Goal: Communication & Community: Answer question/provide support

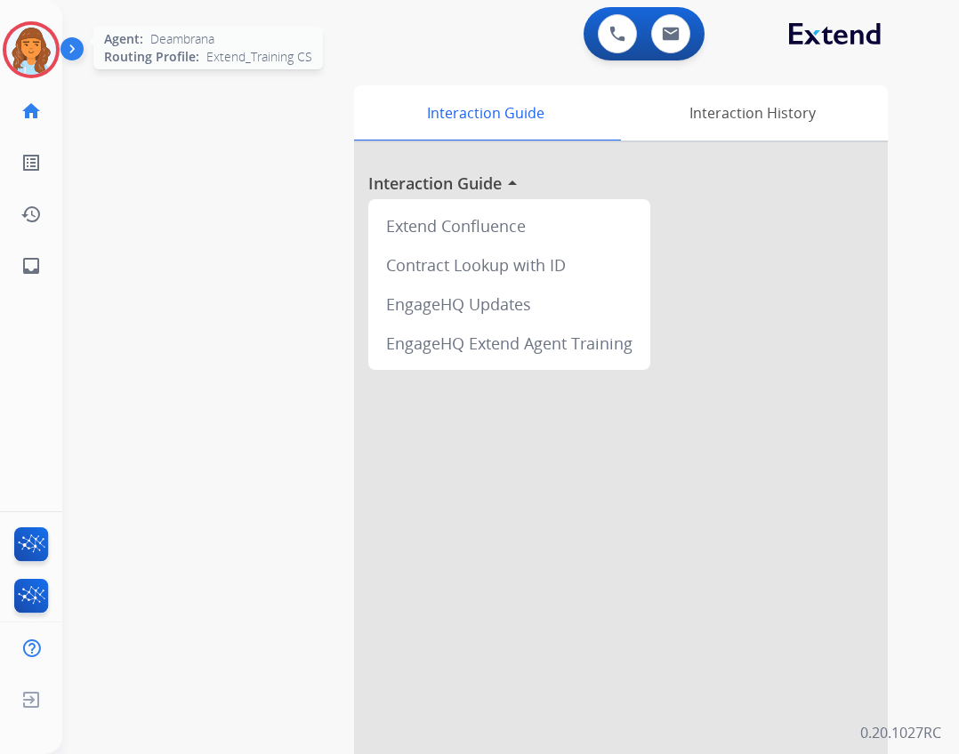
drag, startPoint x: 33, startPoint y: 30, endPoint x: 49, endPoint y: 45, distance: 22.0
click at [33, 30] on img at bounding box center [31, 50] width 50 height 50
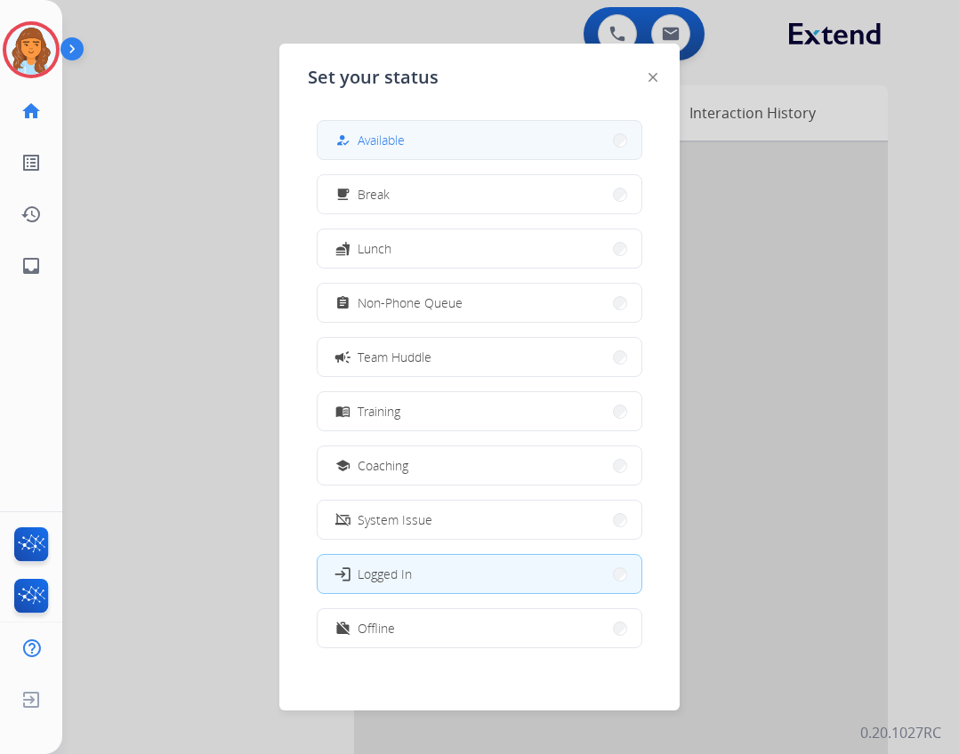
click at [359, 134] on div "how_to_reg Available" at bounding box center [368, 140] width 73 height 21
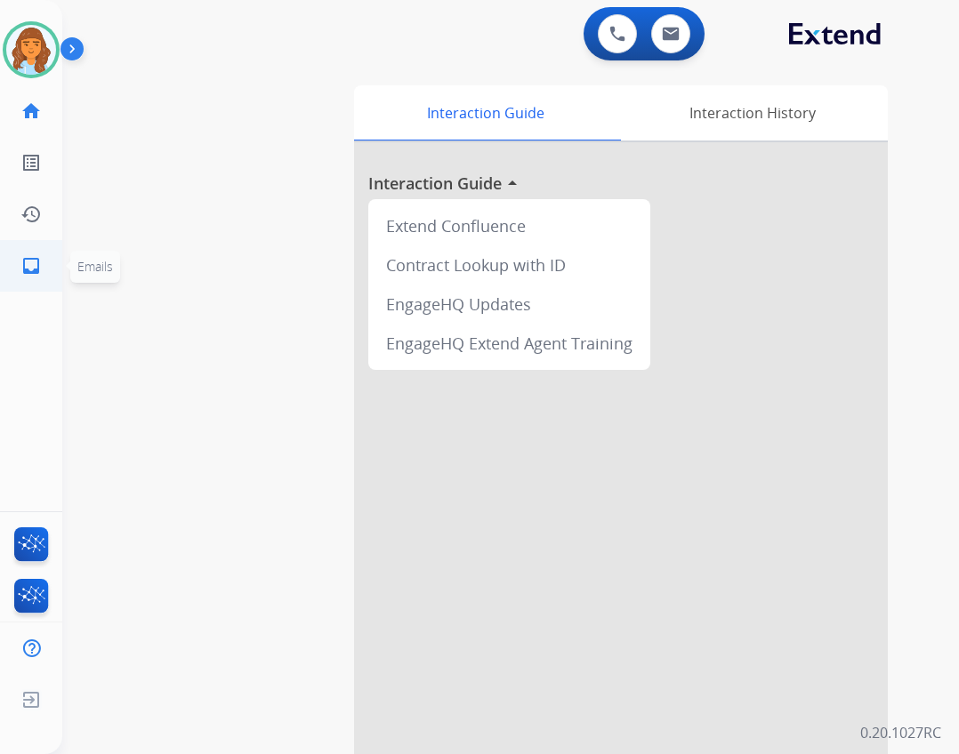
click at [37, 263] on mat-icon "inbox" at bounding box center [30, 265] width 21 height 21
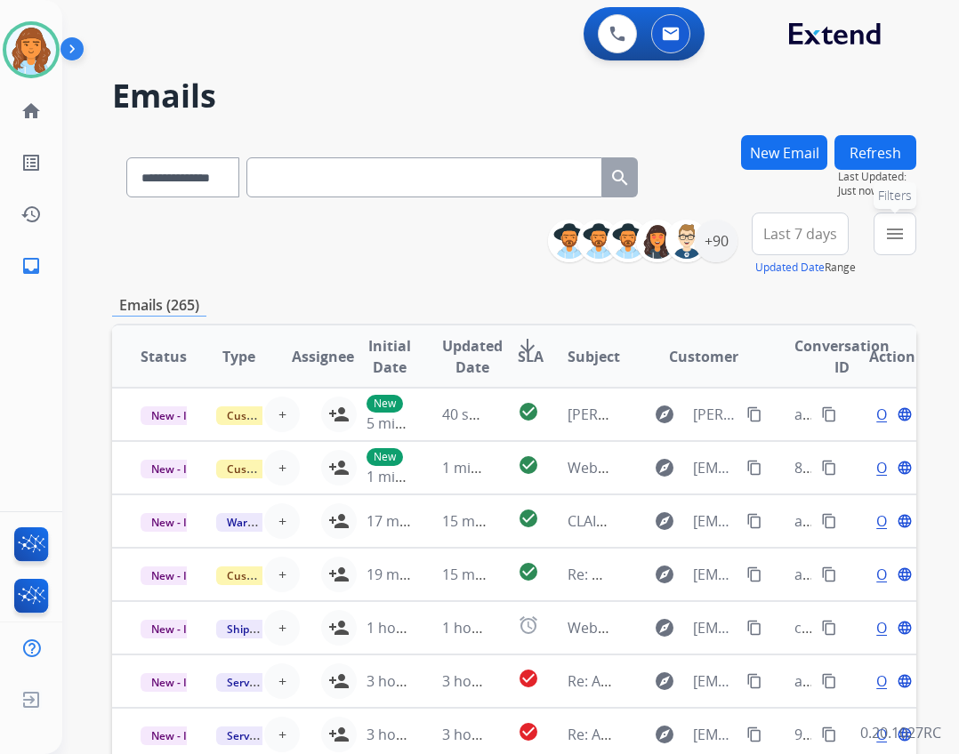
drag, startPoint x: 890, startPoint y: 243, endPoint x: 895, endPoint y: 251, distance: 9.6
click at [894, 249] on button "menu Filters" at bounding box center [895, 234] width 43 height 43
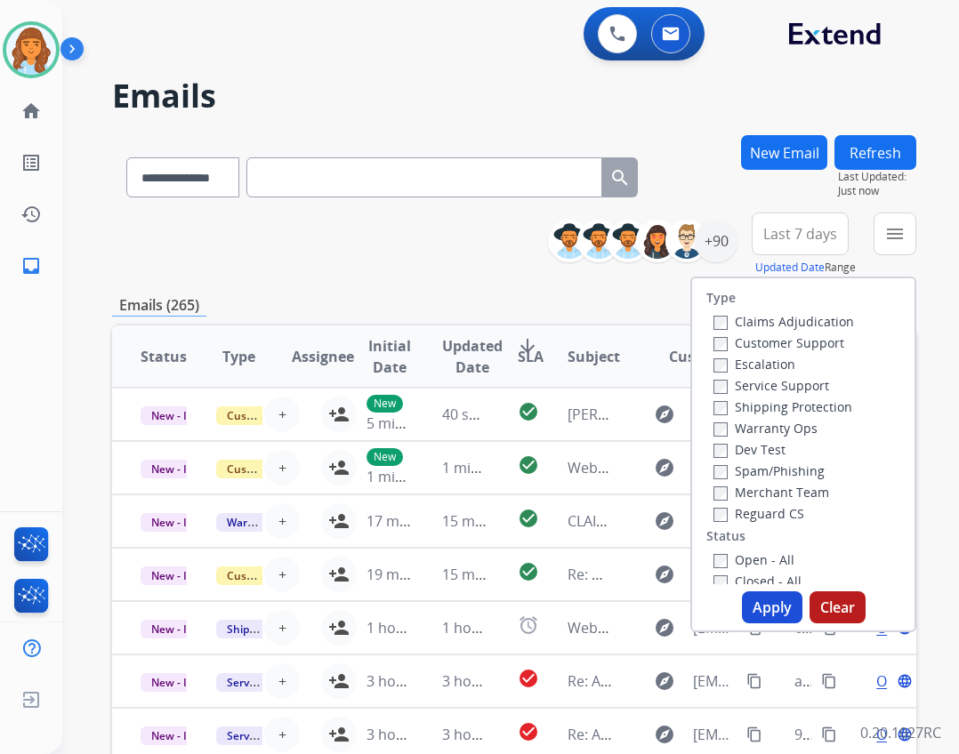
click at [723, 559] on label "Open - All" at bounding box center [754, 560] width 81 height 17
click at [724, 518] on label "Reguard CS" at bounding box center [759, 513] width 91 height 17
click at [724, 408] on label "Shipping Protection" at bounding box center [783, 407] width 139 height 17
click at [754, 601] on button "Apply" at bounding box center [772, 608] width 60 height 32
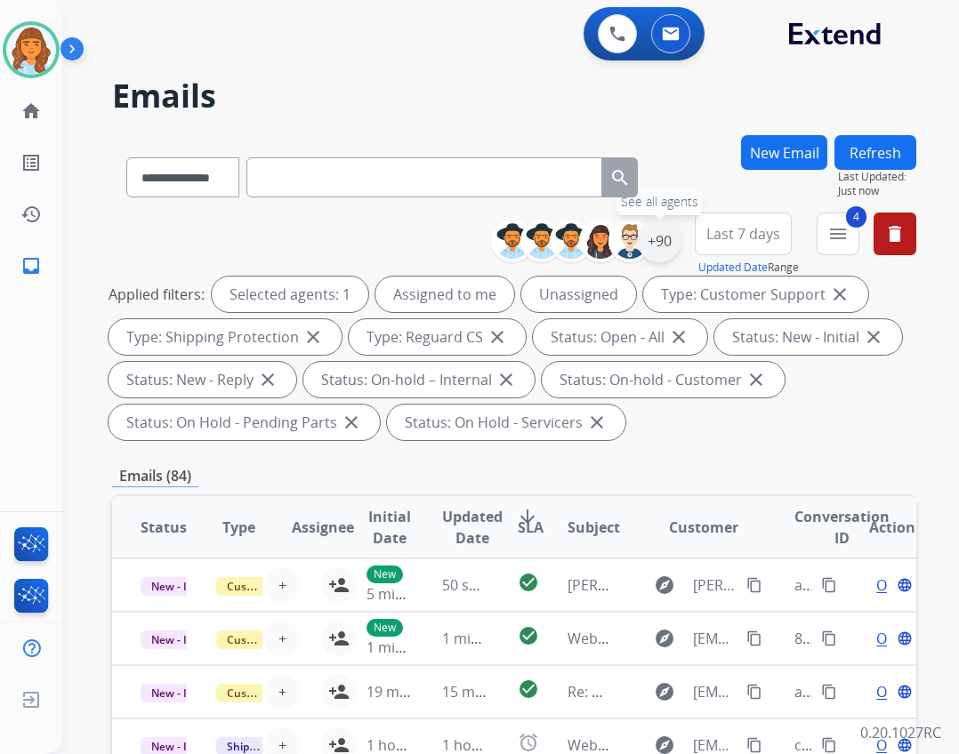
click at [655, 241] on div "+90" at bounding box center [659, 241] width 43 height 43
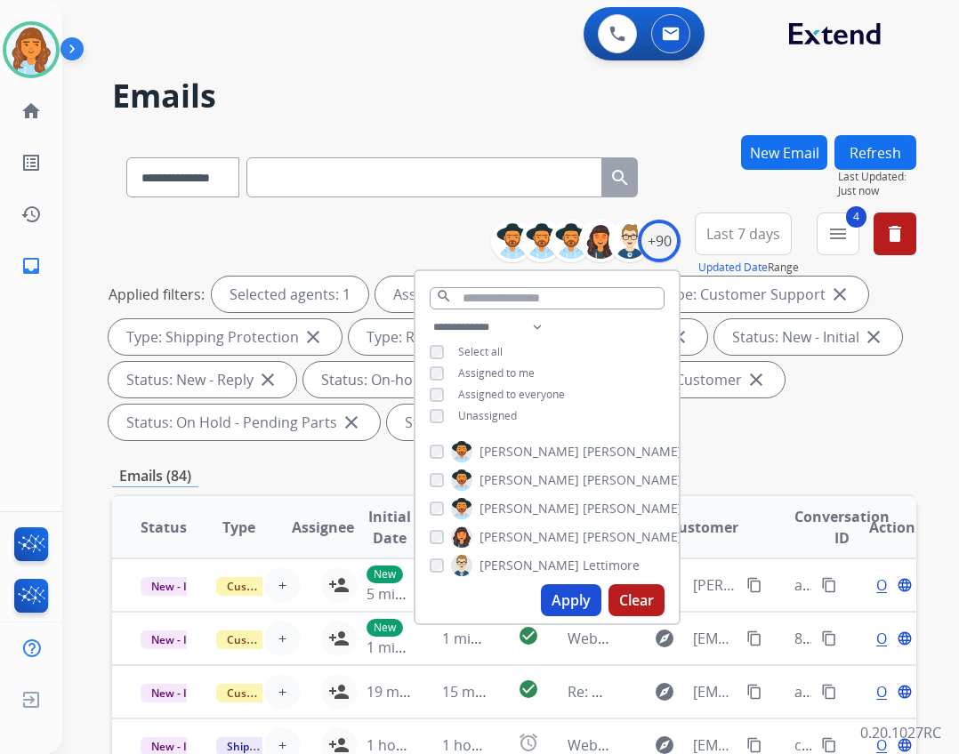
click at [480, 414] on span "Unassigned" at bounding box center [487, 415] width 59 height 15
click at [565, 606] on button "Apply" at bounding box center [571, 601] width 60 height 32
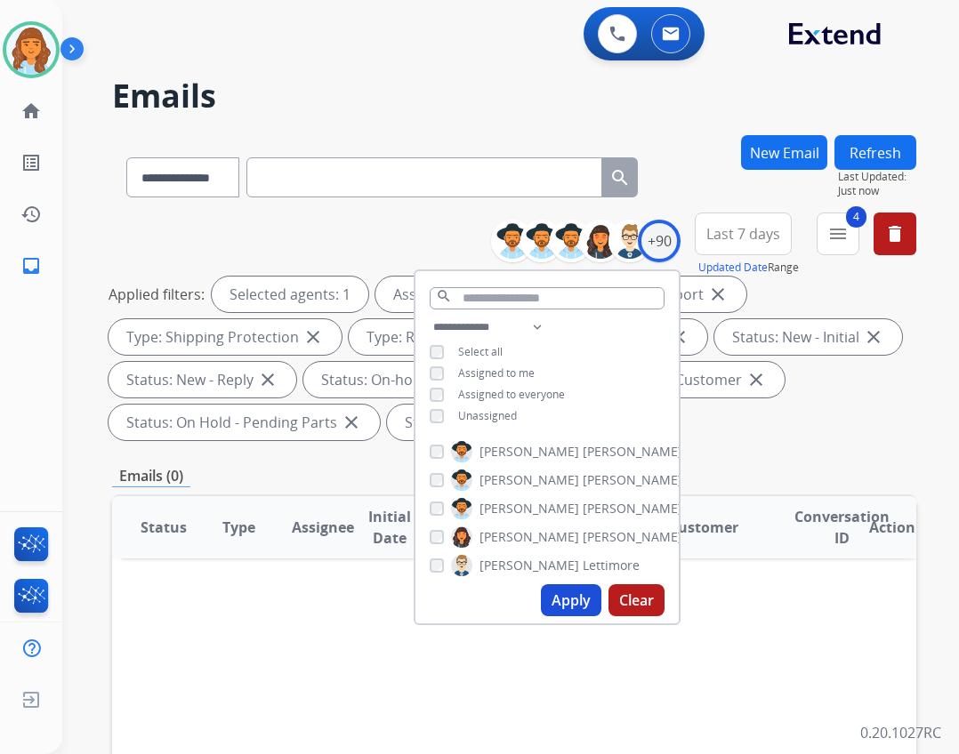
click at [858, 449] on div "**********" at bounding box center [514, 659] width 804 height 1048
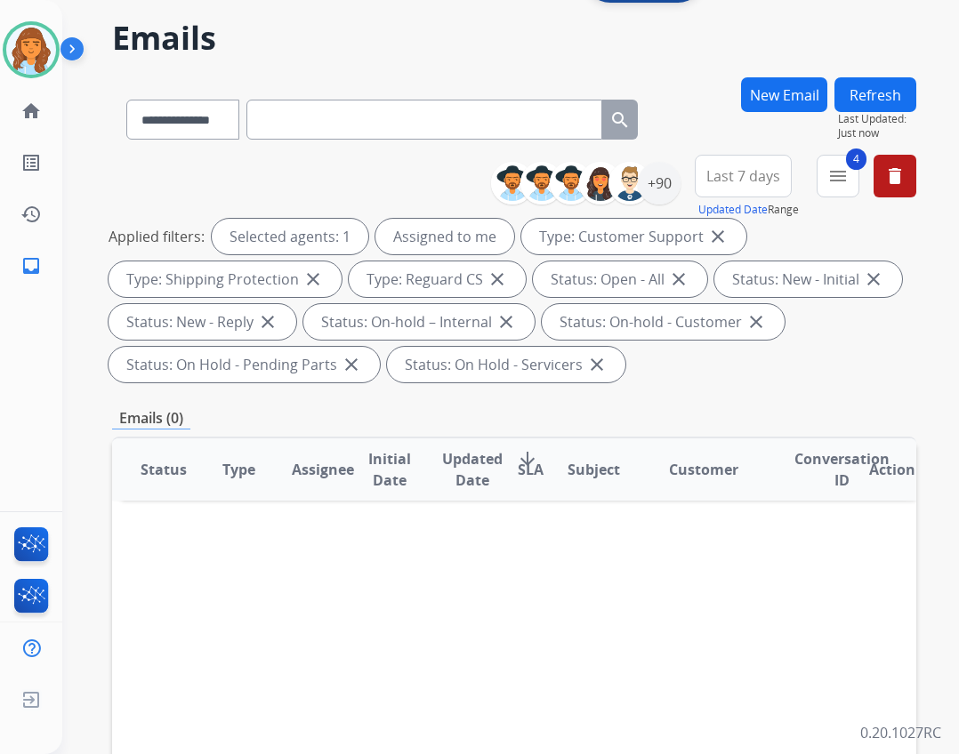
scroll to position [89, 0]
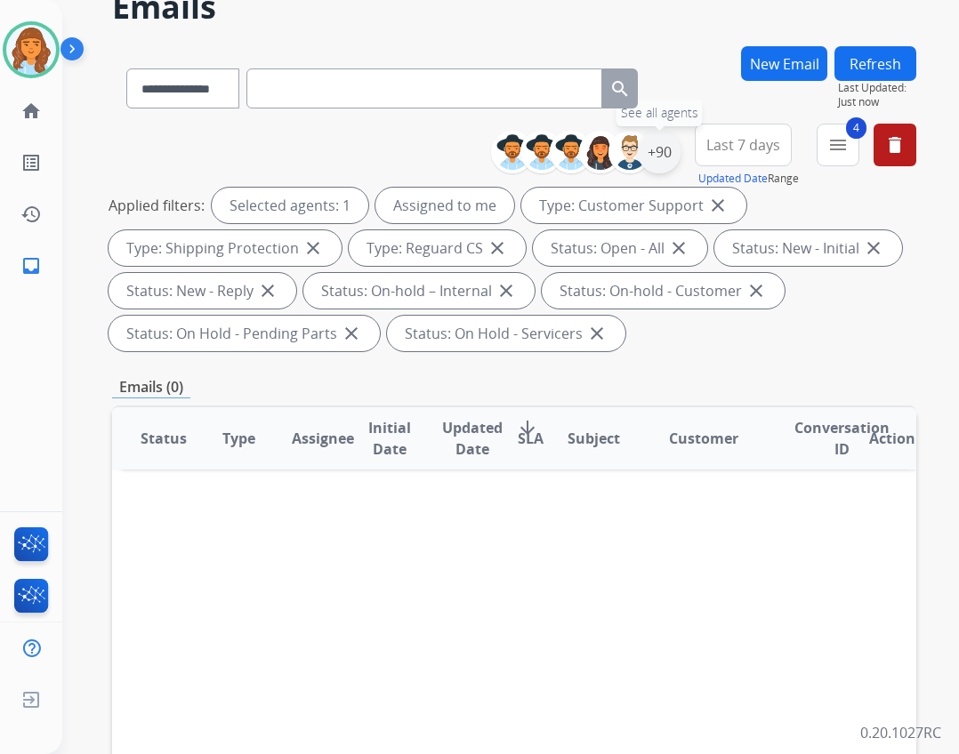
click at [668, 153] on div "+90" at bounding box center [659, 152] width 43 height 43
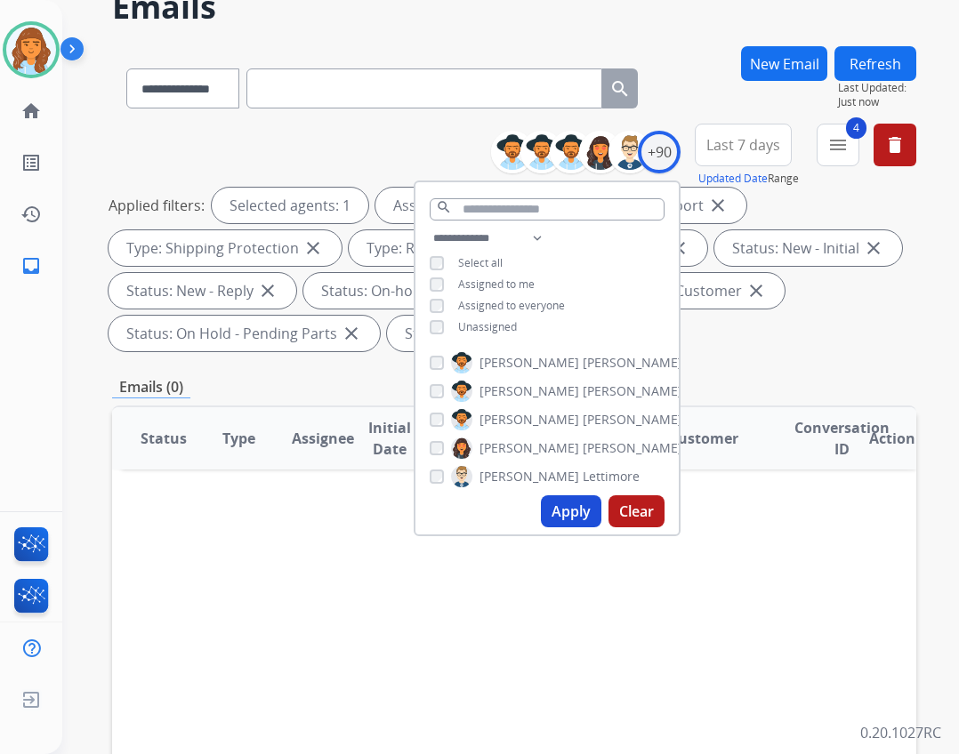
click at [491, 327] on span "Unassigned" at bounding box center [487, 326] width 59 height 15
click at [484, 277] on span "Assigned to me" at bounding box center [496, 284] width 77 height 15
click at [556, 506] on button "Apply" at bounding box center [571, 512] width 60 height 32
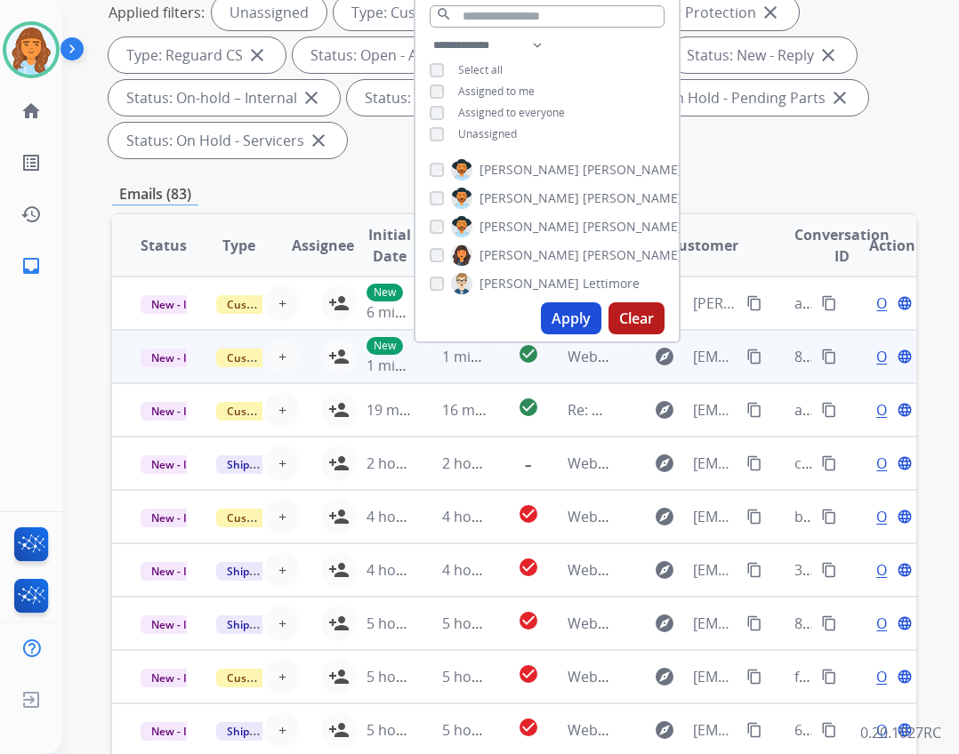
scroll to position [356, 0]
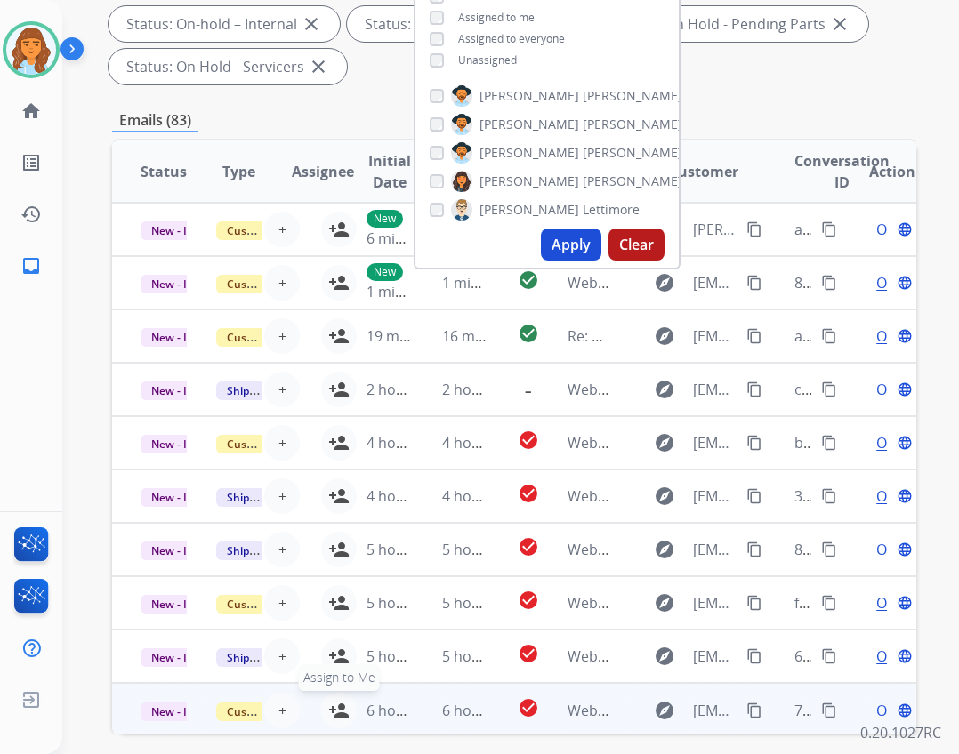
click at [331, 707] on mat-icon "person_add" at bounding box center [338, 710] width 21 height 21
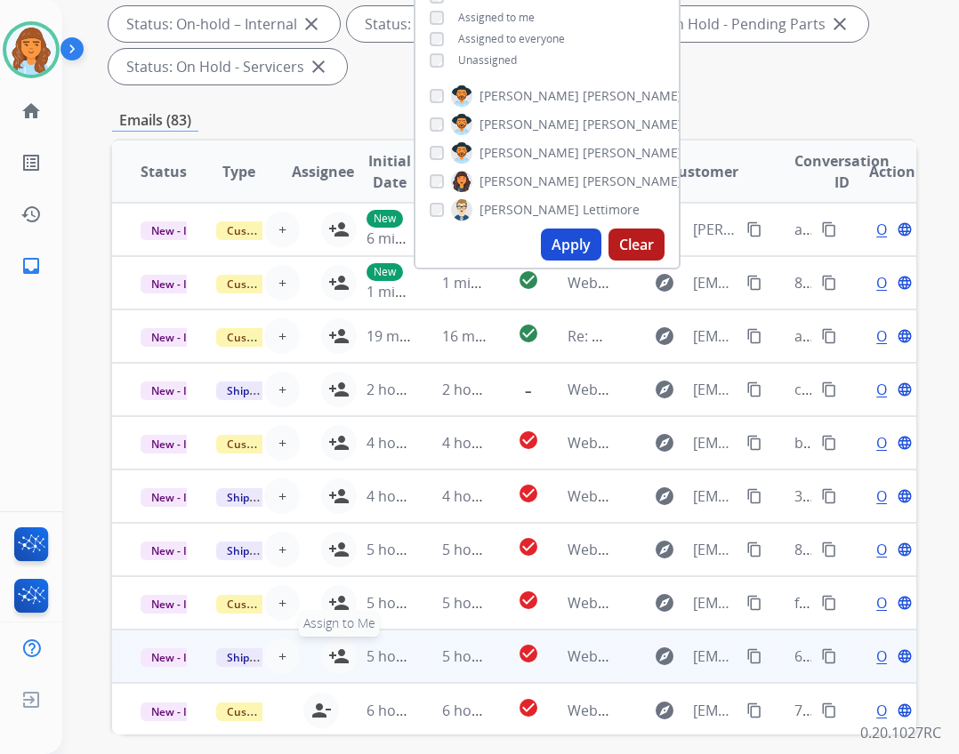
click at [332, 649] on mat-icon "person_add" at bounding box center [338, 656] width 21 height 21
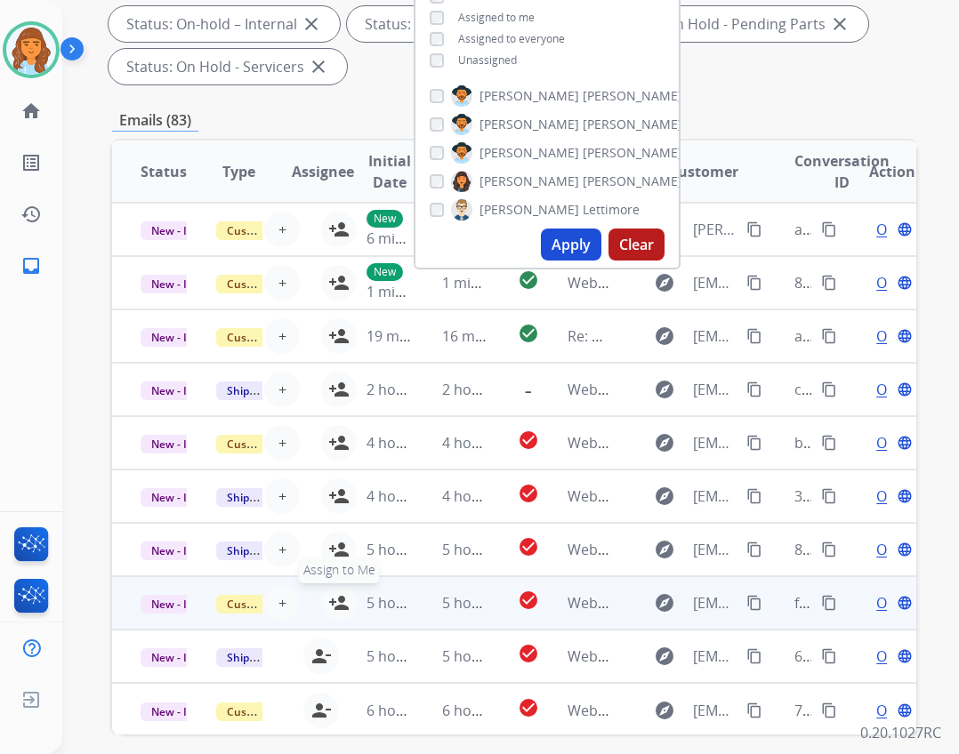
click at [331, 593] on mat-icon "person_add" at bounding box center [338, 603] width 21 height 21
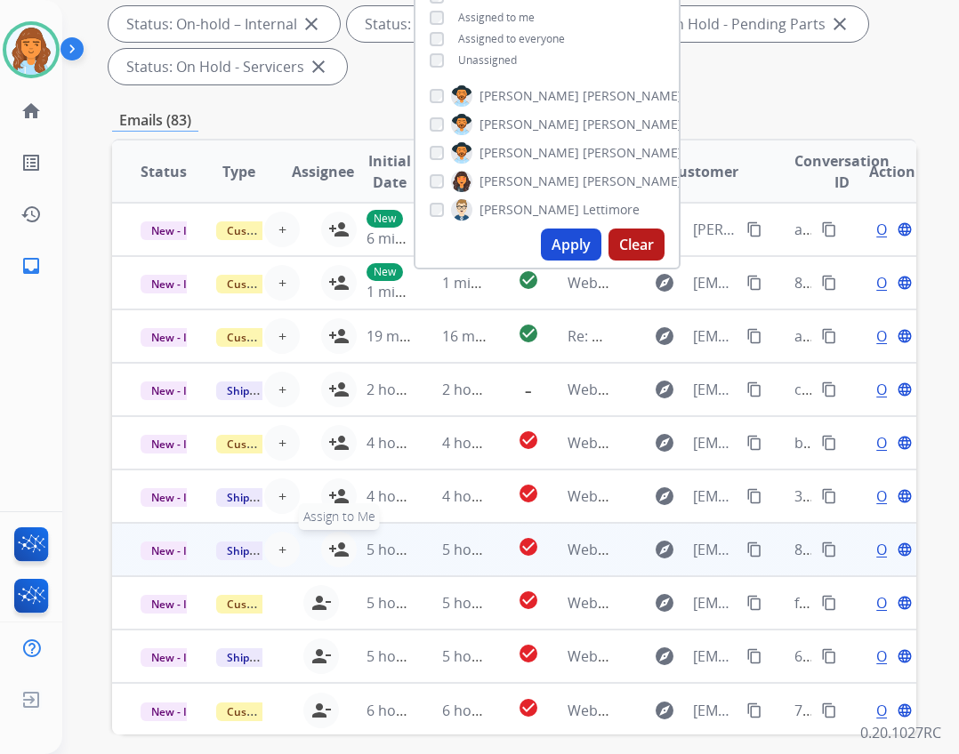
click at [328, 547] on mat-icon "person_add" at bounding box center [338, 549] width 21 height 21
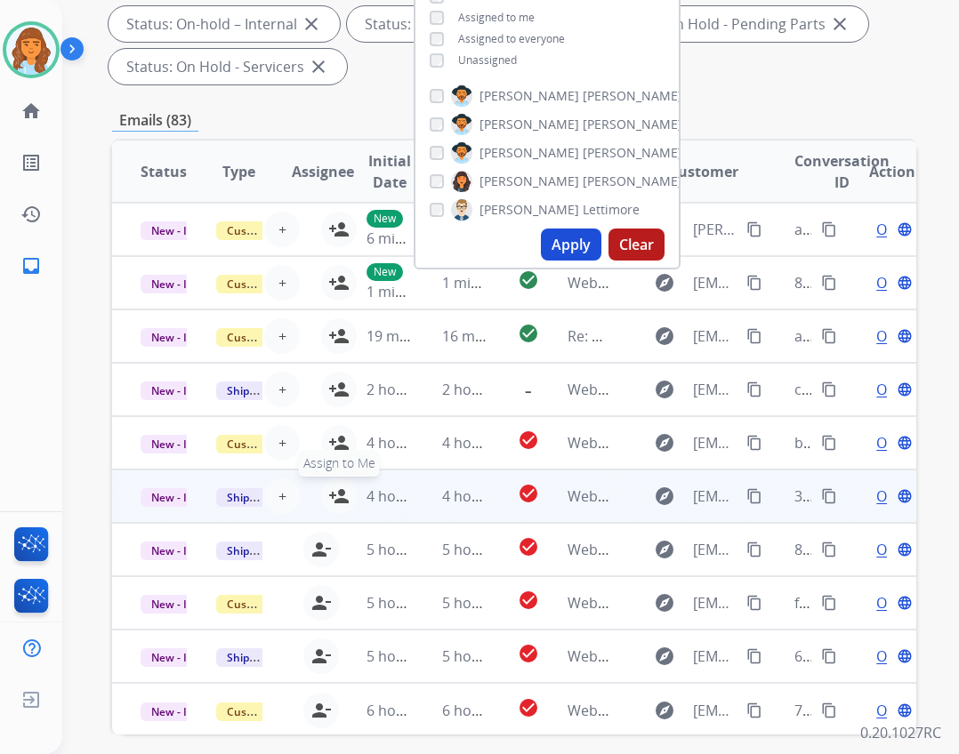
click at [328, 495] on mat-icon "person_add" at bounding box center [338, 496] width 21 height 21
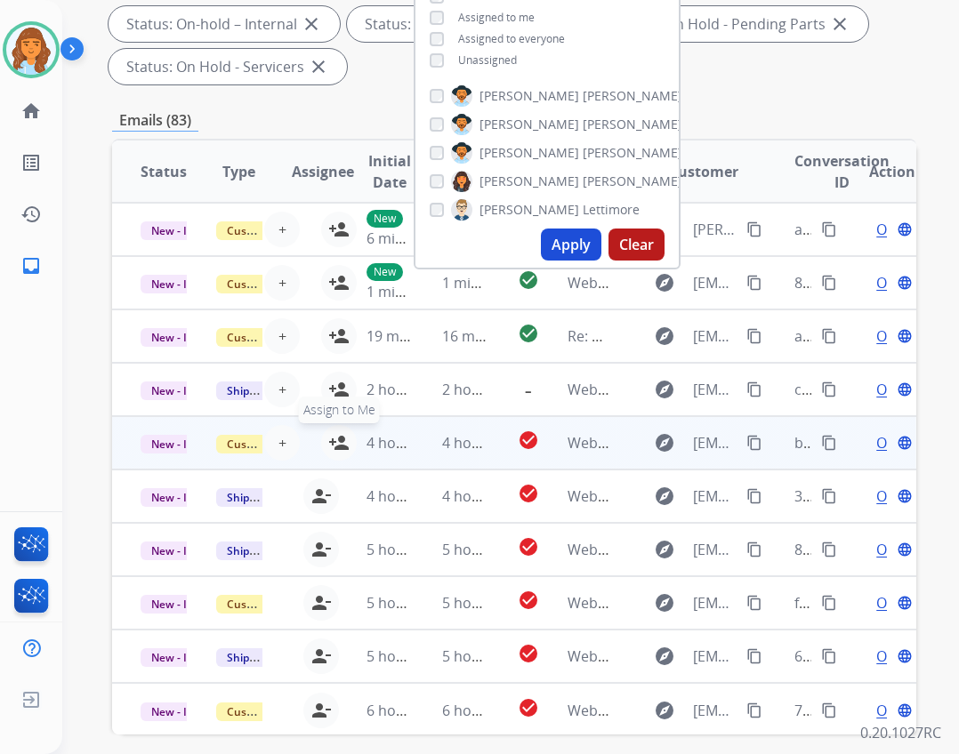
click at [328, 440] on mat-icon "person_add" at bounding box center [338, 442] width 21 height 21
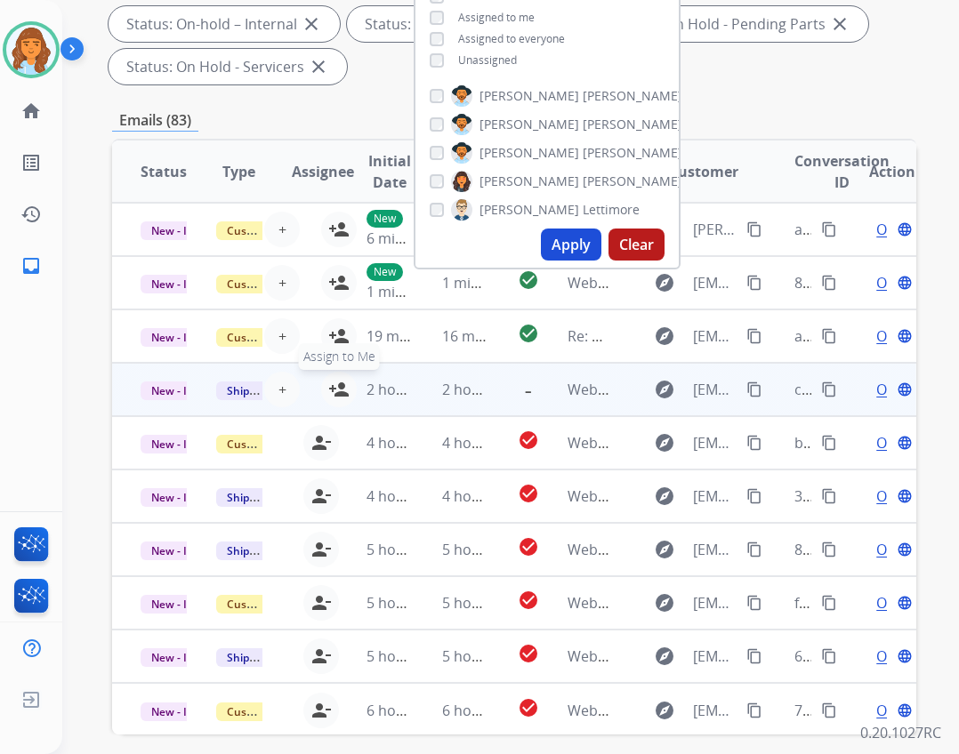
click at [333, 384] on mat-icon "person_add" at bounding box center [338, 389] width 21 height 21
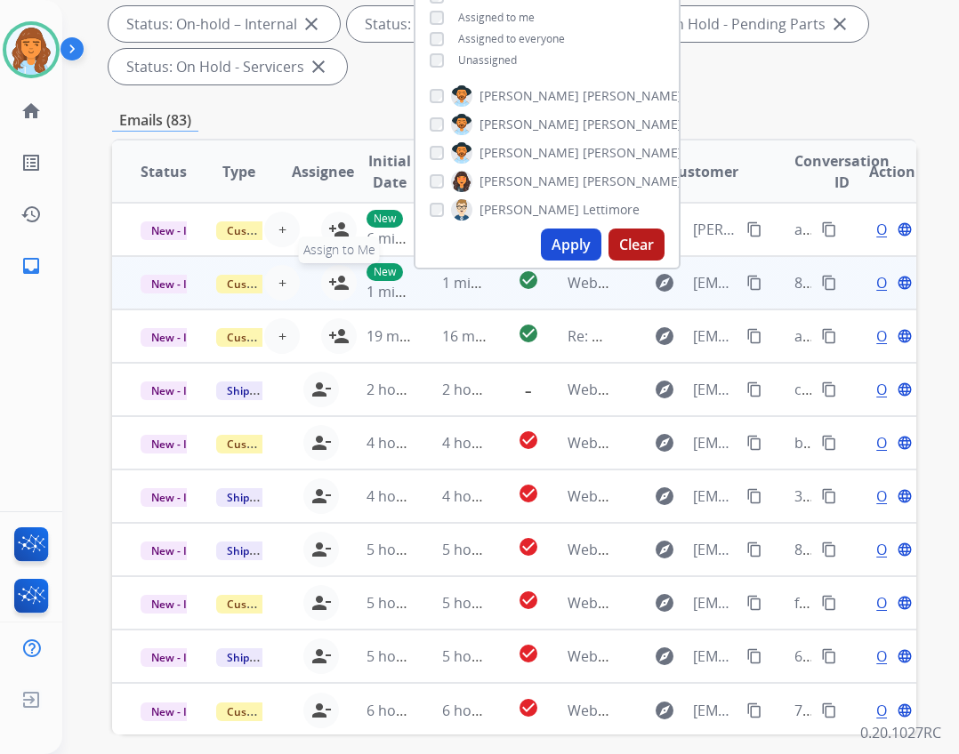
click at [328, 282] on mat-icon "person_add" at bounding box center [338, 282] width 21 height 21
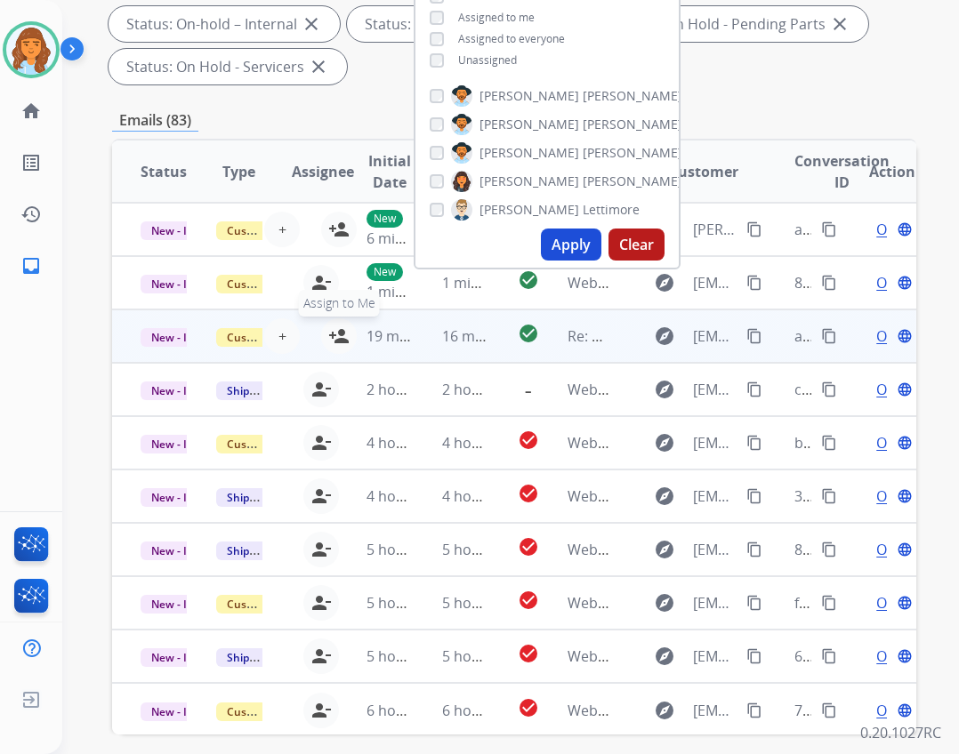
click at [328, 329] on mat-icon "person_add" at bounding box center [338, 336] width 21 height 21
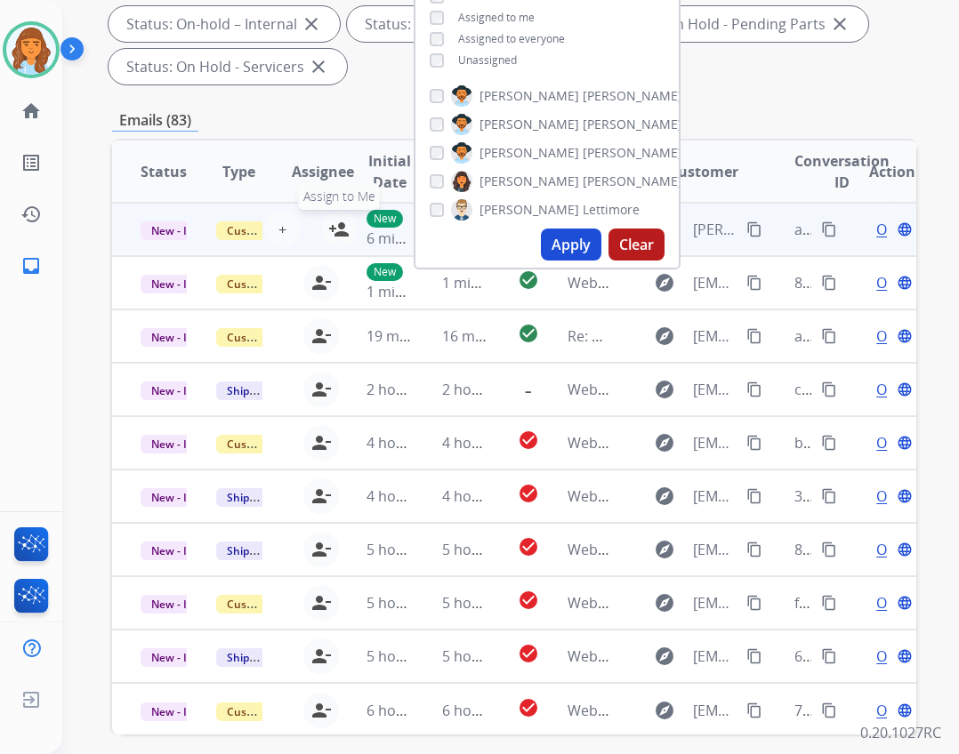
click at [325, 235] on button "person_add Assign to Me" at bounding box center [339, 230] width 36 height 36
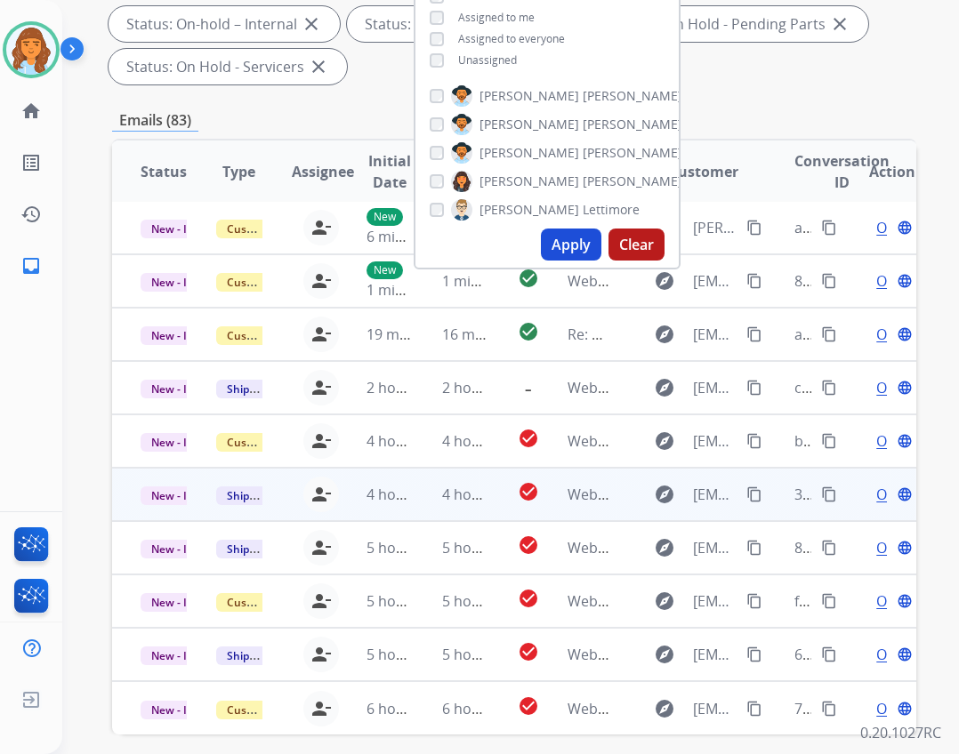
scroll to position [429, 0]
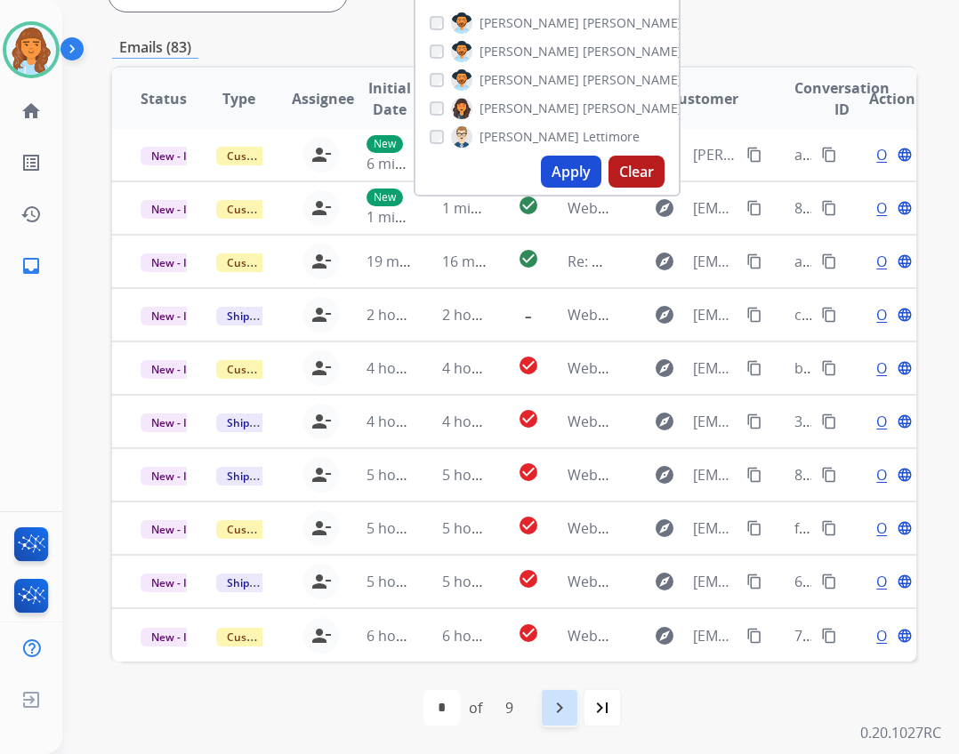
click at [556, 704] on mat-icon "navigate_next" at bounding box center [559, 708] width 21 height 21
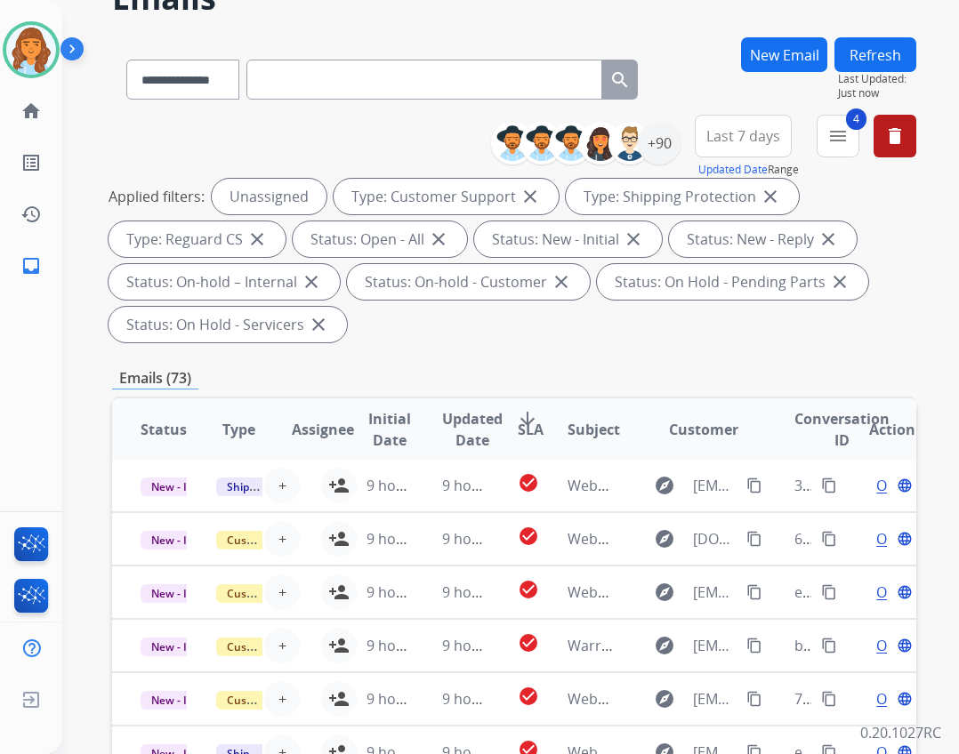
scroll to position [356, 0]
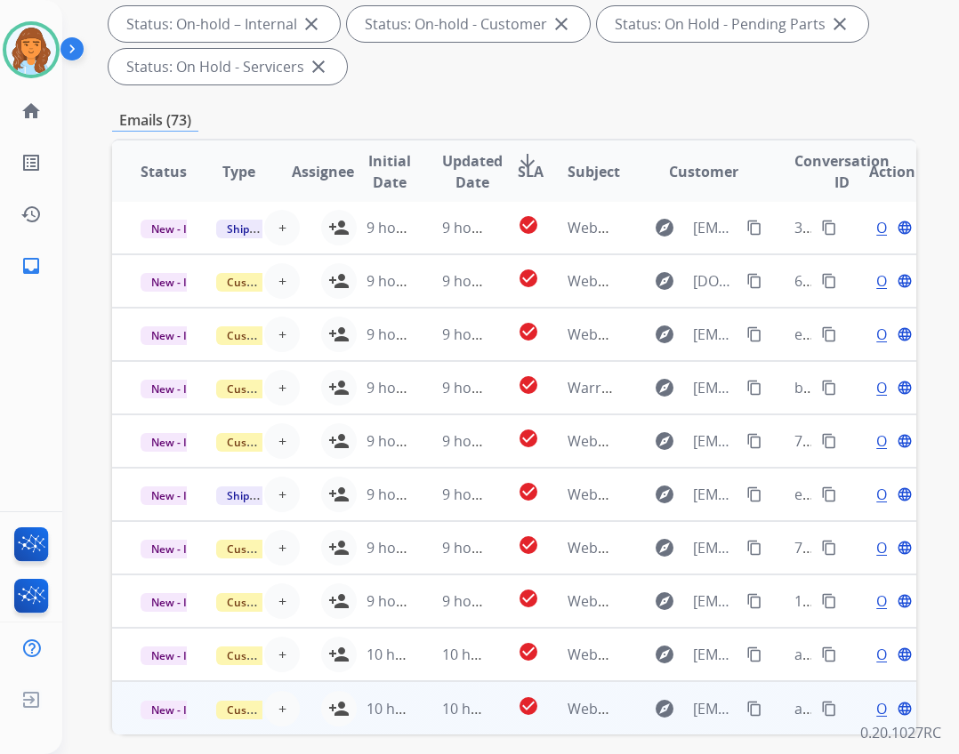
click at [338, 697] on td "10 hours ago" at bounding box center [376, 708] width 76 height 53
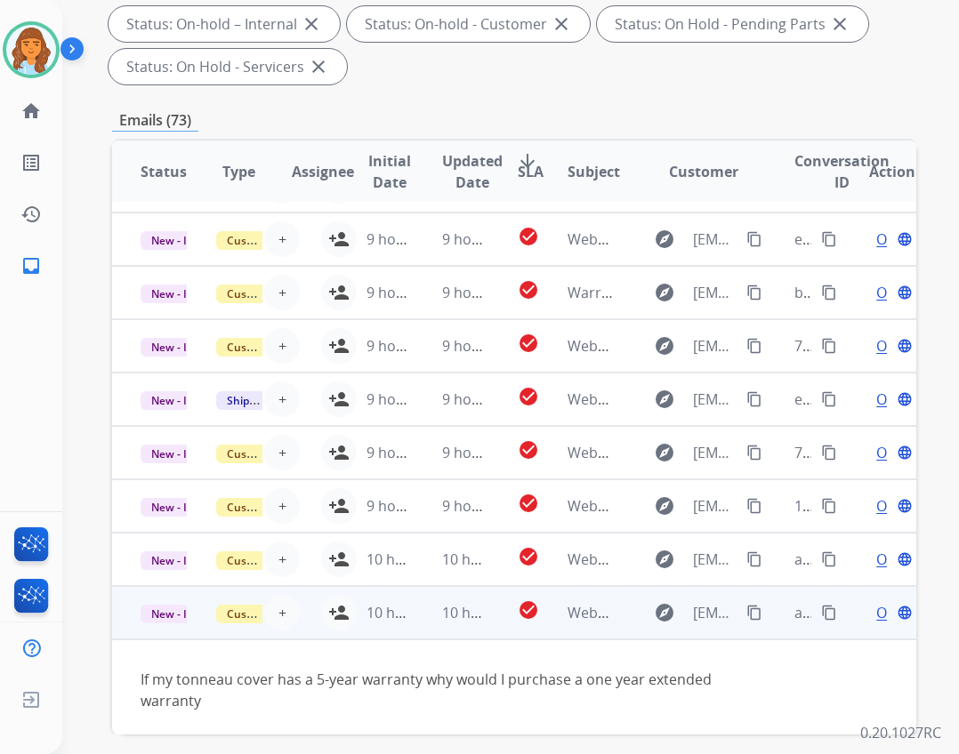
click at [336, 706] on tbody "New - Initial Customer Support + Select agent person_add Assign to Me 10 hours …" at bounding box center [514, 663] width 804 height 154
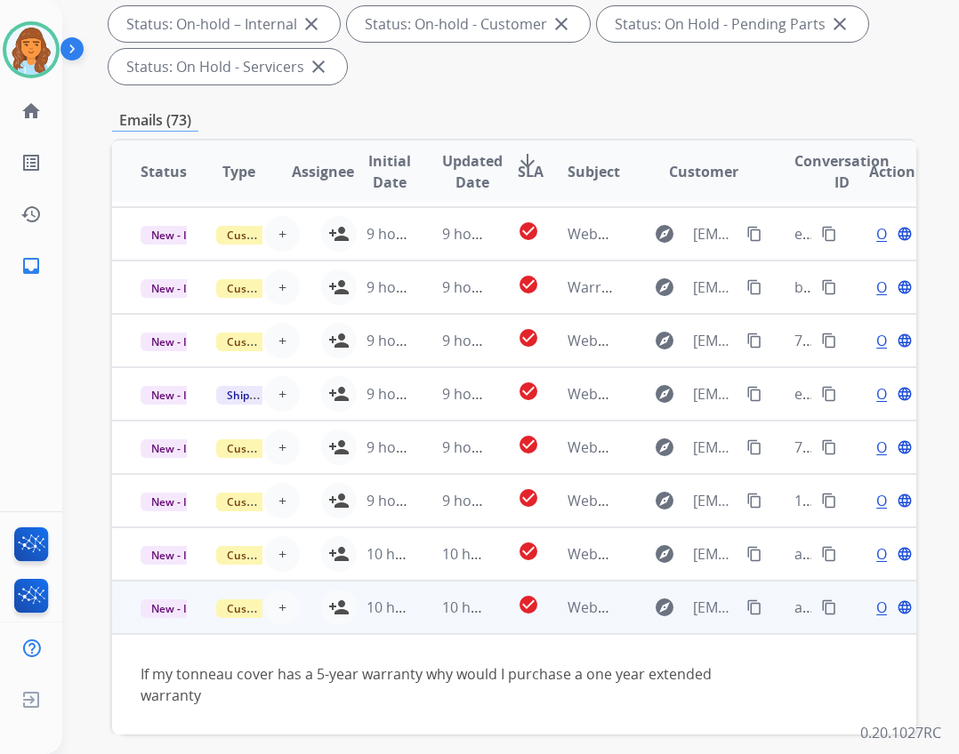
click at [338, 604] on td "10 hours ago" at bounding box center [376, 607] width 76 height 53
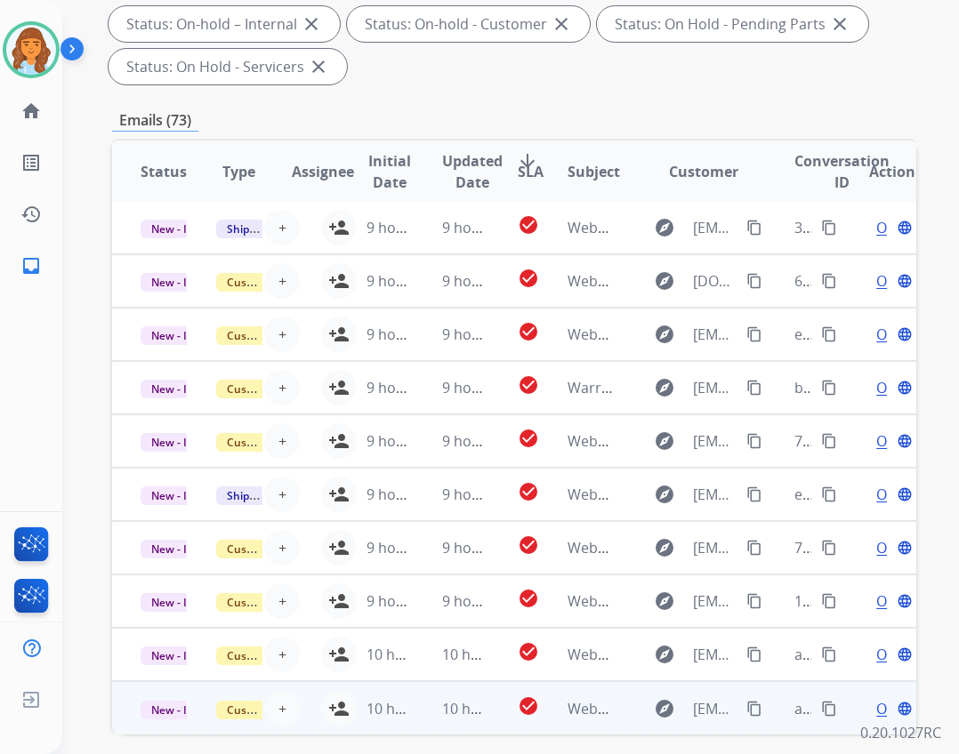
scroll to position [2, 0]
click at [338, 706] on td "10 hours ago" at bounding box center [376, 708] width 76 height 53
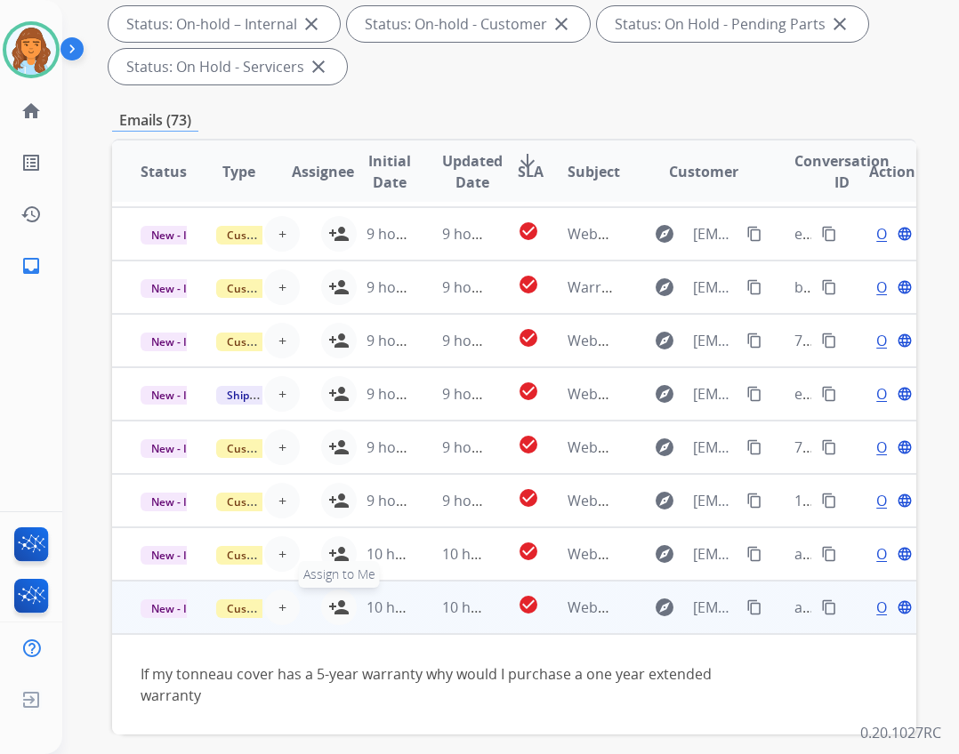
click at [328, 614] on mat-icon "person_add" at bounding box center [338, 607] width 21 height 21
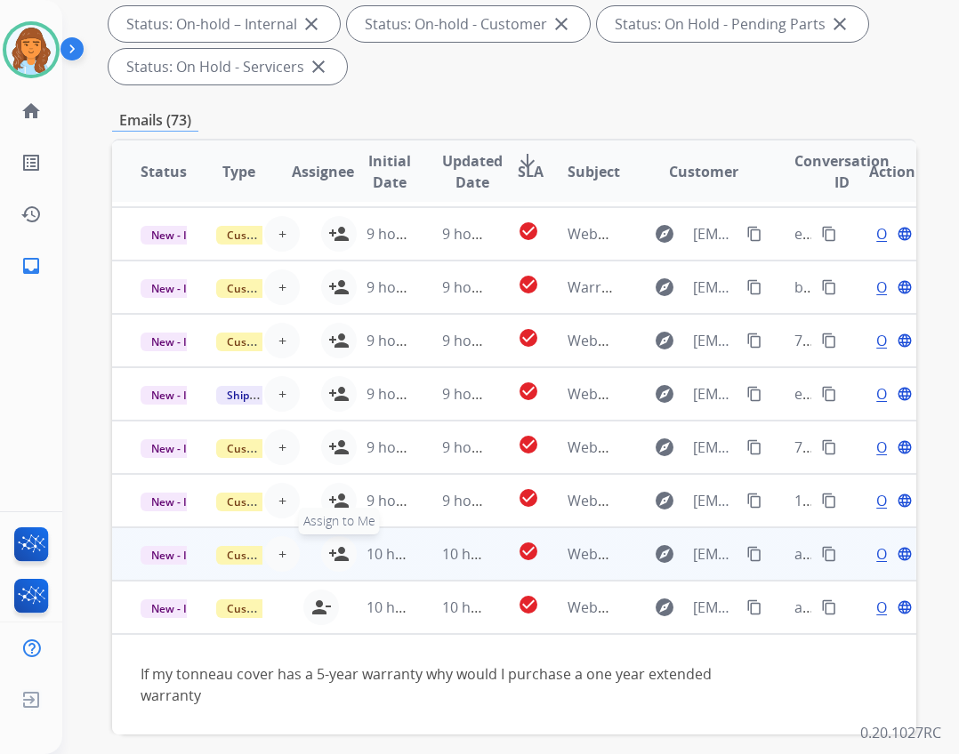
click at [330, 554] on mat-icon "person_add" at bounding box center [338, 554] width 21 height 21
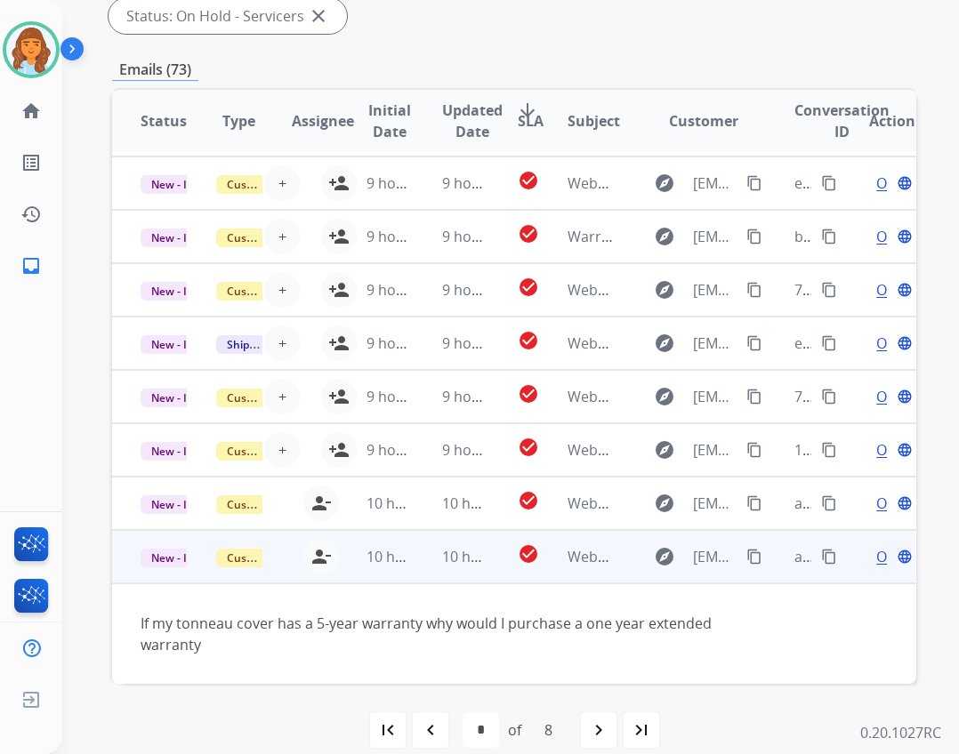
scroll to position [429, 0]
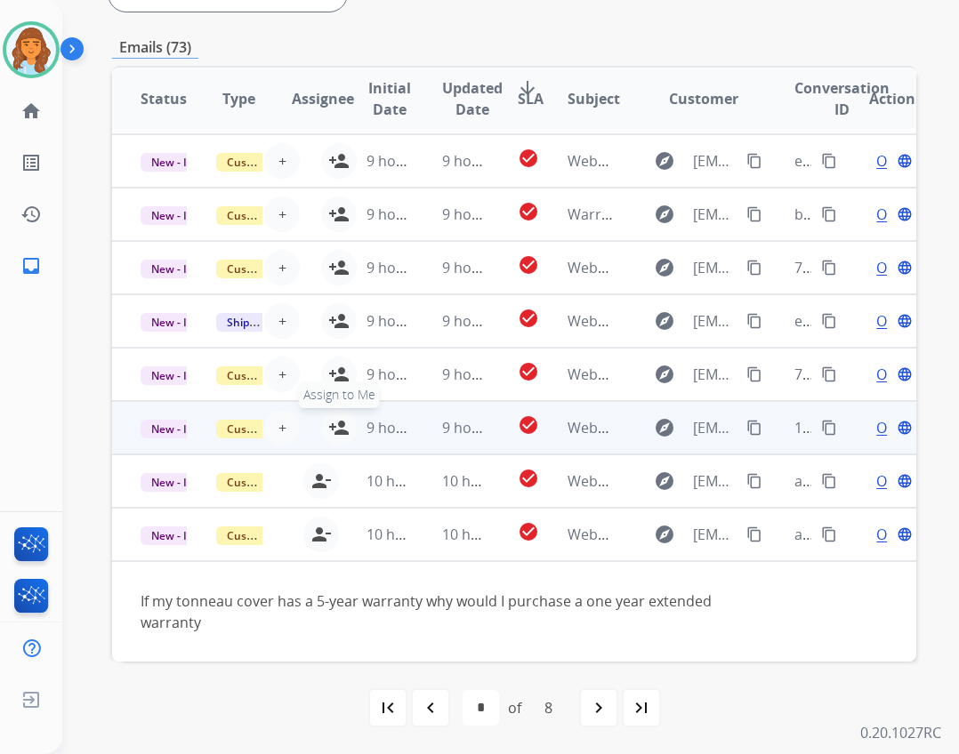
click at [328, 424] on mat-icon "person_add" at bounding box center [338, 427] width 21 height 21
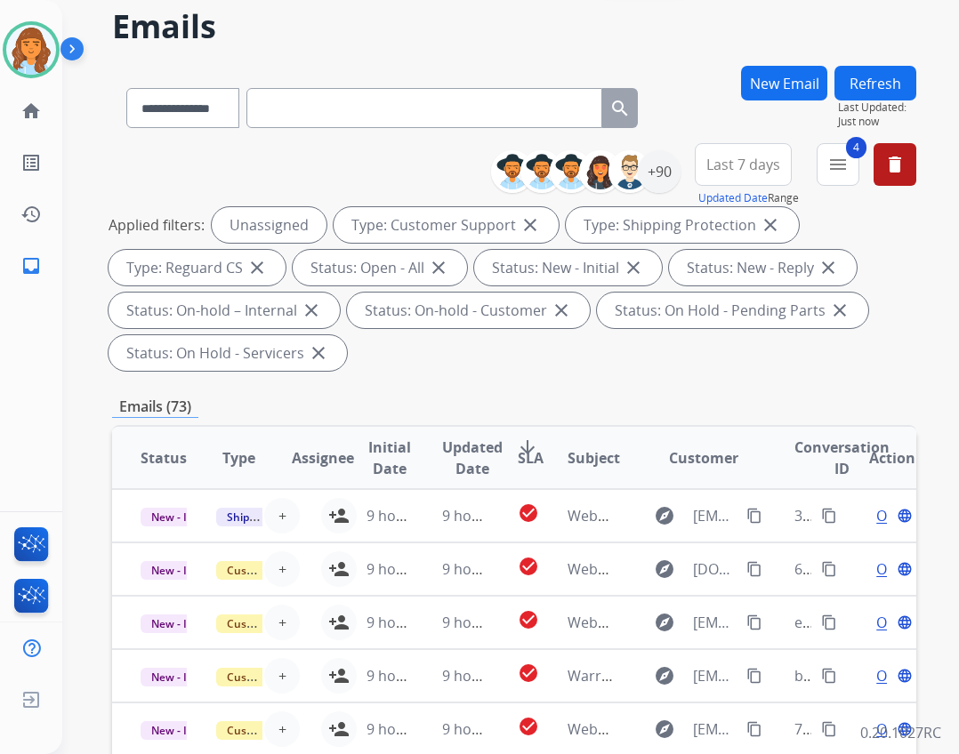
scroll to position [89, 0]
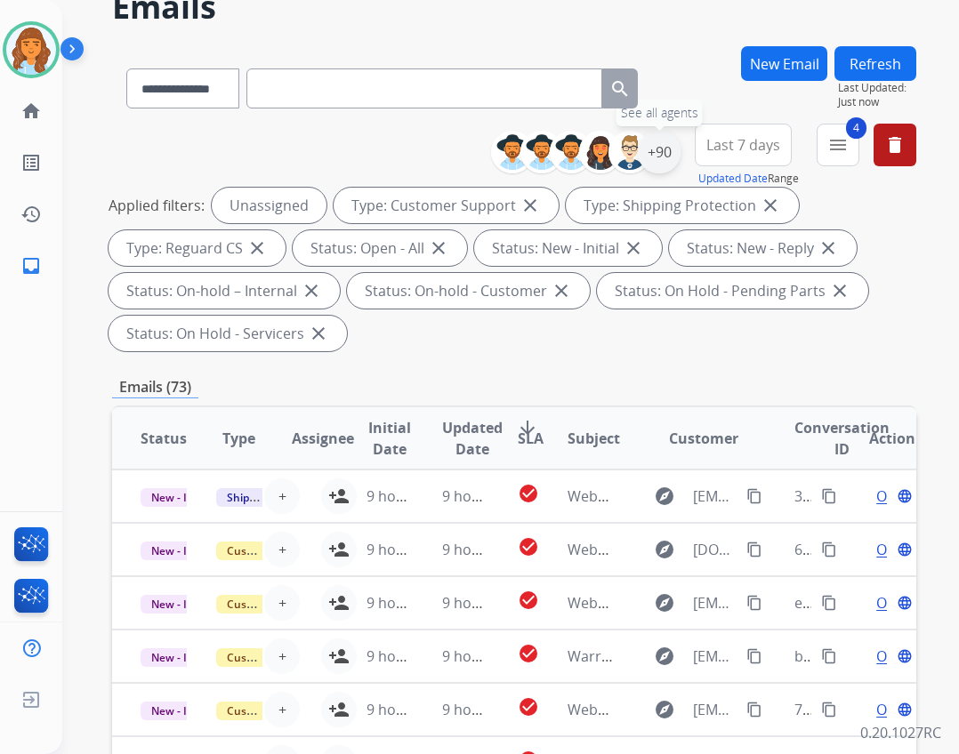
click at [667, 152] on div "+90" at bounding box center [659, 152] width 43 height 43
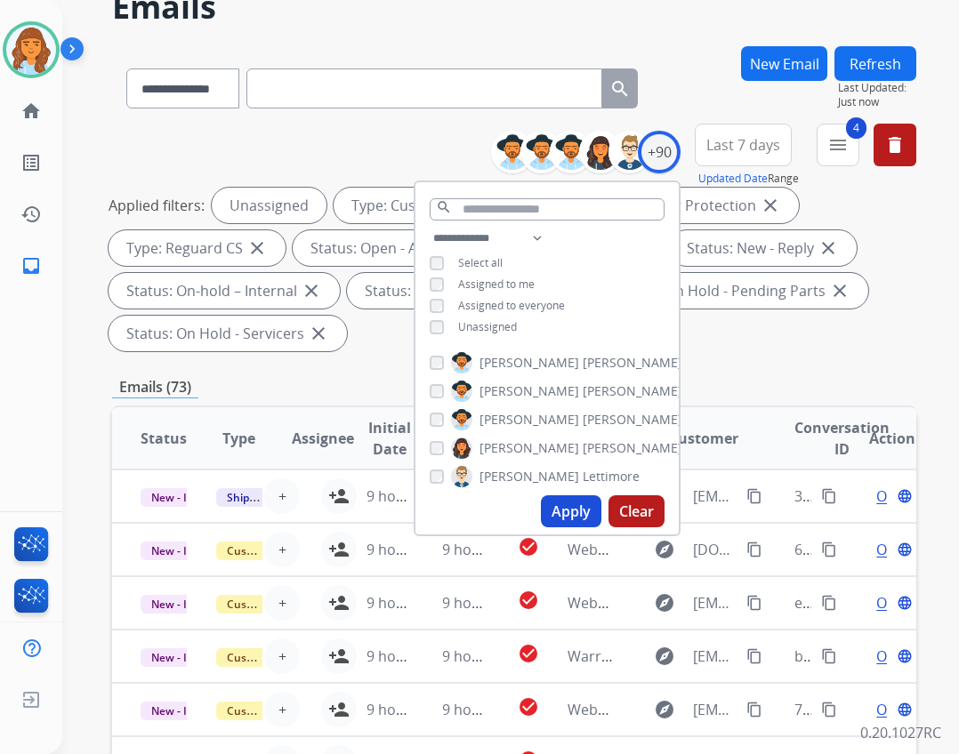
click at [498, 326] on span "Unassigned" at bounding box center [487, 326] width 59 height 15
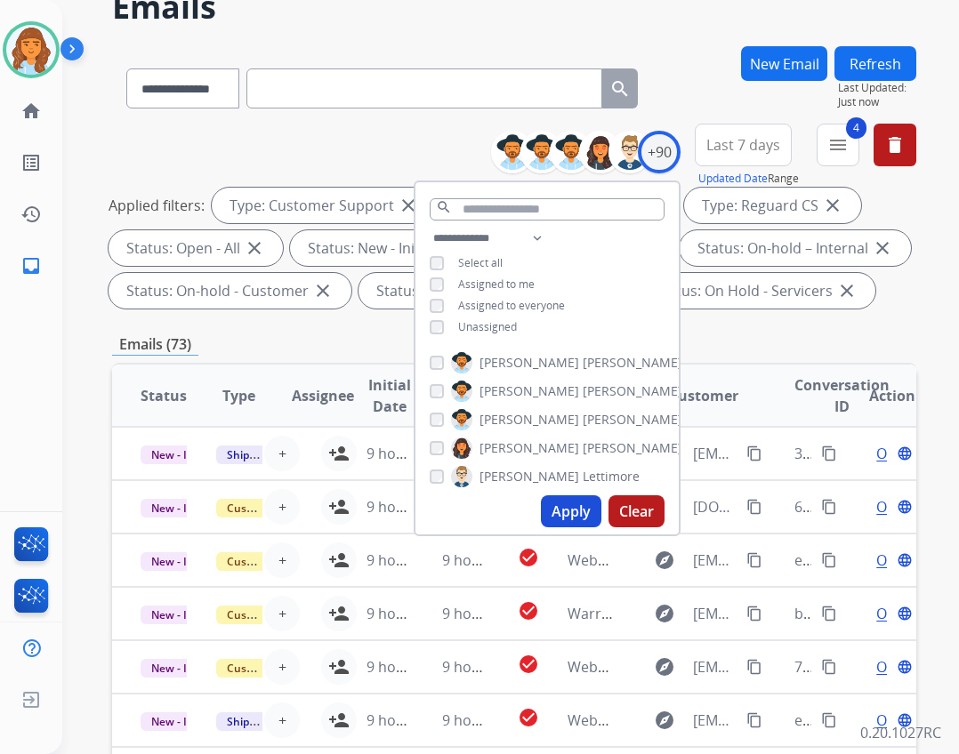
click at [479, 282] on span "Assigned to me" at bounding box center [496, 284] width 77 height 15
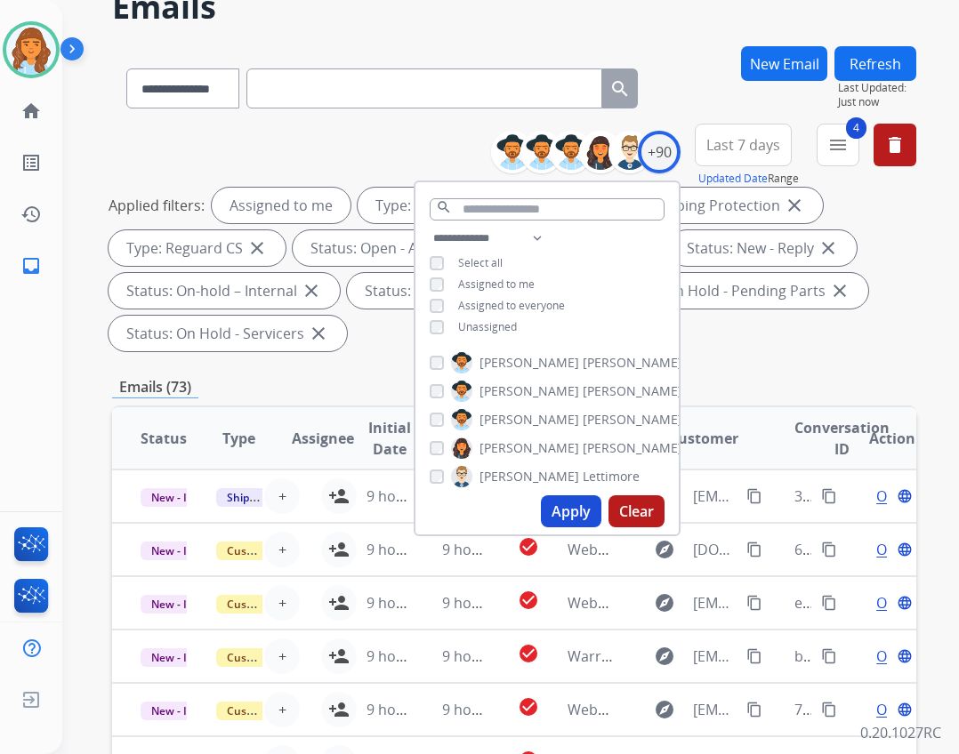
click at [549, 522] on button "Apply" at bounding box center [571, 512] width 60 height 32
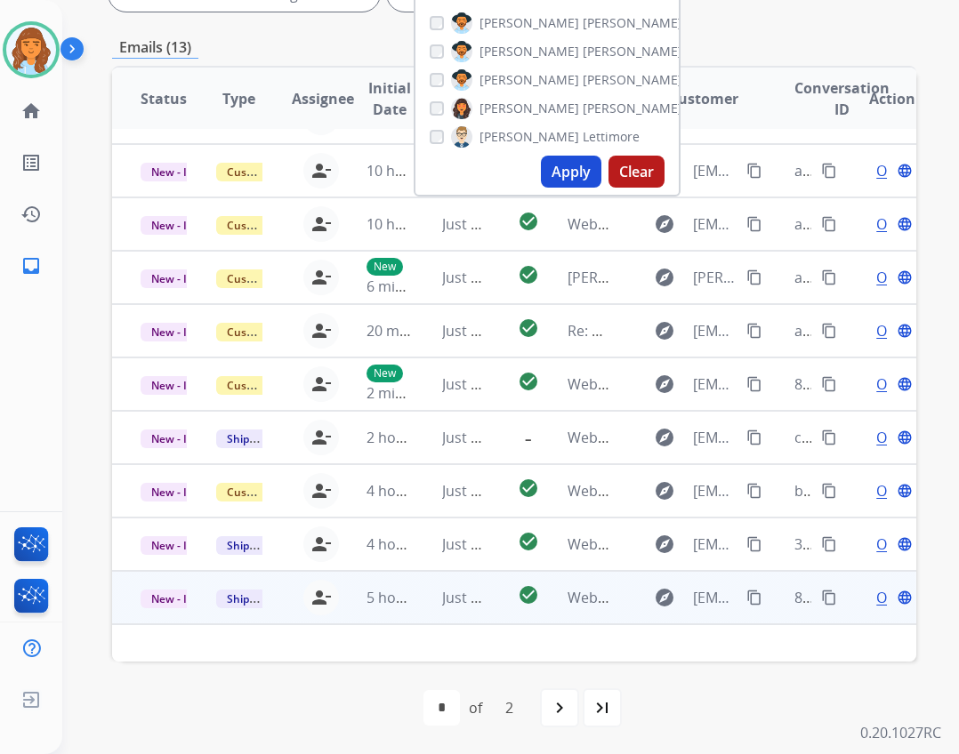
scroll to position [60, 0]
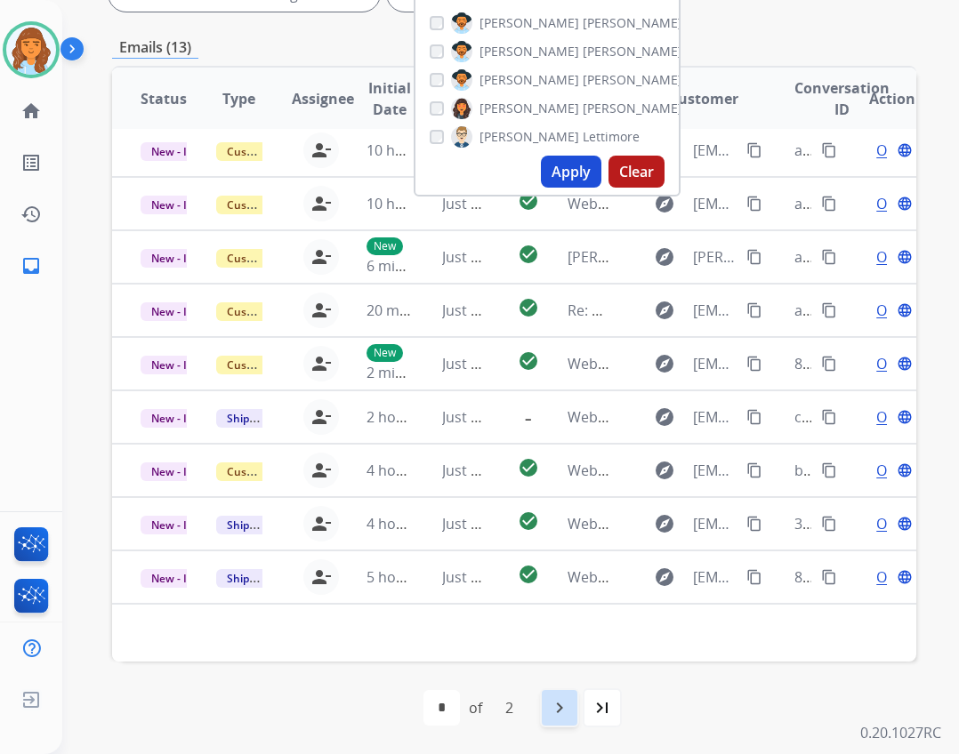
click at [569, 724] on div "navigate_next" at bounding box center [559, 708] width 39 height 39
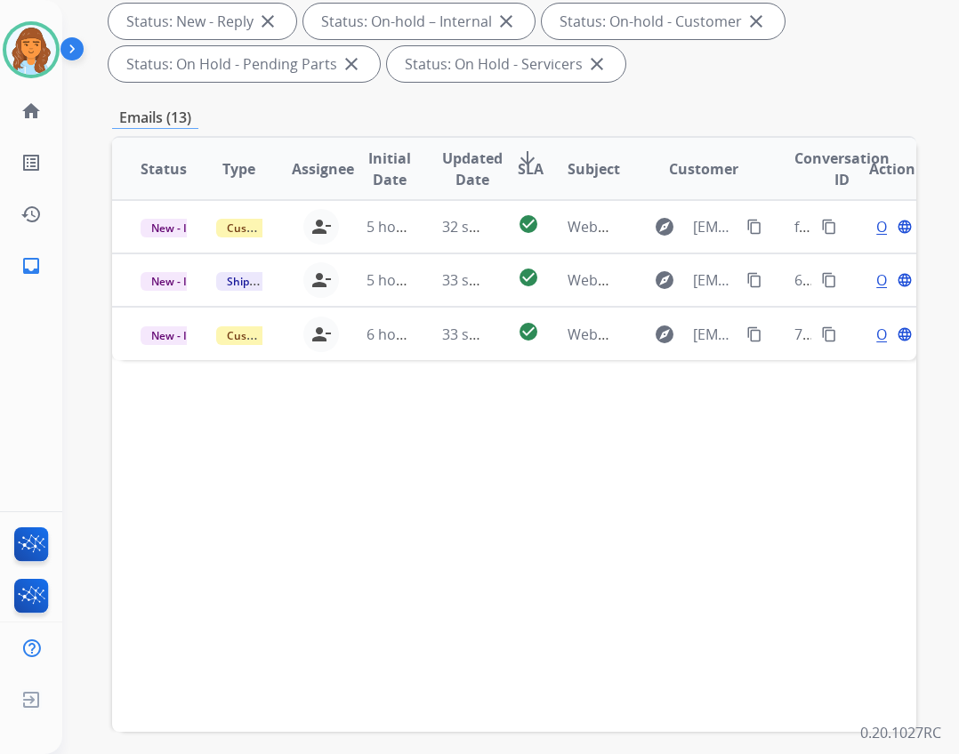
scroll to position [429, 0]
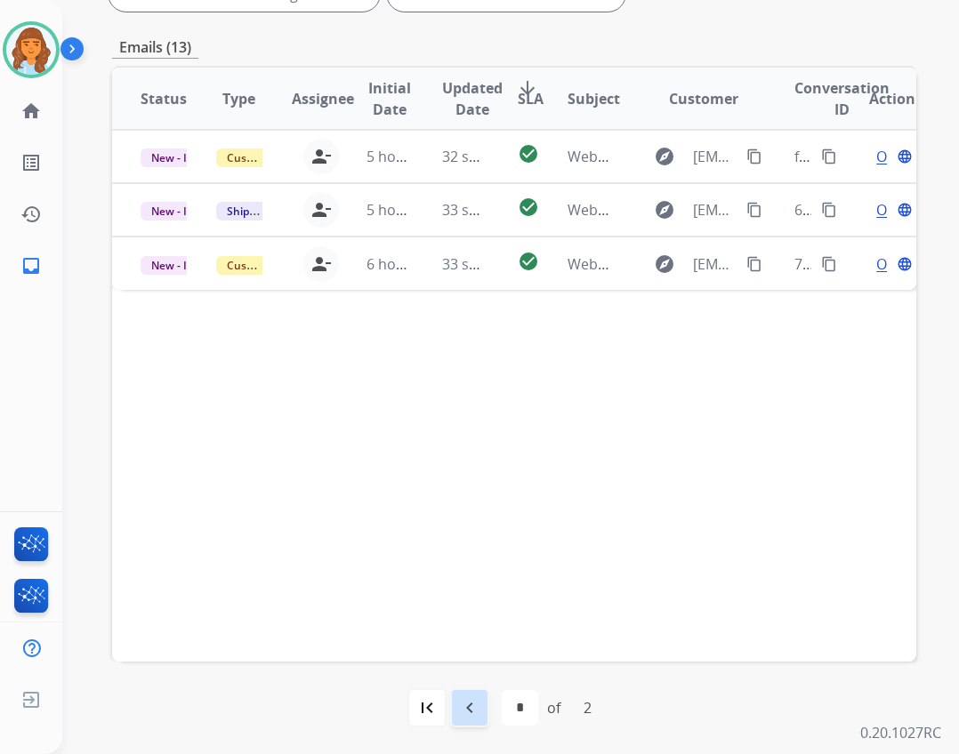
click at [468, 704] on mat-icon "navigate_before" at bounding box center [469, 708] width 21 height 21
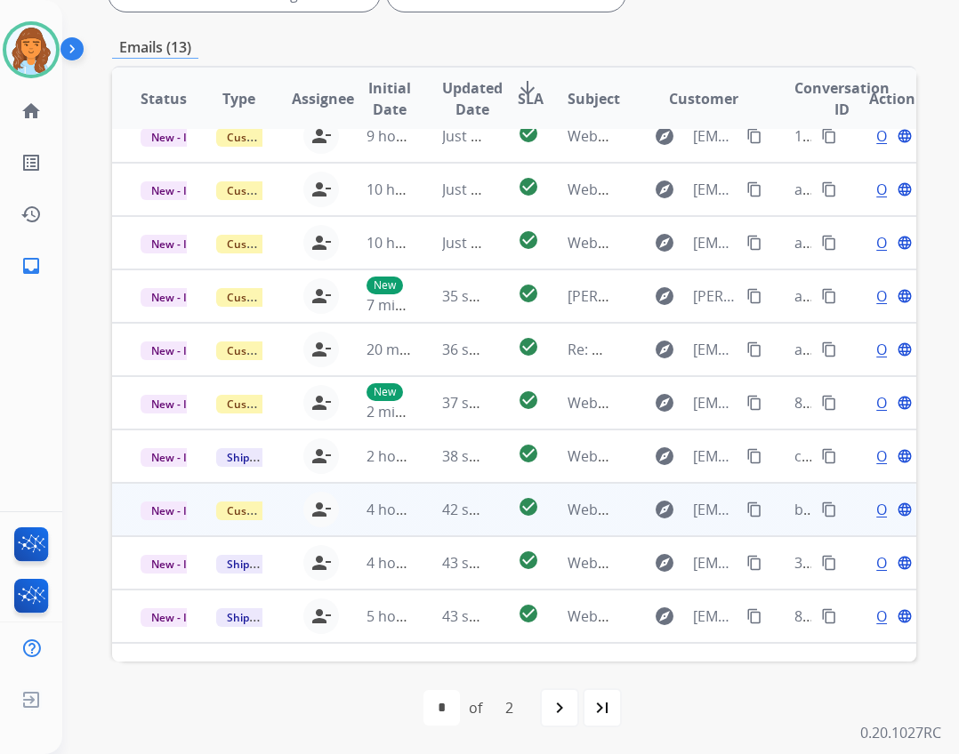
scroll to position [0, 0]
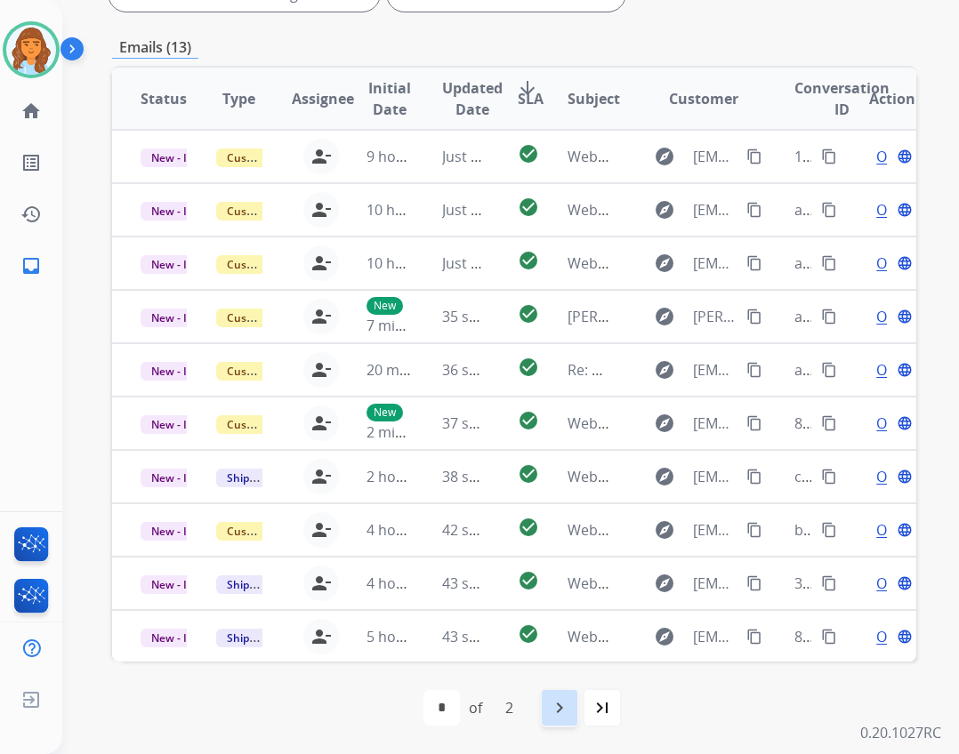
click at [568, 712] on mat-icon "navigate_next" at bounding box center [559, 708] width 21 height 21
select select "*"
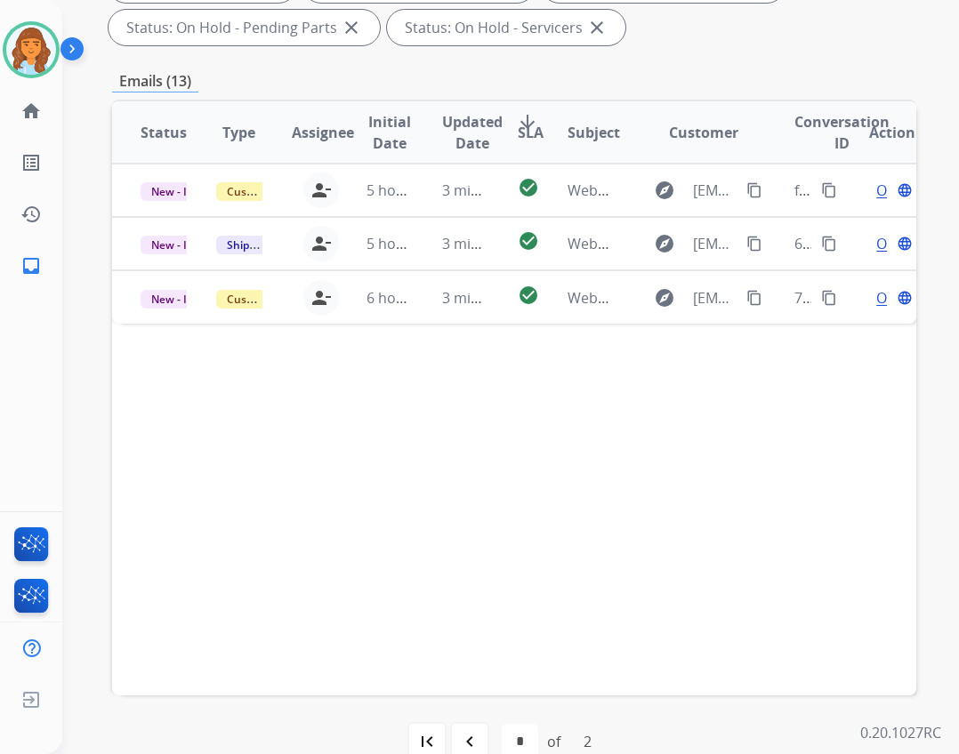
scroll to position [429, 0]
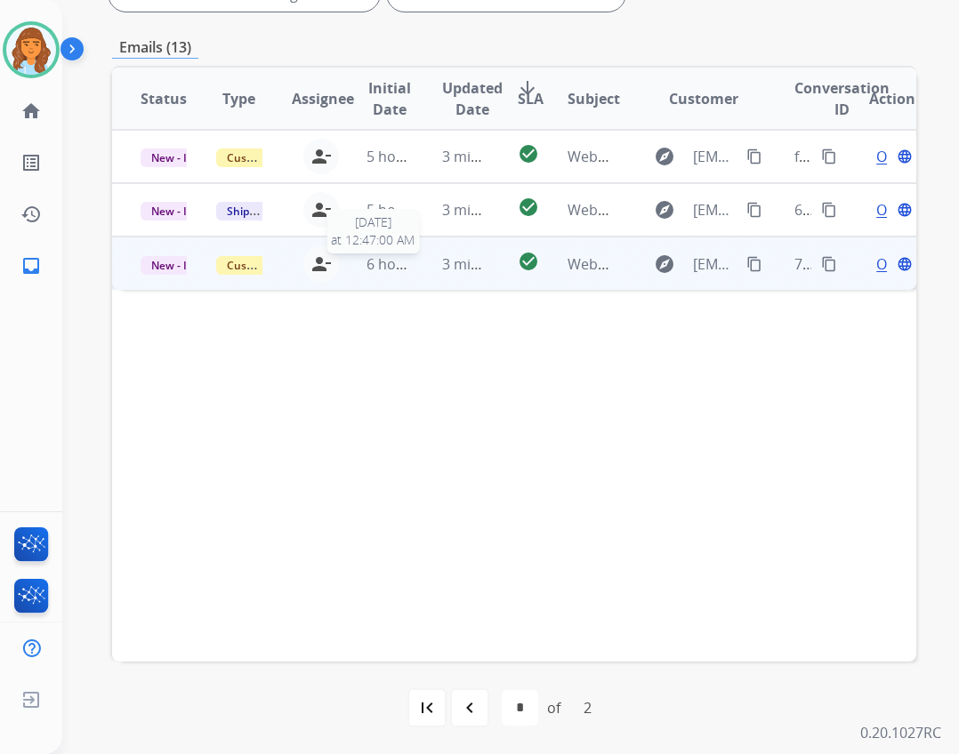
click at [394, 255] on span "6 hours ago" at bounding box center [407, 264] width 80 height 20
click at [876, 264] on span "Open" at bounding box center [894, 263] width 36 height 21
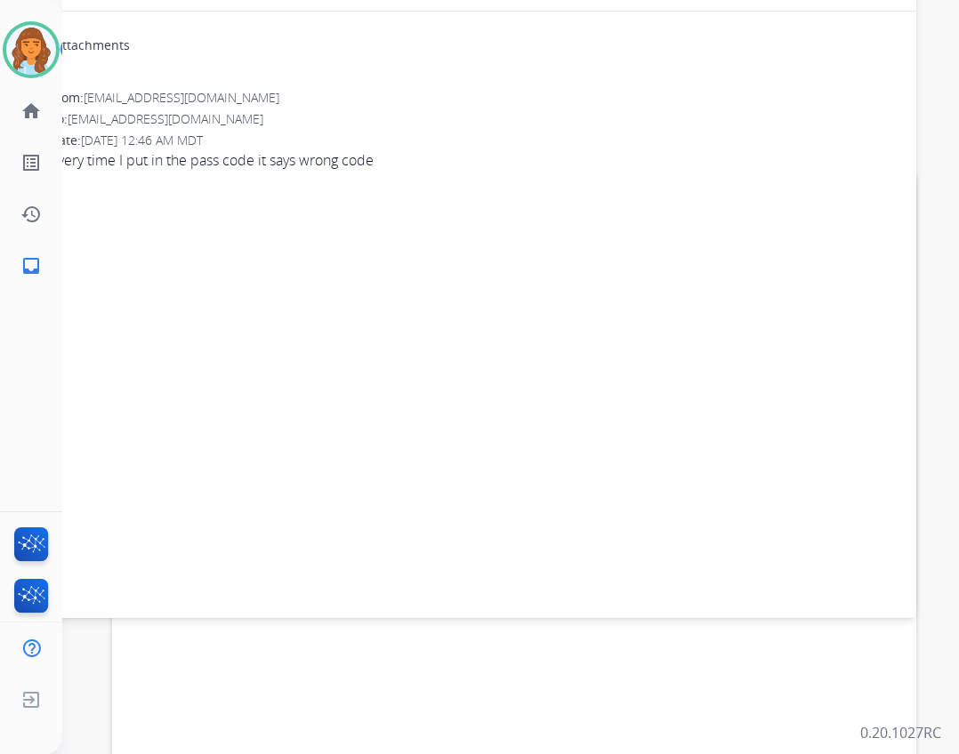
scroll to position [0, 0]
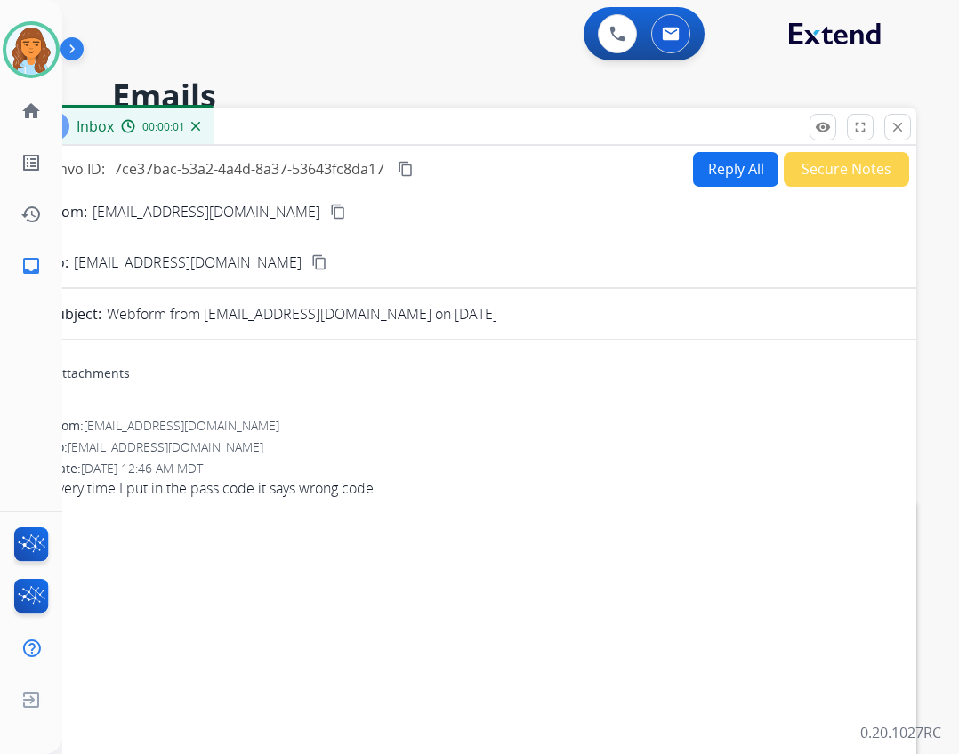
click at [723, 183] on button "Reply All" at bounding box center [735, 169] width 85 height 35
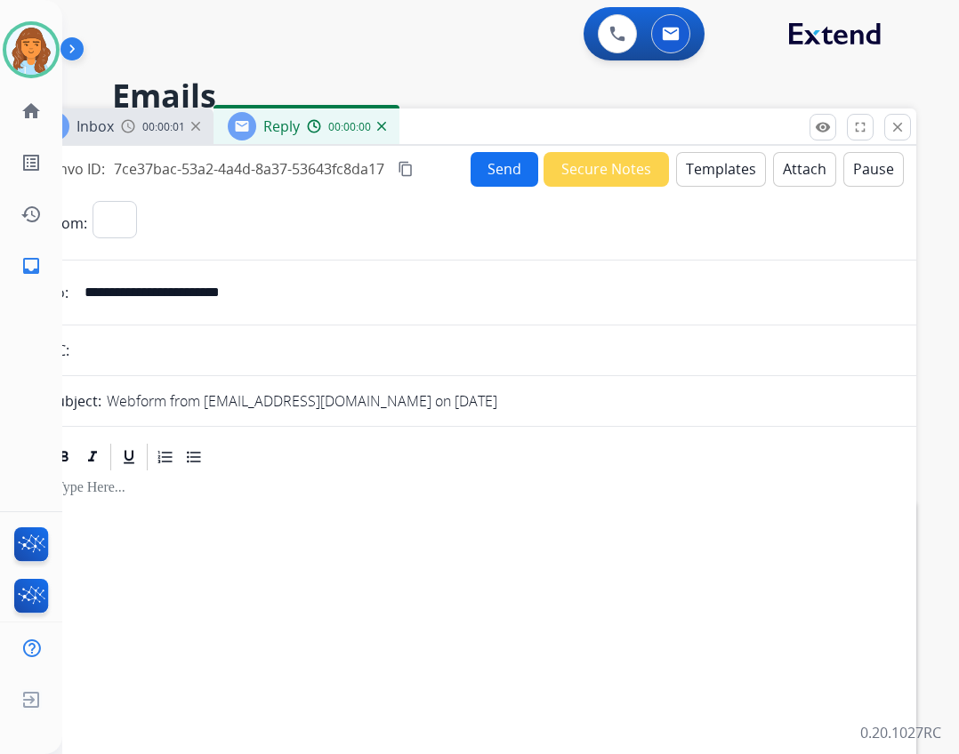
select select "**********"
click at [716, 181] on button "Templates" at bounding box center [721, 169] width 90 height 35
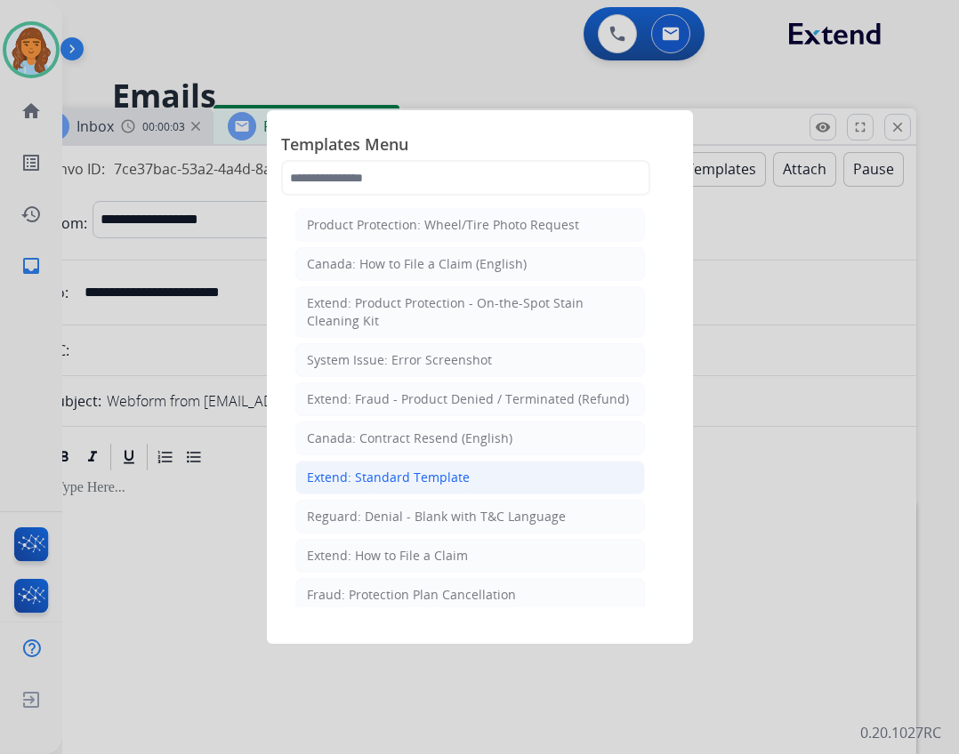
click at [464, 482] on li "Extend: Standard Template" at bounding box center [470, 478] width 350 height 34
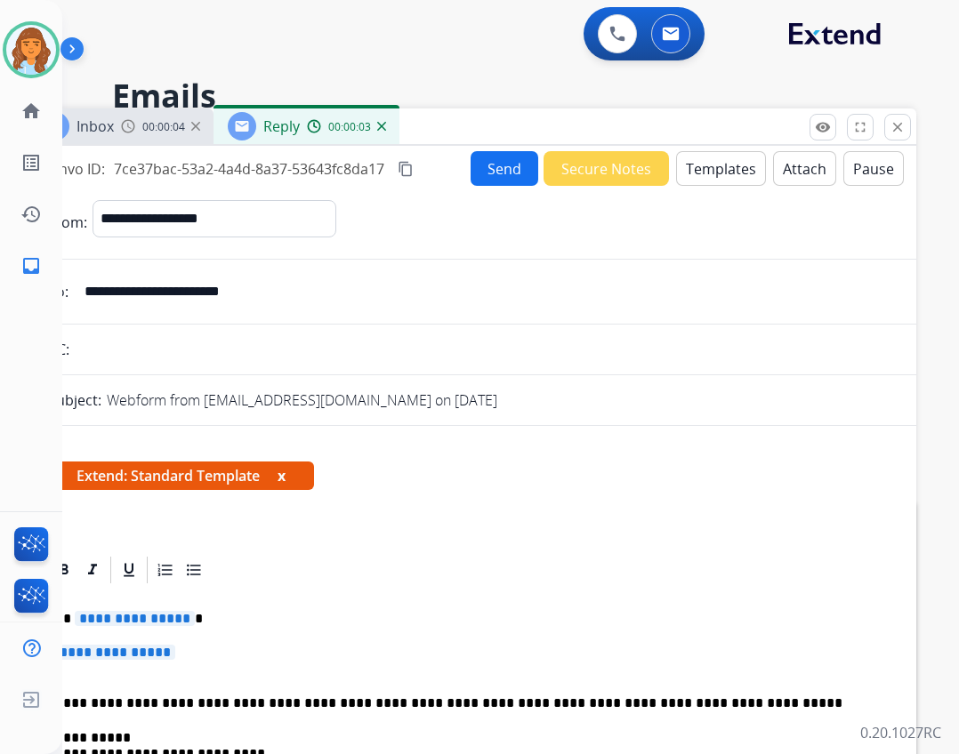
drag, startPoint x: 179, startPoint y: 609, endPoint x: 343, endPoint y: 455, distance: 224.7
click at [101, 611] on span "**********" at bounding box center [135, 618] width 120 height 15
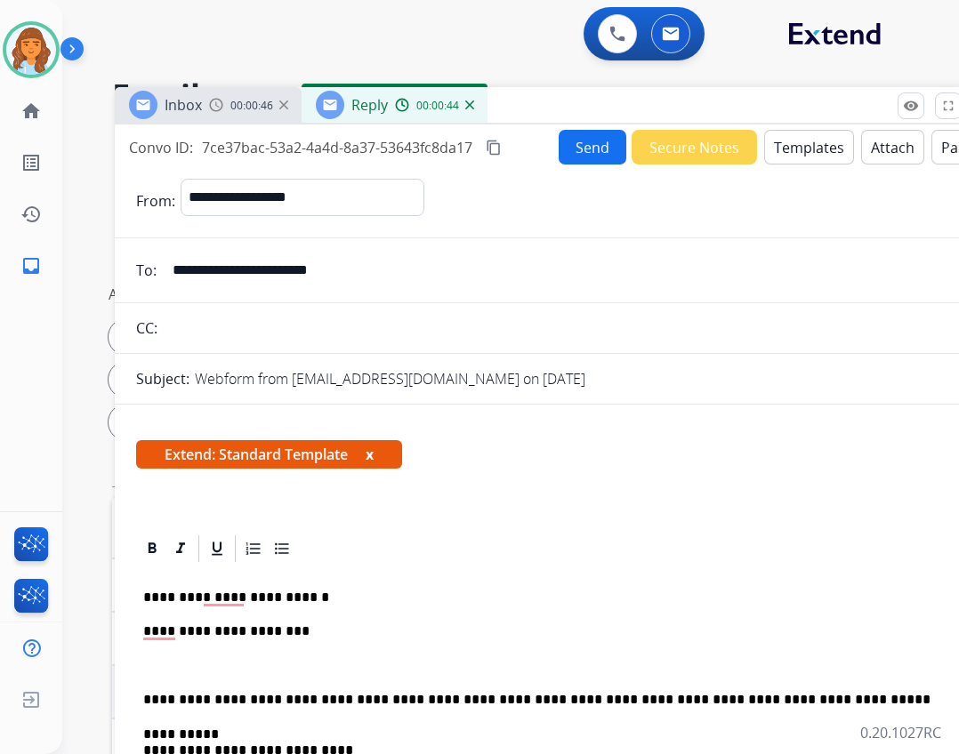
drag, startPoint x: 442, startPoint y: 120, endPoint x: 530, endPoint y: 99, distance: 90.6
click at [530, 99] on div "Inbox 00:00:46 Reply 00:00:44" at bounding box center [560, 105] width 890 height 37
click at [146, 630] on p "**********" at bounding box center [552, 632] width 819 height 16
click at [147, 633] on p "**********" at bounding box center [552, 632] width 819 height 16
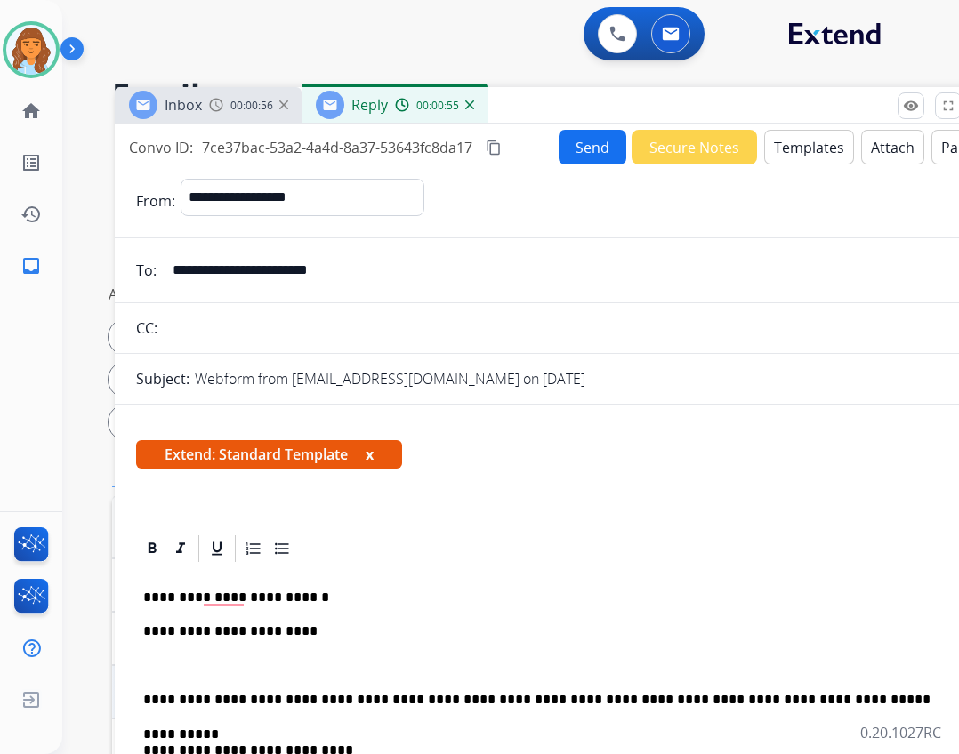
click at [314, 634] on p "**********" at bounding box center [552, 632] width 819 height 16
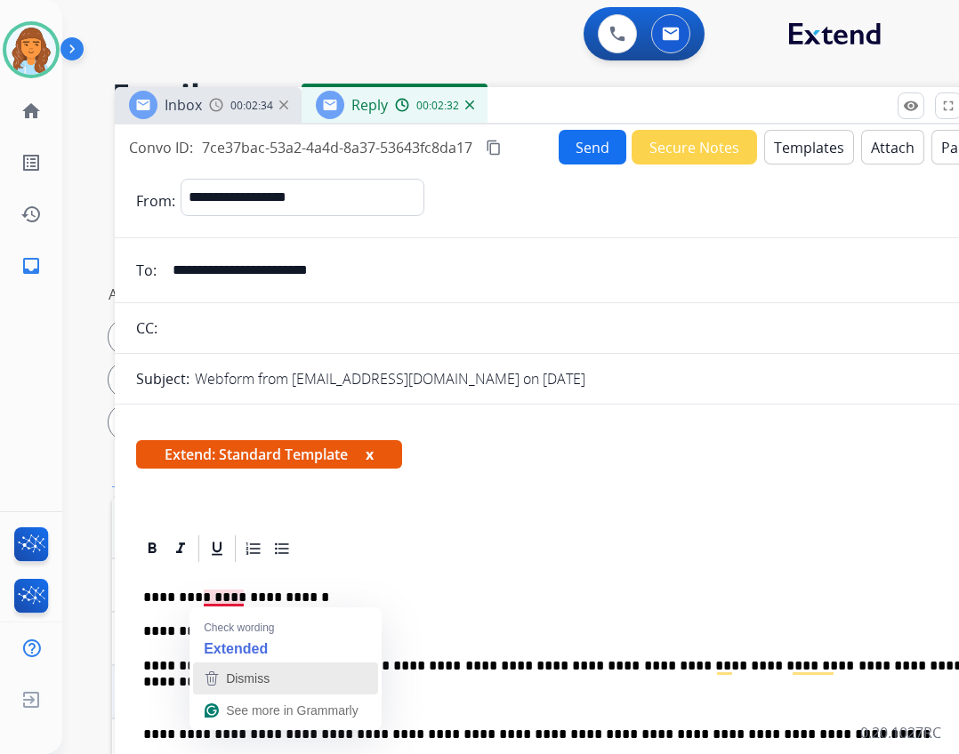
click at [231, 669] on div "Dismiss" at bounding box center [245, 678] width 47 height 27
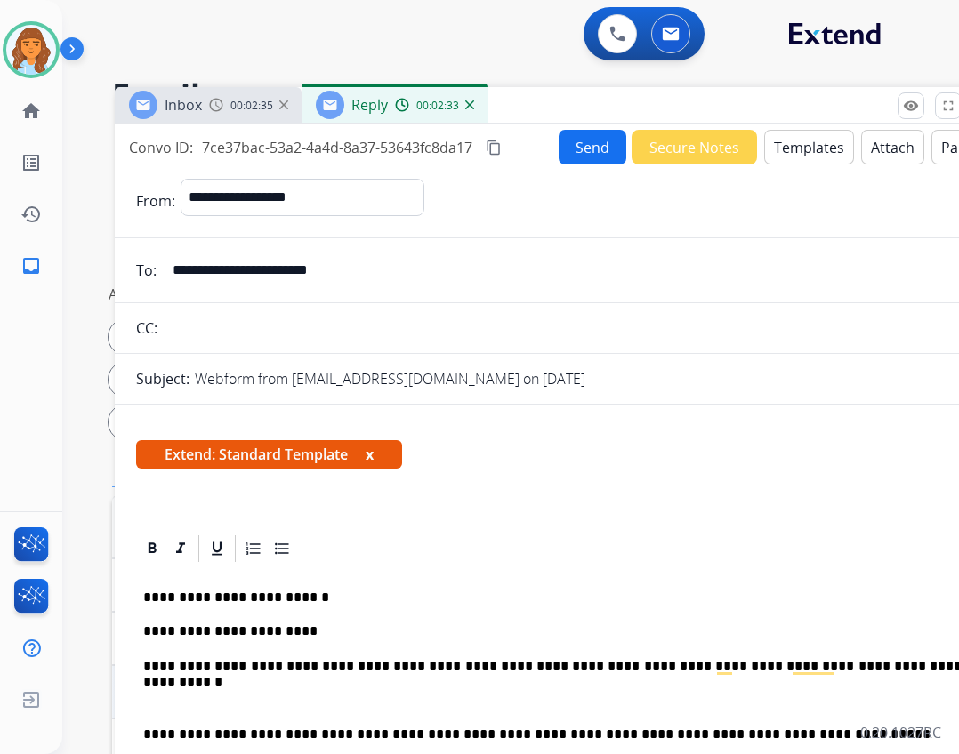
drag, startPoint x: 231, startPoint y: 669, endPoint x: 238, endPoint y: 663, distance: 9.5
drag, startPoint x: 238, startPoint y: 663, endPoint x: 440, endPoint y: 580, distance: 217.4
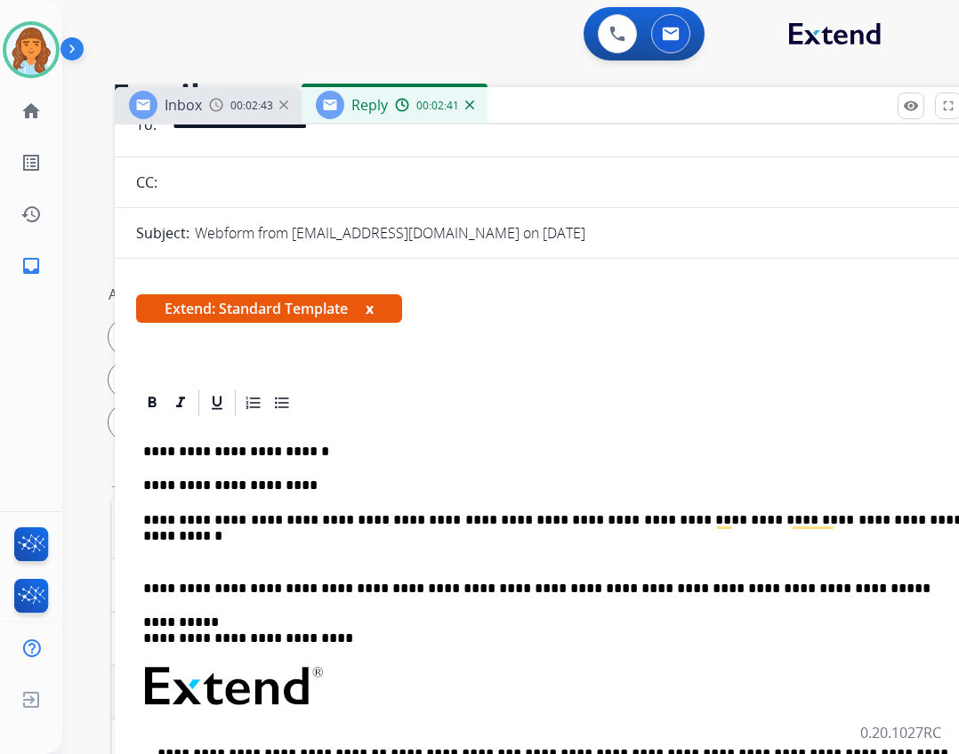
scroll to position [178, 0]
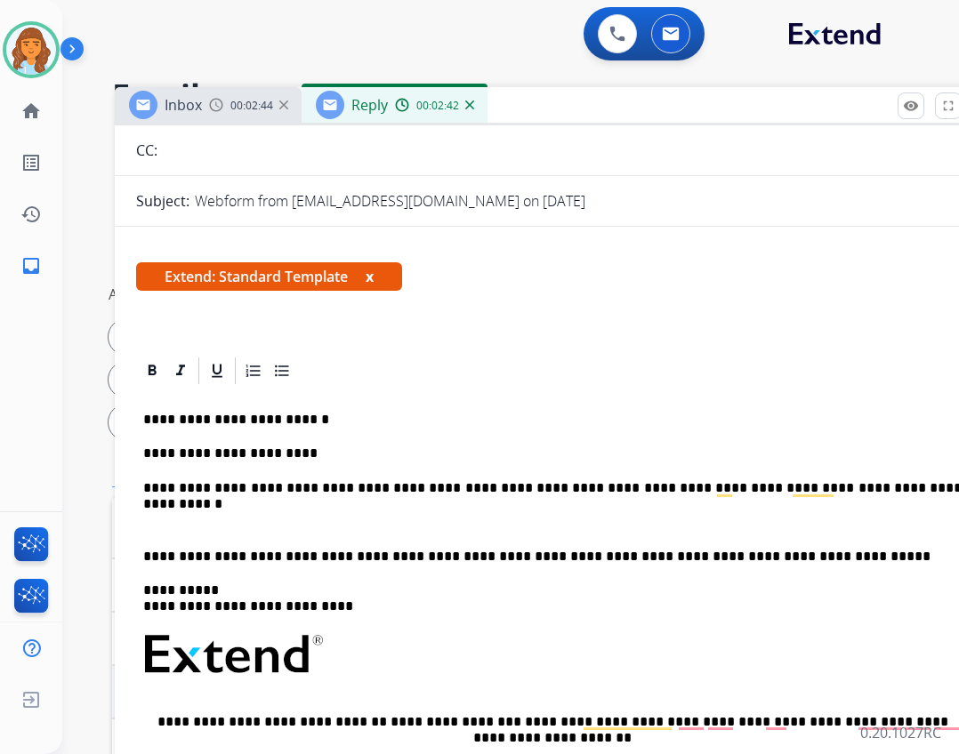
click at [141, 556] on div "**********" at bounding box center [559, 675] width 847 height 577
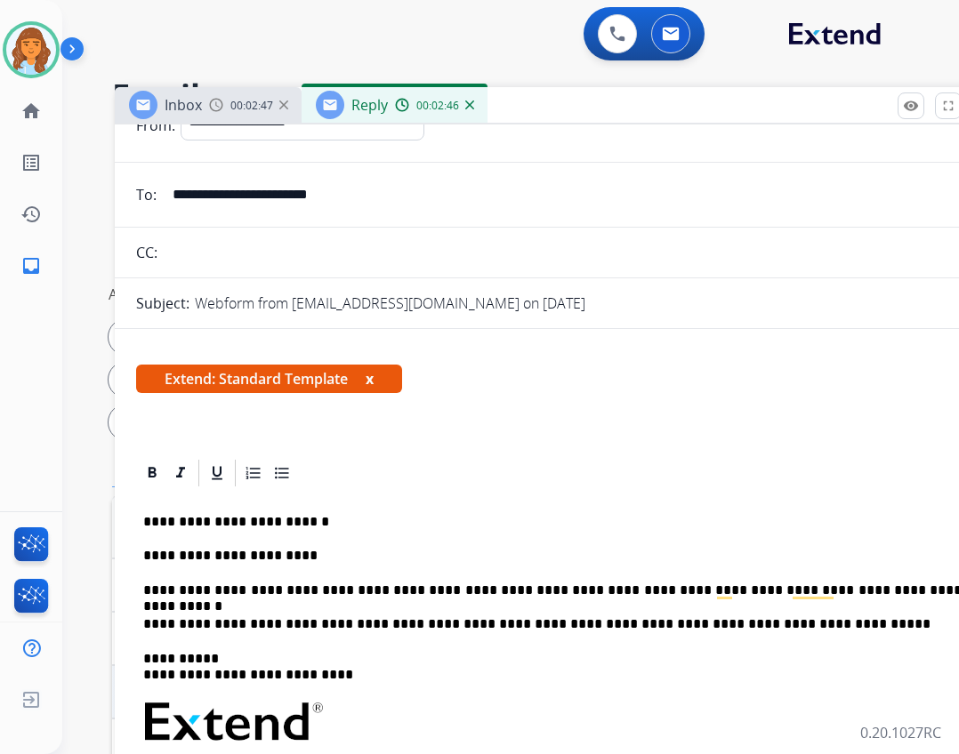
scroll to position [0, 0]
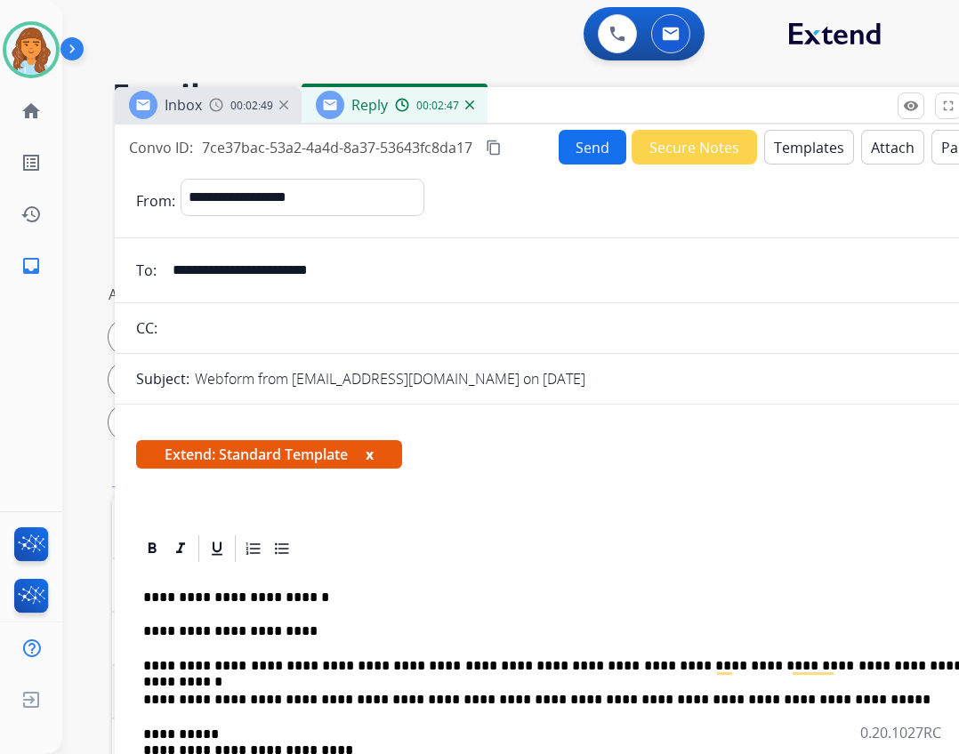
click at [571, 157] on button "Send" at bounding box center [593, 147] width 68 height 35
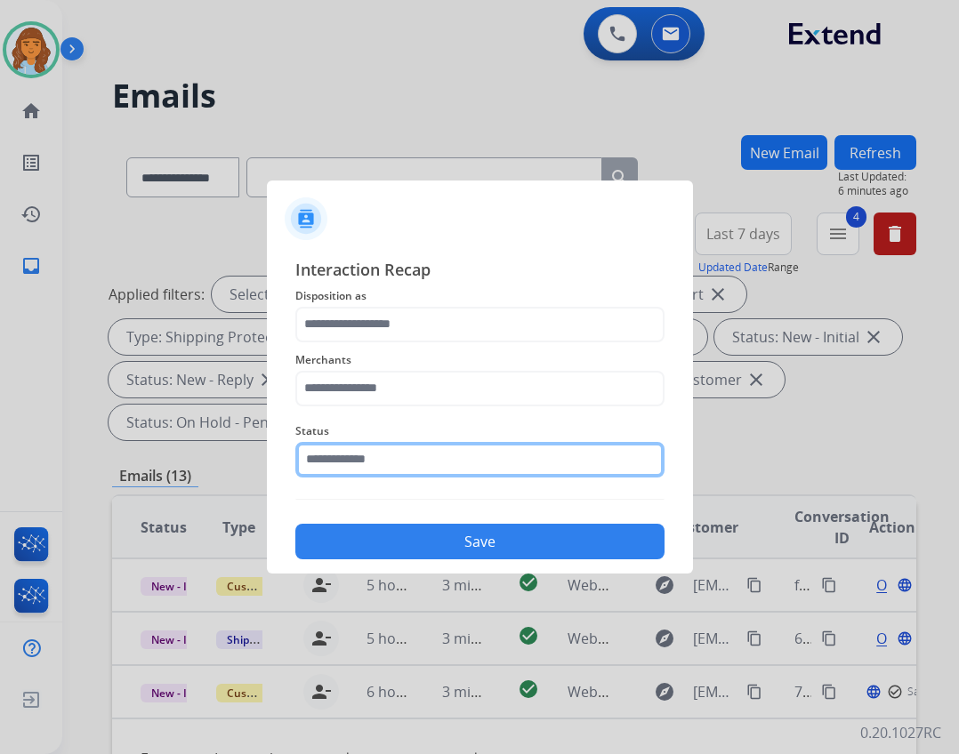
drag, startPoint x: 569, startPoint y: 265, endPoint x: 428, endPoint y: 466, distance: 245.8
click at [428, 466] on input "text" at bounding box center [479, 460] width 369 height 36
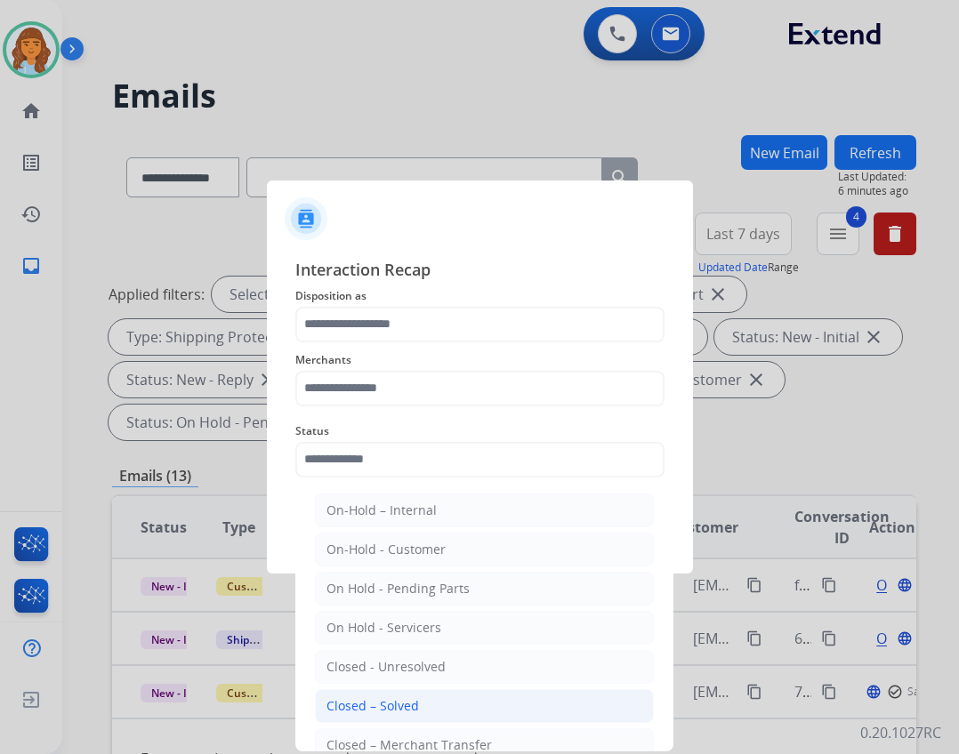
click at [397, 712] on div "Closed – Solved" at bounding box center [373, 707] width 93 height 18
type input "**********"
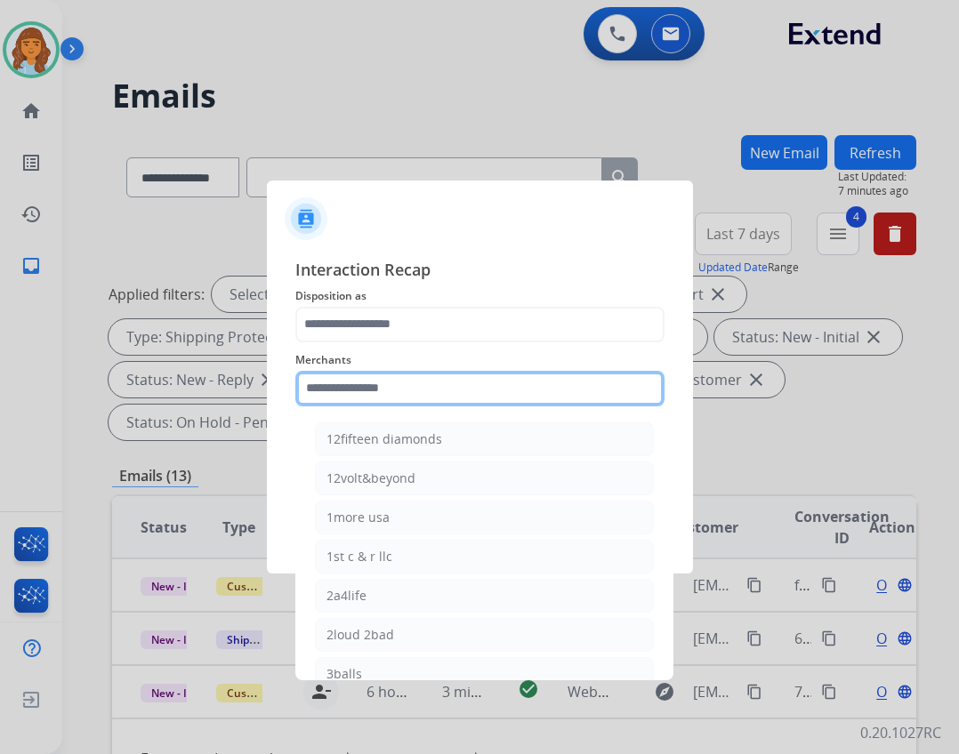
click at [391, 402] on input "text" at bounding box center [479, 389] width 369 height 36
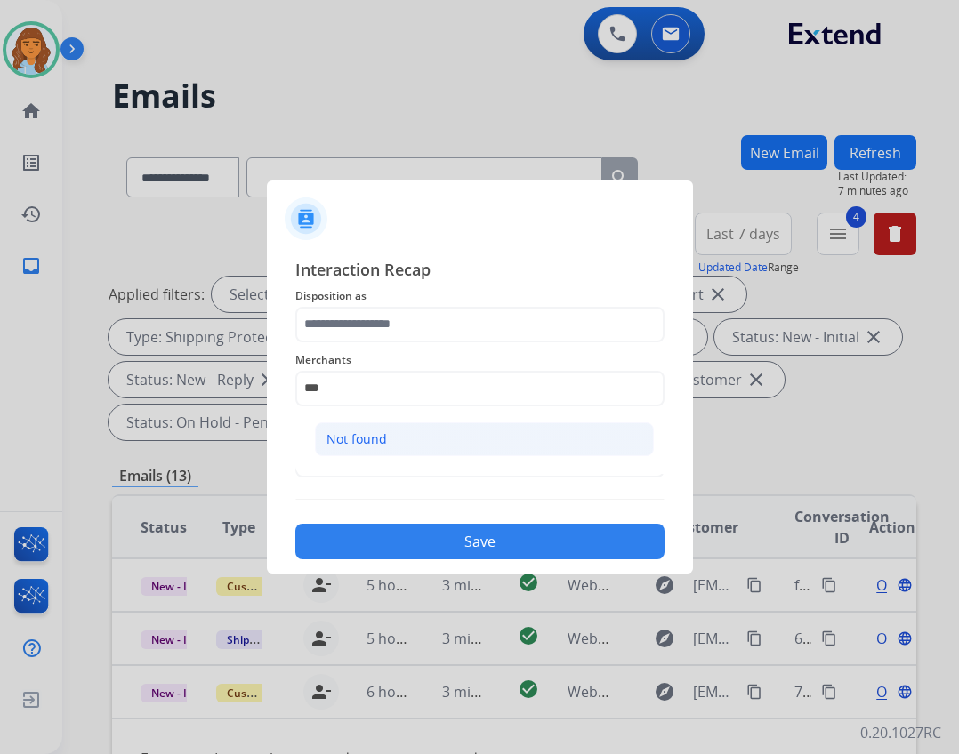
click at [412, 447] on li "Not found" at bounding box center [484, 440] width 339 height 34
type input "*********"
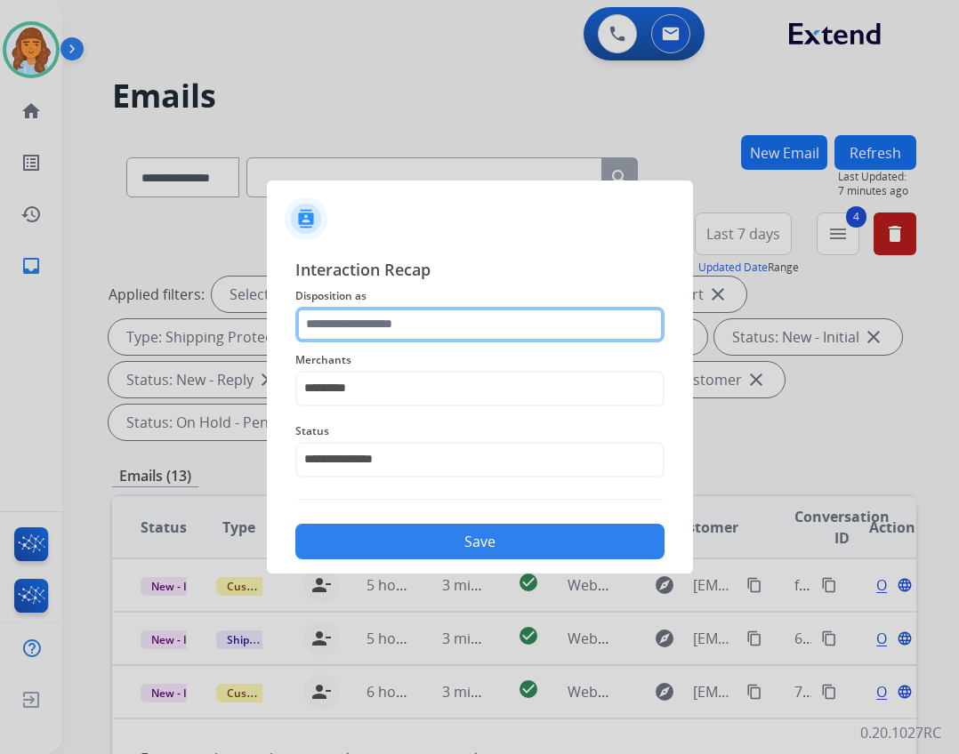
click at [414, 318] on input "text" at bounding box center [479, 325] width 369 height 36
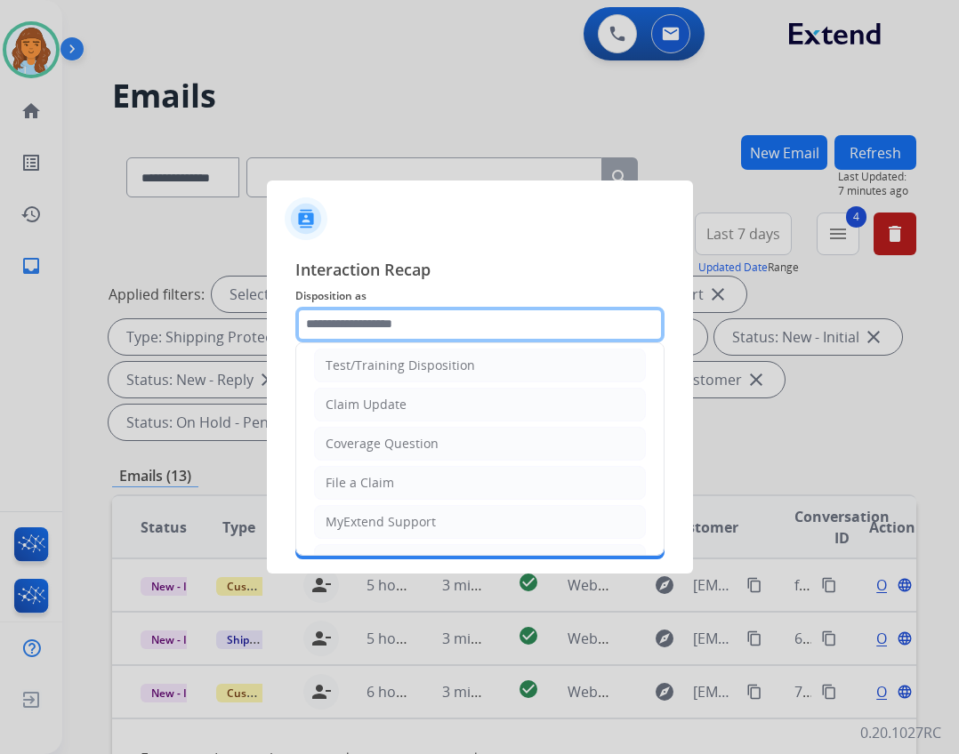
scroll to position [11, 0]
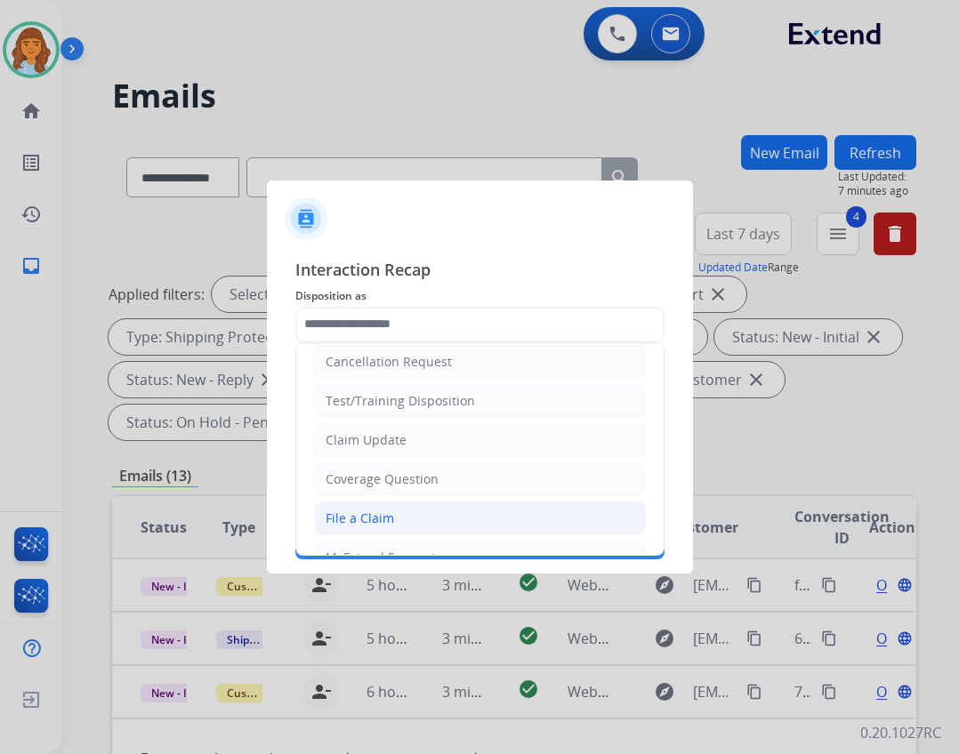
click at [385, 513] on div "File a Claim" at bounding box center [360, 519] width 69 height 18
type input "**********"
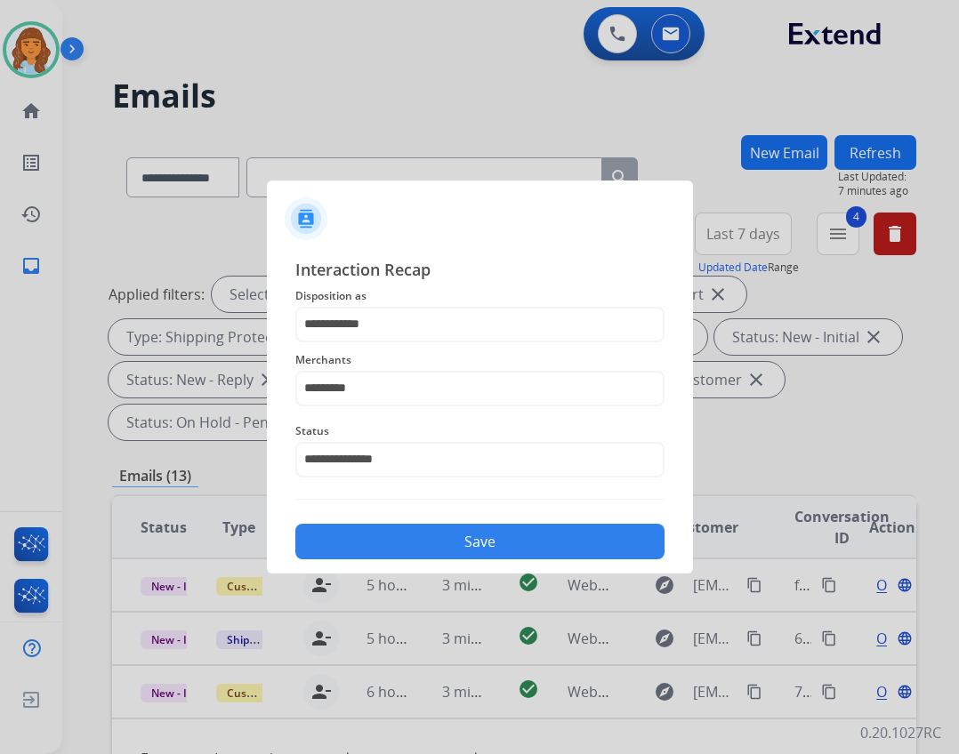
drag, startPoint x: 498, startPoint y: 563, endPoint x: 492, endPoint y: 536, distance: 28.3
click at [498, 562] on div "**********" at bounding box center [480, 409] width 426 height 332
click at [491, 536] on button "Save" at bounding box center [479, 542] width 369 height 36
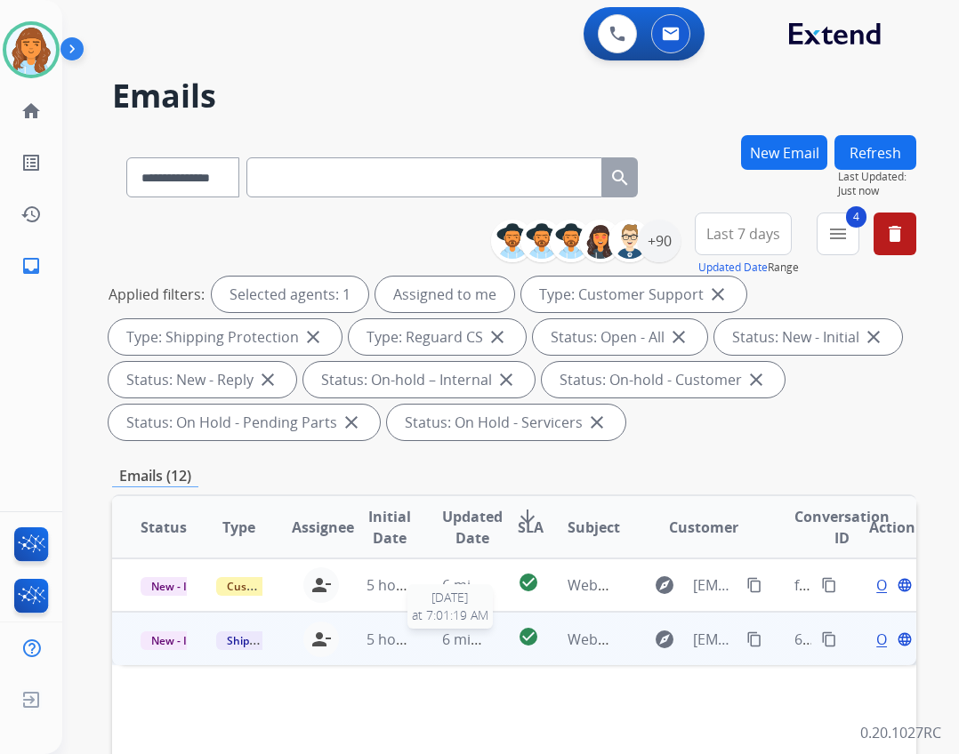
click at [445, 639] on span "6 minutes ago" at bounding box center [489, 640] width 95 height 20
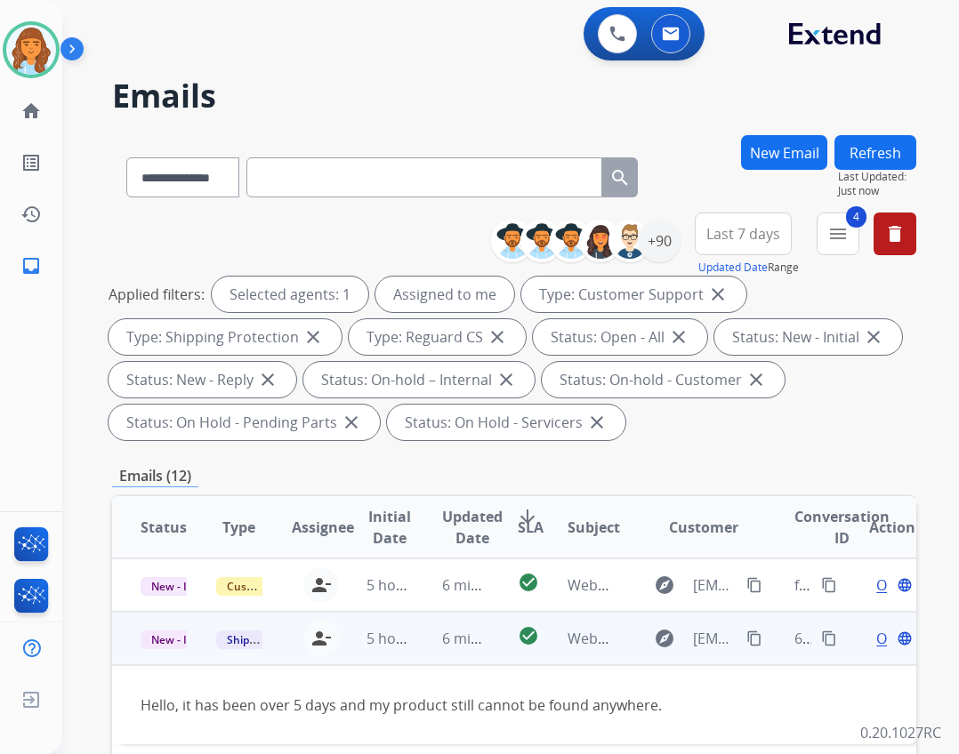
click at [876, 635] on span "Open" at bounding box center [894, 638] width 36 height 21
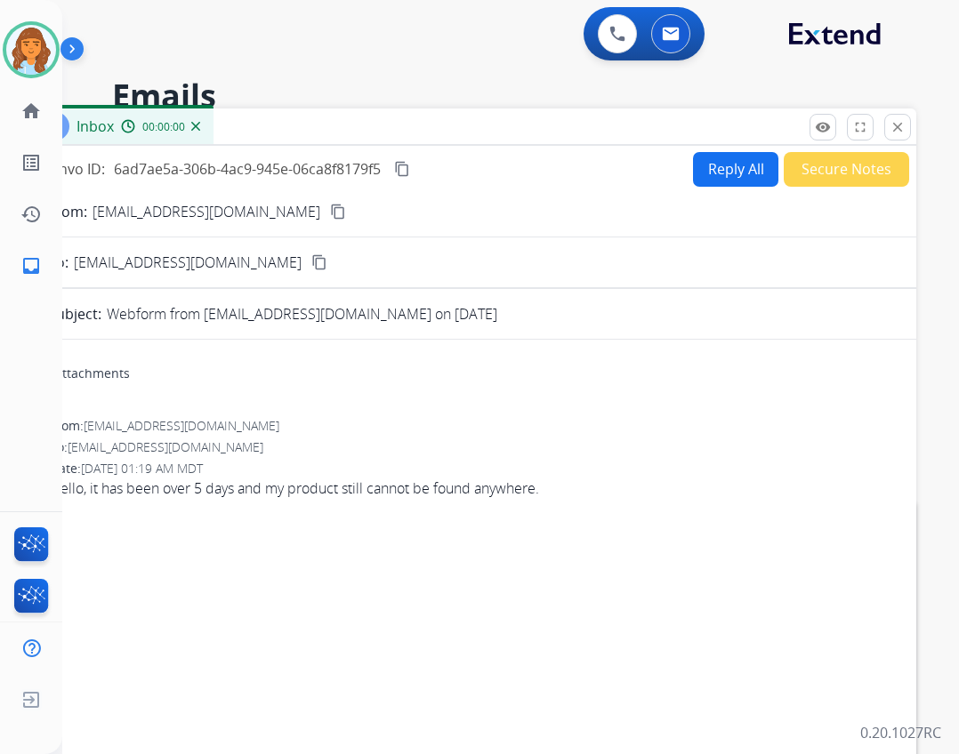
click at [711, 159] on button "Reply All" at bounding box center [735, 169] width 85 height 35
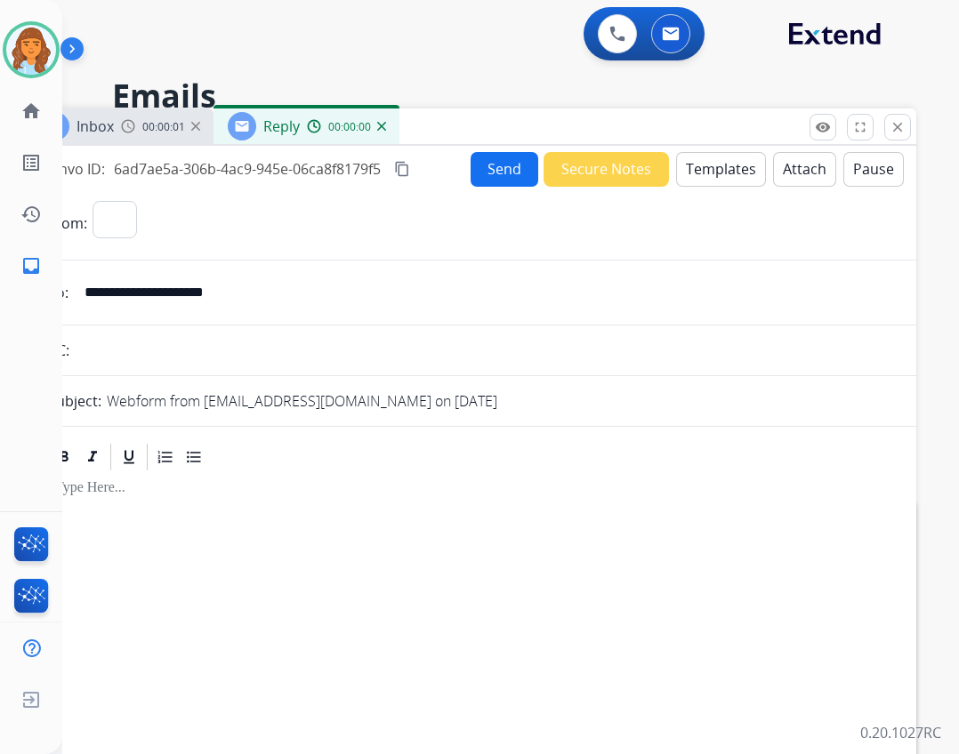
select select "**********"
click at [710, 173] on button "Templates" at bounding box center [721, 169] width 90 height 35
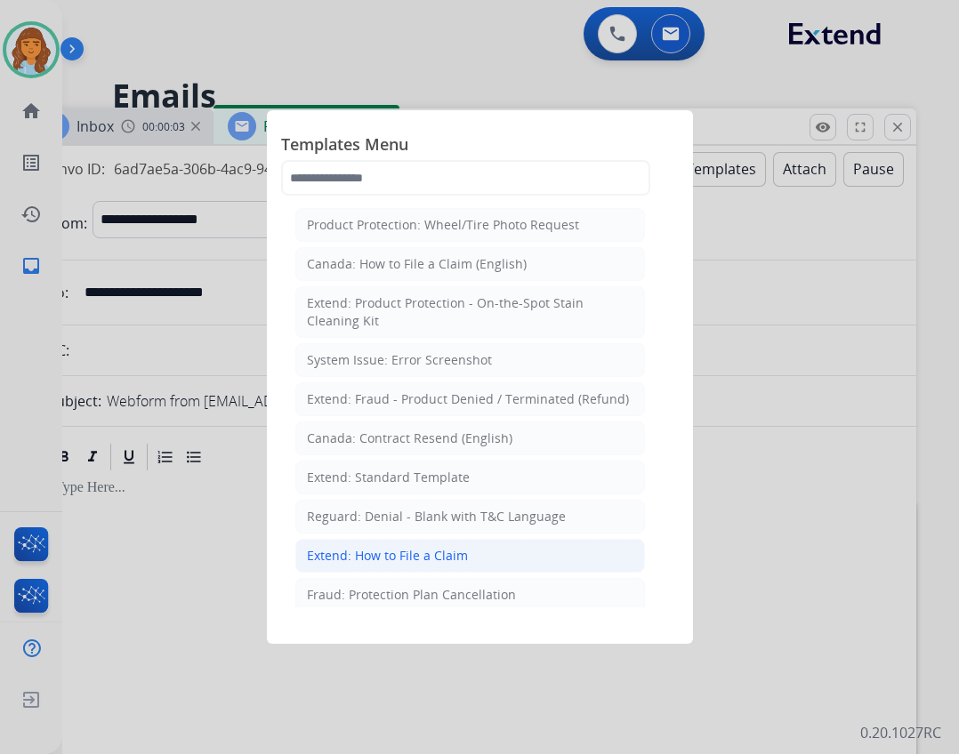
click at [472, 547] on li "Extend: How to File a Claim" at bounding box center [470, 556] width 350 height 34
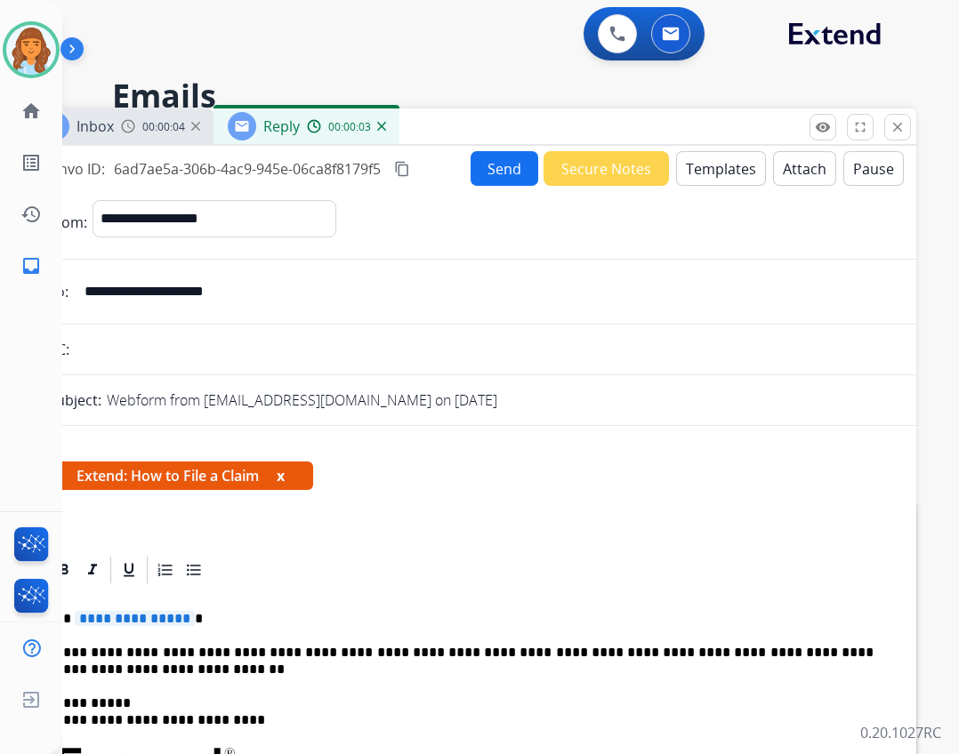
click at [138, 619] on span "**********" at bounding box center [135, 618] width 120 height 15
click at [490, 175] on button "Send" at bounding box center [505, 168] width 68 height 35
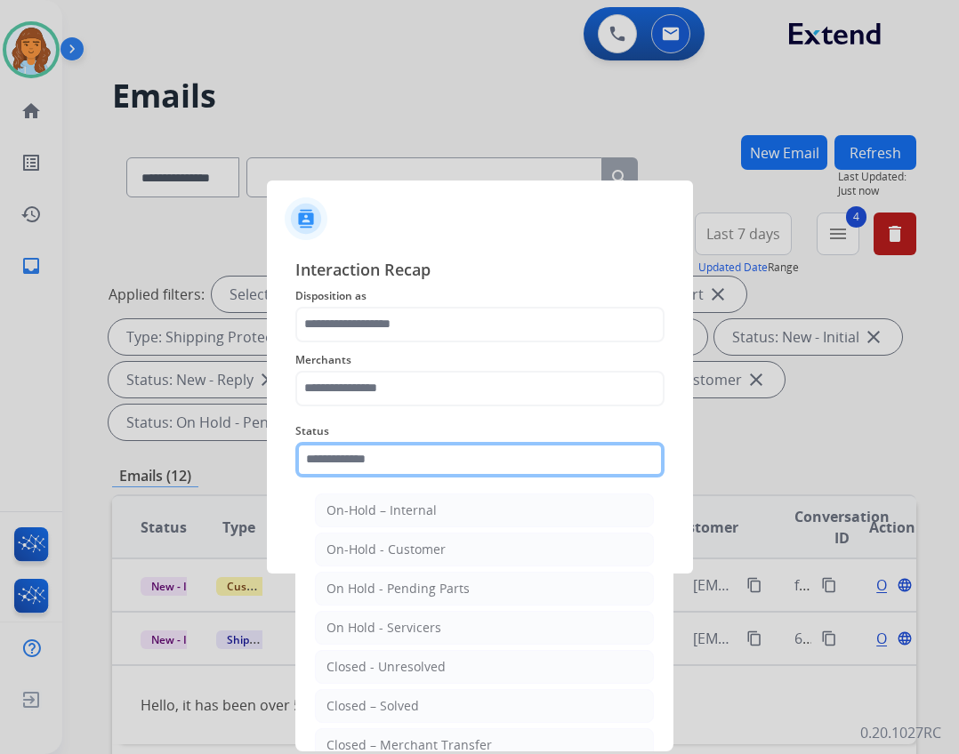
click at [340, 457] on input "text" at bounding box center [479, 460] width 369 height 36
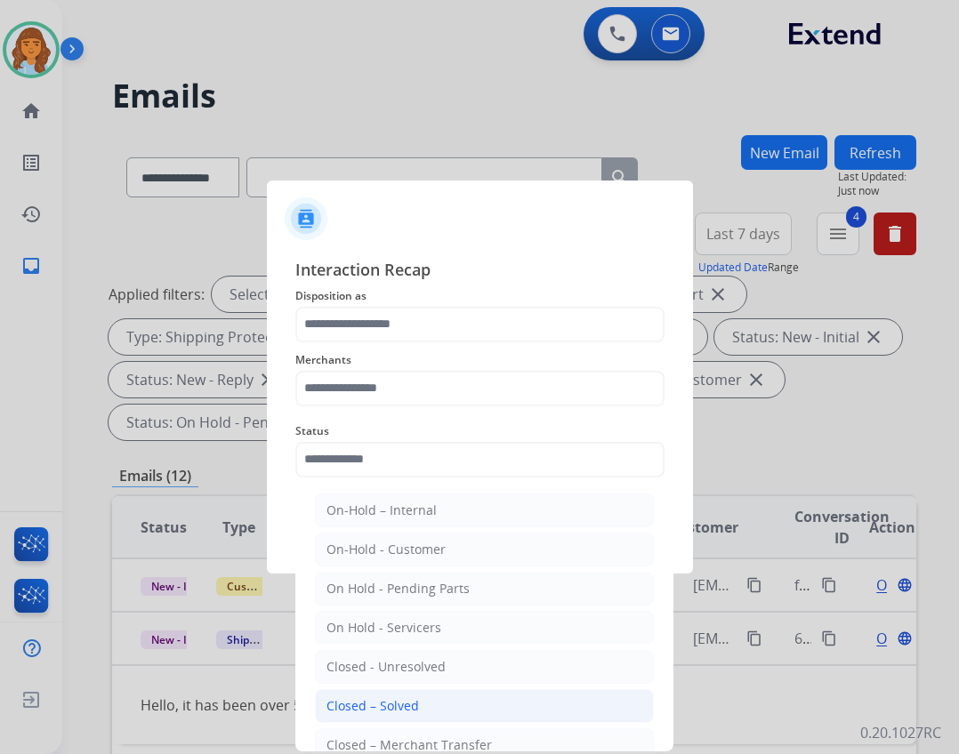
click at [391, 709] on div "Closed – Solved" at bounding box center [373, 707] width 93 height 18
type input "**********"
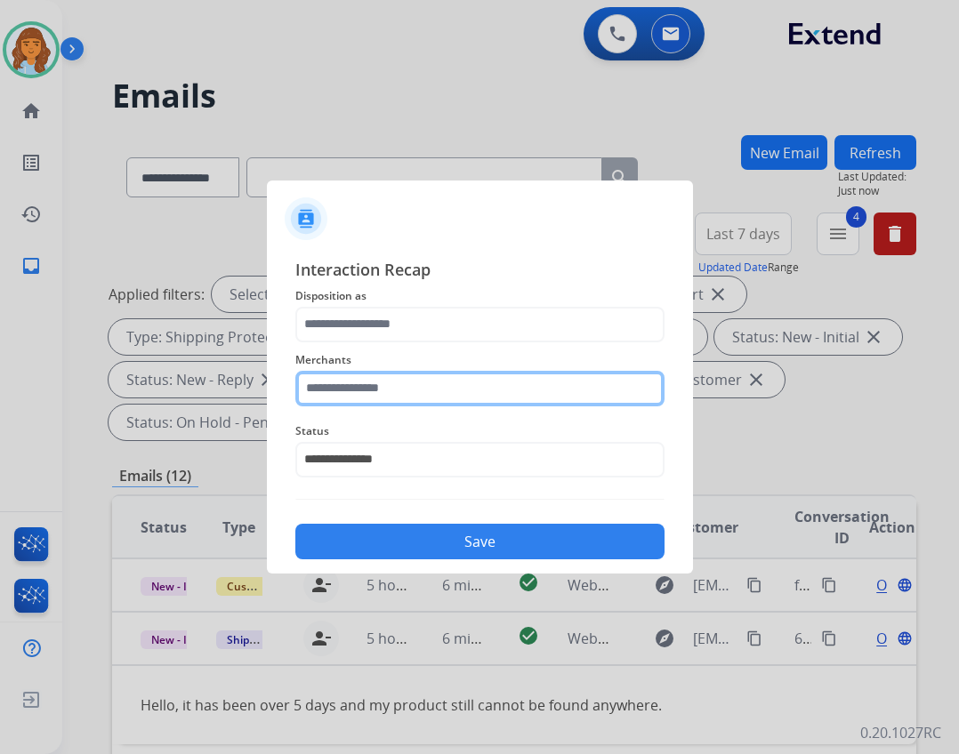
click at [357, 391] on input "text" at bounding box center [479, 389] width 369 height 36
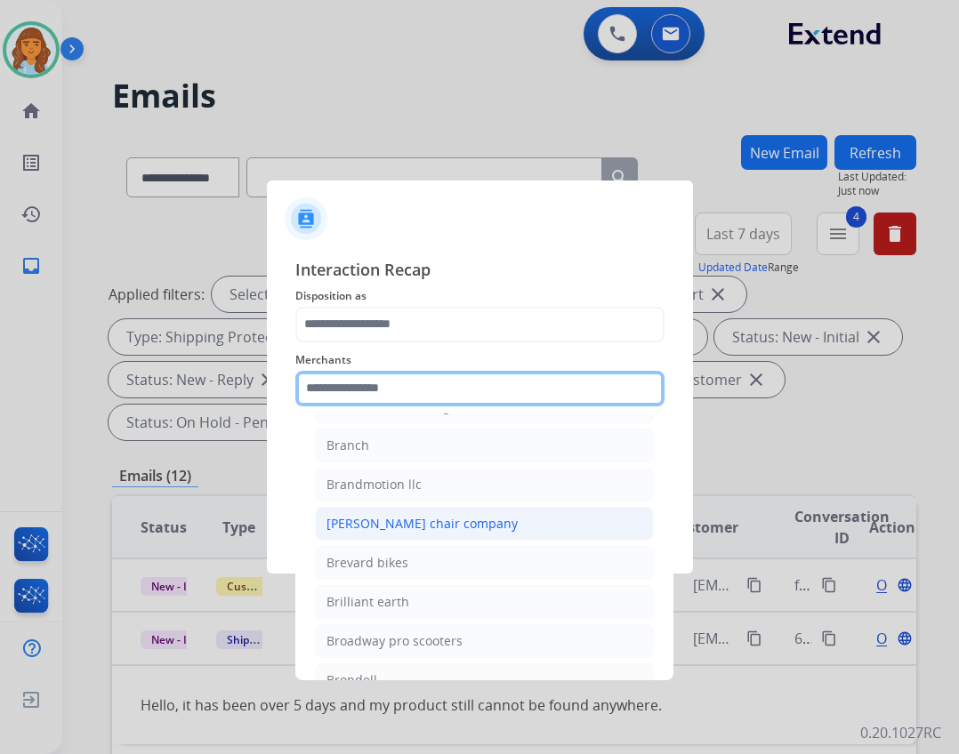
scroll to position [5249, 0]
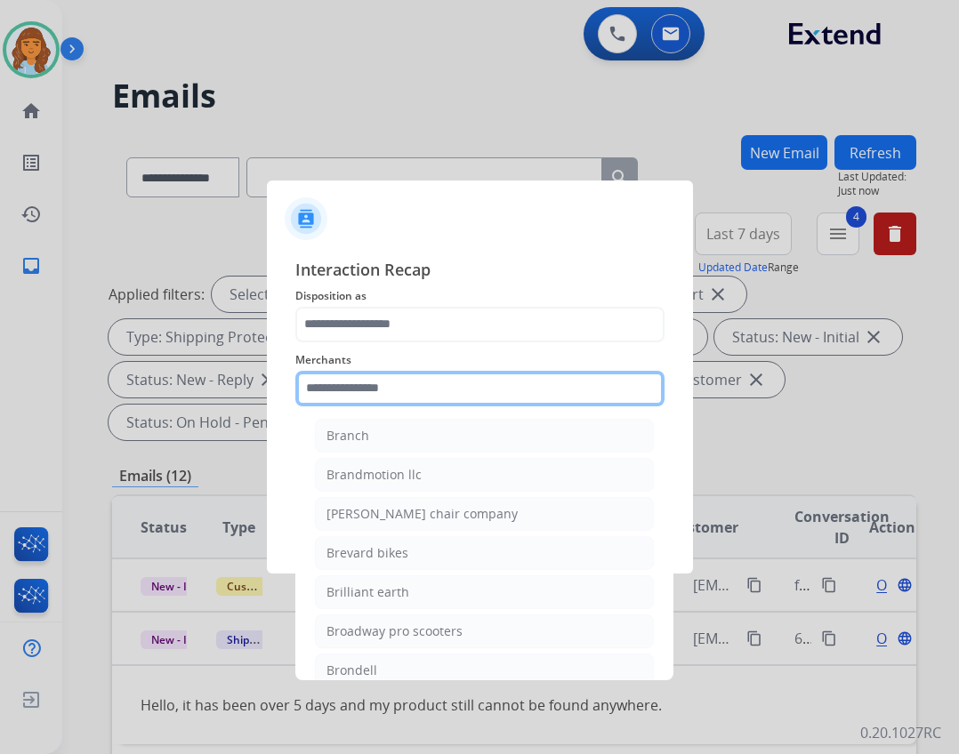
click at [330, 384] on input "text" at bounding box center [479, 389] width 369 height 36
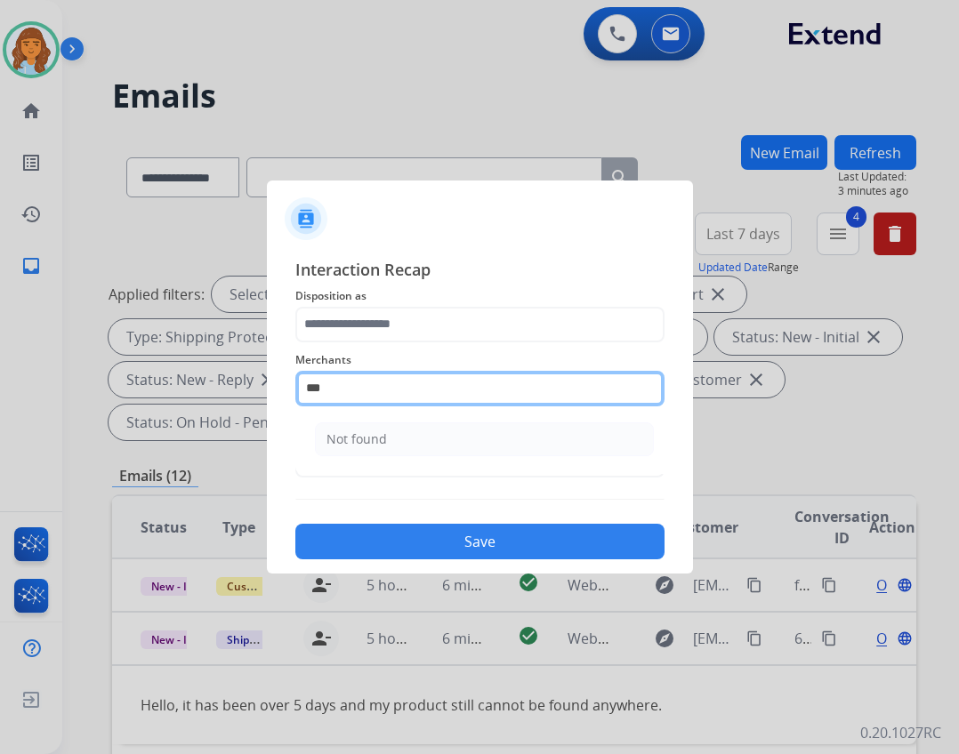
scroll to position [0, 0]
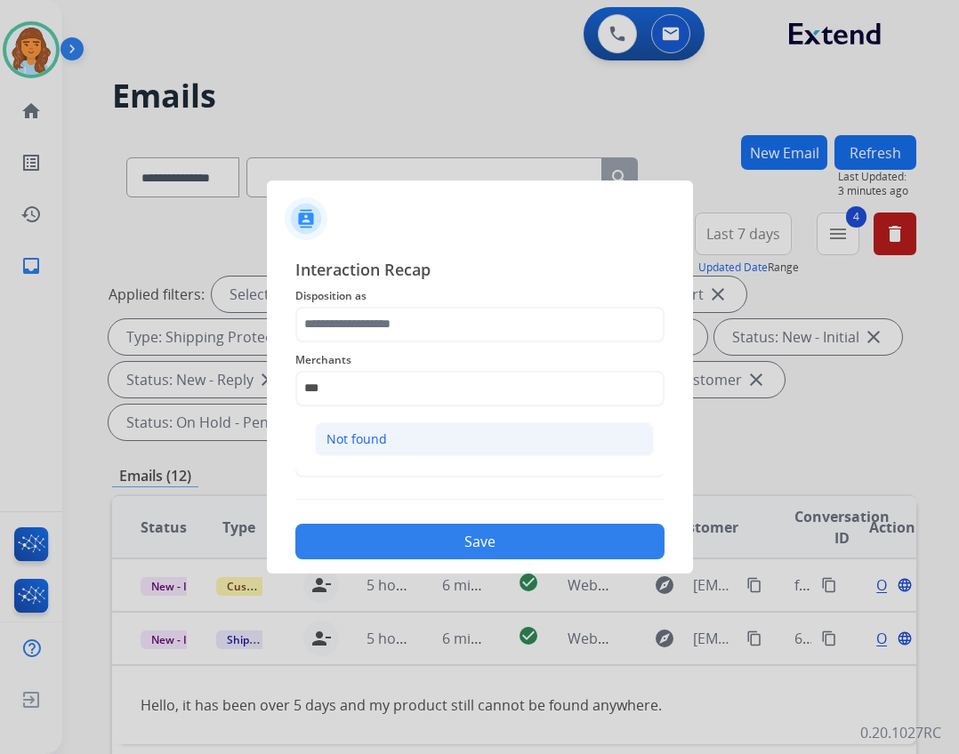
click at [630, 456] on ul "Not found" at bounding box center [485, 444] width 350 height 60
click at [621, 448] on li "Not found" at bounding box center [484, 440] width 339 height 34
type input "*********"
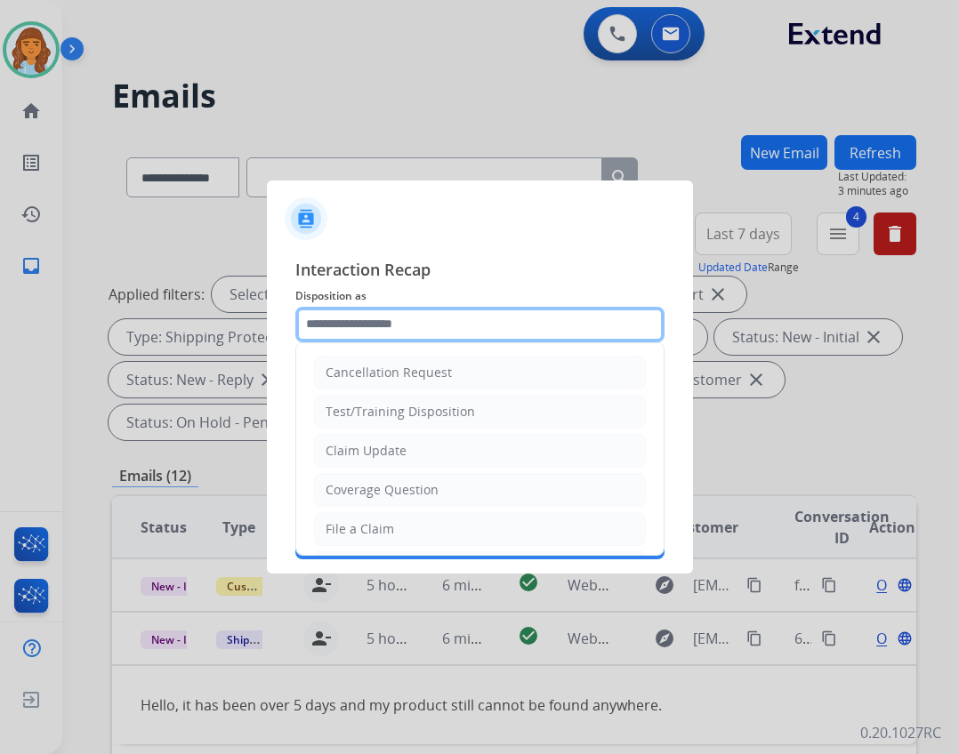
click at [562, 340] on input "text" at bounding box center [479, 325] width 369 height 36
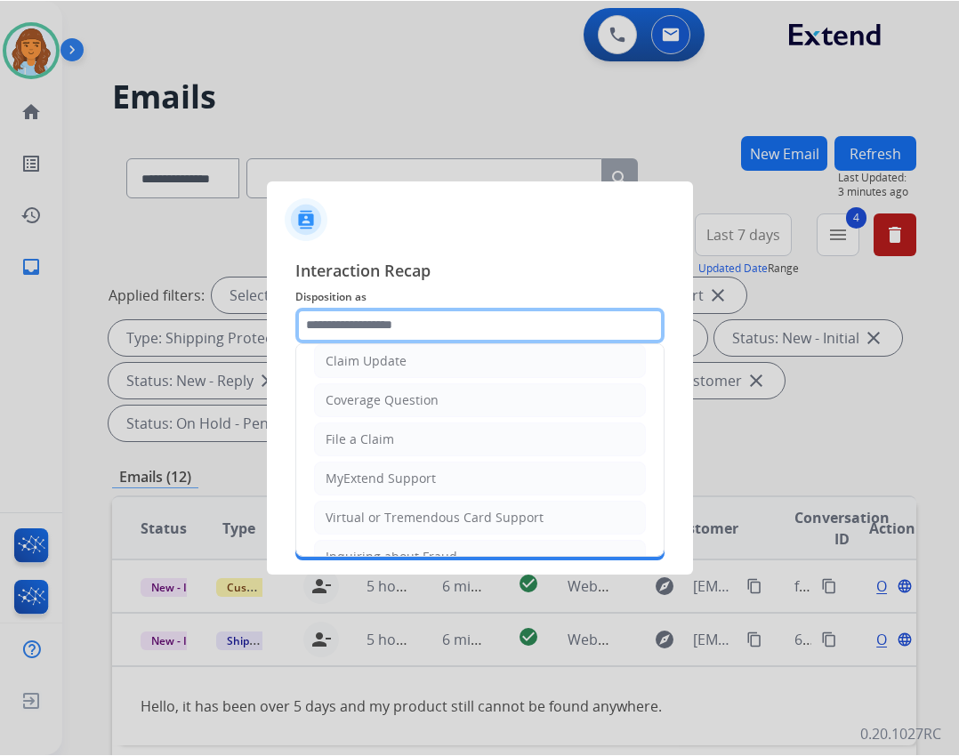
scroll to position [89, 0]
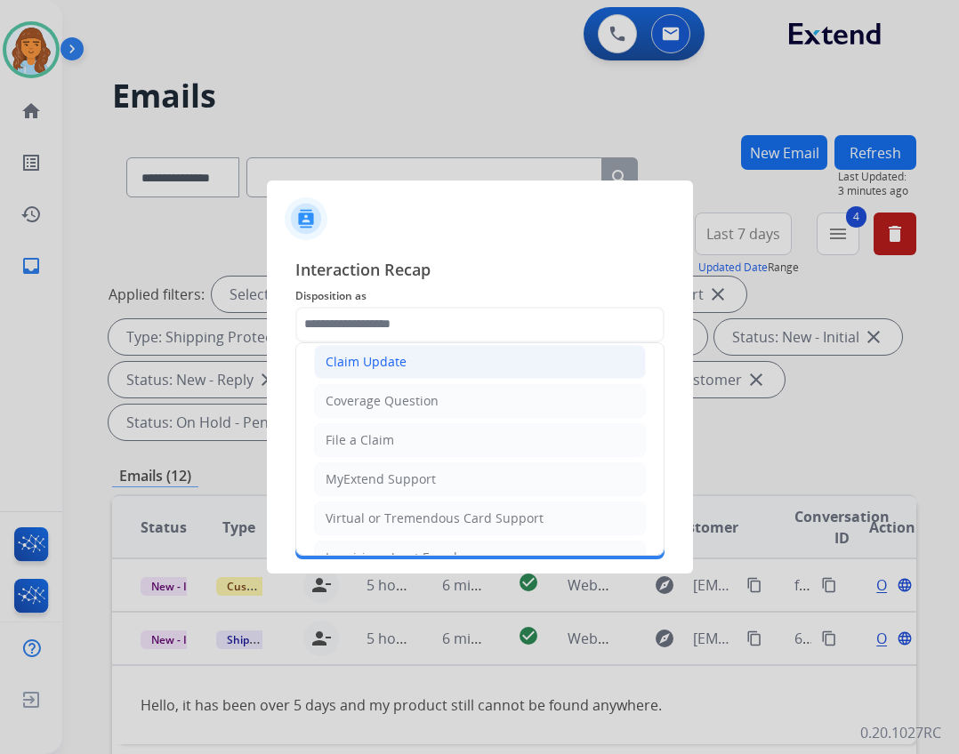
click at [485, 357] on li "Claim Update" at bounding box center [480, 362] width 332 height 34
type input "**********"
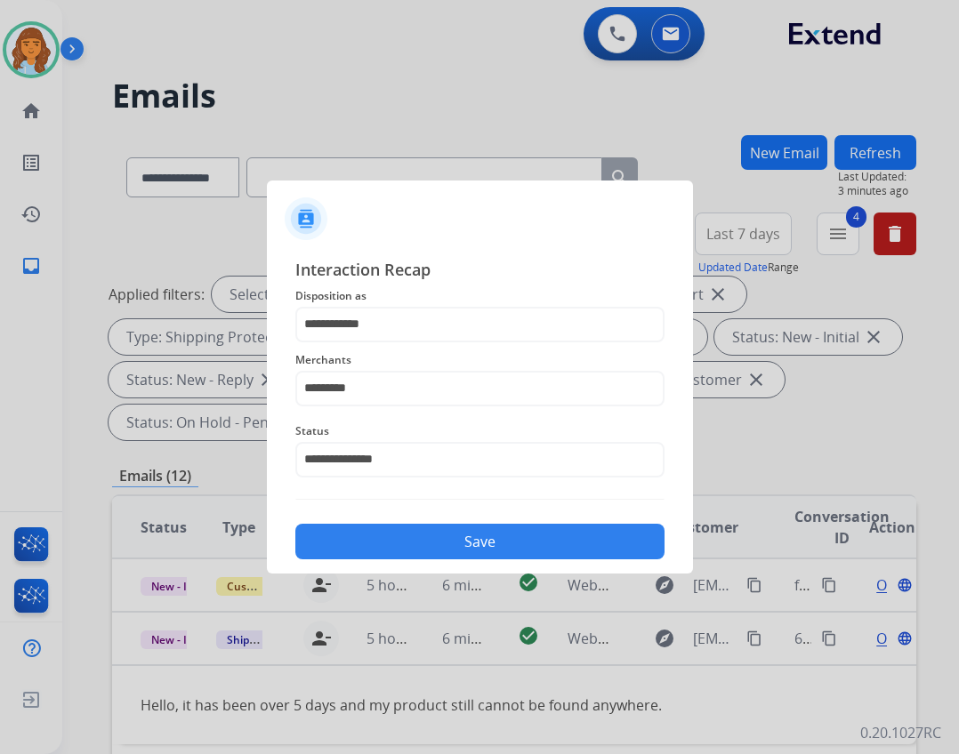
click at [524, 552] on button "Save" at bounding box center [479, 542] width 369 height 36
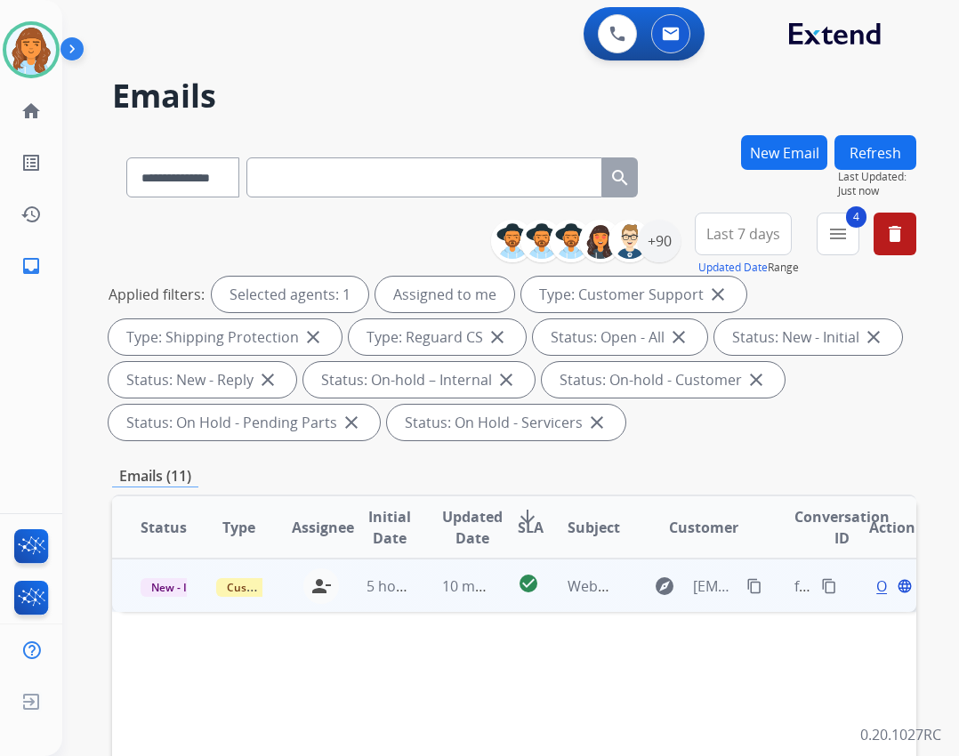
click at [431, 608] on td "10 minutes ago" at bounding box center [452, 585] width 76 height 53
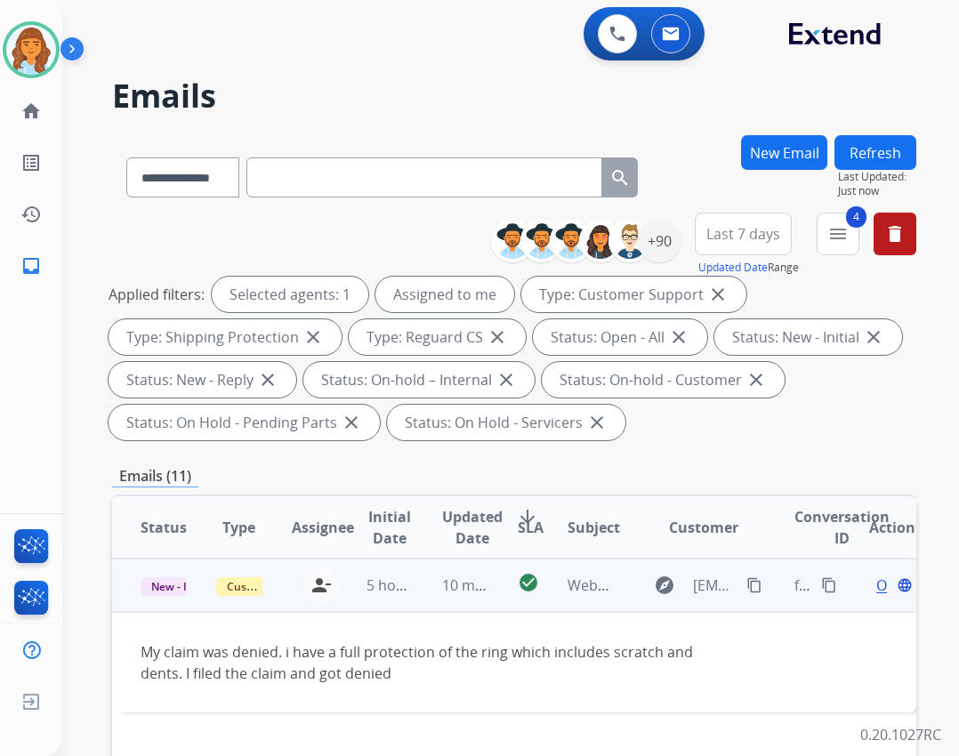
click at [328, 689] on td "My claim was denied. i have a full protection of the ring which includes scratc…" at bounding box center [439, 662] width 654 height 101
click at [876, 589] on span "Open" at bounding box center [894, 585] width 36 height 21
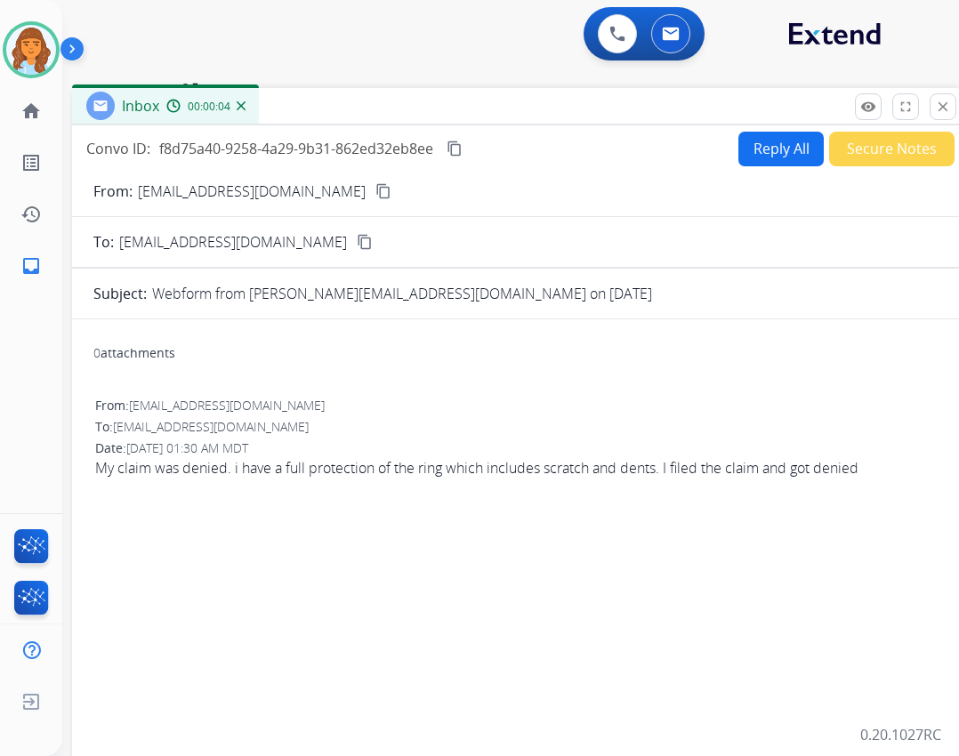
drag, startPoint x: 430, startPoint y: 126, endPoint x: 475, endPoint y: 106, distance: 49.8
click at [475, 106] on div "Inbox 00:00:04" at bounding box center [517, 106] width 890 height 37
click at [391, 189] on mat-icon "content_copy" at bounding box center [383, 191] width 16 height 16
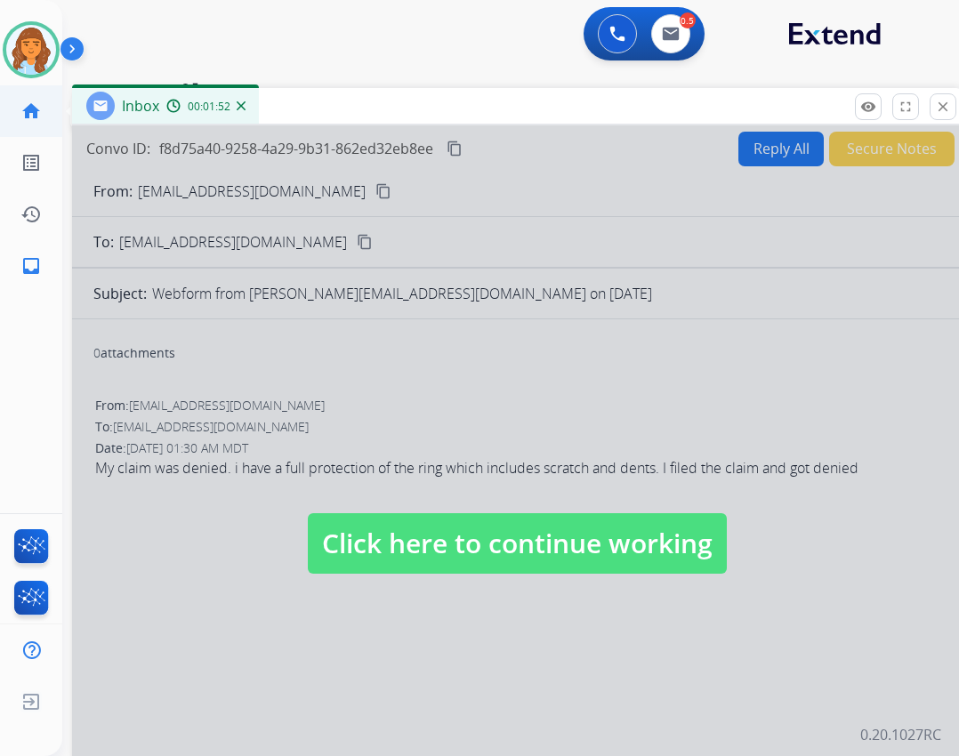
click at [44, 110] on link "home Home" at bounding box center [31, 111] width 50 height 50
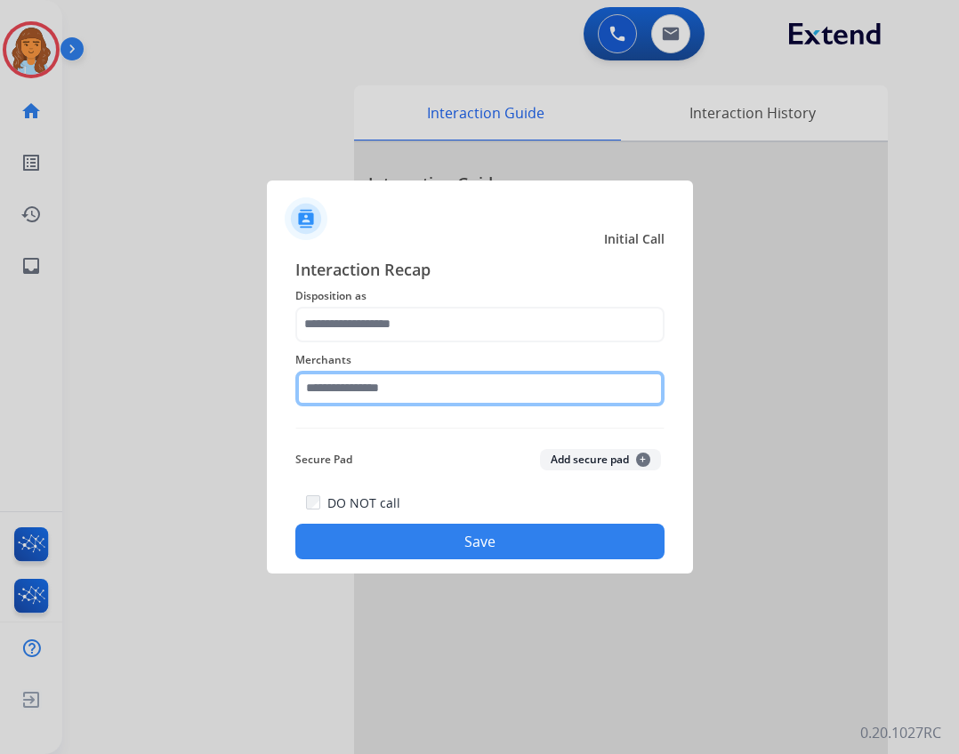
click at [393, 383] on input "text" at bounding box center [479, 389] width 369 height 36
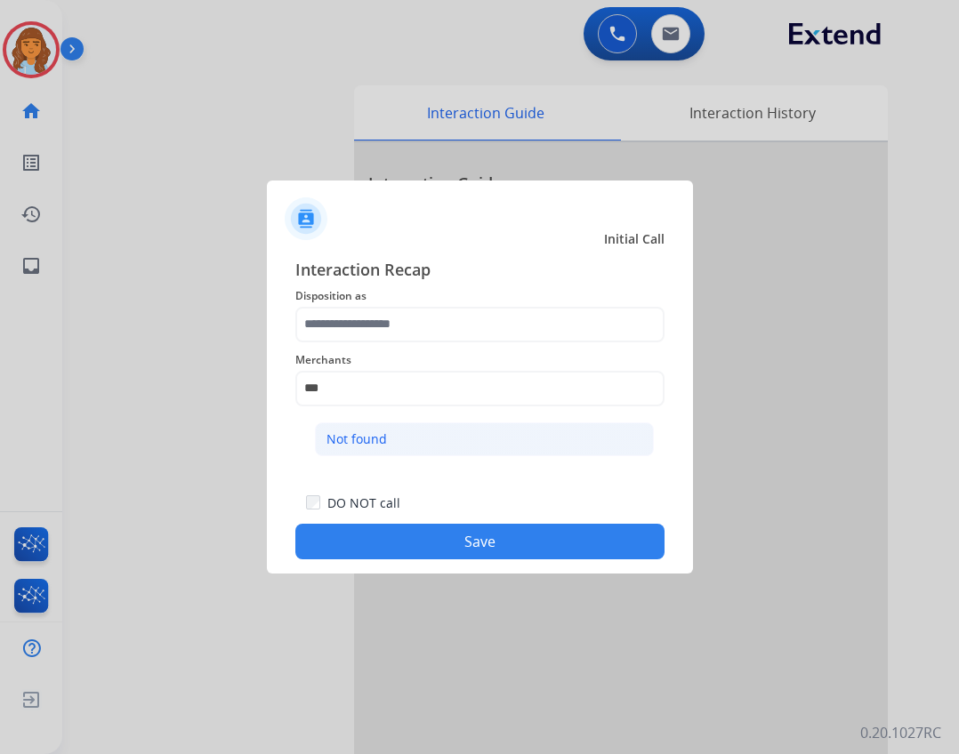
click at [371, 431] on div "Not found" at bounding box center [357, 440] width 60 height 18
type input "*********"
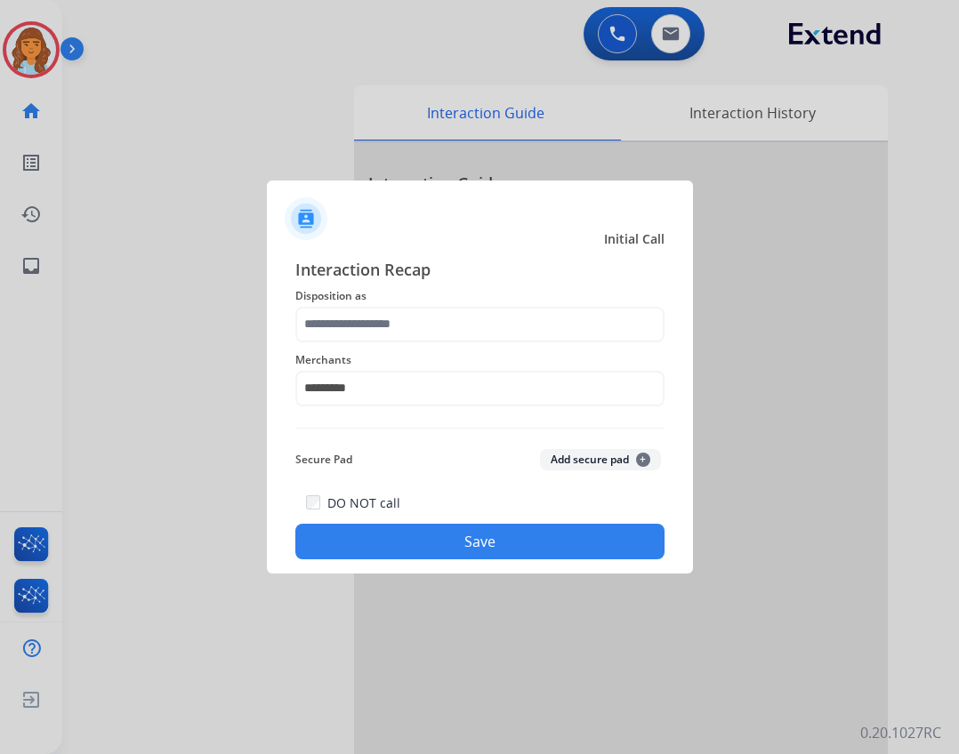
click at [412, 295] on span "Disposition as" at bounding box center [479, 296] width 369 height 21
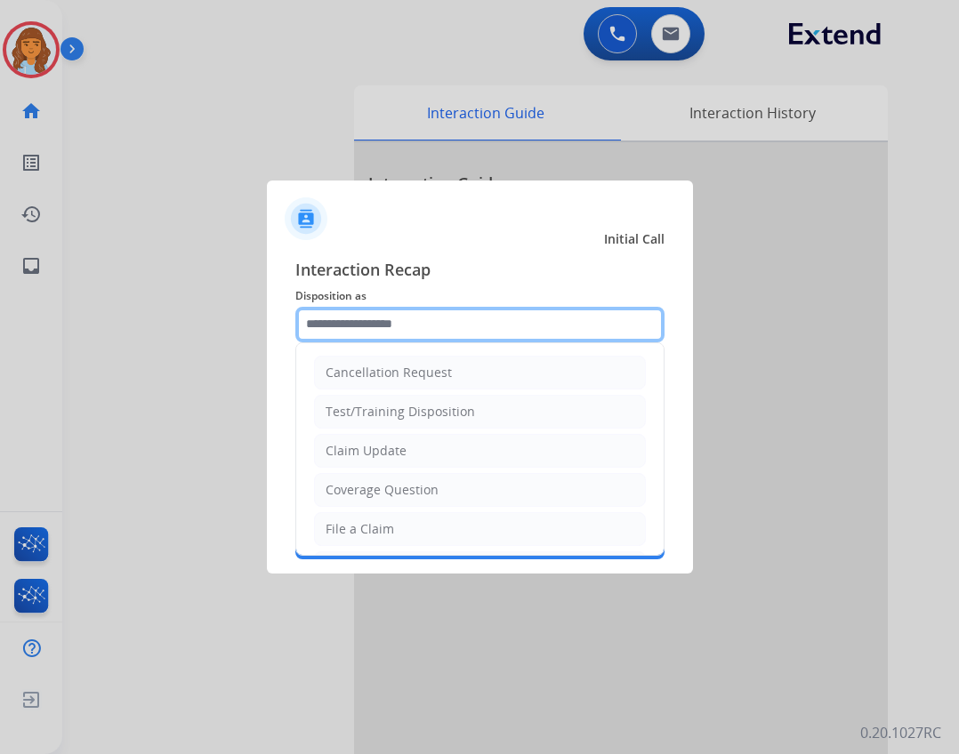
click at [407, 323] on input "text" at bounding box center [479, 325] width 369 height 36
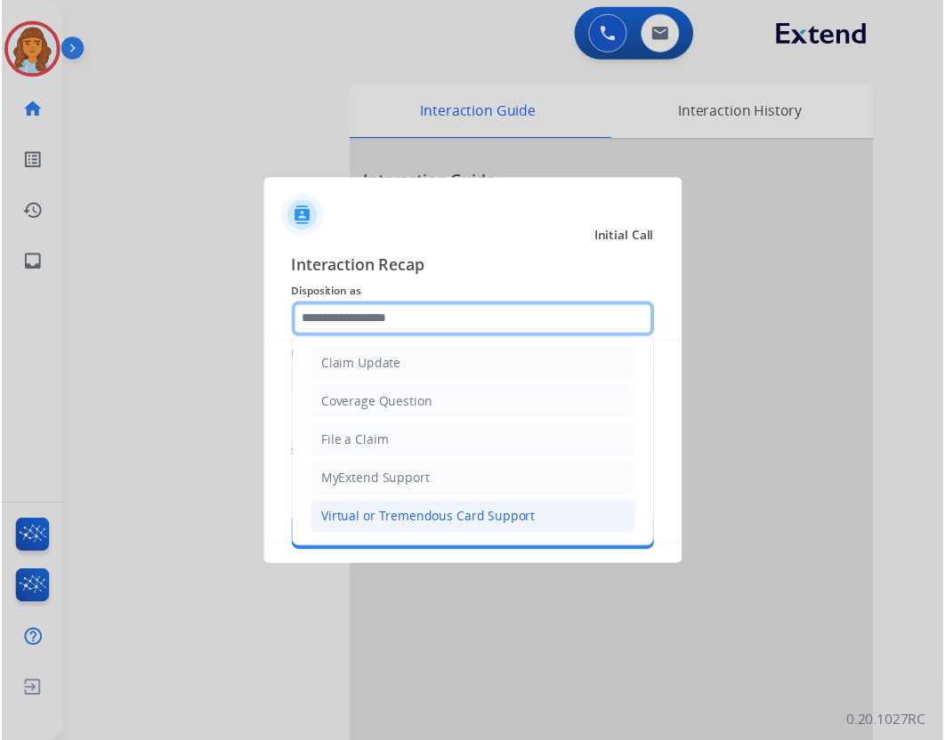
scroll to position [278, 0]
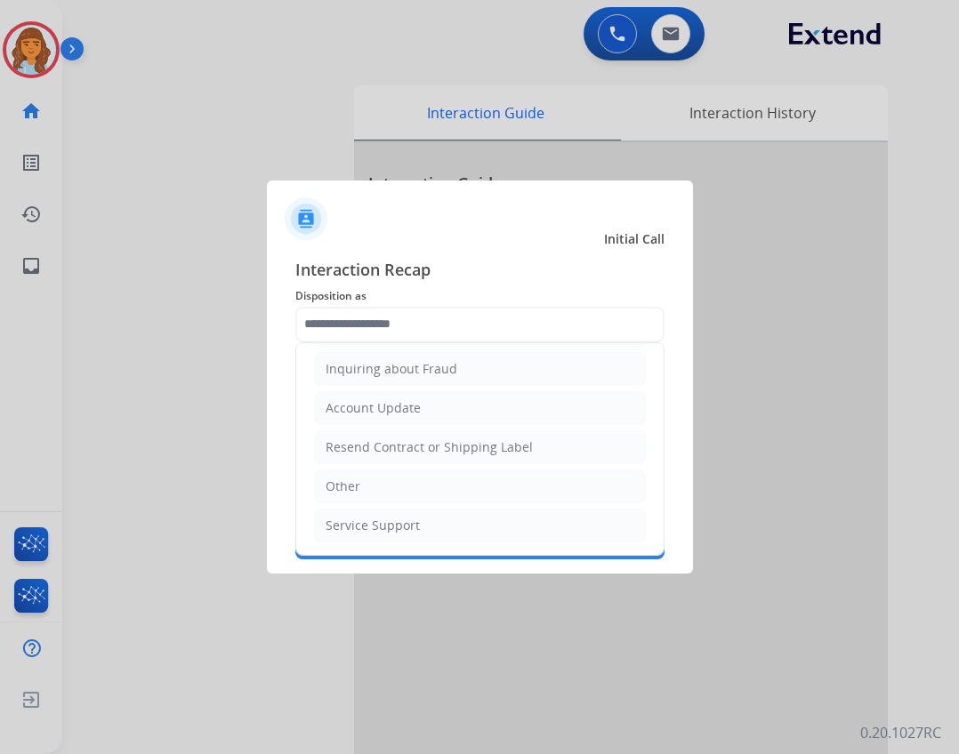
drag, startPoint x: 423, startPoint y: 488, endPoint x: 425, endPoint y: 503, distance: 14.3
click at [423, 489] on li "Other" at bounding box center [480, 487] width 332 height 34
type input "*****"
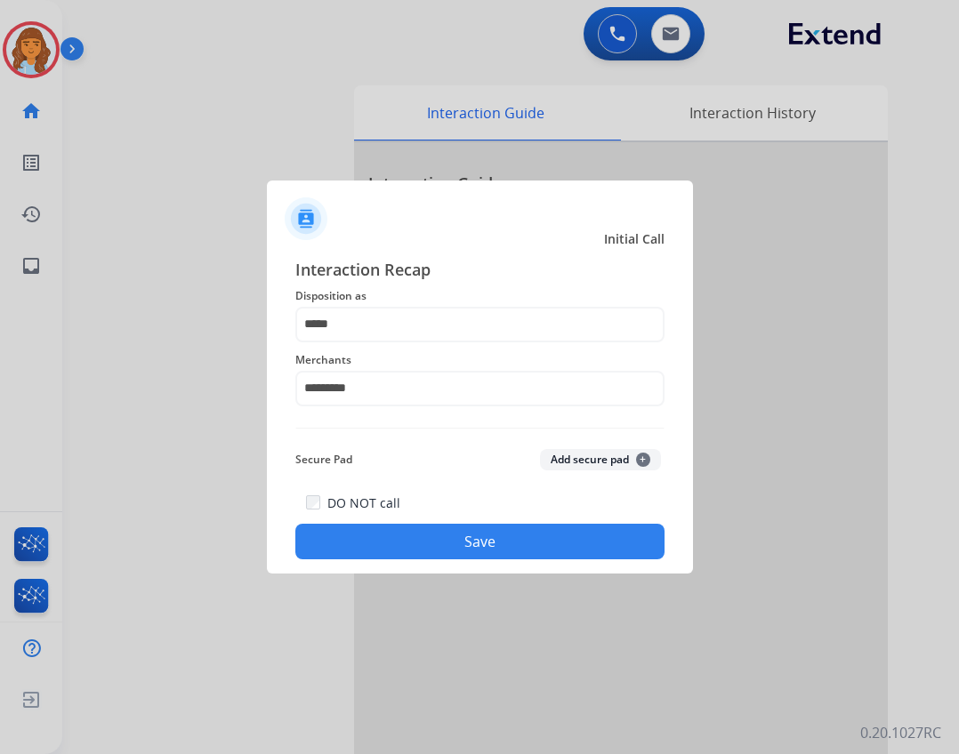
click at [432, 535] on button "Save" at bounding box center [479, 542] width 369 height 36
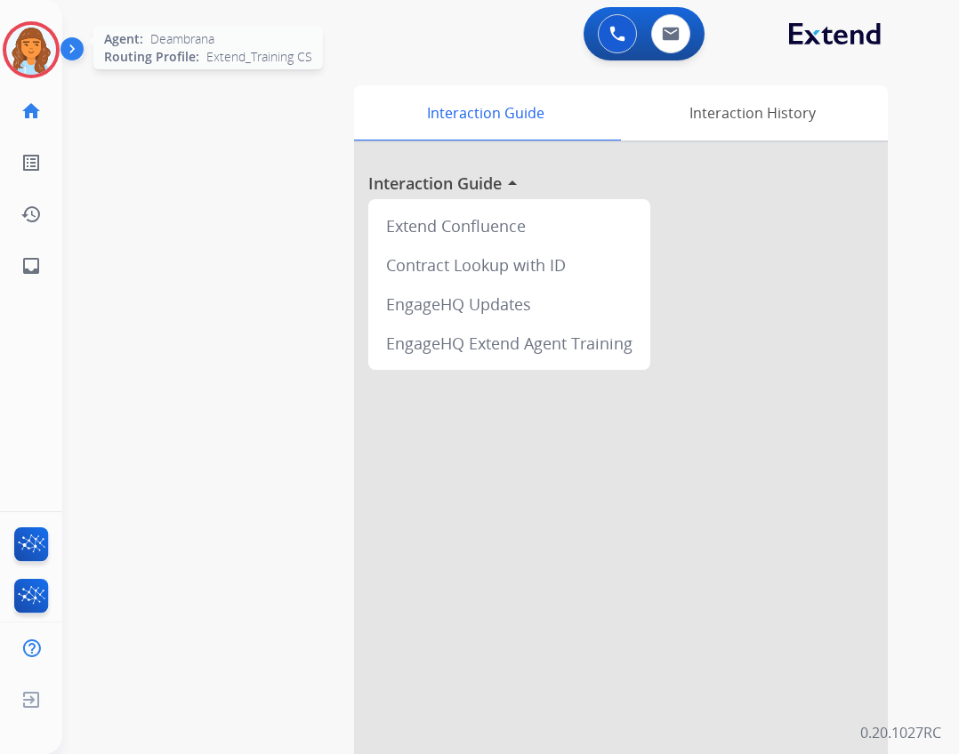
click at [47, 61] on img at bounding box center [31, 50] width 50 height 50
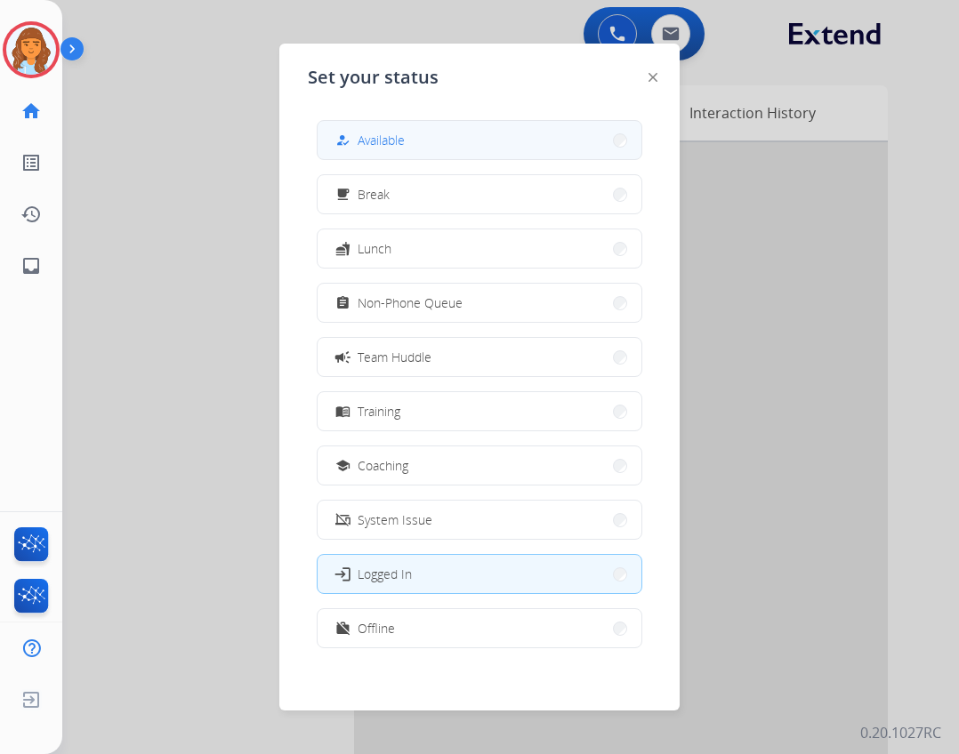
click at [369, 128] on button "how_to_reg Available" at bounding box center [480, 140] width 324 height 38
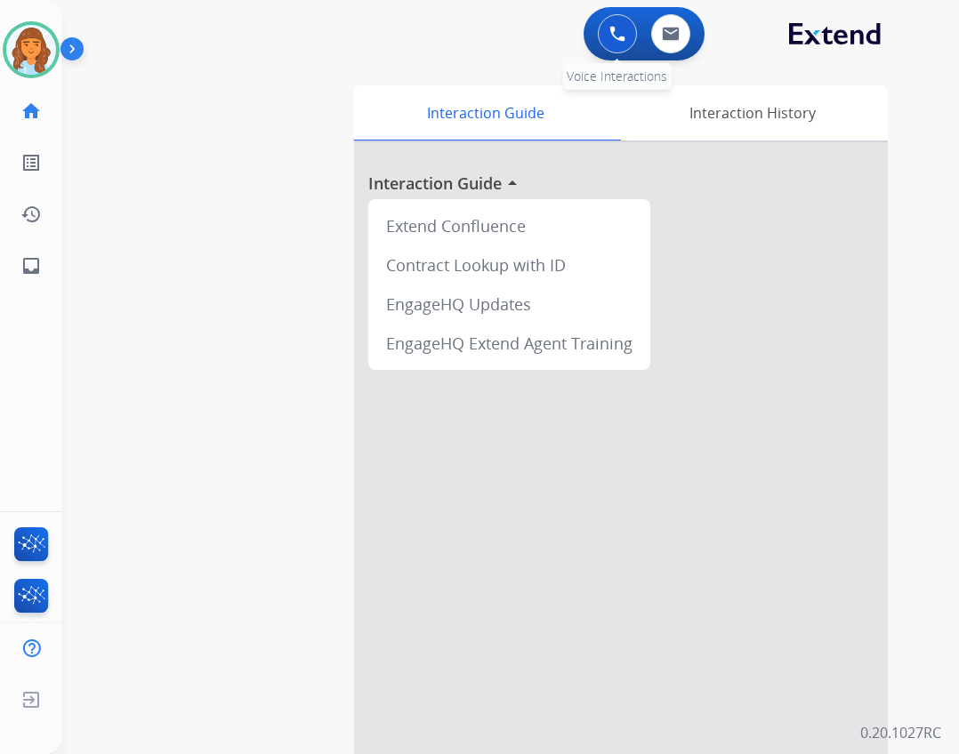
drag, startPoint x: 680, startPoint y: 71, endPoint x: 614, endPoint y: 44, distance: 71.0
click at [614, 44] on button at bounding box center [617, 33] width 39 height 39
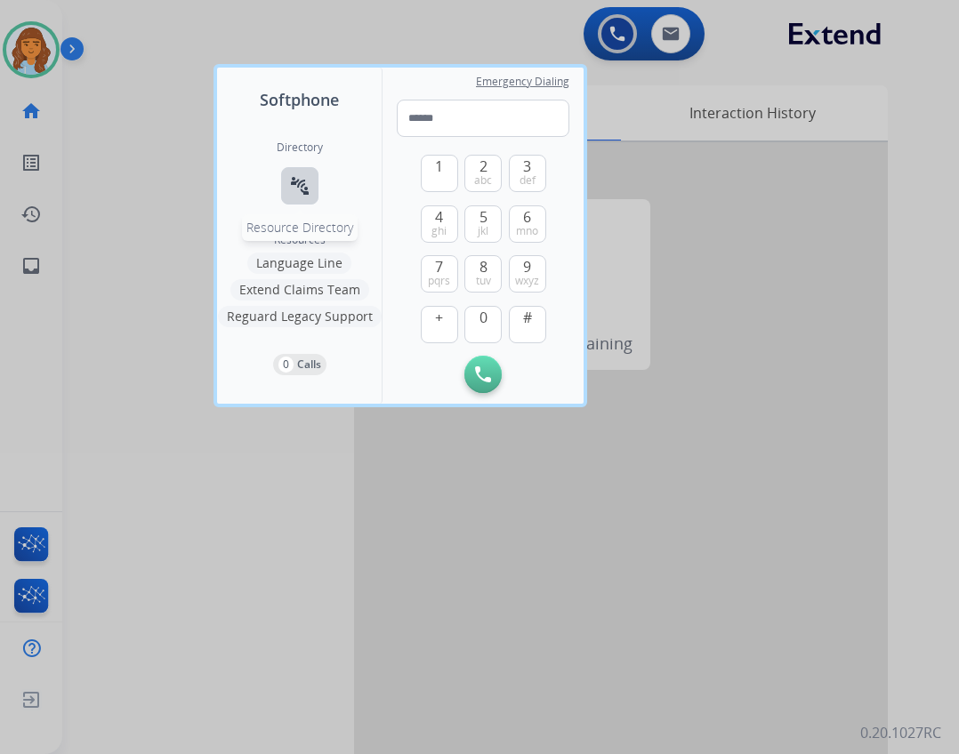
click at [292, 202] on button "connect_without_contact Resource Directory" at bounding box center [299, 185] width 37 height 37
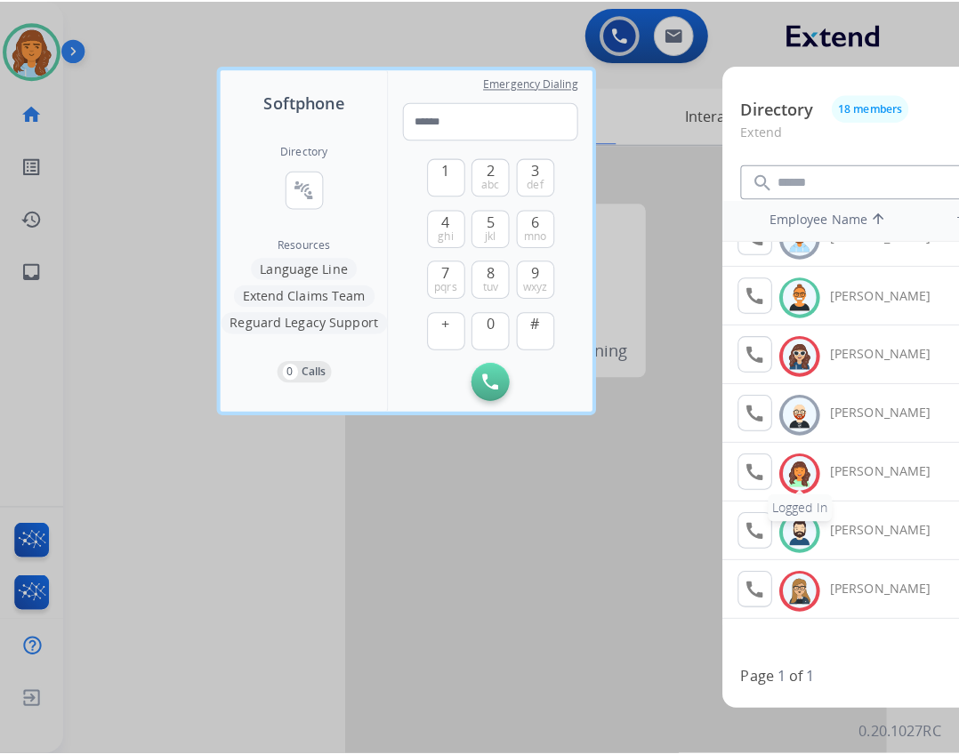
scroll to position [178, 0]
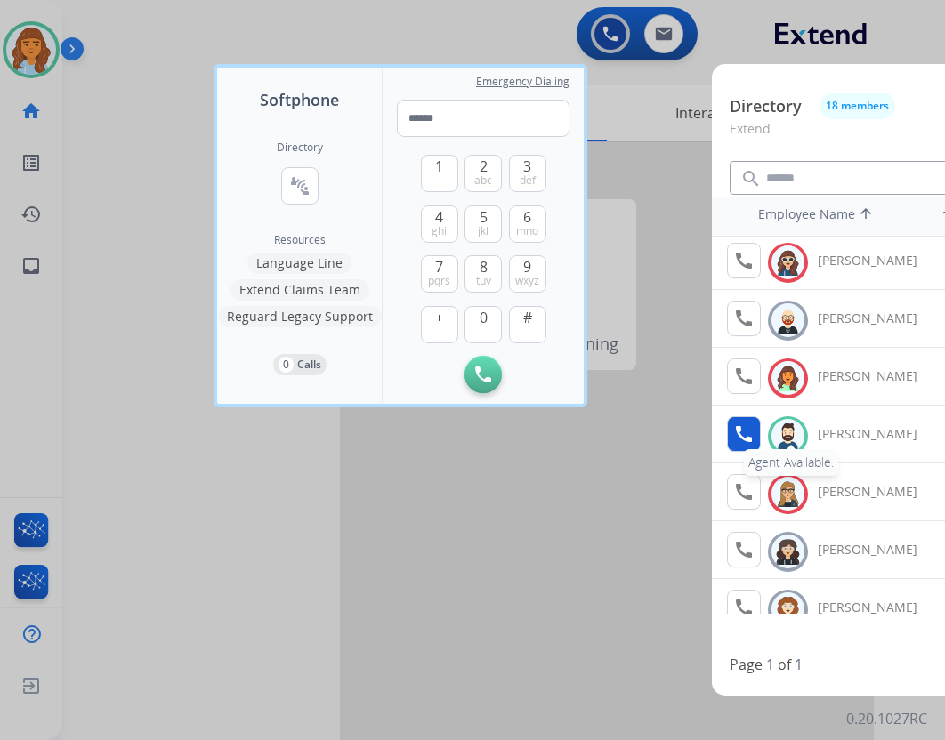
click at [746, 439] on mat-icon "call" at bounding box center [743, 433] width 21 height 21
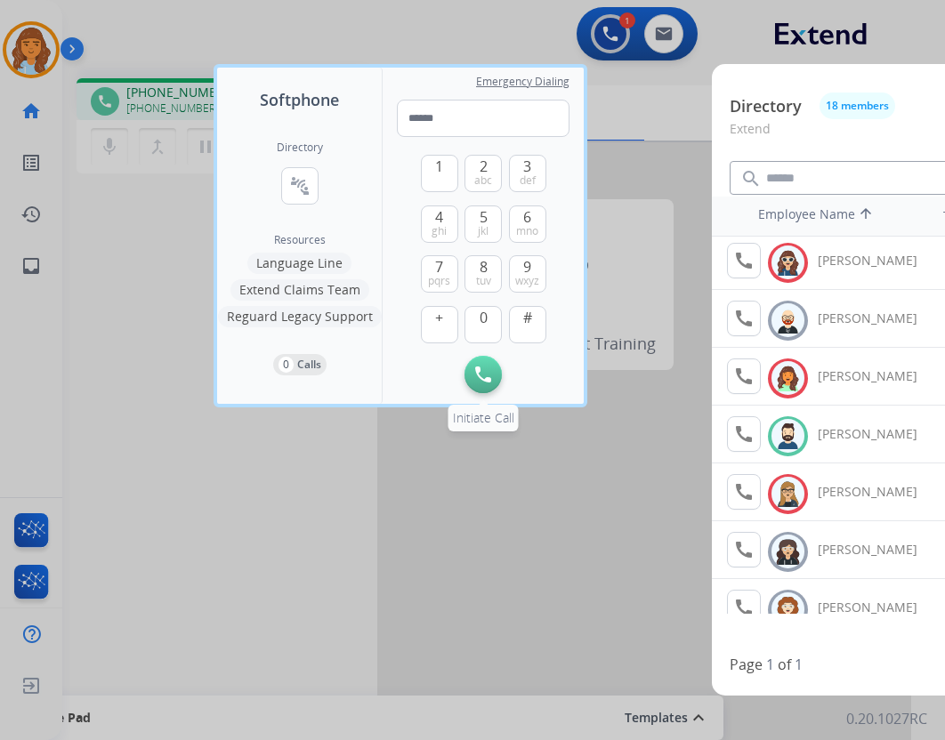
click at [497, 371] on button "Initiate Call" at bounding box center [482, 374] width 37 height 37
click at [495, 371] on button "Initiate Call" at bounding box center [482, 374] width 37 height 37
click at [195, 527] on div at bounding box center [472, 370] width 945 height 740
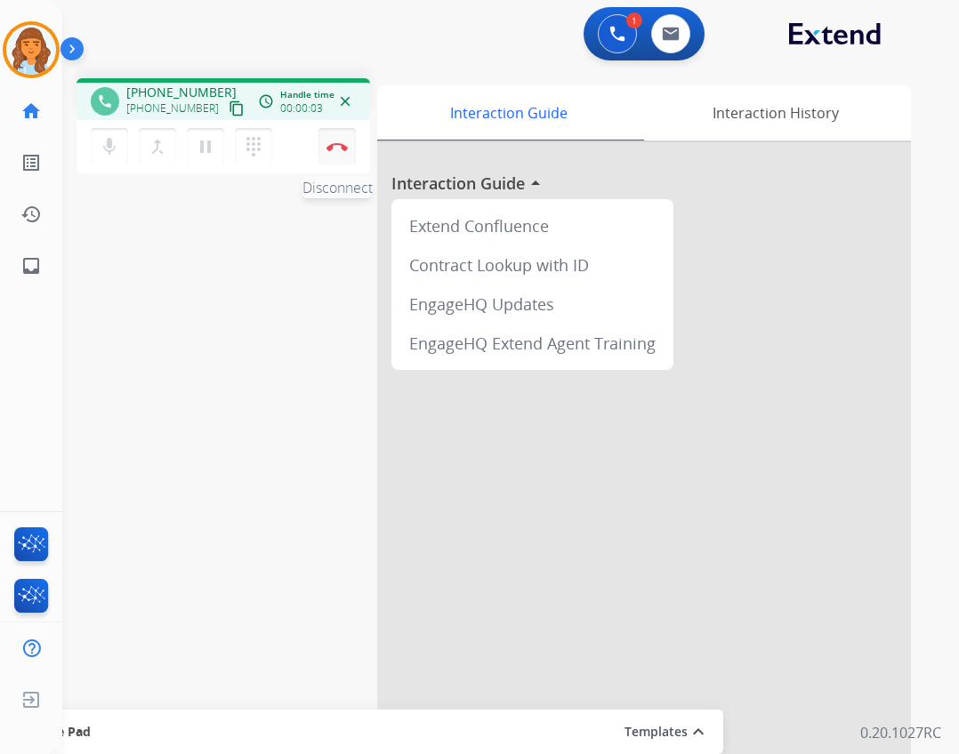
drag, startPoint x: 333, startPoint y: 157, endPoint x: 359, endPoint y: 223, distance: 71.0
click at [335, 159] on button "Disconnect" at bounding box center [337, 146] width 37 height 37
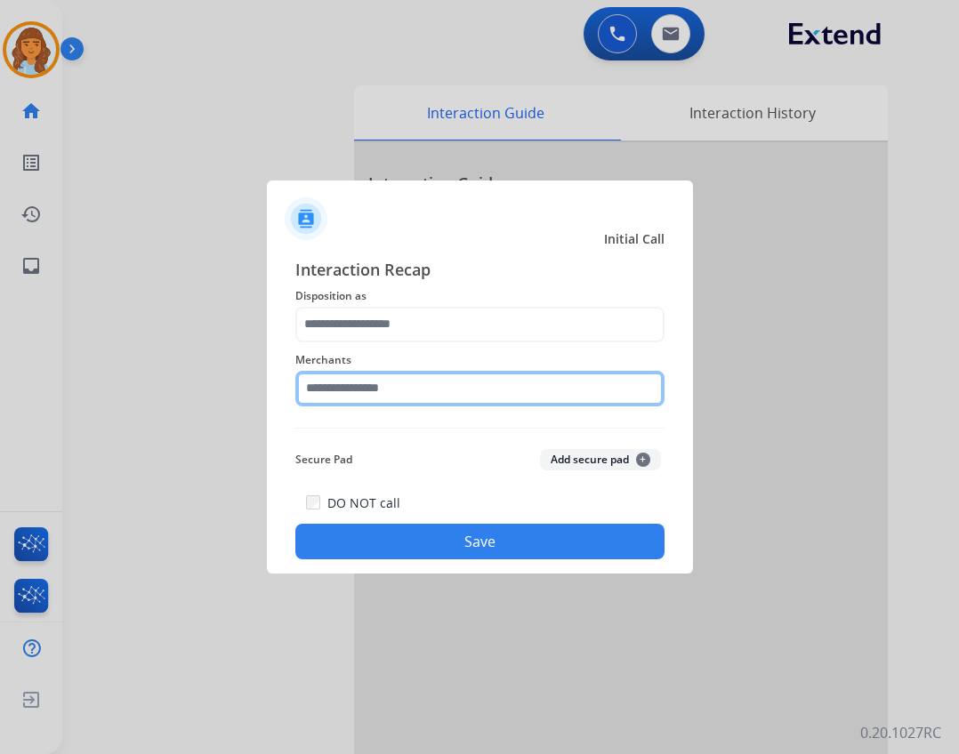
click at [456, 403] on input "text" at bounding box center [479, 389] width 369 height 36
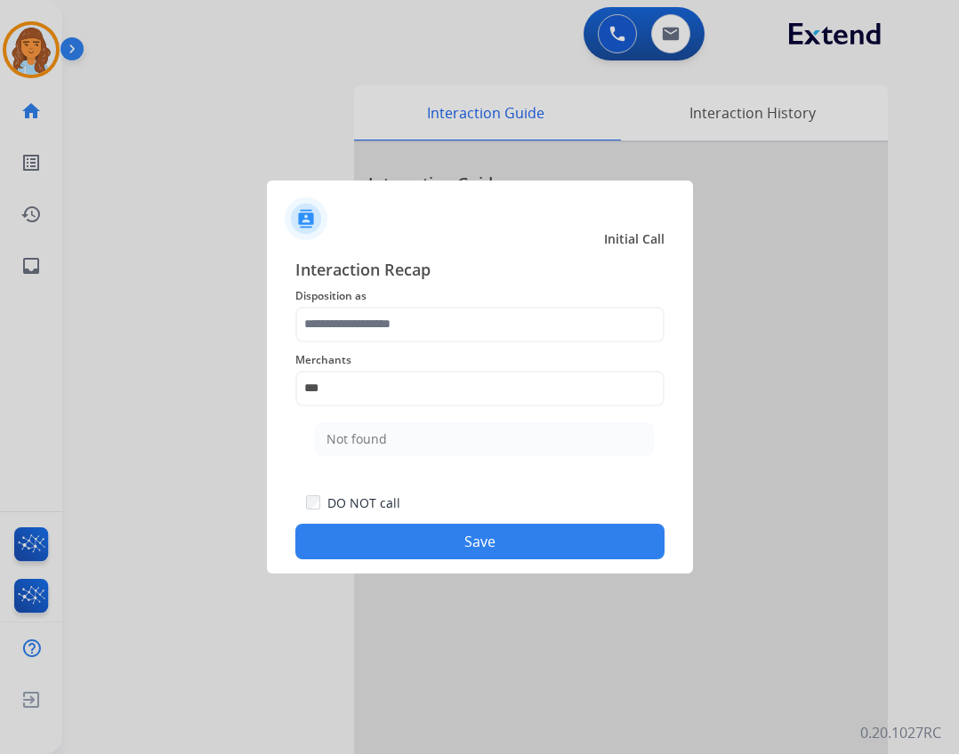
drag, startPoint x: 601, startPoint y: 428, endPoint x: 582, endPoint y: 362, distance: 68.7
click at [601, 429] on li "Not found" at bounding box center [484, 440] width 339 height 34
type input "*********"
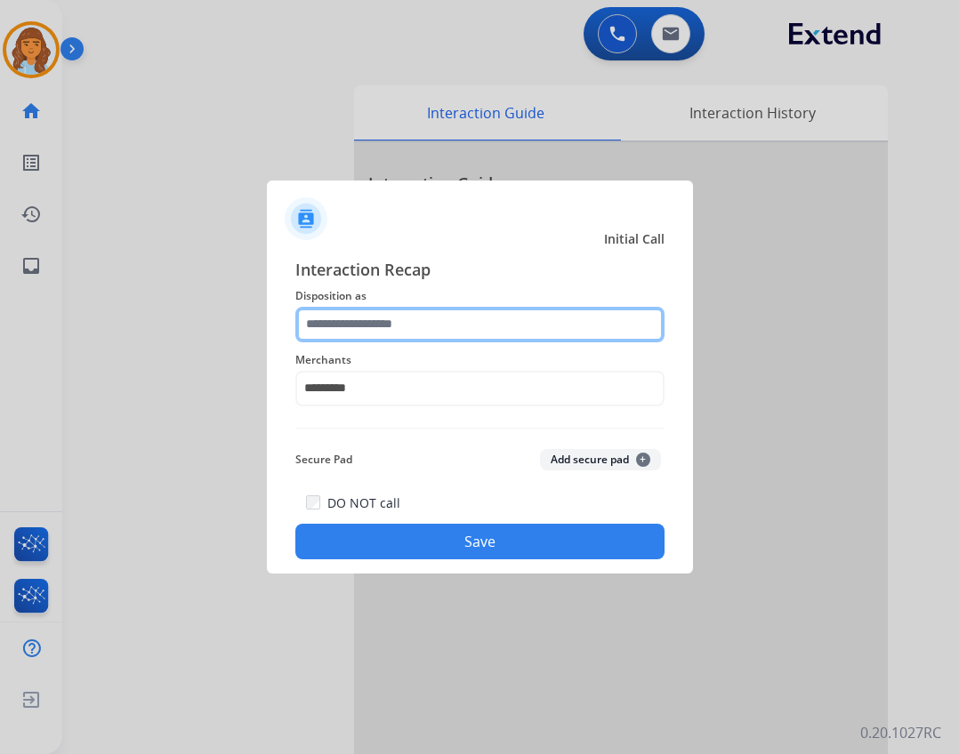
click at [567, 325] on input "text" at bounding box center [479, 325] width 369 height 36
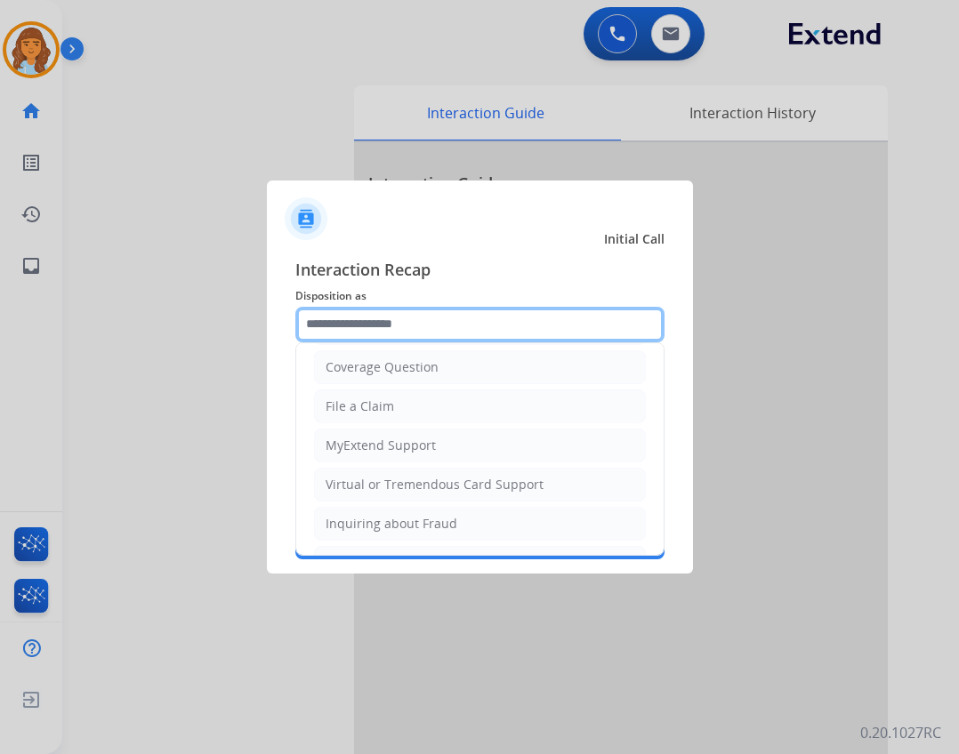
scroll to position [356, 0]
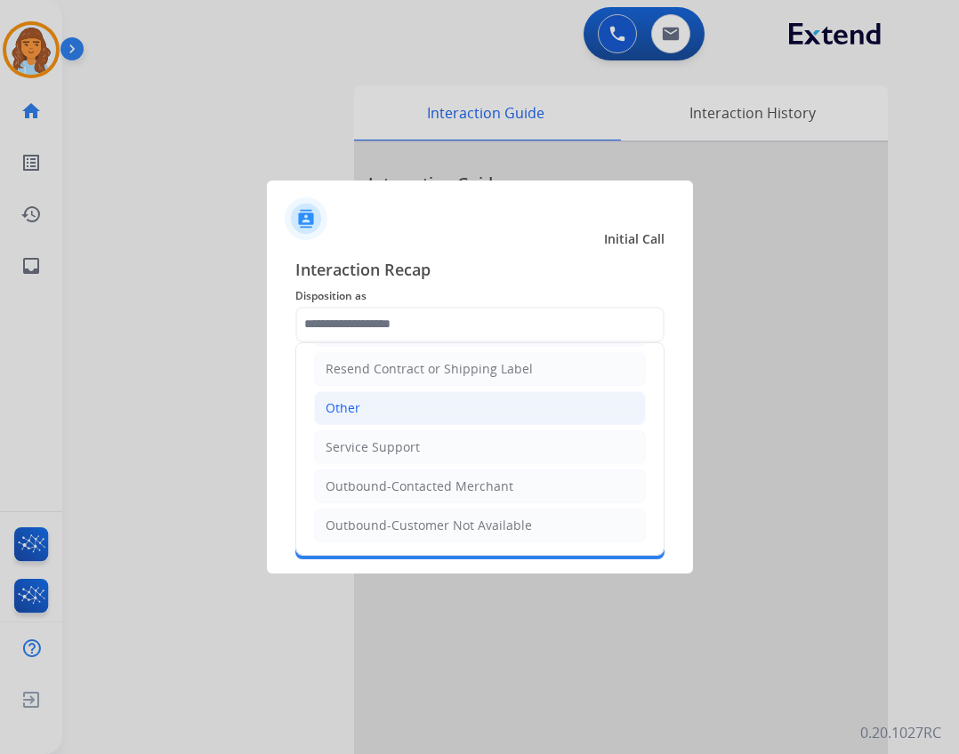
click at [457, 423] on li "Other" at bounding box center [480, 408] width 332 height 34
type input "*****"
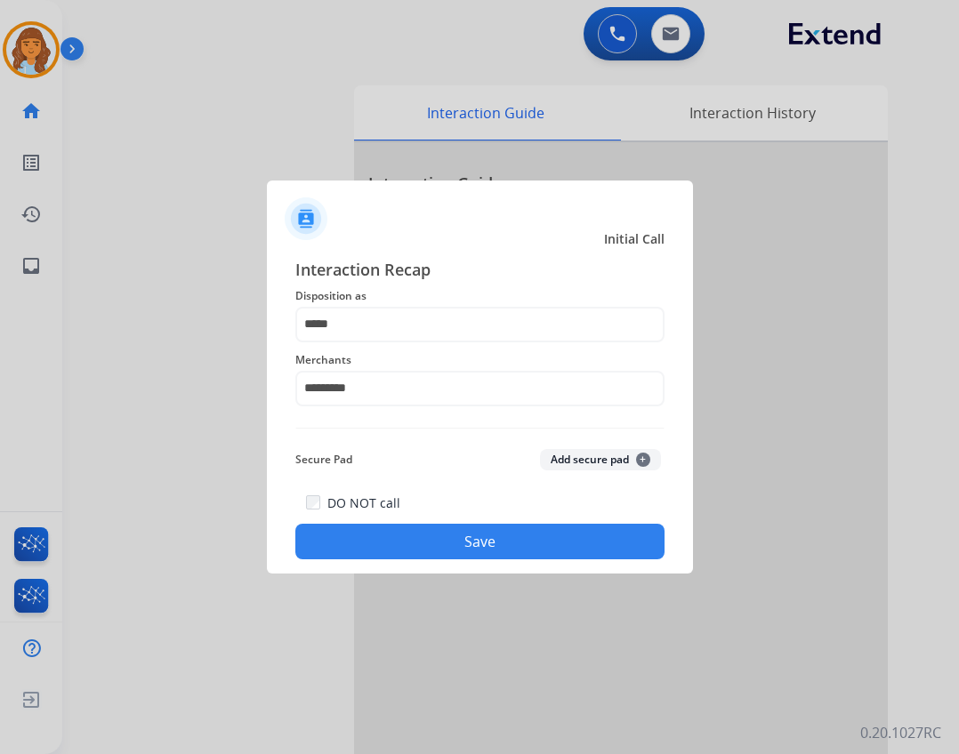
click at [465, 539] on div "DO NOT call Save" at bounding box center [479, 526] width 369 height 68
click at [465, 540] on button "Save" at bounding box center [479, 542] width 369 height 36
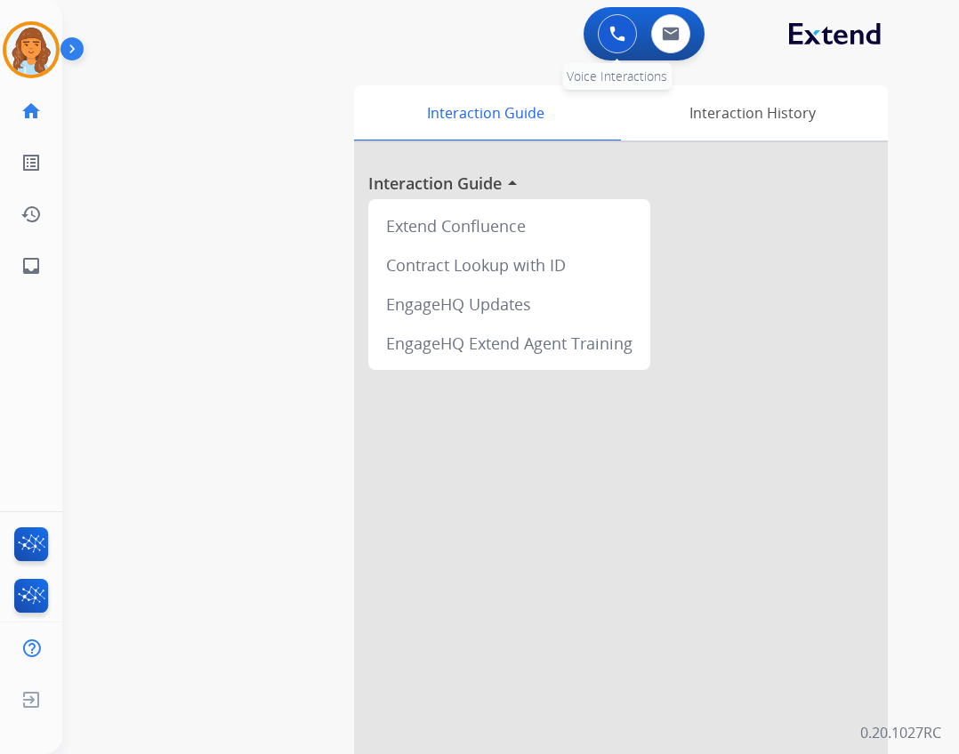
click at [610, 34] on img at bounding box center [617, 34] width 16 height 16
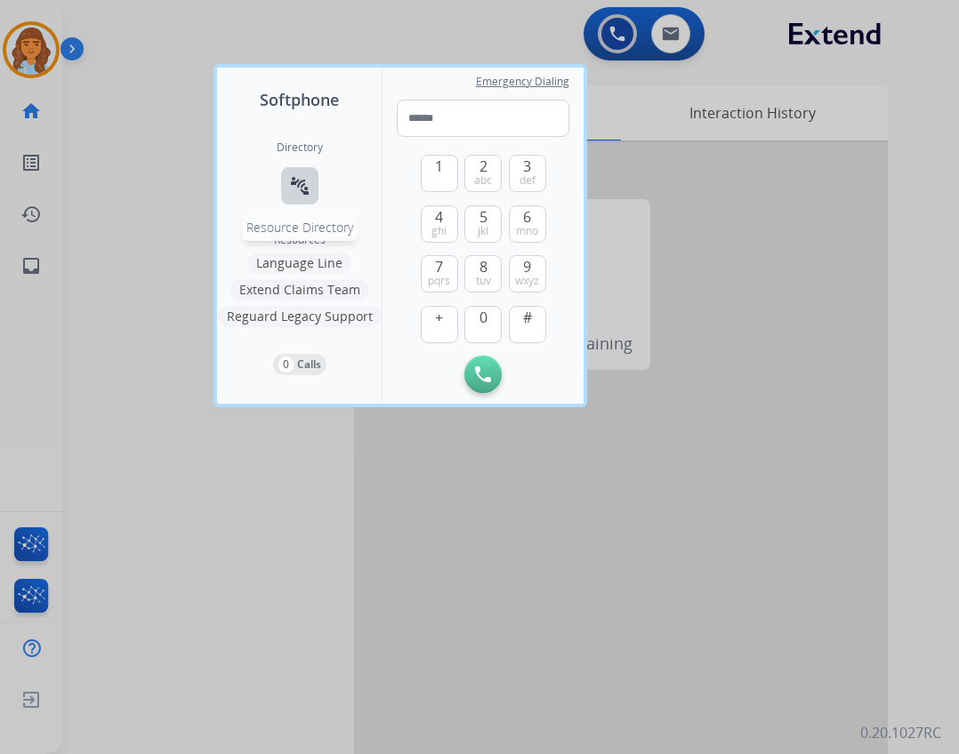
click at [309, 186] on mat-icon "connect_without_contact" at bounding box center [299, 185] width 21 height 21
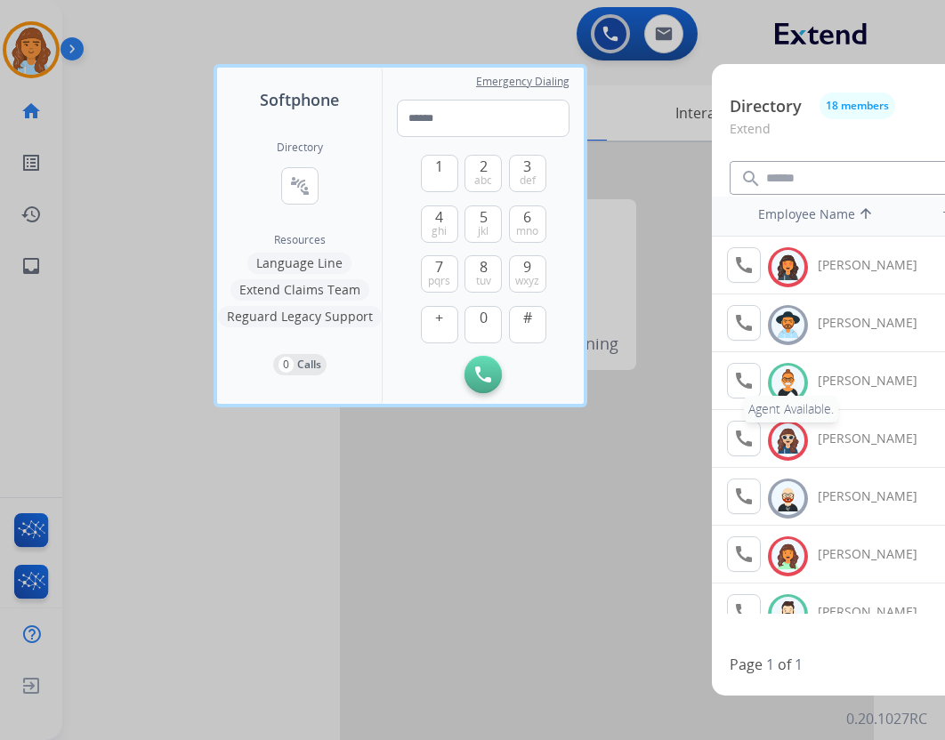
click at [752, 382] on mat-icon "call" at bounding box center [743, 380] width 21 height 21
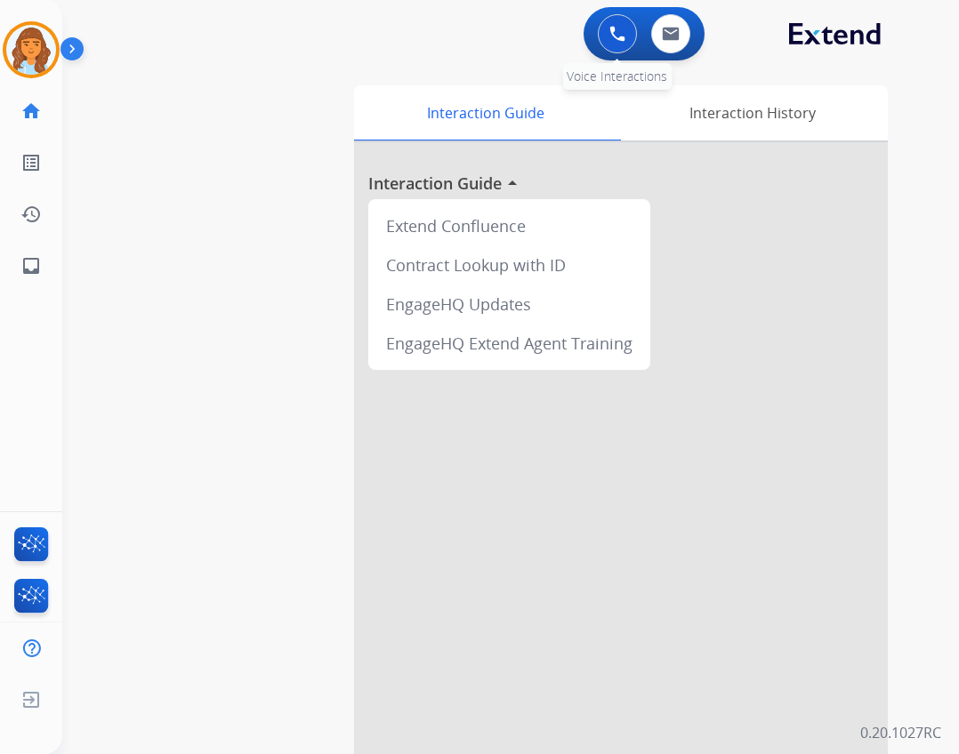
click at [631, 30] on button at bounding box center [617, 33] width 39 height 39
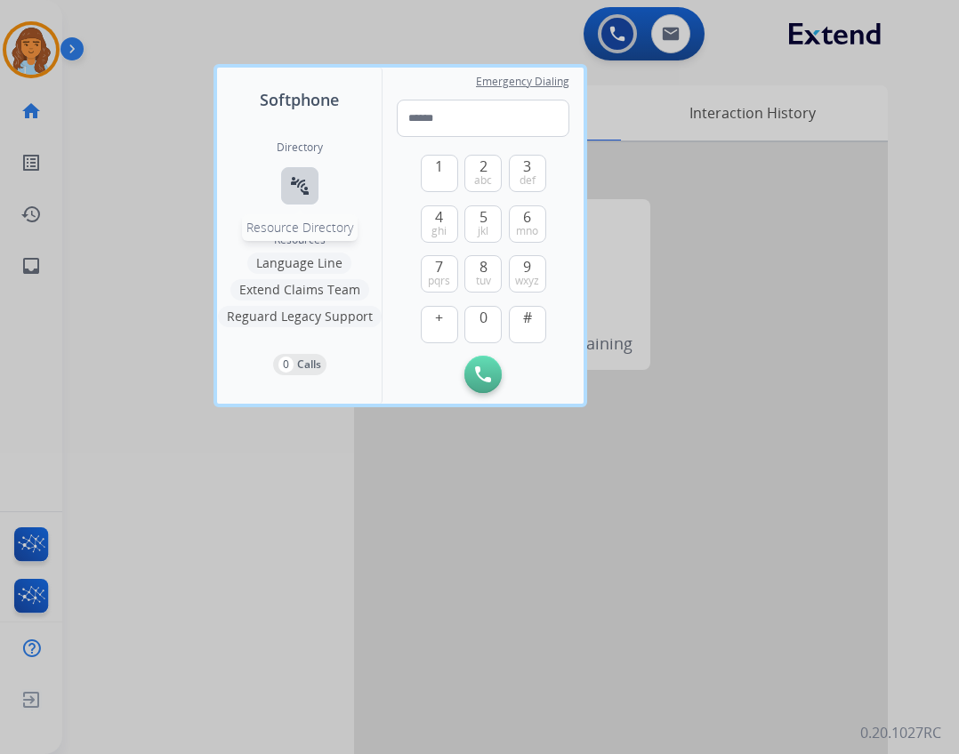
click at [310, 190] on mat-icon "connect_without_contact" at bounding box center [299, 185] width 21 height 21
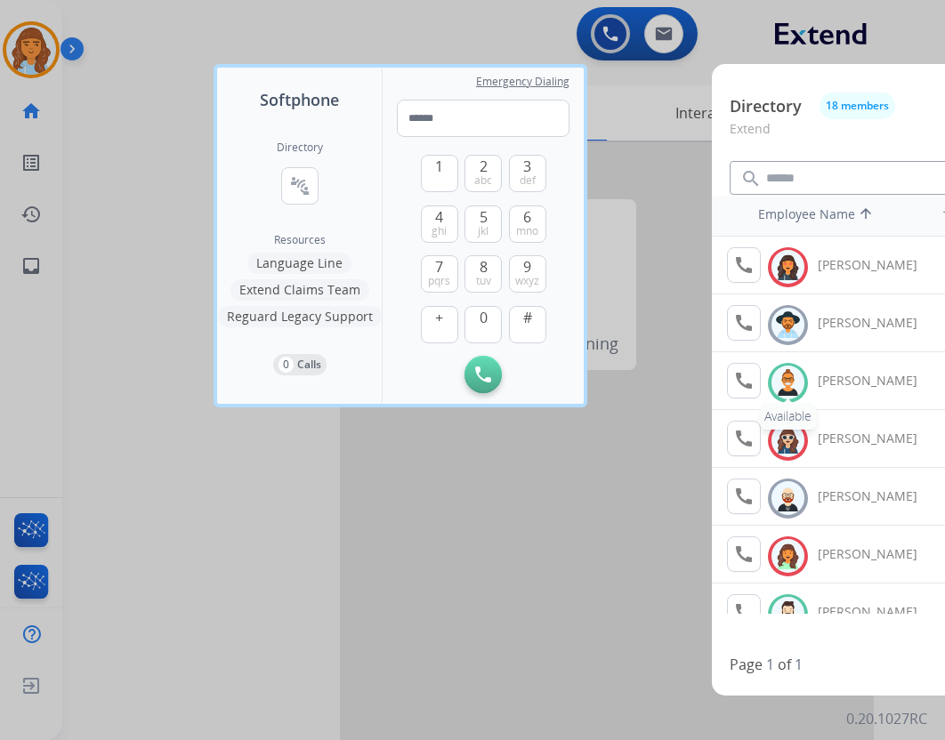
click at [799, 379] on img at bounding box center [788, 383] width 26 height 28
click at [781, 382] on img at bounding box center [788, 383] width 26 height 28
click at [780, 381] on img at bounding box center [788, 383] width 26 height 28
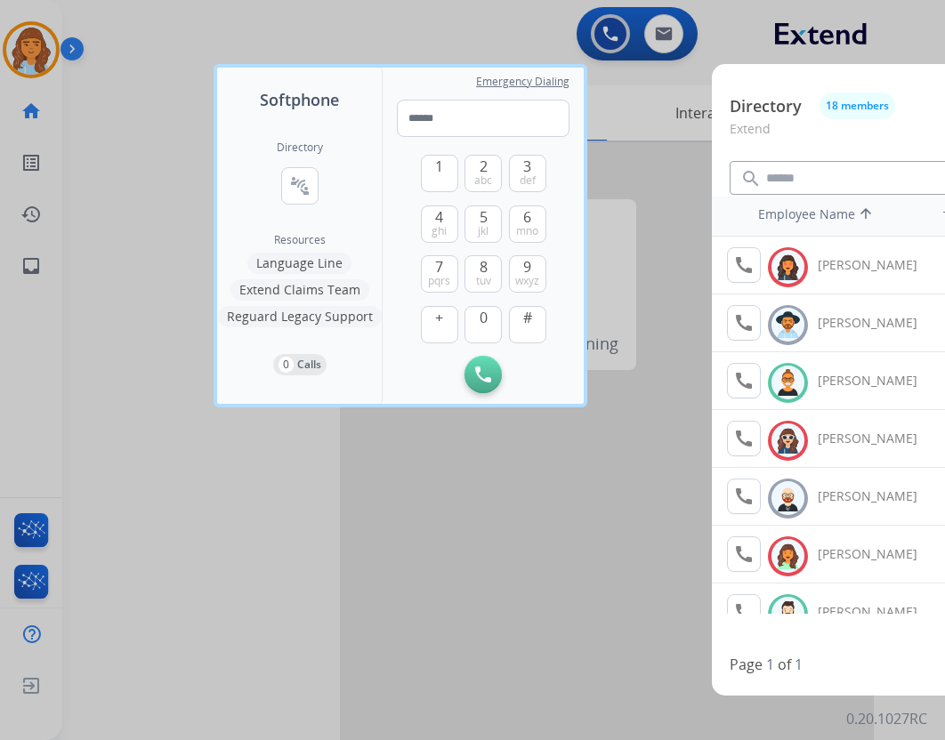
click at [780, 381] on img at bounding box center [788, 383] width 26 height 28
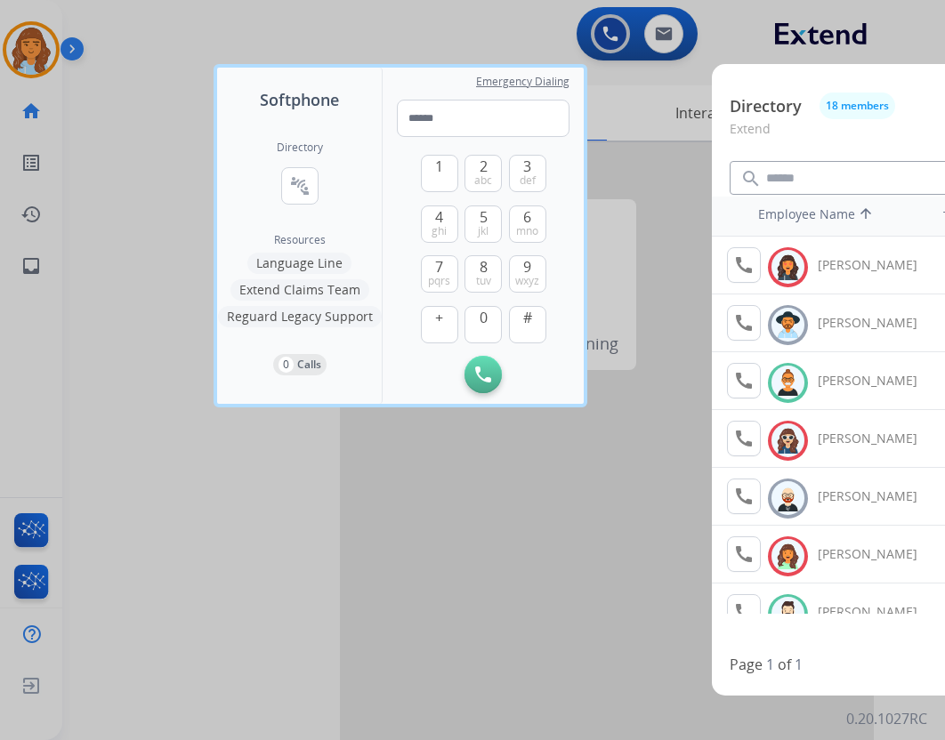
click at [780, 381] on img at bounding box center [788, 383] width 26 height 28
click at [840, 102] on button "18 members" at bounding box center [857, 106] width 76 height 27
click at [351, 289] on button "Extend Claims Team" at bounding box center [299, 289] width 139 height 21
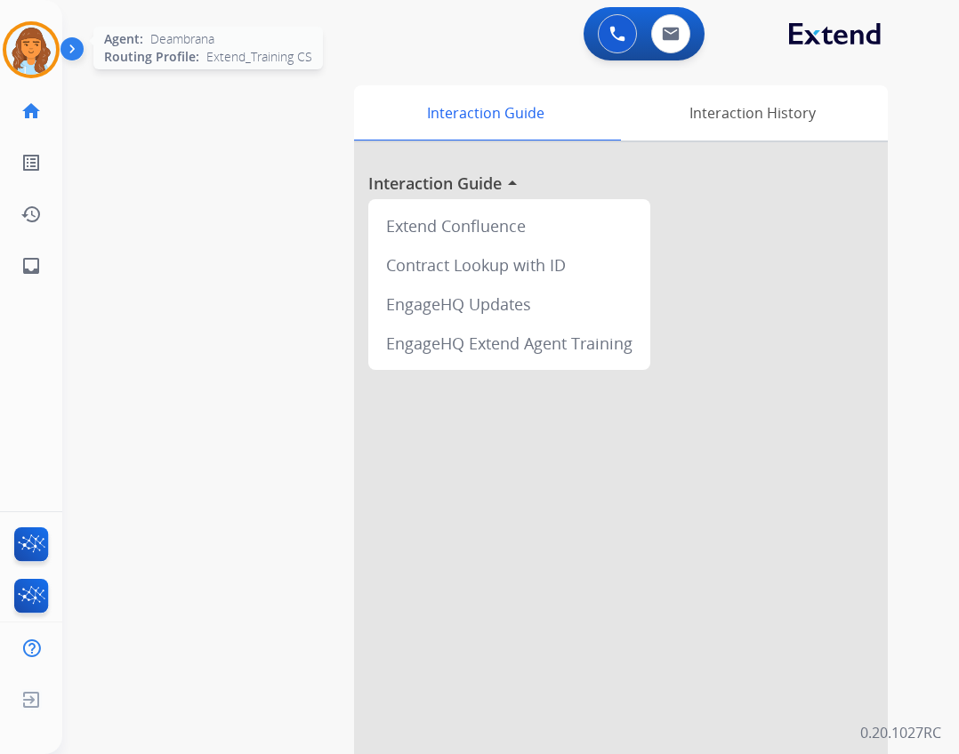
click at [32, 48] on img at bounding box center [31, 50] width 50 height 50
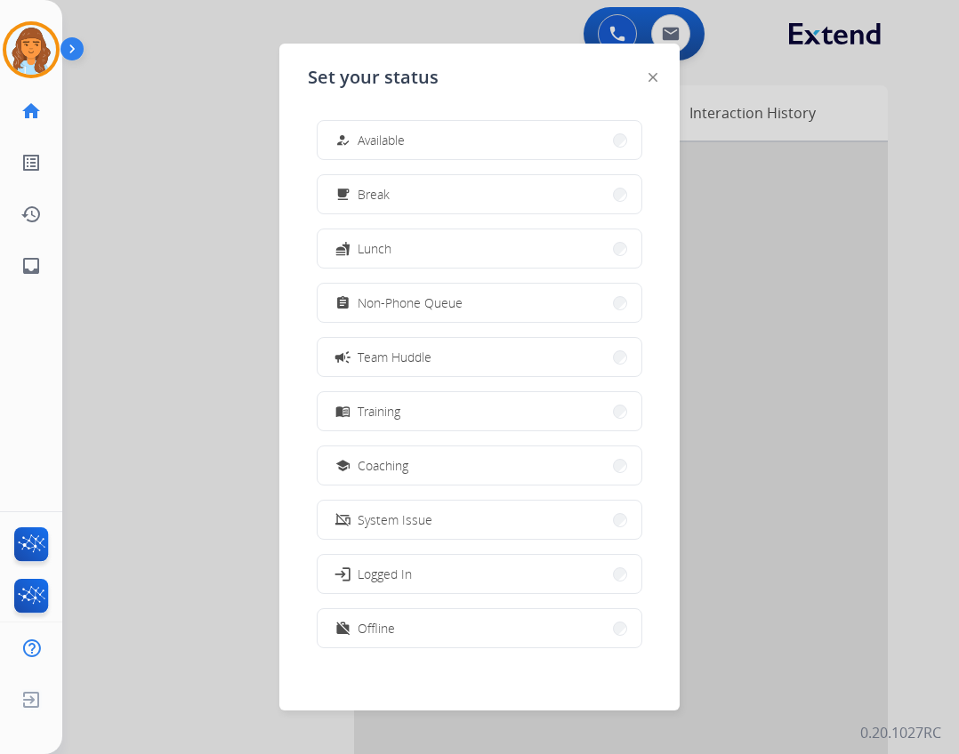
click at [461, 138] on button "how_to_reg Available" at bounding box center [480, 140] width 324 height 38
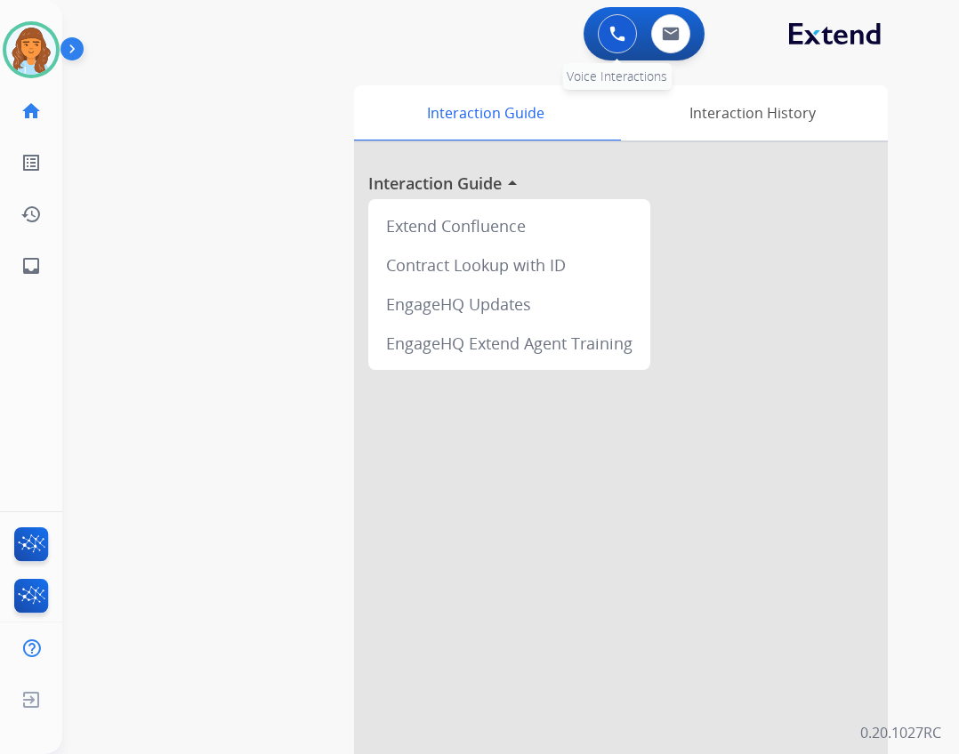
click at [616, 45] on button at bounding box center [617, 33] width 39 height 39
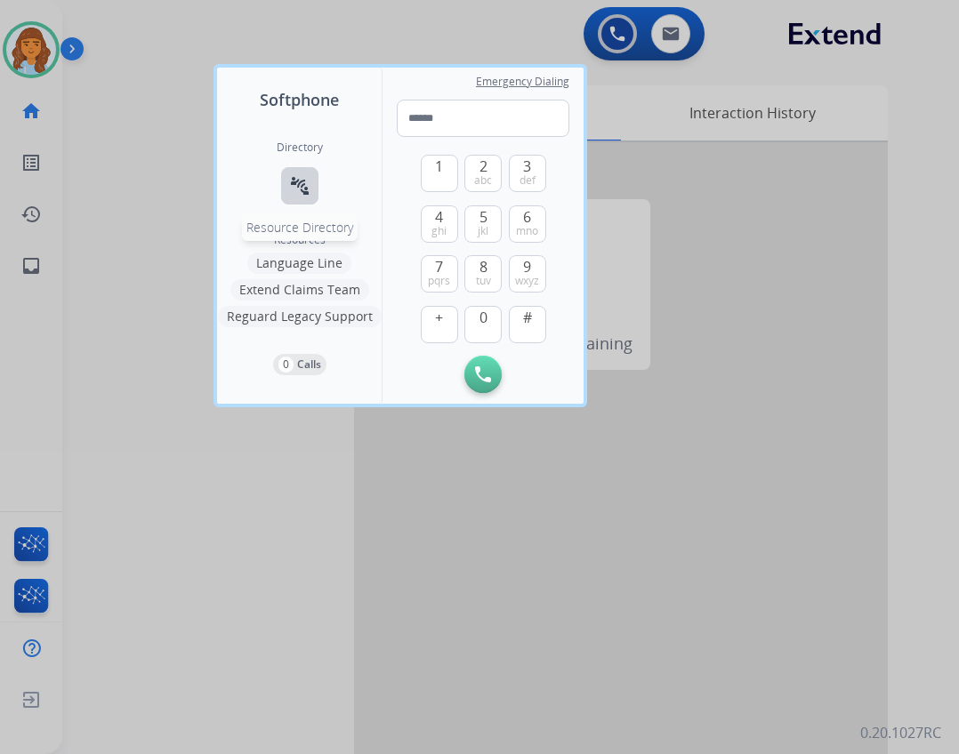
click at [307, 186] on mat-icon "connect_without_contact" at bounding box center [299, 185] width 21 height 21
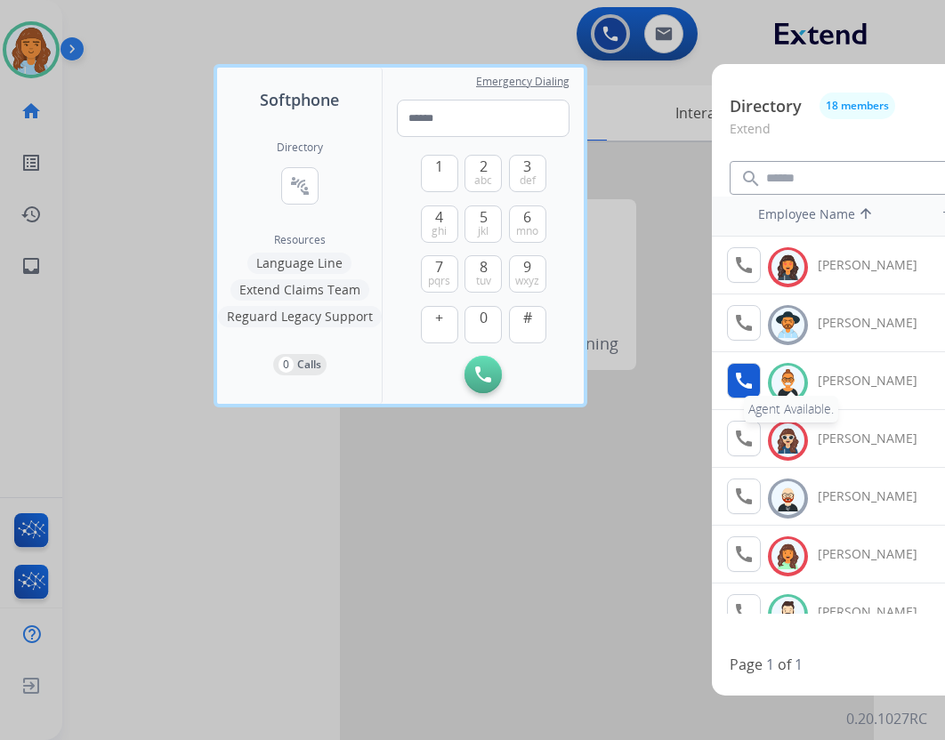
click at [755, 375] on button "call Agent Available." at bounding box center [744, 381] width 34 height 36
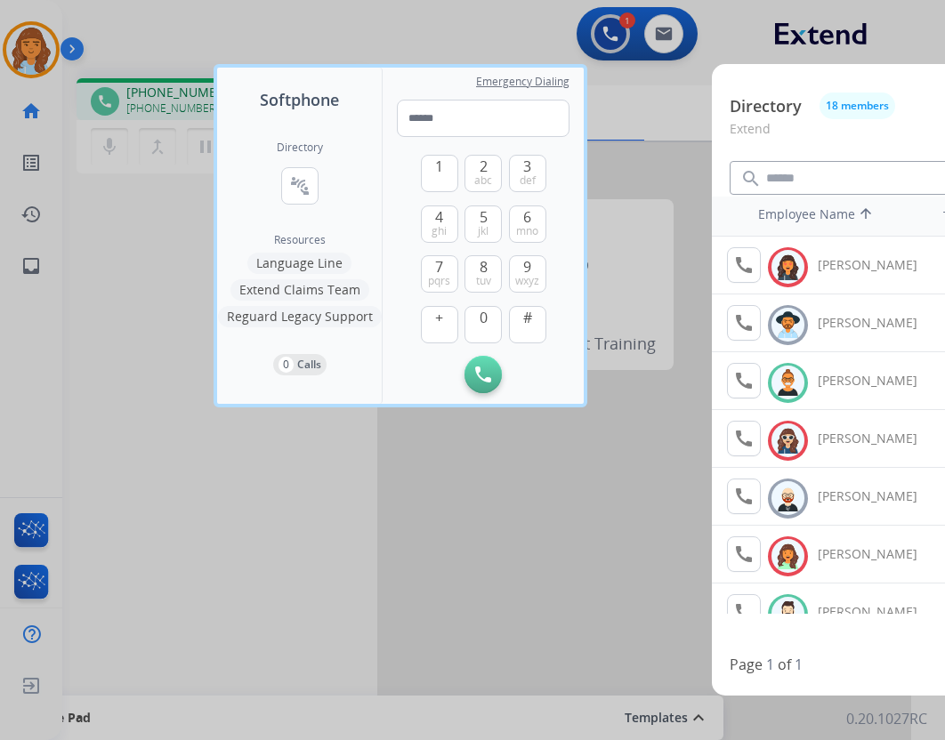
click at [444, 68] on div "Emergency Dialing 1 2 abc 3 def 4 ghi 5 jkl 6 mno 7 pqrs 8 tuv 9 wxyz + 0 # Ini…" at bounding box center [483, 236] width 201 height 336
click at [415, 41] on div at bounding box center [472, 370] width 945 height 740
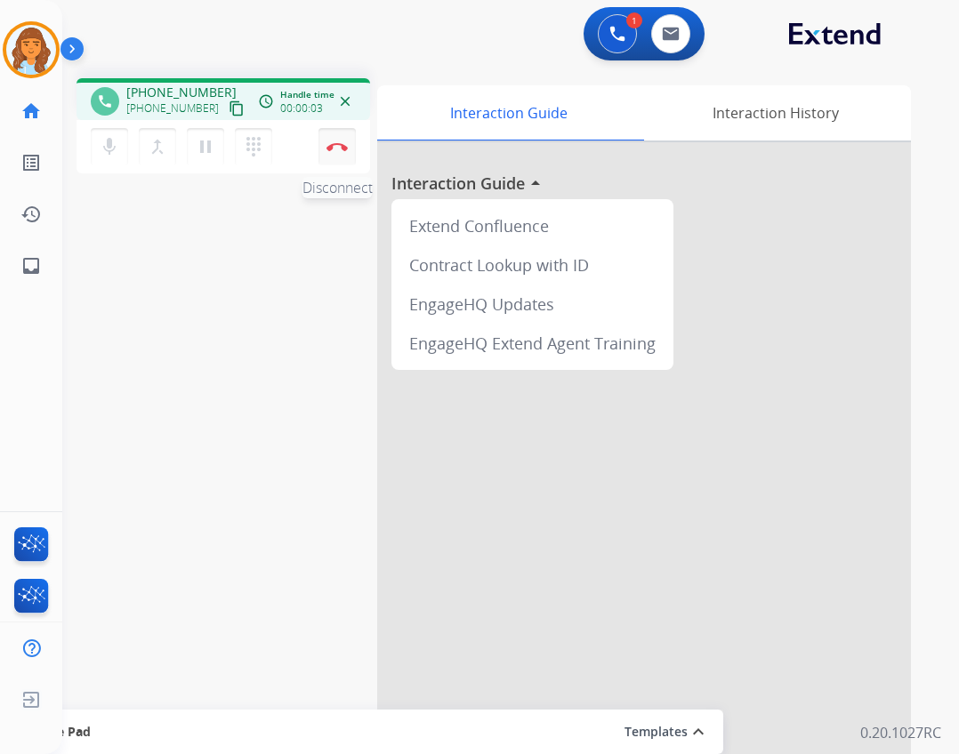
click at [351, 148] on button "Disconnect" at bounding box center [337, 146] width 37 height 37
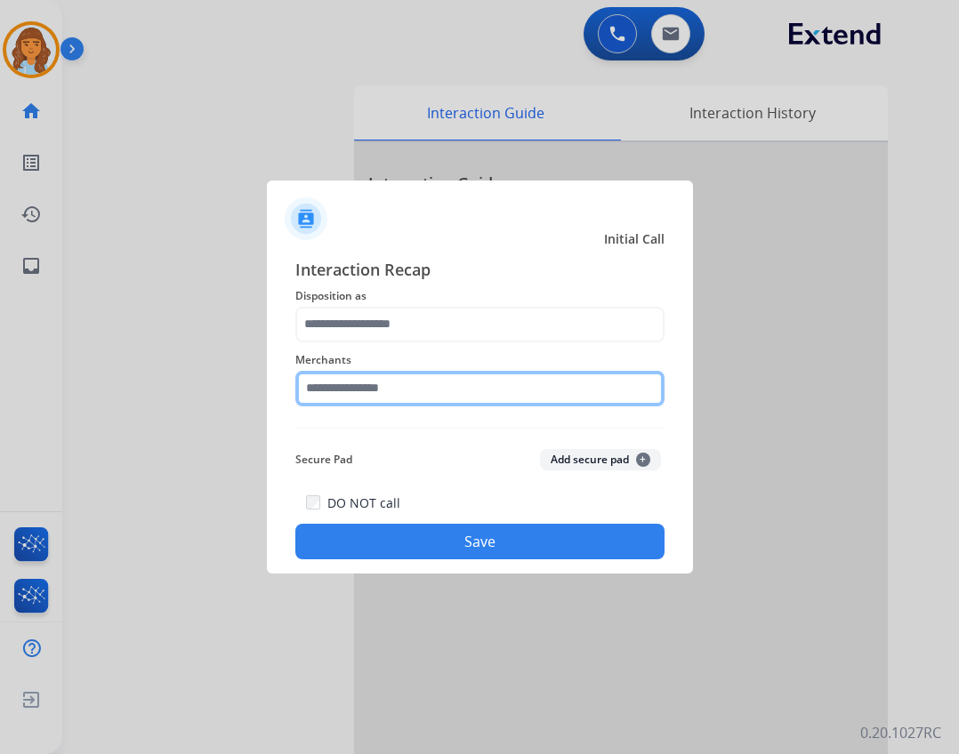
click at [381, 387] on input "text" at bounding box center [479, 389] width 369 height 36
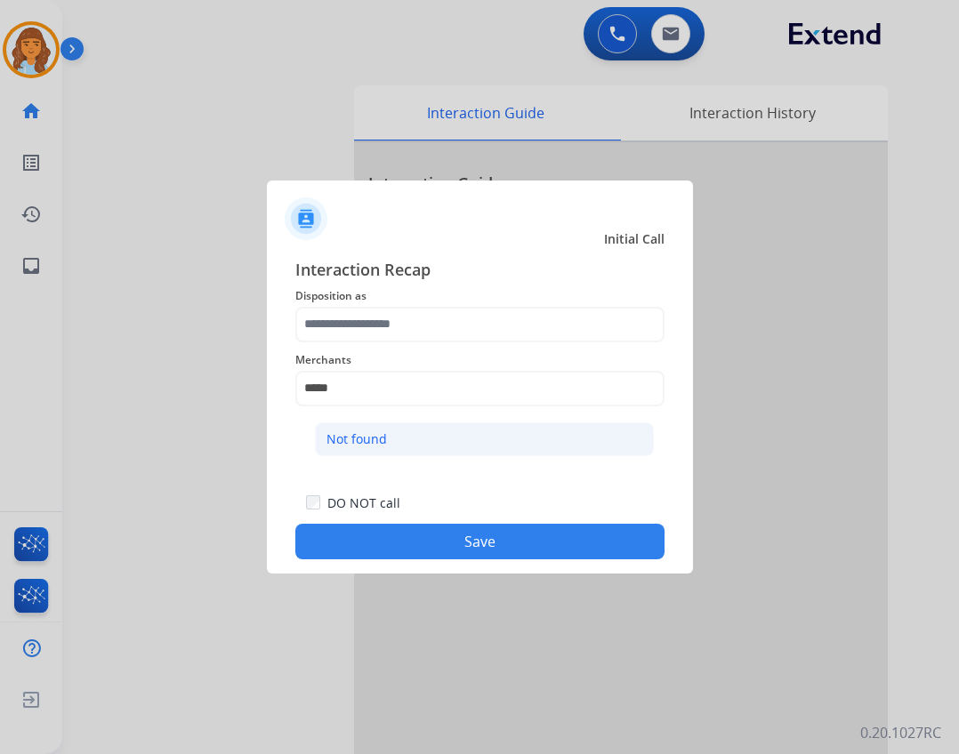
click at [440, 430] on li "Not found" at bounding box center [484, 440] width 339 height 34
type input "*********"
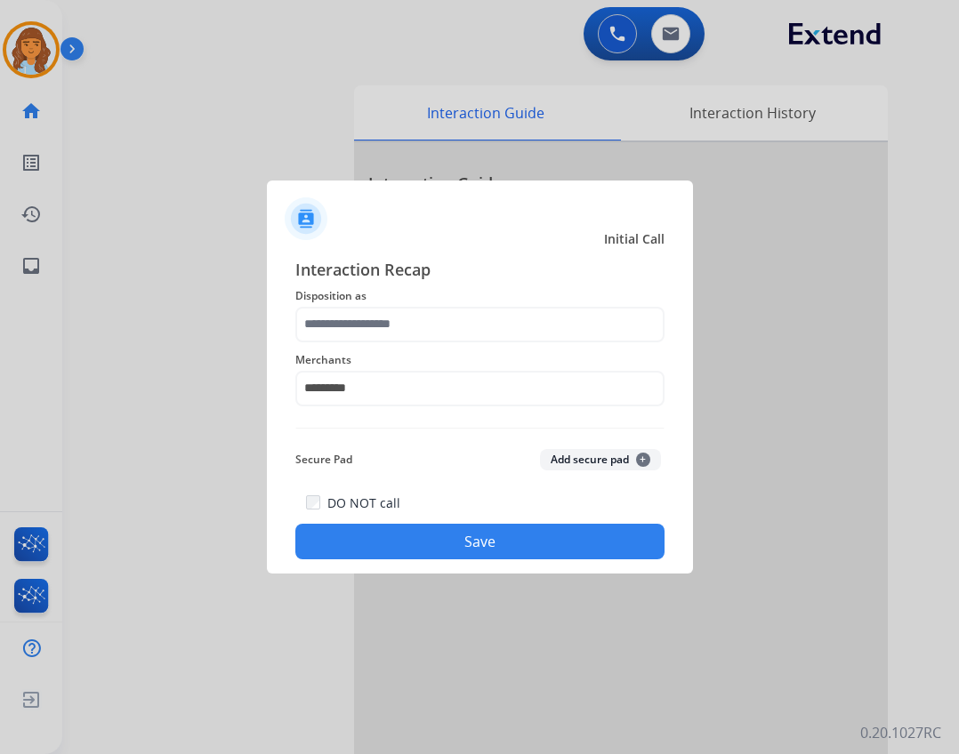
drag, startPoint x: 428, startPoint y: 255, endPoint x: 413, endPoint y: 287, distance: 35.4
click at [427, 256] on div "Interaction Recap Disposition as Merchants ********* Secure Pad Add secure pad …" at bounding box center [480, 409] width 426 height 332
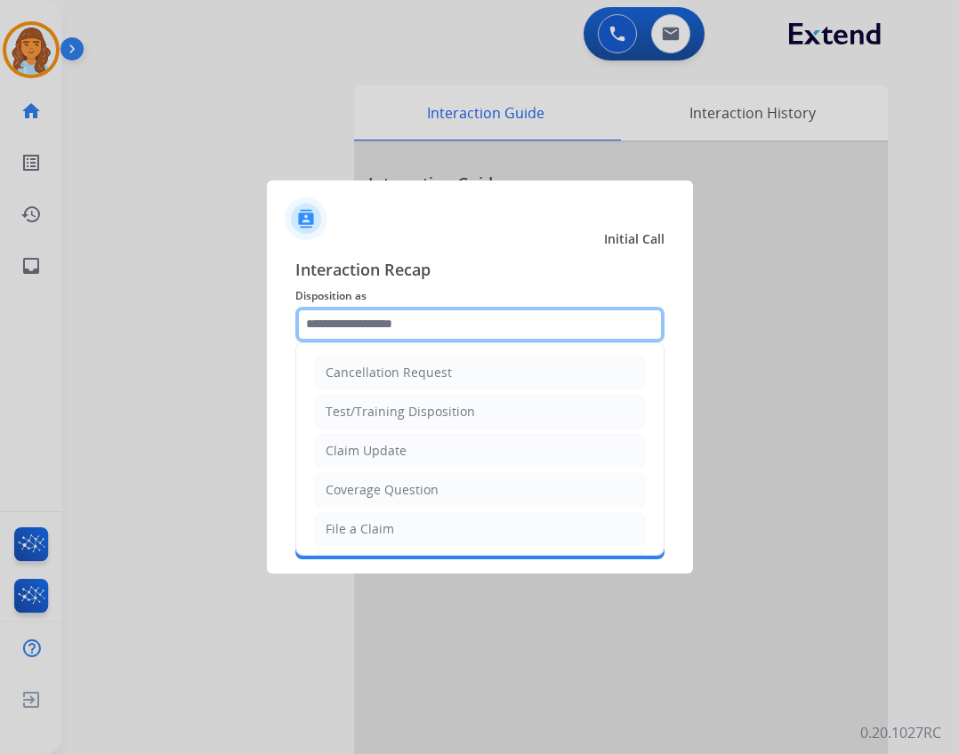
click at [408, 317] on input "text" at bounding box center [479, 325] width 369 height 36
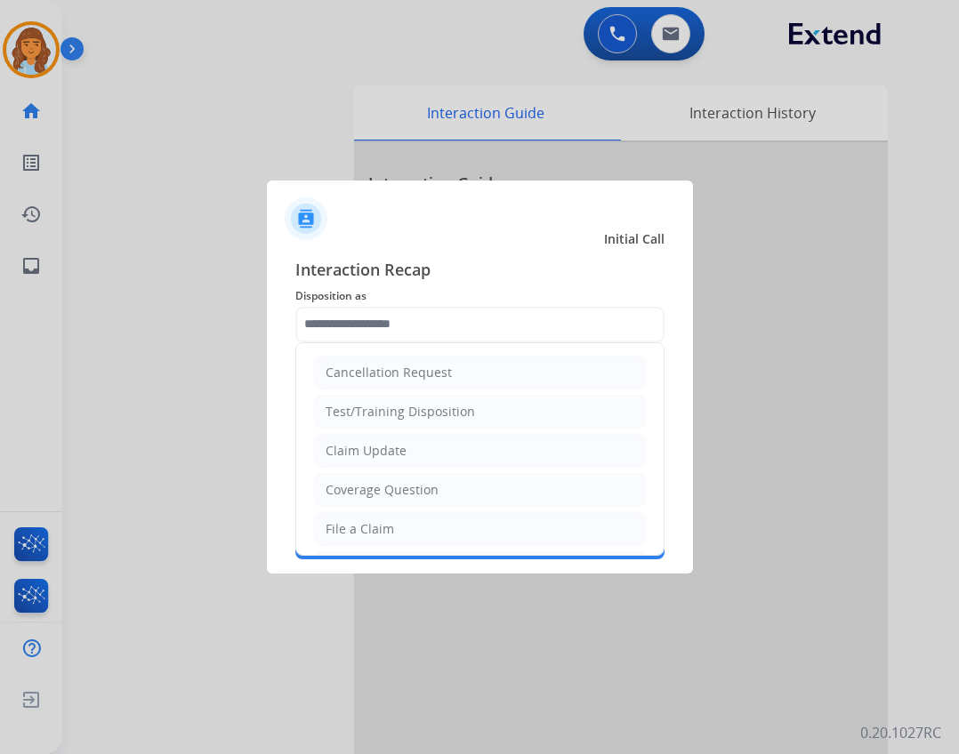
drag, startPoint x: 395, startPoint y: 449, endPoint x: 409, endPoint y: 444, distance: 15.2
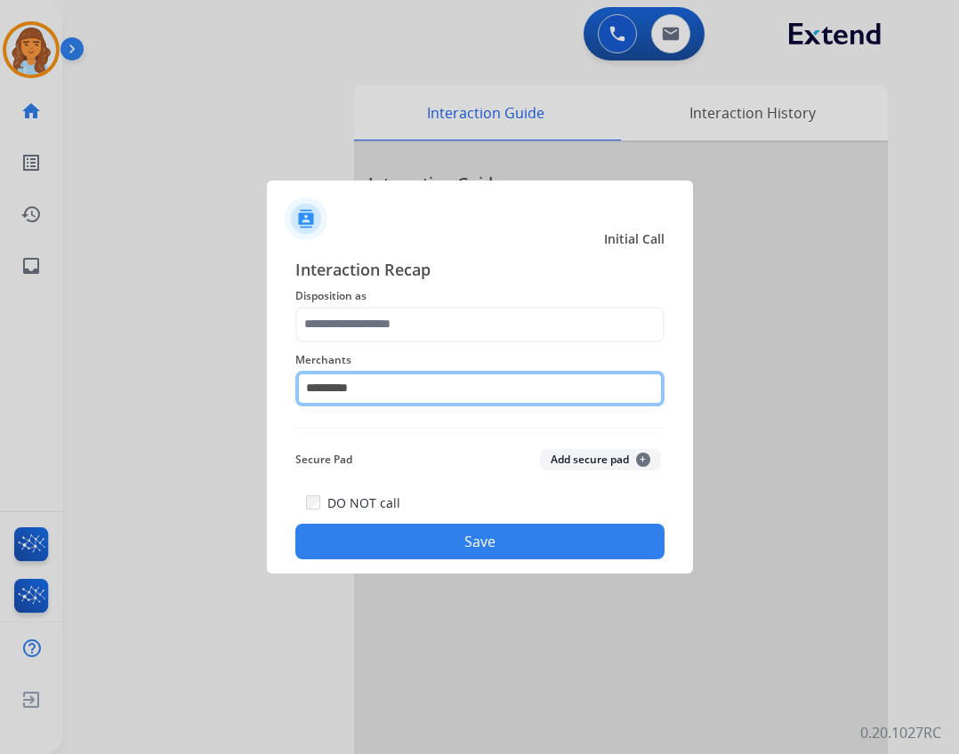
drag, startPoint x: 409, startPoint y: 444, endPoint x: 365, endPoint y: 396, distance: 65.5
click at [365, 395] on input "*********" at bounding box center [479, 389] width 369 height 36
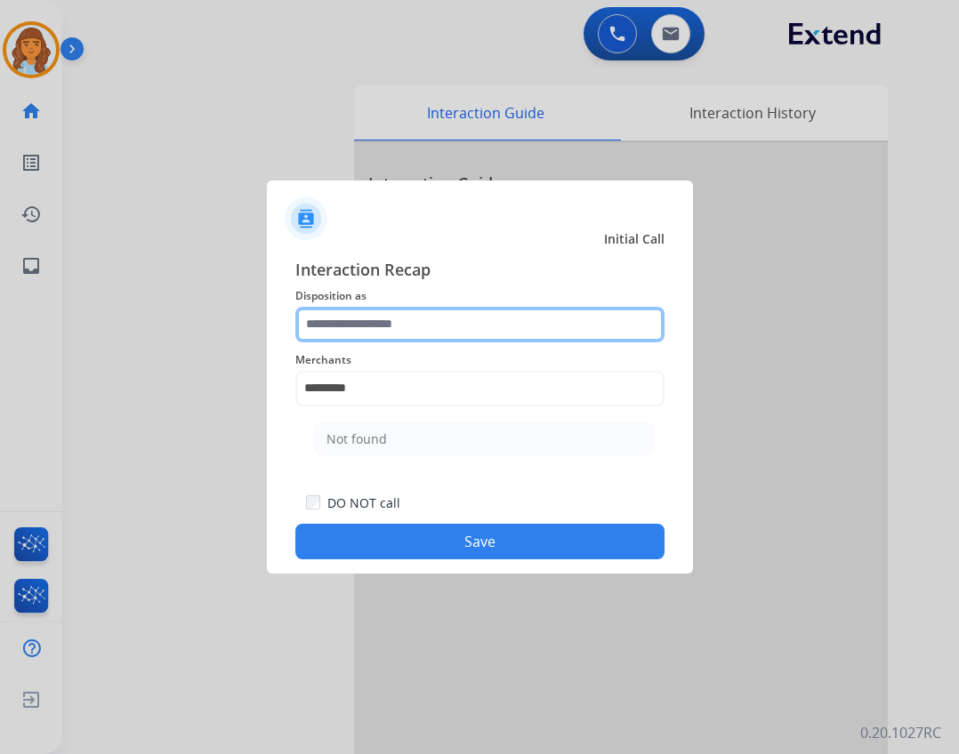
click at [371, 333] on input "text" at bounding box center [479, 325] width 369 height 36
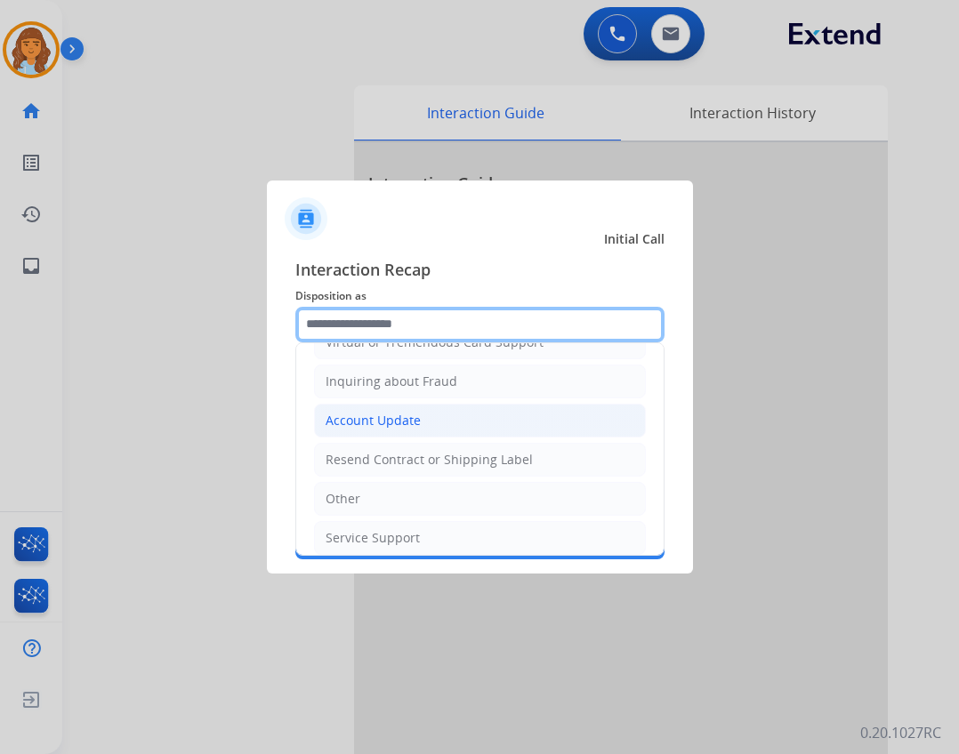
scroll to position [267, 0]
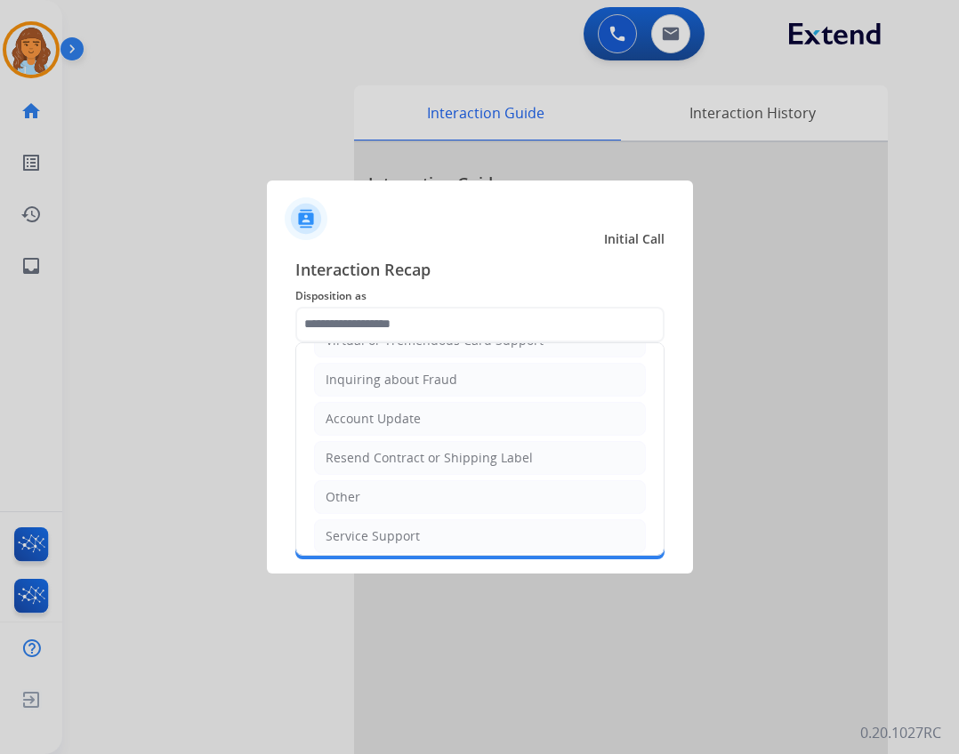
click at [360, 482] on li "Other" at bounding box center [480, 497] width 332 height 34
type input "*****"
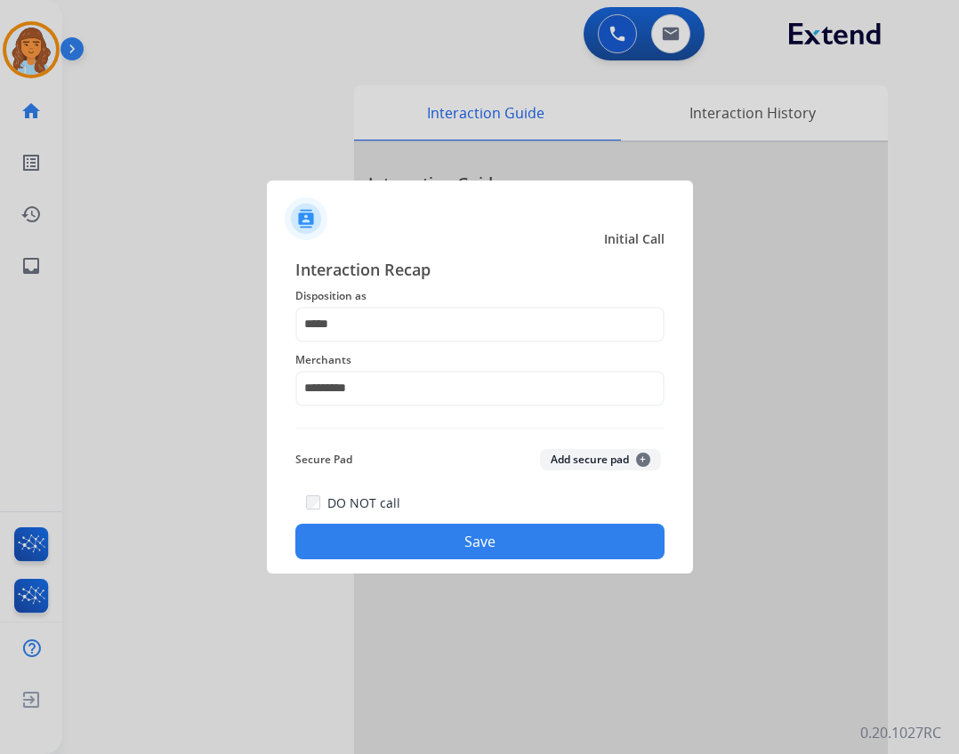
click at [465, 547] on button "Save" at bounding box center [479, 542] width 369 height 36
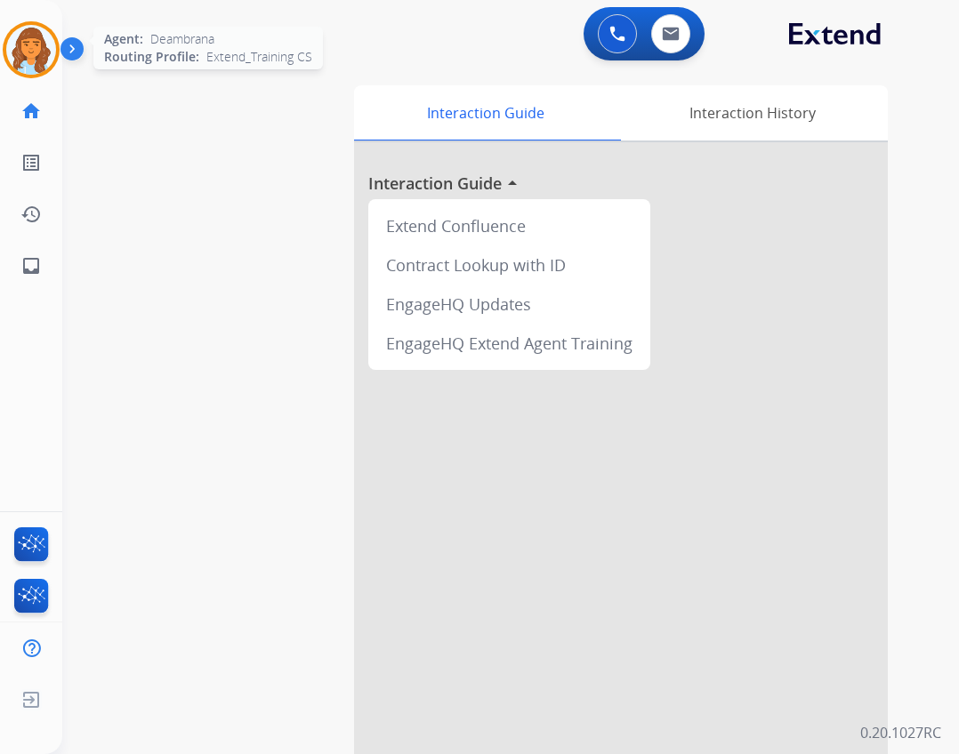
click at [25, 38] on img at bounding box center [31, 50] width 50 height 50
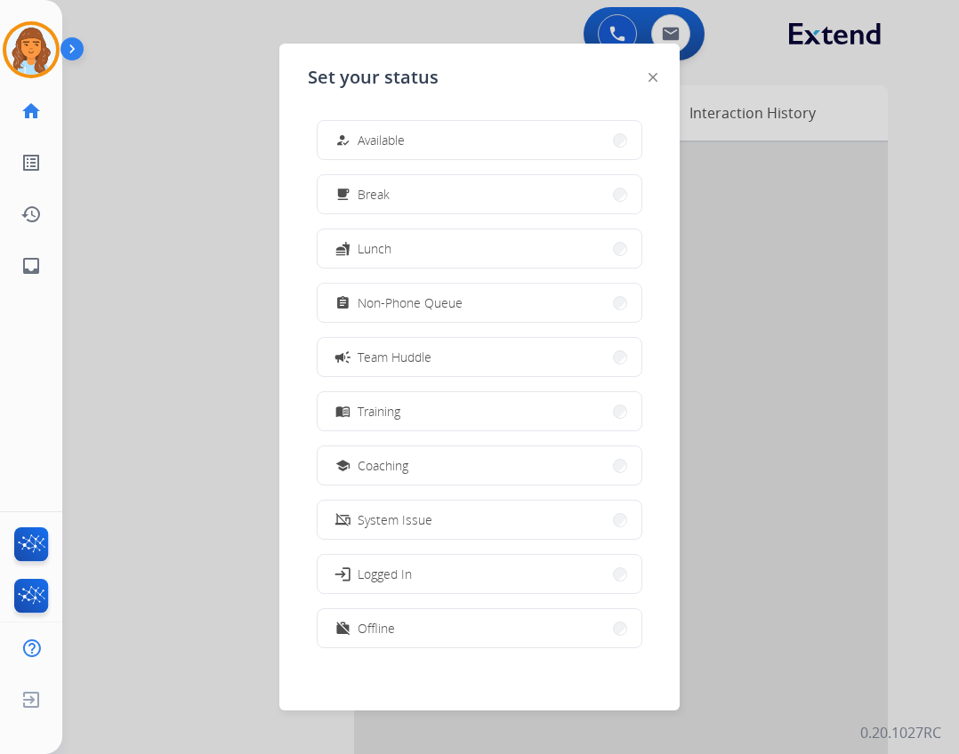
click at [362, 125] on button "how_to_reg Available" at bounding box center [480, 140] width 324 height 38
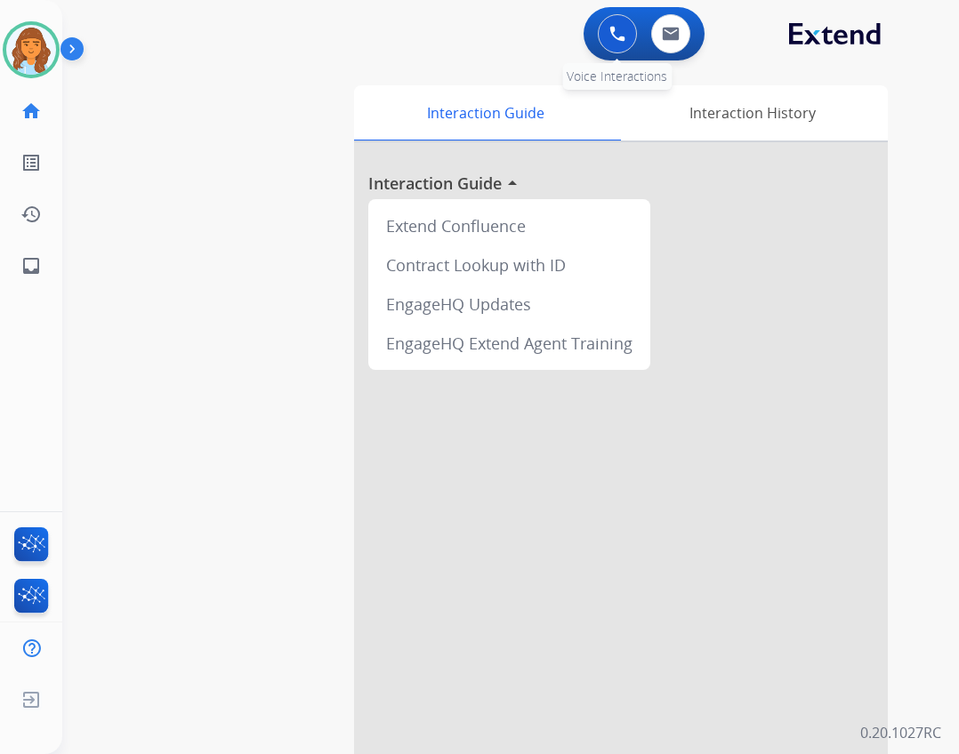
click at [623, 20] on button at bounding box center [617, 33] width 39 height 39
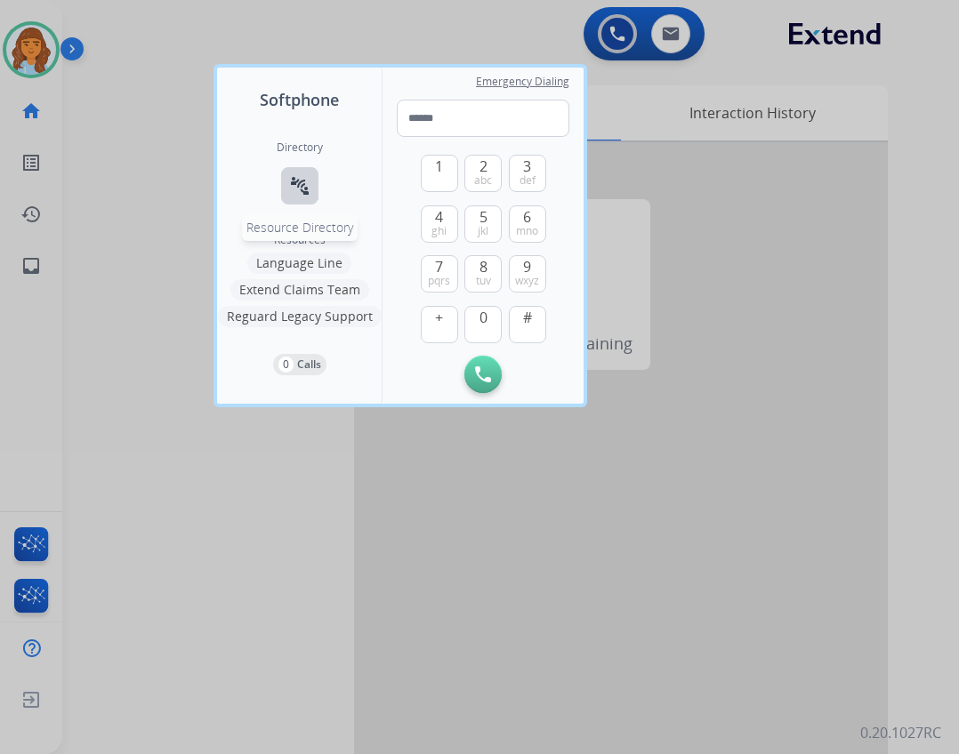
click at [304, 196] on mat-icon "connect_without_contact" at bounding box center [299, 185] width 21 height 21
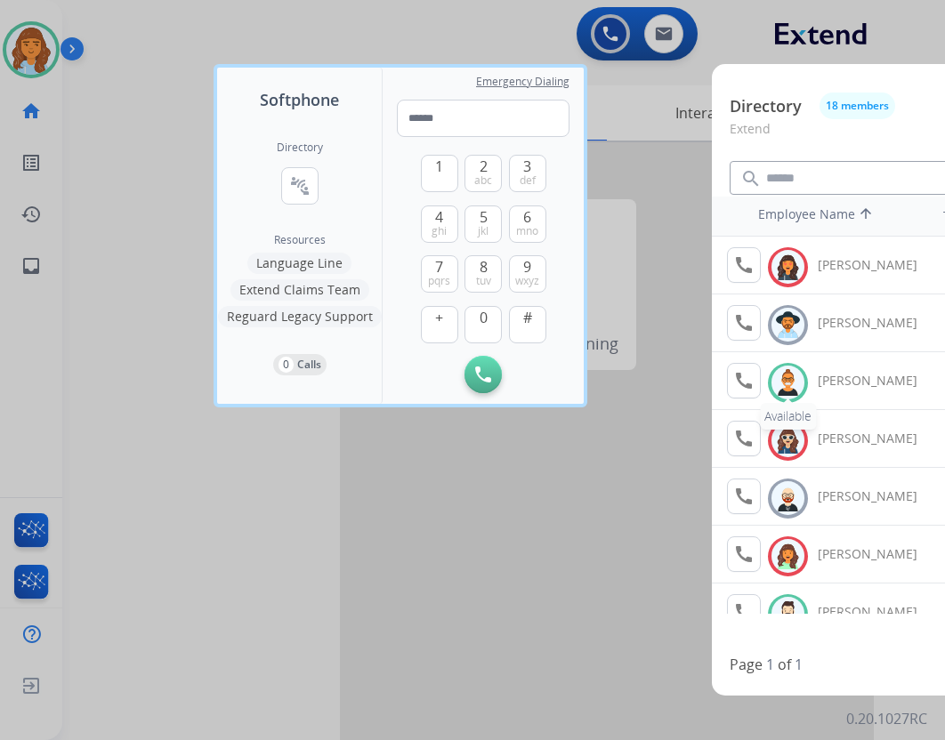
click at [786, 378] on img at bounding box center [788, 383] width 26 height 28
click at [739, 385] on mat-icon "call" at bounding box center [743, 380] width 21 height 21
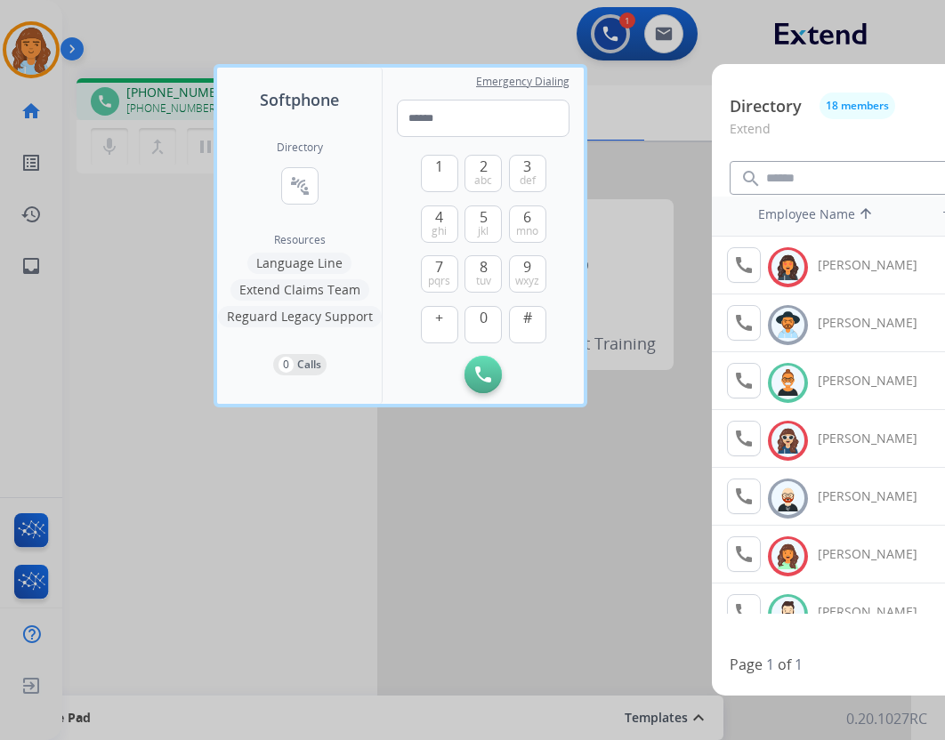
click at [548, 440] on div at bounding box center [472, 370] width 945 height 740
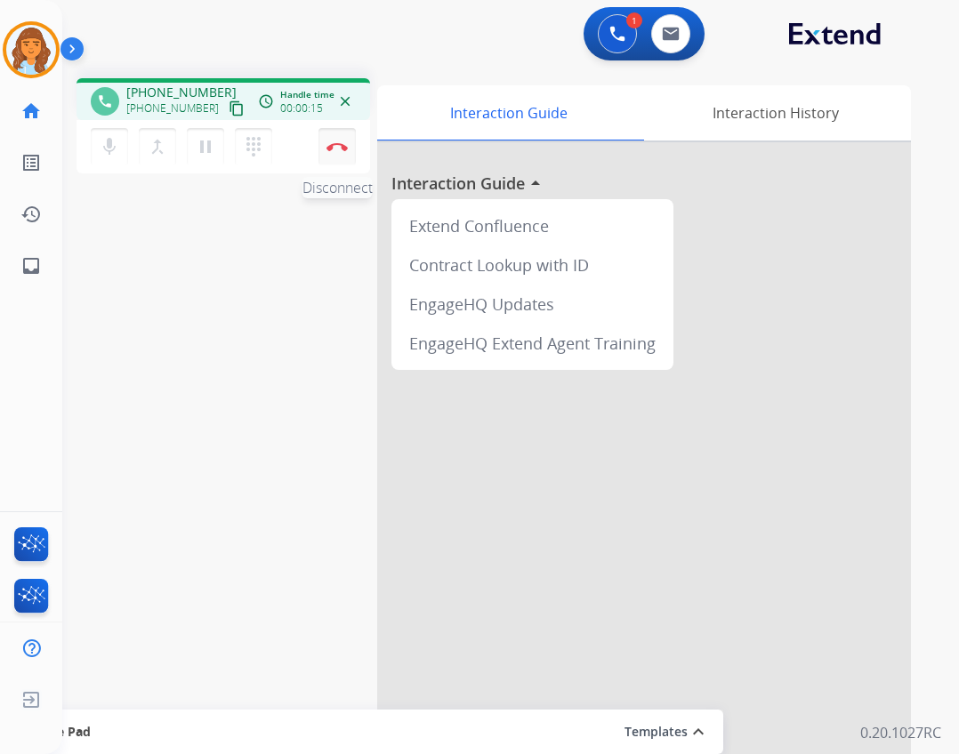
click at [342, 149] on img at bounding box center [337, 146] width 21 height 9
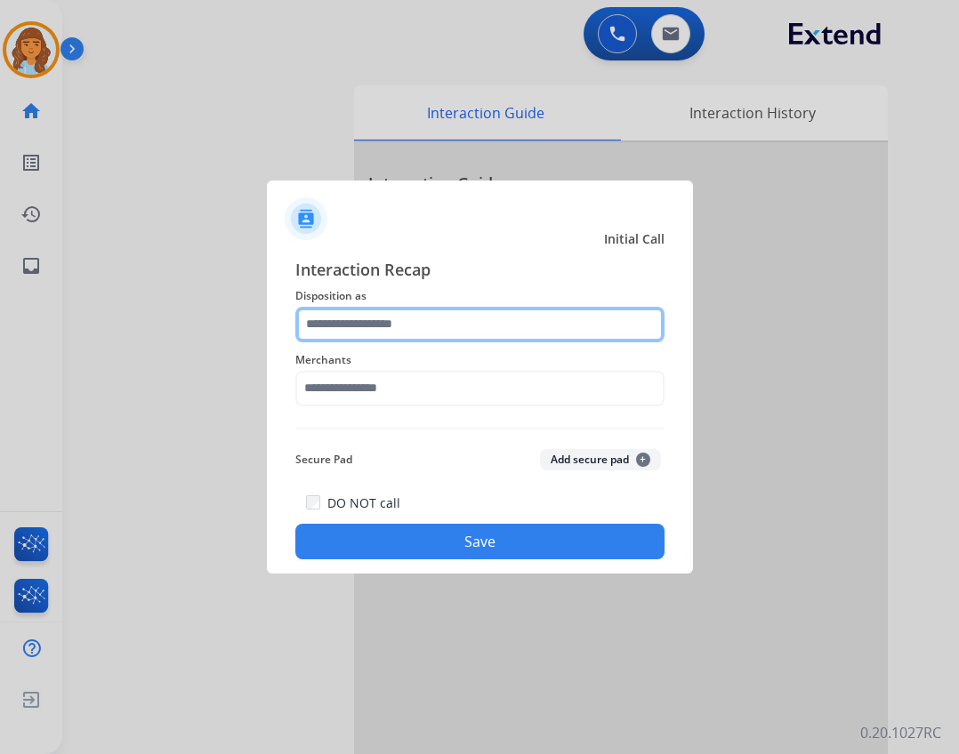
click at [464, 333] on input "text" at bounding box center [479, 325] width 369 height 36
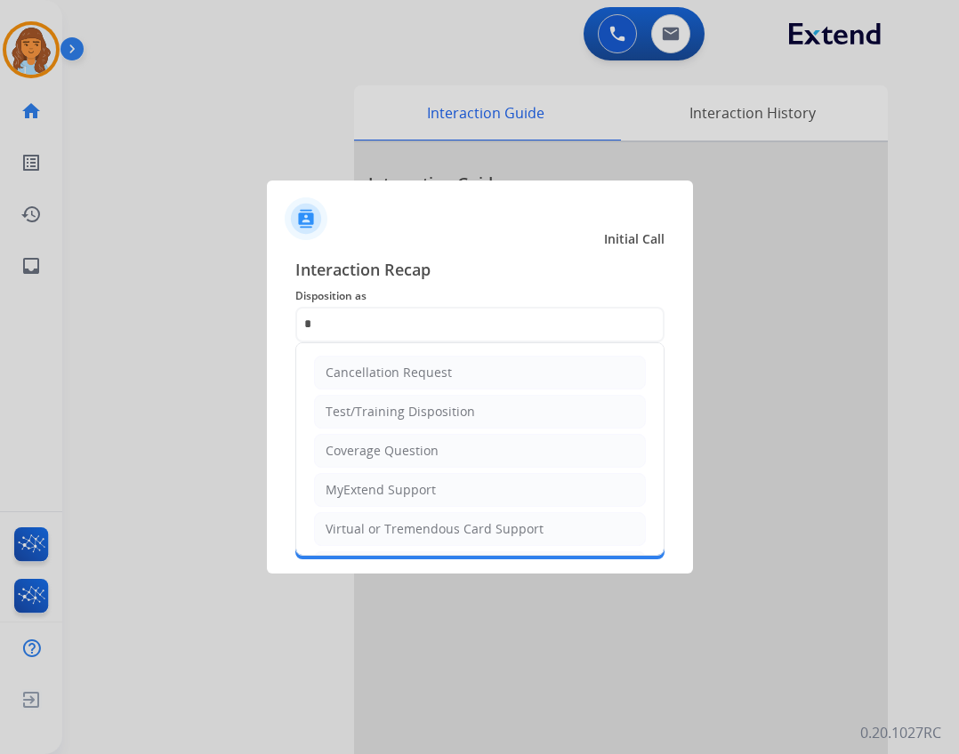
click at [271, 190] on div at bounding box center [480, 212] width 426 height 62
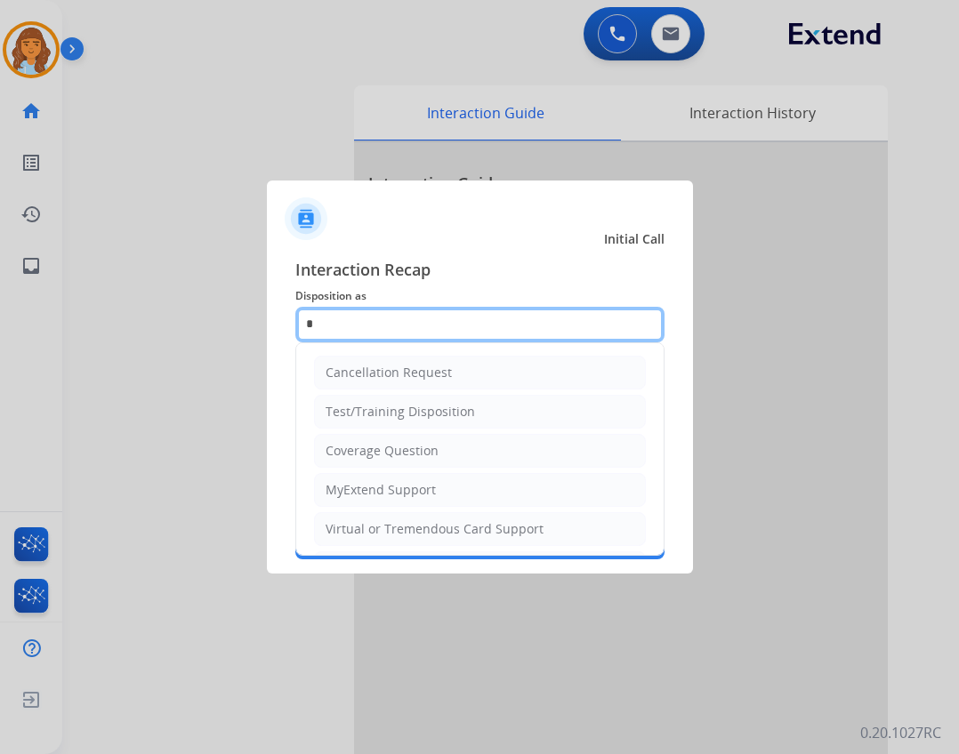
click at [348, 319] on input "*" at bounding box center [479, 325] width 369 height 36
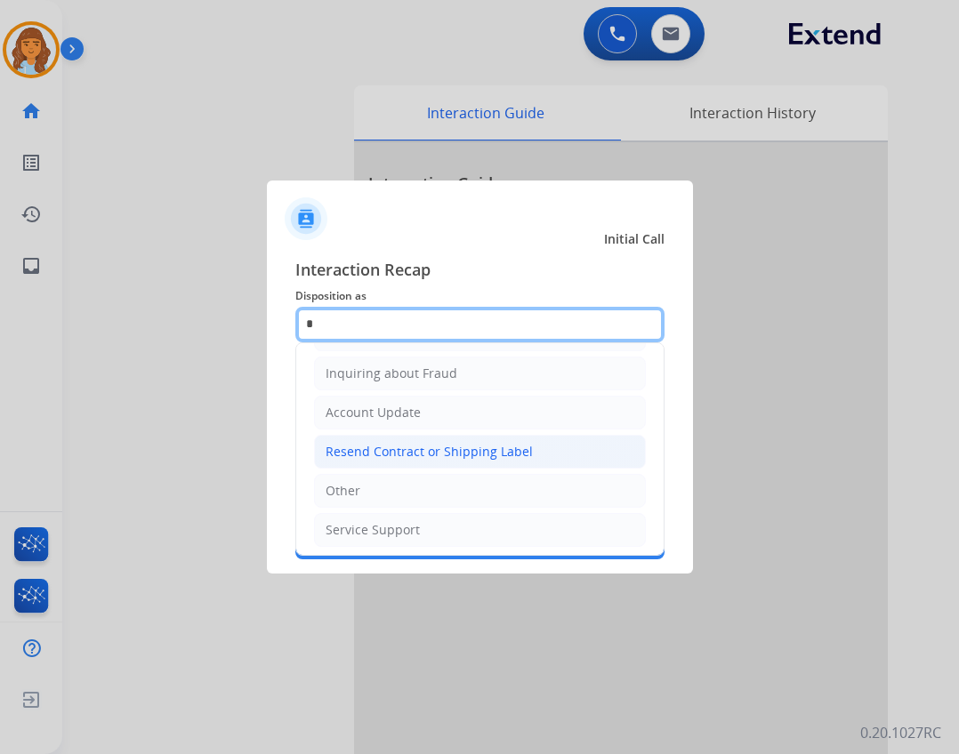
scroll to position [199, 0]
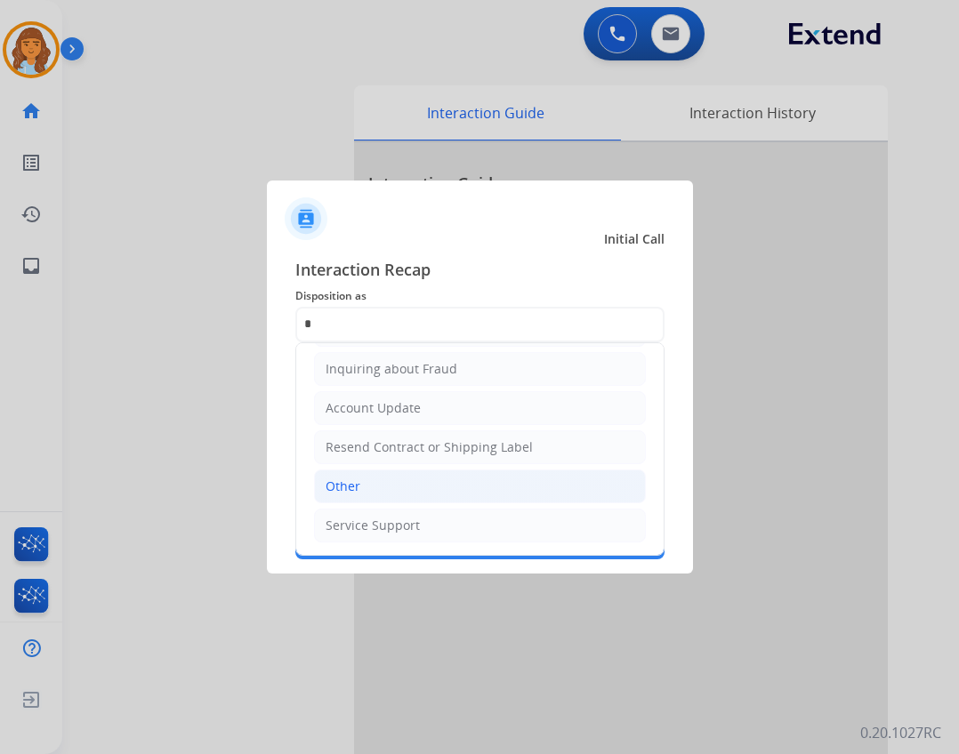
click at [464, 488] on li "Other" at bounding box center [480, 487] width 332 height 34
type input "*****"
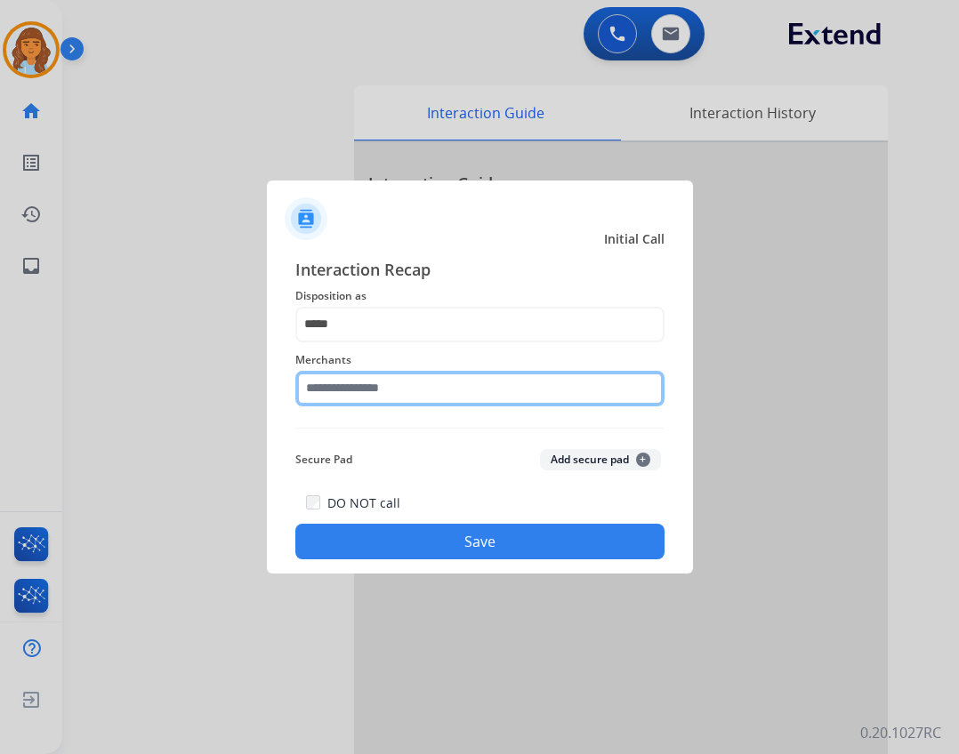
click at [428, 387] on input "text" at bounding box center [479, 389] width 369 height 36
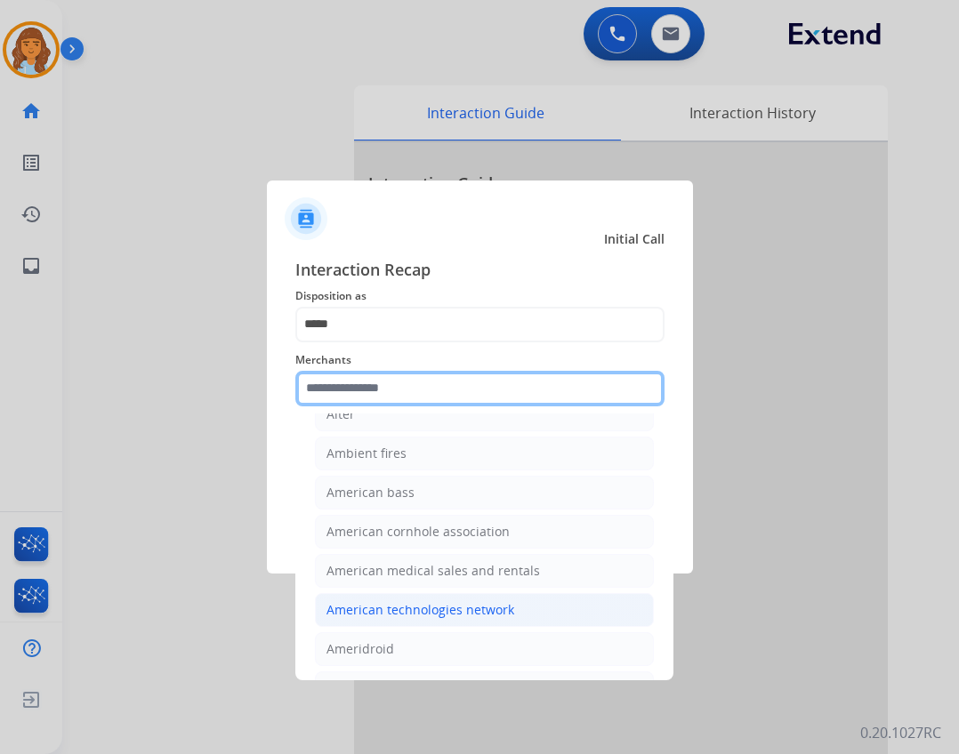
scroll to position [1779, 0]
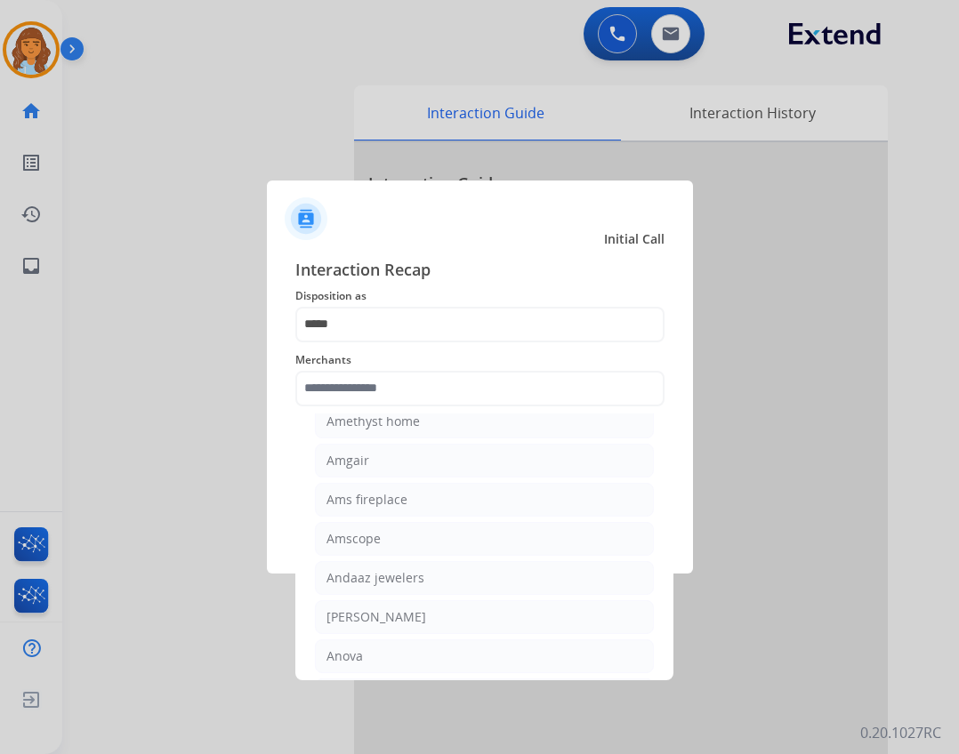
click at [358, 534] on div "Amscope" at bounding box center [354, 539] width 54 height 18
type input "*******"
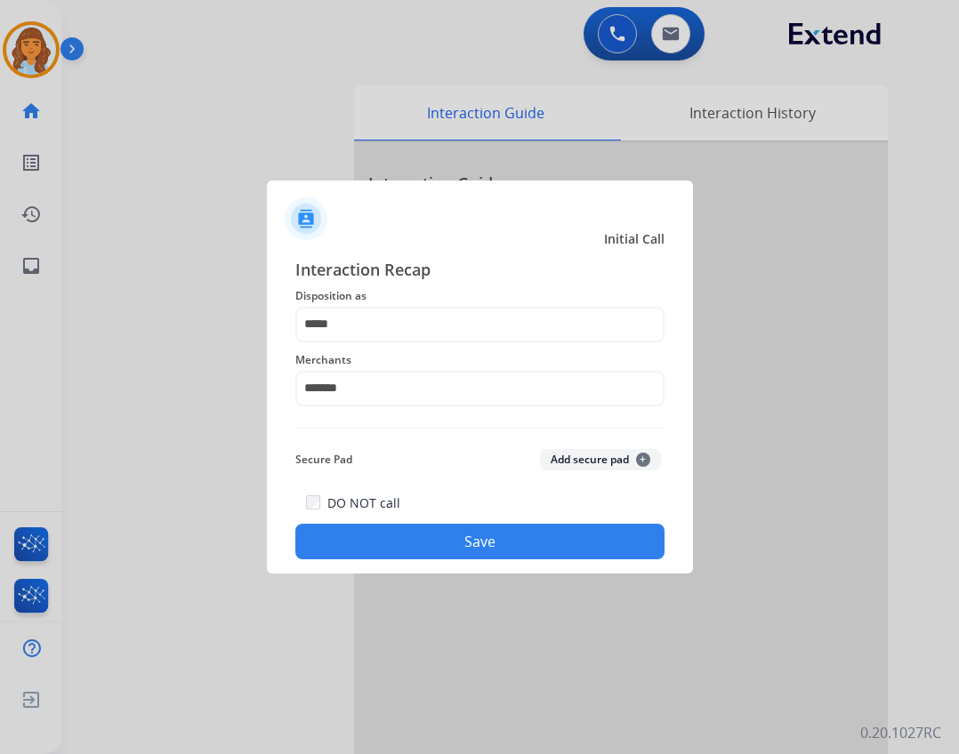
click at [367, 546] on button "Save" at bounding box center [479, 542] width 369 height 36
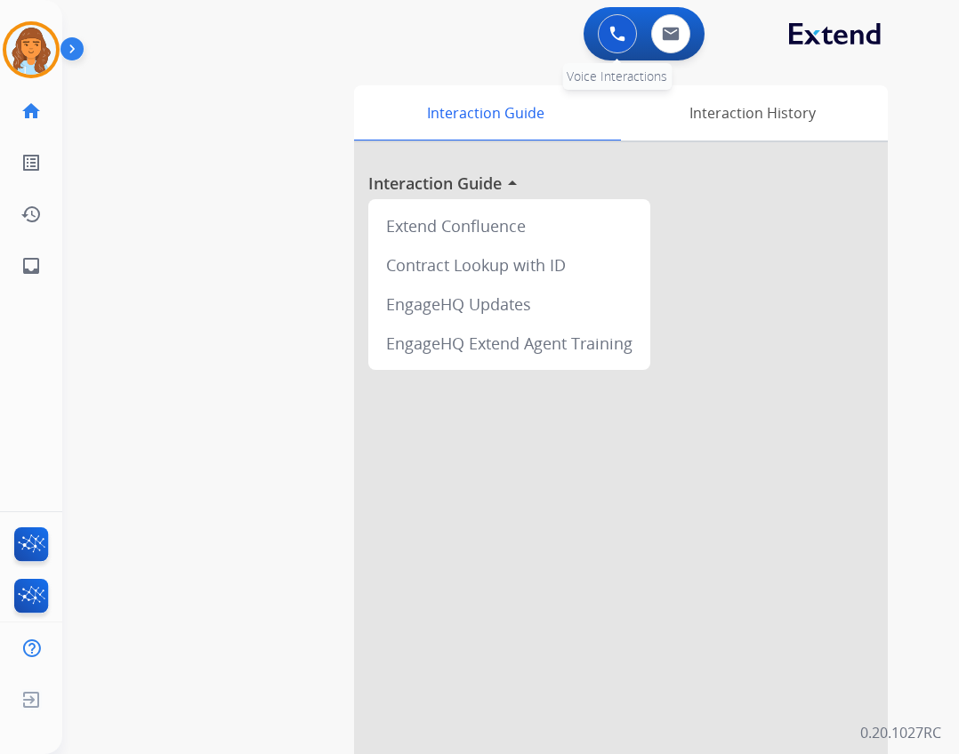
click at [615, 31] on img at bounding box center [617, 34] width 16 height 16
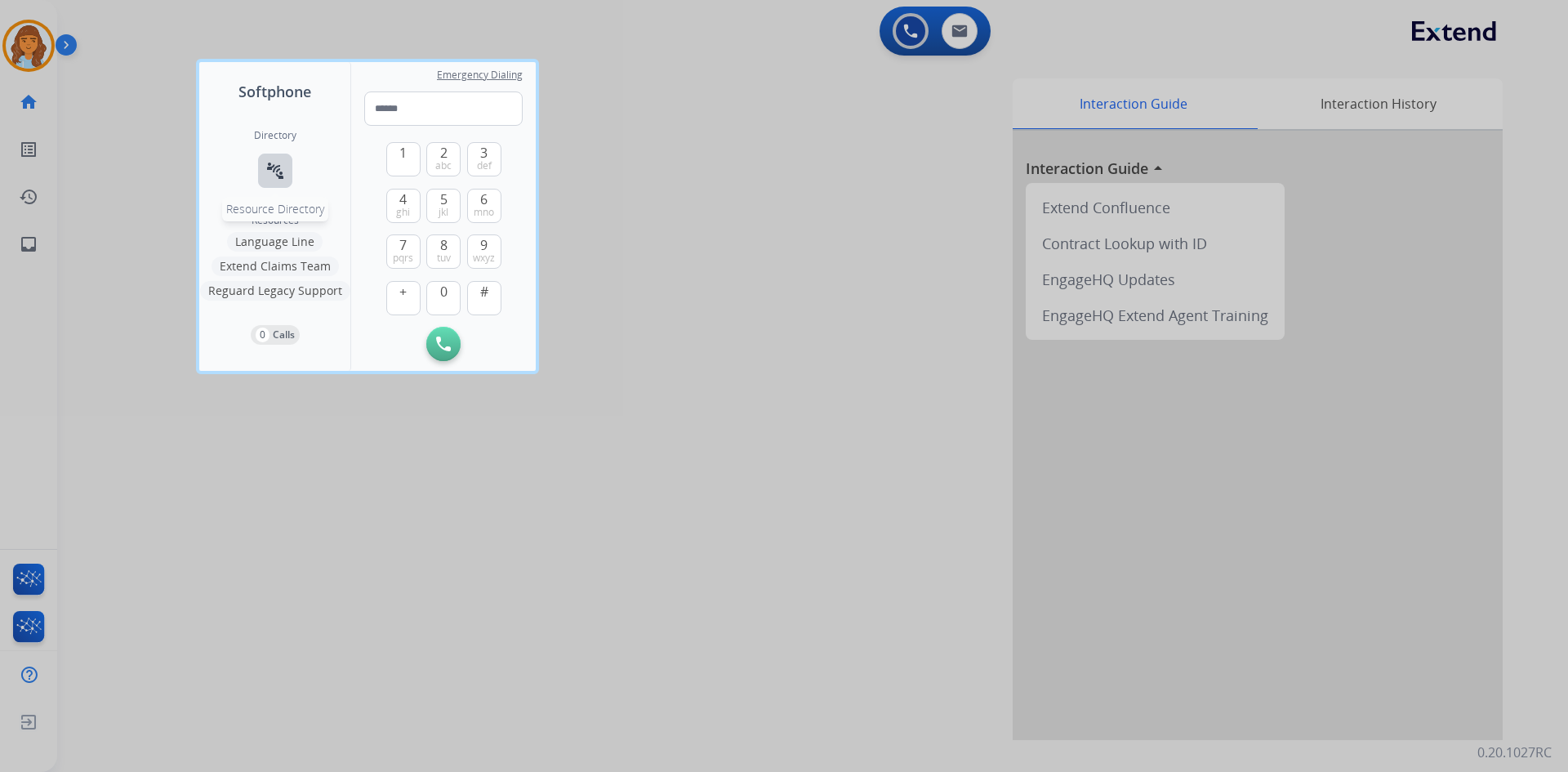
click at [263, 173] on button "connect_without_contact Resource Directory" at bounding box center [274, 170] width 34 height 34
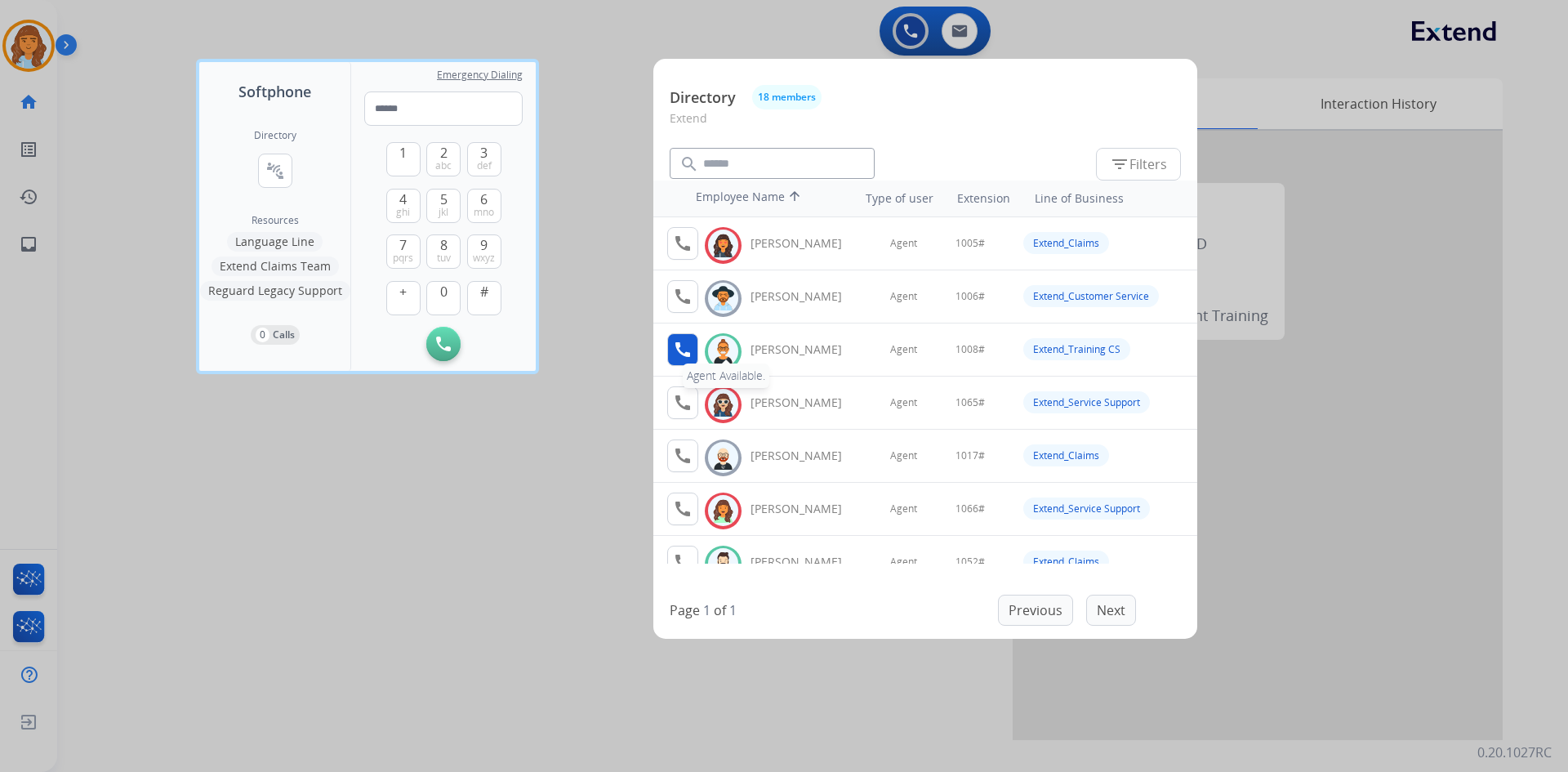
click at [679, 345] on mat-icon "call" at bounding box center [682, 349] width 19 height 19
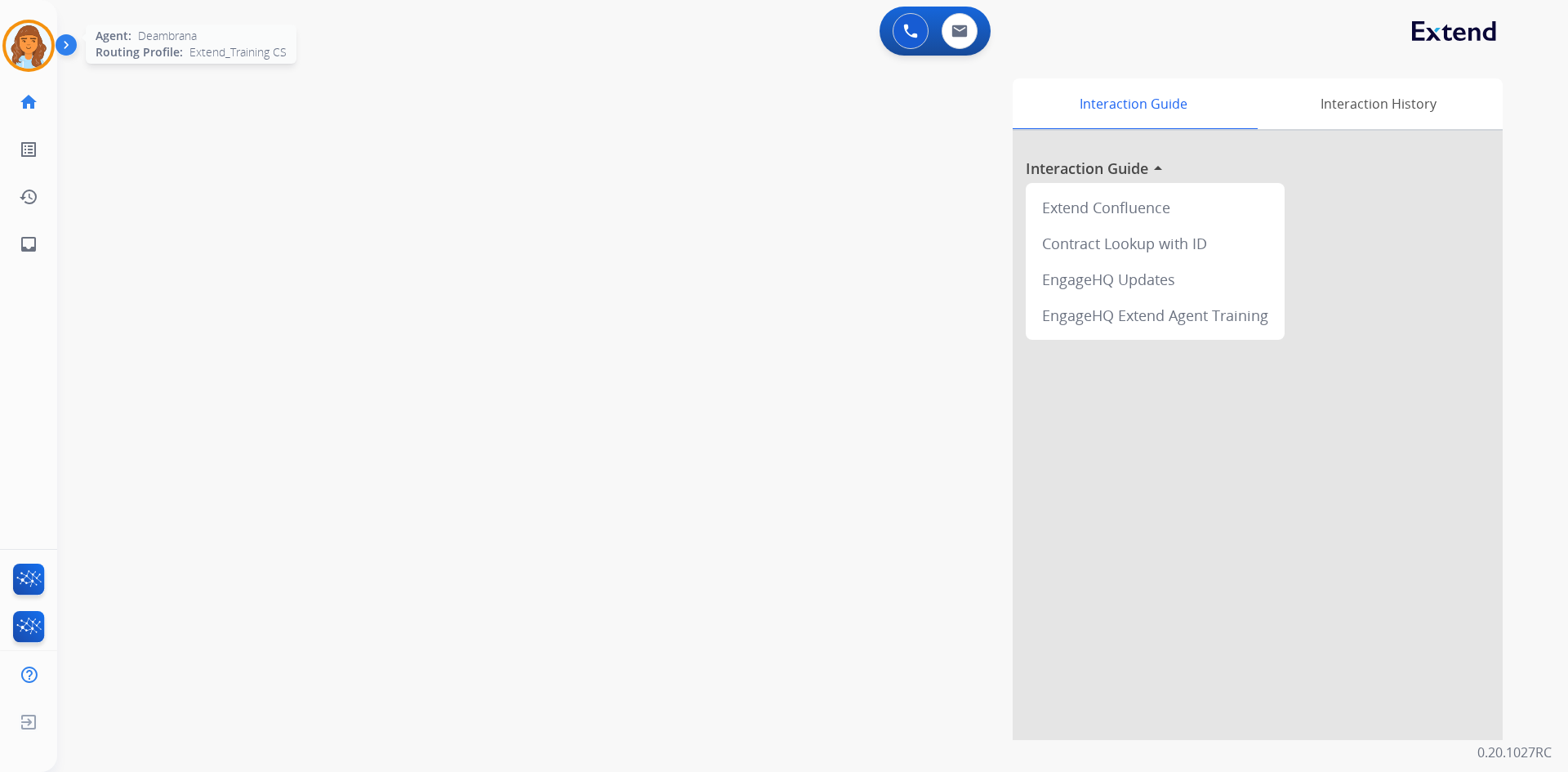
click at [20, 52] on img at bounding box center [28, 46] width 46 height 46
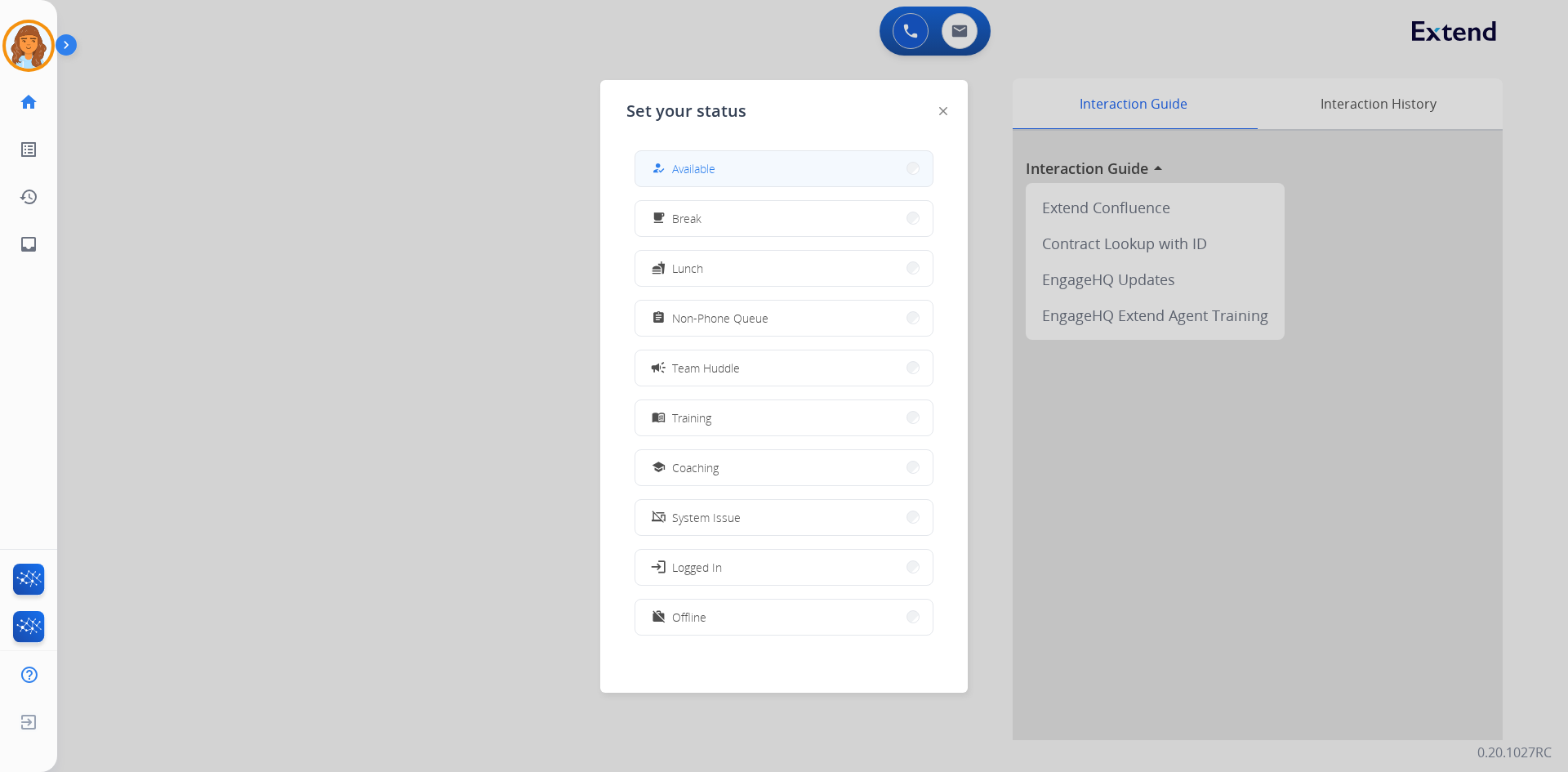
click at [695, 173] on span "Available" at bounding box center [693, 168] width 43 height 17
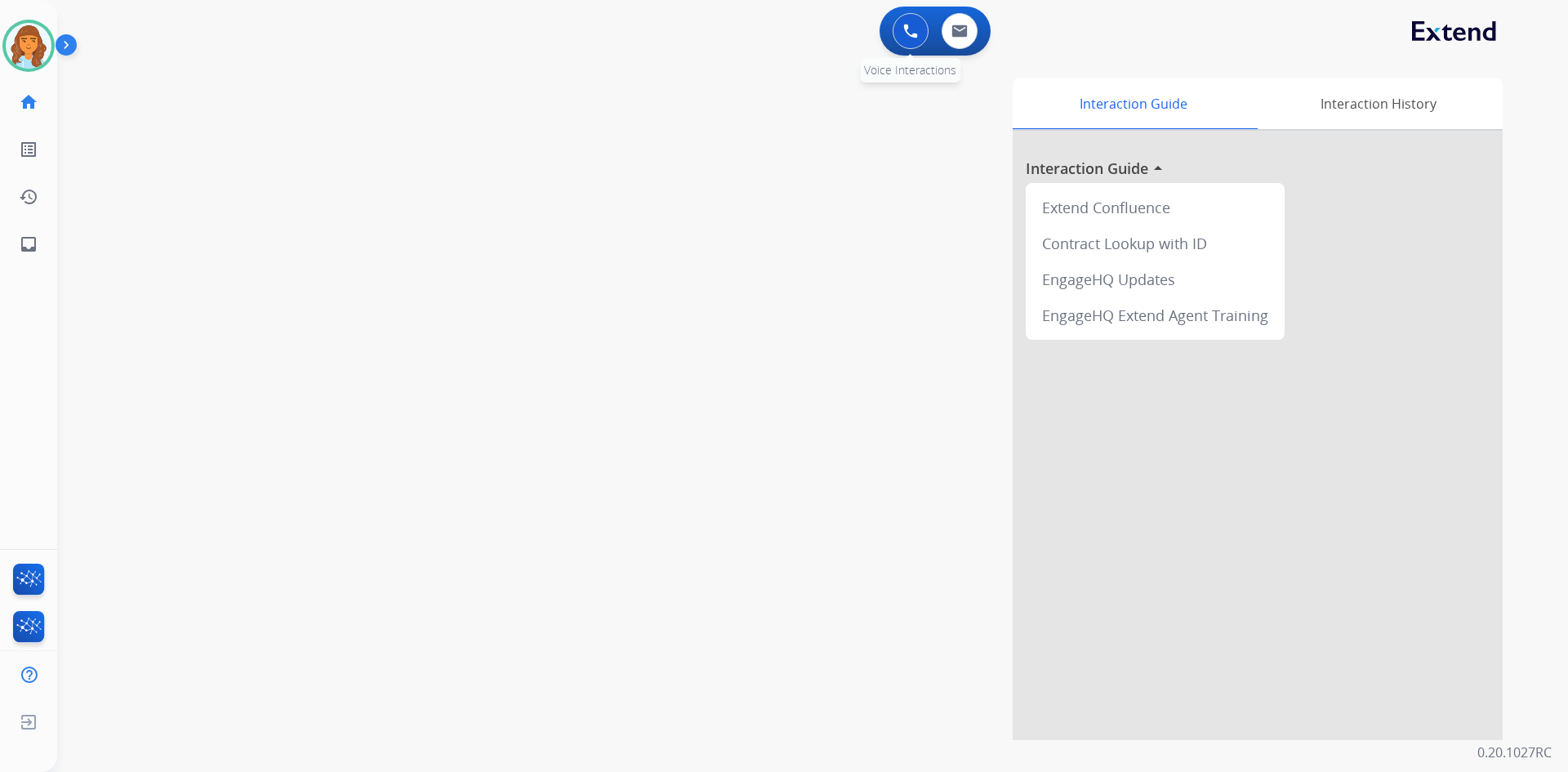
click at [907, 43] on button at bounding box center [910, 30] width 36 height 36
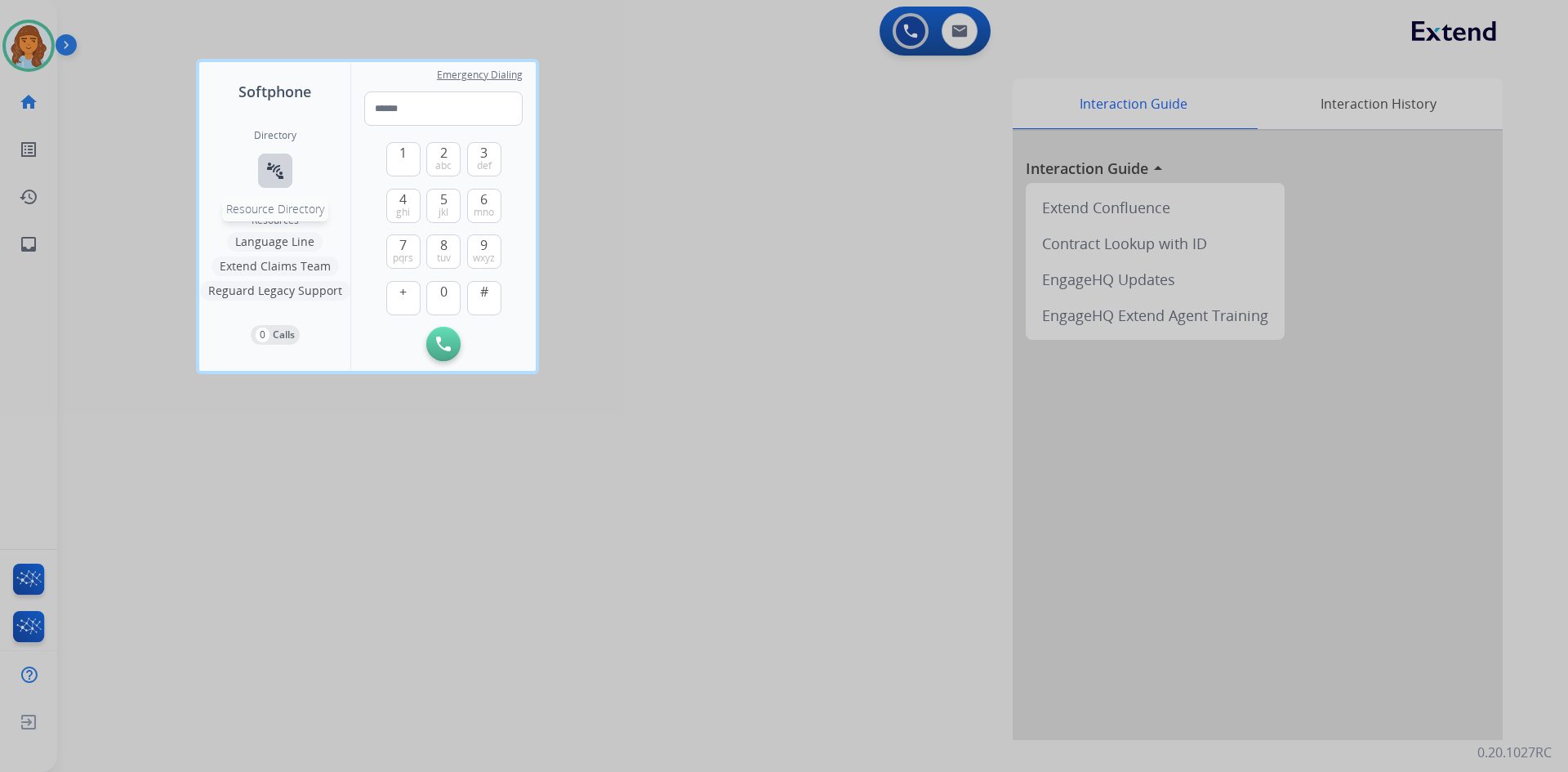
click at [261, 163] on button "connect_without_contact Resource Directory" at bounding box center [274, 170] width 34 height 34
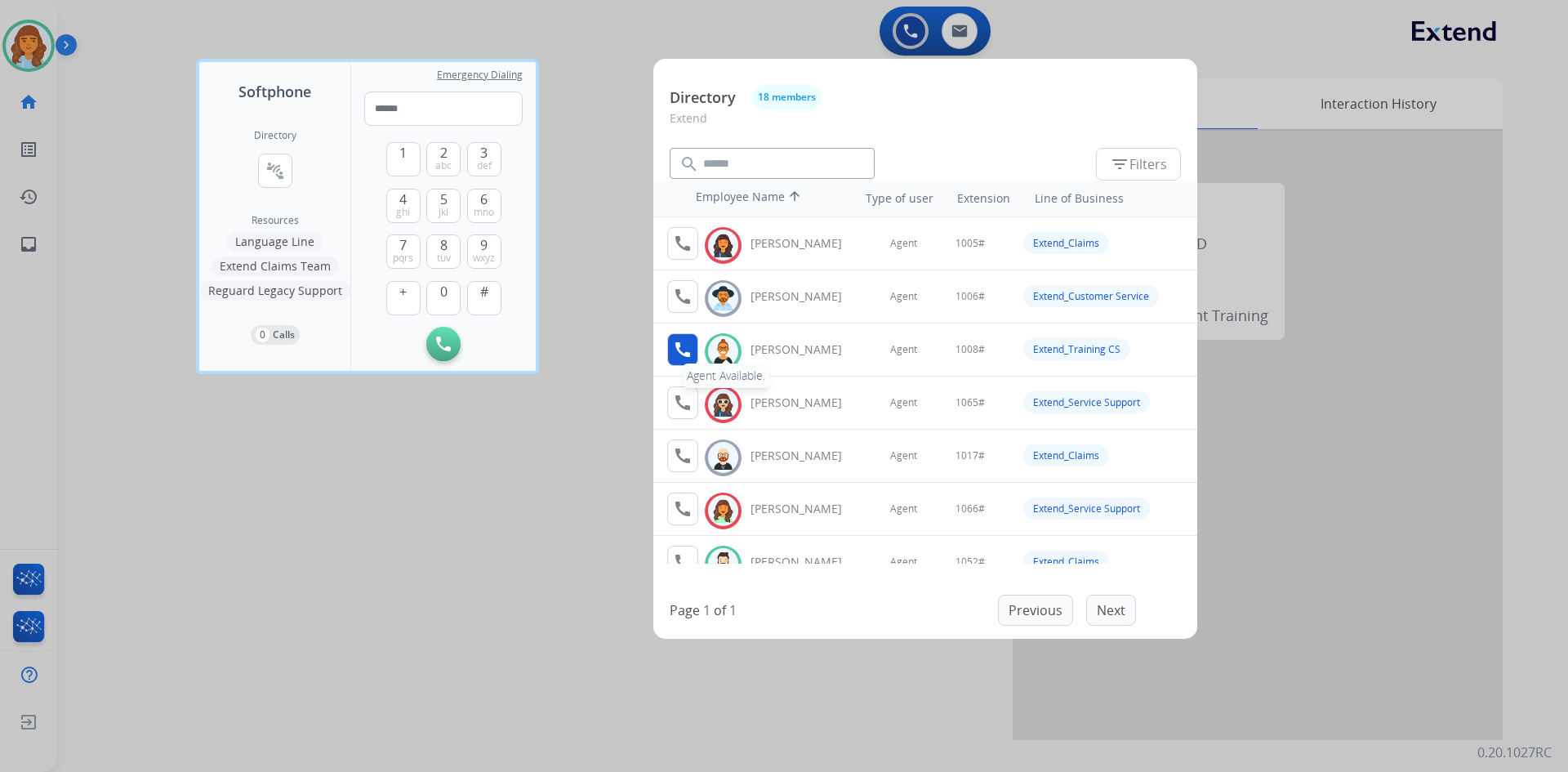
click at [692, 348] on mat-icon "call" at bounding box center [682, 349] width 19 height 19
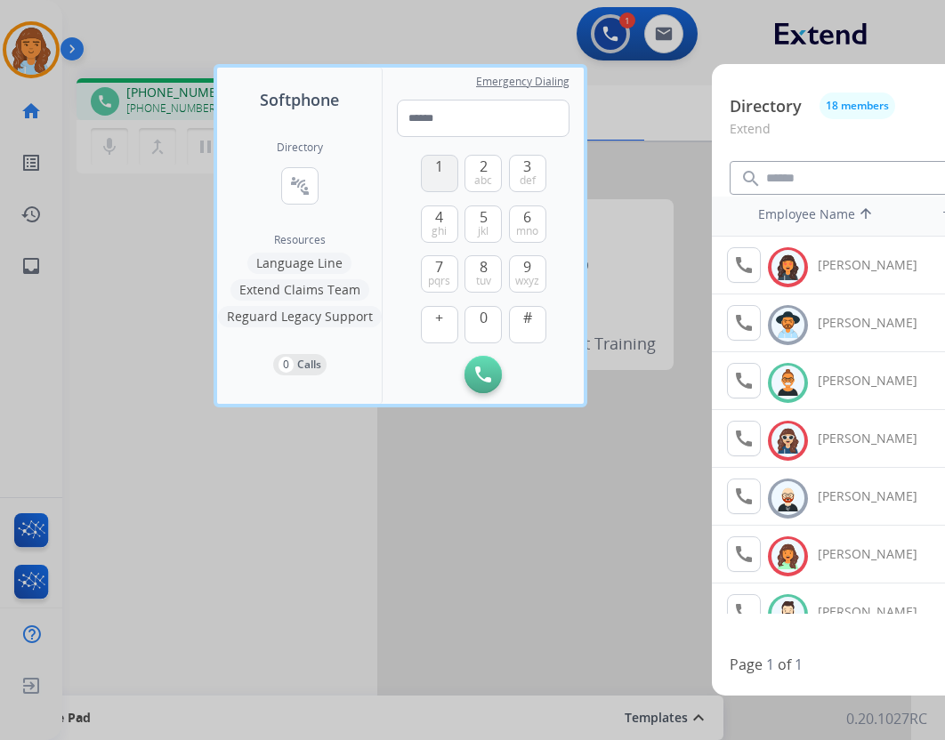
click at [442, 172] on span "1" at bounding box center [439, 166] width 8 height 21
click at [470, 327] on button "0" at bounding box center [482, 324] width 37 height 37
click at [478, 286] on span "tuv" at bounding box center [483, 281] width 15 height 14
type input "****"
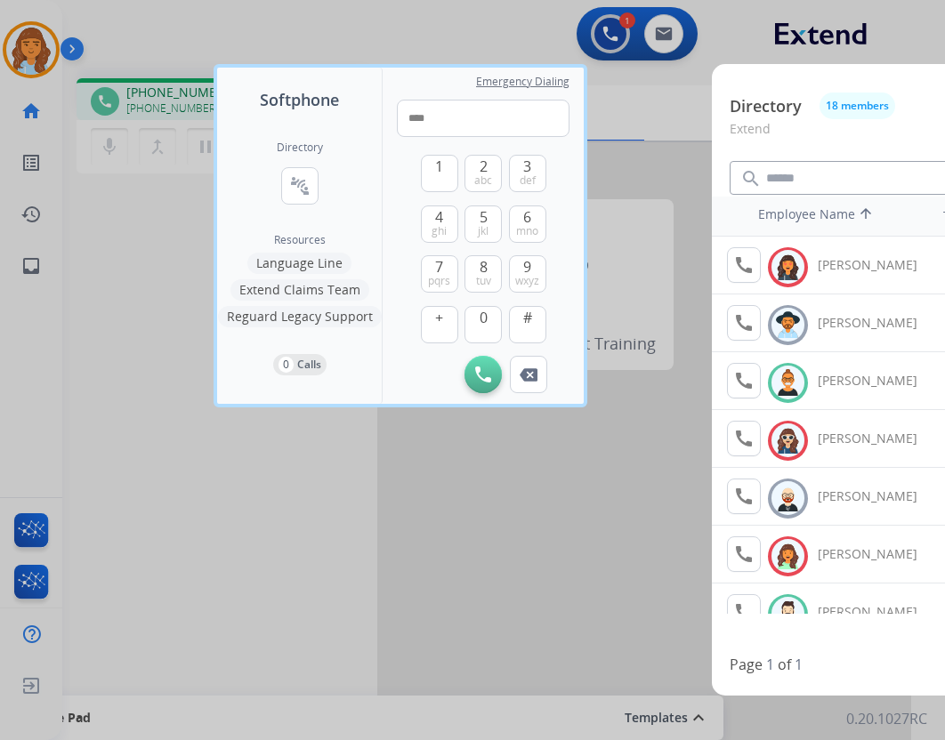
click at [496, 367] on button "Initiate Call" at bounding box center [482, 374] width 37 height 37
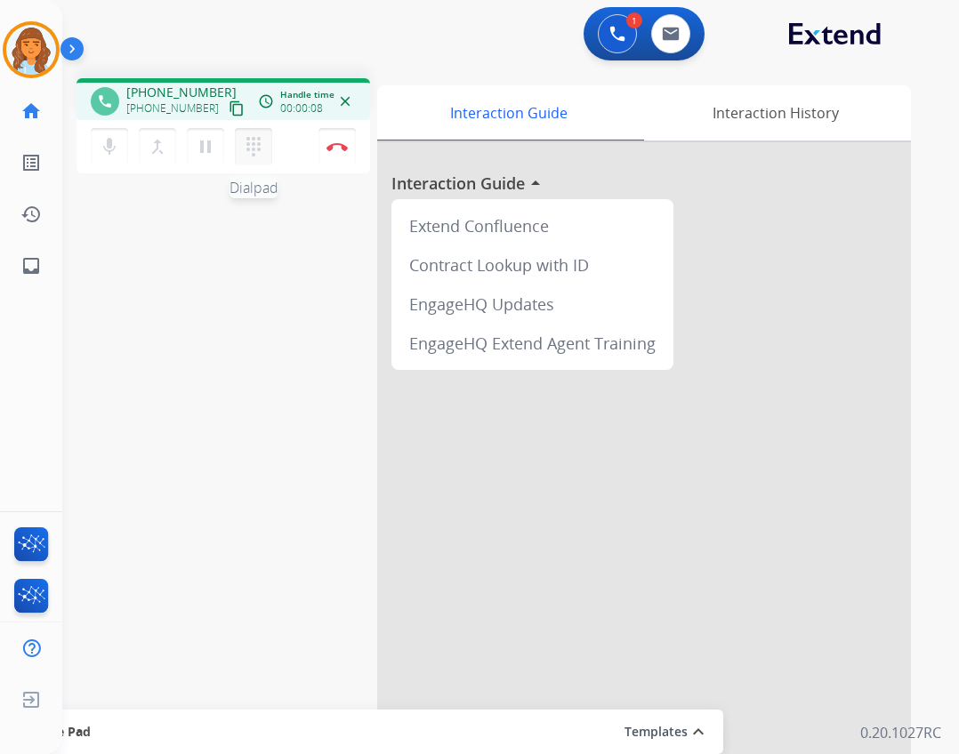
click at [253, 135] on button "dialpad Dialpad" at bounding box center [253, 146] width 37 height 37
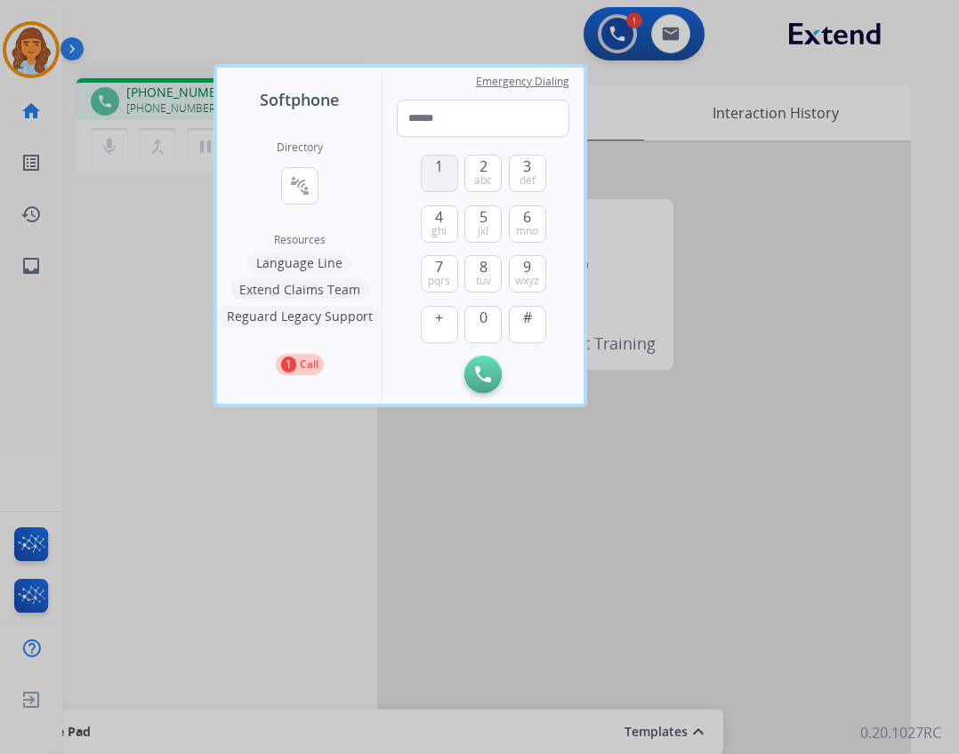
click at [447, 190] on button "1" at bounding box center [439, 173] width 37 height 37
click at [480, 312] on span "0" at bounding box center [484, 317] width 8 height 21
click at [482, 277] on span "tuv" at bounding box center [483, 281] width 15 height 14
click at [521, 326] on button "#" at bounding box center [527, 324] width 37 height 37
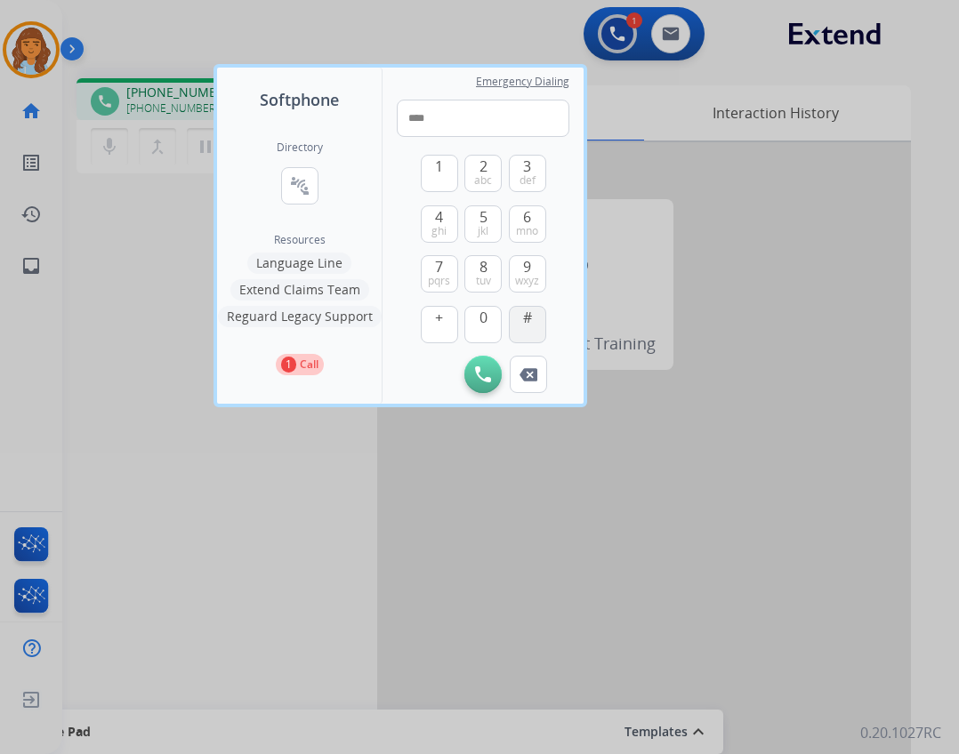
type input "*****"
click at [233, 501] on div at bounding box center [479, 377] width 959 height 754
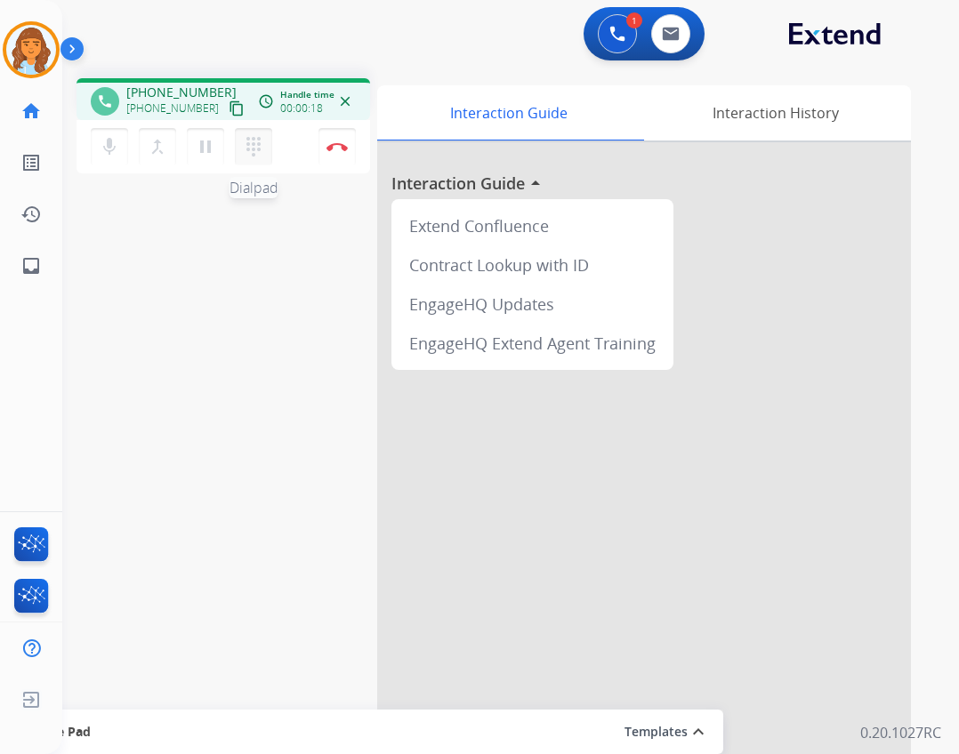
click at [269, 151] on button "dialpad Dialpad" at bounding box center [253, 146] width 37 height 37
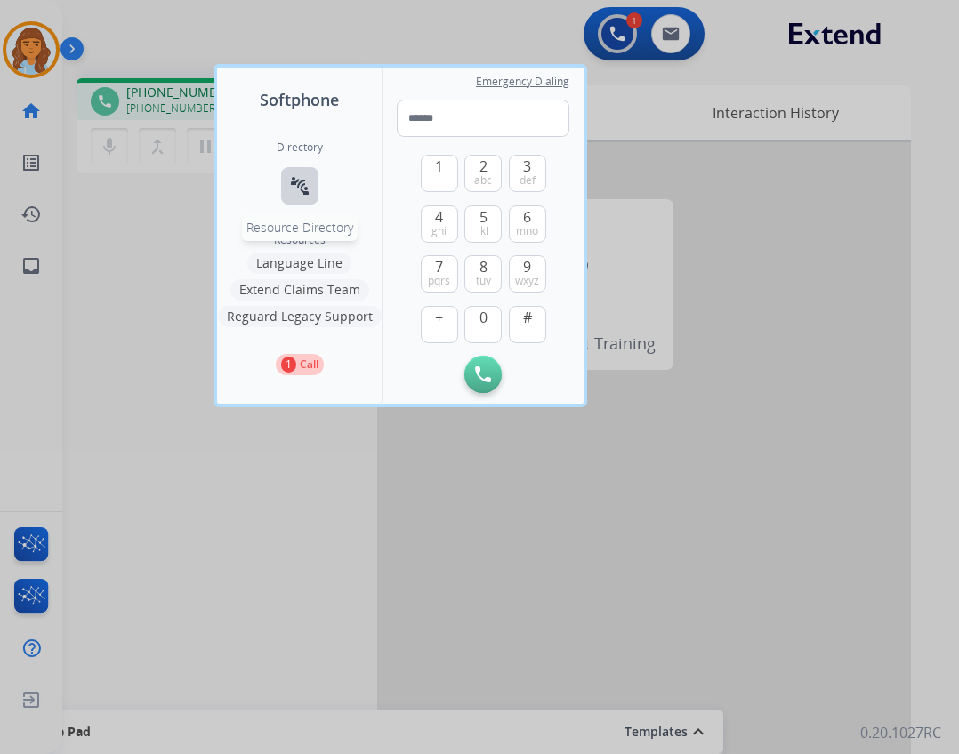
click at [312, 179] on button "connect_without_contact Resource Directory" at bounding box center [299, 185] width 37 height 37
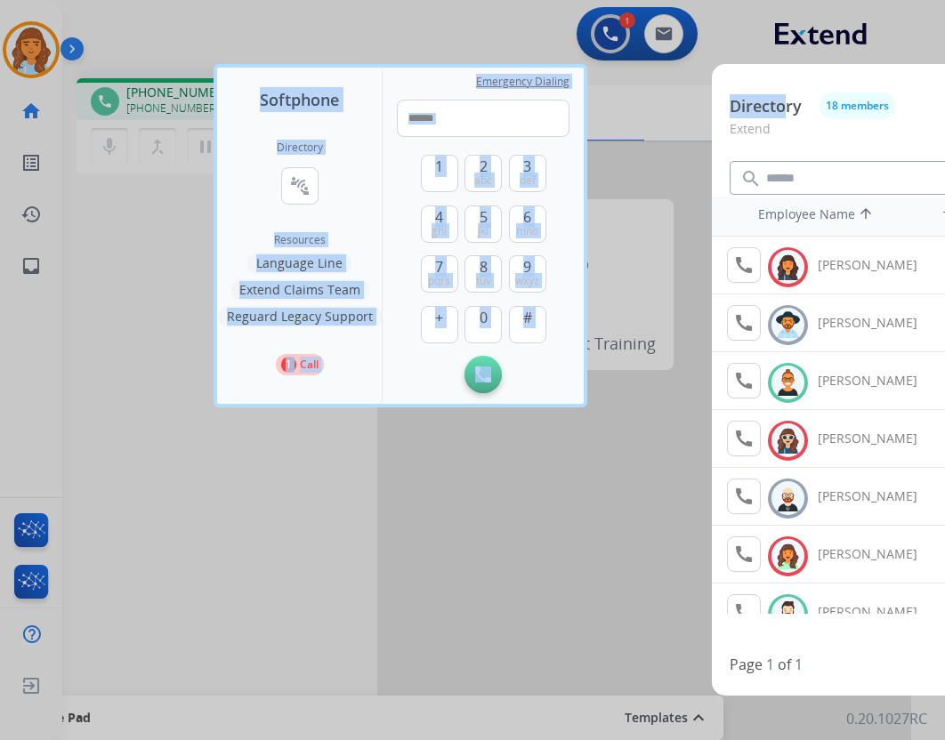
drag, startPoint x: 782, startPoint y: 95, endPoint x: 706, endPoint y: 90, distance: 75.8
click at [706, 90] on div "Softphone Directory connect_without_contact Resource Directory Resources Langua…" at bounding box center [472, 370] width 945 height 740
click at [453, 169] on button "1" at bounding box center [439, 173] width 37 height 37
click at [487, 320] on span "0" at bounding box center [484, 317] width 8 height 21
click at [483, 319] on span "0" at bounding box center [484, 317] width 8 height 21
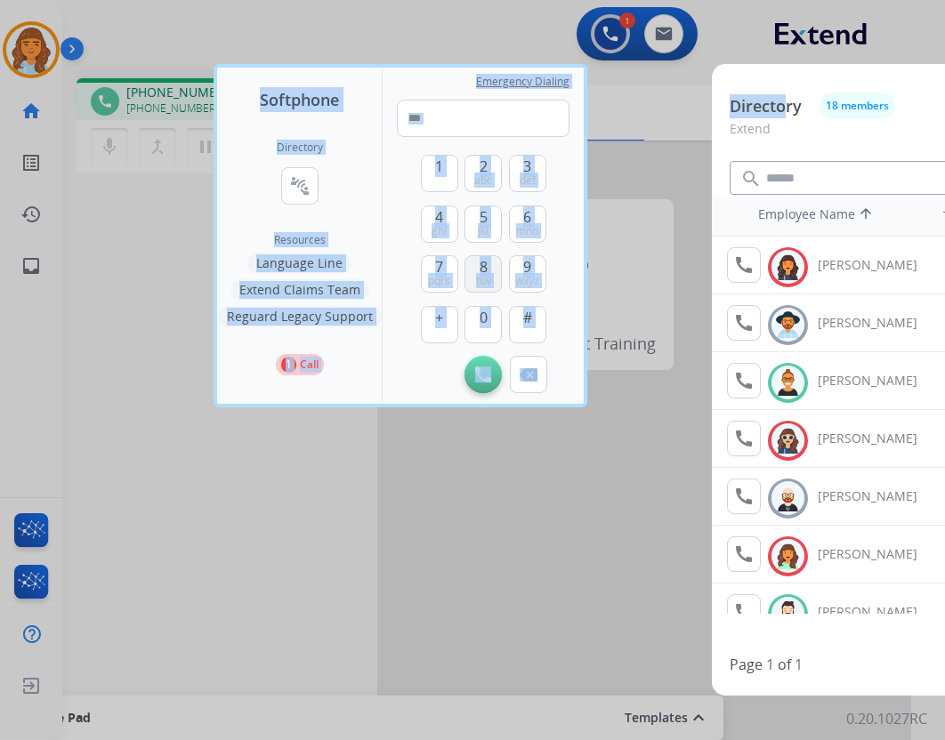
click at [488, 272] on button "8 tuv" at bounding box center [482, 273] width 37 height 37
click at [524, 320] on span "#" at bounding box center [527, 317] width 9 height 21
type input "*****"
click at [586, 618] on div at bounding box center [472, 370] width 945 height 740
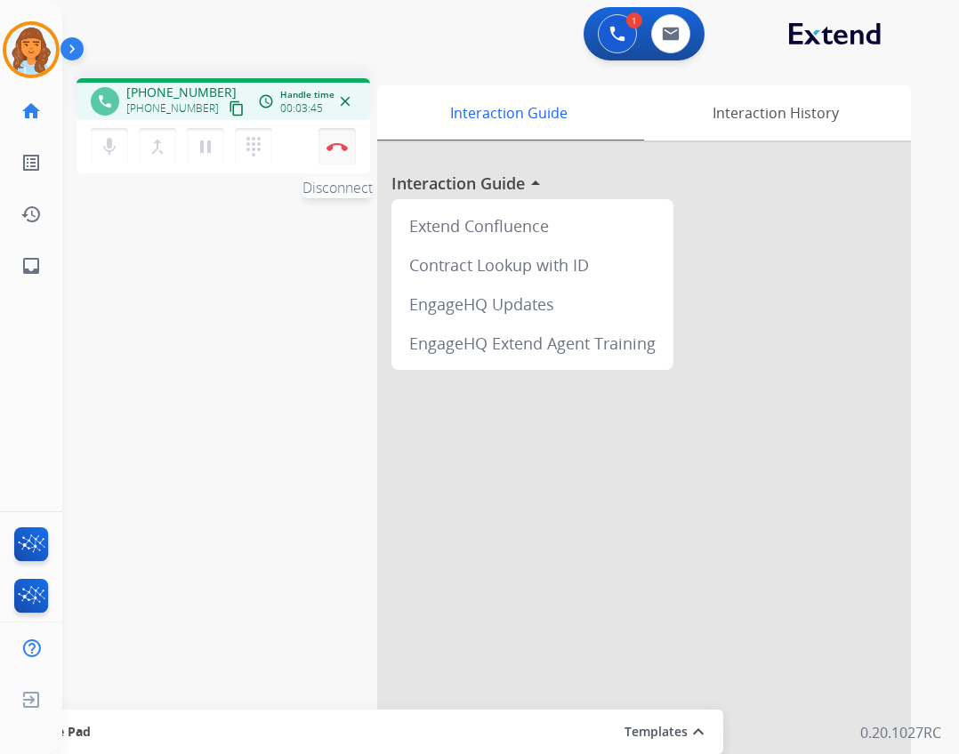
click at [344, 146] on img at bounding box center [337, 146] width 21 height 9
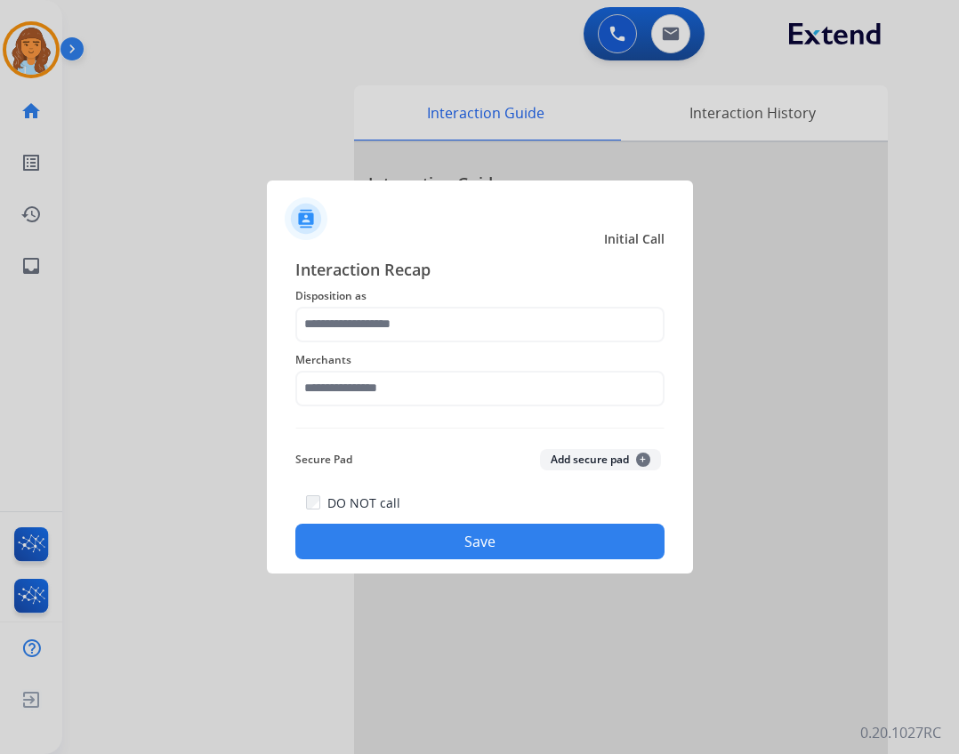
click at [373, 419] on div "Interaction Recap Disposition as Merchants Secure Pad Add secure pad + DO NOT c…" at bounding box center [479, 408] width 369 height 303
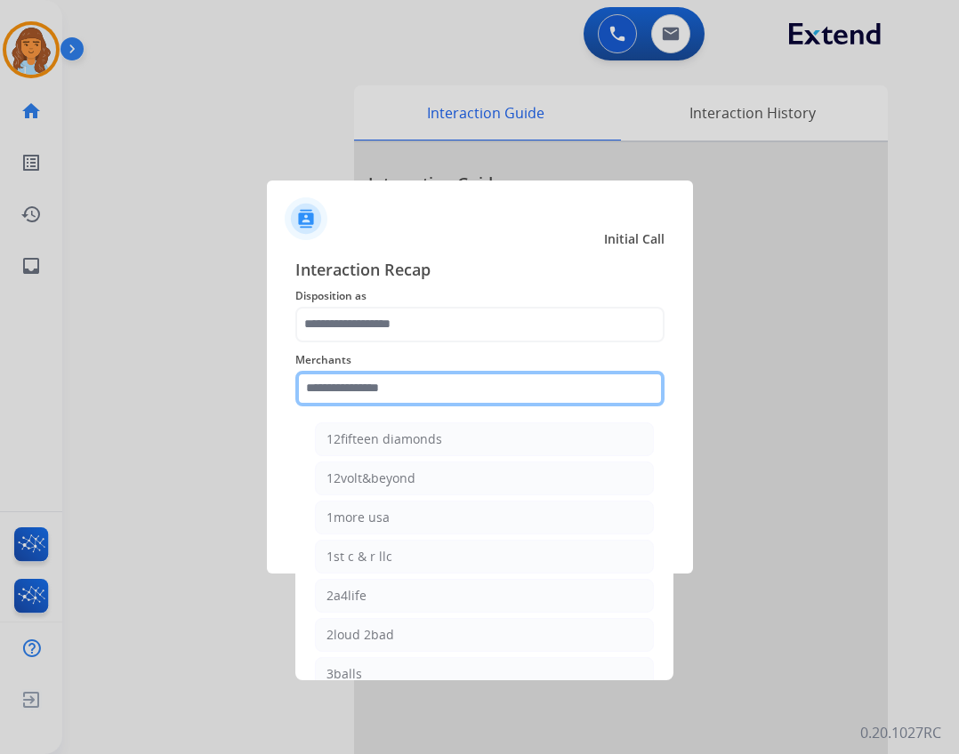
click at [373, 406] on input "text" at bounding box center [479, 389] width 369 height 36
drag, startPoint x: 375, startPoint y: 398, endPoint x: 383, endPoint y: 383, distance: 16.8
click at [376, 394] on input "text" at bounding box center [479, 389] width 369 height 36
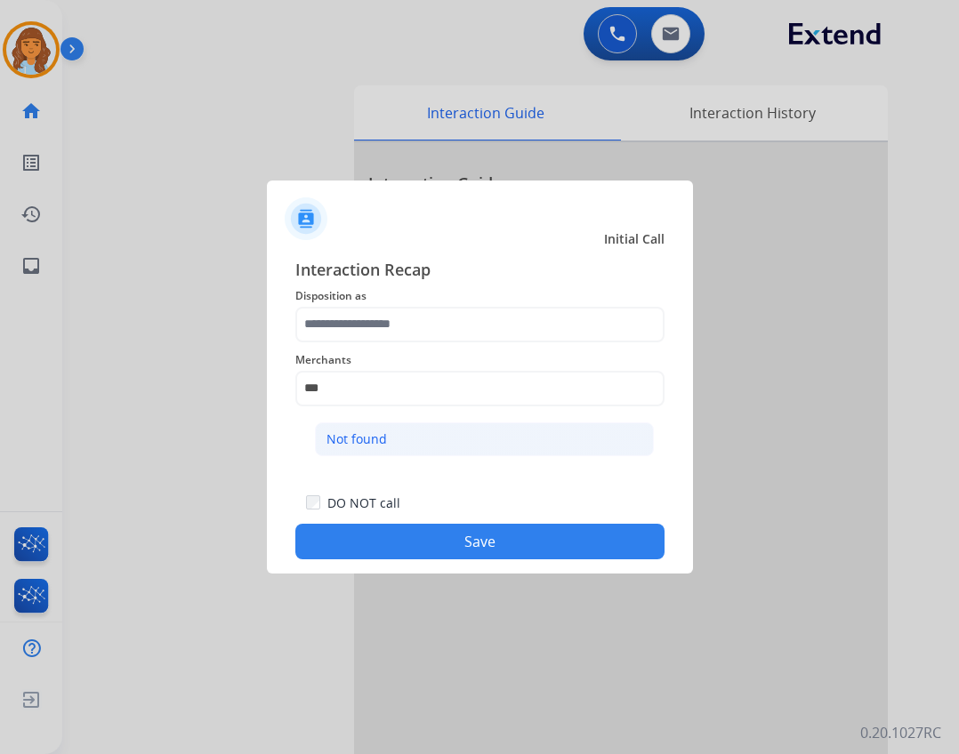
click at [520, 445] on li "Not found" at bounding box center [484, 440] width 339 height 34
type input "*********"
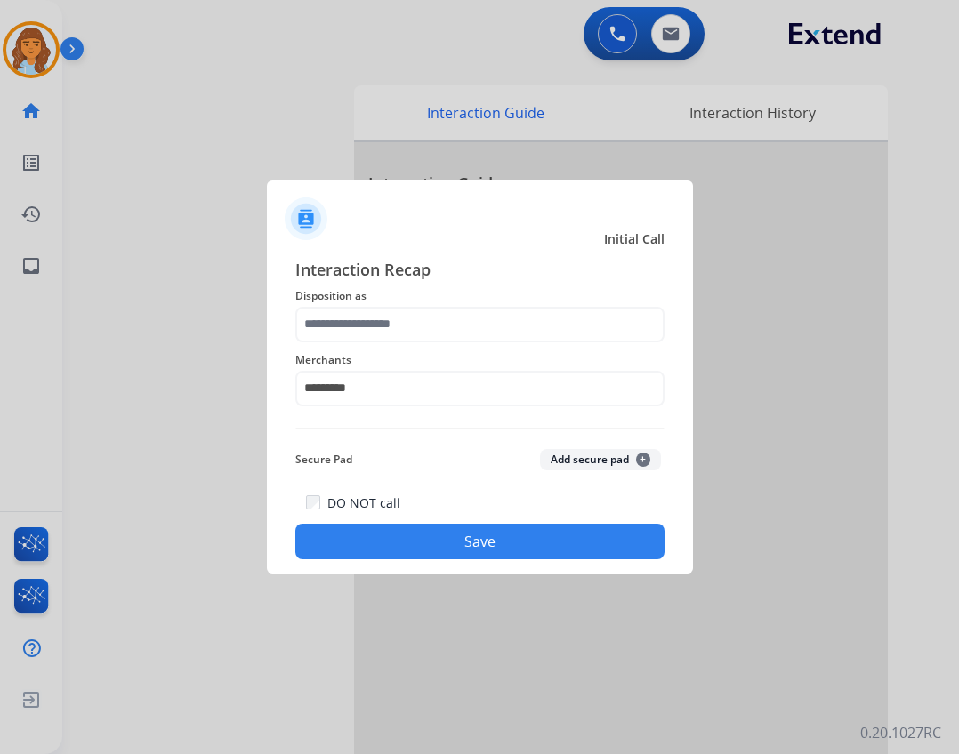
click at [510, 360] on span "Merchants" at bounding box center [479, 360] width 369 height 21
click at [512, 344] on div "Merchants *********" at bounding box center [479, 378] width 369 height 71
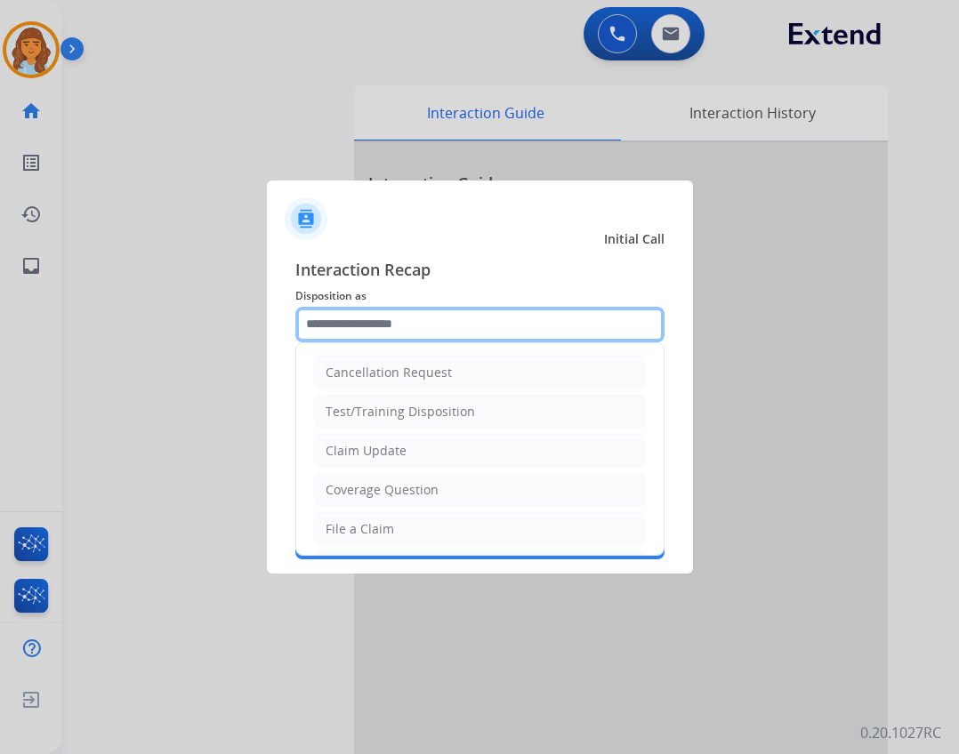
click at [512, 326] on input "text" at bounding box center [479, 325] width 369 height 36
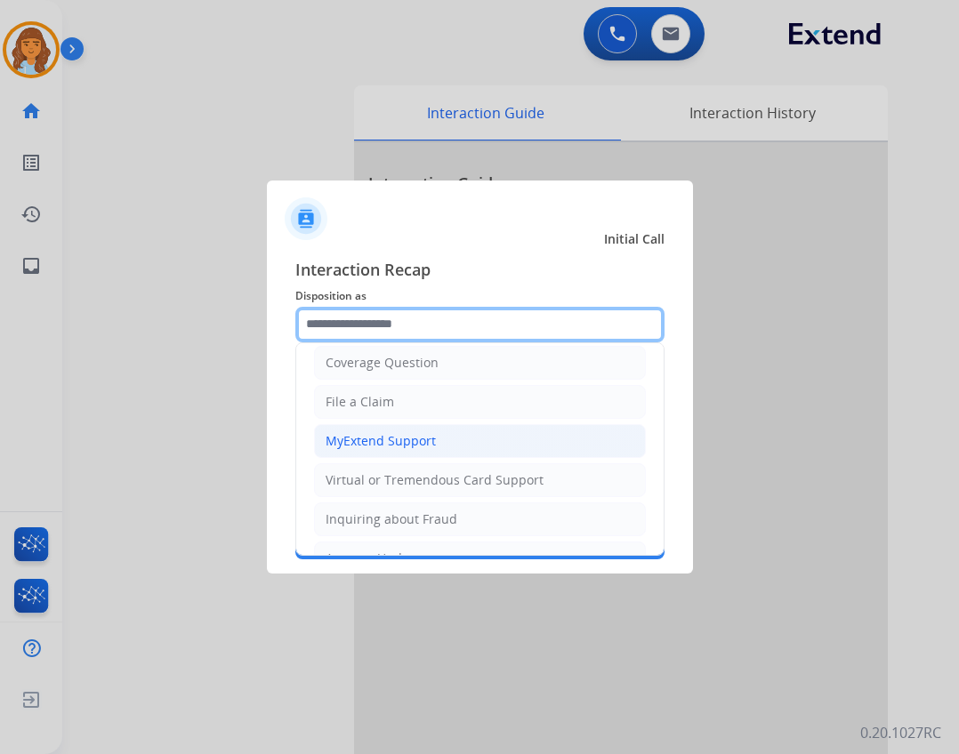
scroll to position [356, 0]
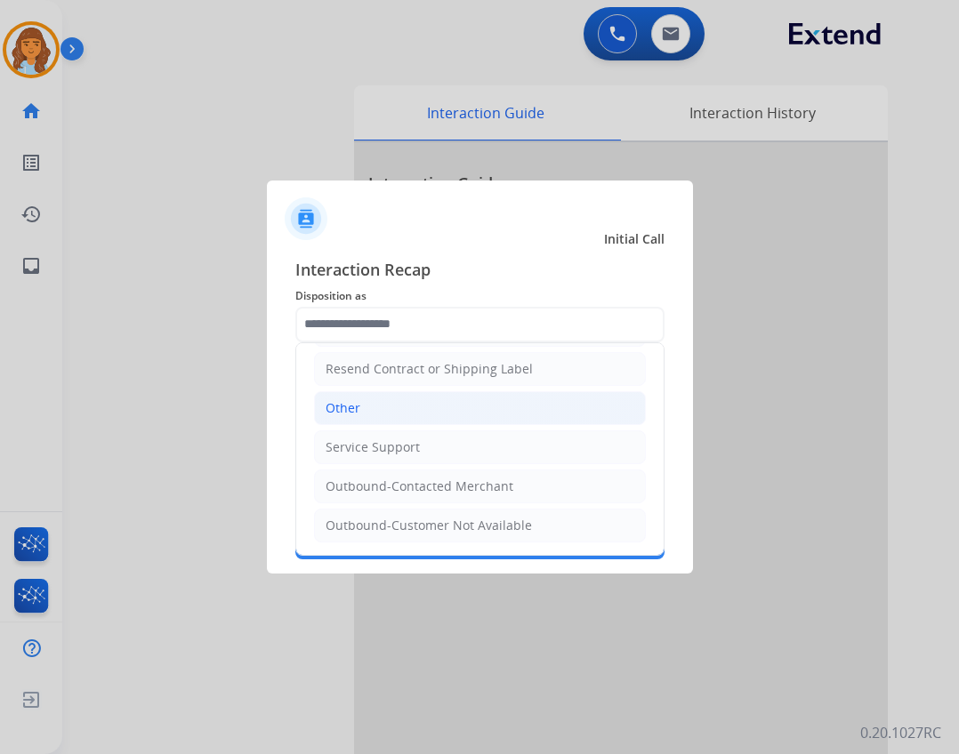
click at [436, 411] on li "Other" at bounding box center [480, 408] width 332 height 34
type input "*****"
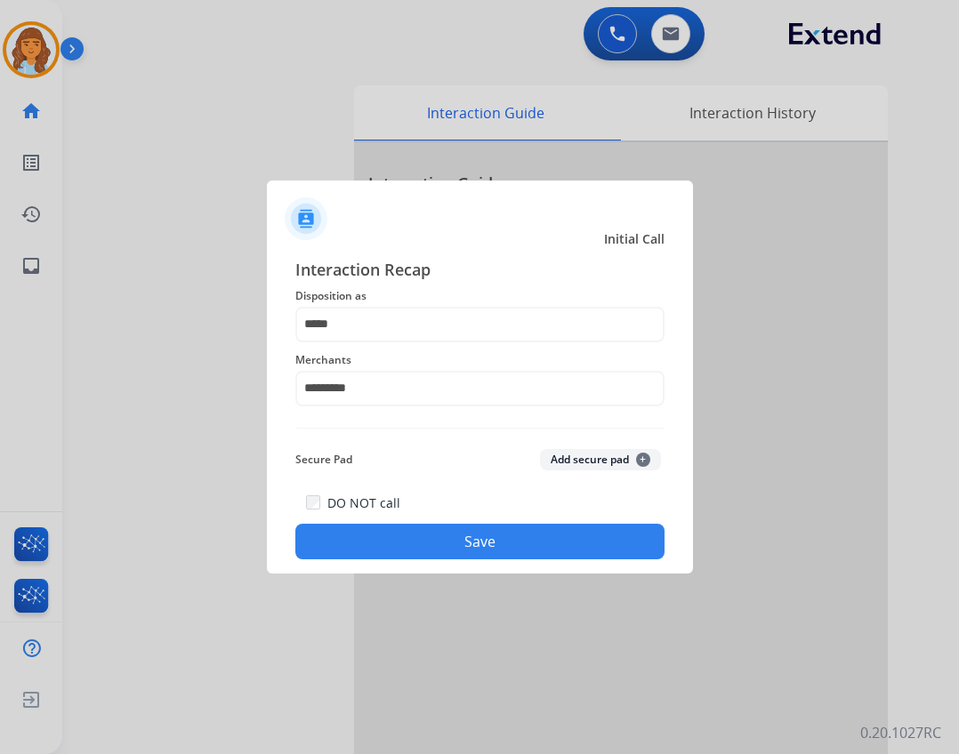
click at [446, 537] on button "Save" at bounding box center [479, 542] width 369 height 36
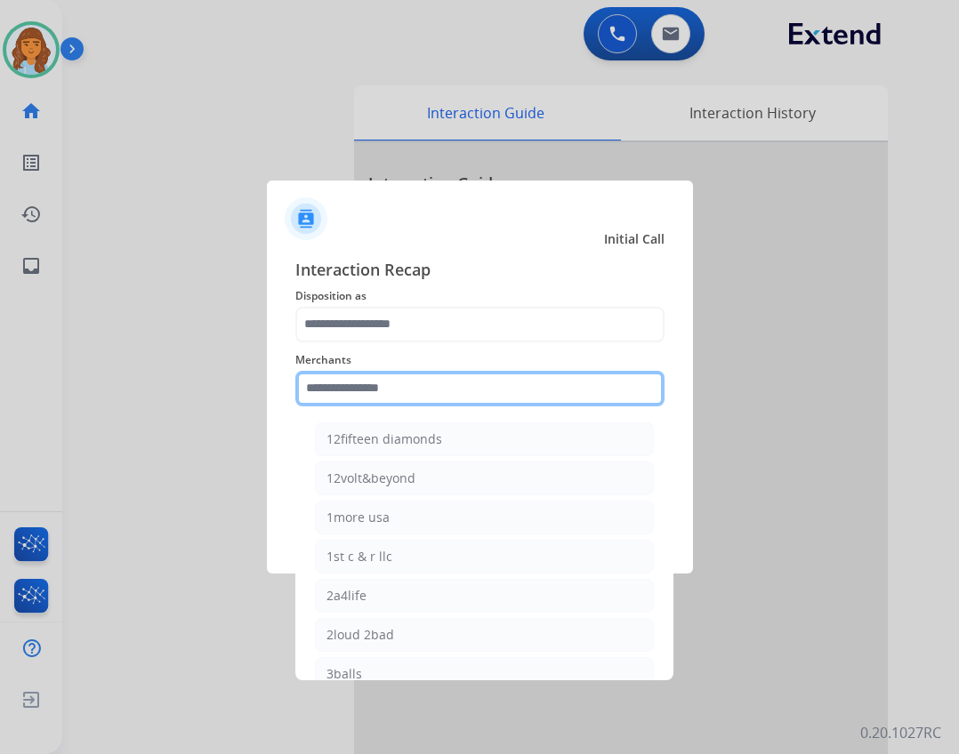
click at [474, 396] on input "text" at bounding box center [479, 389] width 369 height 36
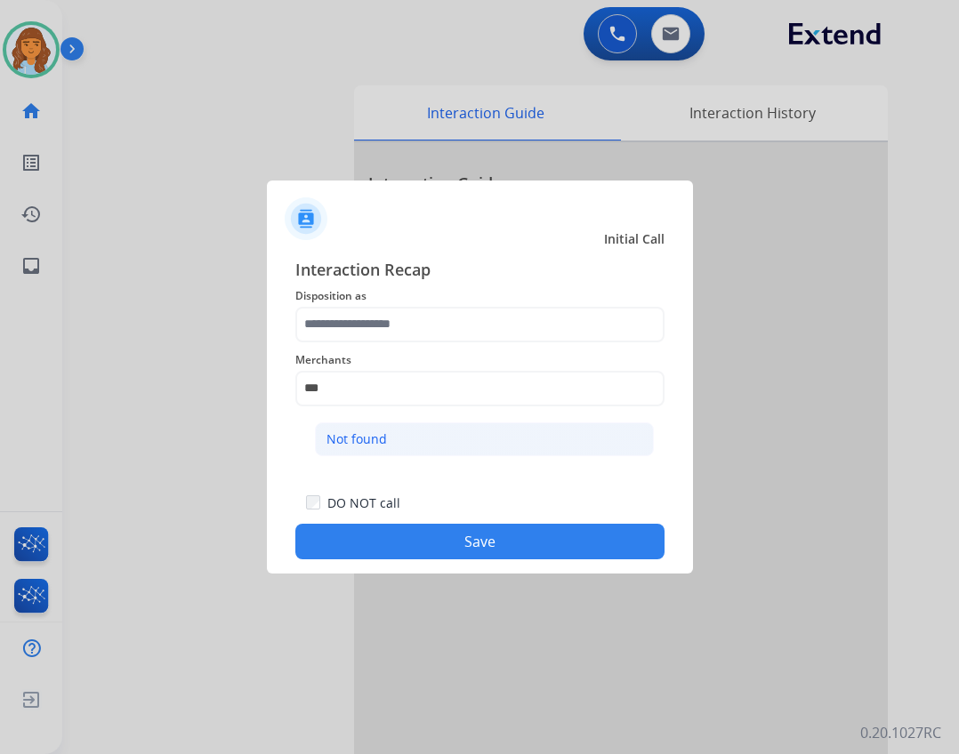
click at [375, 435] on div "Not found" at bounding box center [357, 440] width 60 height 18
type input "*********"
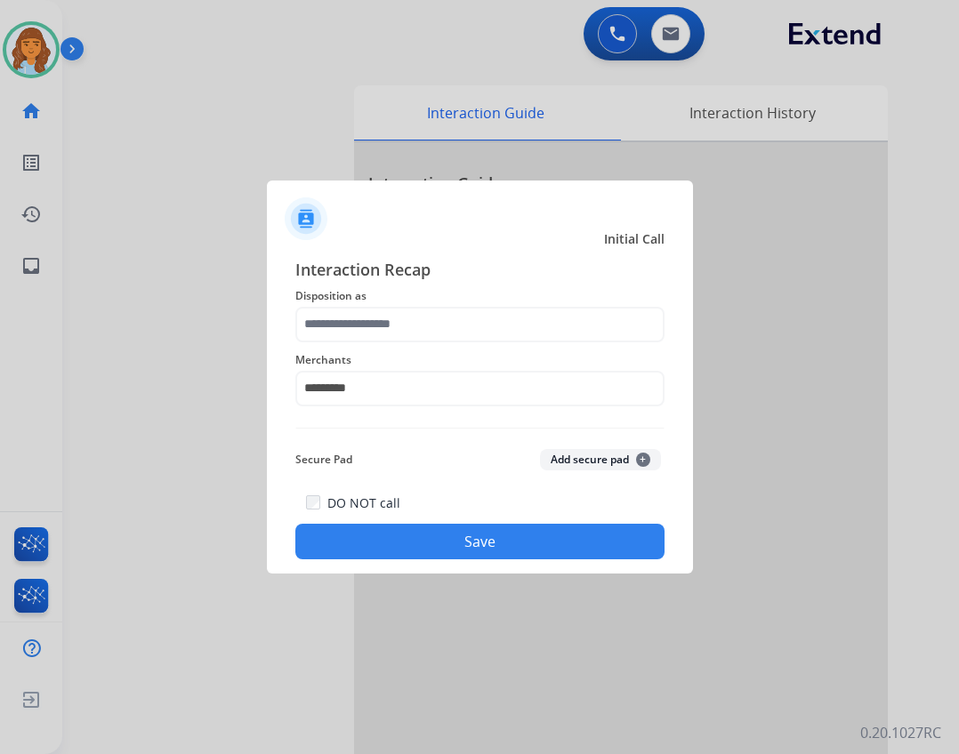
drag, startPoint x: 375, startPoint y: 357, endPoint x: 375, endPoint y: 346, distance: 10.7
click at [375, 354] on span "Merchants" at bounding box center [479, 360] width 369 height 21
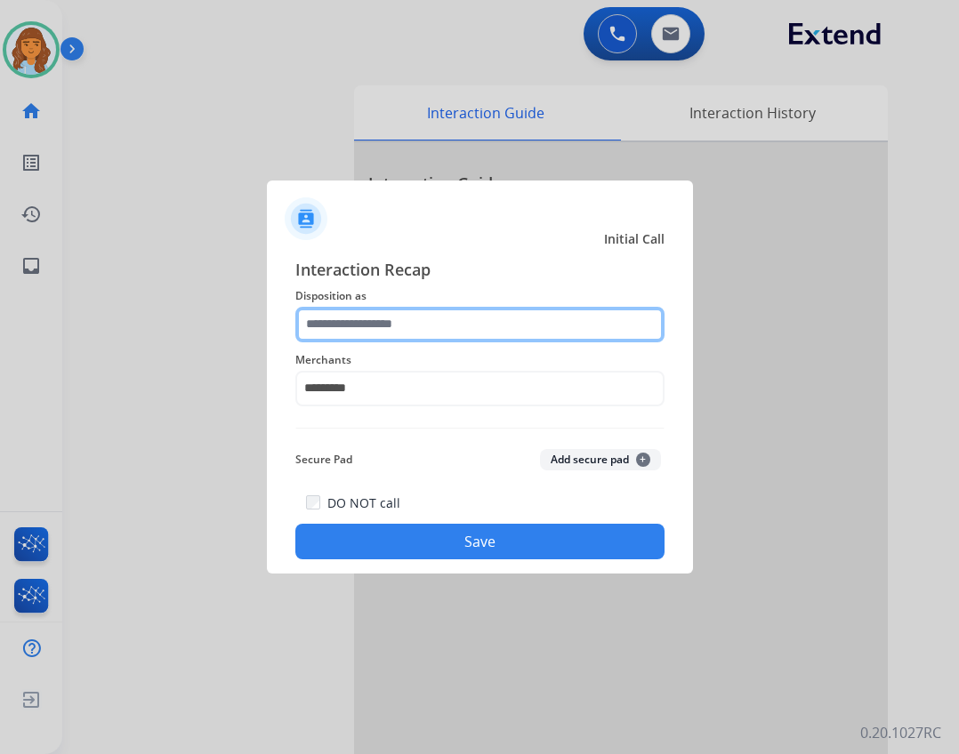
click at [375, 336] on input "text" at bounding box center [479, 325] width 369 height 36
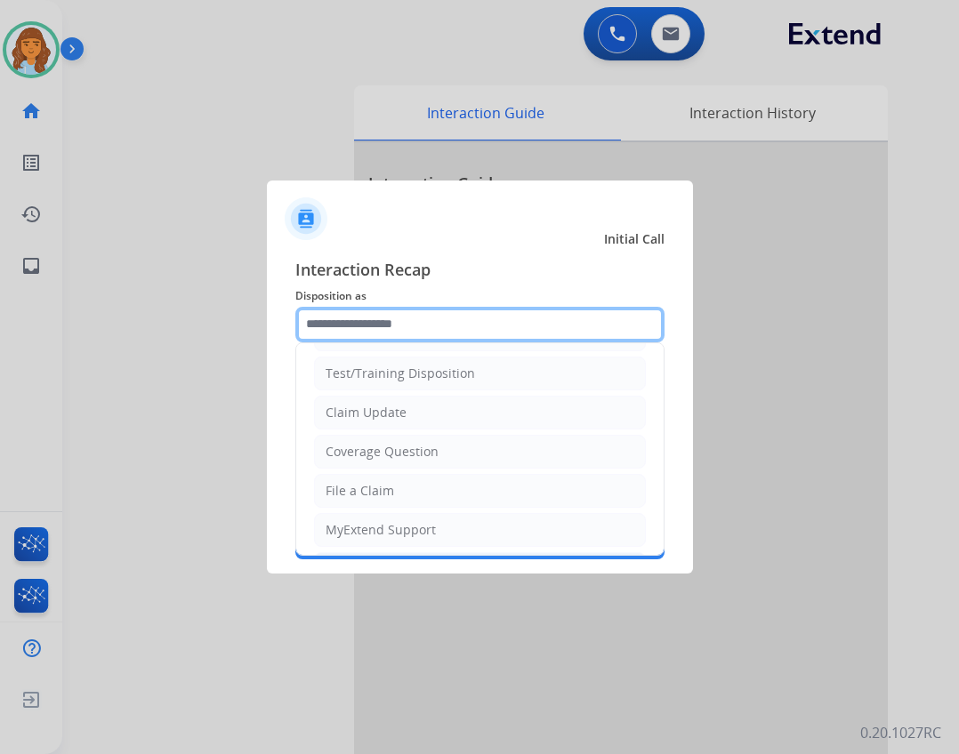
scroll to position [0, 0]
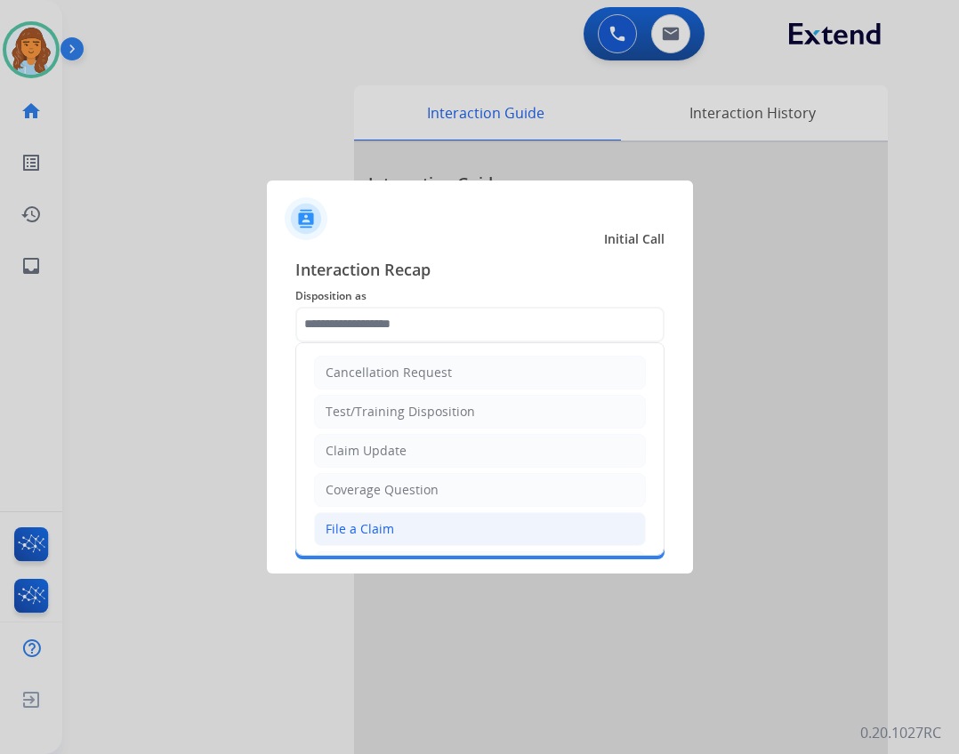
click at [387, 529] on div "File a Claim" at bounding box center [360, 529] width 69 height 18
type input "**********"
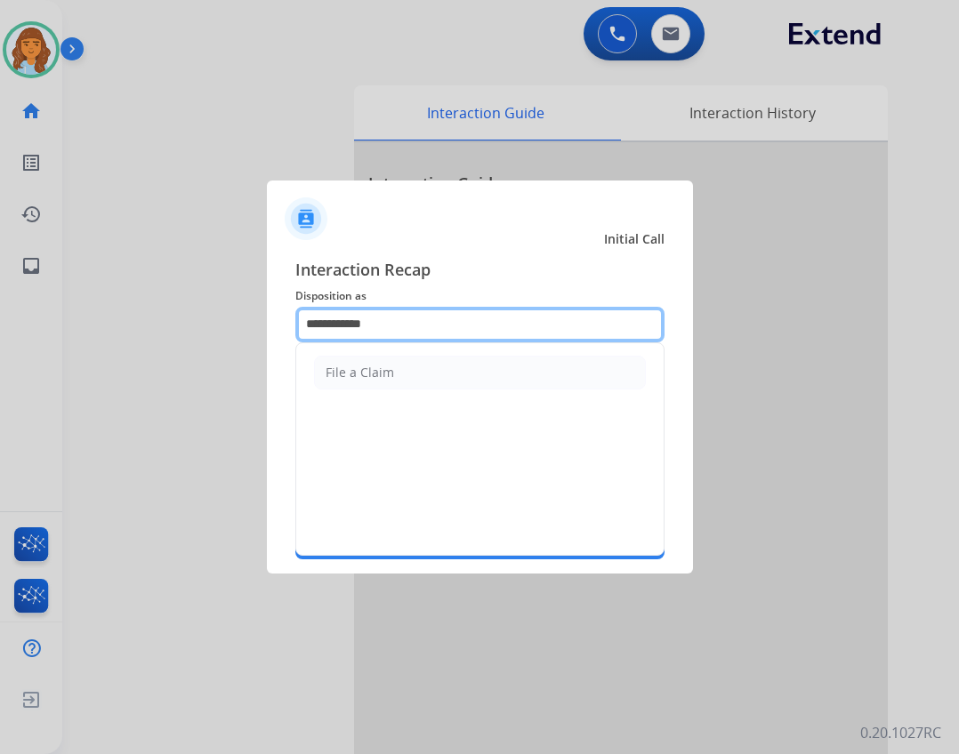
drag, startPoint x: 374, startPoint y: 331, endPoint x: 254, endPoint y: 322, distance: 119.6
click at [0, 322] on app-contact-recap-modal "**********" at bounding box center [0, 377] width 0 height 754
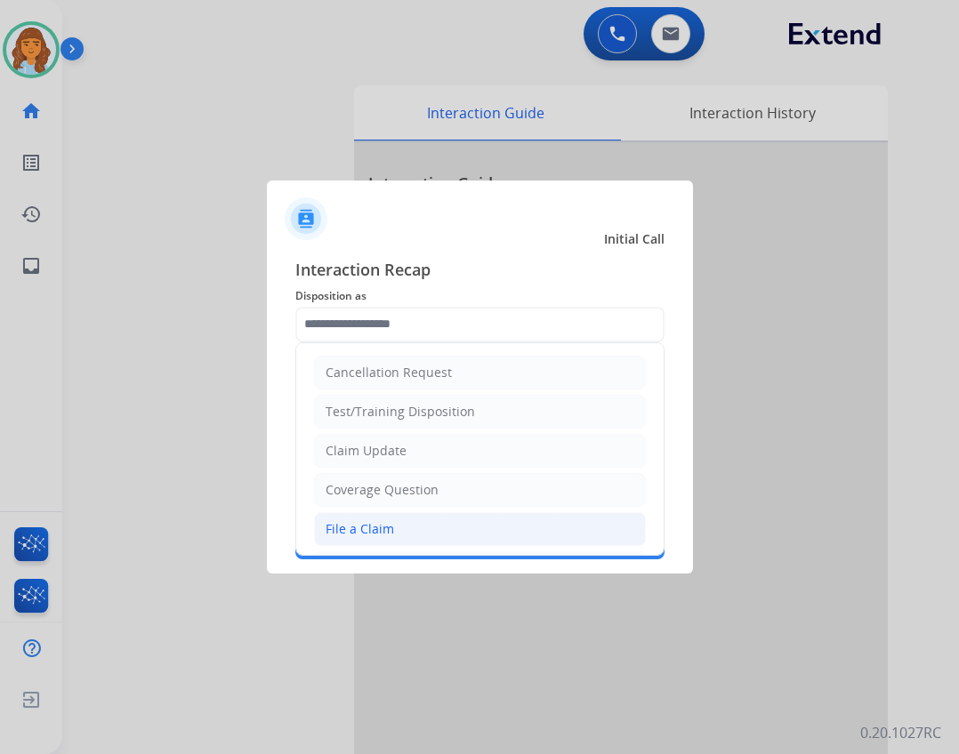
click at [383, 537] on div "File a Claim" at bounding box center [360, 529] width 69 height 18
type input "**********"
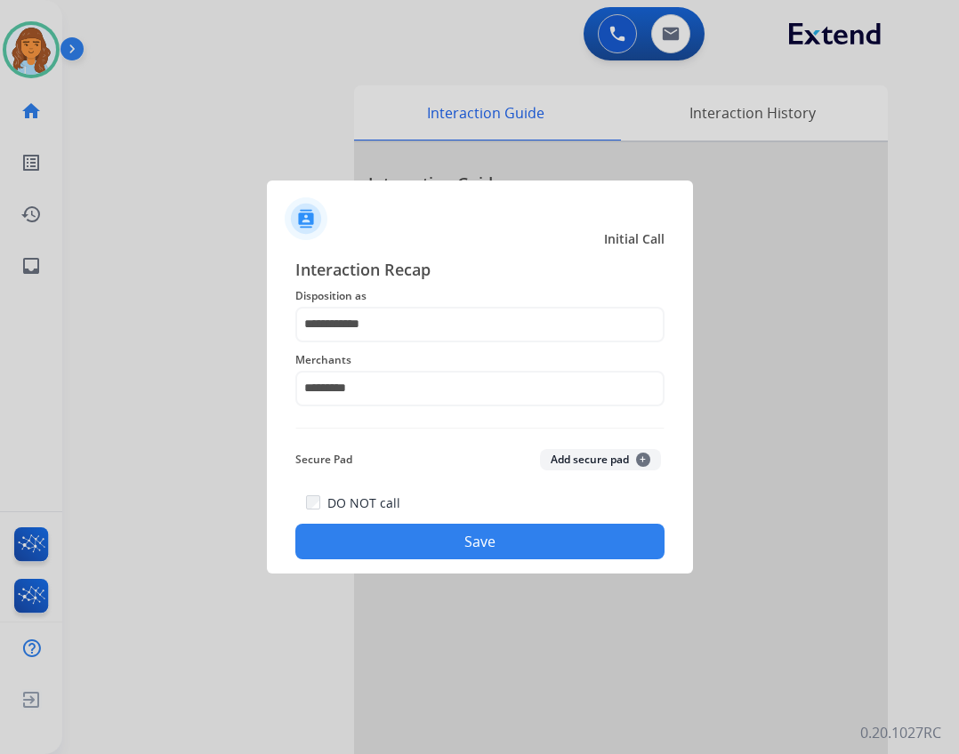
click at [429, 559] on div "DO NOT call Save" at bounding box center [479, 526] width 369 height 68
click at [429, 549] on button "Save" at bounding box center [479, 542] width 369 height 36
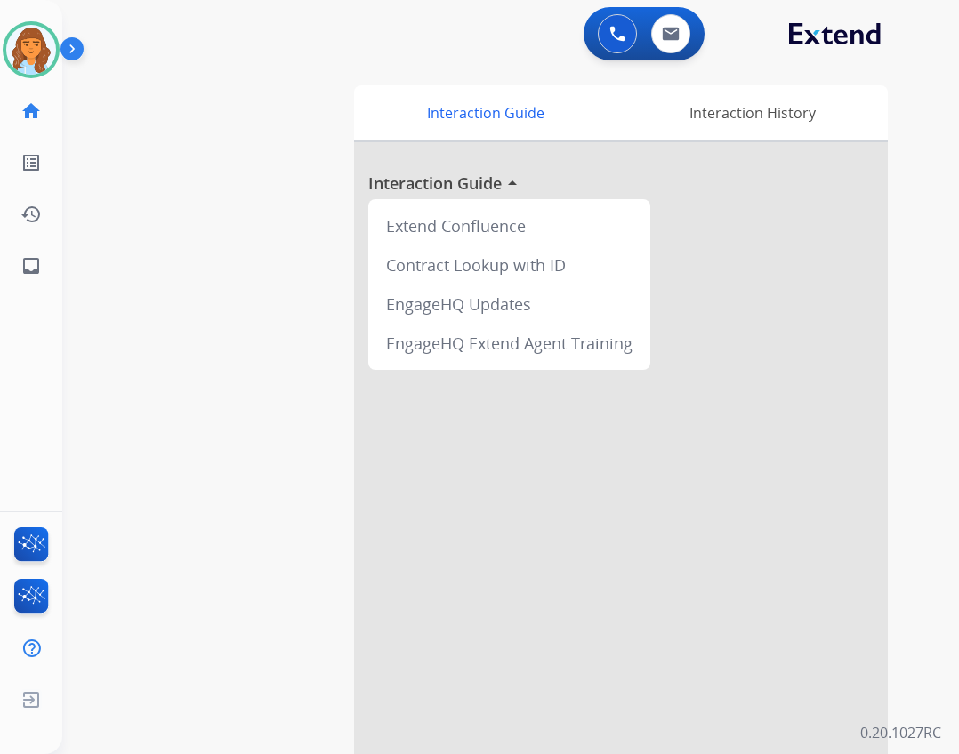
click at [427, 556] on div at bounding box center [621, 474] width 534 height 664
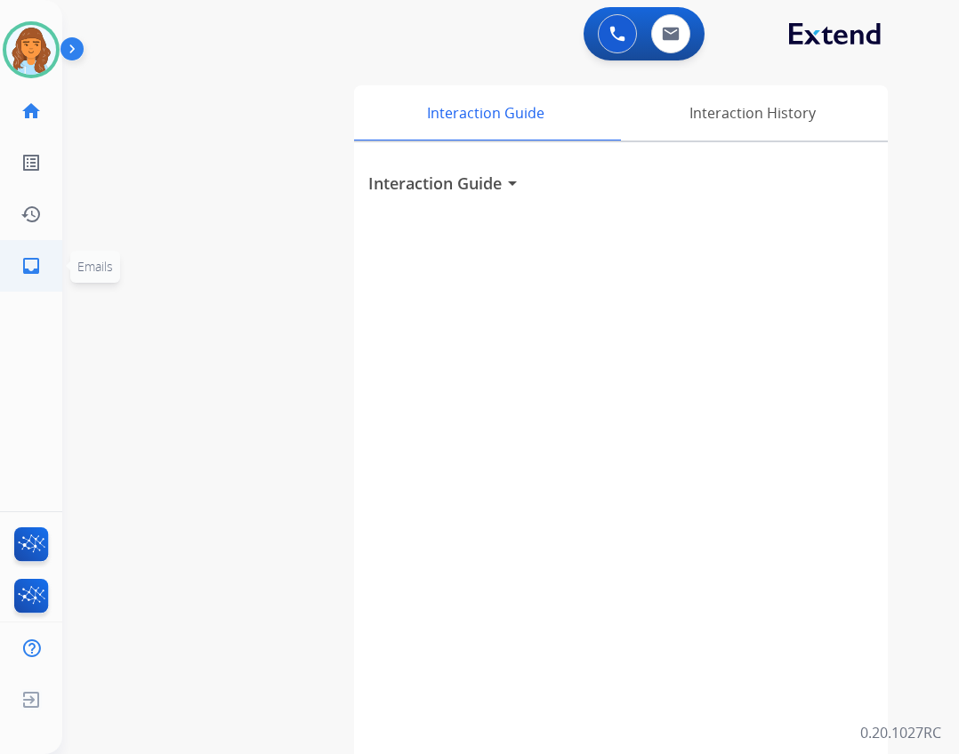
click at [50, 275] on link "inbox Emails" at bounding box center [31, 266] width 50 height 50
select select "**********"
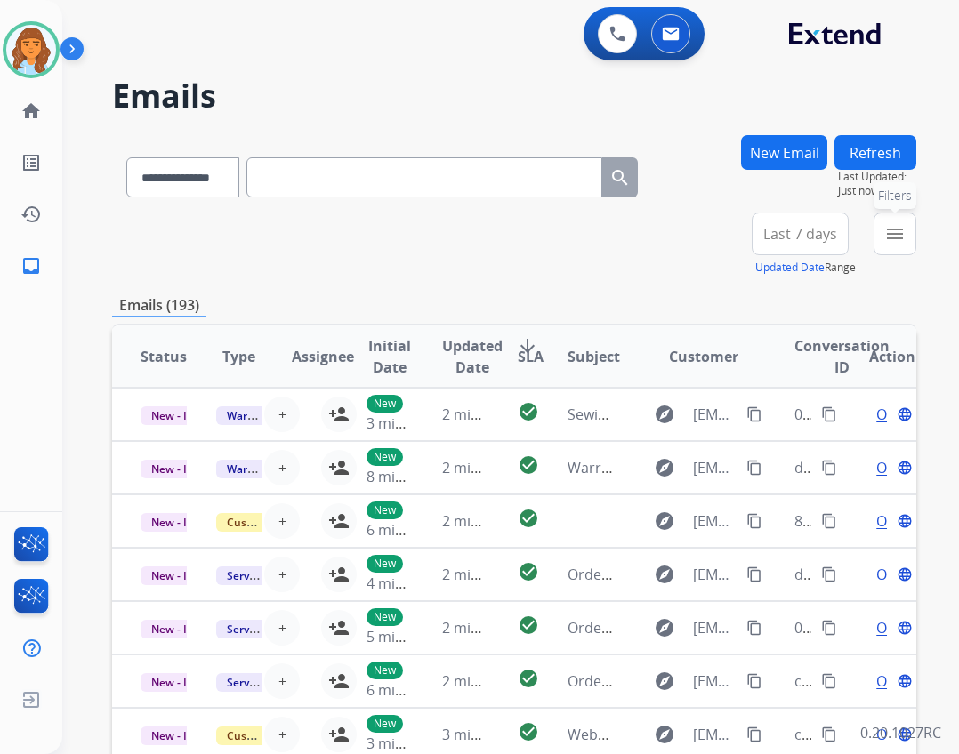
click at [877, 230] on button "menu Filters" at bounding box center [895, 234] width 43 height 43
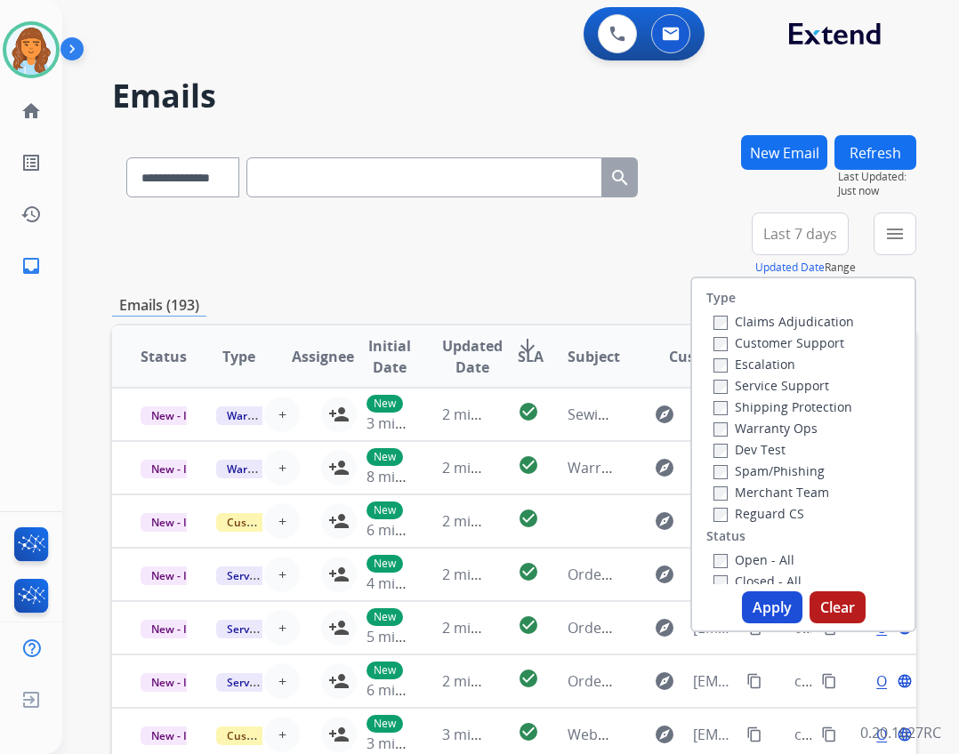
click at [717, 529] on label "Status" at bounding box center [725, 537] width 39 height 18
click at [718, 514] on label "Reguard CS" at bounding box center [759, 513] width 91 height 17
click at [722, 552] on div "Open - All" at bounding box center [807, 559] width 187 height 21
click at [722, 559] on label "Open - All" at bounding box center [754, 560] width 81 height 17
click at [769, 407] on label "Shipping Protection" at bounding box center [783, 407] width 139 height 17
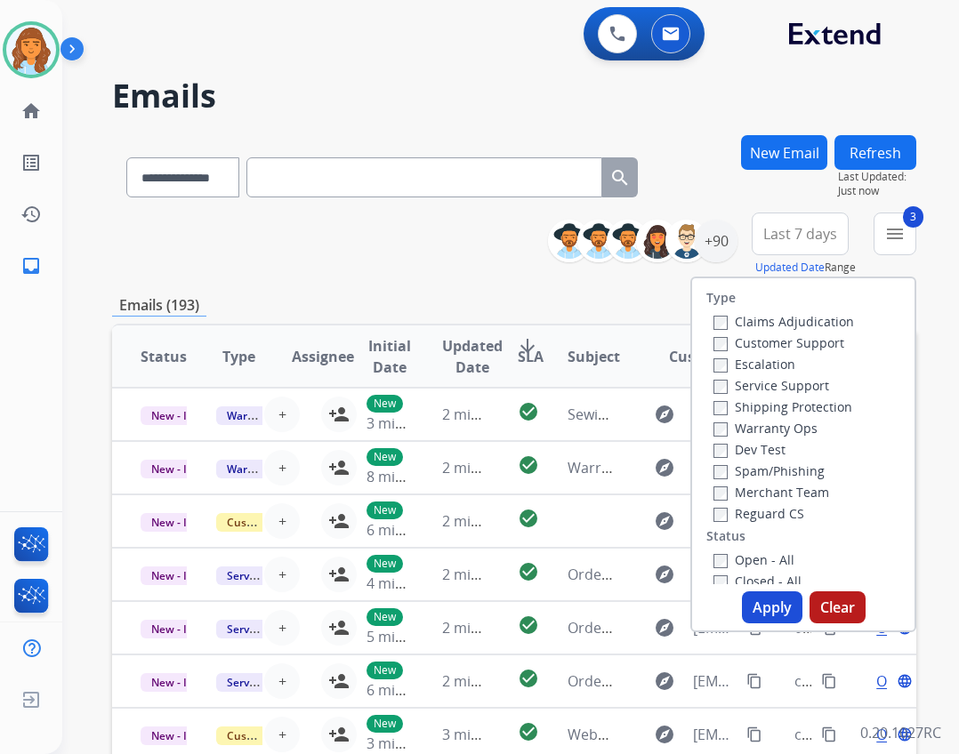
click at [766, 343] on label "Customer Support" at bounding box center [779, 343] width 131 height 17
click at [757, 597] on button "Apply" at bounding box center [772, 608] width 60 height 32
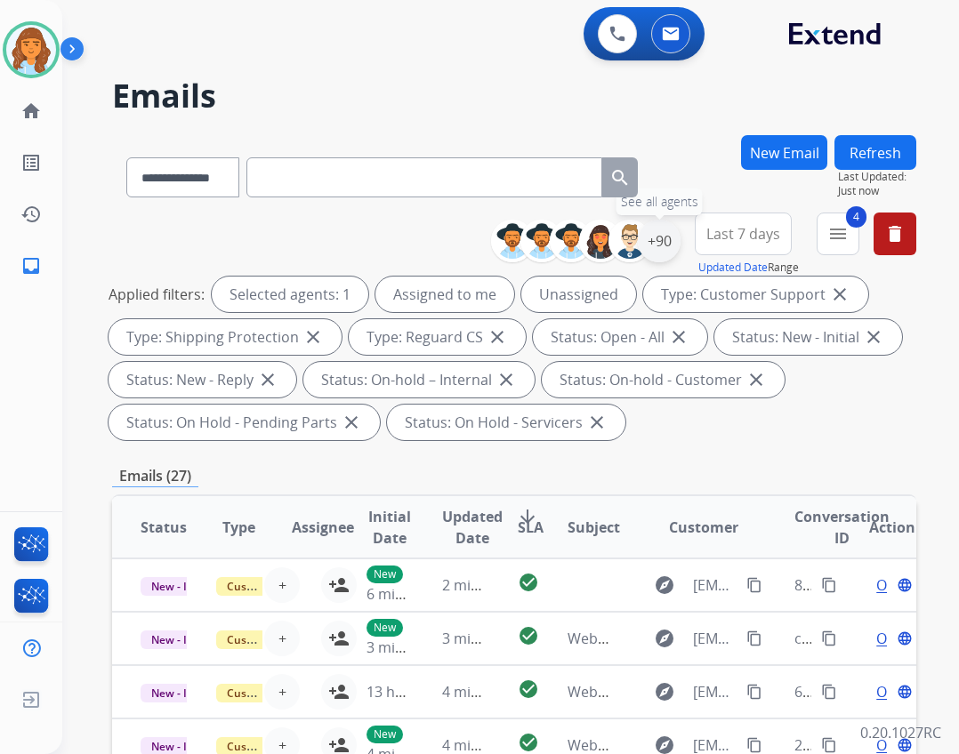
click at [660, 248] on div "+90" at bounding box center [659, 241] width 43 height 43
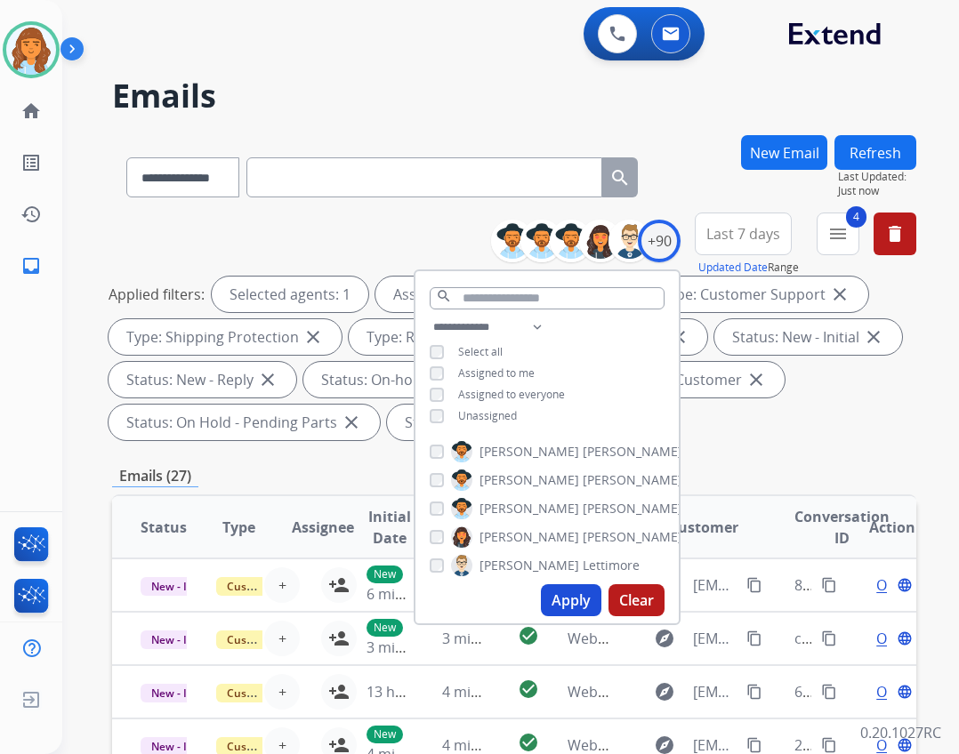
click at [479, 411] on span "Unassigned" at bounding box center [487, 415] width 59 height 15
click at [487, 420] on span "Unassigned" at bounding box center [487, 415] width 59 height 15
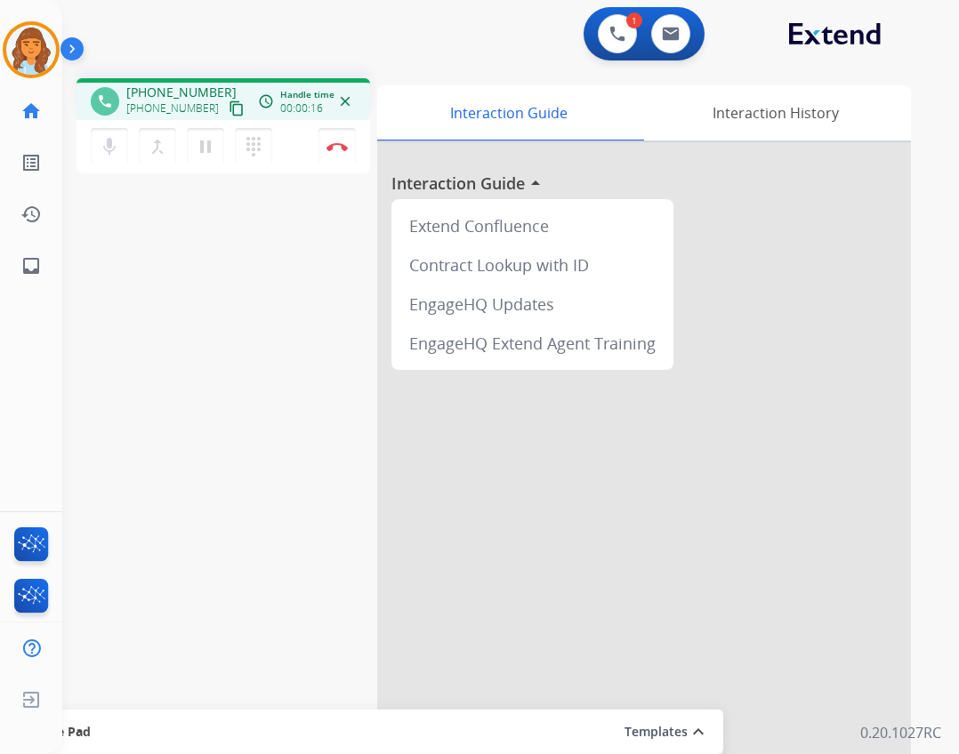
click at [229, 108] on mat-icon "content_copy" at bounding box center [237, 109] width 16 height 16
click at [229, 106] on mat-icon "content_copy" at bounding box center [237, 109] width 16 height 16
click at [330, 150] on img at bounding box center [337, 146] width 21 height 9
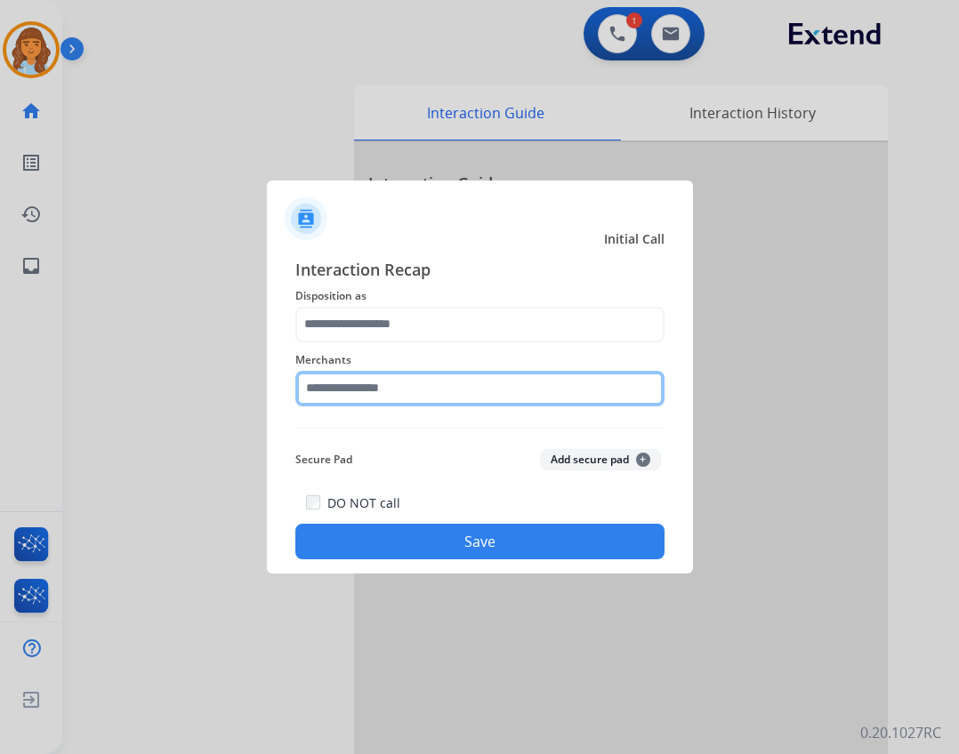
click at [375, 398] on input "text" at bounding box center [479, 389] width 369 height 36
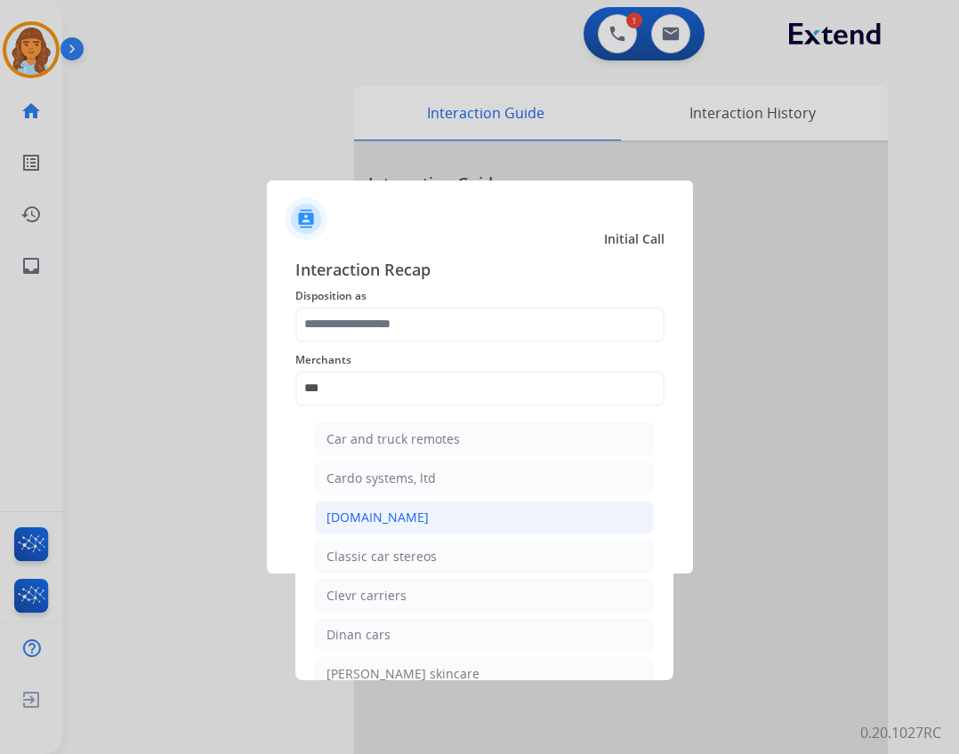
click at [420, 530] on li "[DOMAIN_NAME]" at bounding box center [484, 518] width 339 height 34
type input "**********"
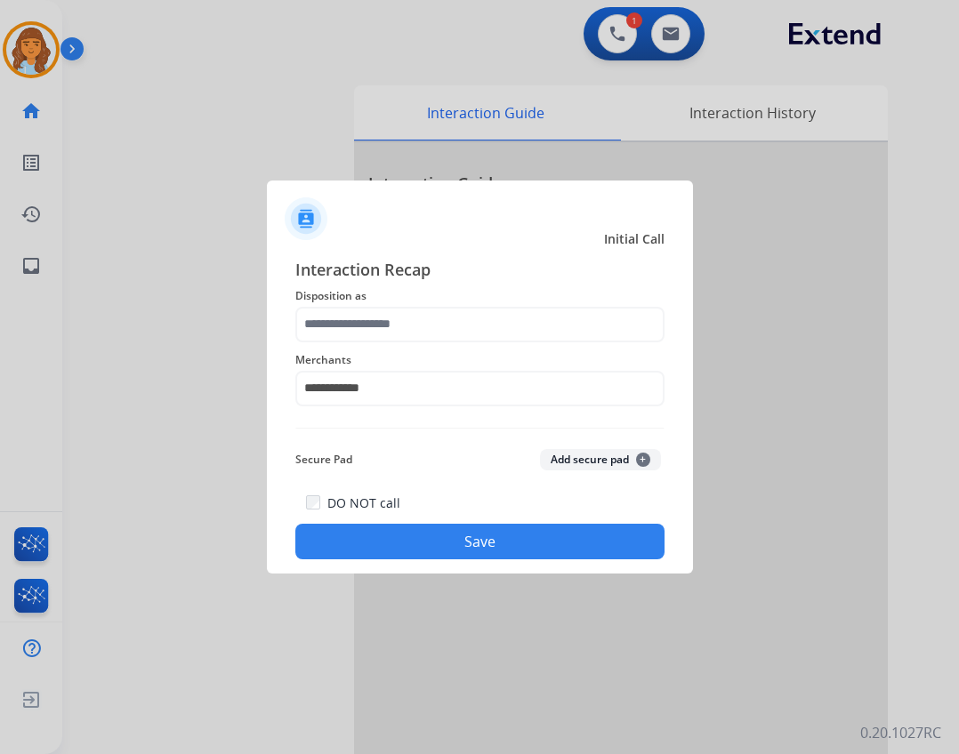
click at [385, 359] on span "Merchants" at bounding box center [479, 360] width 369 height 21
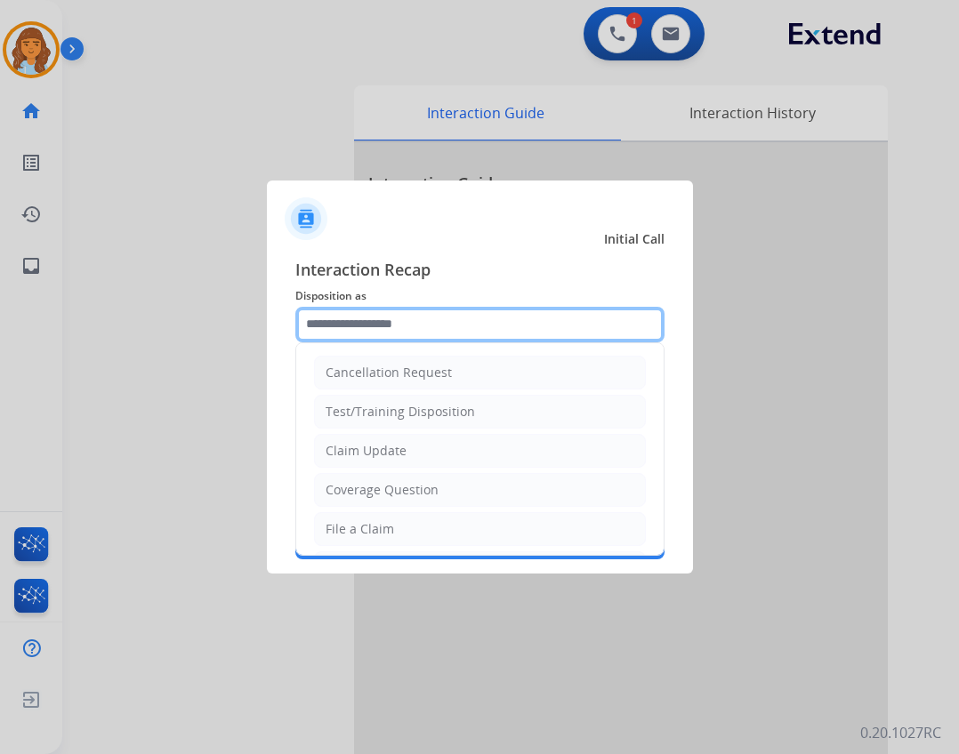
click at [385, 334] on input "text" at bounding box center [479, 325] width 369 height 36
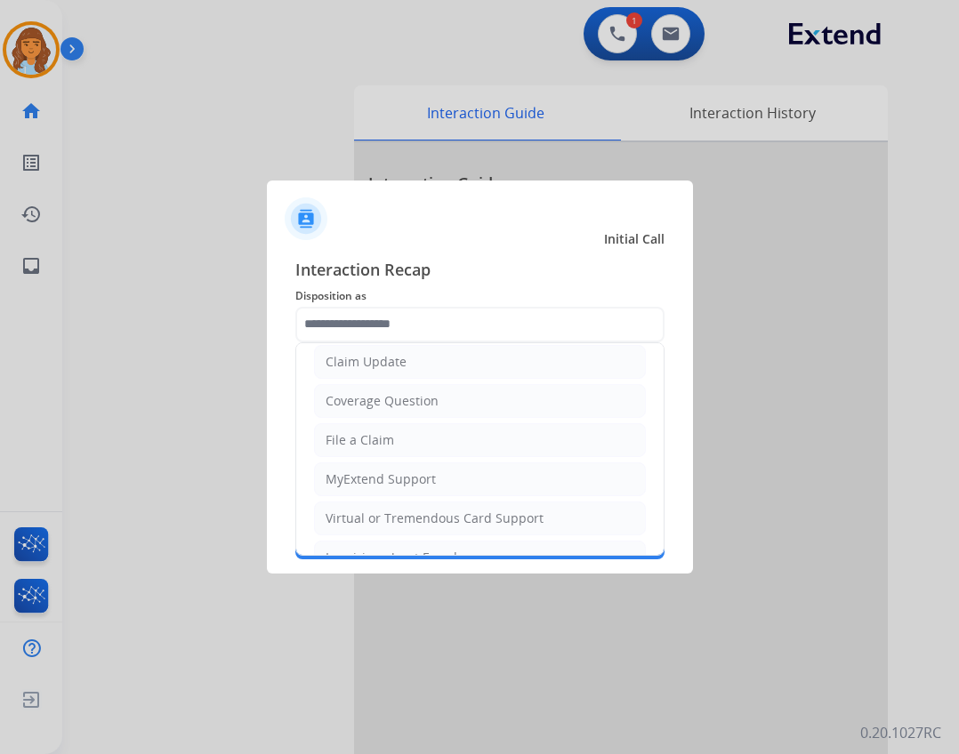
drag, startPoint x: 401, startPoint y: 443, endPoint x: 387, endPoint y: 476, distance: 35.9
click at [401, 442] on li "File a Claim" at bounding box center [480, 440] width 332 height 34
type input "**********"
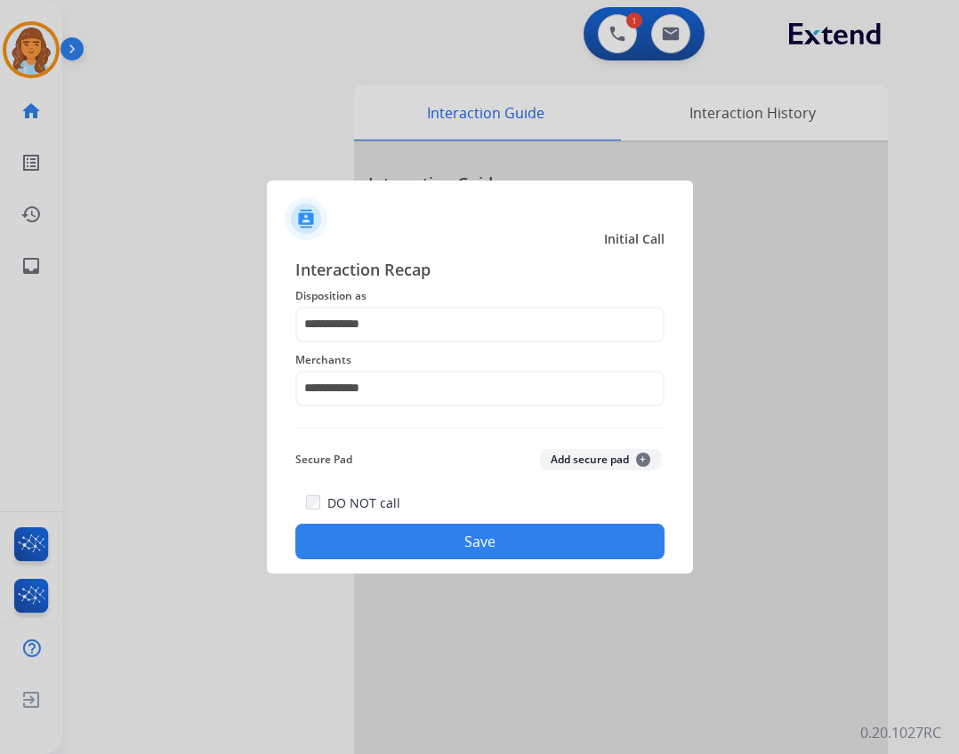
click at [387, 536] on button "Save" at bounding box center [479, 542] width 369 height 36
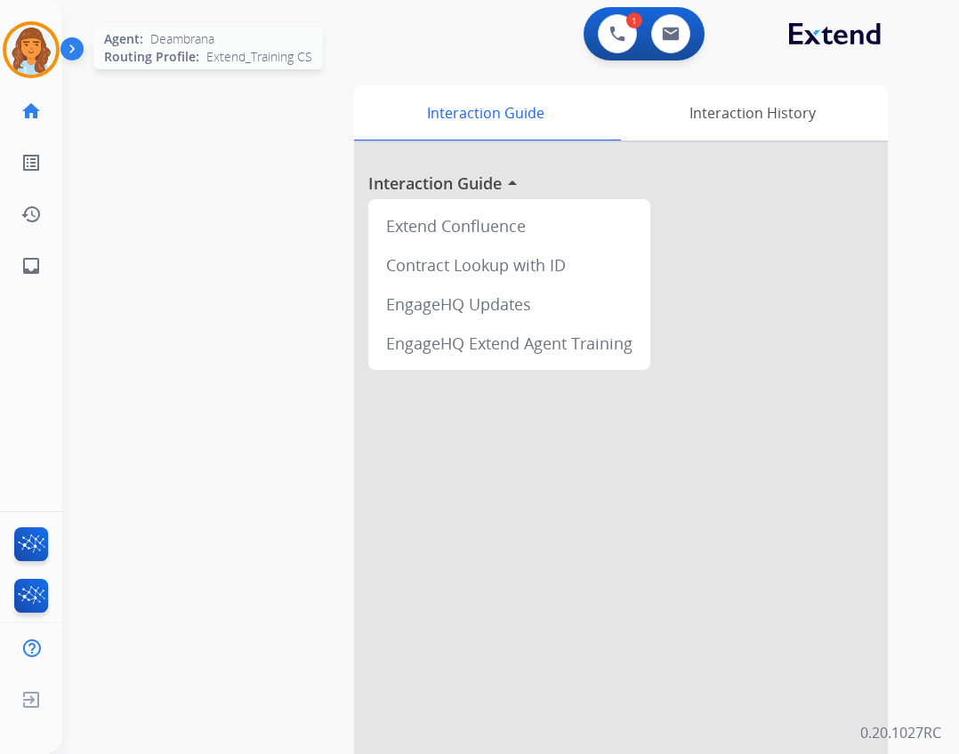
click at [55, 65] on div at bounding box center [31, 49] width 57 height 57
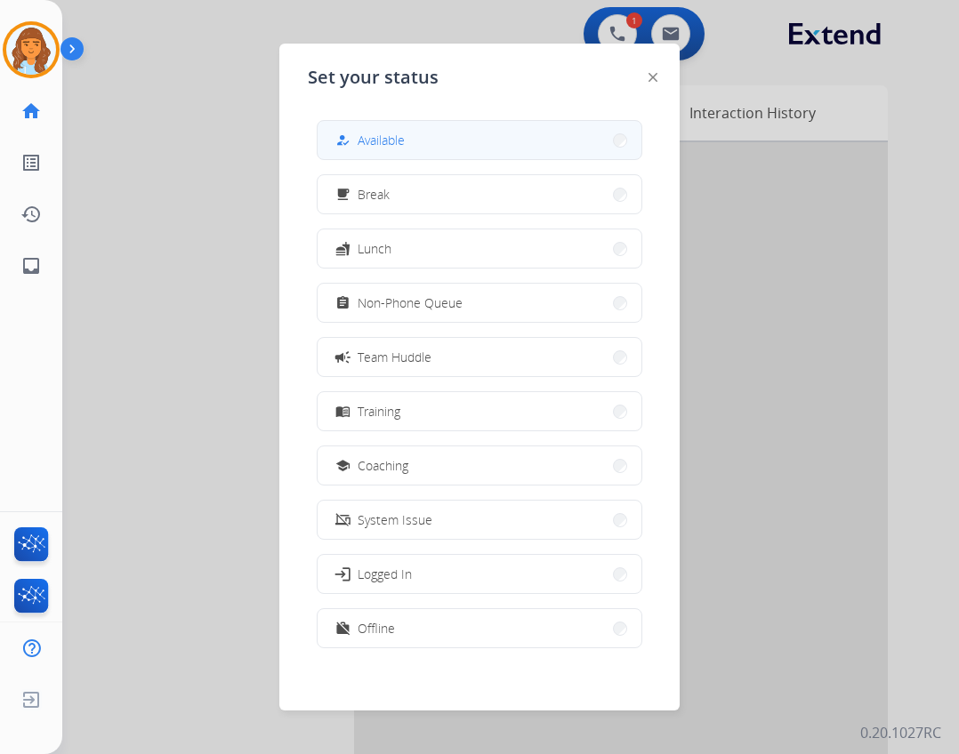
click at [335, 149] on button "how_to_reg Available" at bounding box center [480, 140] width 324 height 38
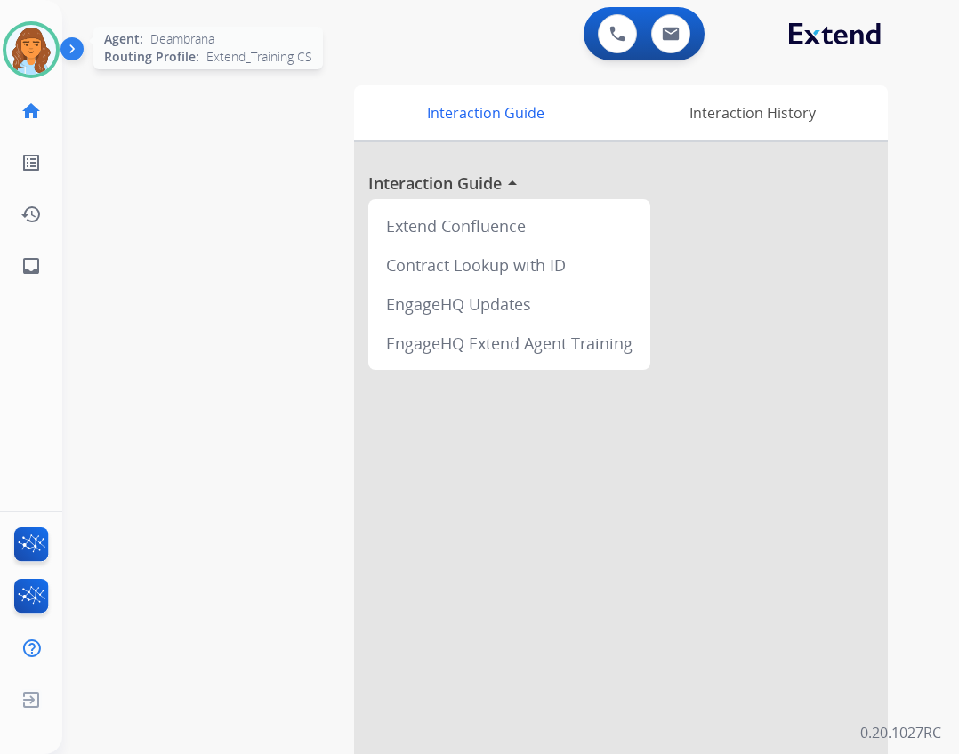
click at [38, 44] on img at bounding box center [31, 50] width 50 height 50
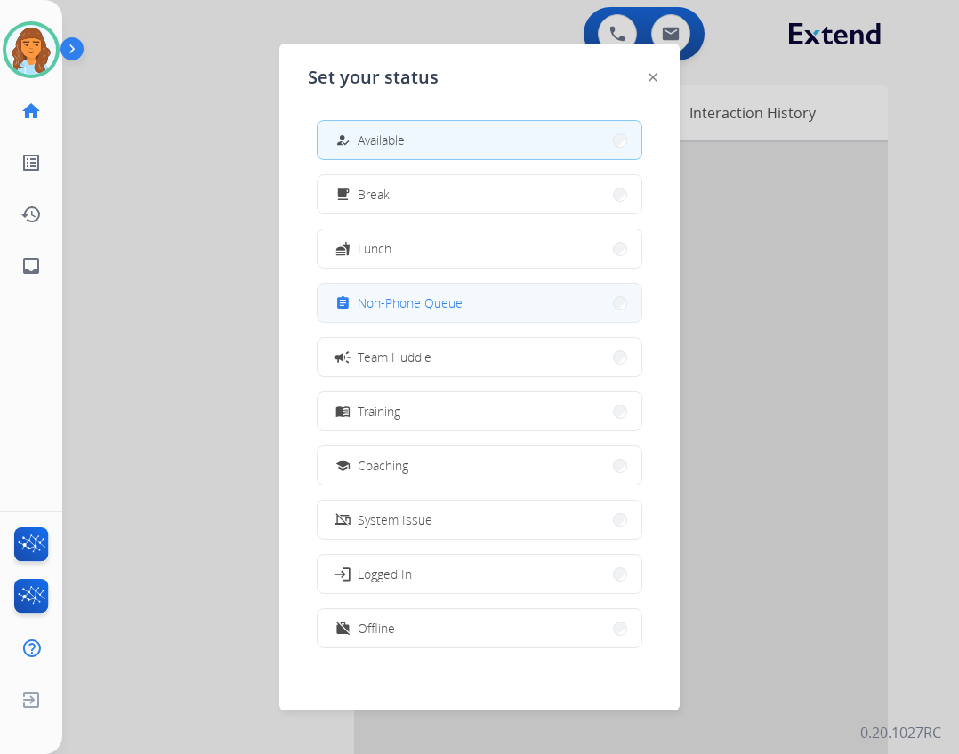
click at [472, 309] on button "assignment Non-Phone Queue" at bounding box center [480, 303] width 324 height 38
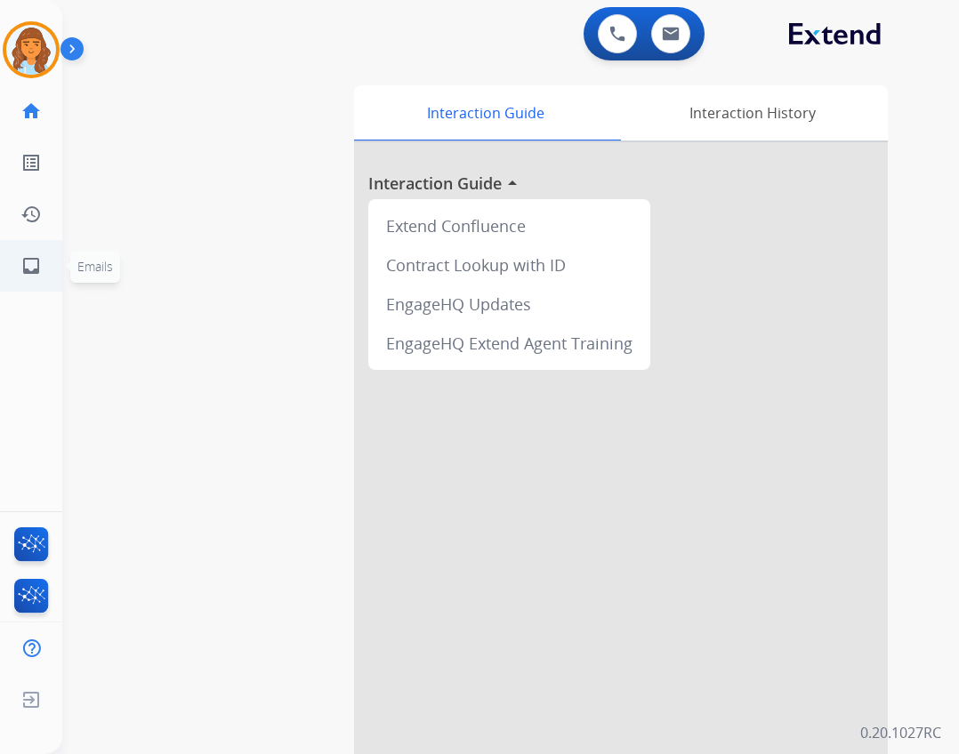
click at [28, 277] on link "inbox Emails" at bounding box center [31, 266] width 50 height 50
select select "**********"
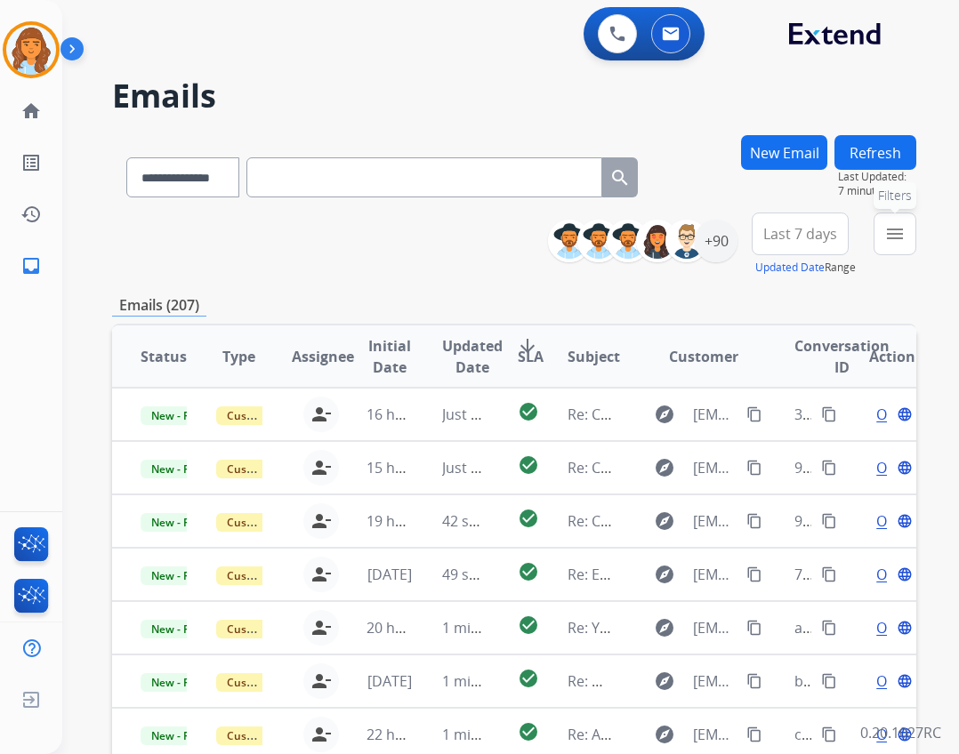
click at [880, 229] on button "menu Filters" at bounding box center [895, 234] width 43 height 43
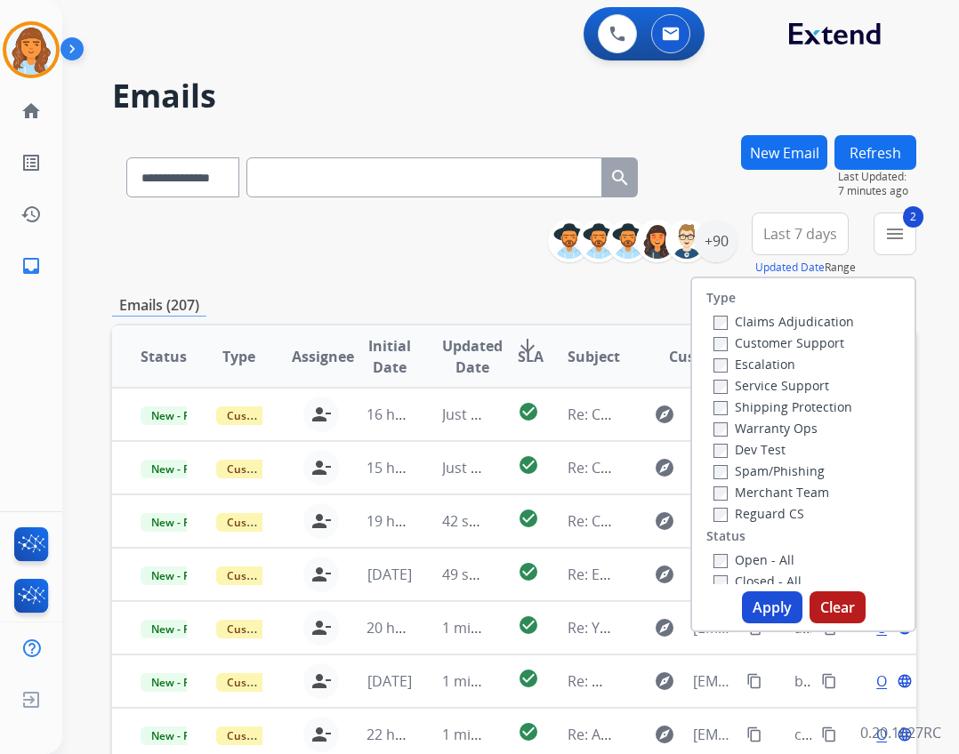
click at [754, 407] on label "Shipping Protection" at bounding box center [783, 407] width 139 height 17
click at [744, 337] on label "Customer Support" at bounding box center [779, 343] width 131 height 17
click at [759, 610] on button "Apply" at bounding box center [772, 608] width 60 height 32
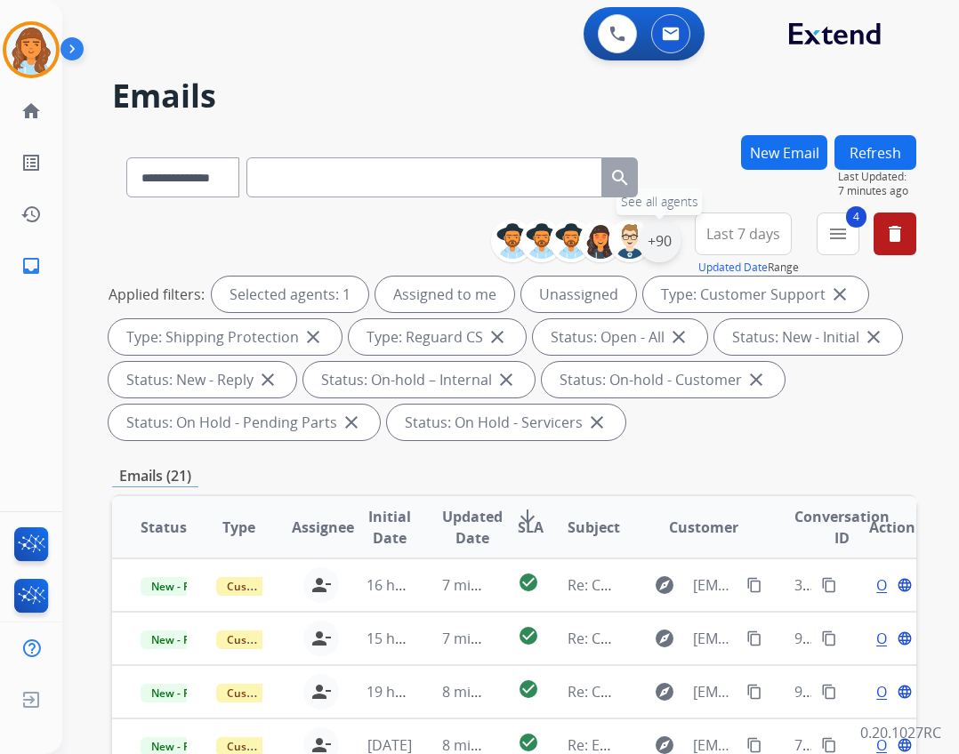
click at [654, 260] on div "+90" at bounding box center [659, 241] width 43 height 43
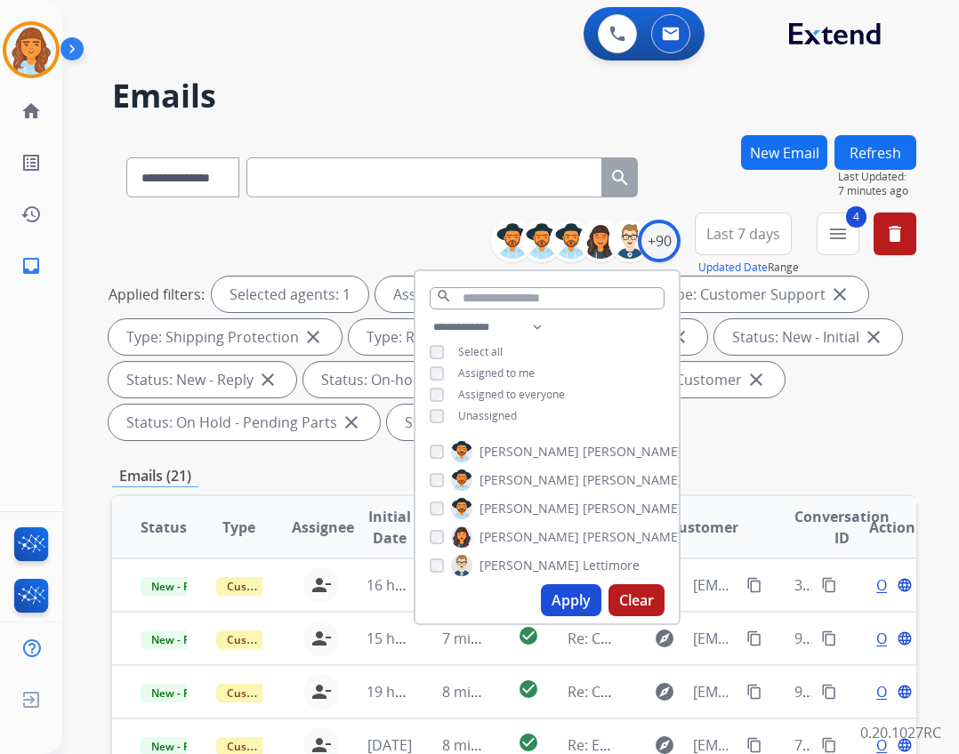
click at [468, 417] on span "Unassigned" at bounding box center [487, 415] width 59 height 15
click at [569, 592] on button "Apply" at bounding box center [571, 601] width 60 height 32
click at [566, 589] on button "Apply" at bounding box center [571, 601] width 60 height 32
click at [808, 430] on div "Applied filters: Selected agents: 1 Assigned to me Type: Customer Support close…" at bounding box center [511, 359] width 804 height 164
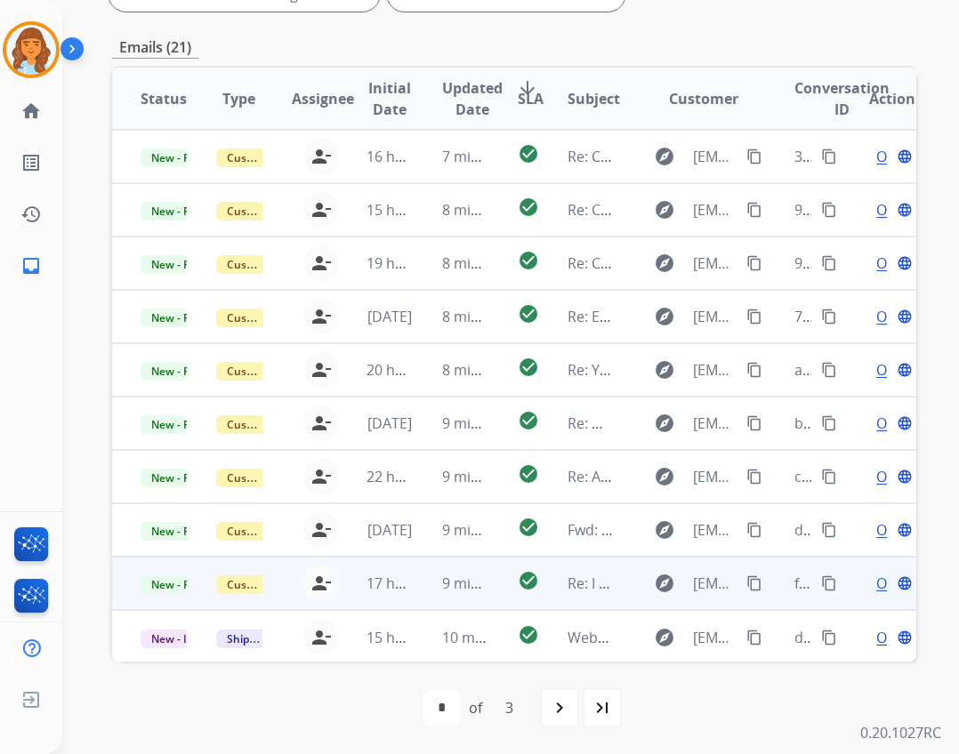
scroll to position [2, 0]
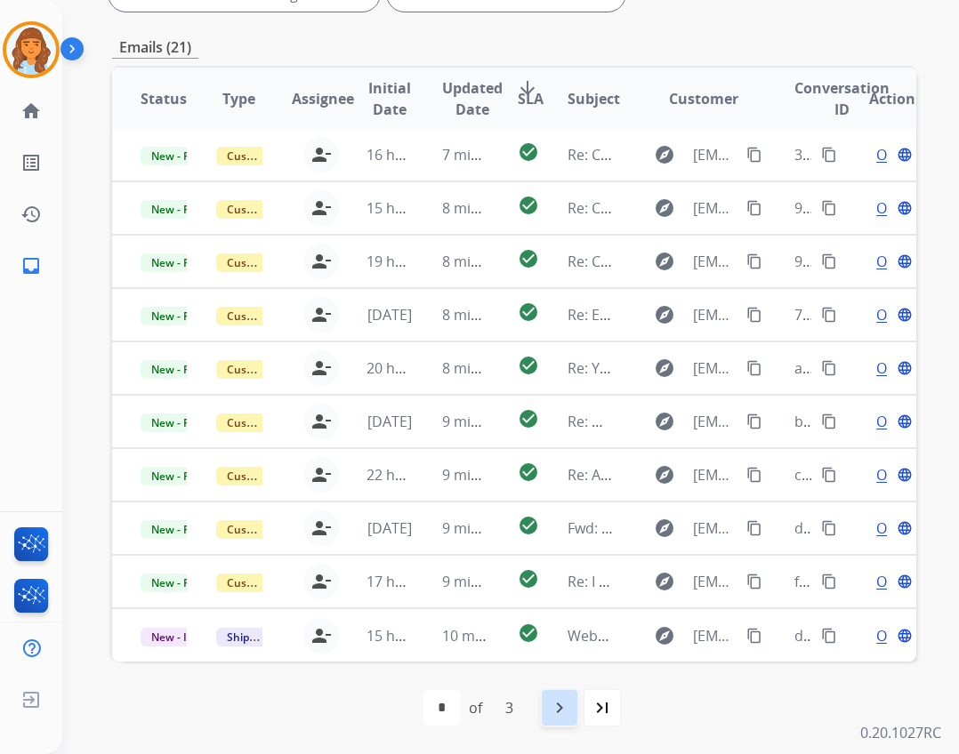
click at [565, 706] on mat-icon "navigate_next" at bounding box center [559, 708] width 21 height 21
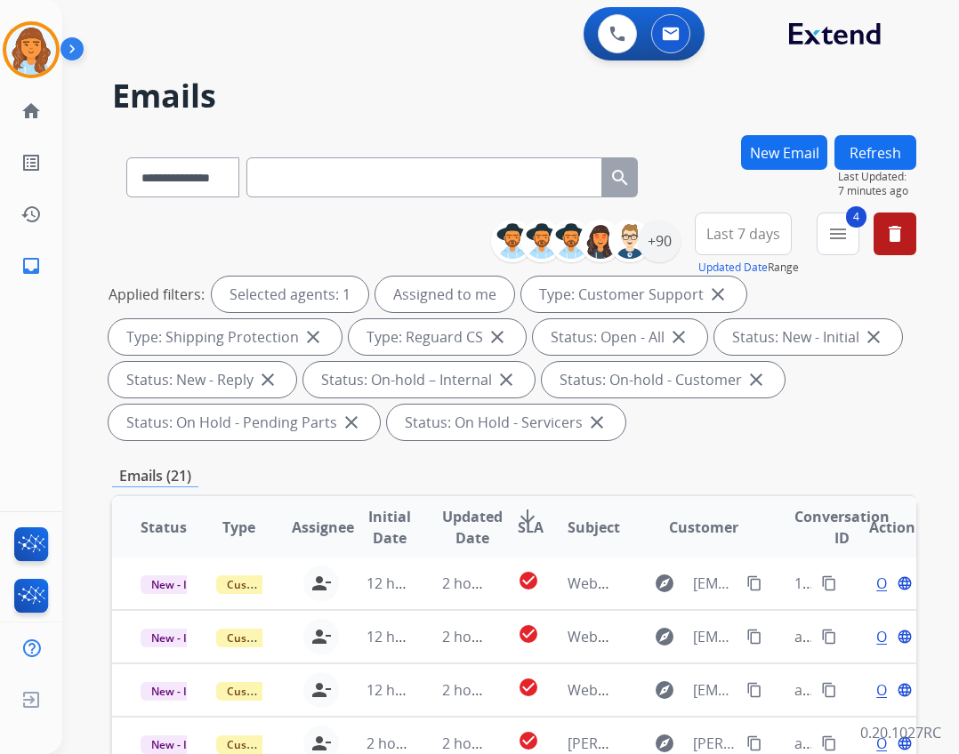
scroll to position [429, 0]
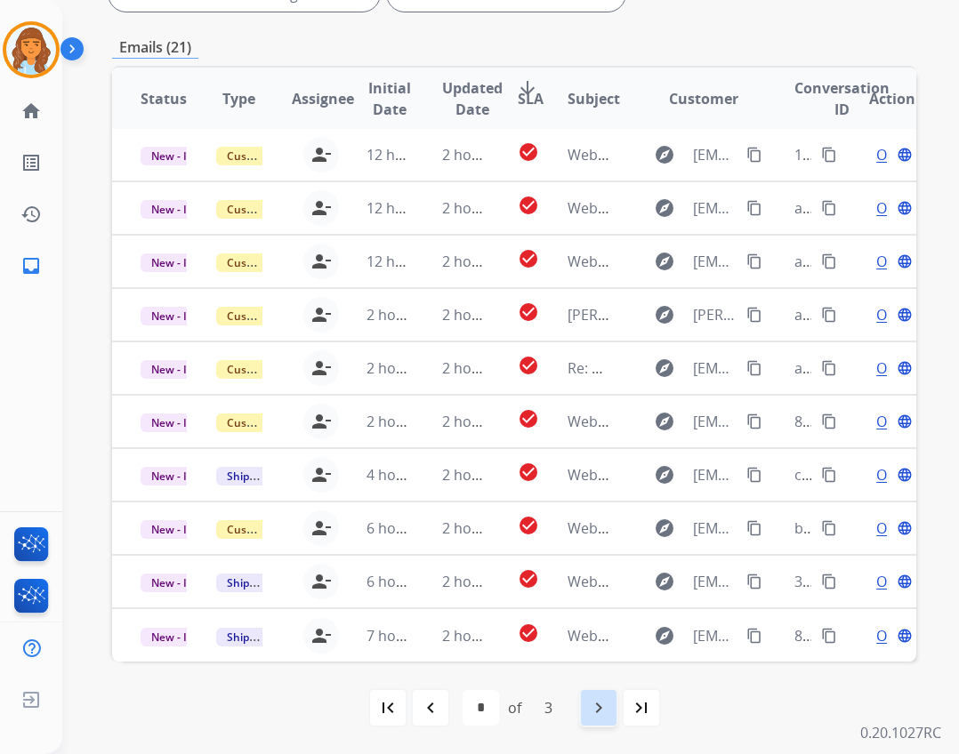
click at [605, 692] on div "navigate_next" at bounding box center [598, 708] width 39 height 39
select select "*"
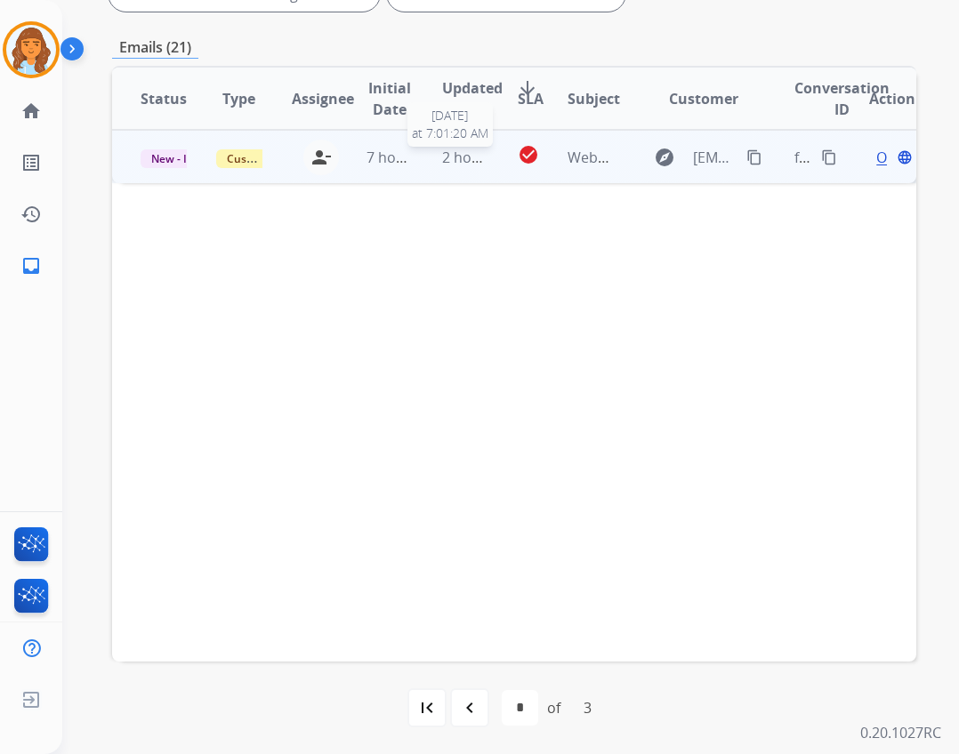
click at [449, 155] on span "2 hours ago" at bounding box center [482, 158] width 80 height 20
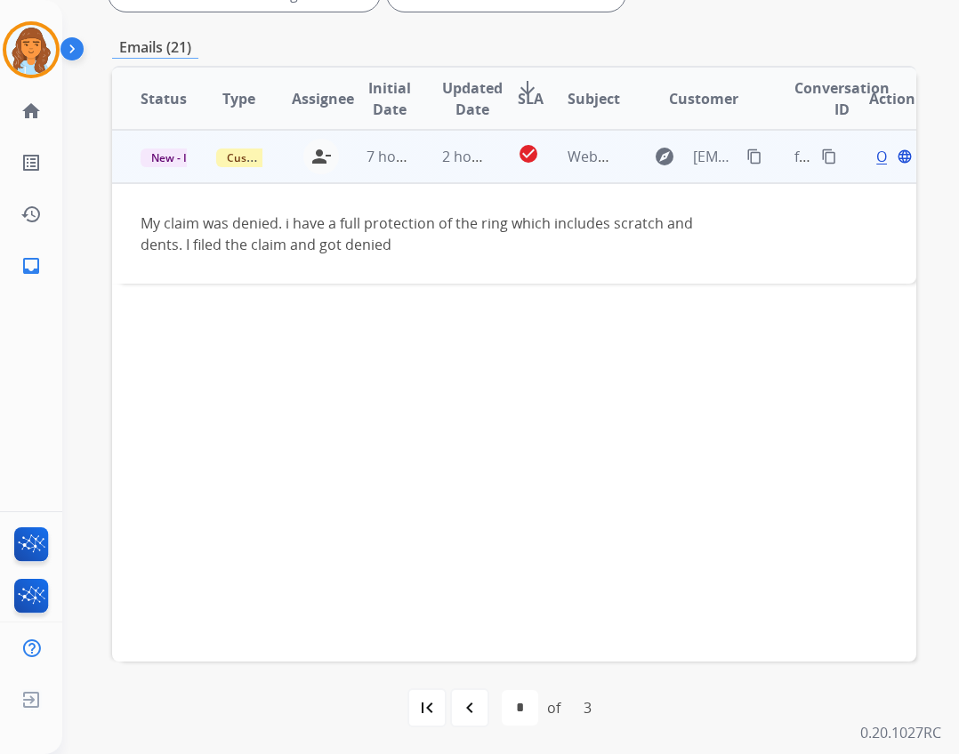
click at [876, 157] on span "Open" at bounding box center [894, 156] width 36 height 21
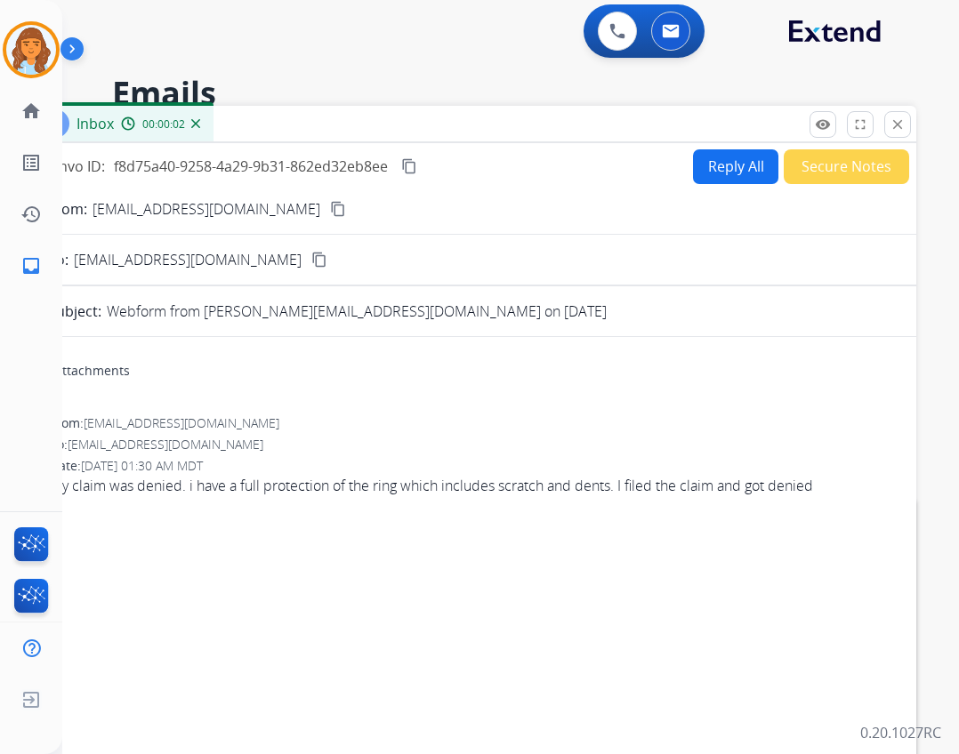
scroll to position [0, 0]
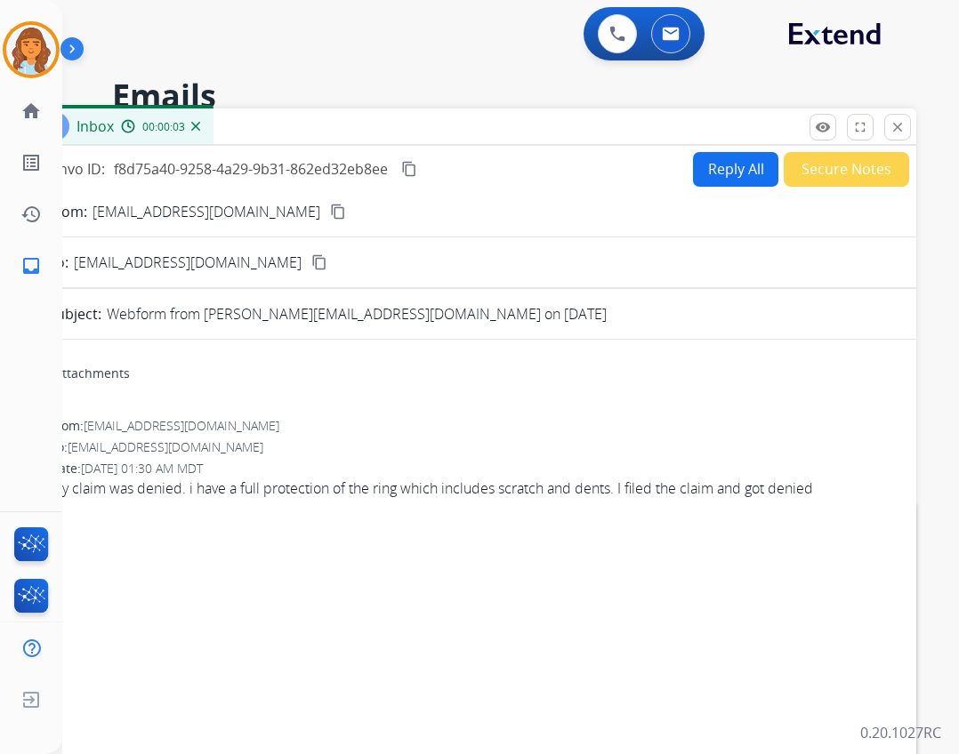
click at [346, 214] on mat-icon "content_copy" at bounding box center [338, 212] width 16 height 16
click at [719, 167] on button "Reply All" at bounding box center [735, 169] width 85 height 35
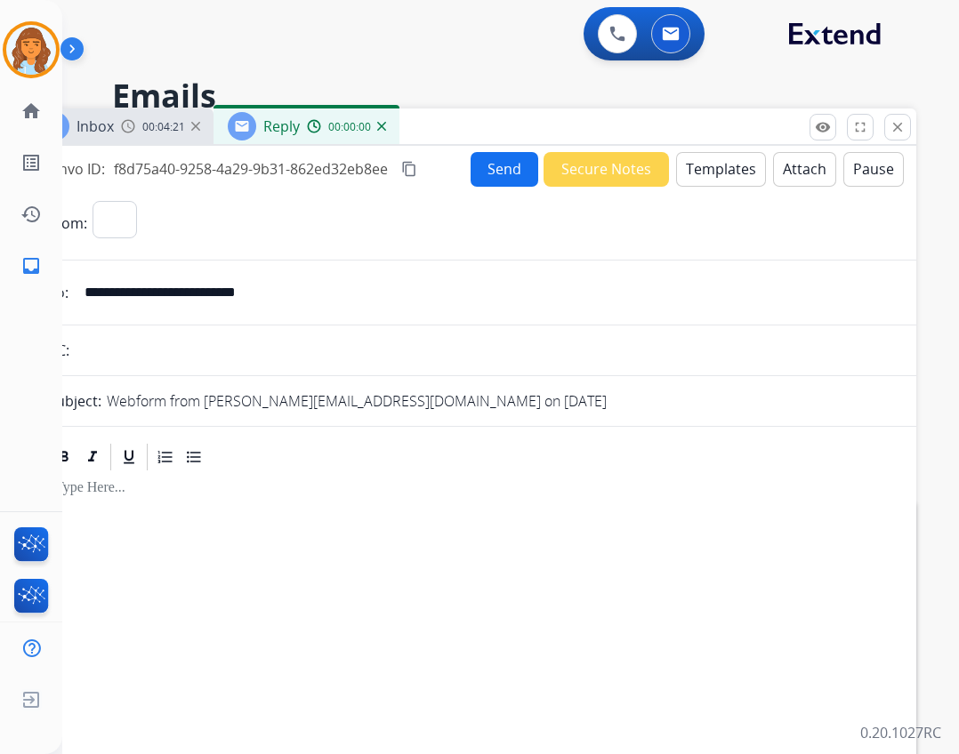
select select "**********"
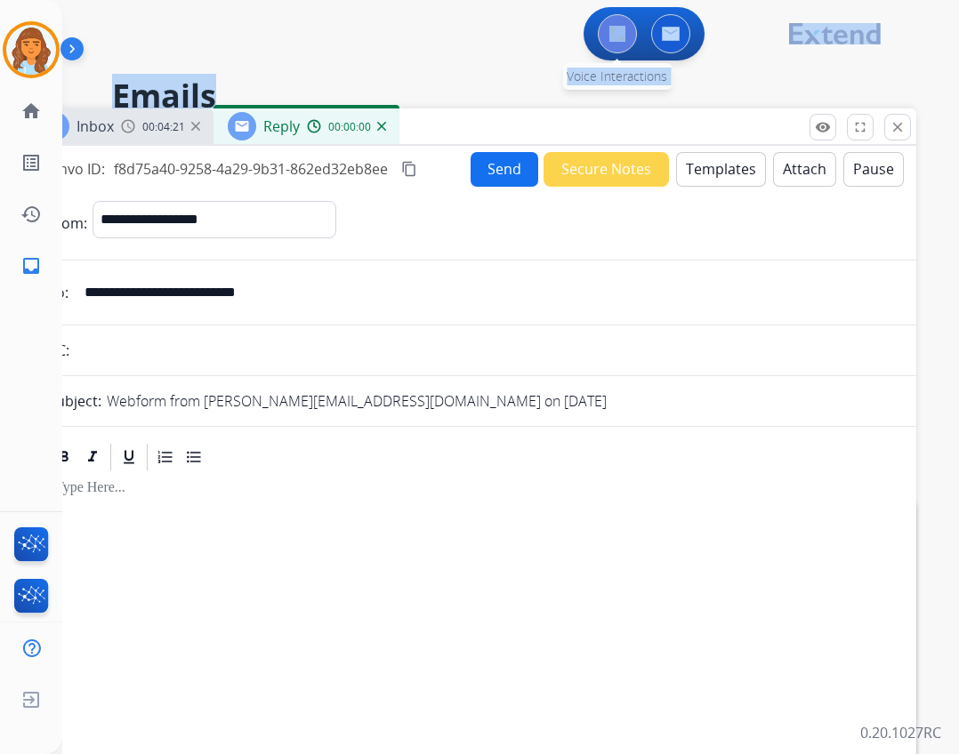
drag, startPoint x: 454, startPoint y: 104, endPoint x: 633, endPoint y: 42, distance: 190.2
click at [633, 42] on div "**********" at bounding box center [510, 377] width 897 height 754
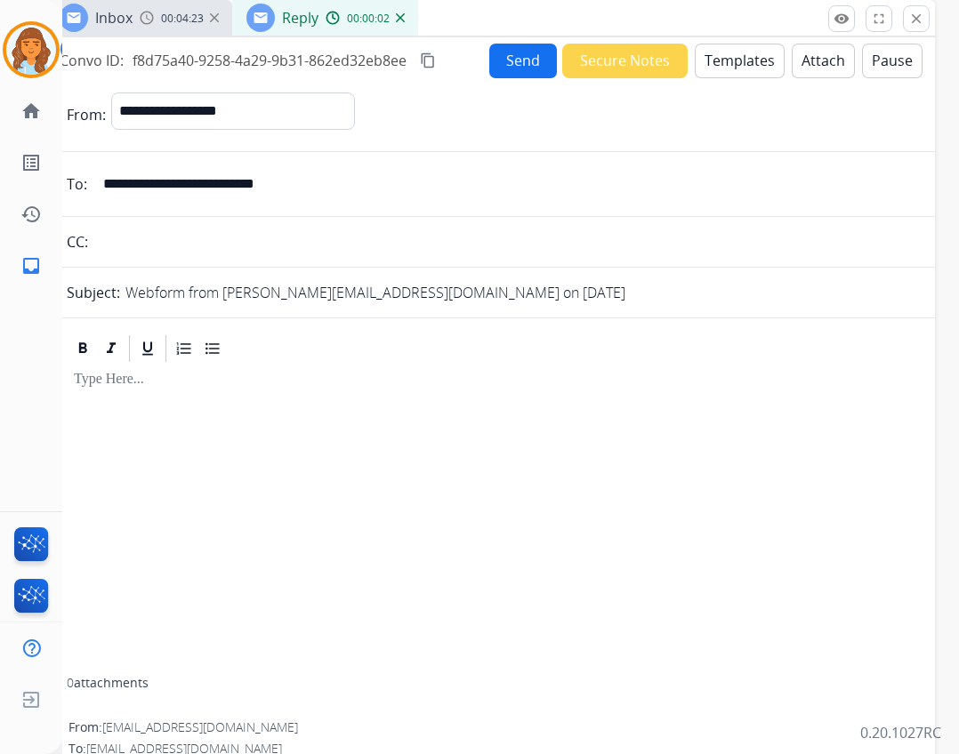
drag, startPoint x: 522, startPoint y: 117, endPoint x: 546, endPoint y: 18, distance: 101.6
click at [546, 18] on div "Inbox 00:04:23 Reply 00:00:02" at bounding box center [490, 18] width 890 height 37
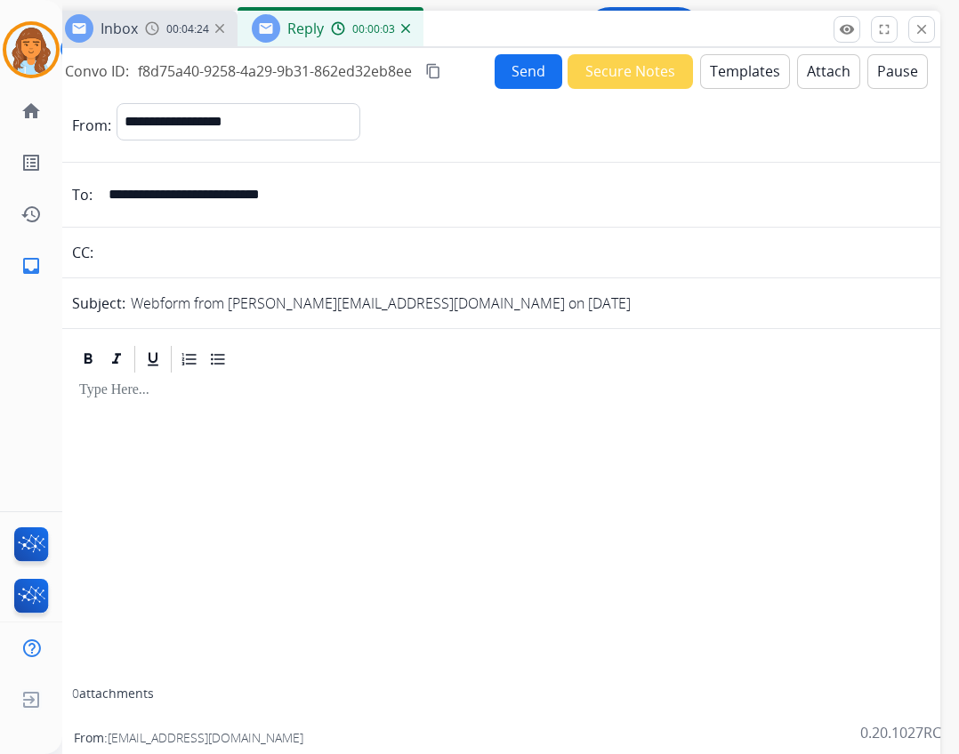
click at [759, 54] on button "Templates" at bounding box center [745, 71] width 90 height 35
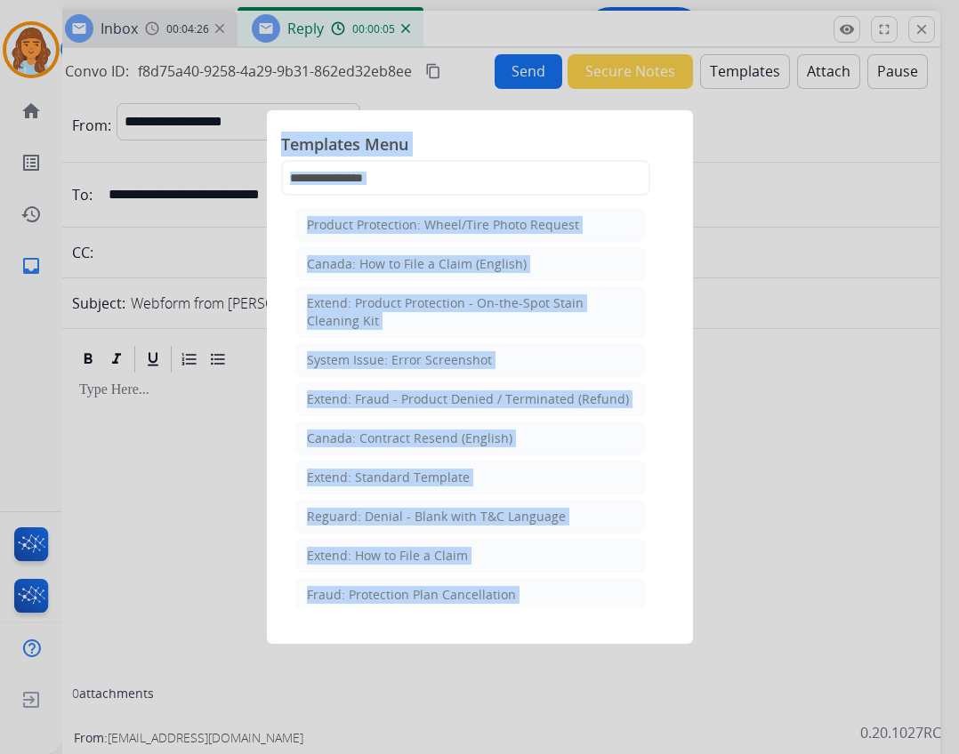
click at [691, 573] on div "Templates Menu Product Protection: Wheel/Tire Photo Request Canada: How to File…" at bounding box center [480, 377] width 426 height 534
drag, startPoint x: 423, startPoint y: 130, endPoint x: 411, endPoint y: 156, distance: 28.3
click at [422, 133] on div "Templates Menu Product Protection: Wheel/Tire Photo Request Canada: How to File…" at bounding box center [480, 164] width 398 height 78
drag, startPoint x: 11, startPoint y: 431, endPoint x: 66, endPoint y: 401, distance: 62.5
click at [11, 432] on div at bounding box center [479, 377] width 959 height 754
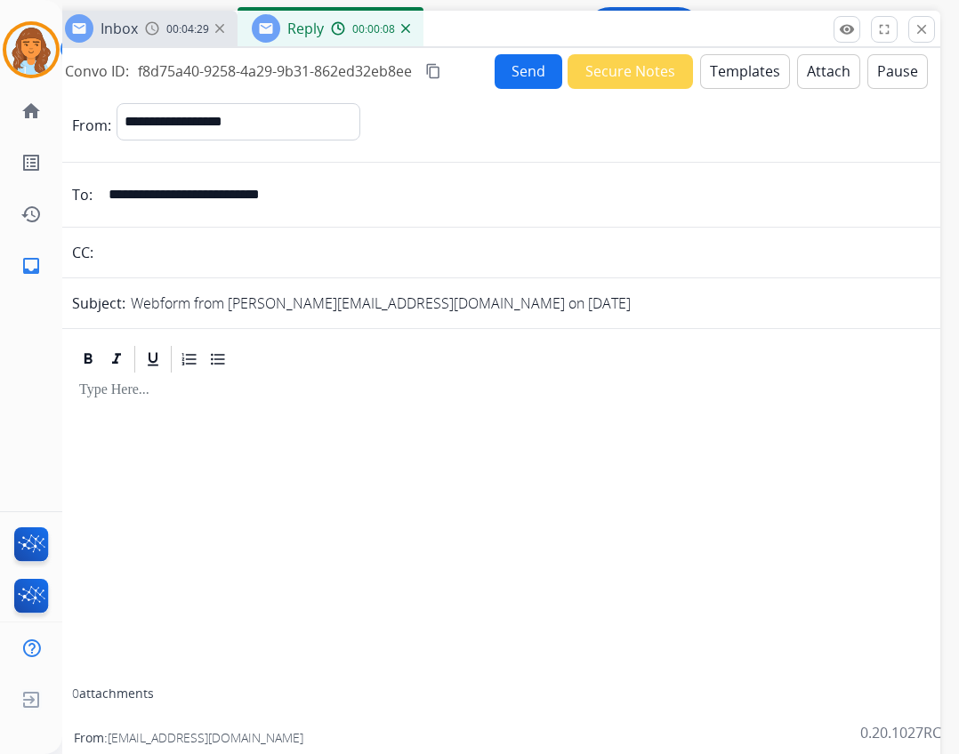
click at [186, 336] on div "0 attachments From: KAMAL.ABOUABDALLAH@GMAIL.COM To: support@extend.com Date: 1…" at bounding box center [496, 585] width 890 height 512
click at [736, 69] on button "Templates" at bounding box center [745, 71] width 90 height 35
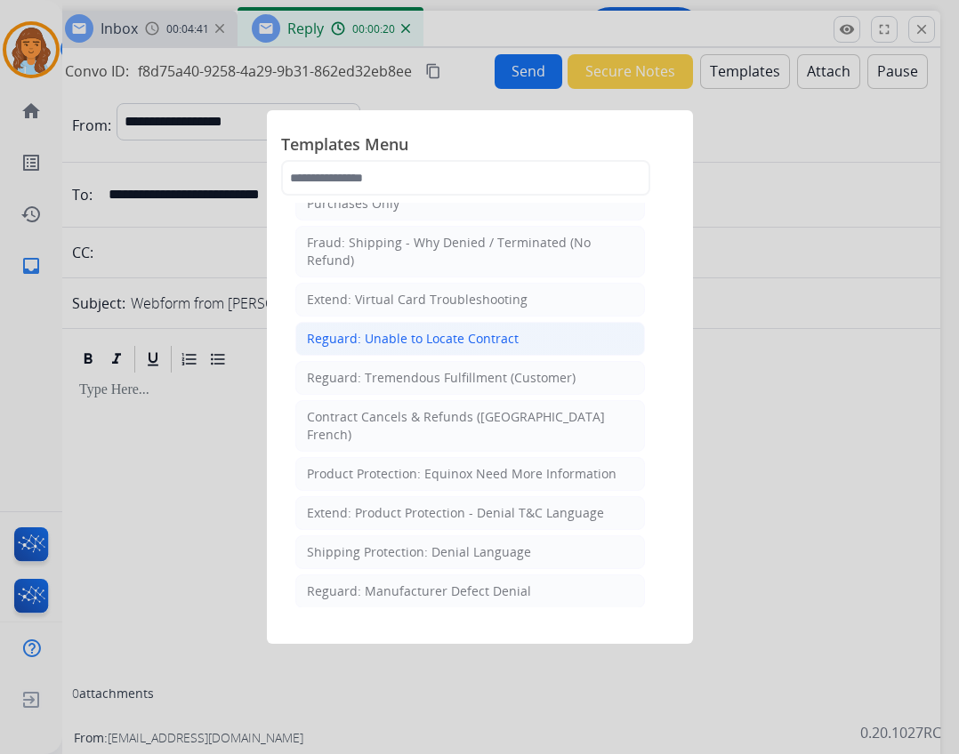
scroll to position [1424, 0]
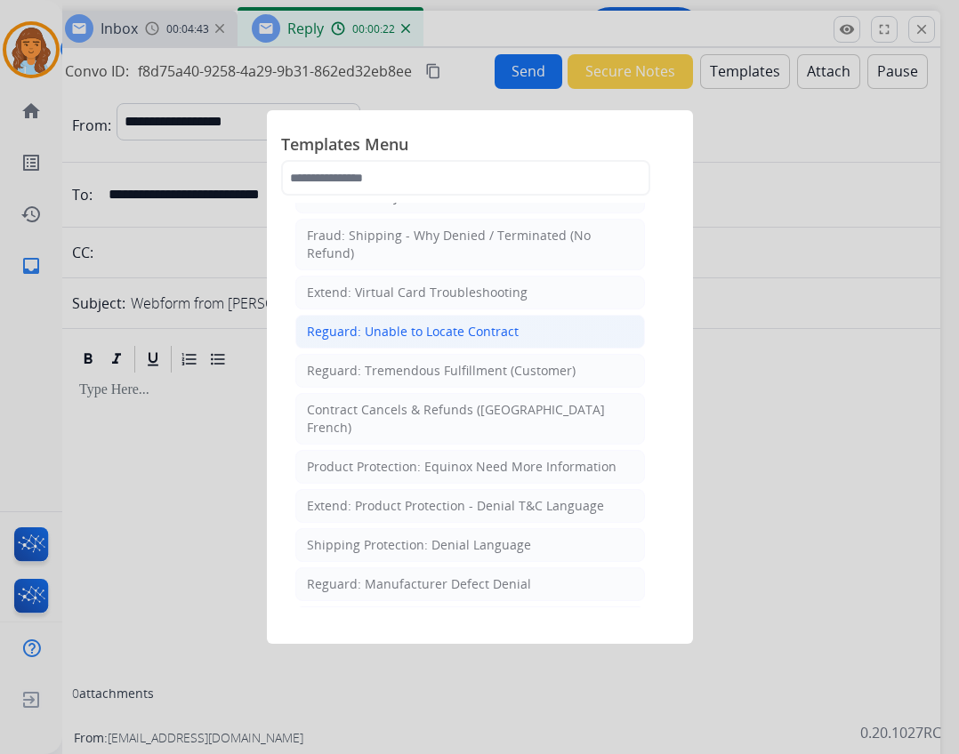
click at [523, 489] on li "Extend: Product Protection - Denial T&C Language" at bounding box center [470, 506] width 350 height 34
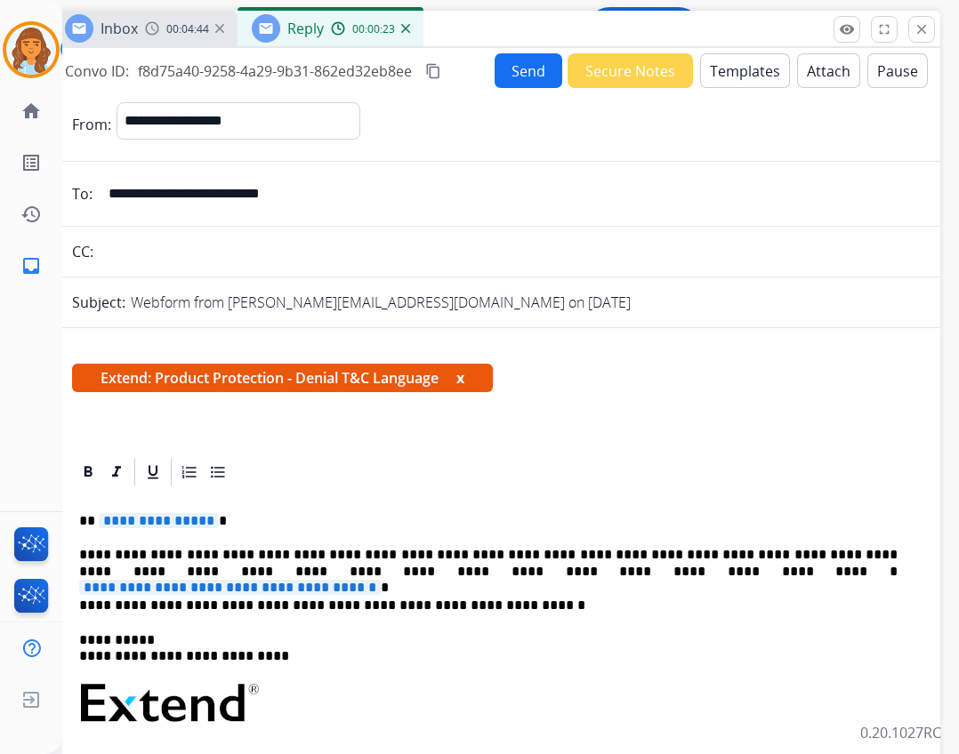
click at [162, 515] on span "**********" at bounding box center [159, 520] width 120 height 15
click at [95, 523] on p "****" at bounding box center [488, 521] width 819 height 16
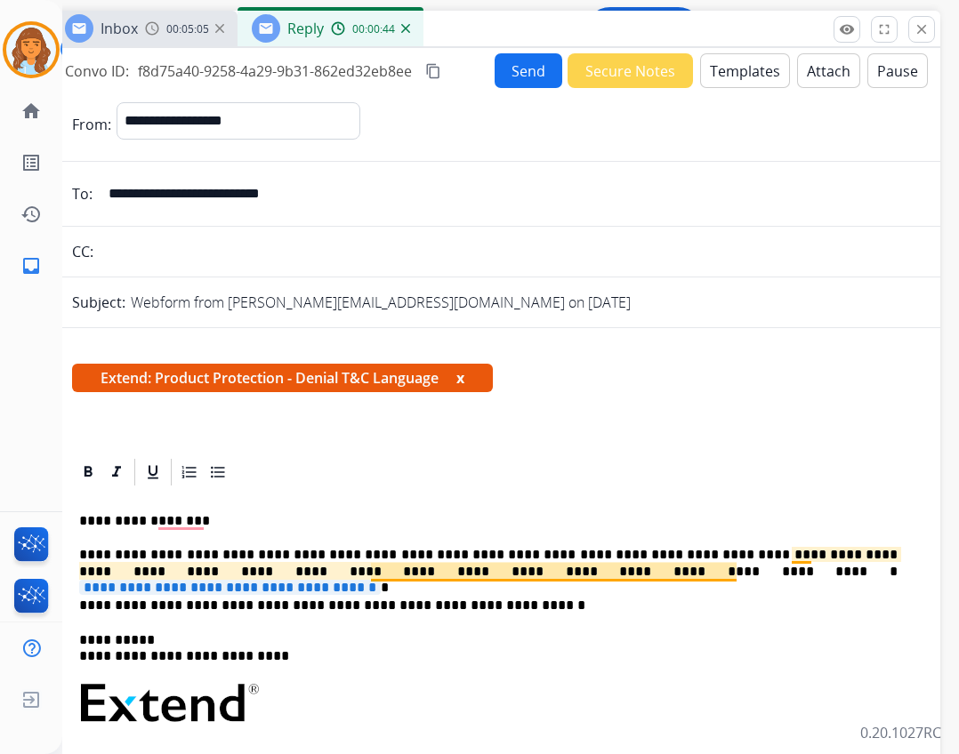
click at [381, 580] on span "**********" at bounding box center [230, 587] width 302 height 15
drag, startPoint x: 471, startPoint y: 585, endPoint x: 431, endPoint y: 568, distance: 43.8
click at [381, 580] on span "**********" at bounding box center [230, 587] width 302 height 15
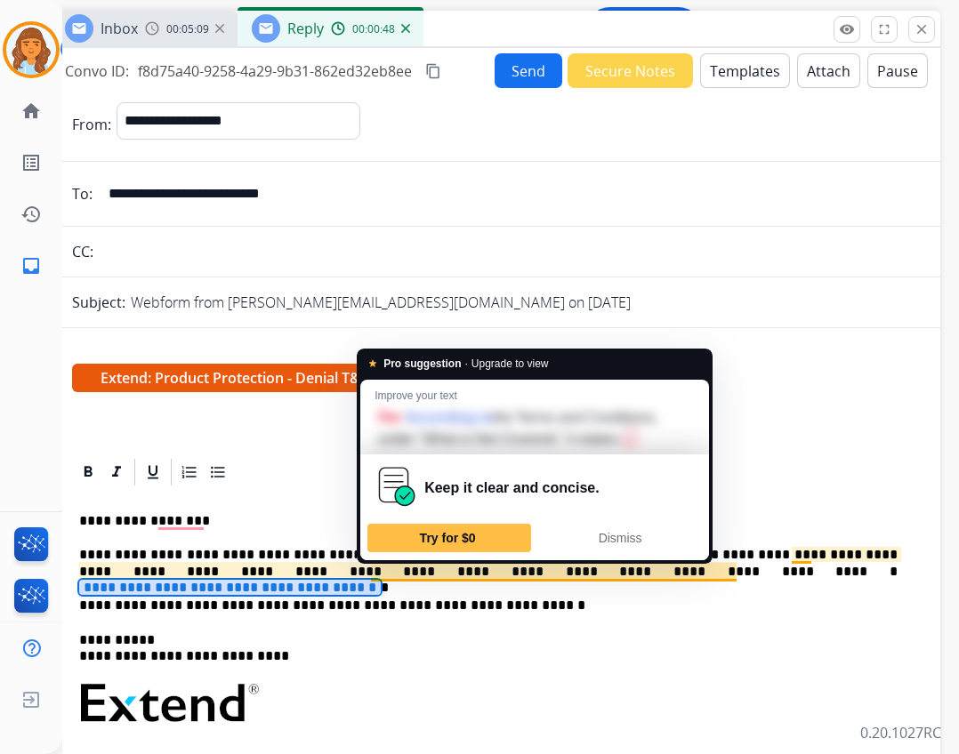
click at [381, 580] on span "**********" at bounding box center [230, 587] width 302 height 15
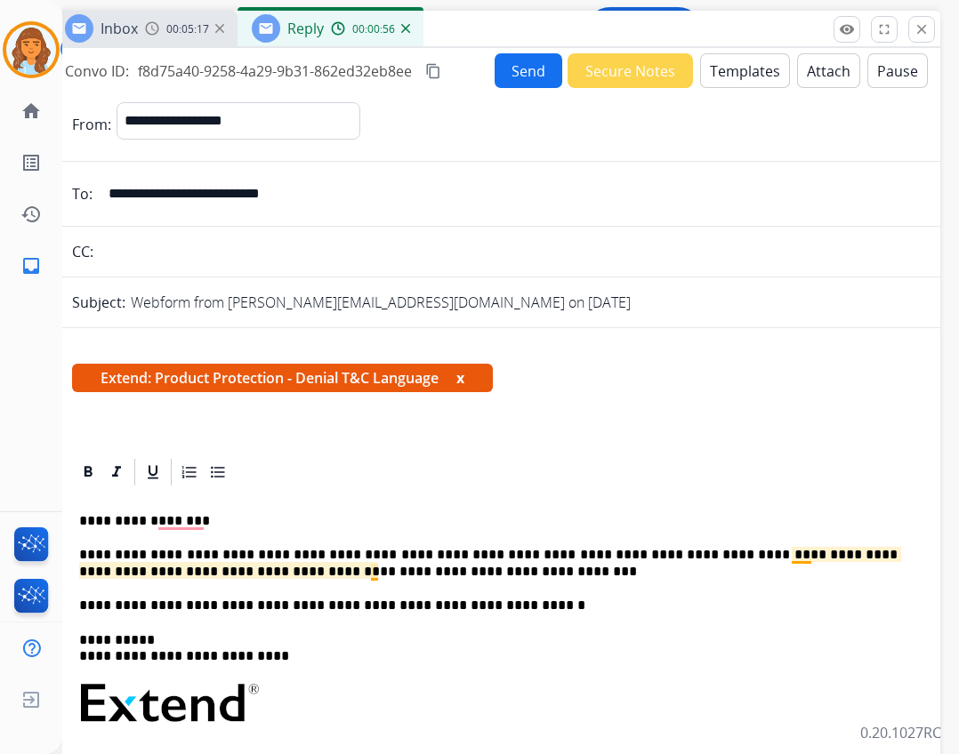
click at [375, 574] on p "**********" at bounding box center [488, 563] width 819 height 33
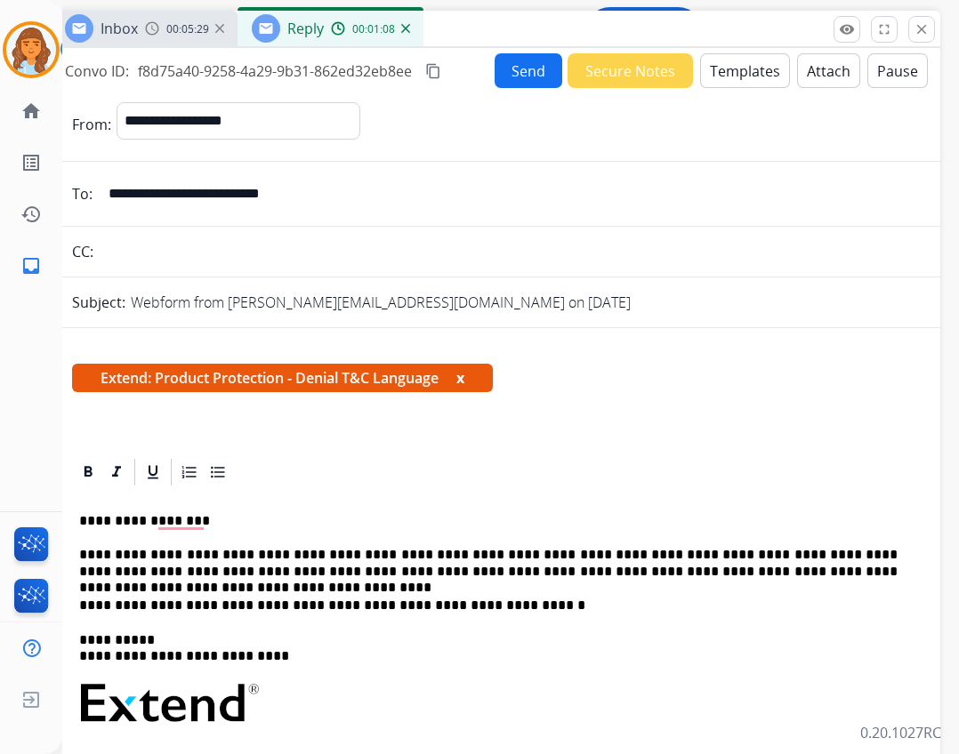
click at [803, 61] on button "Attach" at bounding box center [828, 70] width 63 height 35
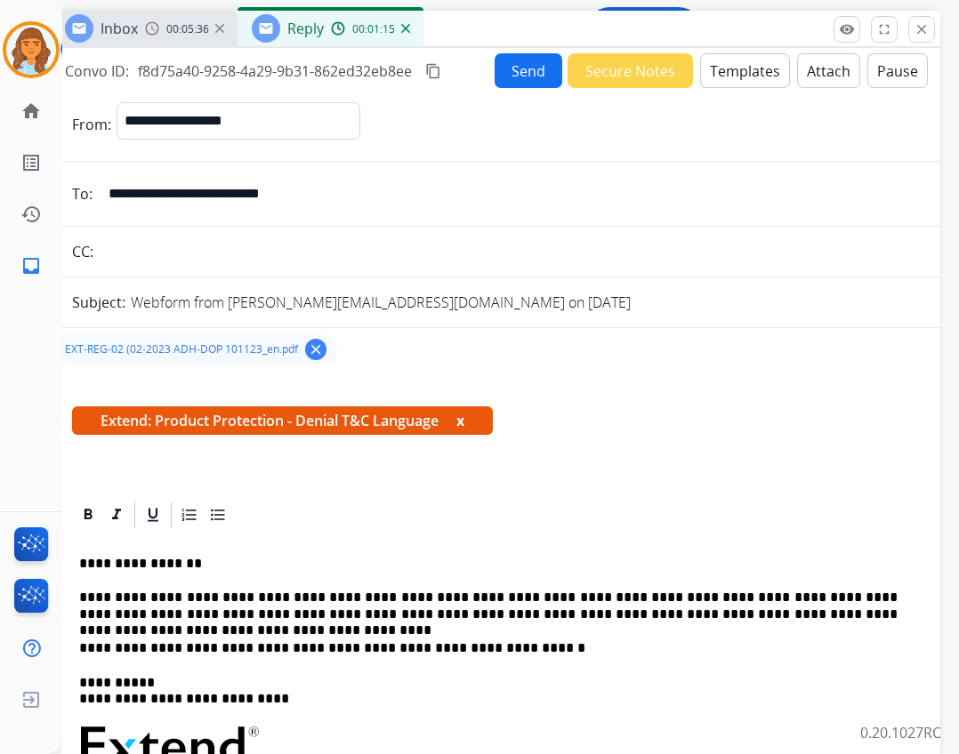
click at [516, 80] on button "Send" at bounding box center [529, 70] width 68 height 35
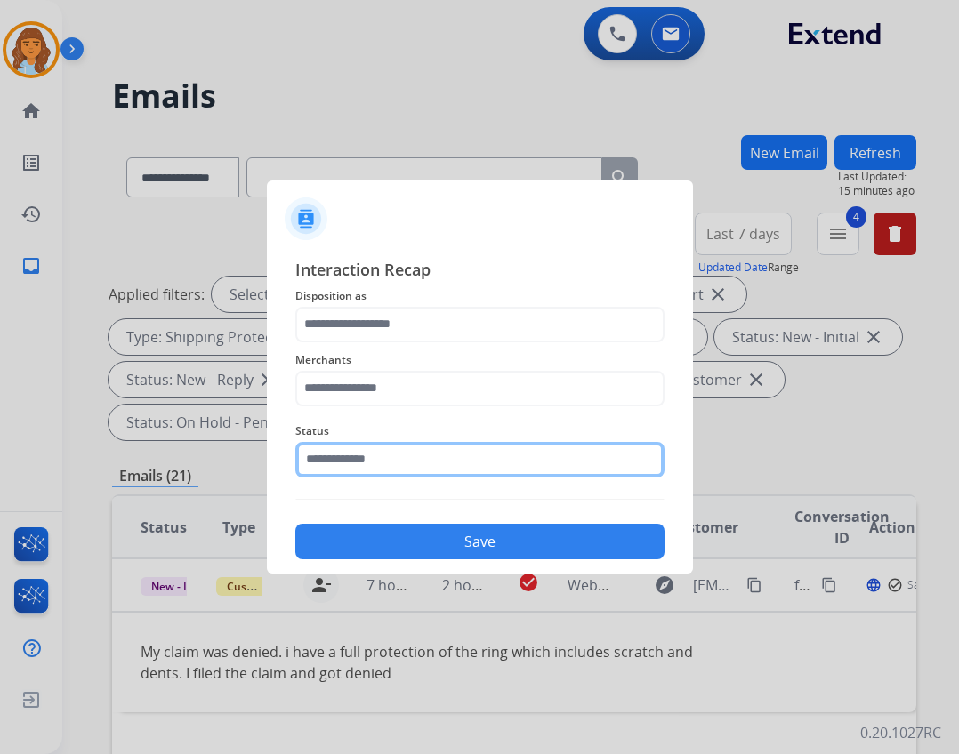
click at [530, 474] on input "text" at bounding box center [479, 460] width 369 height 36
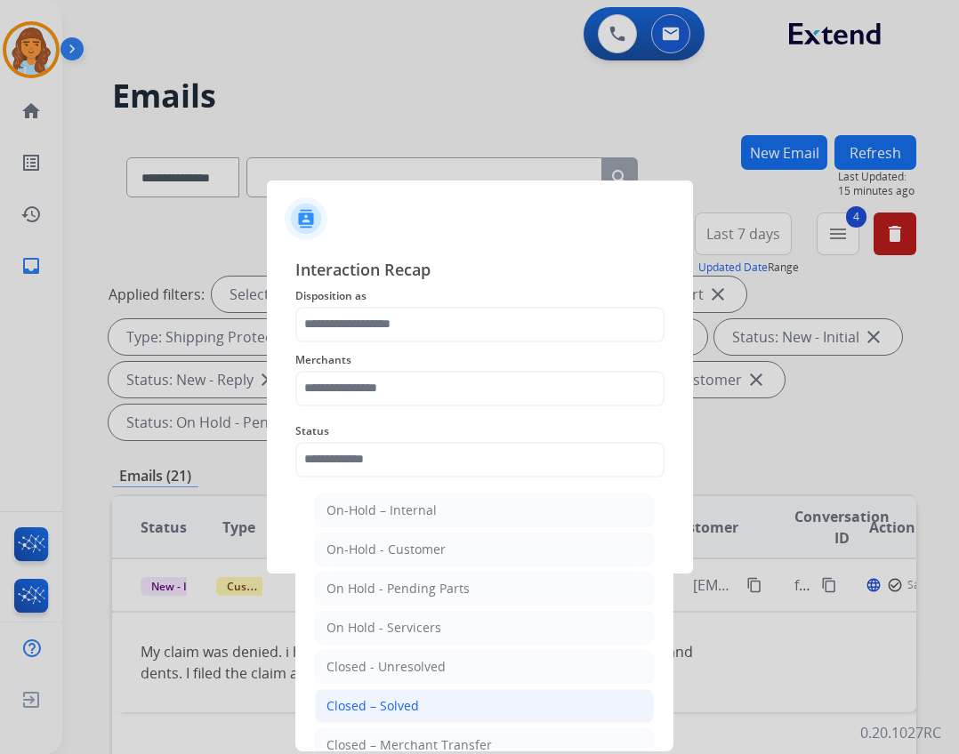
click at [472, 700] on li "Closed – Solved" at bounding box center [484, 707] width 339 height 34
type input "**********"
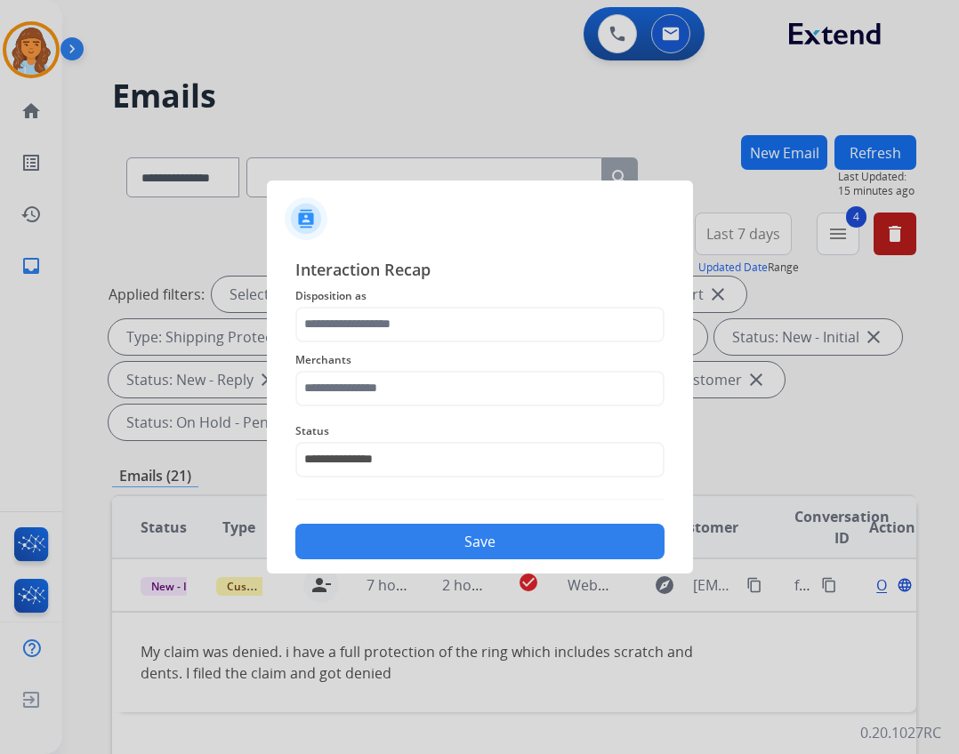
click at [376, 358] on span "Merchants" at bounding box center [479, 360] width 369 height 21
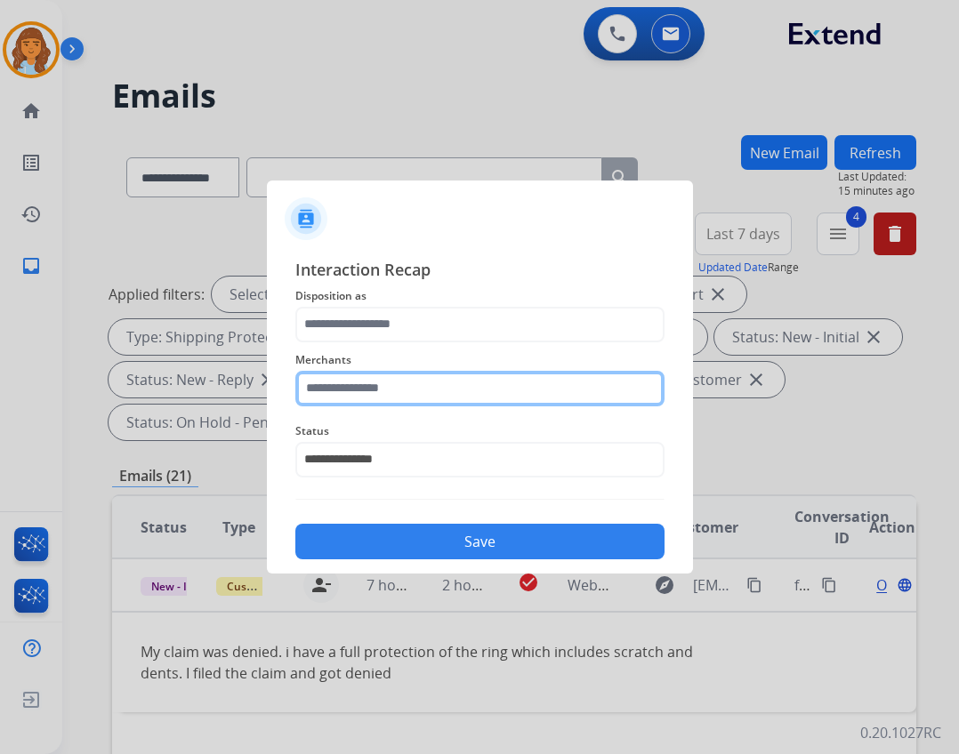
click at [372, 375] on input "text" at bounding box center [479, 389] width 369 height 36
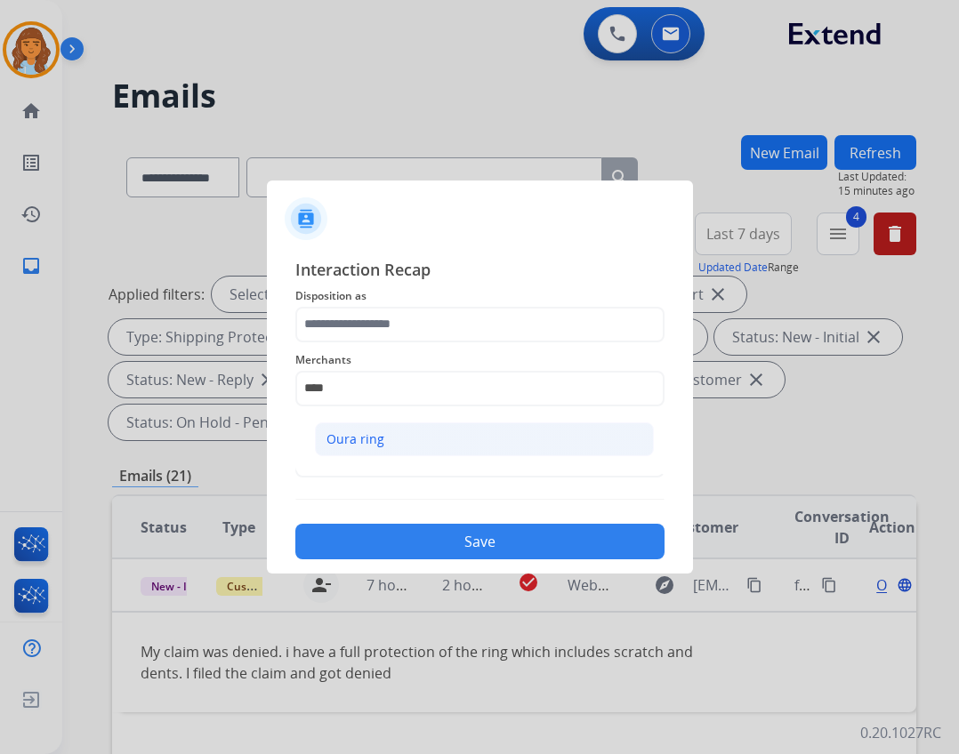
click at [366, 459] on ul "Oura ring" at bounding box center [485, 444] width 350 height 60
click at [368, 450] on li "Oura ring" at bounding box center [484, 440] width 339 height 34
type input "*********"
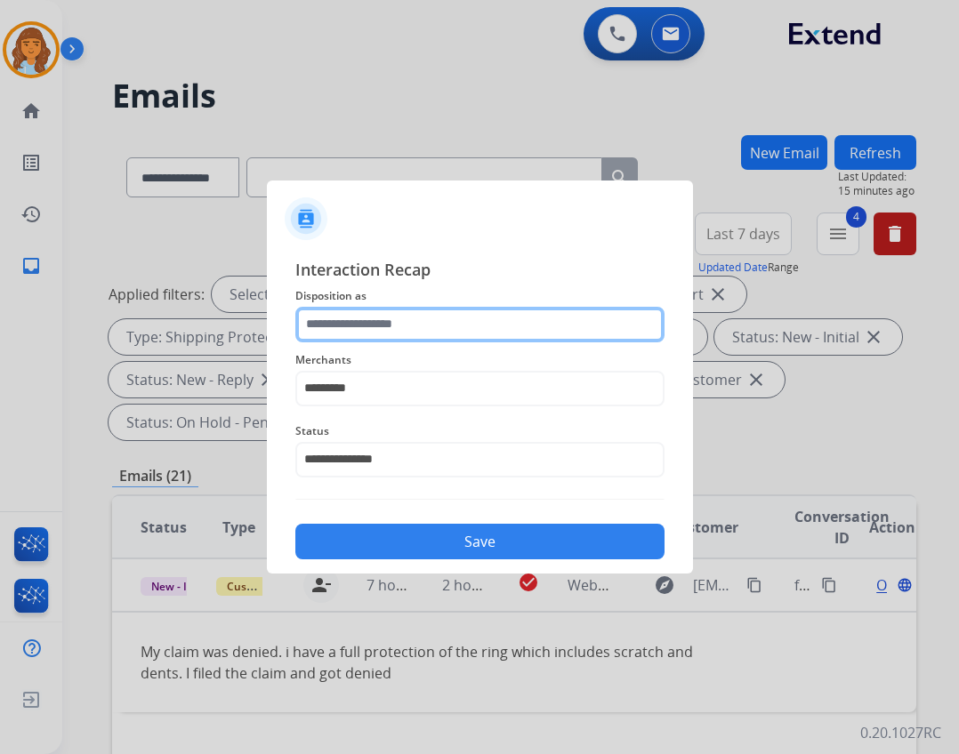
click at [405, 334] on input "text" at bounding box center [479, 325] width 369 height 36
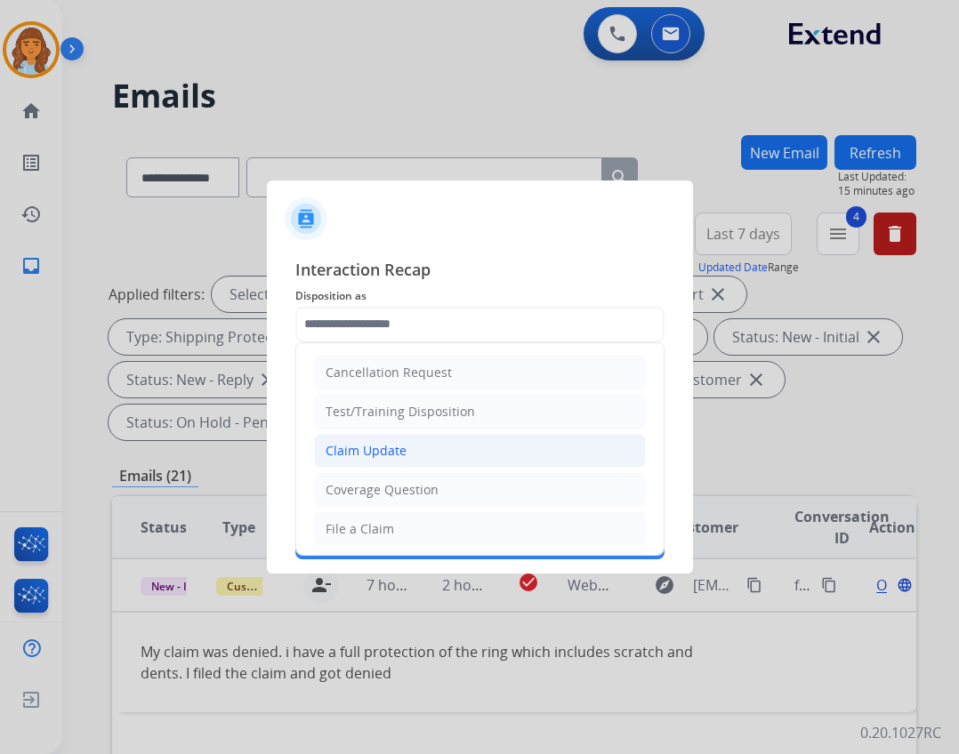
click at [392, 460] on li "Claim Update" at bounding box center [480, 451] width 332 height 34
type input "**********"
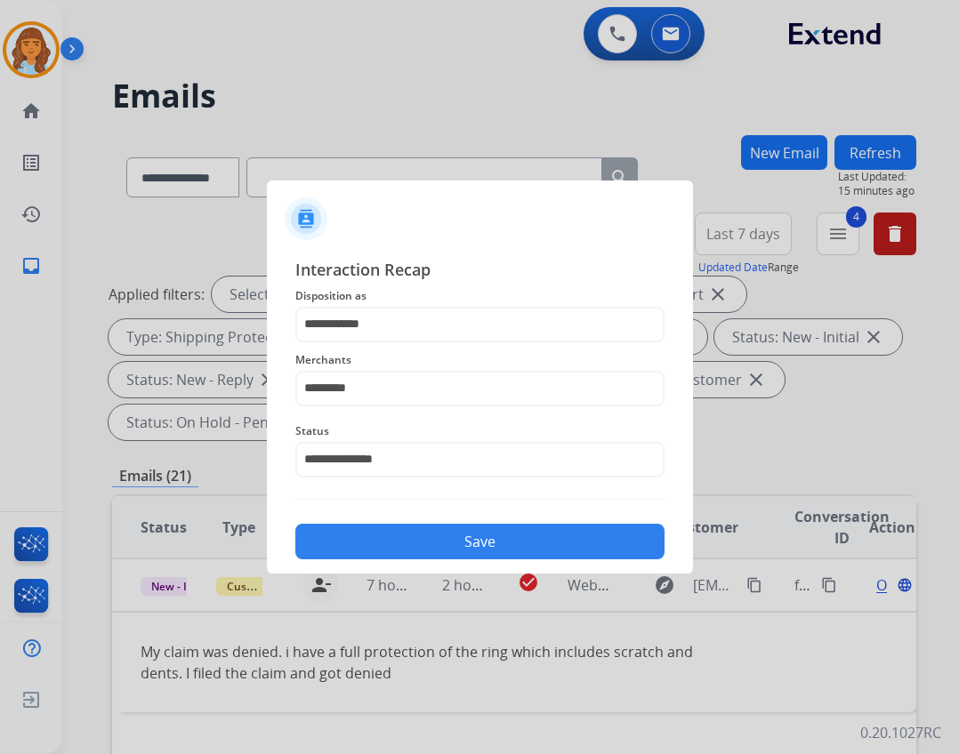
click at [425, 536] on button "Save" at bounding box center [479, 542] width 369 height 36
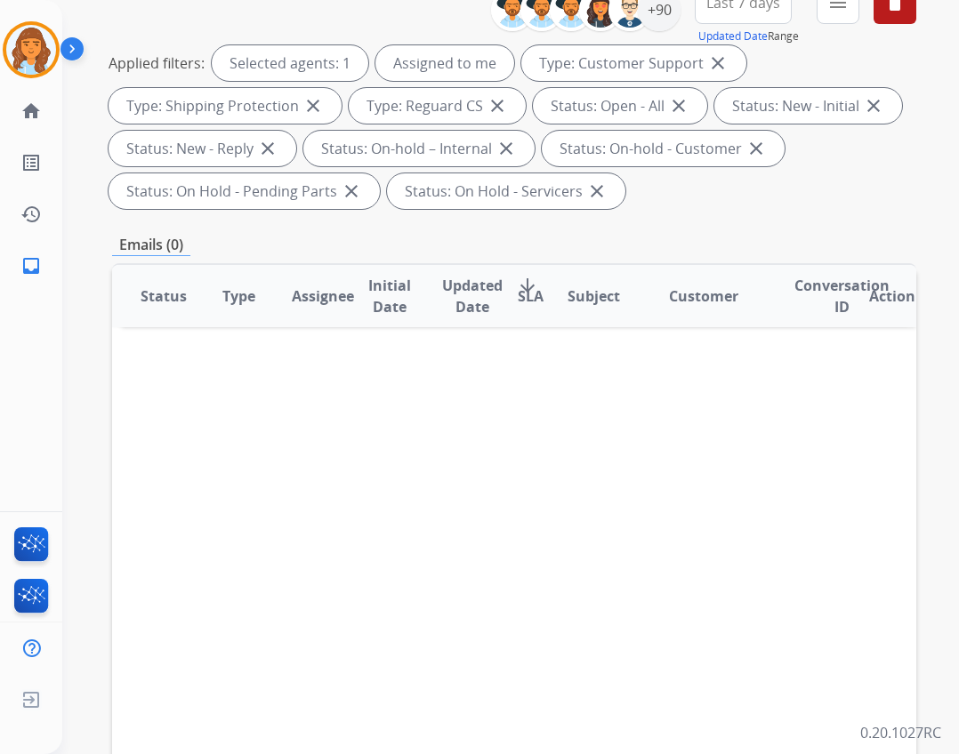
scroll to position [0, 0]
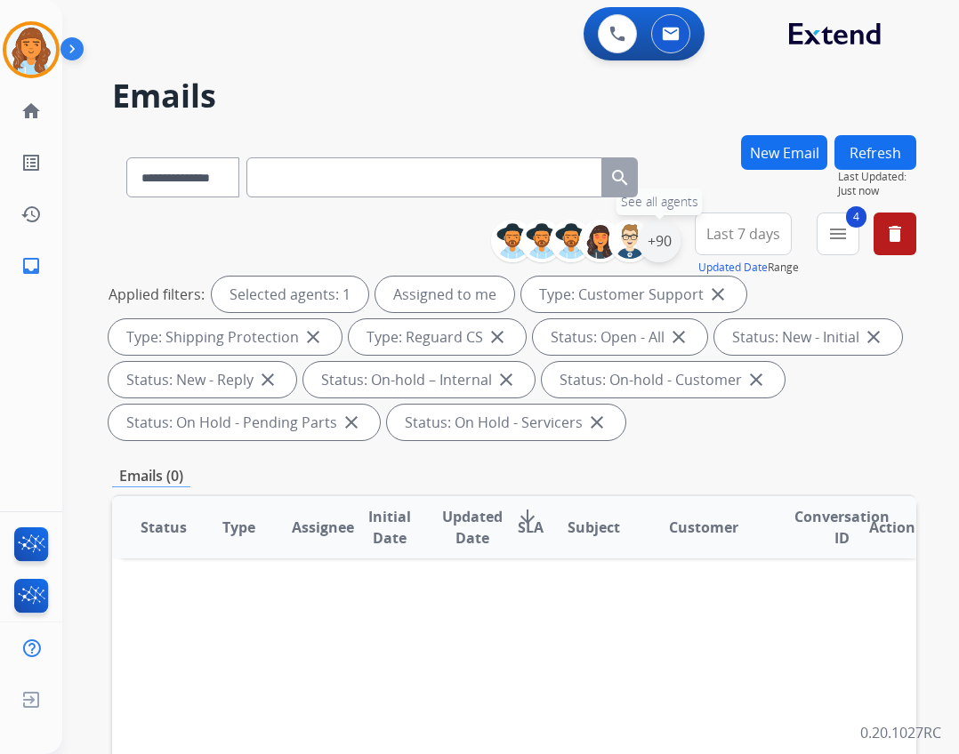
click at [669, 238] on div "+90" at bounding box center [659, 241] width 43 height 43
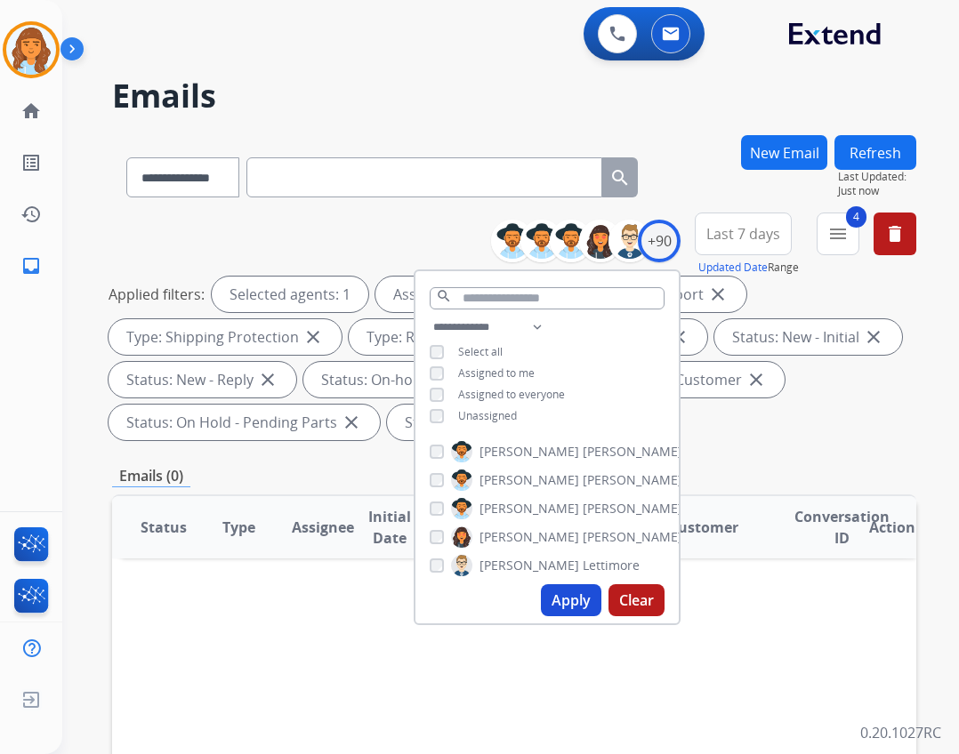
click at [556, 607] on button "Apply" at bounding box center [571, 601] width 60 height 32
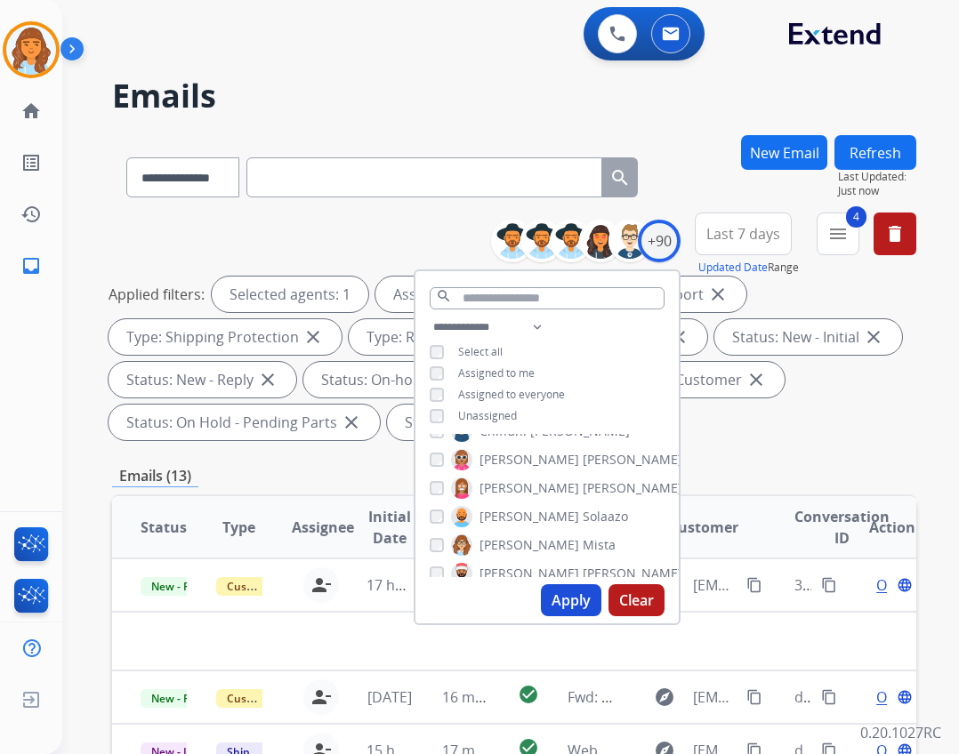
scroll to position [623, 0]
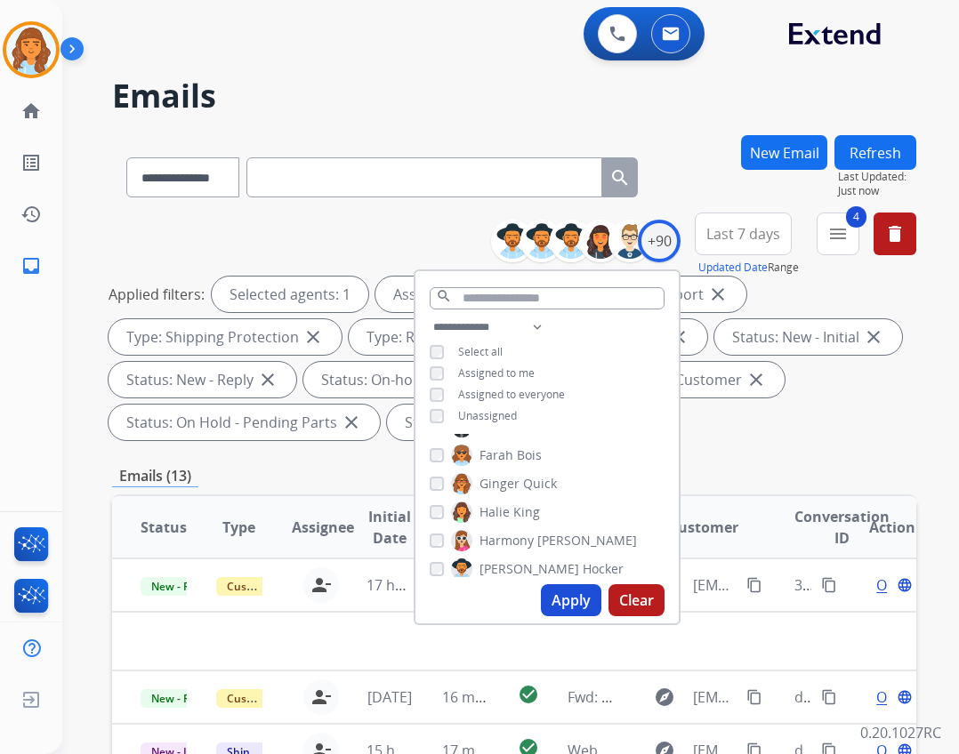
click at [740, 469] on div "Emails (13)" at bounding box center [514, 476] width 804 height 22
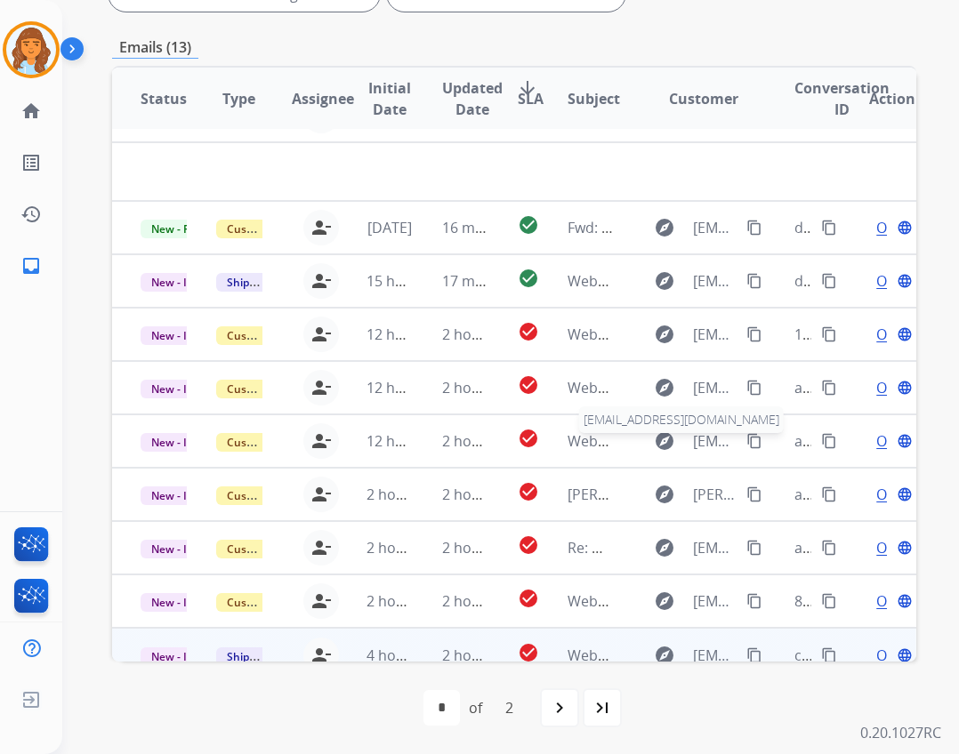
scroll to position [60, 0]
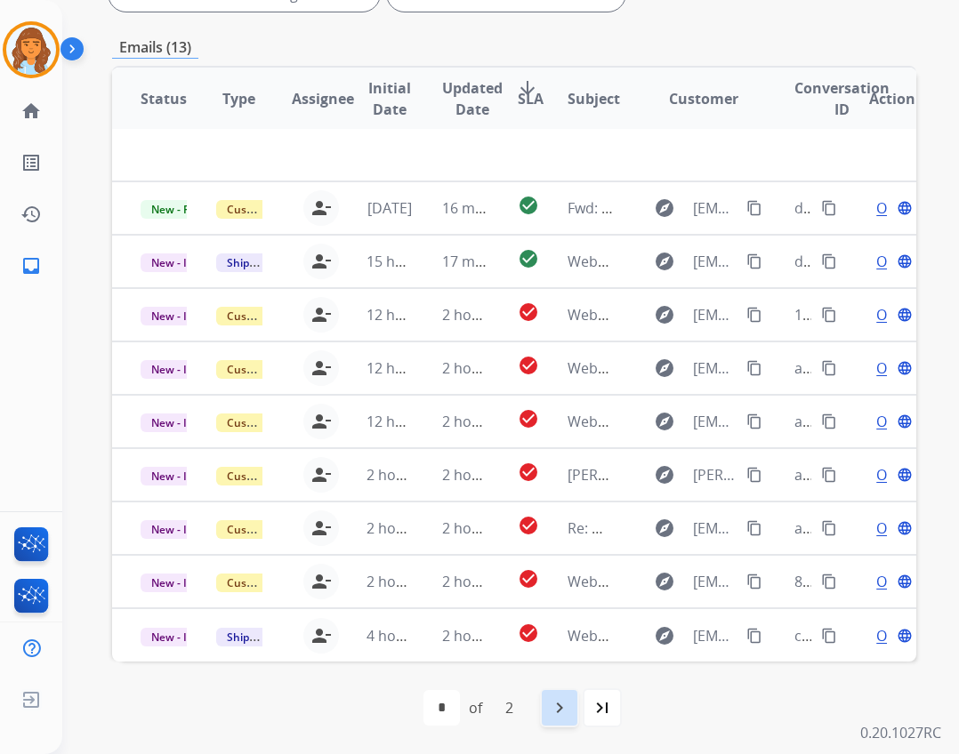
click at [550, 695] on div "navigate_next" at bounding box center [559, 708] width 39 height 39
select select "*"
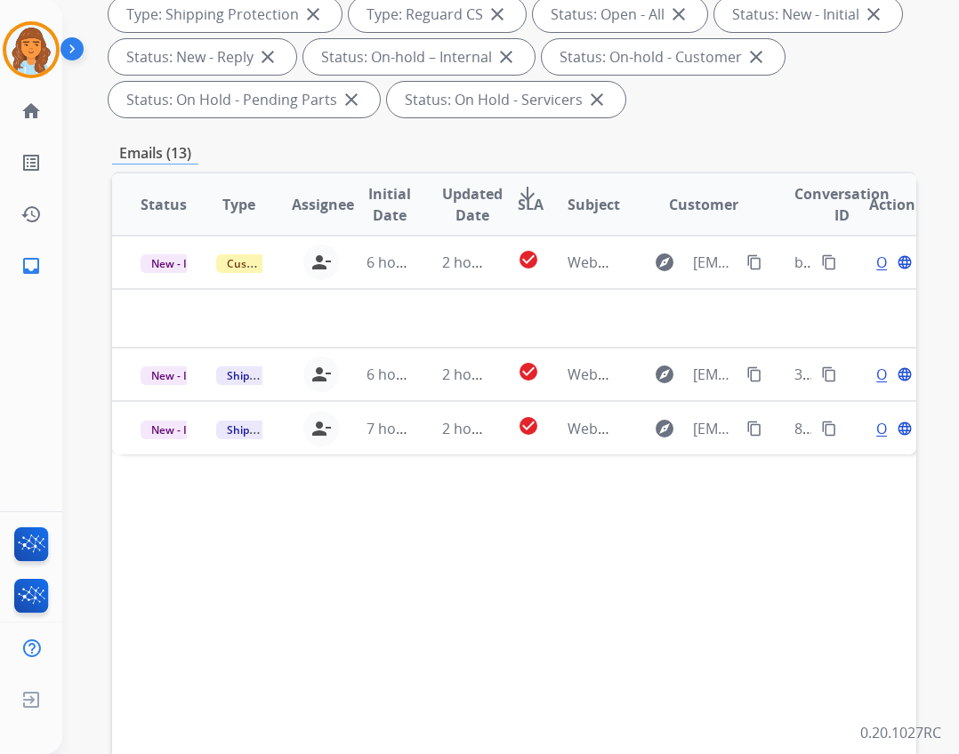
scroll to position [429, 0]
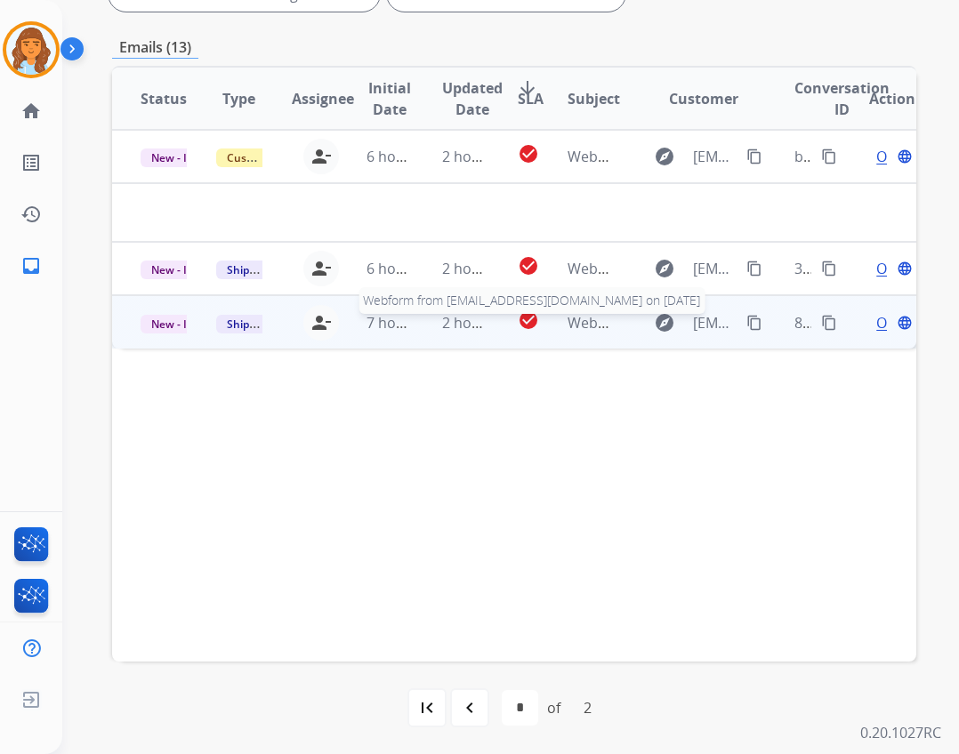
click at [581, 324] on span "Webform from Ras073642@gmail.com on 10/03/2025" at bounding box center [769, 323] width 403 height 20
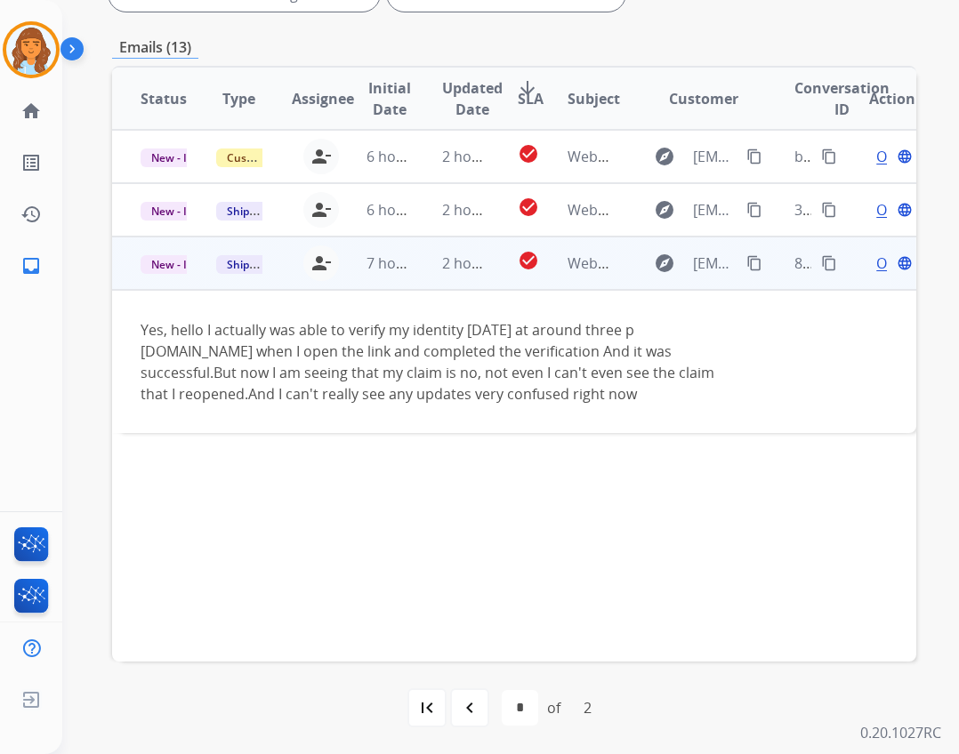
click at [751, 266] on button "content_copy" at bounding box center [754, 263] width 21 height 21
click at [746, 262] on mat-icon "content_copy" at bounding box center [754, 263] width 16 height 16
click at [876, 266] on span "Open" at bounding box center [894, 263] width 36 height 21
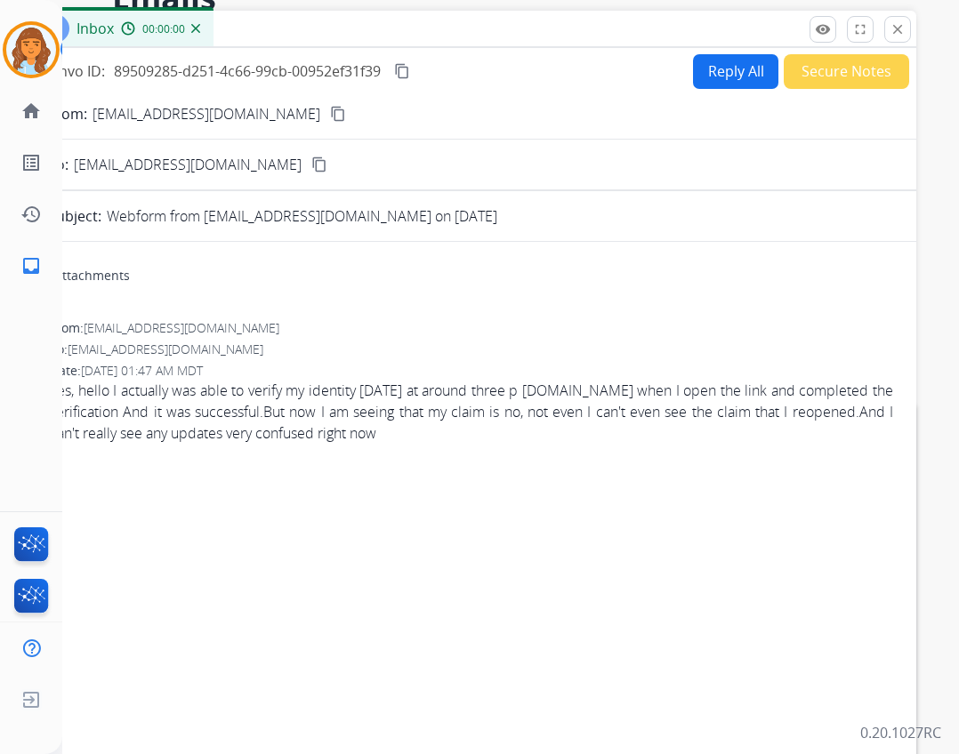
scroll to position [0, 0]
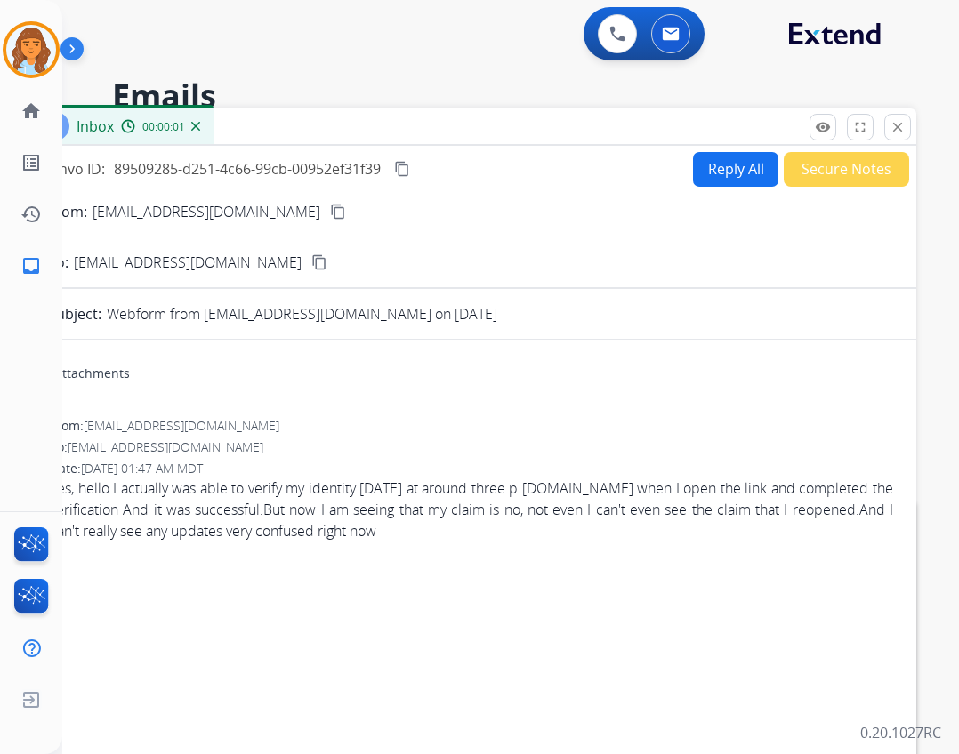
click at [730, 166] on button "Reply All" at bounding box center [735, 169] width 85 height 35
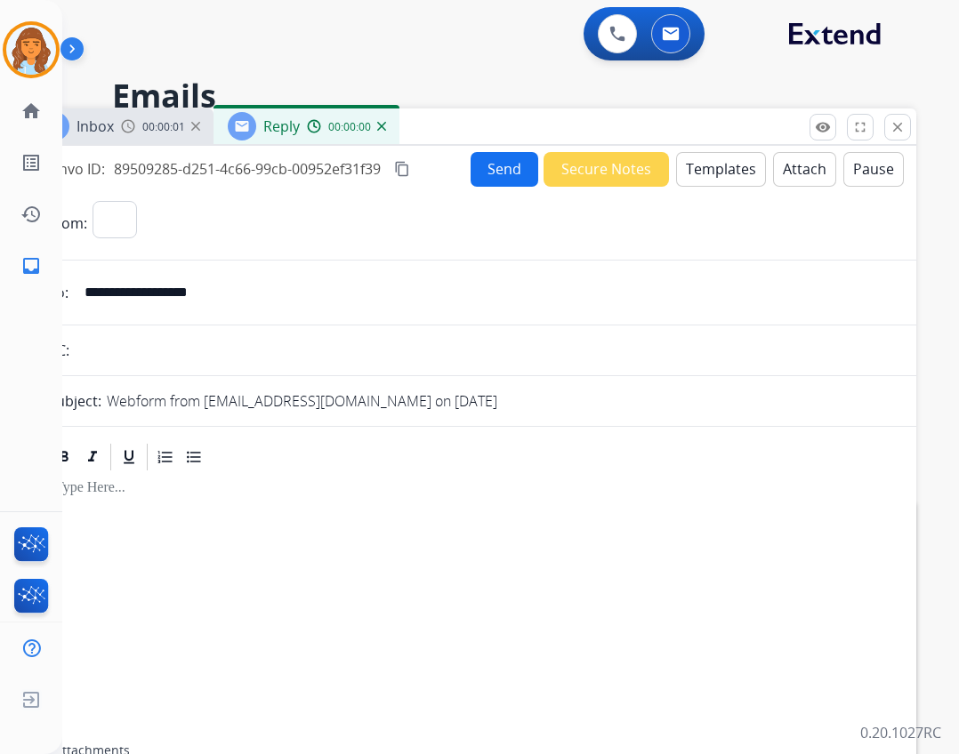
select select "**********"
click at [730, 176] on button "Templates" at bounding box center [721, 169] width 90 height 35
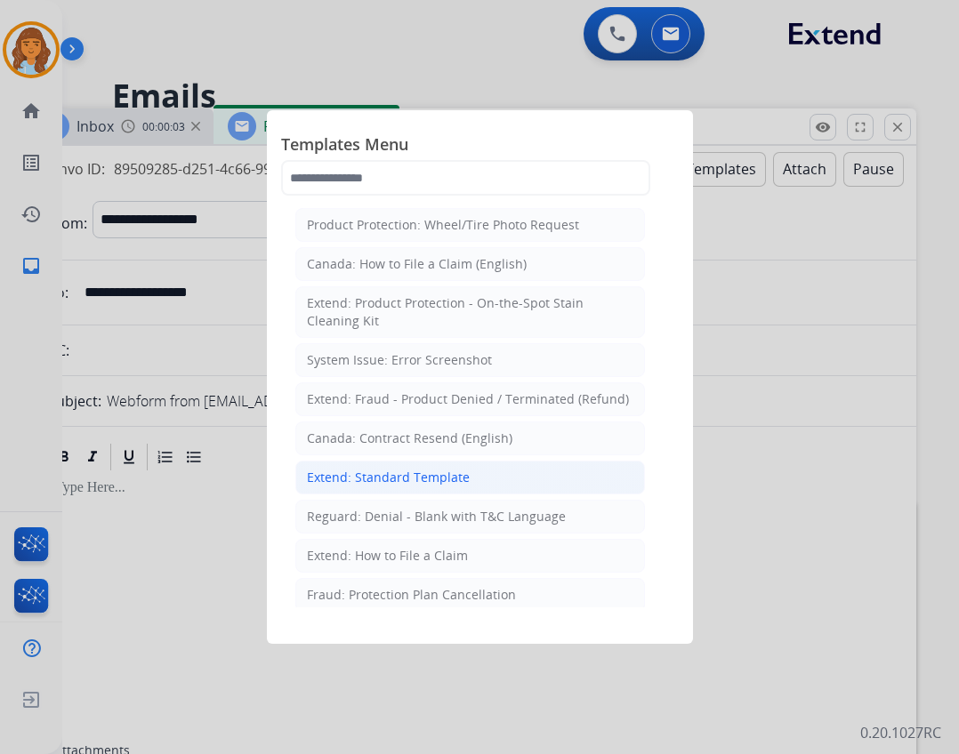
click at [446, 484] on div "Extend: Standard Template" at bounding box center [388, 478] width 163 height 18
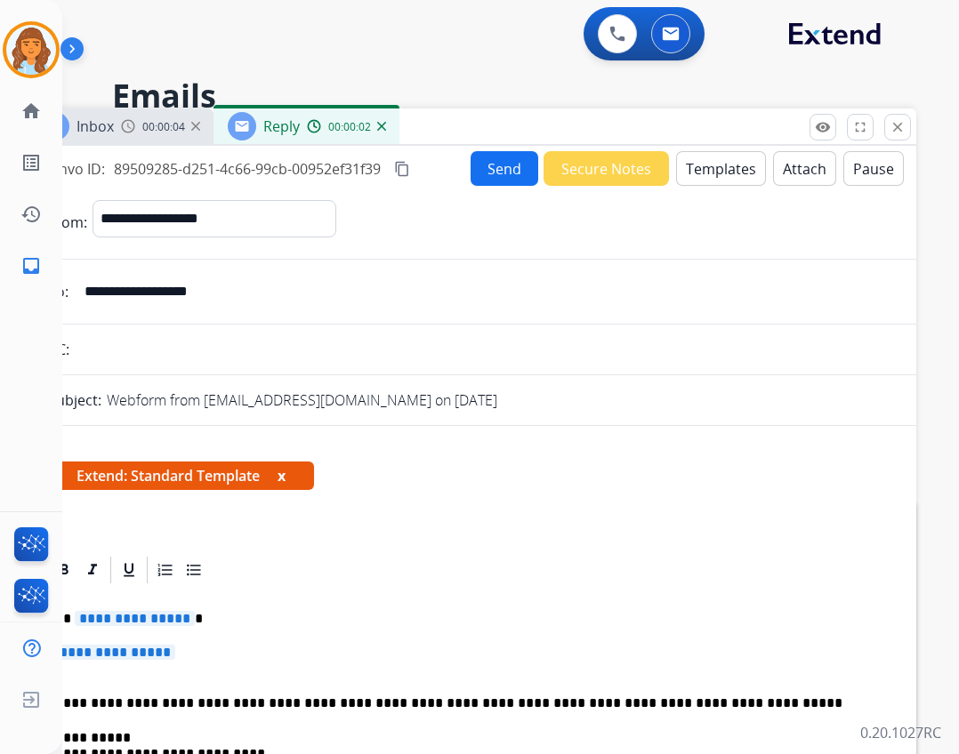
click at [160, 613] on span "**********" at bounding box center [135, 618] width 120 height 15
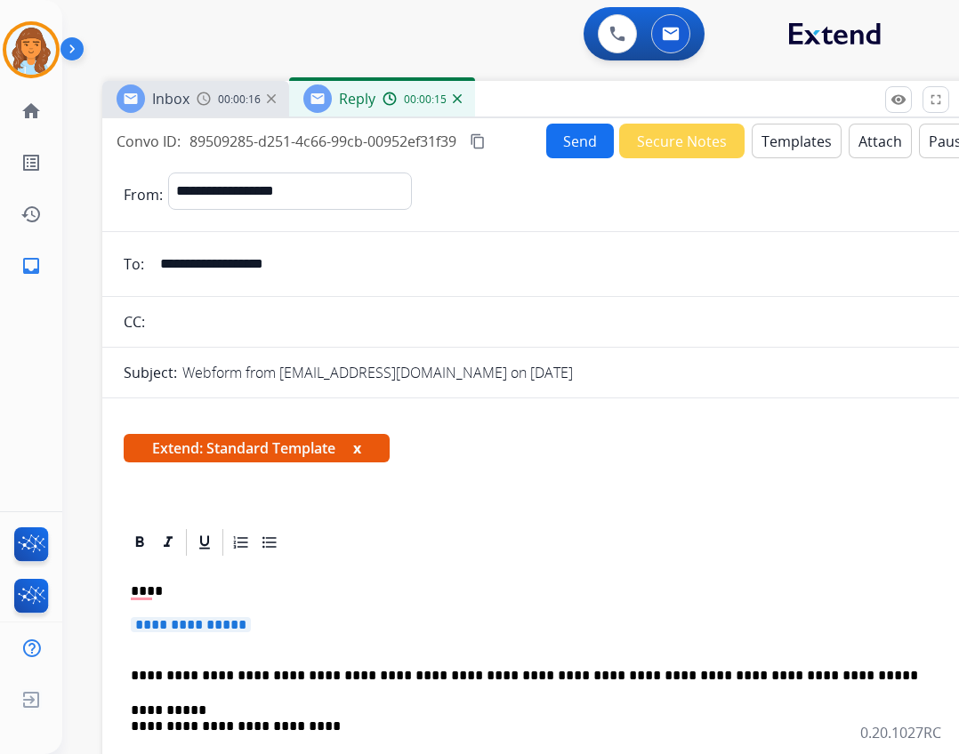
drag, startPoint x: 527, startPoint y: 131, endPoint x: 602, endPoint y: 103, distance: 80.5
click at [602, 103] on div "Inbox 00:00:16 Reply 00:00:15" at bounding box center [547, 99] width 890 height 37
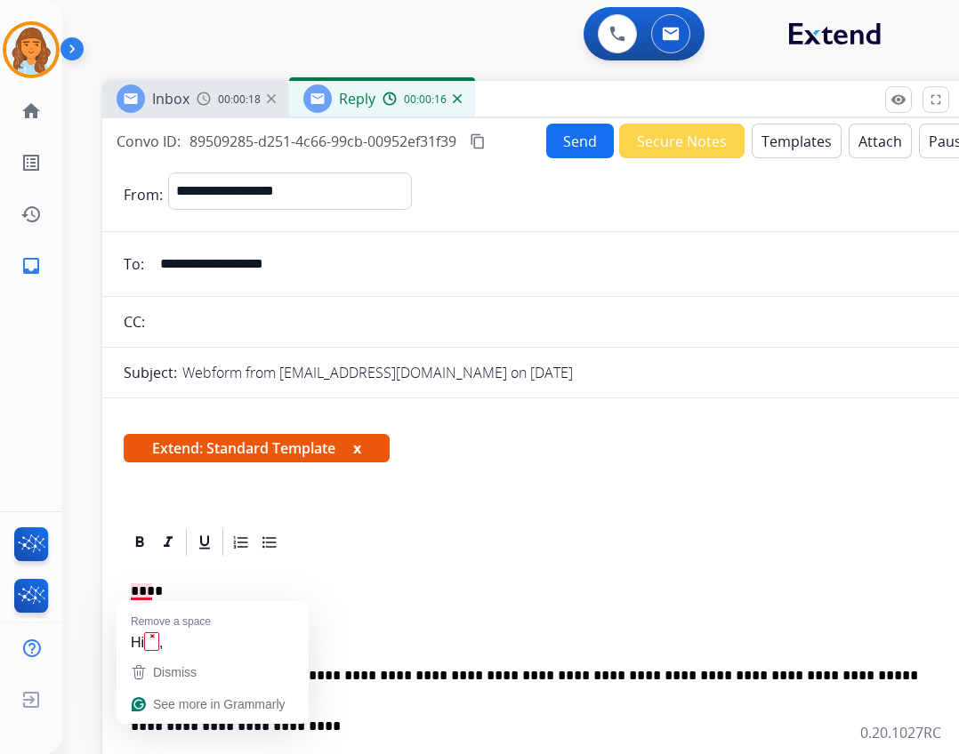
click at [149, 588] on p "****" at bounding box center [540, 592] width 819 height 16
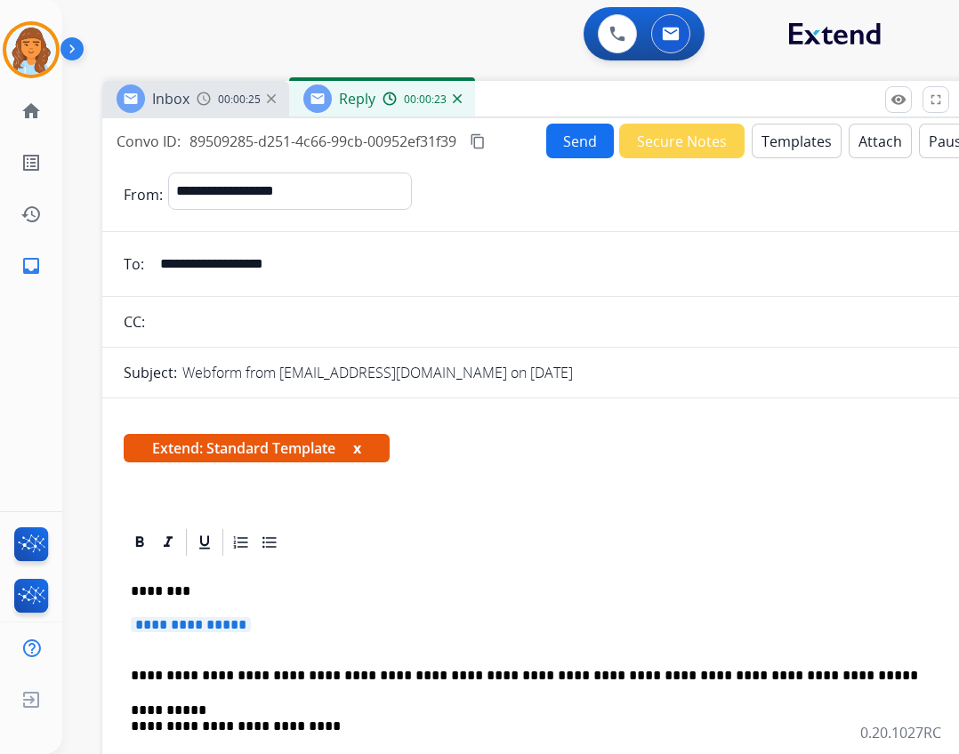
click at [182, 618] on span "**********" at bounding box center [191, 624] width 120 height 15
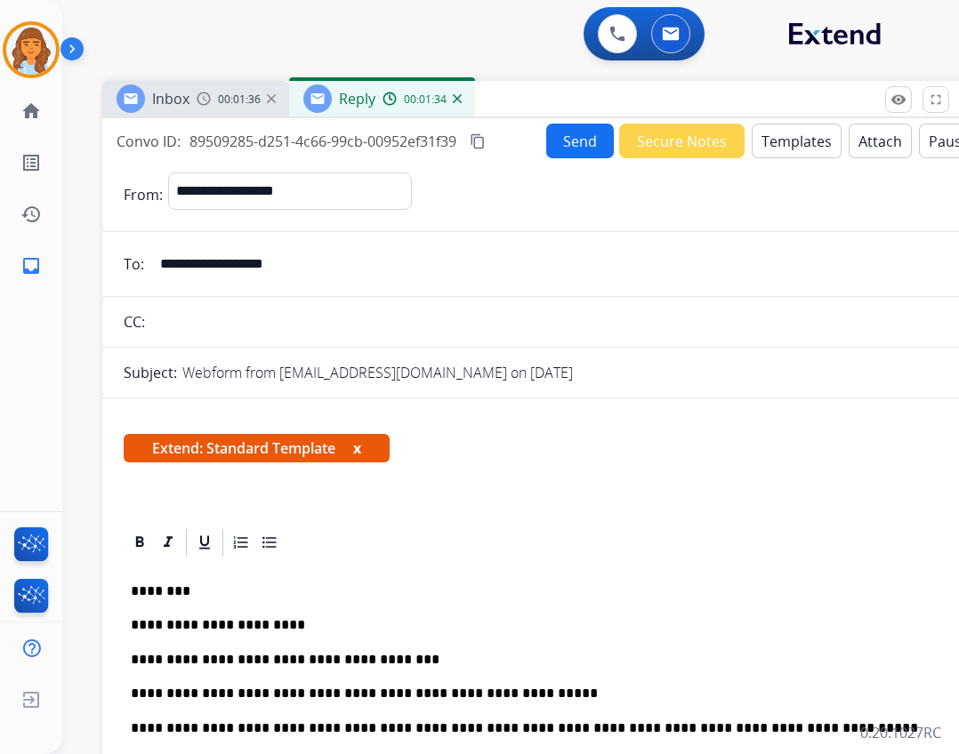
click at [546, 145] on button "Send" at bounding box center [580, 141] width 68 height 35
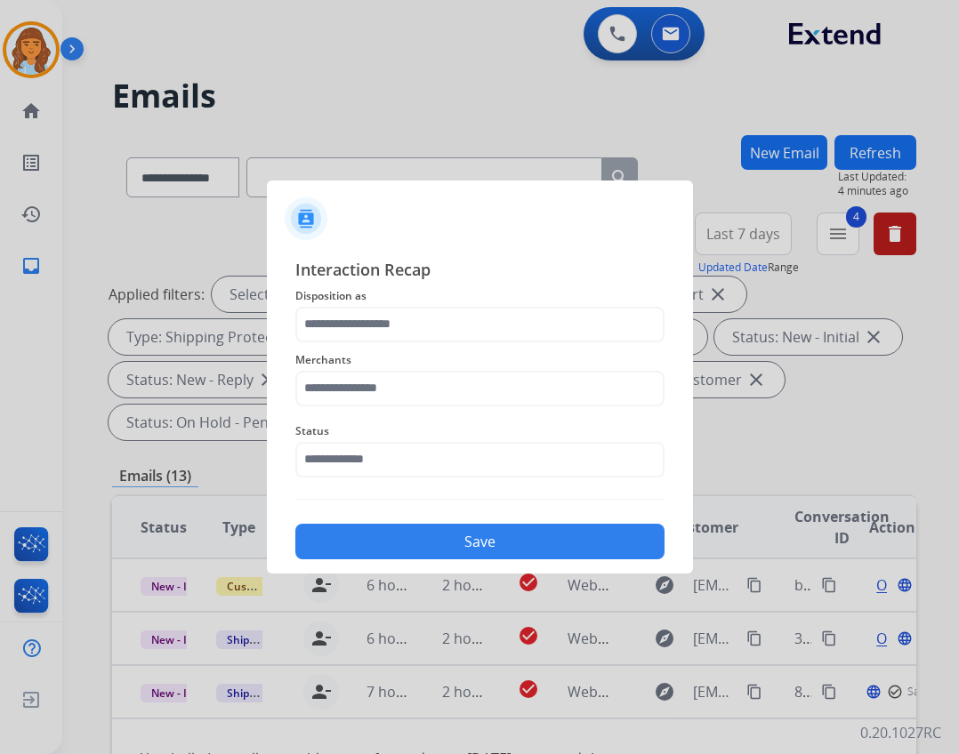
click at [521, 479] on div "Status" at bounding box center [479, 449] width 369 height 71
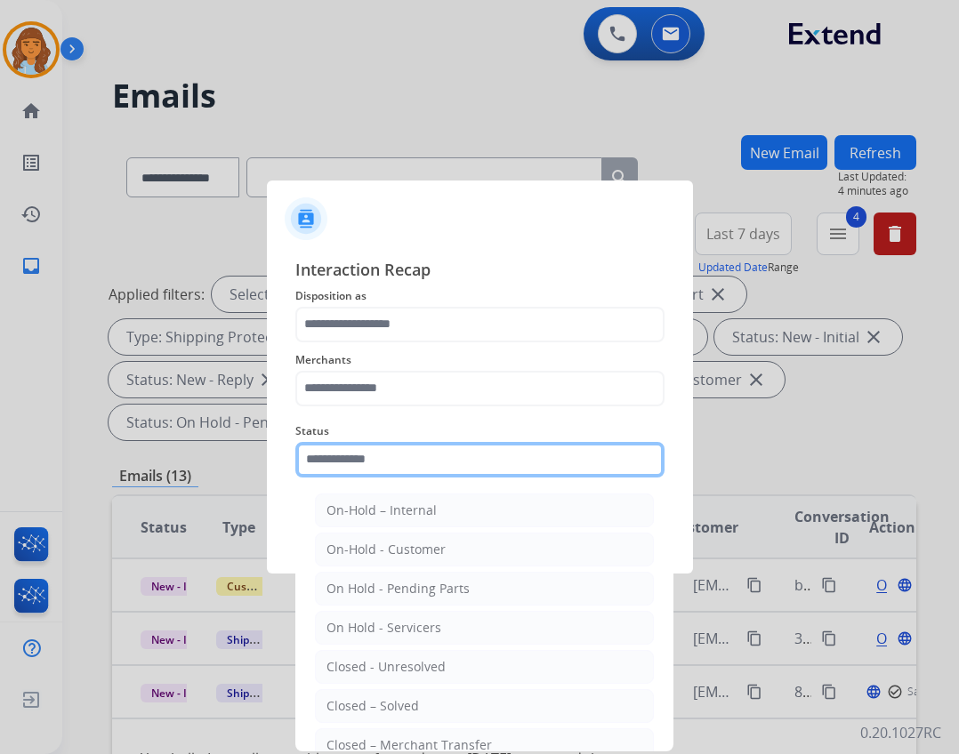
click at [520, 476] on input "text" at bounding box center [479, 460] width 369 height 36
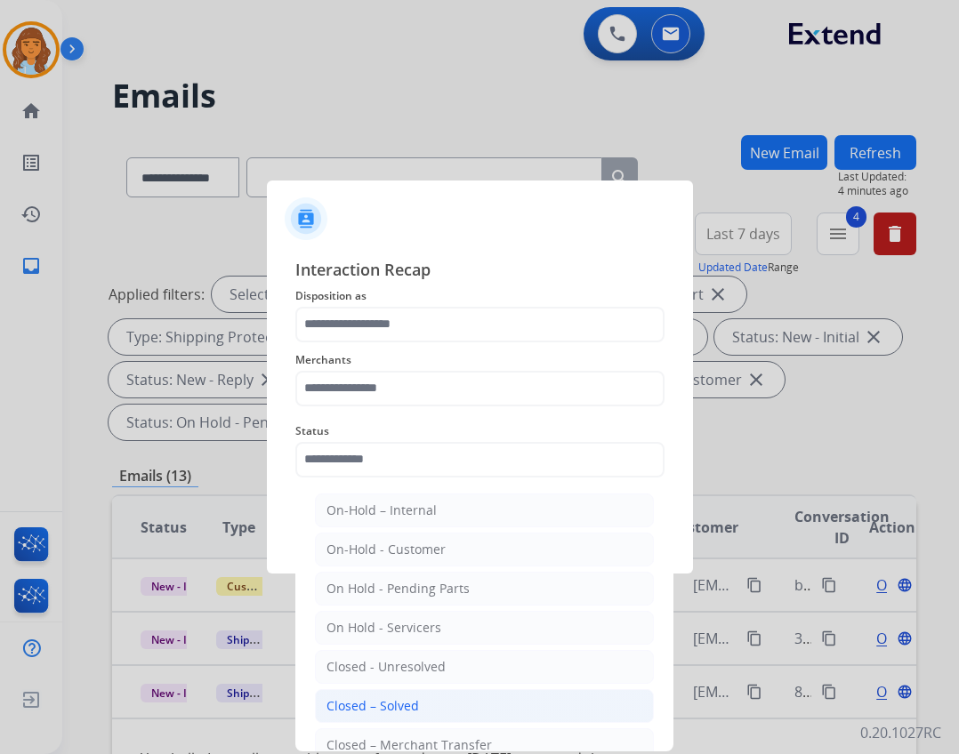
click at [478, 699] on li "Closed – Solved" at bounding box center [484, 707] width 339 height 34
type input "**********"
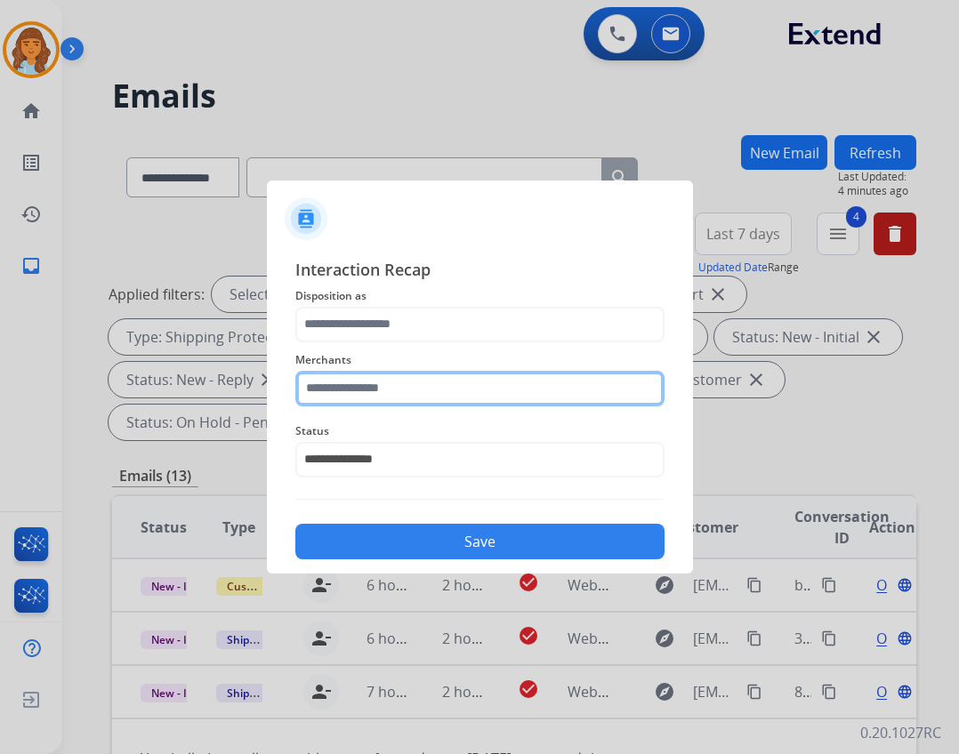
click at [441, 398] on input "text" at bounding box center [479, 389] width 369 height 36
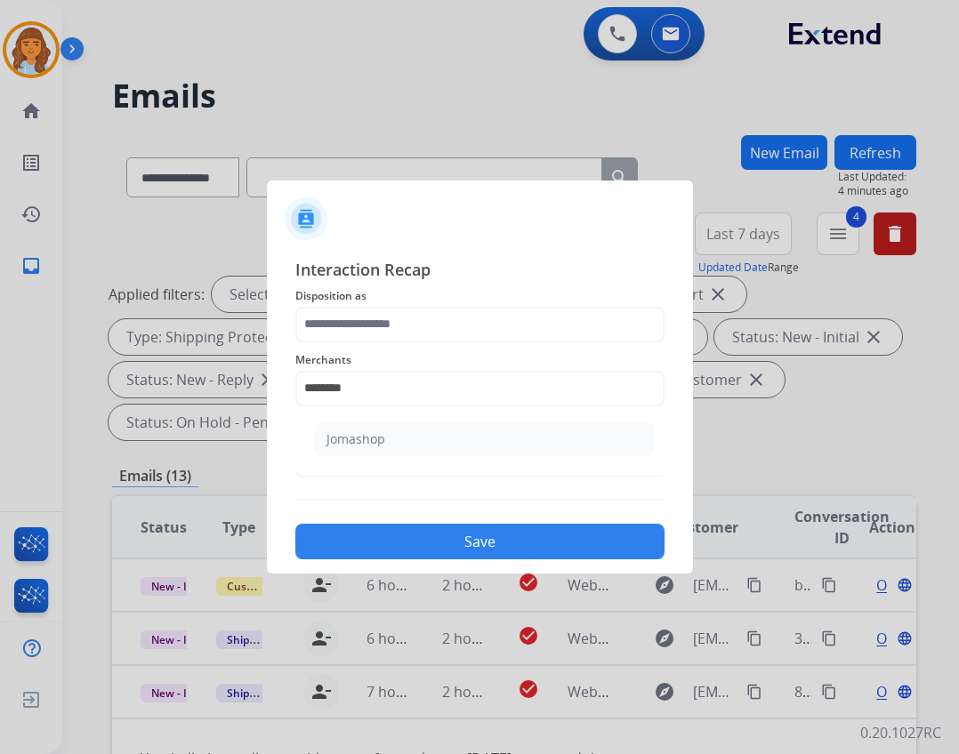
click at [418, 456] on ul "Jomashop" at bounding box center [485, 444] width 350 height 60
click at [423, 434] on li "Jomashop" at bounding box center [484, 440] width 339 height 34
type input "********"
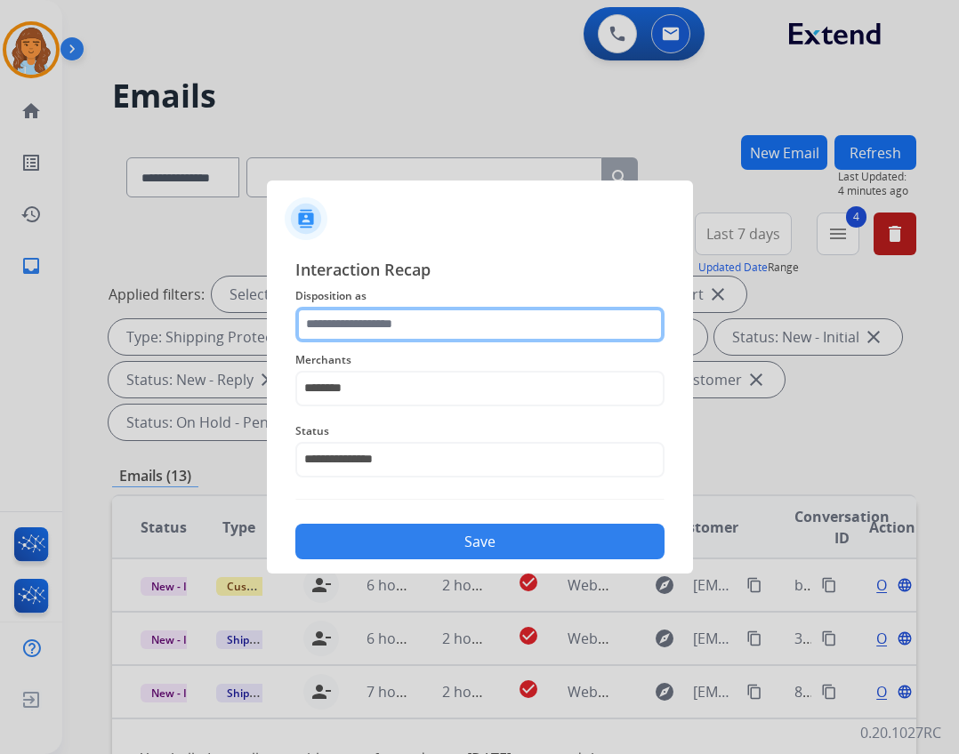
click at [439, 320] on input "text" at bounding box center [479, 325] width 369 height 36
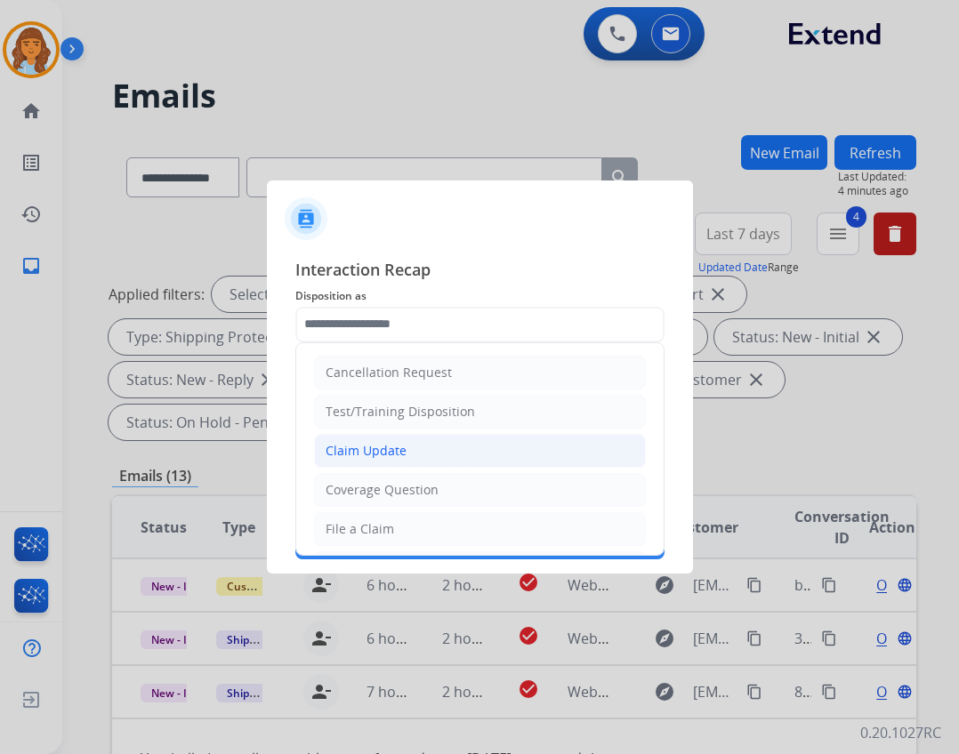
click at [435, 460] on li "Claim Update" at bounding box center [480, 451] width 332 height 34
type input "**********"
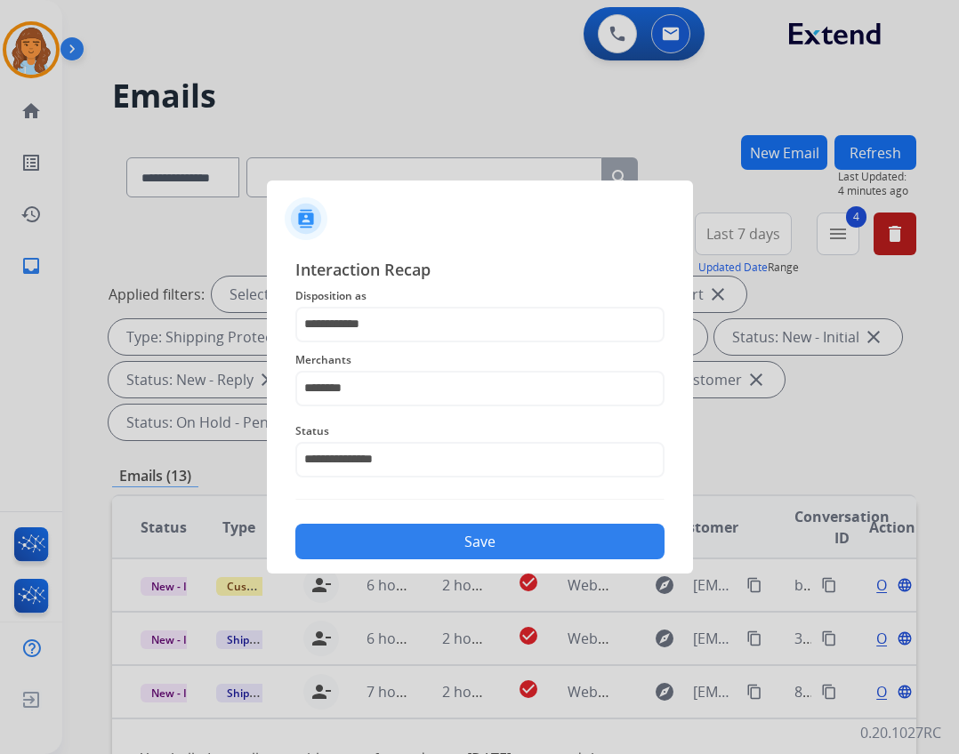
click at [494, 540] on button "Save" at bounding box center [479, 542] width 369 height 36
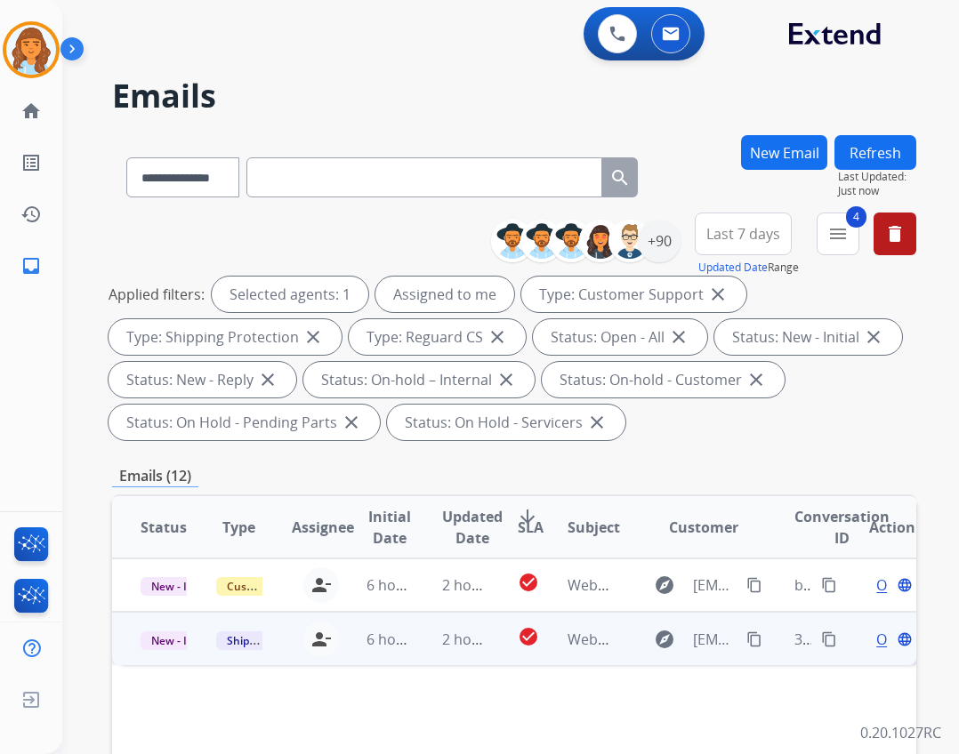
click at [489, 644] on td "check_circle" at bounding box center [514, 638] width 51 height 53
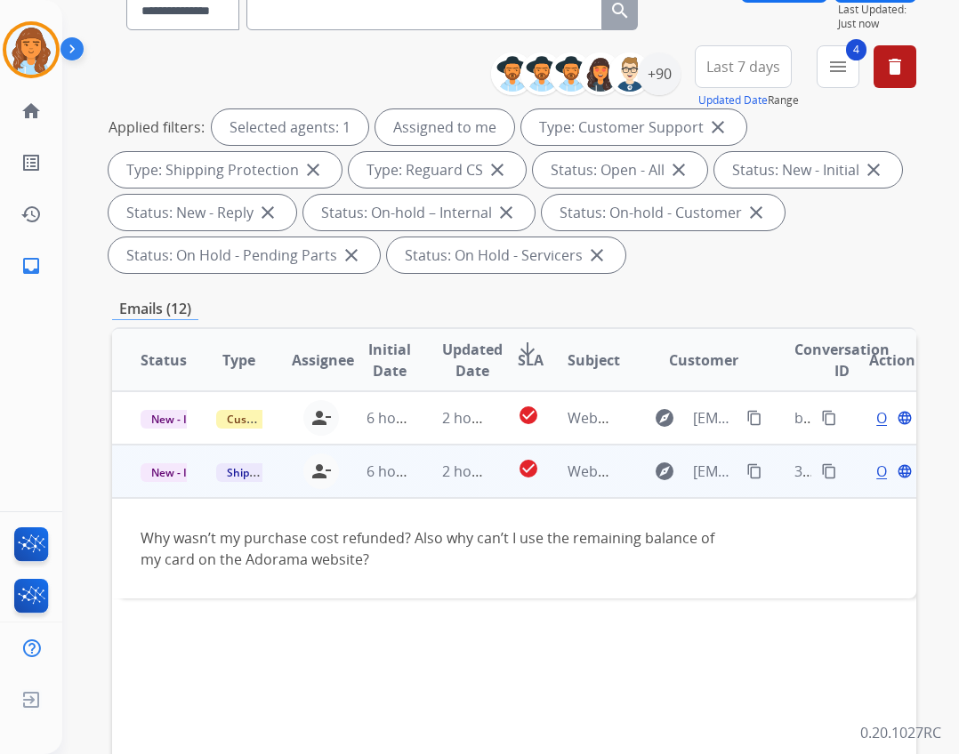
scroll to position [178, 0]
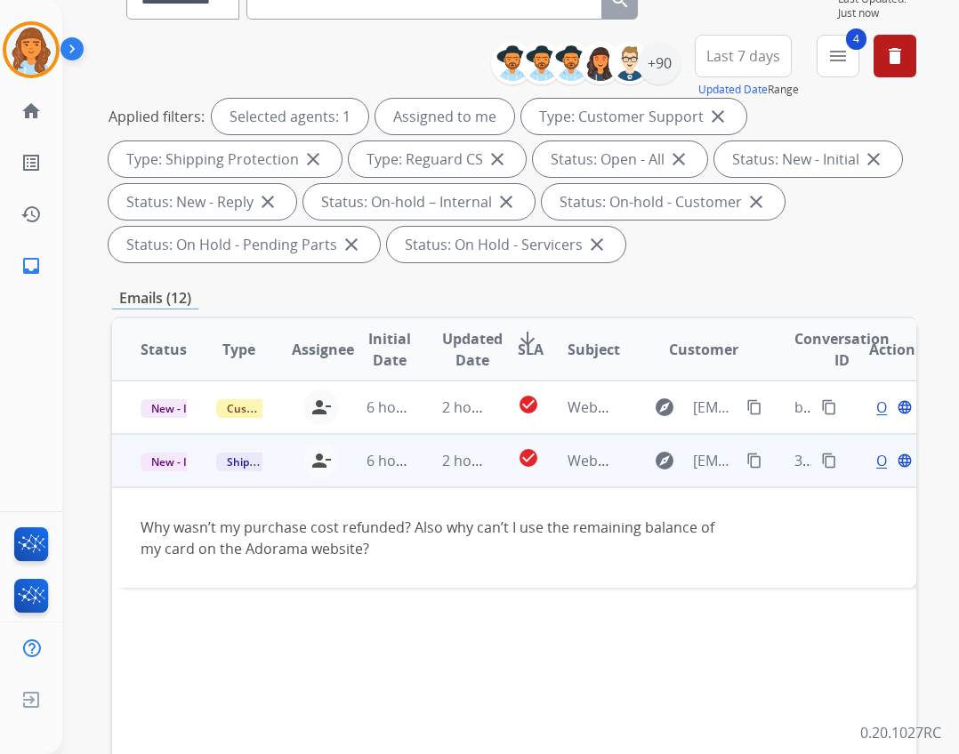
click at [746, 463] on mat-icon "content_copy" at bounding box center [754, 461] width 16 height 16
click at [869, 458] on div "Open language" at bounding box center [892, 460] width 46 height 21
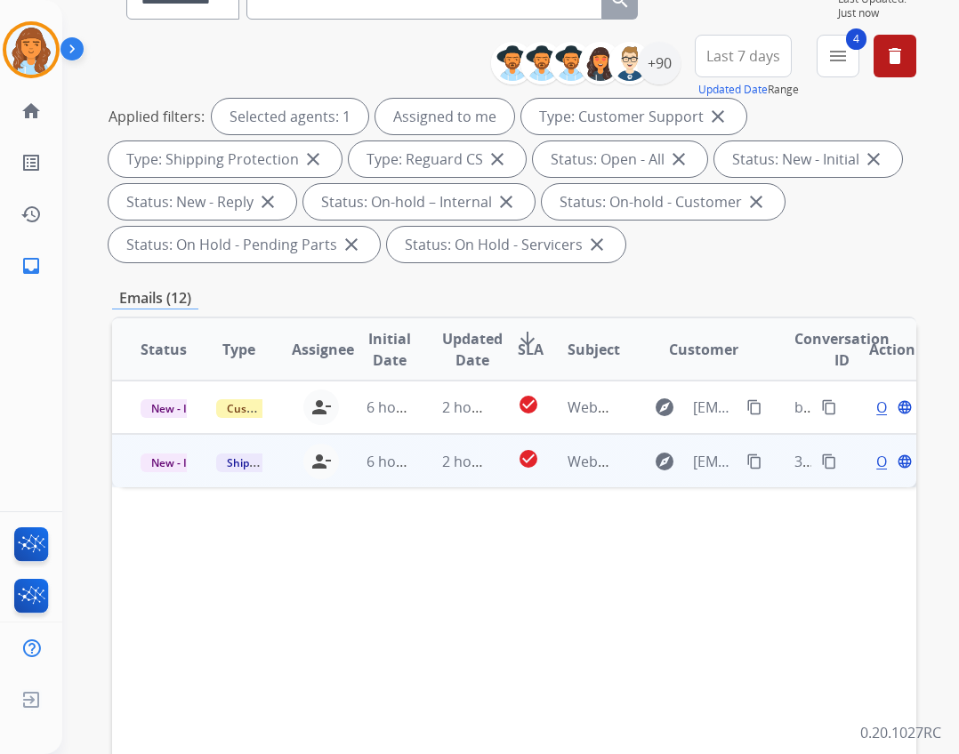
click at [869, 463] on div "Open language" at bounding box center [892, 461] width 46 height 21
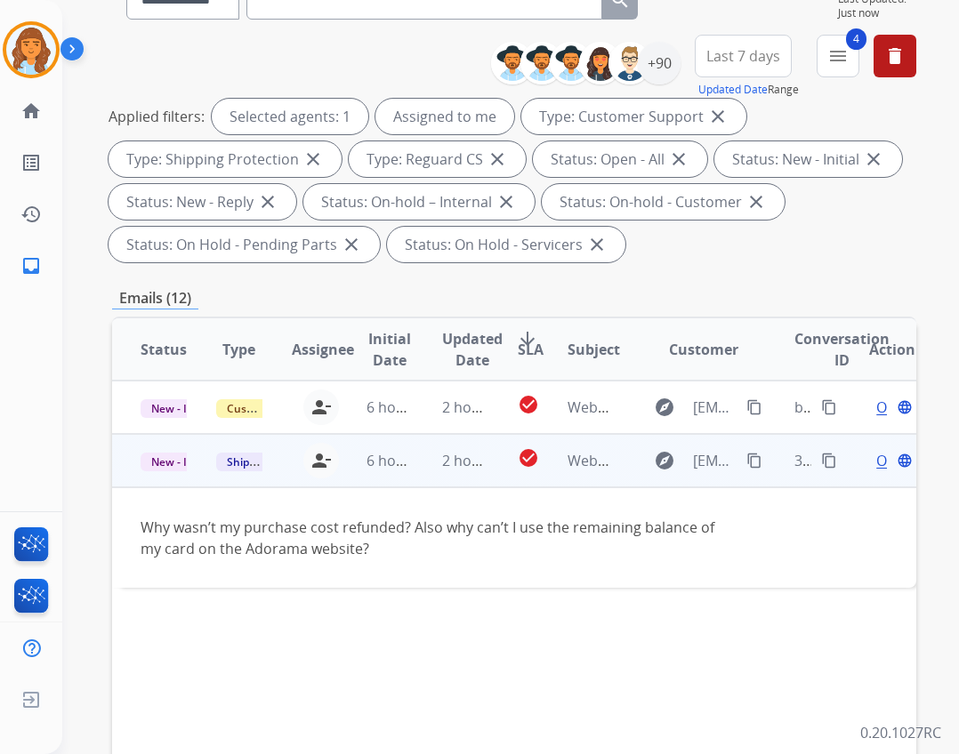
click at [876, 464] on span "Open" at bounding box center [894, 460] width 36 height 21
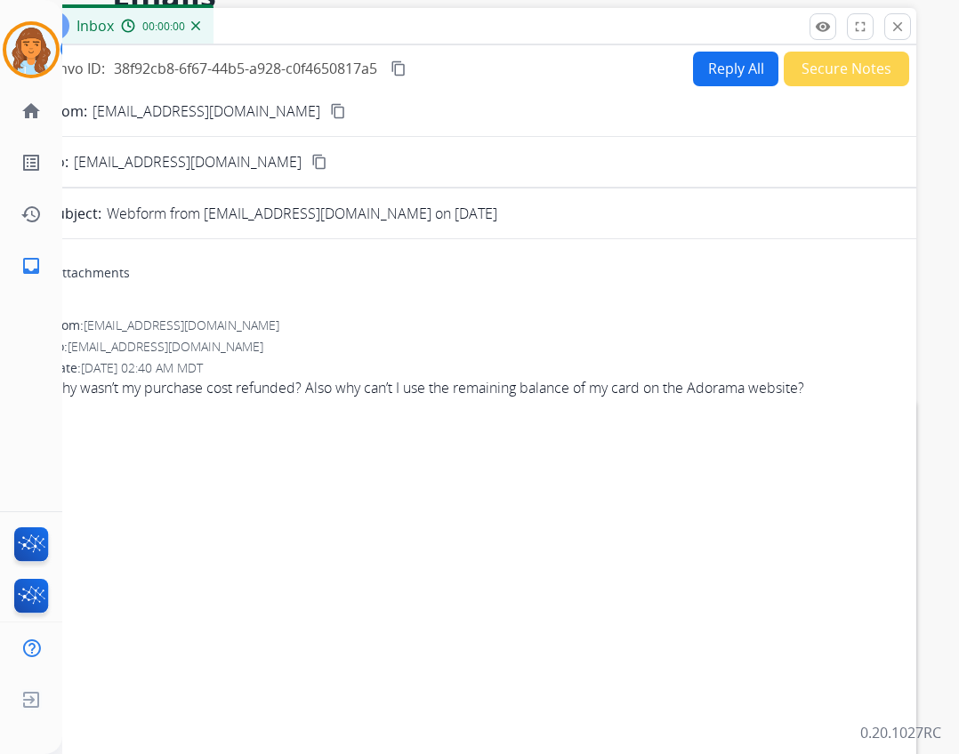
scroll to position [0, 0]
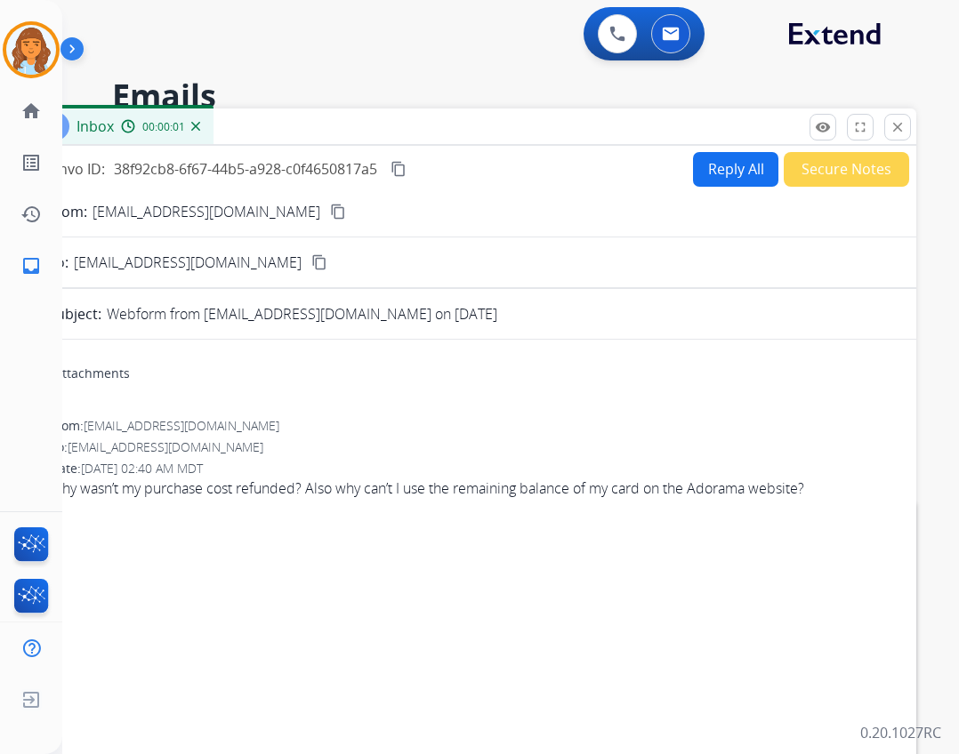
click at [695, 171] on button "Reply All" at bounding box center [735, 169] width 85 height 35
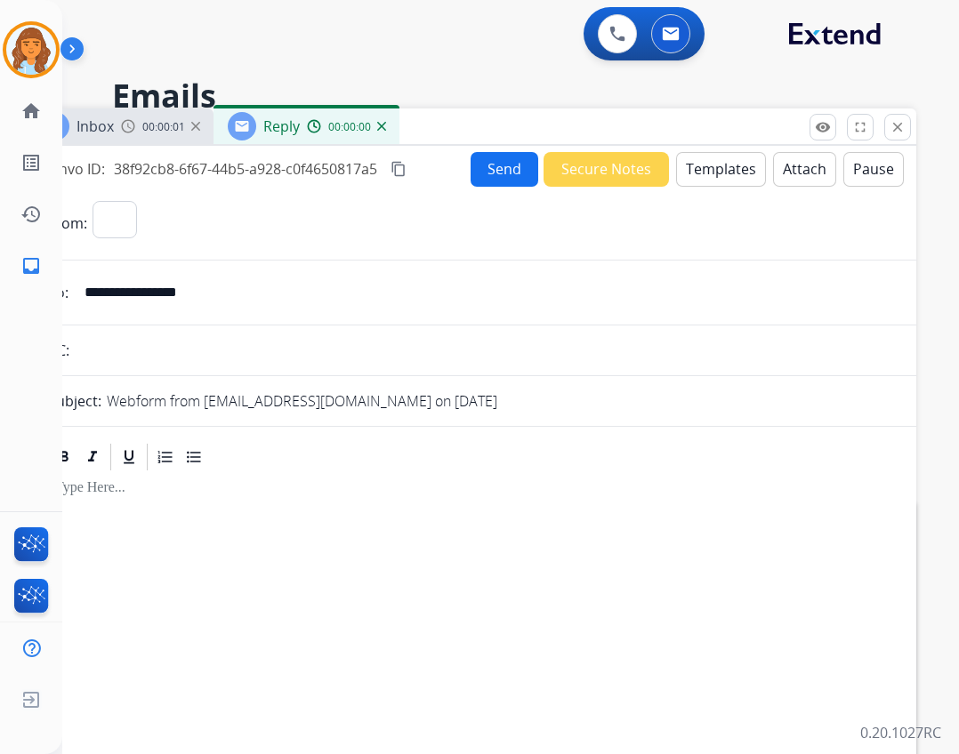
select select "**********"
click at [741, 174] on button "Templates" at bounding box center [721, 169] width 90 height 35
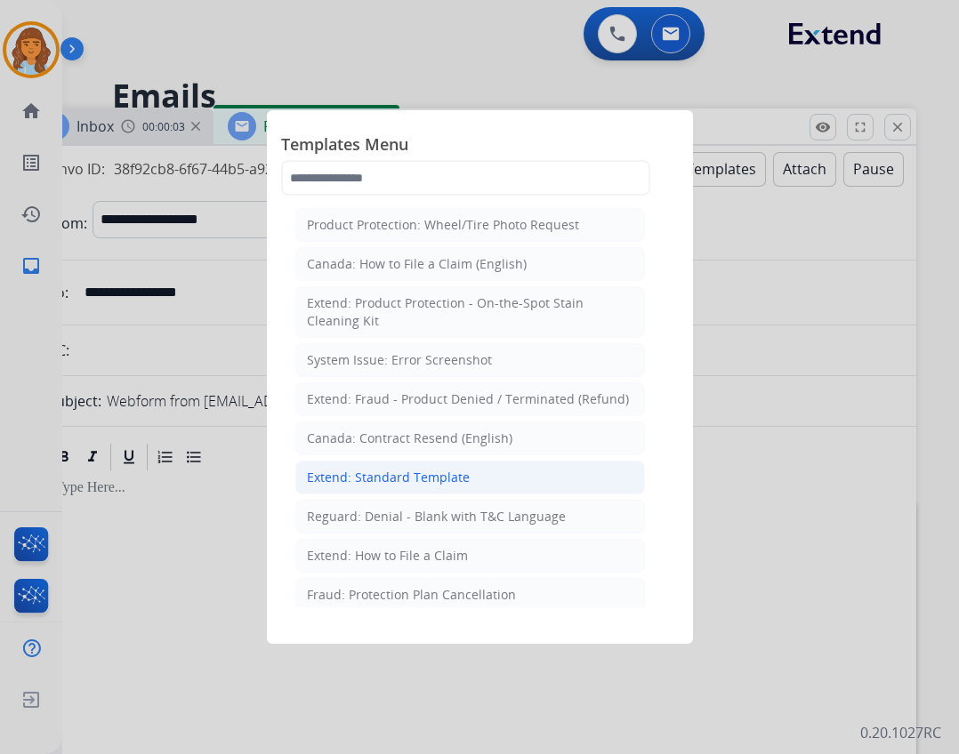
click at [327, 487] on li "Extend: Standard Template" at bounding box center [470, 478] width 350 height 34
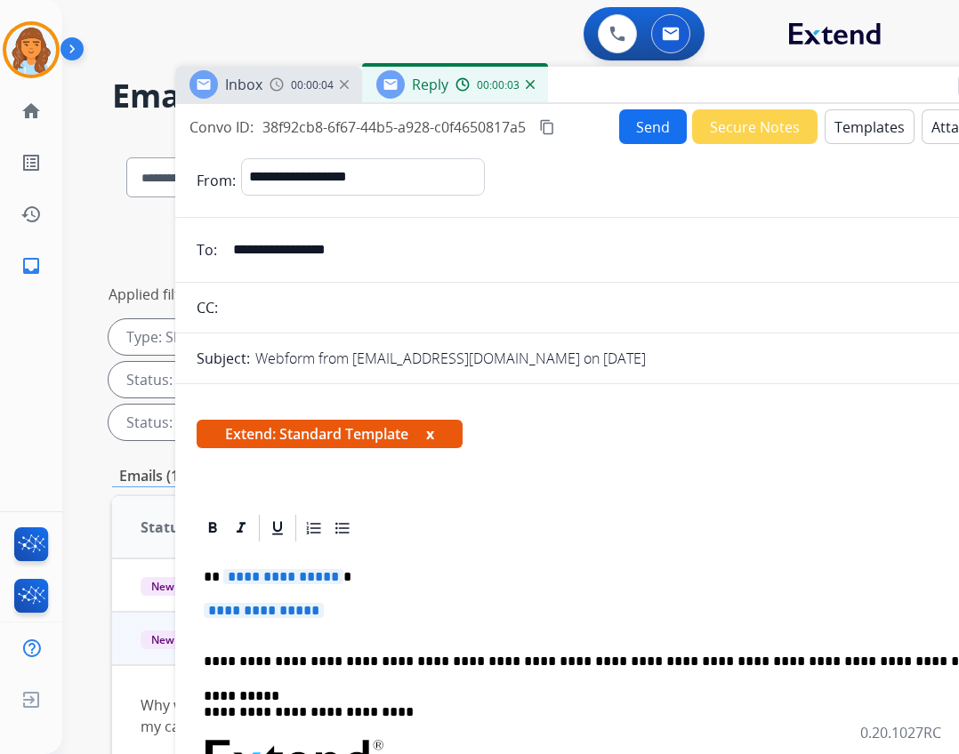
drag, startPoint x: 526, startPoint y: 134, endPoint x: 676, endPoint y: 90, distance: 156.8
click at [676, 90] on div "Inbox 00:00:04 Reply 00:00:03" at bounding box center [620, 85] width 890 height 37
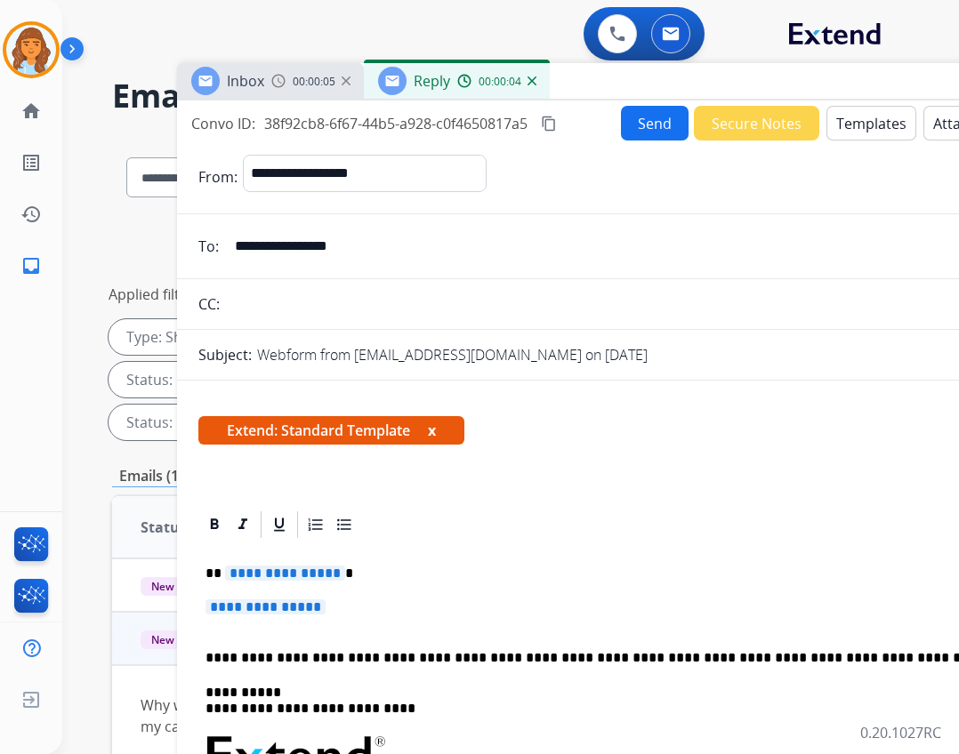
click at [286, 573] on span "**********" at bounding box center [285, 573] width 120 height 15
click at [260, 601] on span "**********" at bounding box center [266, 607] width 120 height 15
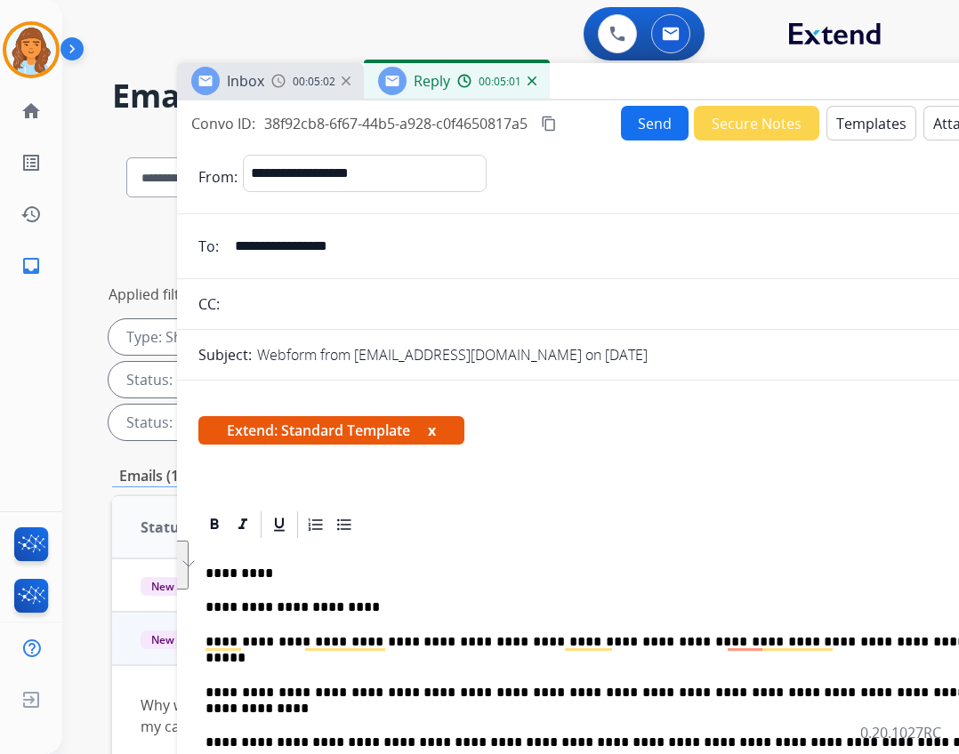
select select "**********"
select select "*"
select select "**********"
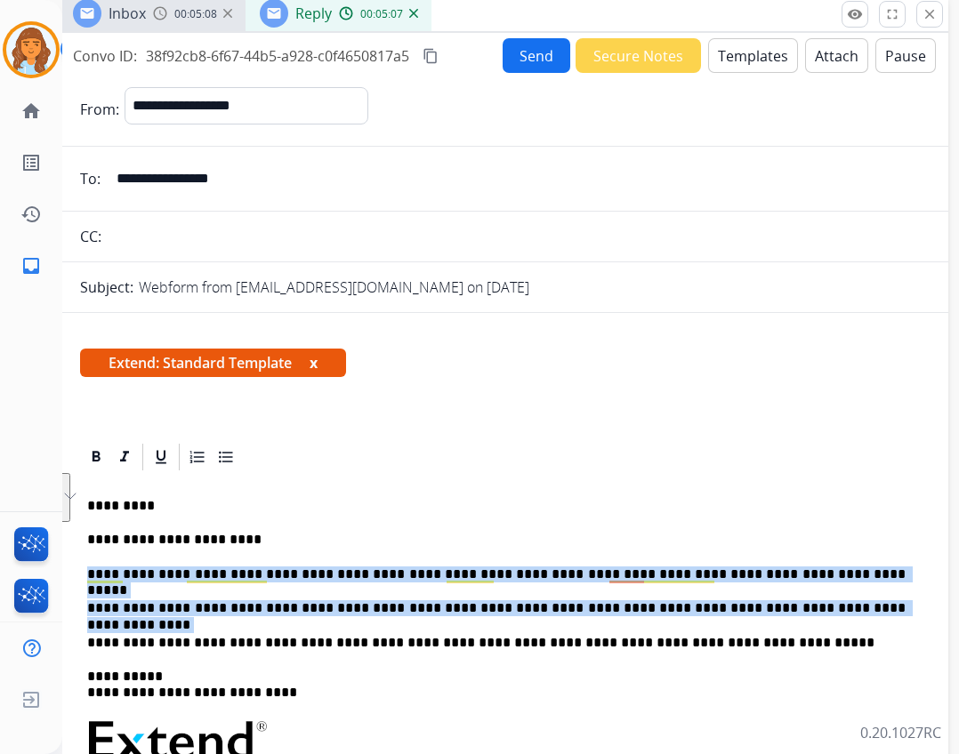
drag, startPoint x: 593, startPoint y: 81, endPoint x: 476, endPoint y: 9, distance: 137.8
click at [476, 9] on div "Inbox 00:05:08 Reply 00:05:07" at bounding box center [504, 14] width 890 height 37
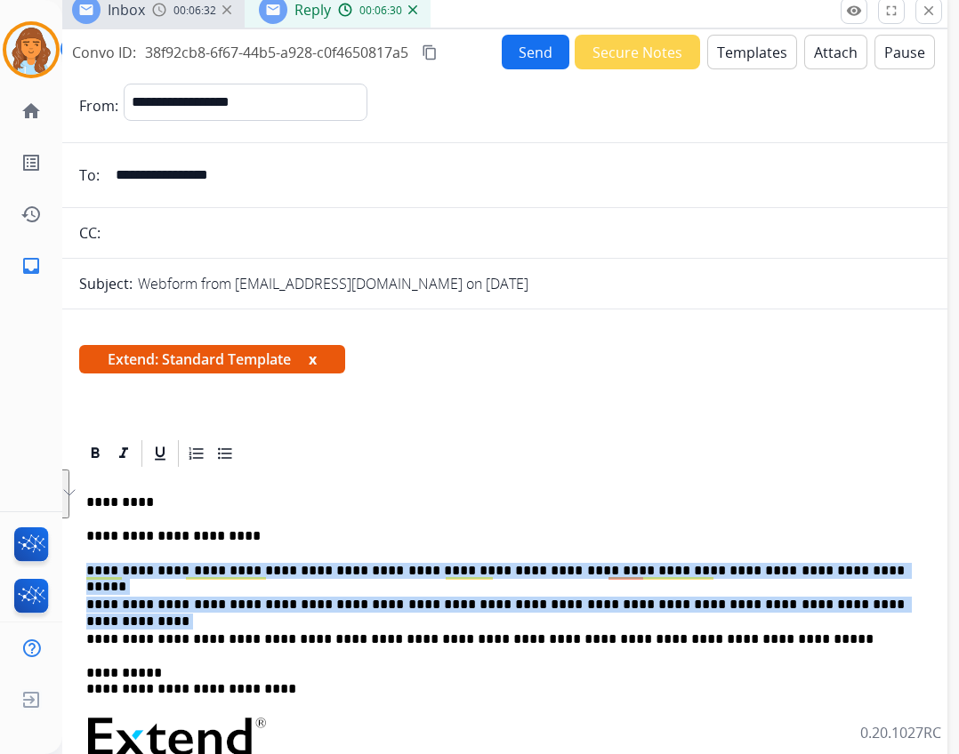
click at [847, 585] on div "**********" at bounding box center [502, 758] width 847 height 577
click at [802, 597] on p "**********" at bounding box center [495, 605] width 819 height 16
drag, startPoint x: 821, startPoint y: 606, endPoint x: 67, endPoint y: 565, distance: 755.6
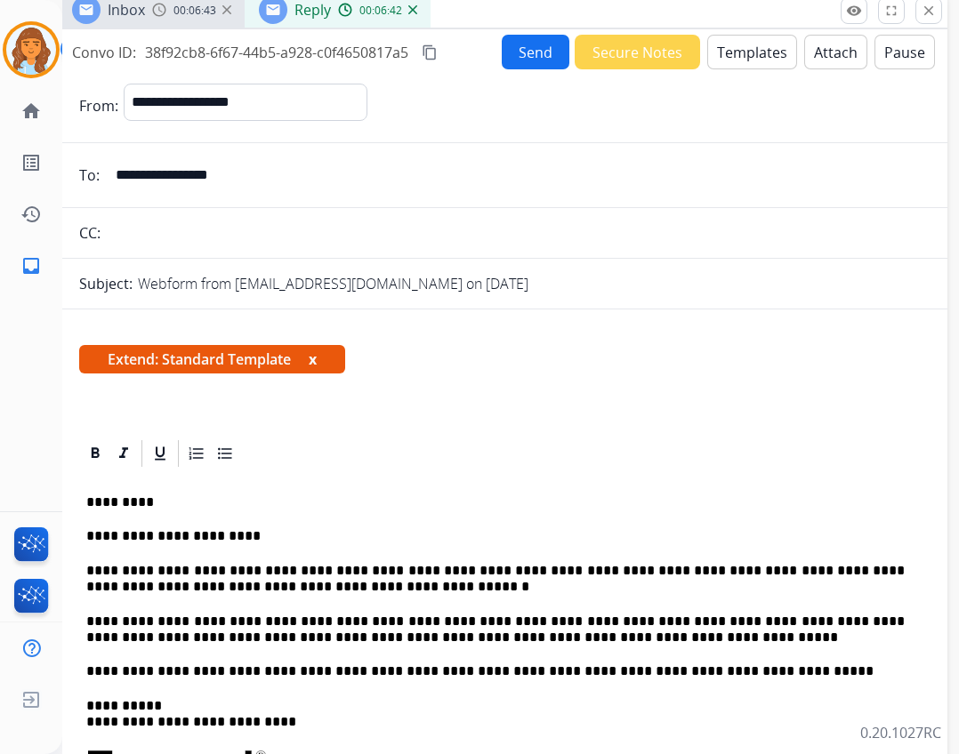
click at [542, 52] on button "Send" at bounding box center [536, 52] width 68 height 35
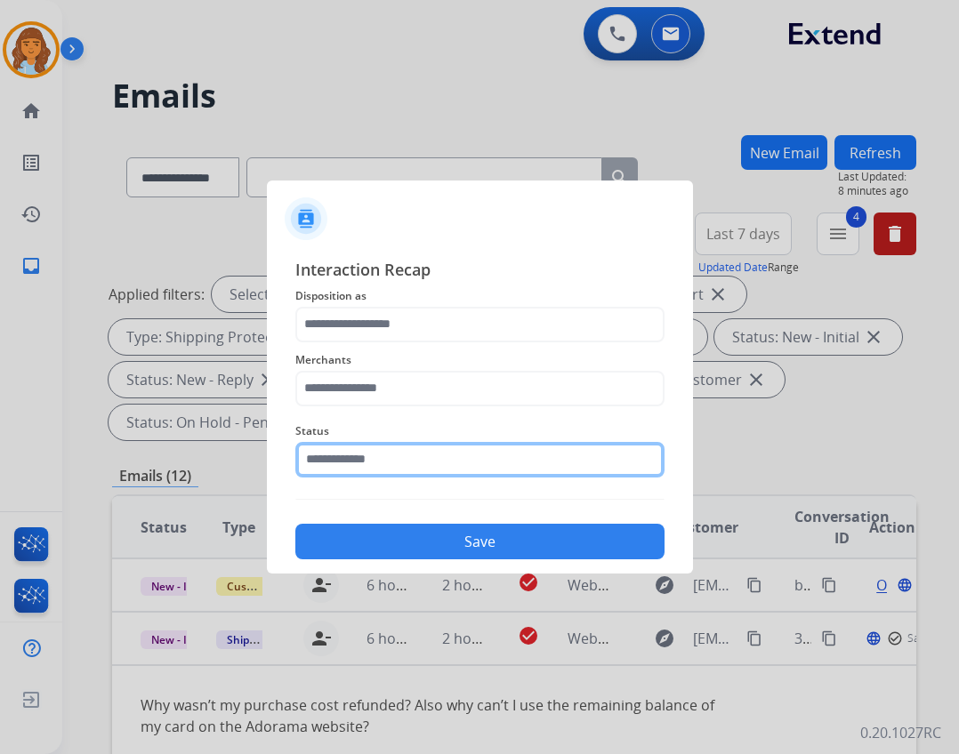
click at [344, 457] on input "text" at bounding box center [479, 460] width 369 height 36
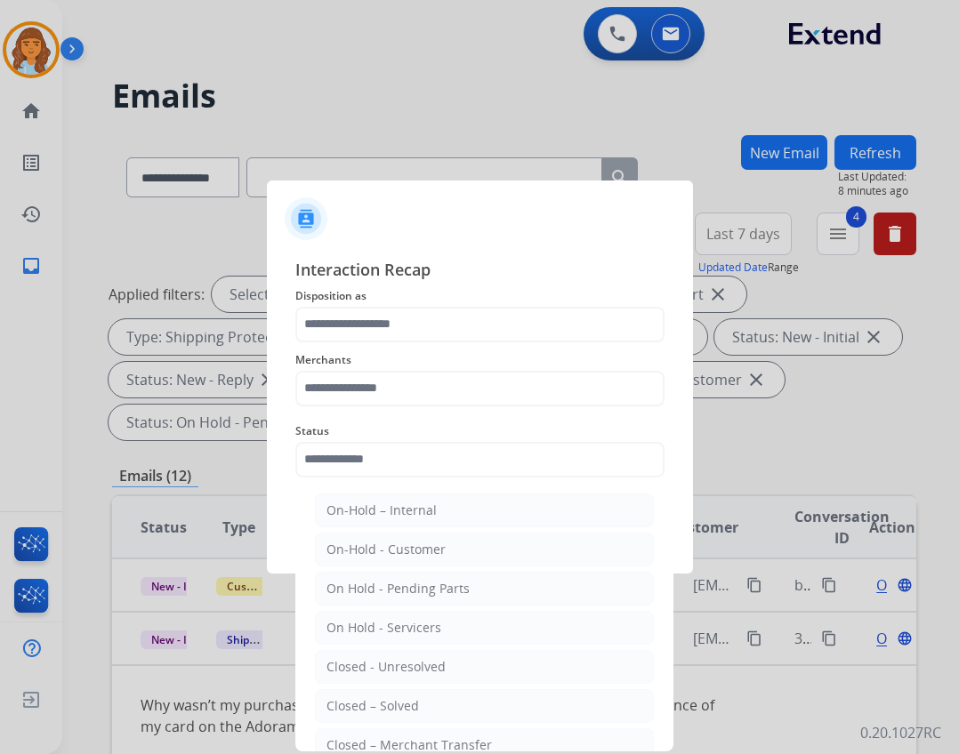
drag, startPoint x: 341, startPoint y: 702, endPoint x: 340, endPoint y: 390, distance: 312.3
click at [341, 695] on li "Closed – Solved" at bounding box center [484, 707] width 339 height 34
type input "**********"
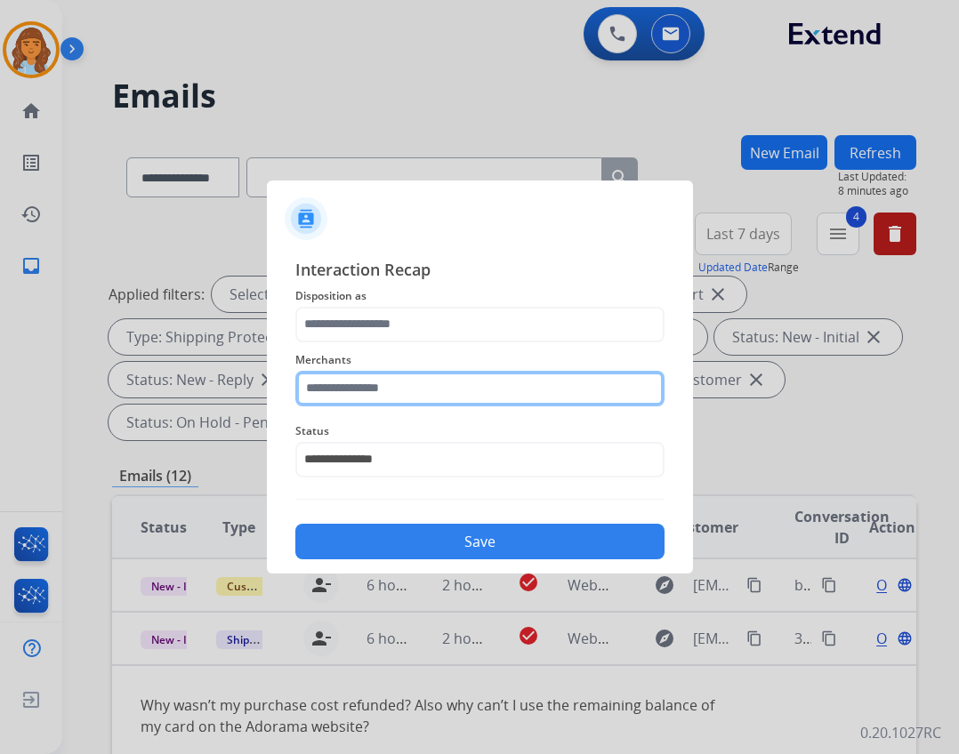
click at [351, 386] on input "text" at bounding box center [479, 389] width 369 height 36
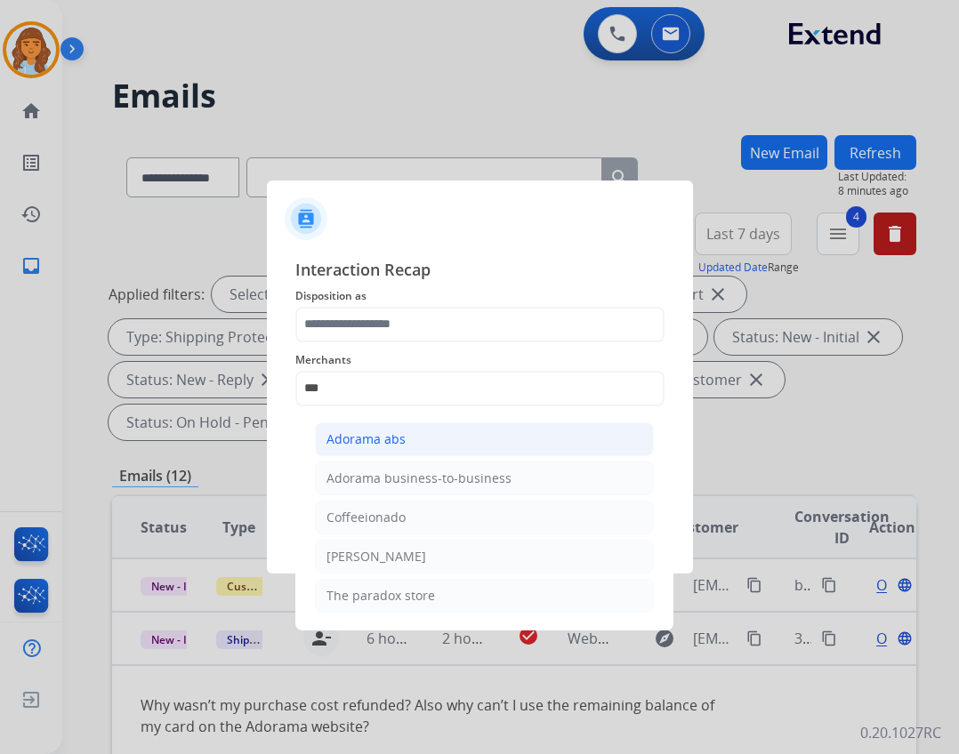
click at [403, 435] on div "Adorama abs" at bounding box center [366, 440] width 79 height 18
type input "**********"
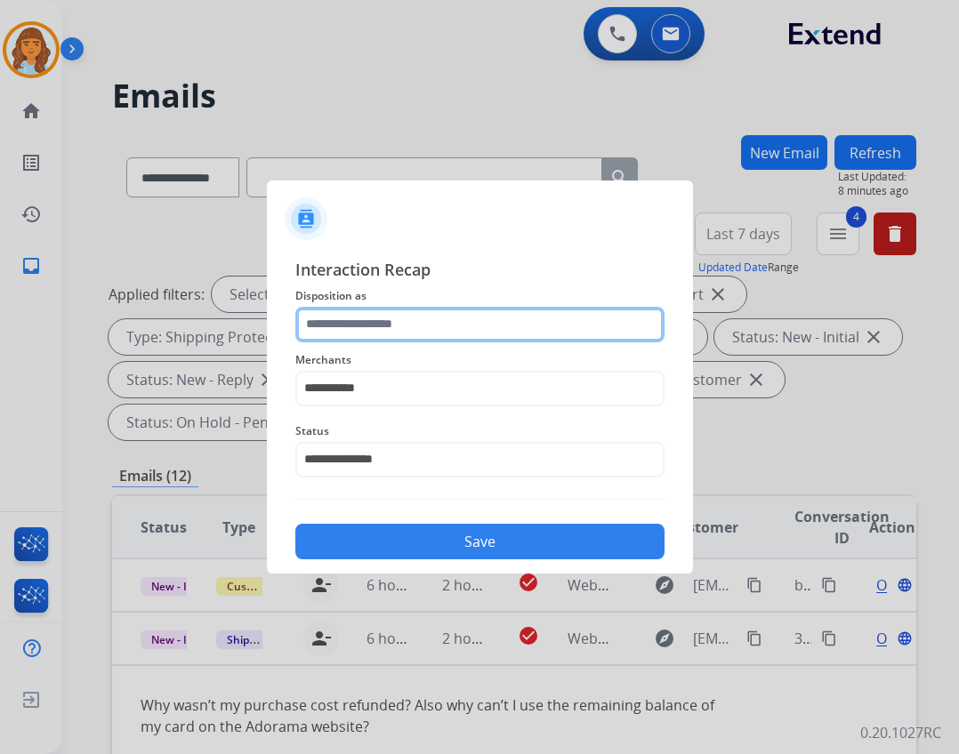
click at [395, 338] on input "text" at bounding box center [479, 325] width 369 height 36
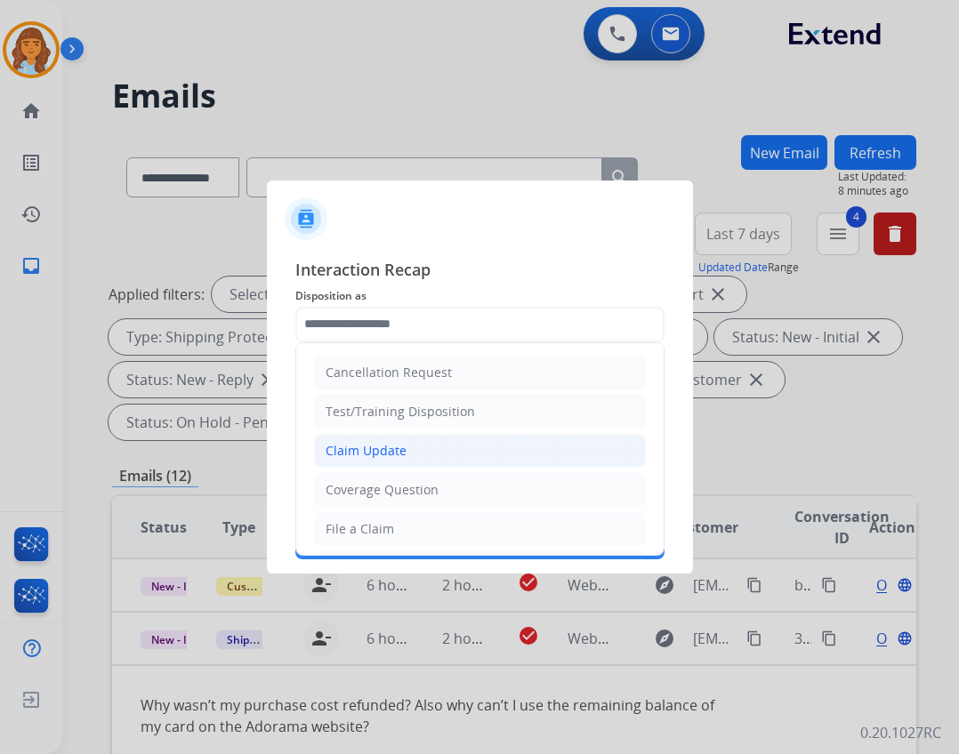
click at [412, 451] on li "Claim Update" at bounding box center [480, 451] width 332 height 34
type input "**********"
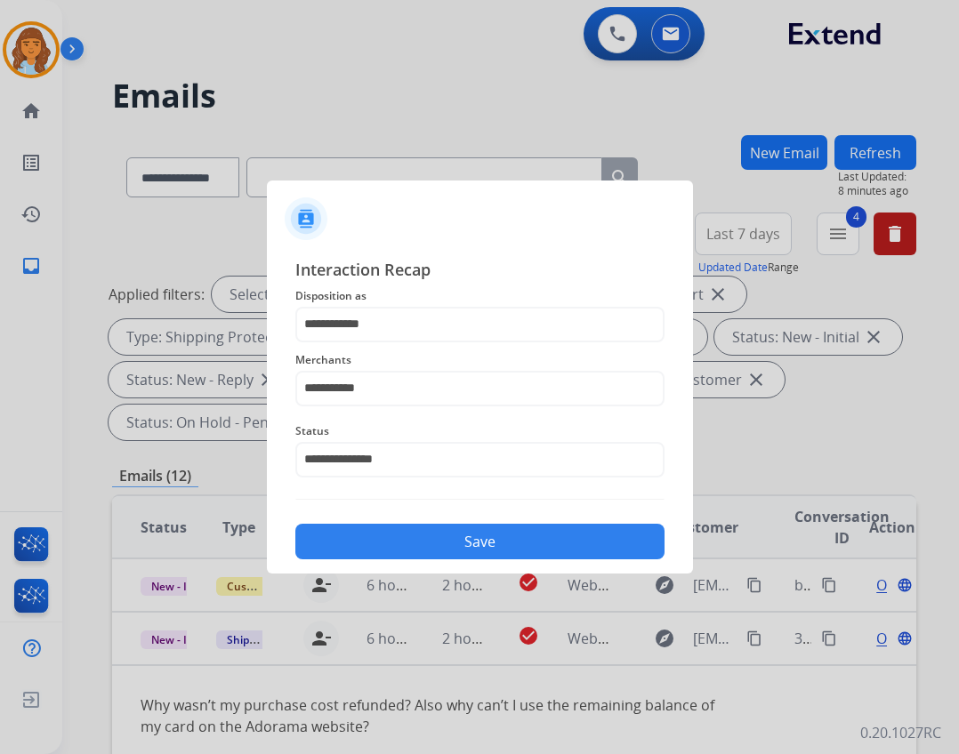
click at [439, 546] on button "Save" at bounding box center [479, 542] width 369 height 36
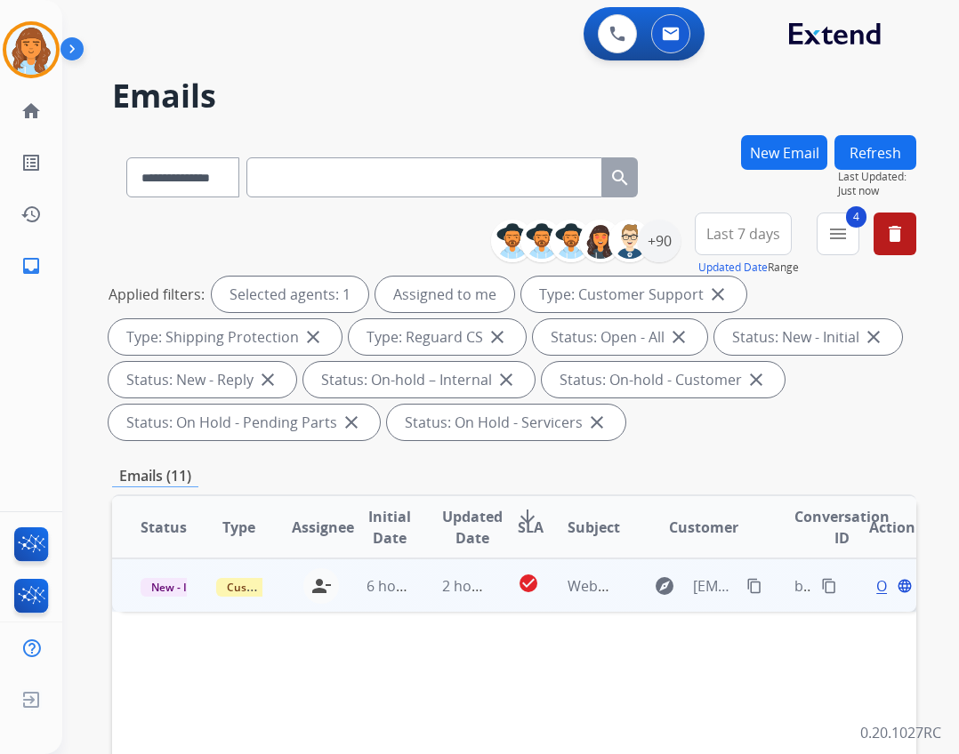
click at [457, 598] on td "2 hours ago" at bounding box center [452, 585] width 76 height 53
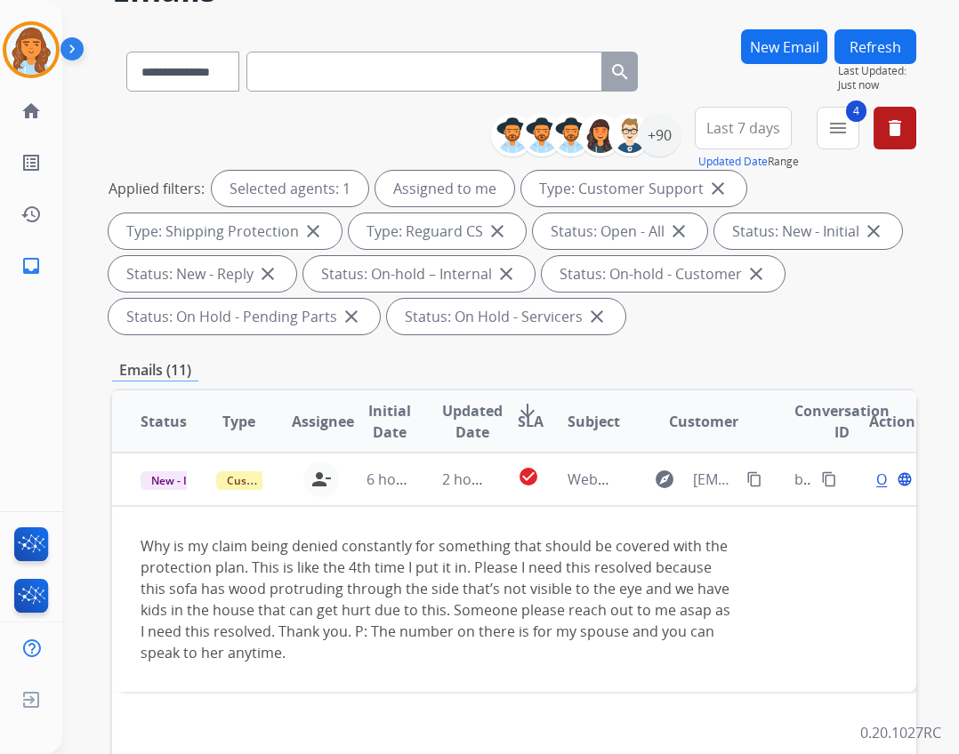
scroll to position [178, 0]
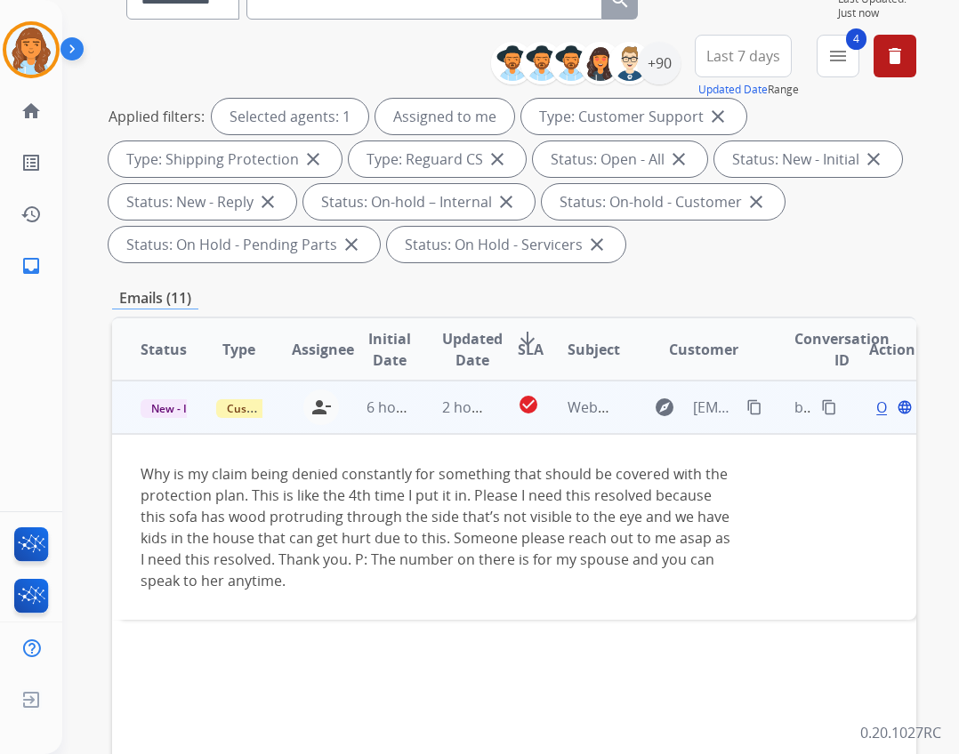
click at [746, 402] on mat-icon "content_copy" at bounding box center [754, 407] width 16 height 16
click at [876, 407] on span "Open" at bounding box center [894, 407] width 36 height 21
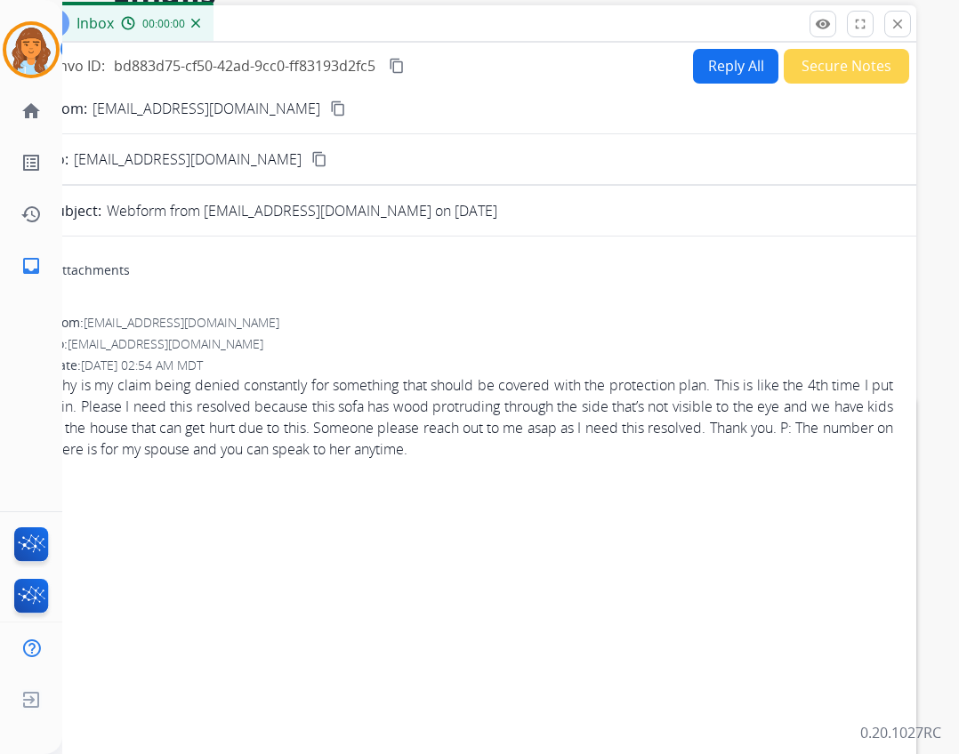
scroll to position [0, 0]
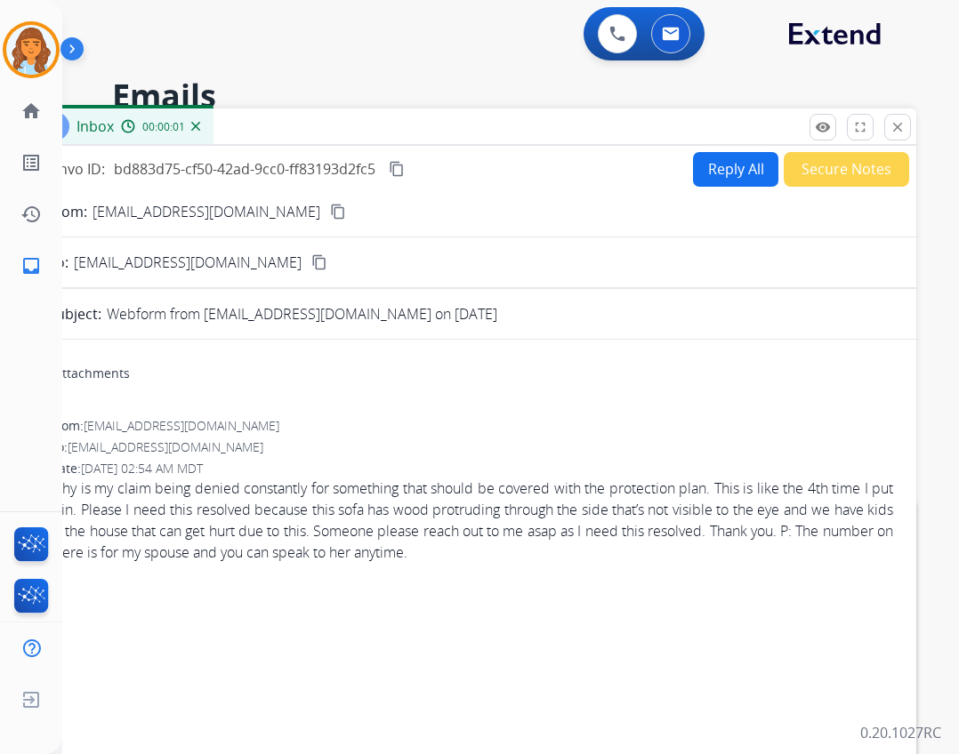
click at [738, 165] on button "Reply All" at bounding box center [735, 169] width 85 height 35
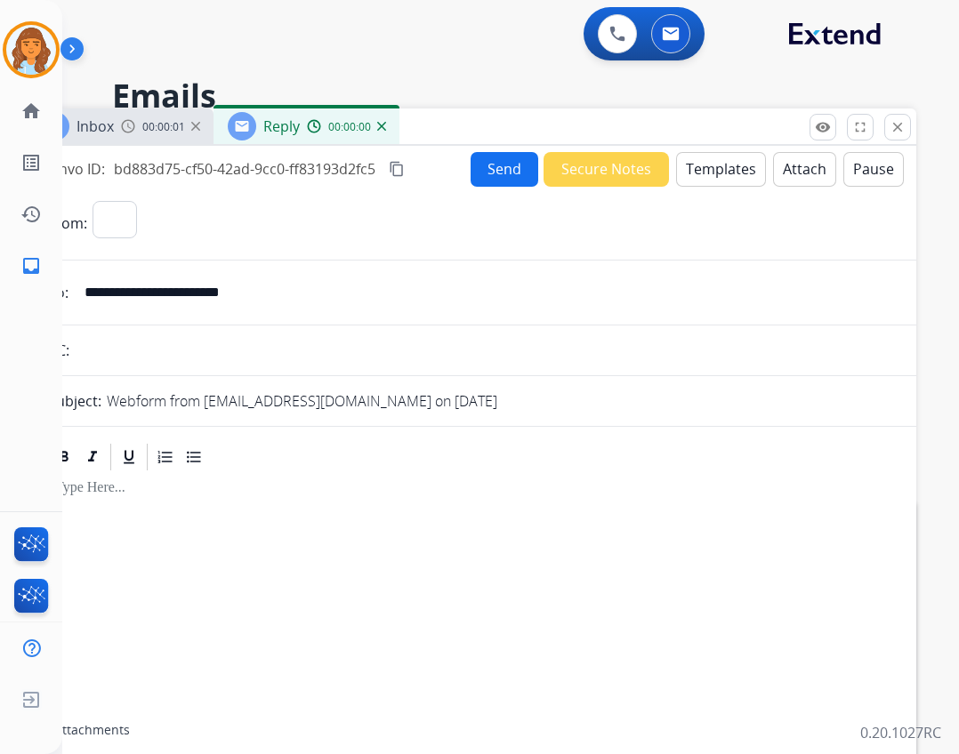
select select "**********"
click at [93, 485] on p at bounding box center [471, 488] width 833 height 16
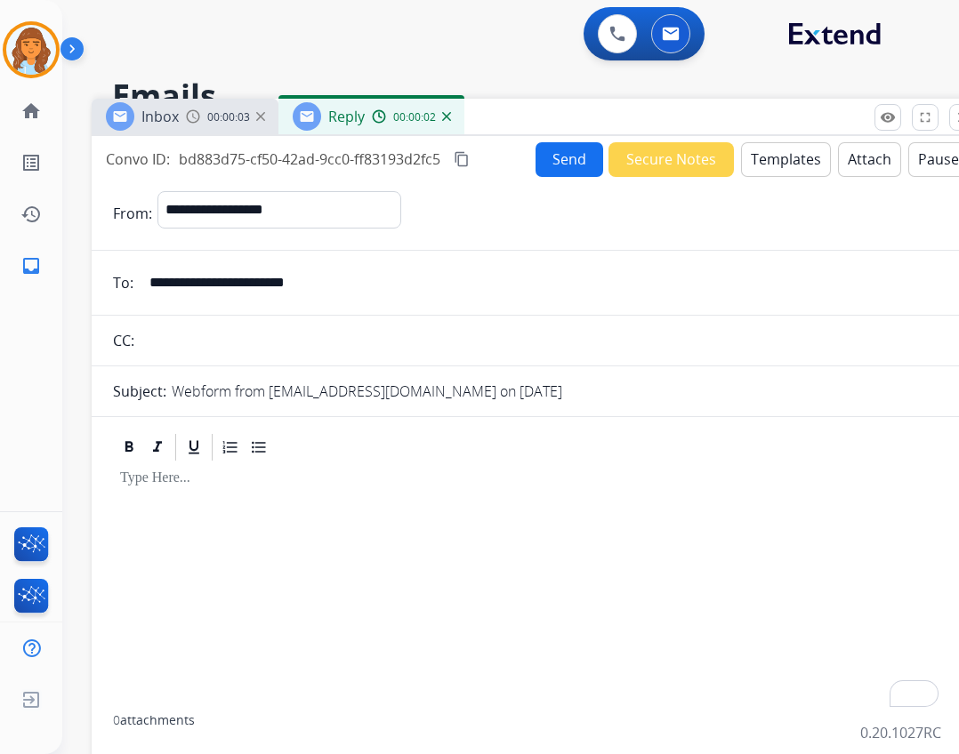
drag, startPoint x: 686, startPoint y: 136, endPoint x: 760, endPoint y: 116, distance: 76.6
click at [761, 117] on div "Inbox 00:00:03 Reply 00:00:02" at bounding box center [537, 117] width 890 height 37
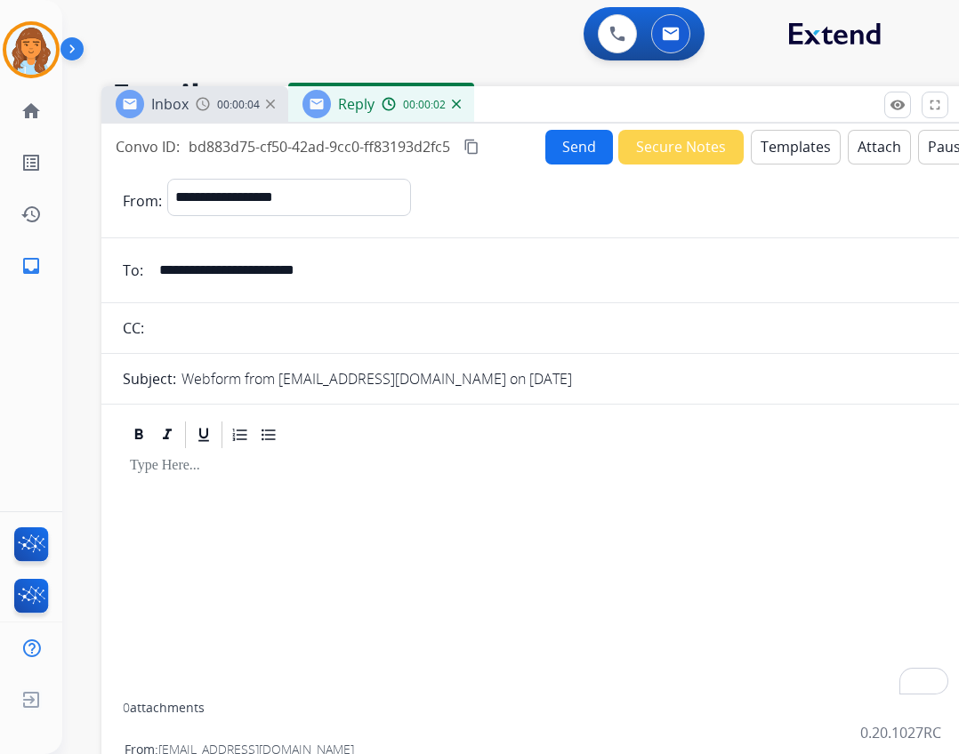
click at [760, 146] on button "Templates" at bounding box center [796, 147] width 90 height 35
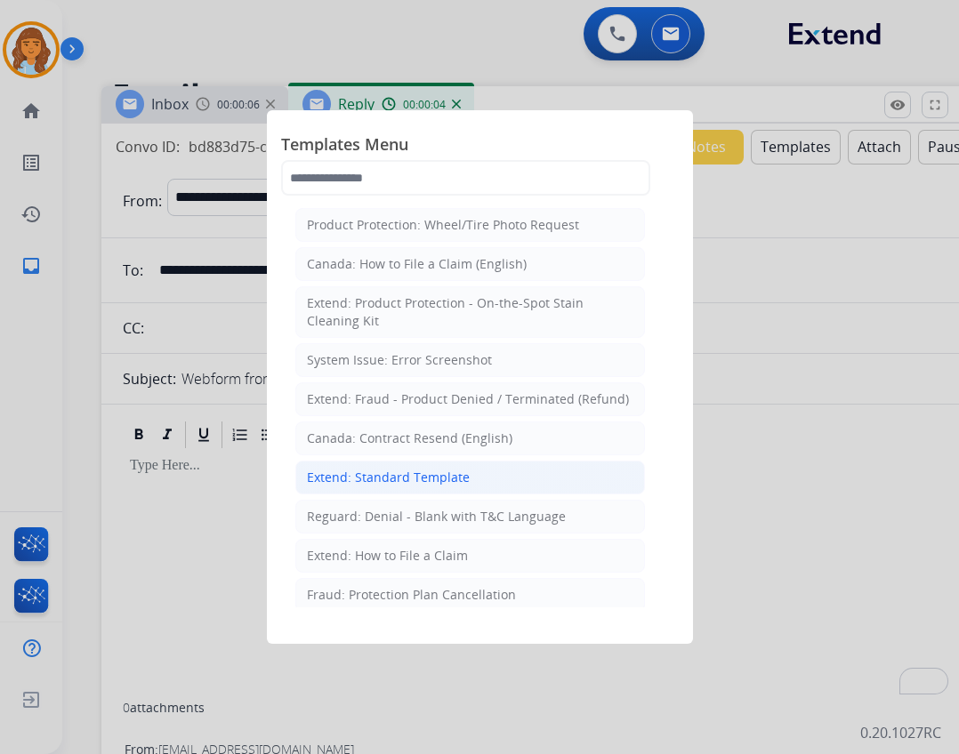
click at [496, 483] on li "Extend: Standard Template" at bounding box center [470, 478] width 350 height 34
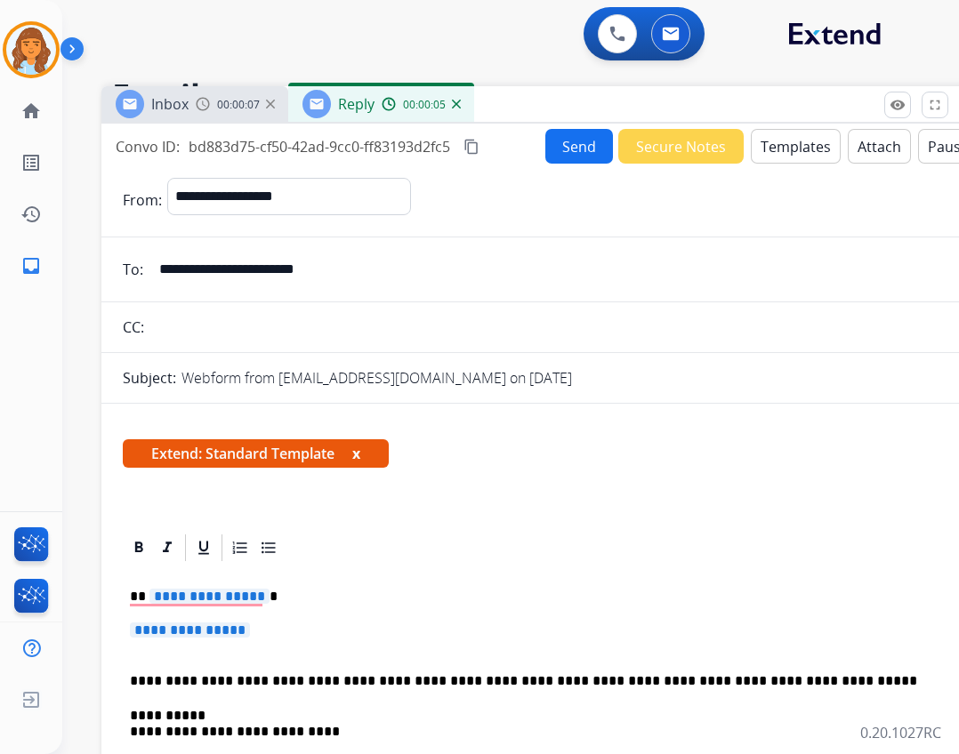
click at [211, 602] on span "**********" at bounding box center [209, 596] width 120 height 15
click at [148, 596] on p "*****" at bounding box center [539, 597] width 819 height 16
click at [149, 595] on p "*****" at bounding box center [539, 597] width 819 height 16
click at [152, 593] on p "*****" at bounding box center [539, 597] width 819 height 16
click at [172, 643] on p "**********" at bounding box center [546, 639] width 833 height 33
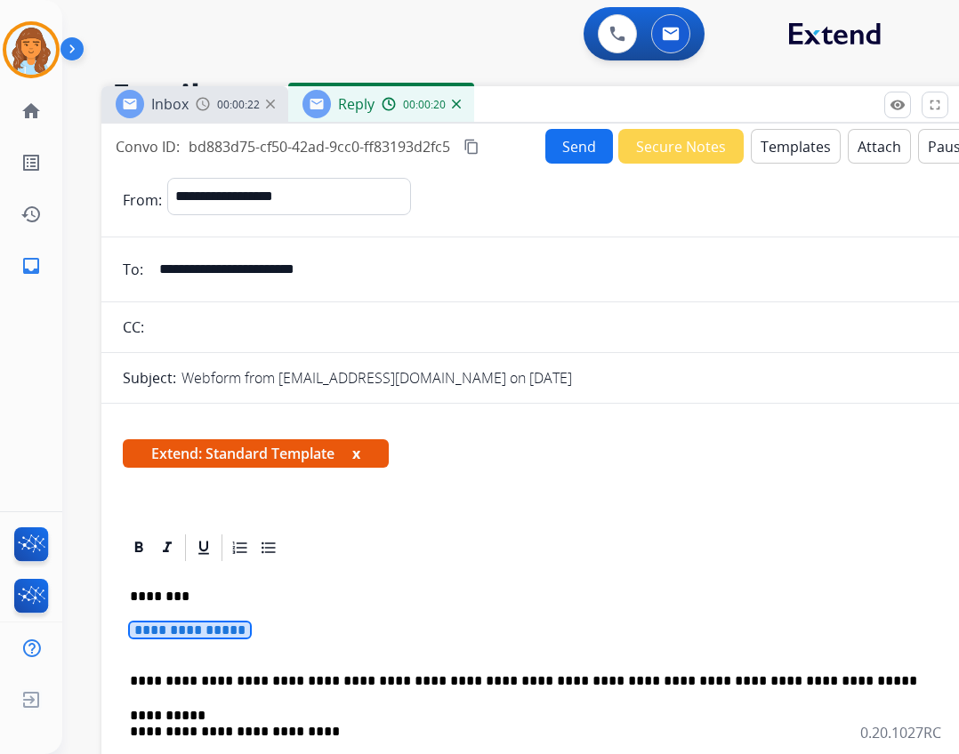
drag, startPoint x: 170, startPoint y: 632, endPoint x: 189, endPoint y: 645, distance: 23.0
click at [171, 632] on span "**********" at bounding box center [190, 630] width 120 height 15
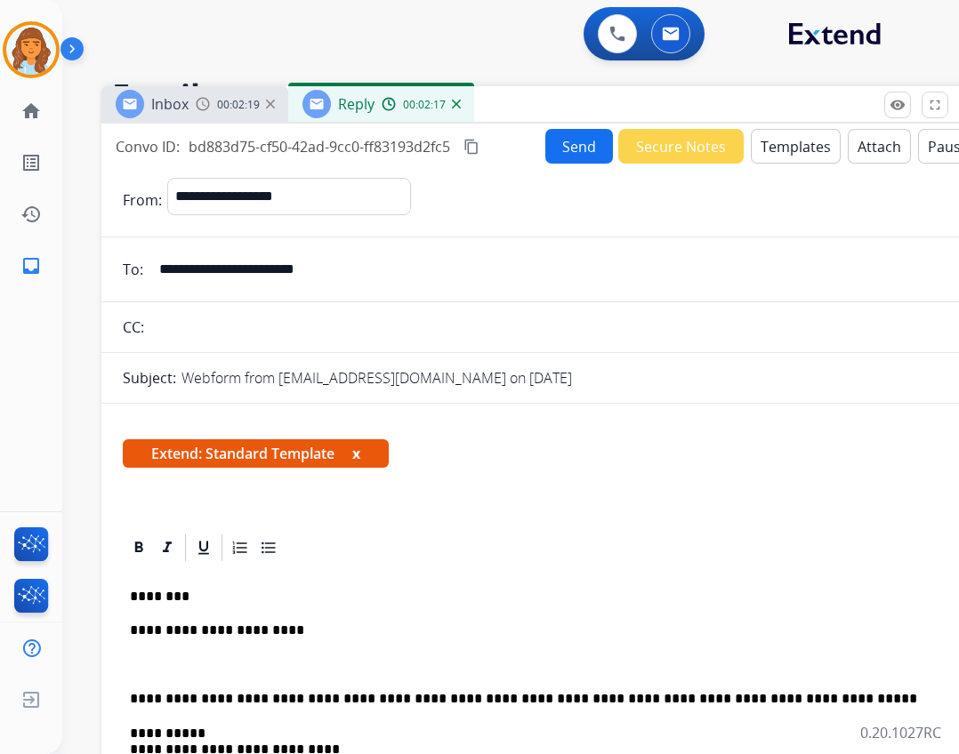
click at [214, 661] on p "To enrich screen reader interactions, please activate Accessibility in Grammarl…" at bounding box center [546, 665] width 833 height 16
click at [766, 147] on button "Templates" at bounding box center [796, 146] width 90 height 35
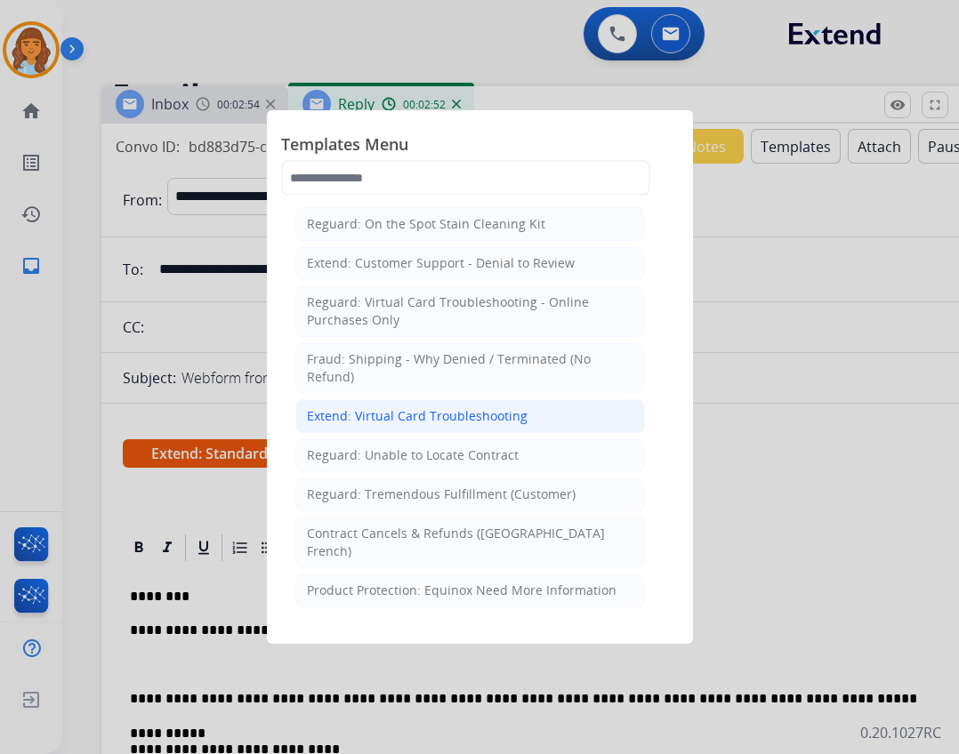
scroll to position [1335, 0]
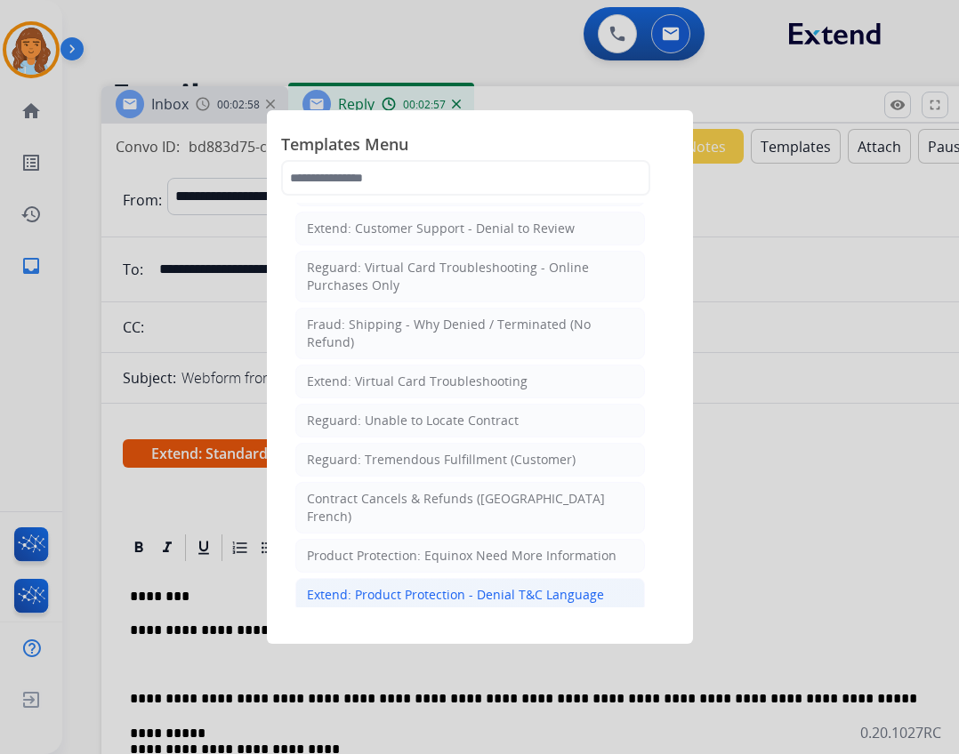
click at [477, 586] on div "Extend: Product Protection - Denial T&C Language" at bounding box center [455, 595] width 297 height 18
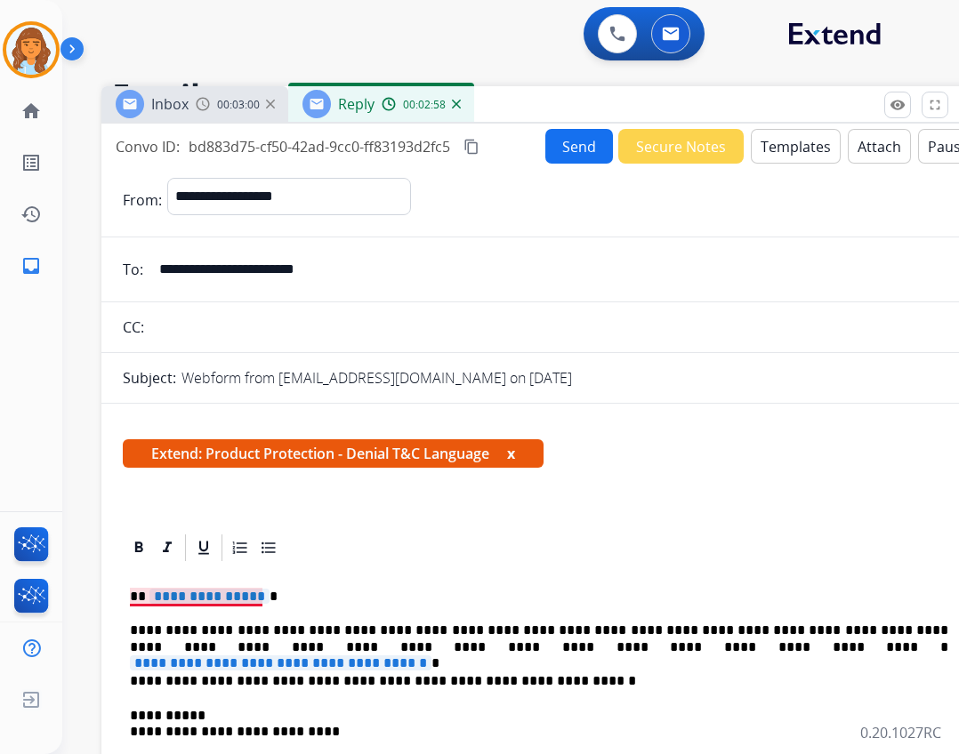
click at [198, 594] on span "**********" at bounding box center [209, 596] width 120 height 15
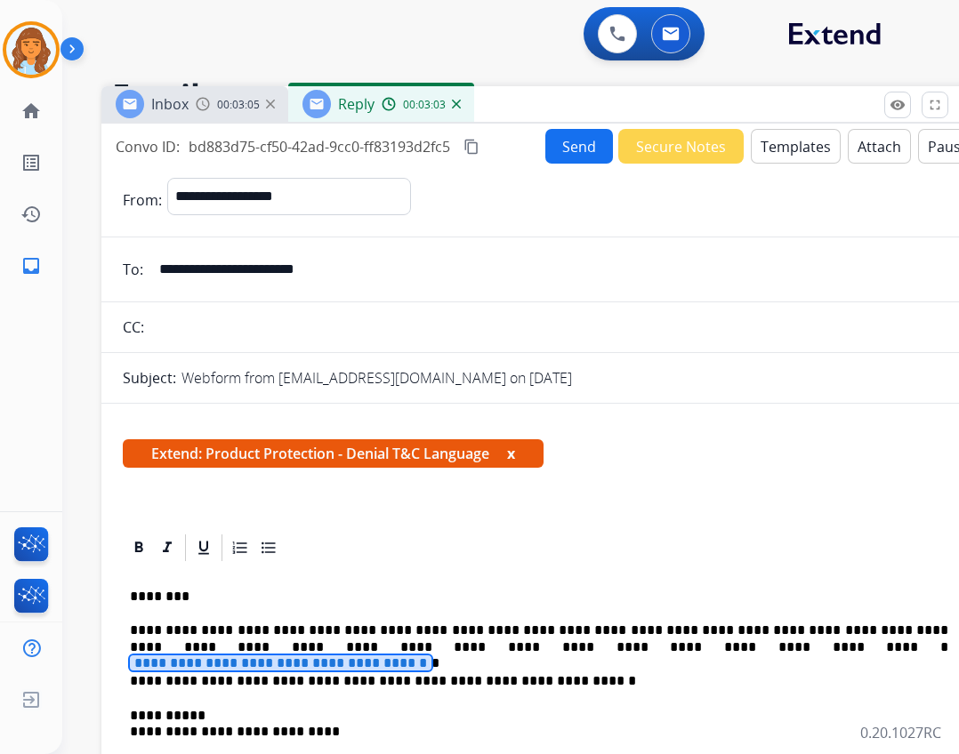
click at [432, 656] on span "**********" at bounding box center [281, 663] width 302 height 15
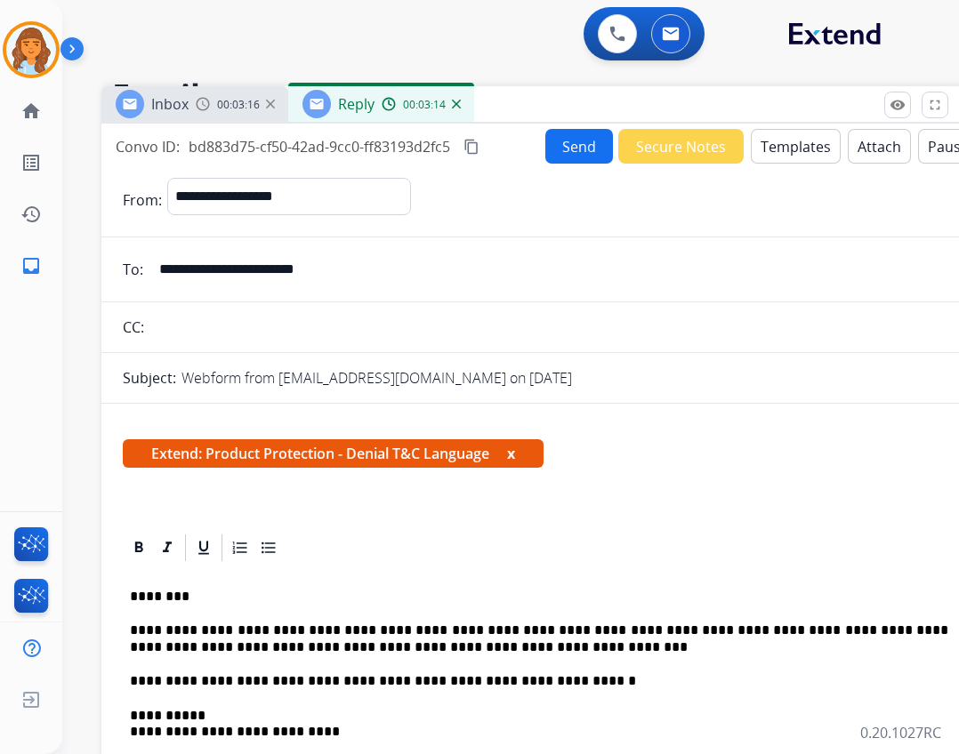
click at [421, 645] on p "**********" at bounding box center [539, 639] width 819 height 33
click at [427, 646] on p "**********" at bounding box center [539, 639] width 819 height 33
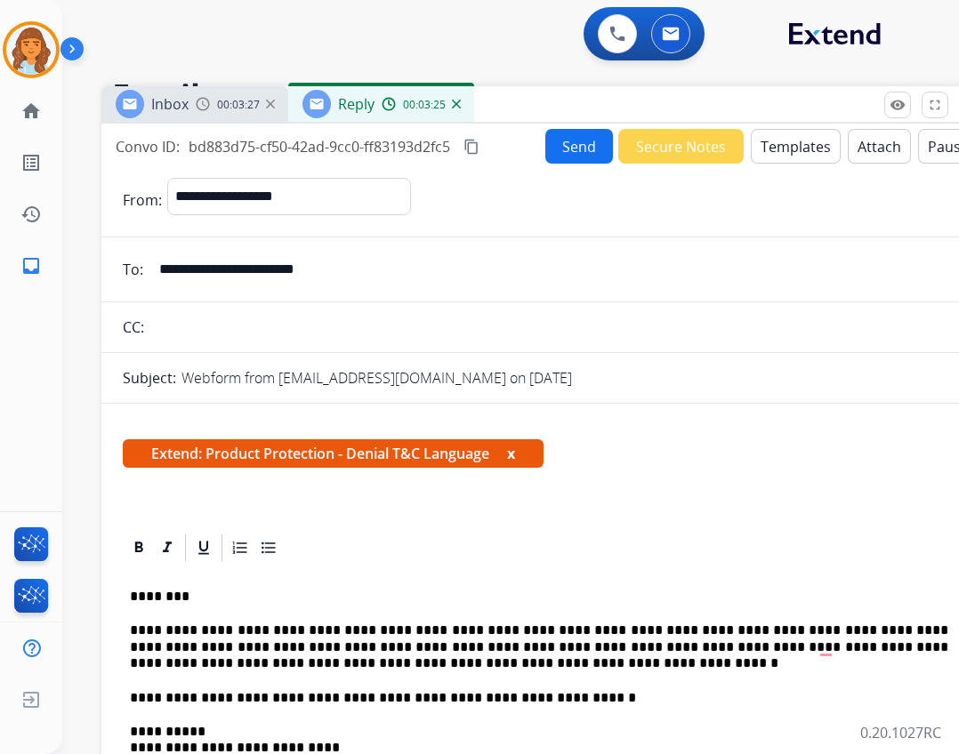
click at [855, 142] on button "Attach" at bounding box center [879, 146] width 63 height 35
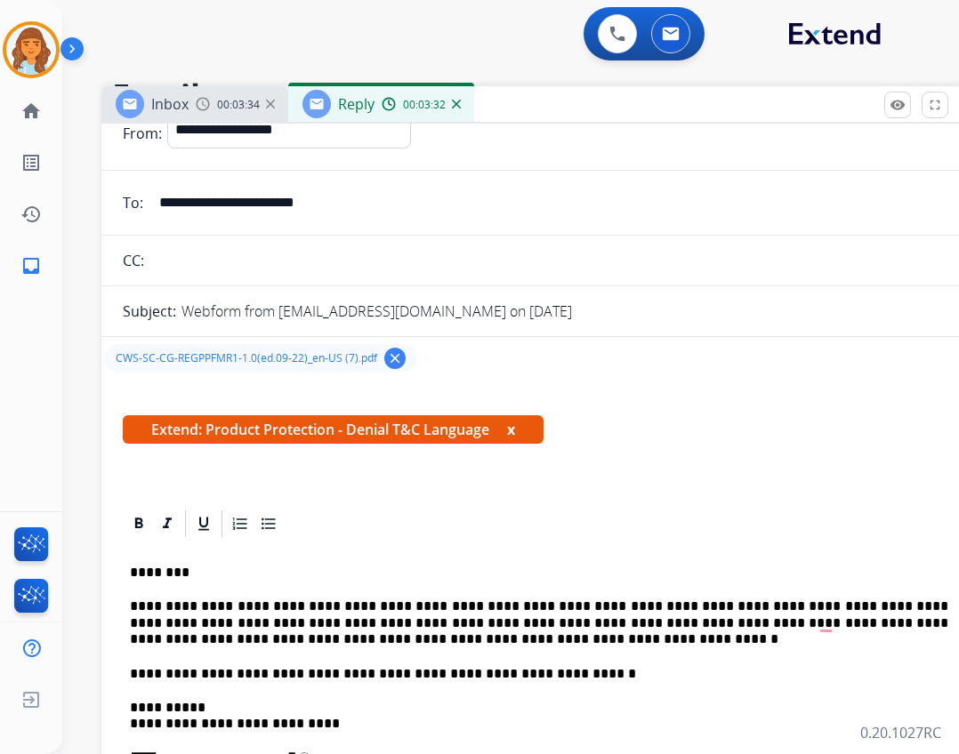
scroll to position [0, 0]
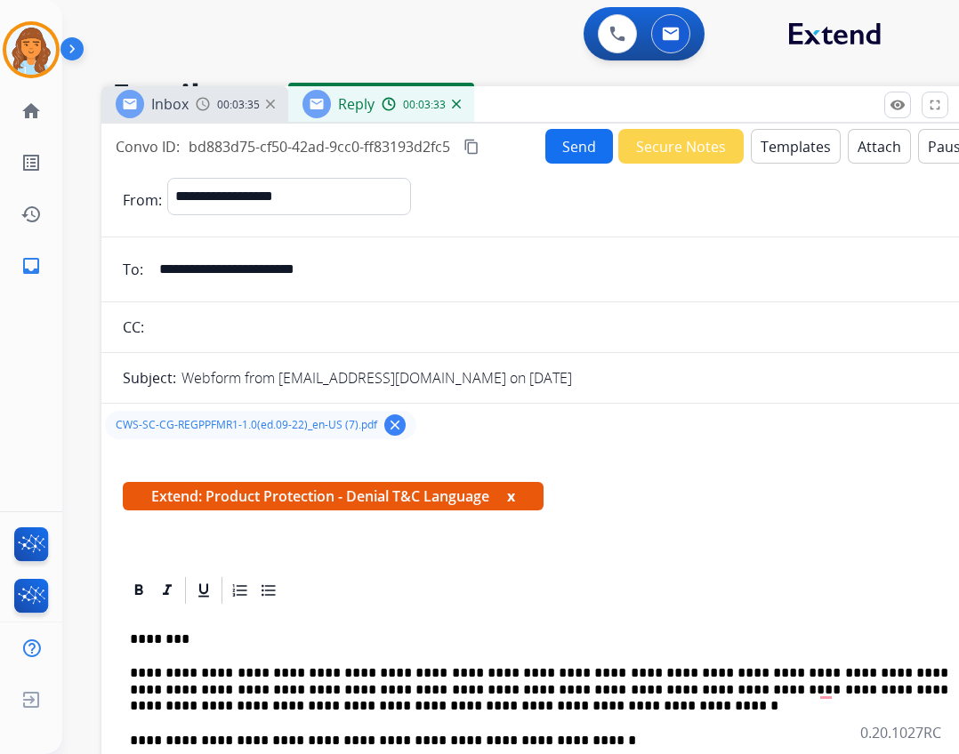
click at [560, 149] on button "Send" at bounding box center [579, 146] width 68 height 35
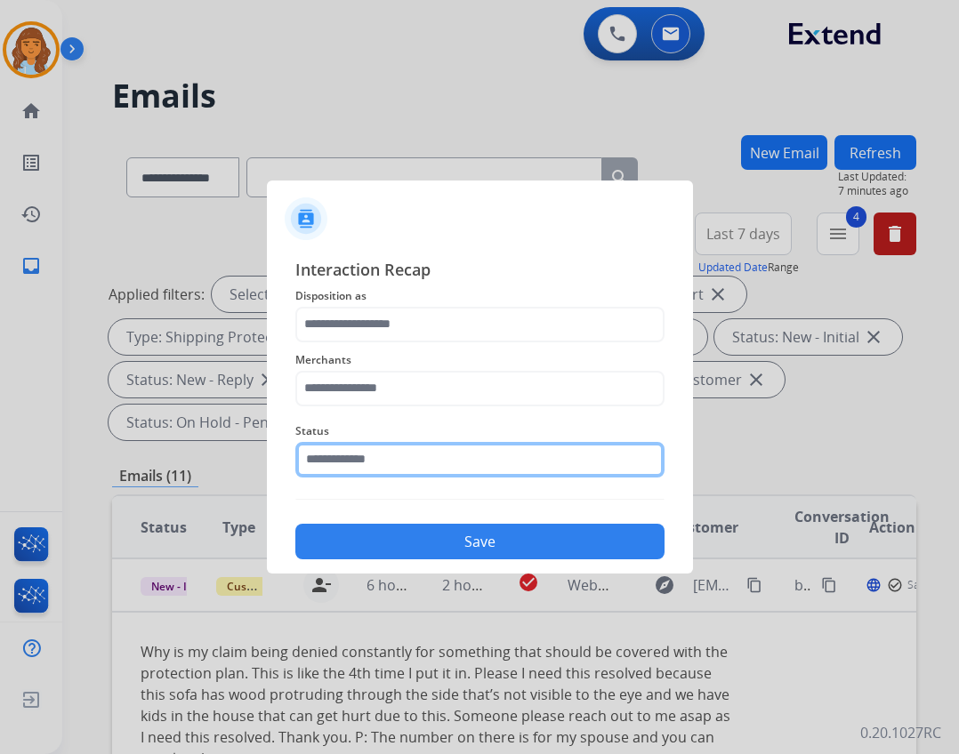
click at [430, 453] on input "text" at bounding box center [479, 460] width 369 height 36
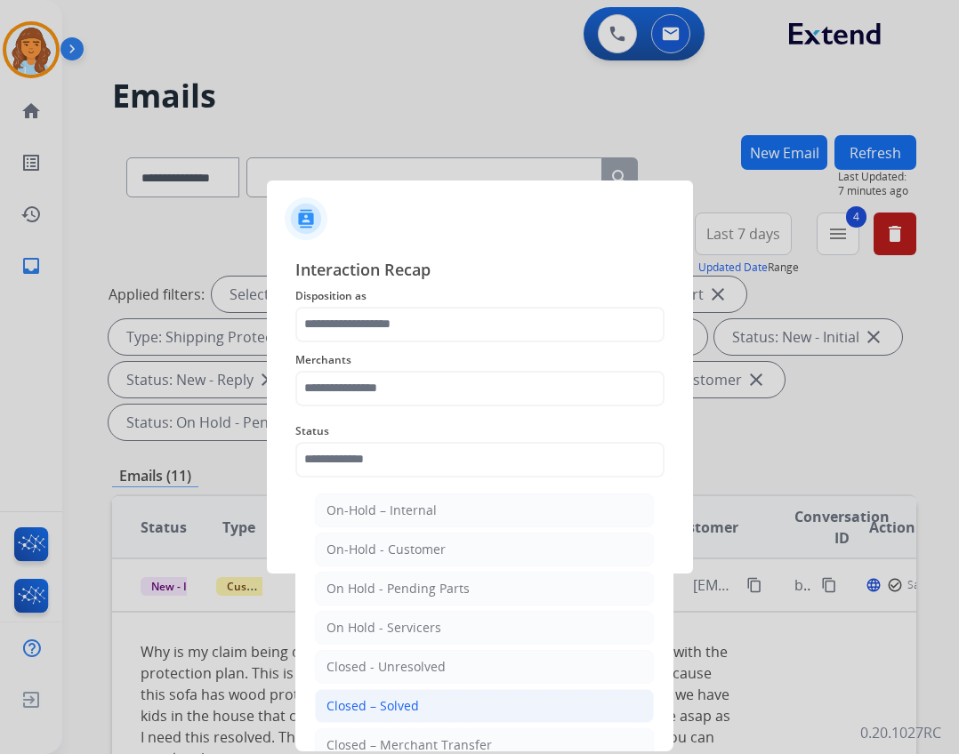
drag, startPoint x: 407, startPoint y: 700, endPoint x: 340, endPoint y: 595, distance: 124.9
click at [407, 701] on div "Closed – Solved" at bounding box center [373, 707] width 93 height 18
type input "**********"
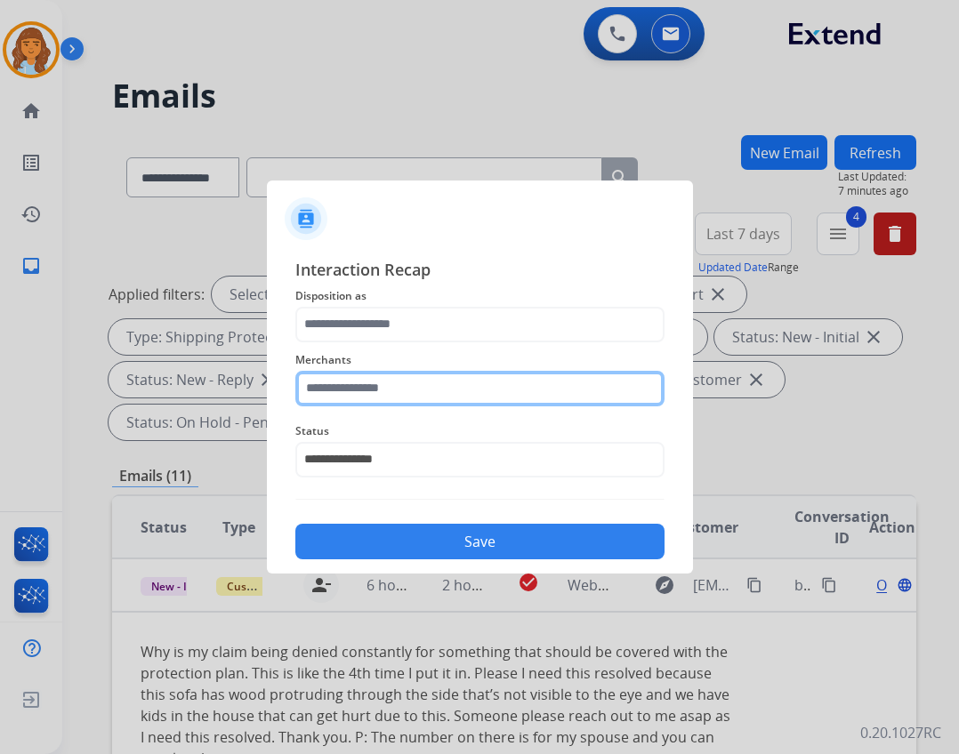
click at [365, 376] on input "text" at bounding box center [479, 389] width 369 height 36
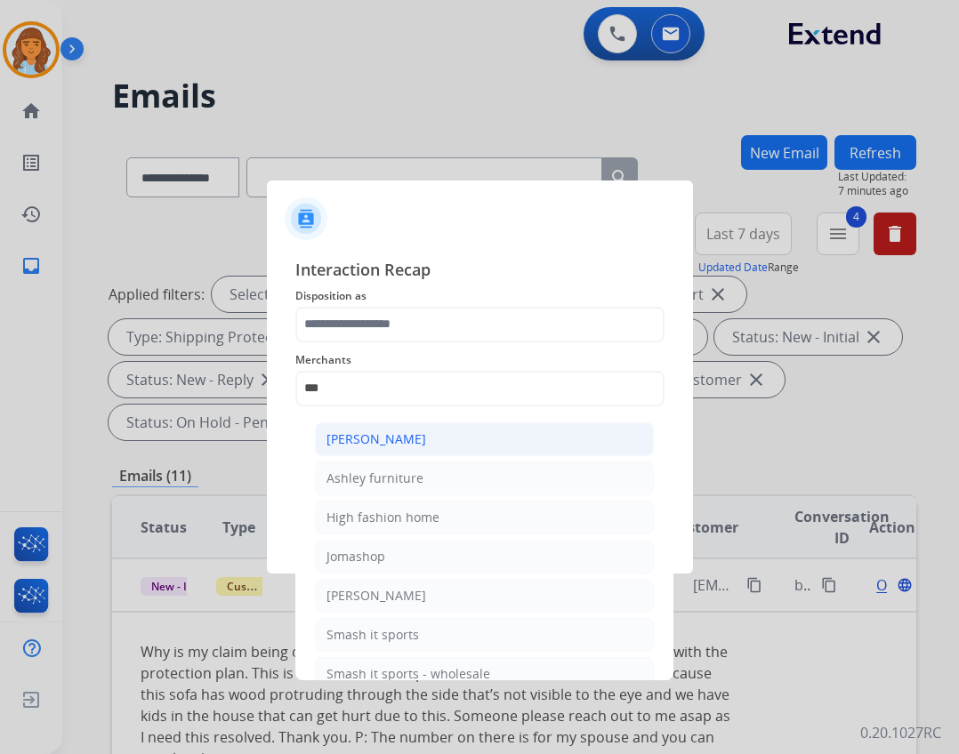
click at [415, 446] on div "[PERSON_NAME]" at bounding box center [377, 440] width 100 height 18
type input "**********"
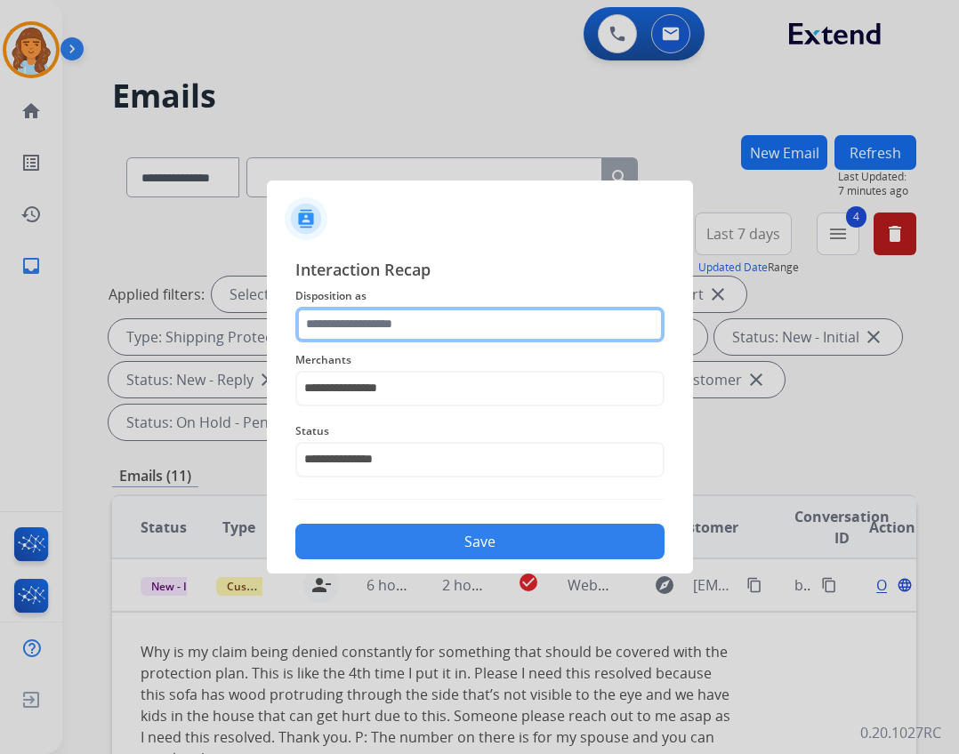
click at [480, 315] on input "text" at bounding box center [479, 325] width 369 height 36
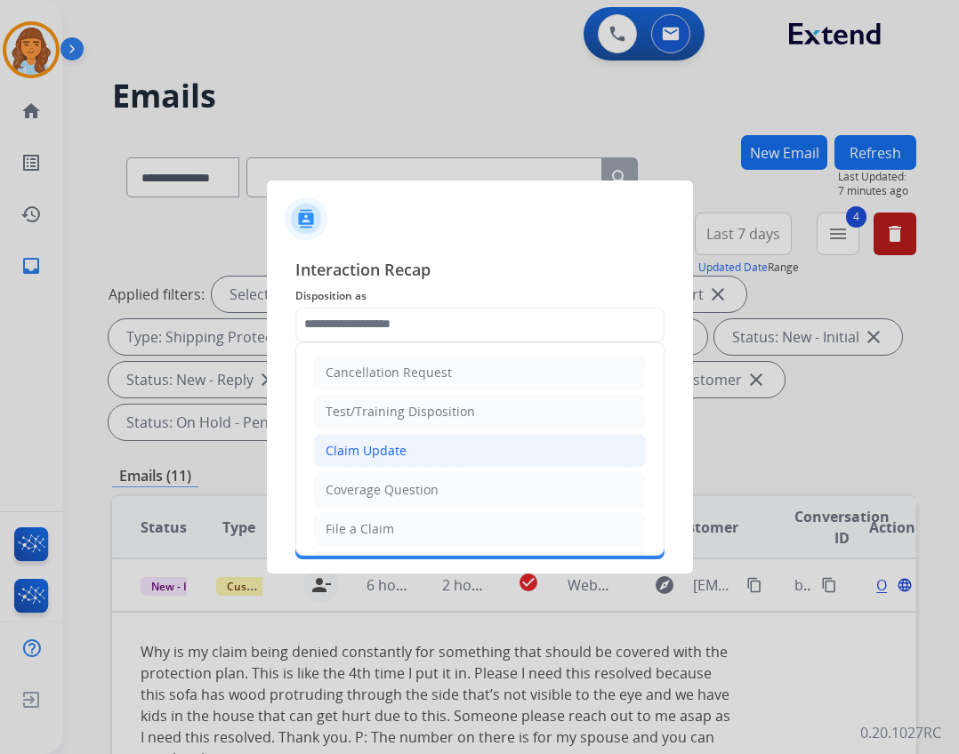
click at [400, 446] on div "Claim Update" at bounding box center [366, 451] width 81 height 18
type input "**********"
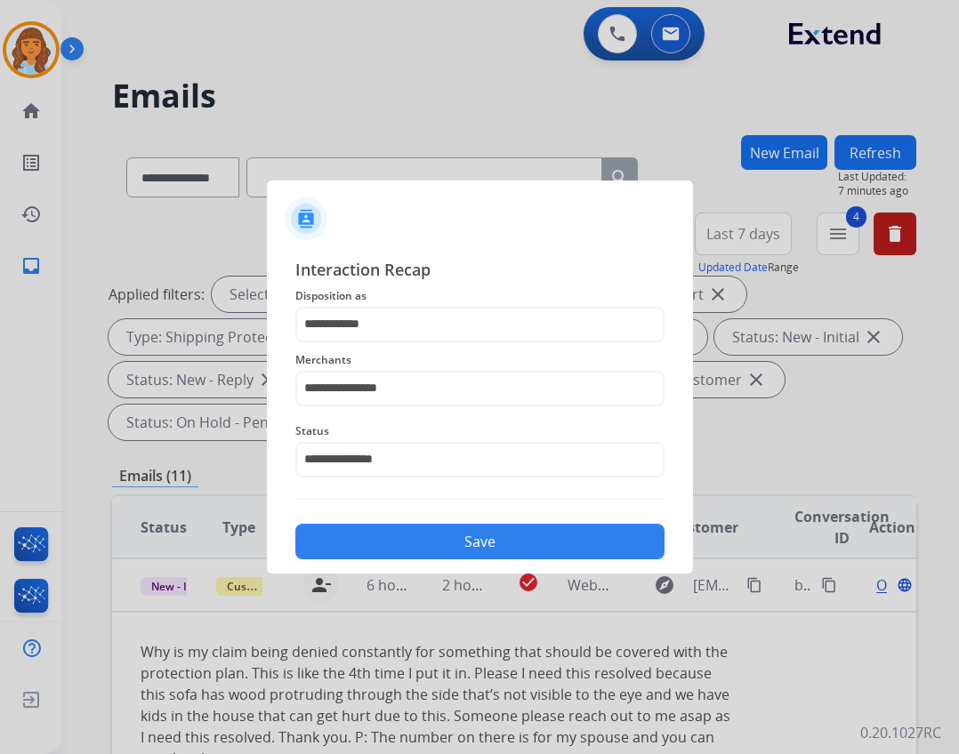
click at [429, 540] on button "Save" at bounding box center [479, 542] width 369 height 36
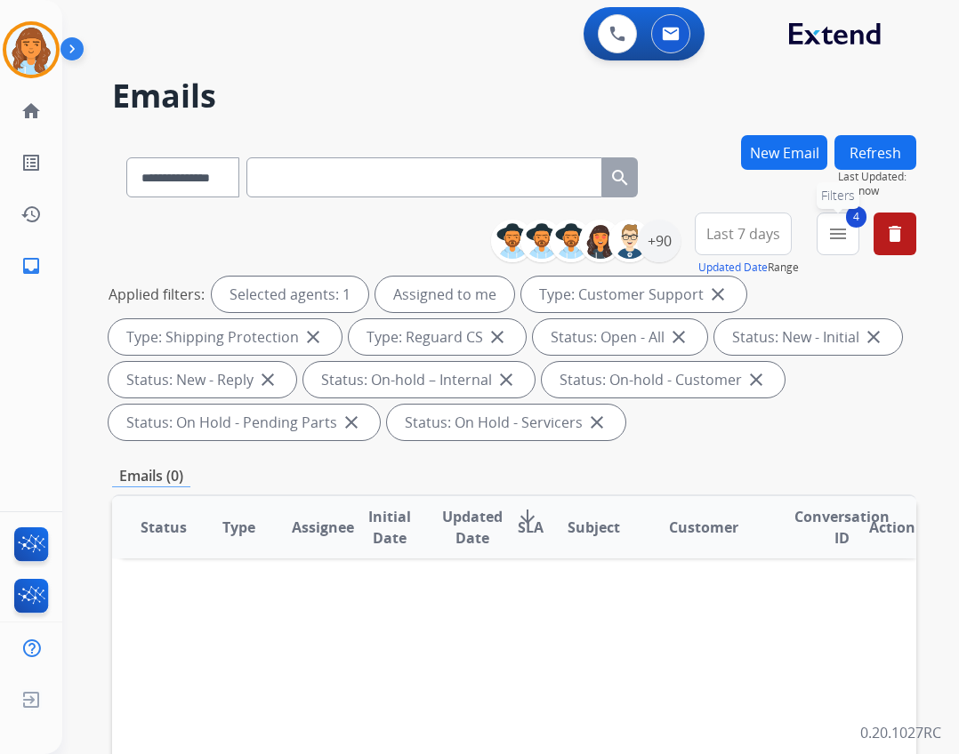
click at [842, 236] on mat-icon "menu" at bounding box center [837, 233] width 21 height 21
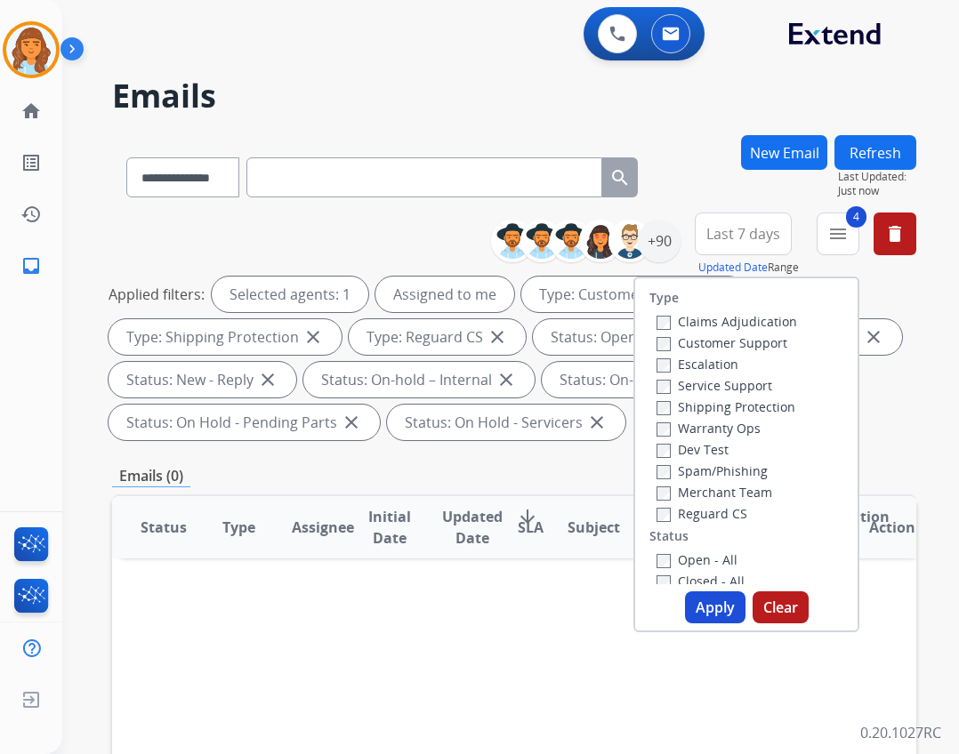
click at [721, 575] on label "Closed - All" at bounding box center [701, 581] width 88 height 17
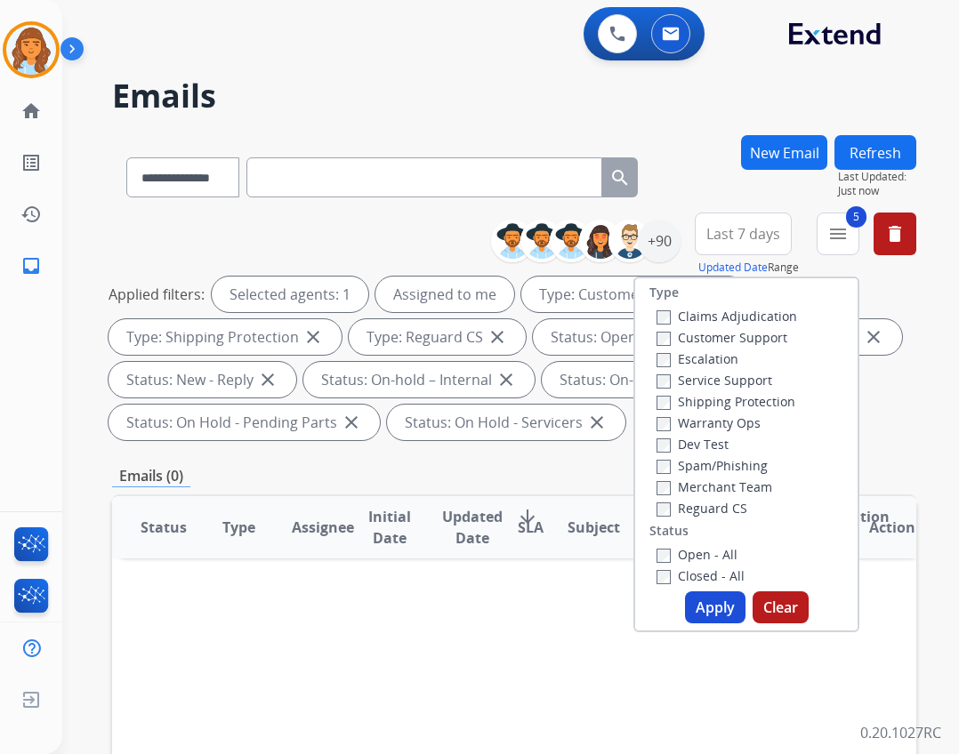
click at [698, 608] on button "Apply" at bounding box center [715, 608] width 60 height 32
select select "*"
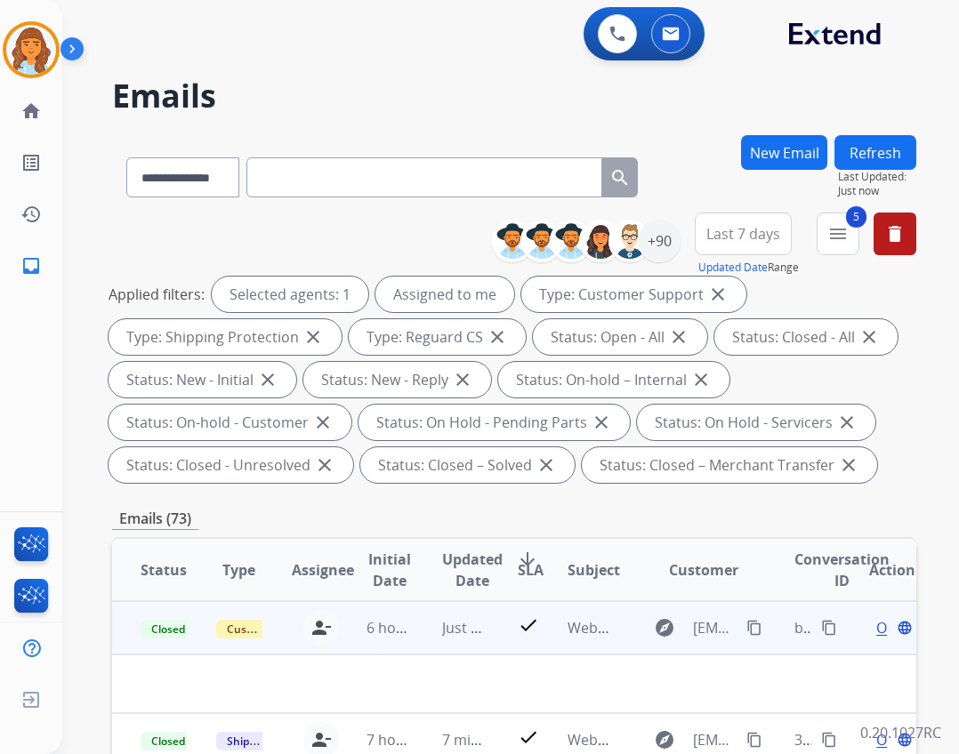
click at [822, 631] on mat-icon "content_copy" at bounding box center [829, 628] width 16 height 16
click at [819, 625] on button "content_copy" at bounding box center [829, 627] width 21 height 21
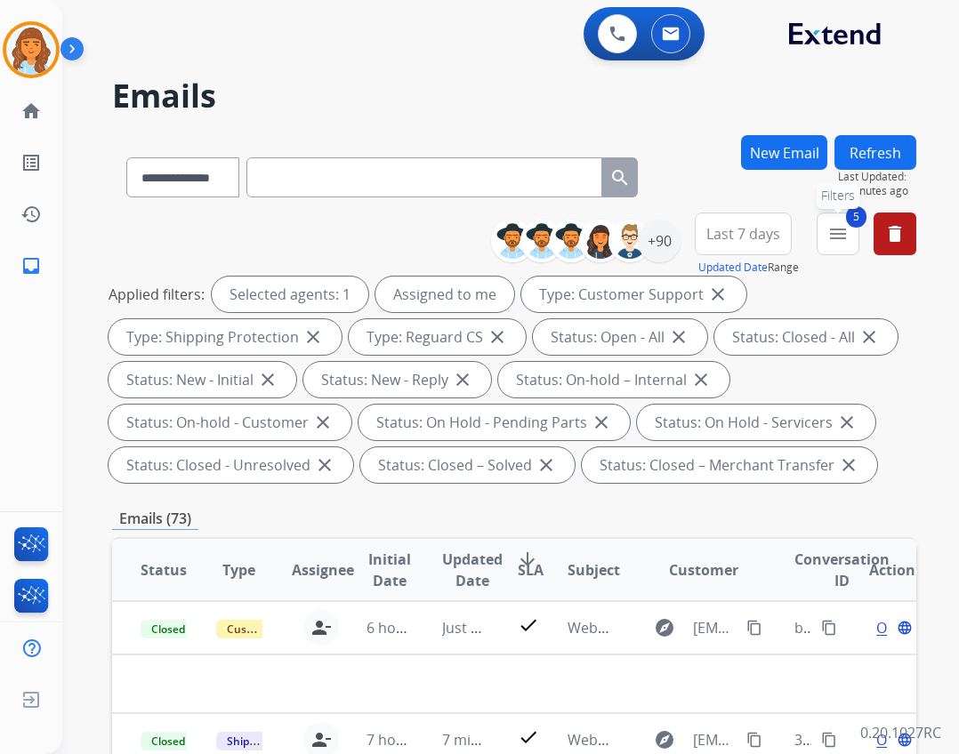
drag, startPoint x: 832, startPoint y: 239, endPoint x: 807, endPoint y: 247, distance: 26.2
click at [833, 239] on mat-icon "menu" at bounding box center [837, 233] width 21 height 21
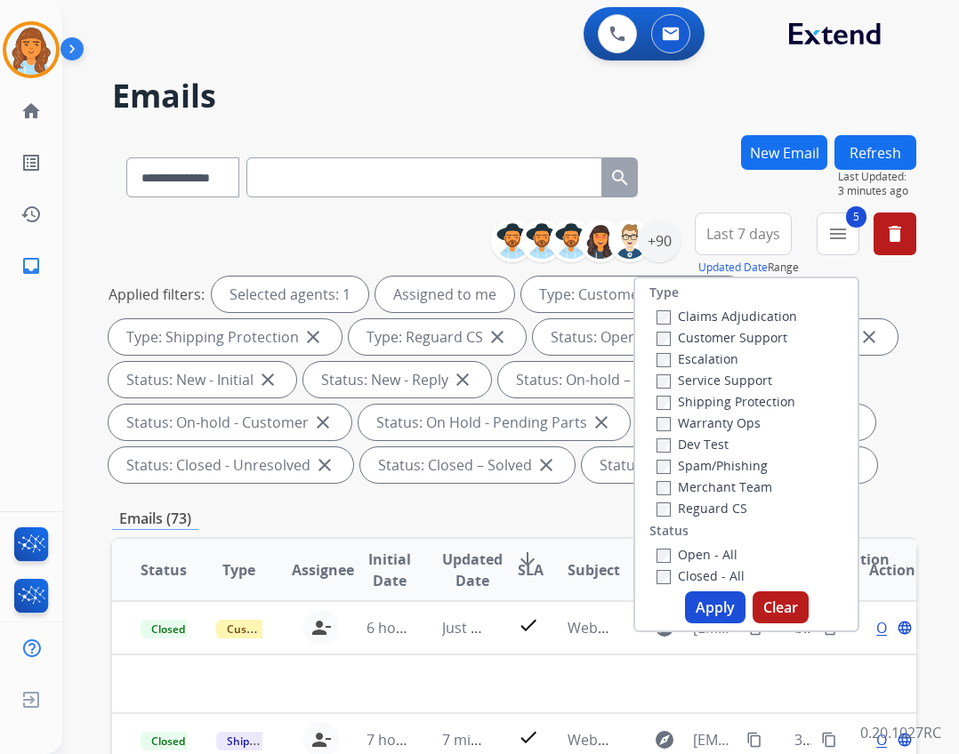
click at [707, 577] on label "Closed - All" at bounding box center [701, 576] width 88 height 17
click at [704, 613] on button "Apply" at bounding box center [715, 608] width 60 height 32
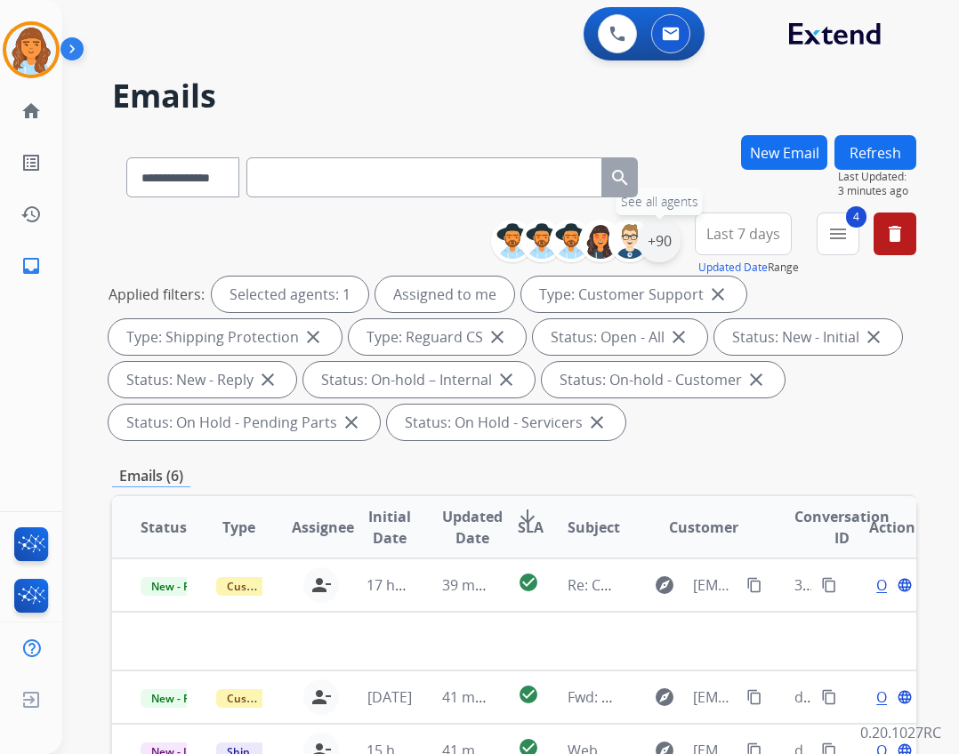
click at [653, 254] on div "+90" at bounding box center [659, 241] width 43 height 43
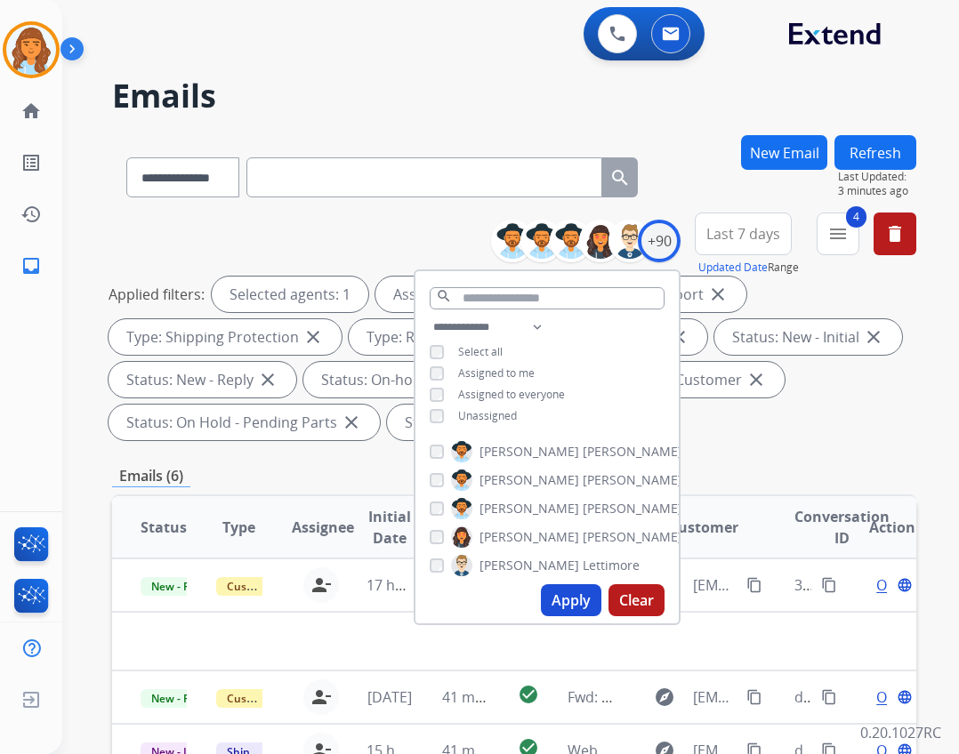
click at [569, 601] on button "Apply" at bounding box center [571, 601] width 60 height 32
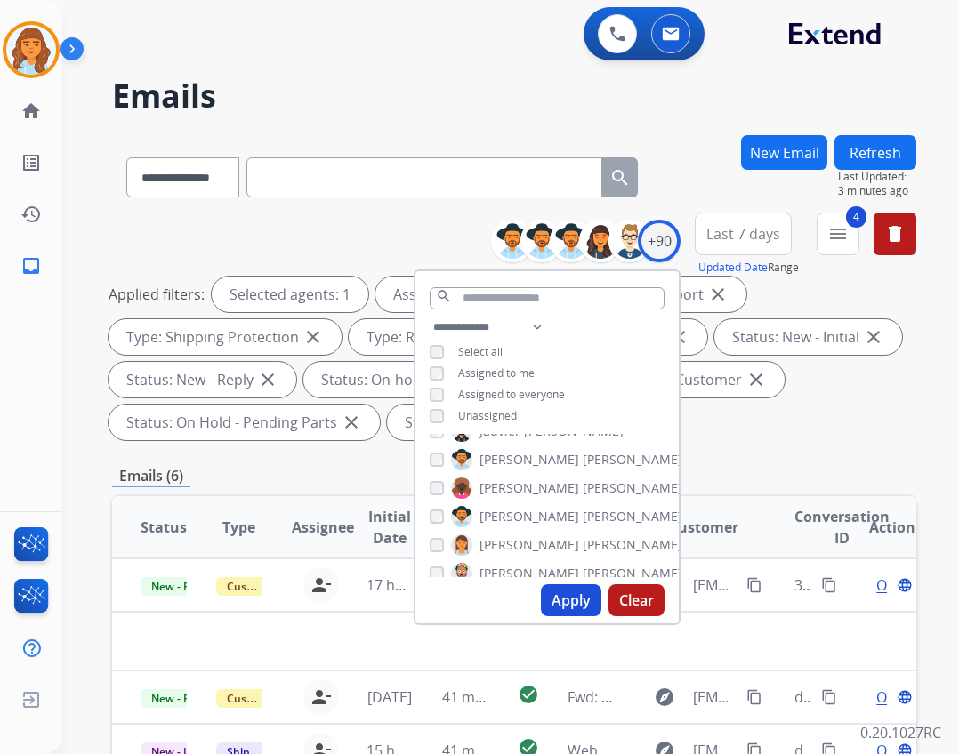
scroll to position [1246, 0]
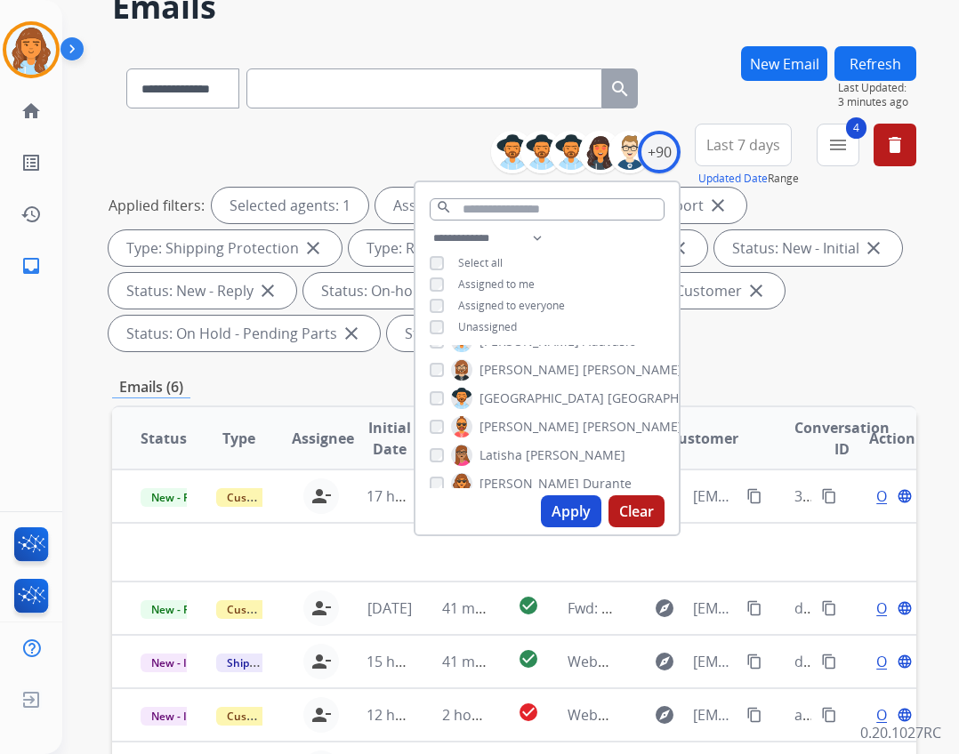
click at [817, 481] on table "Status Type Assignee Initial Date Updated Date arrow_downward SLA Subject Custo…" at bounding box center [514, 627] width 804 height 441
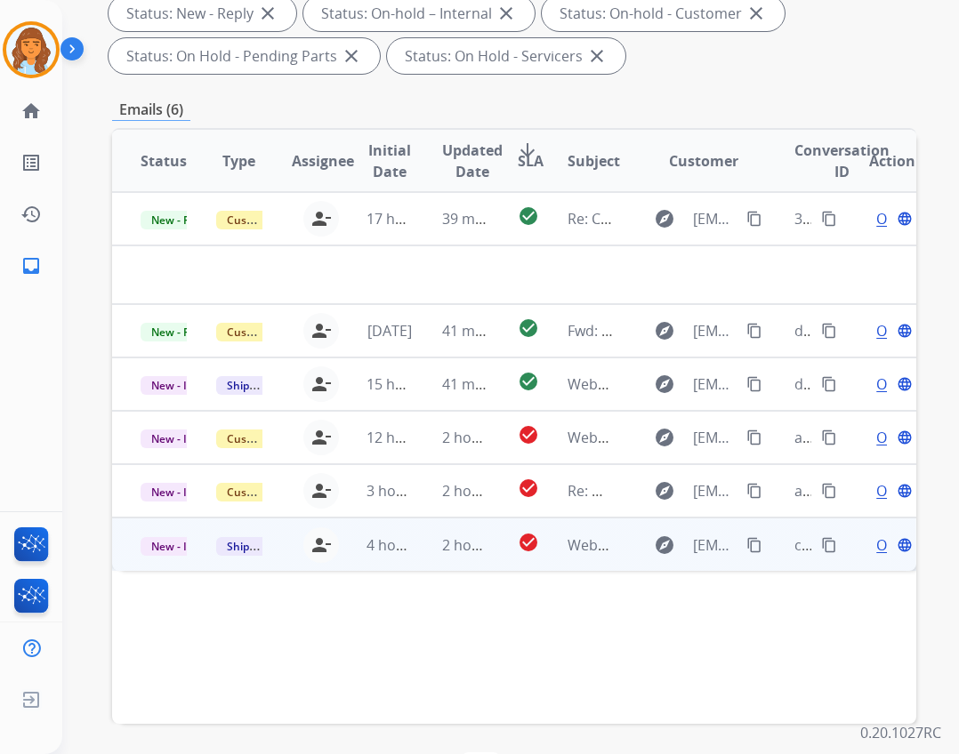
scroll to position [340, 0]
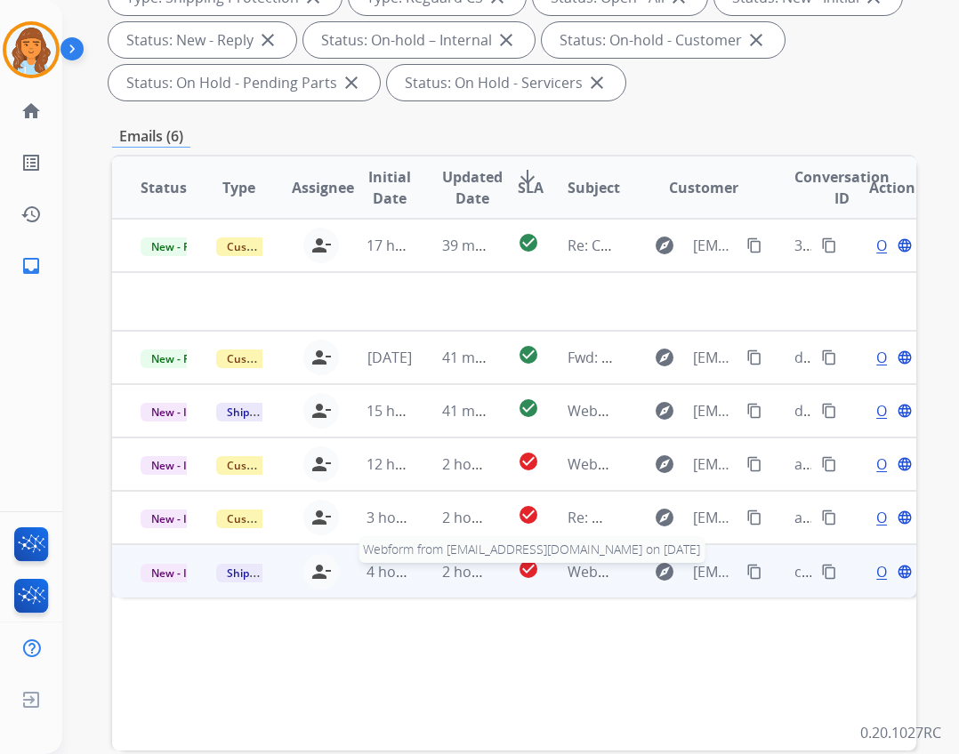
click at [568, 574] on span "Webform from [EMAIL_ADDRESS][DOMAIN_NAME] on [DATE]" at bounding box center [769, 572] width 403 height 20
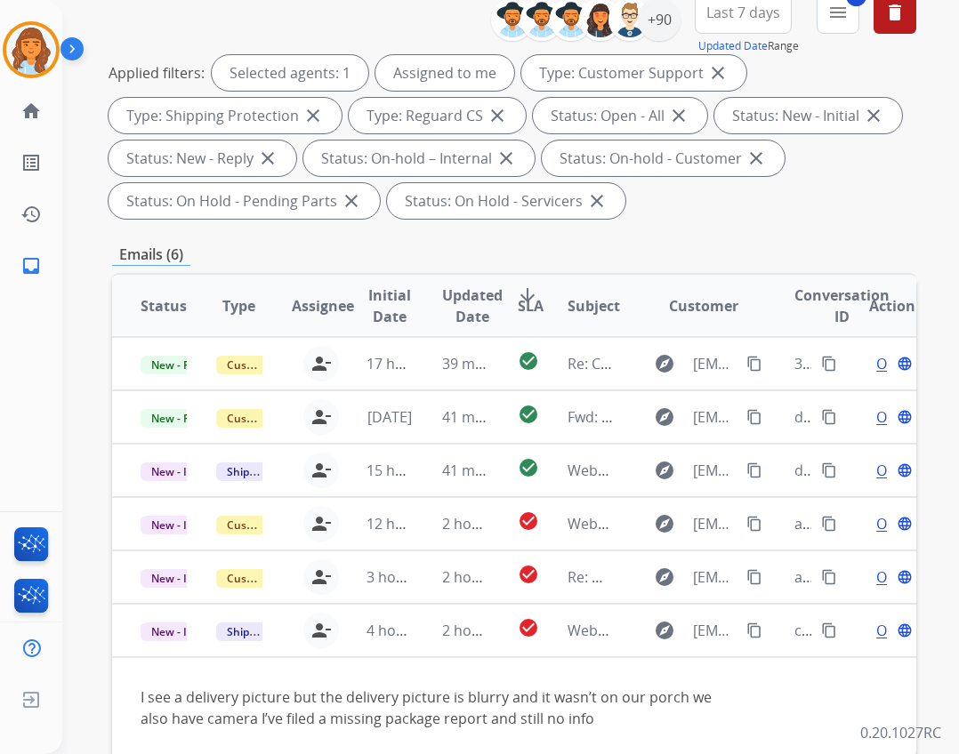
scroll to position [0, 0]
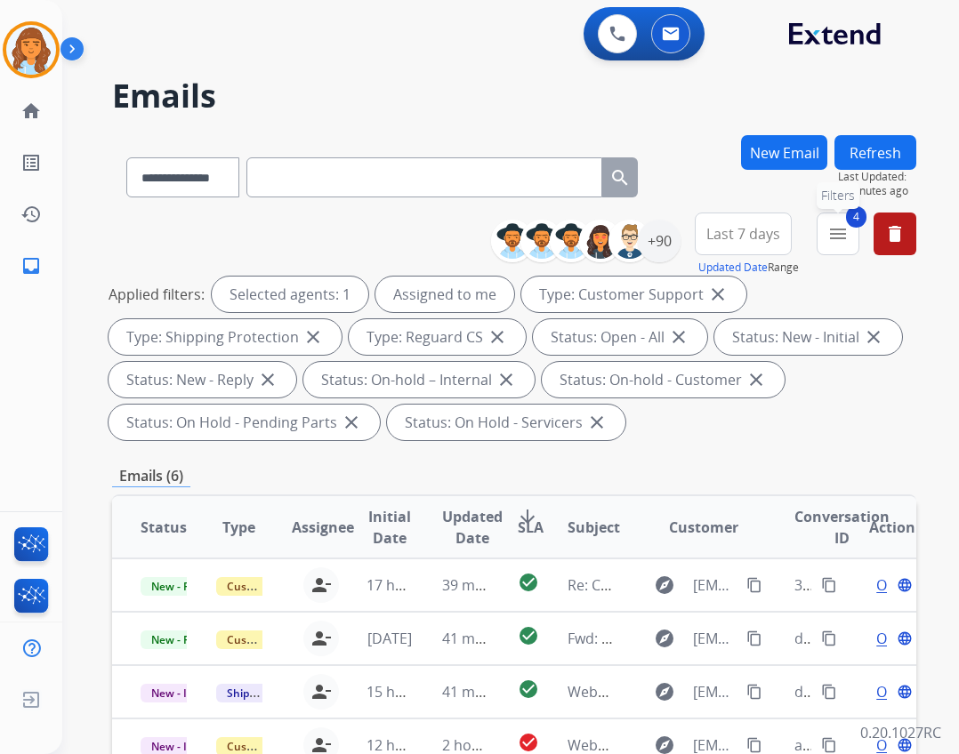
click at [838, 234] on mat-icon "menu" at bounding box center [837, 233] width 21 height 21
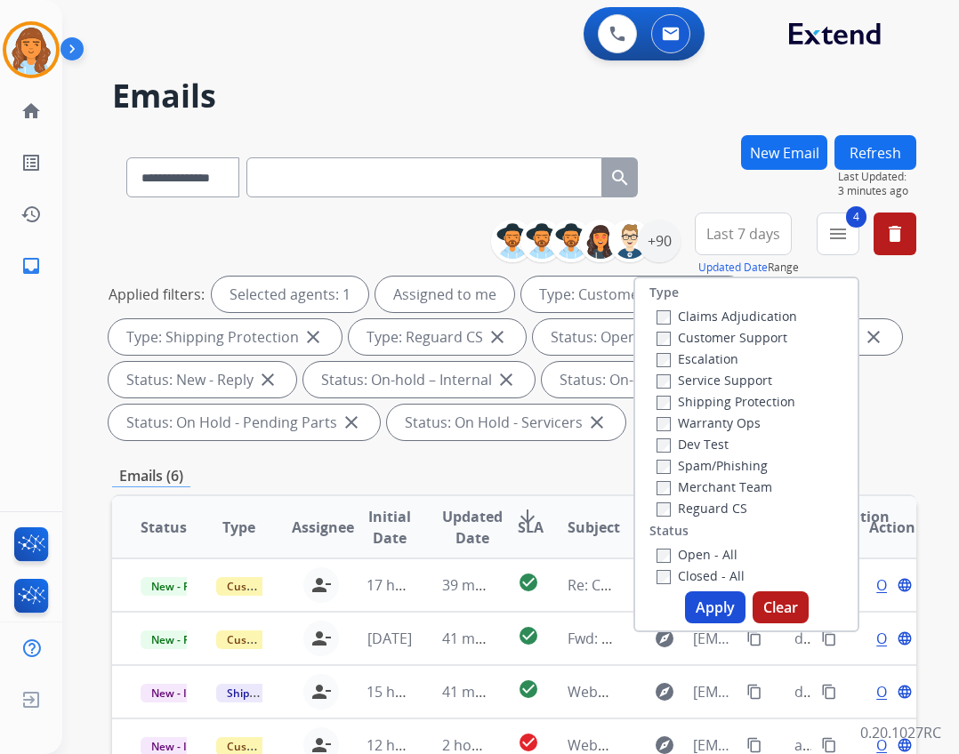
click at [685, 579] on label "Closed - All" at bounding box center [701, 576] width 88 height 17
click at [691, 603] on button "Apply" at bounding box center [715, 608] width 60 height 32
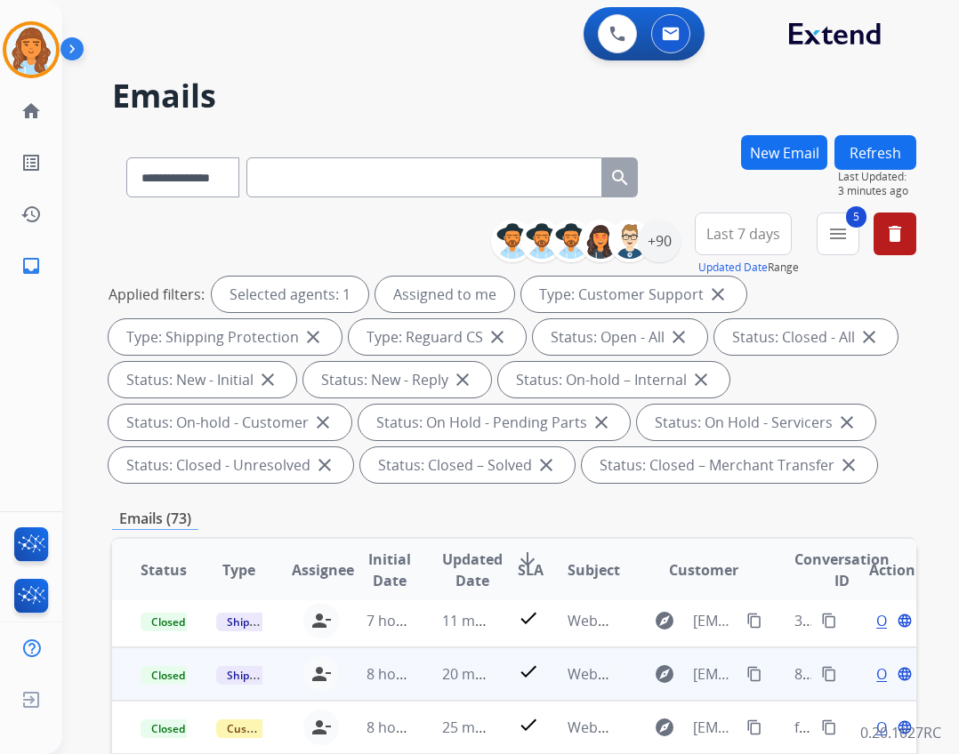
scroll to position [89, 0]
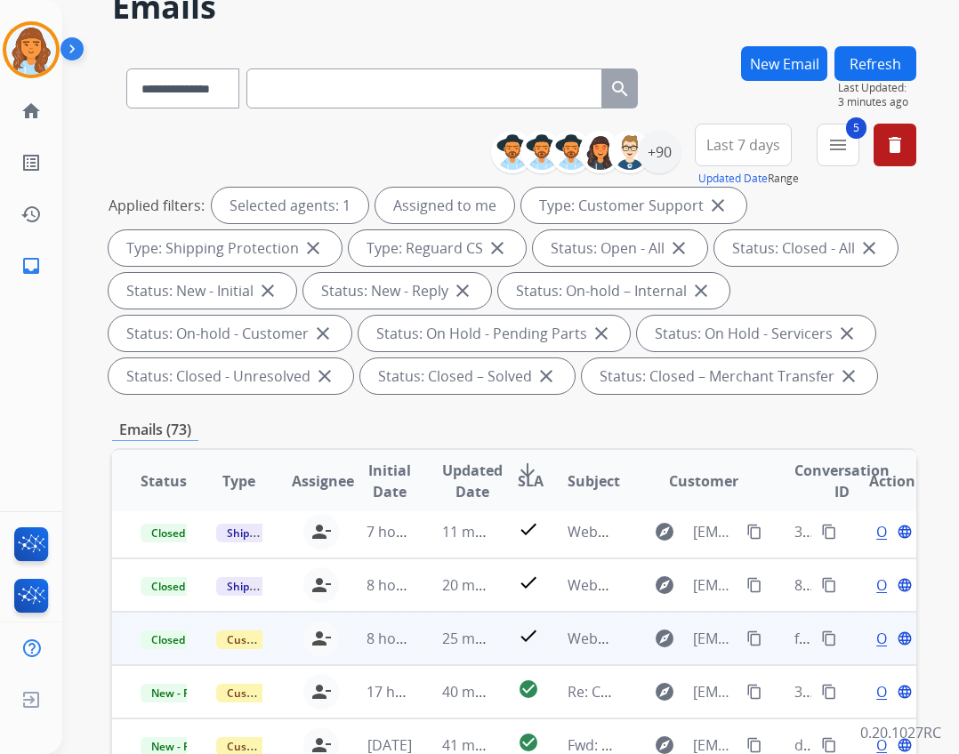
click at [821, 636] on mat-icon "content_copy" at bounding box center [829, 639] width 16 height 16
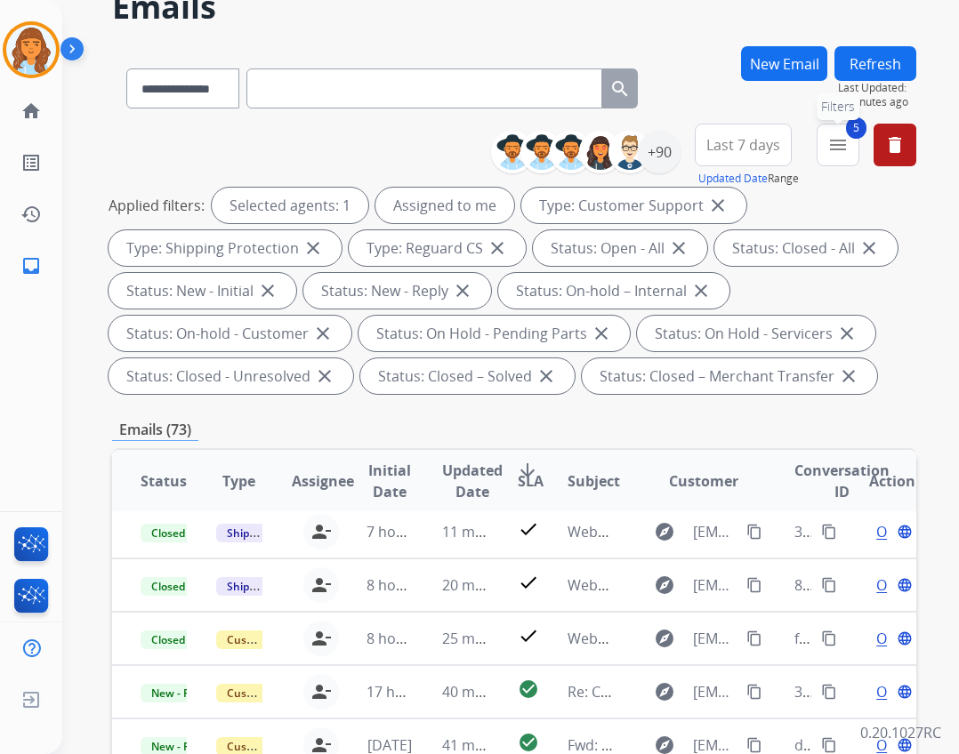
drag, startPoint x: 831, startPoint y: 135, endPoint x: 809, endPoint y: 256, distance: 123.0
click at [832, 137] on mat-icon "menu" at bounding box center [837, 144] width 21 height 21
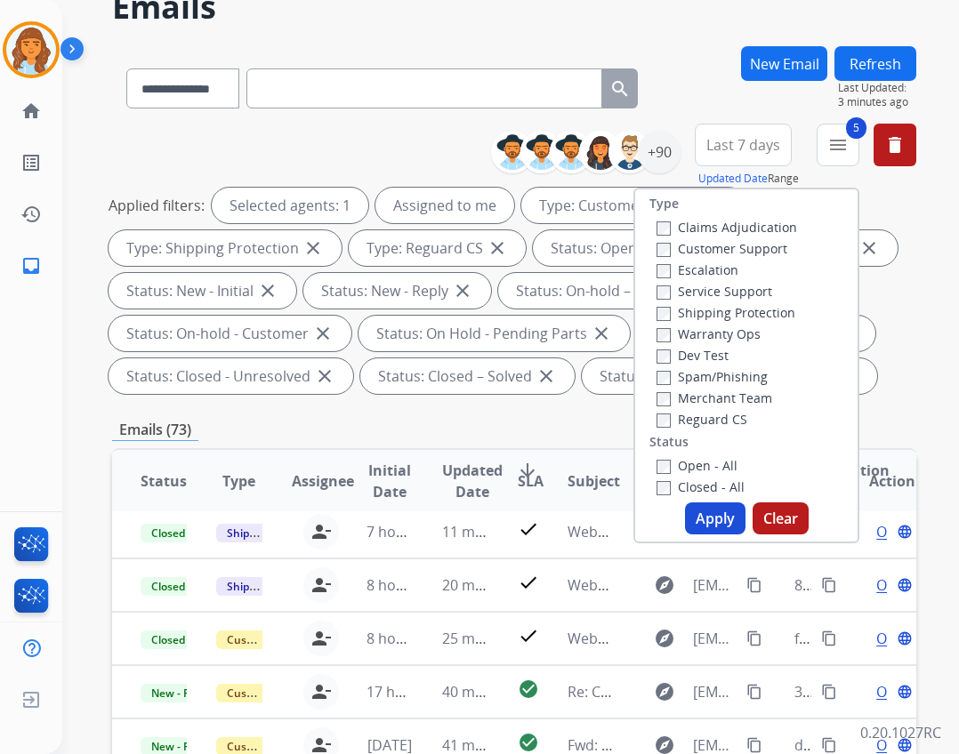
click at [718, 486] on label "Closed - All" at bounding box center [701, 487] width 88 height 17
click at [717, 520] on button "Apply" at bounding box center [715, 519] width 60 height 32
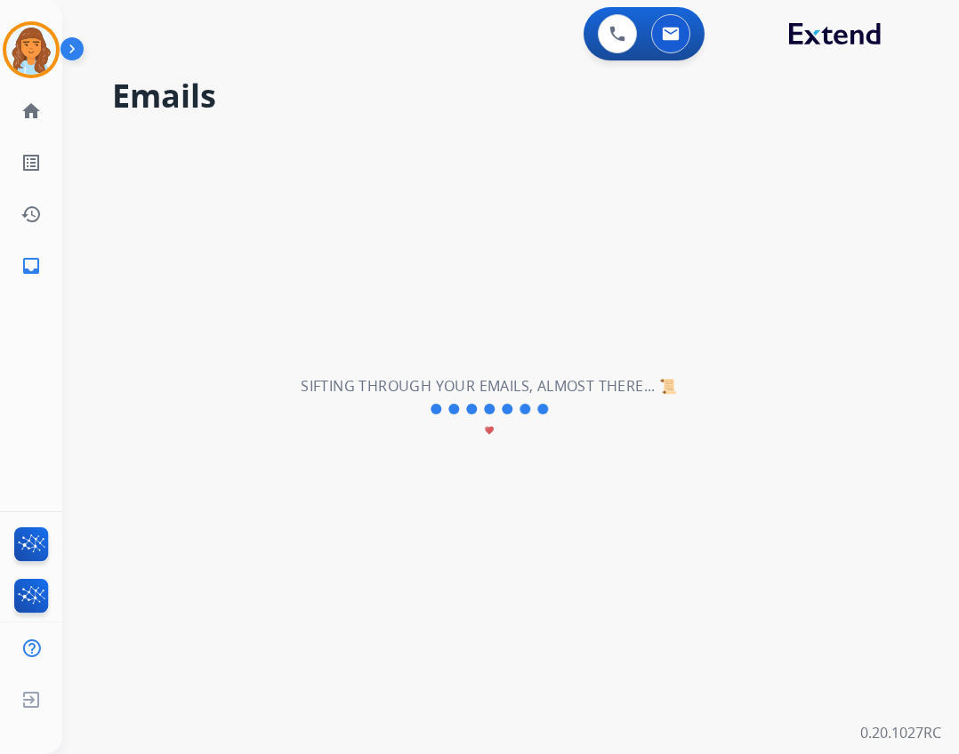
scroll to position [0, 0]
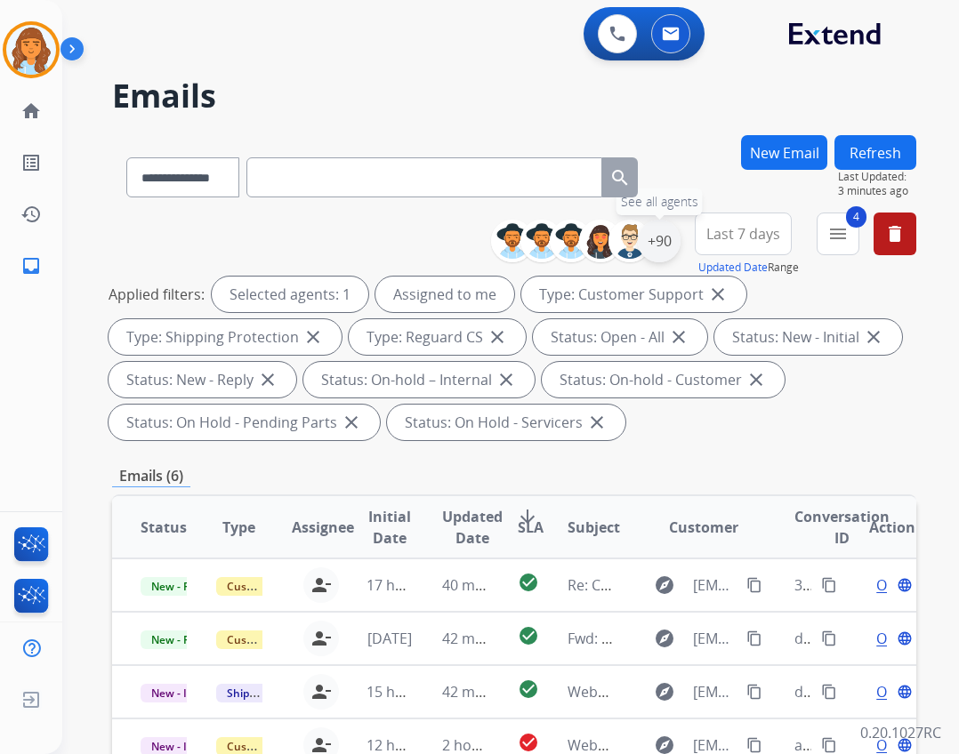
click at [661, 238] on div "+90" at bounding box center [659, 241] width 43 height 43
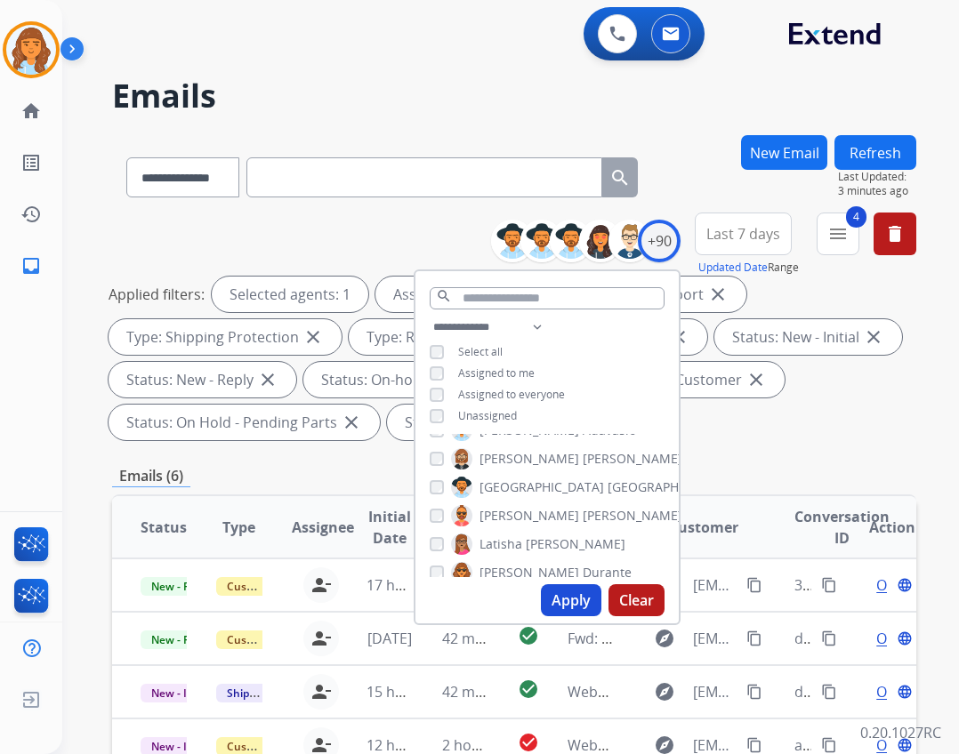
click at [569, 594] on button "Apply" at bounding box center [571, 601] width 60 height 32
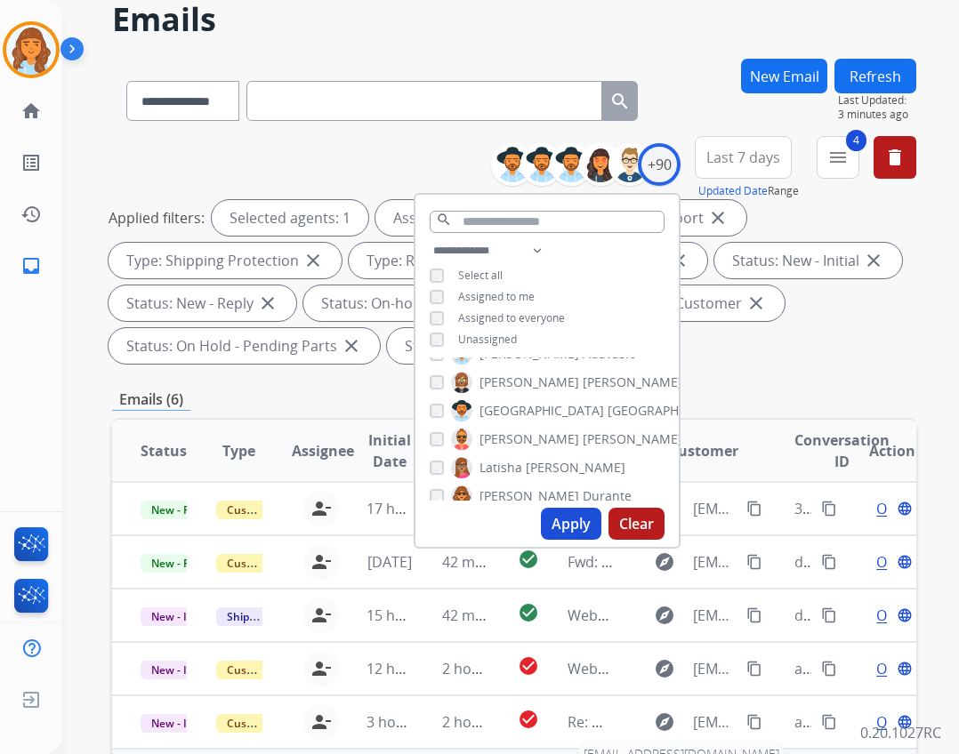
scroll to position [429, 0]
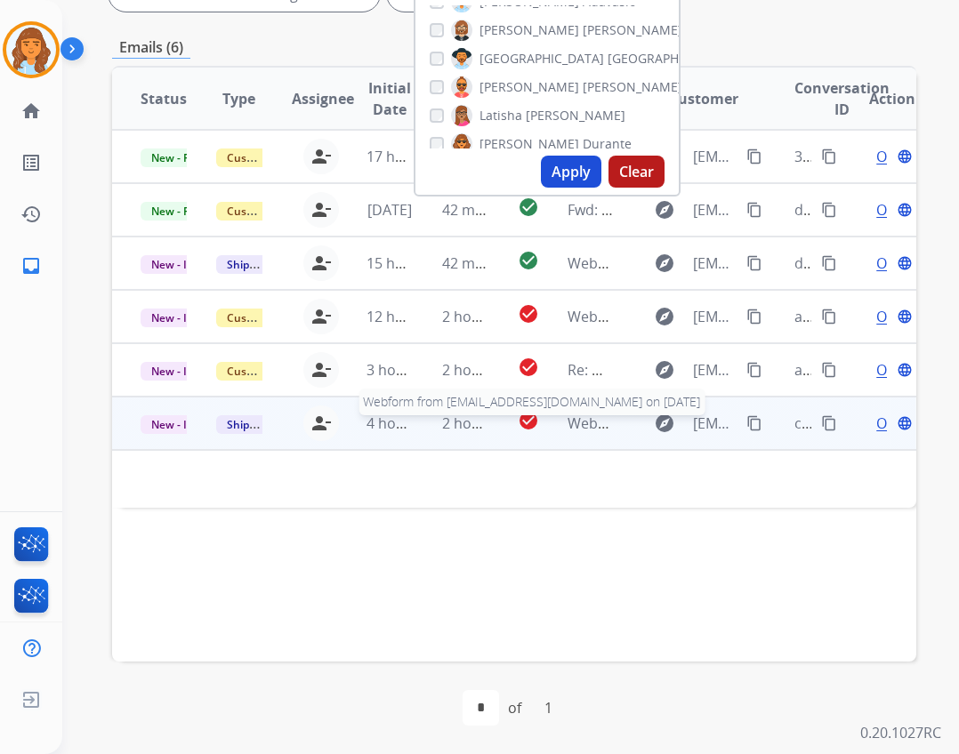
click at [604, 429] on span "Webform from [EMAIL_ADDRESS][DOMAIN_NAME] on [DATE]" at bounding box center [769, 424] width 403 height 20
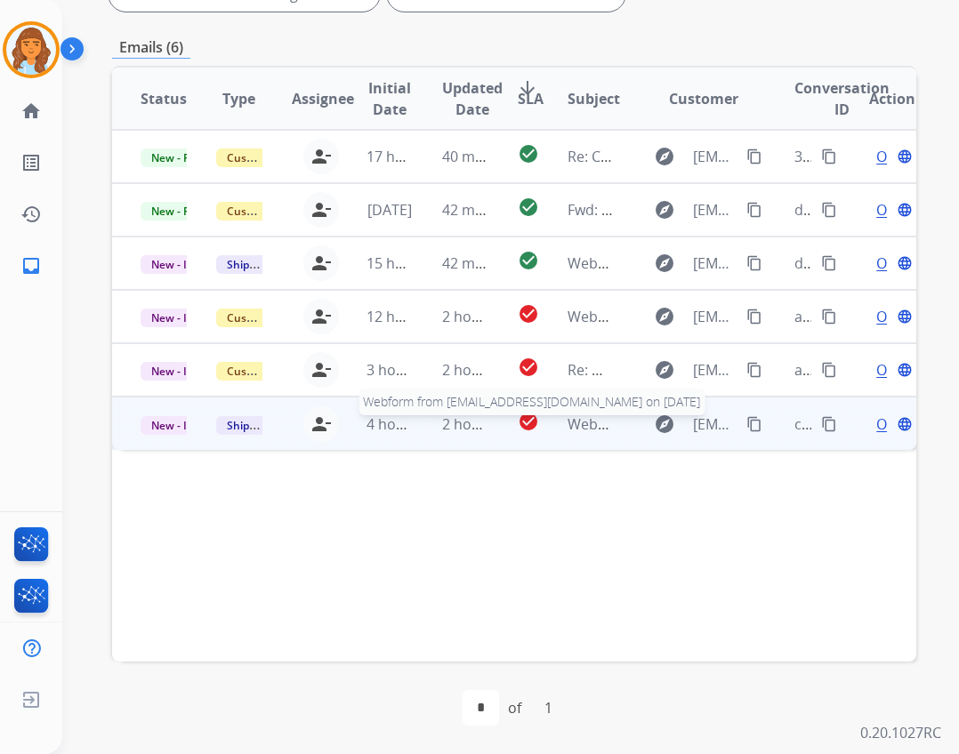
click at [580, 421] on span "Webform from [EMAIL_ADDRESS][DOMAIN_NAME] on [DATE]" at bounding box center [769, 425] width 403 height 20
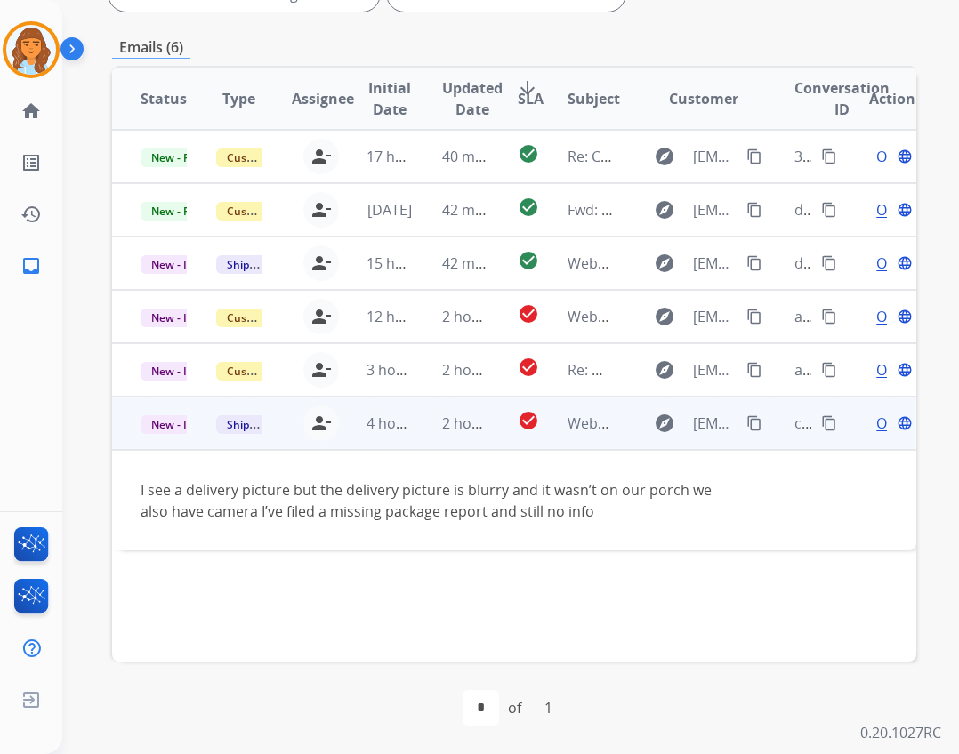
click at [876, 417] on span "Open" at bounding box center [894, 423] width 36 height 21
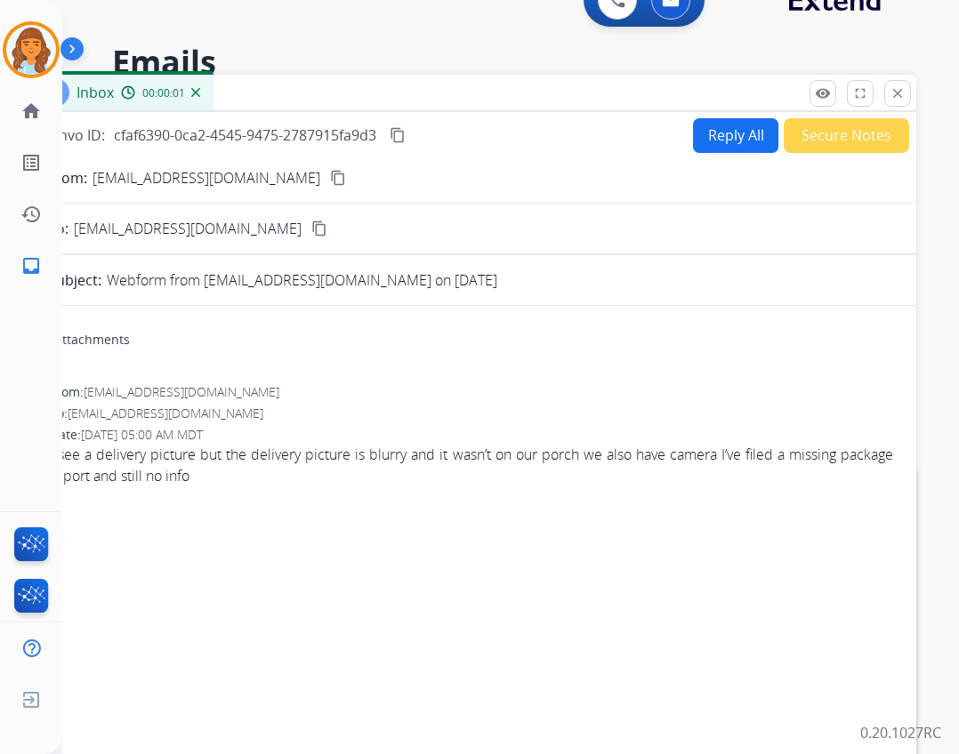
scroll to position [0, 0]
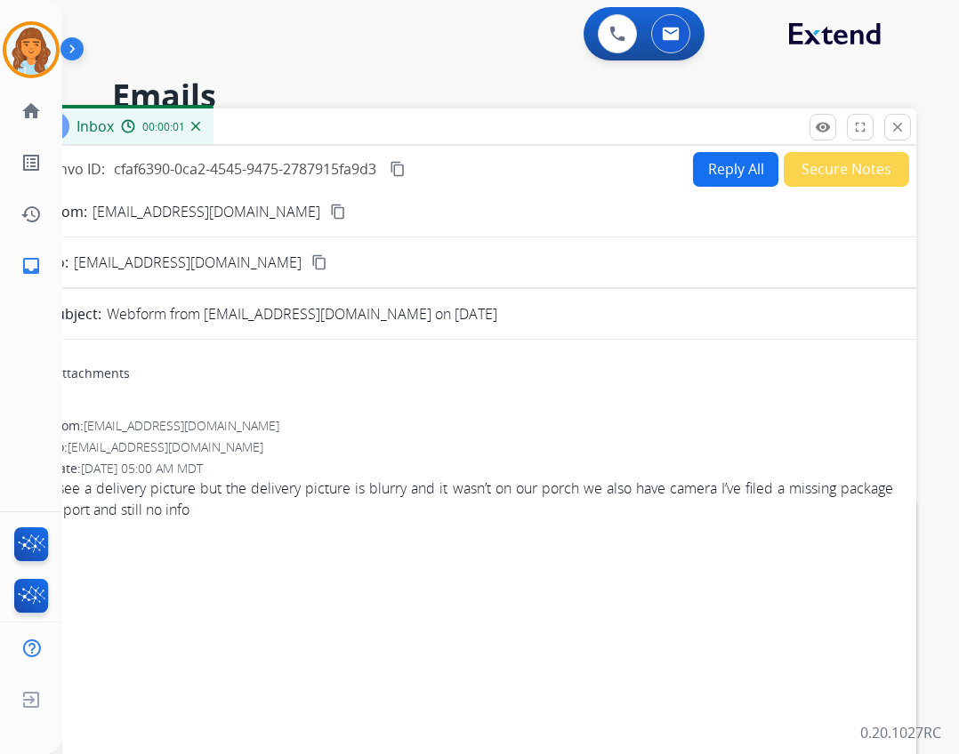
click at [718, 164] on button "Reply All" at bounding box center [735, 169] width 85 height 35
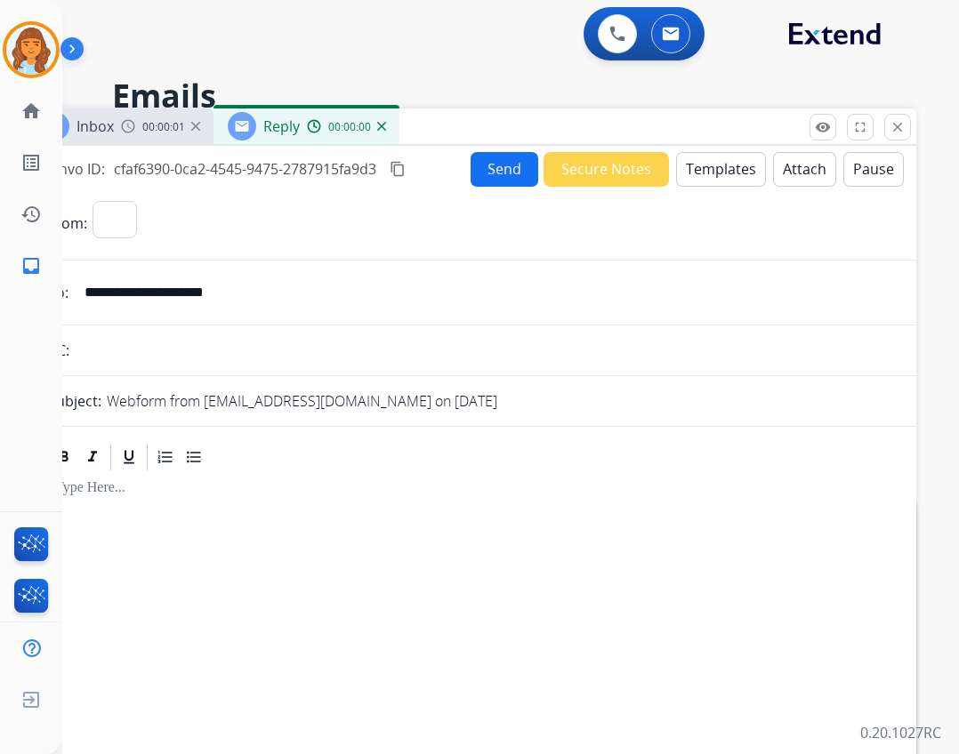
select select "**********"
click at [707, 172] on button "Templates" at bounding box center [721, 169] width 90 height 35
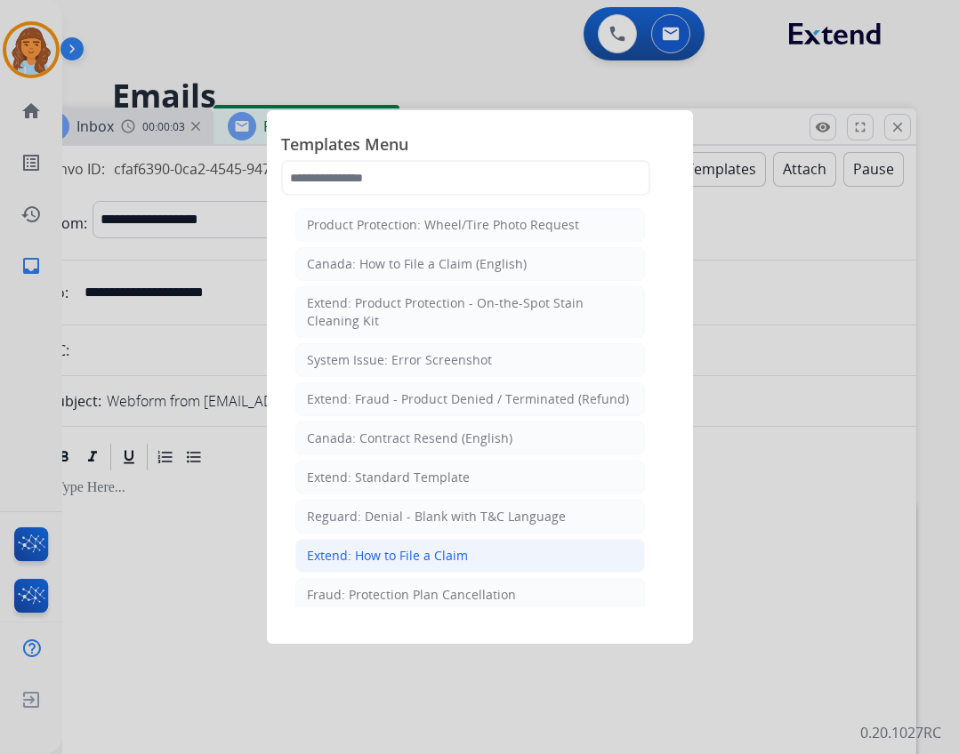
click at [423, 562] on div "Extend: How to File a Claim" at bounding box center [387, 556] width 161 height 18
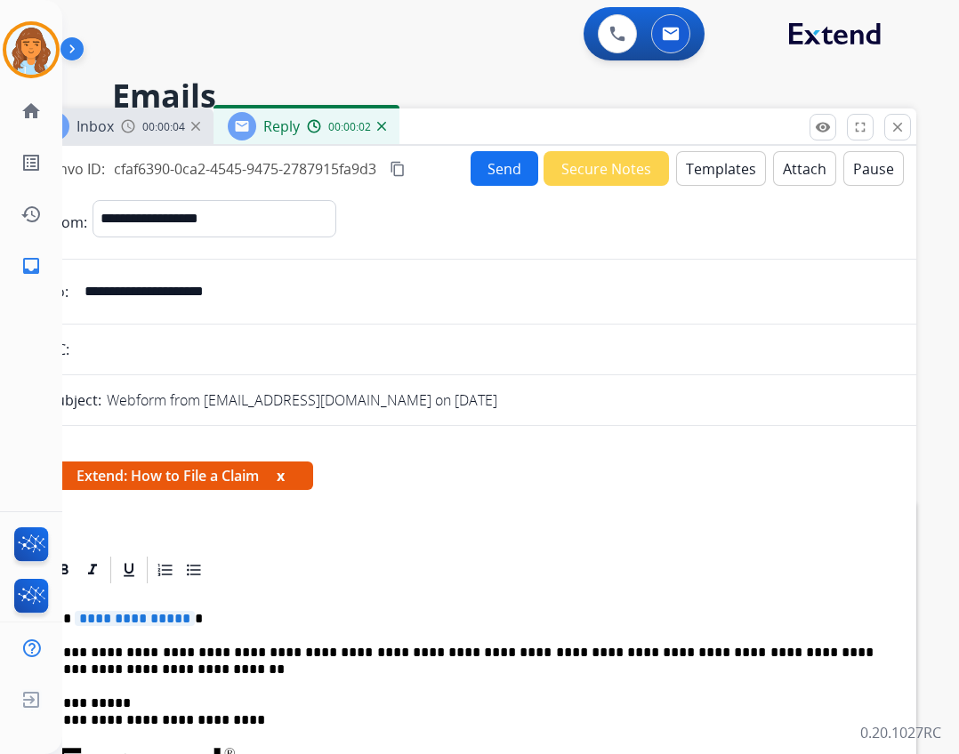
click at [156, 614] on span "**********" at bounding box center [135, 618] width 120 height 15
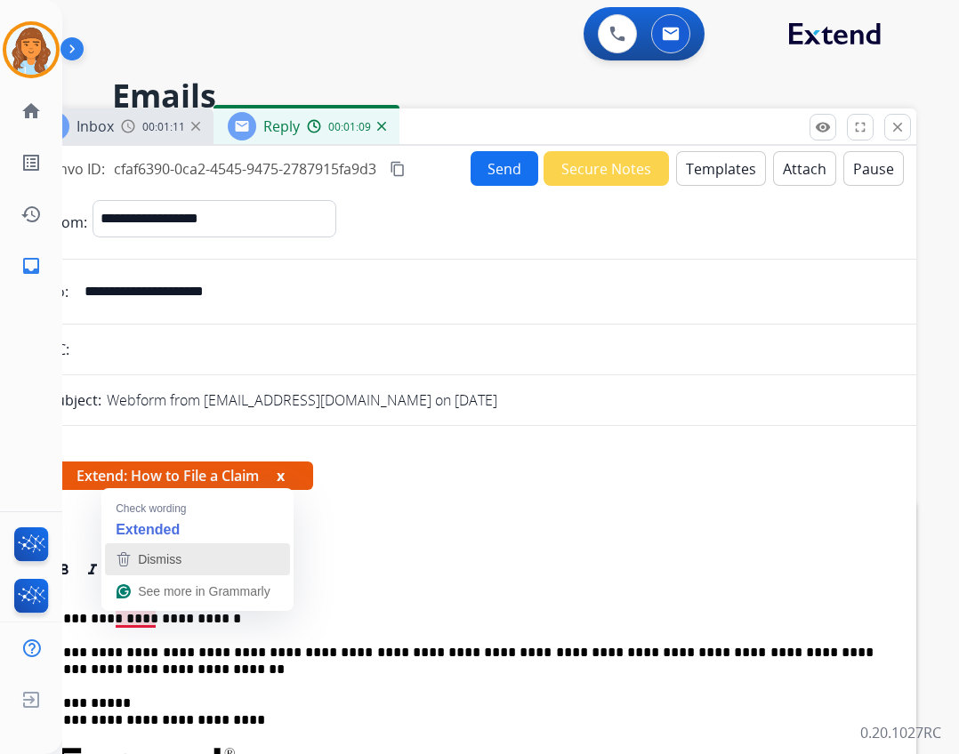
click at [156, 563] on span "Dismiss" at bounding box center [160, 559] width 44 height 14
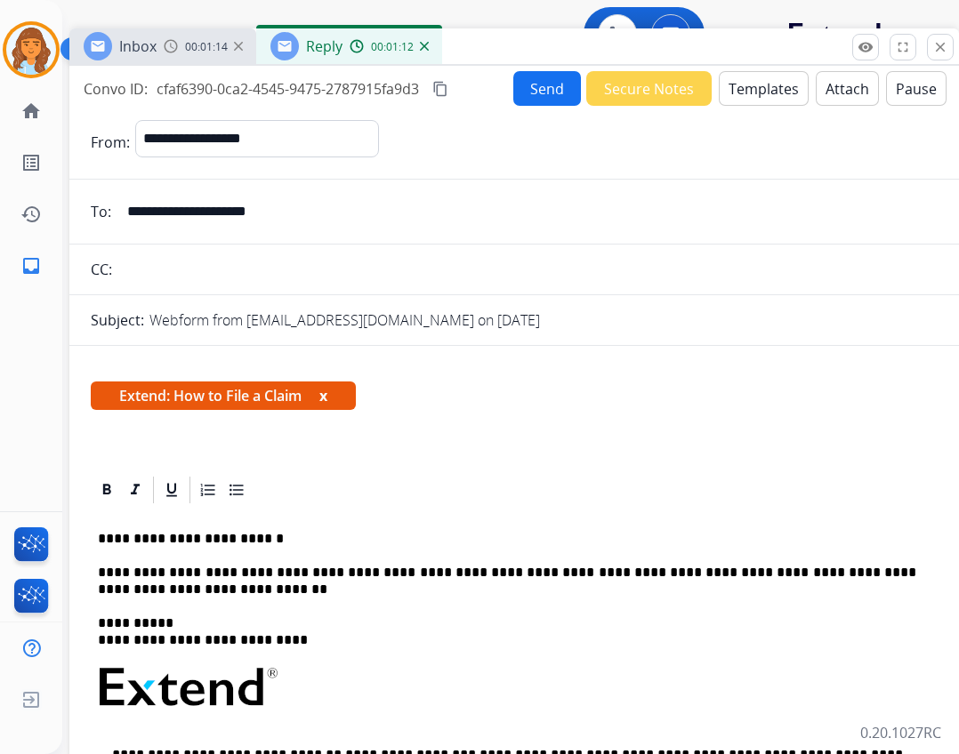
drag, startPoint x: 470, startPoint y: 122, endPoint x: 512, endPoint y: 43, distance: 89.5
click at [512, 43] on div "Inbox 00:01:14 Reply 00:01:12" at bounding box center [514, 46] width 890 height 37
click at [522, 94] on button "Send" at bounding box center [547, 88] width 68 height 35
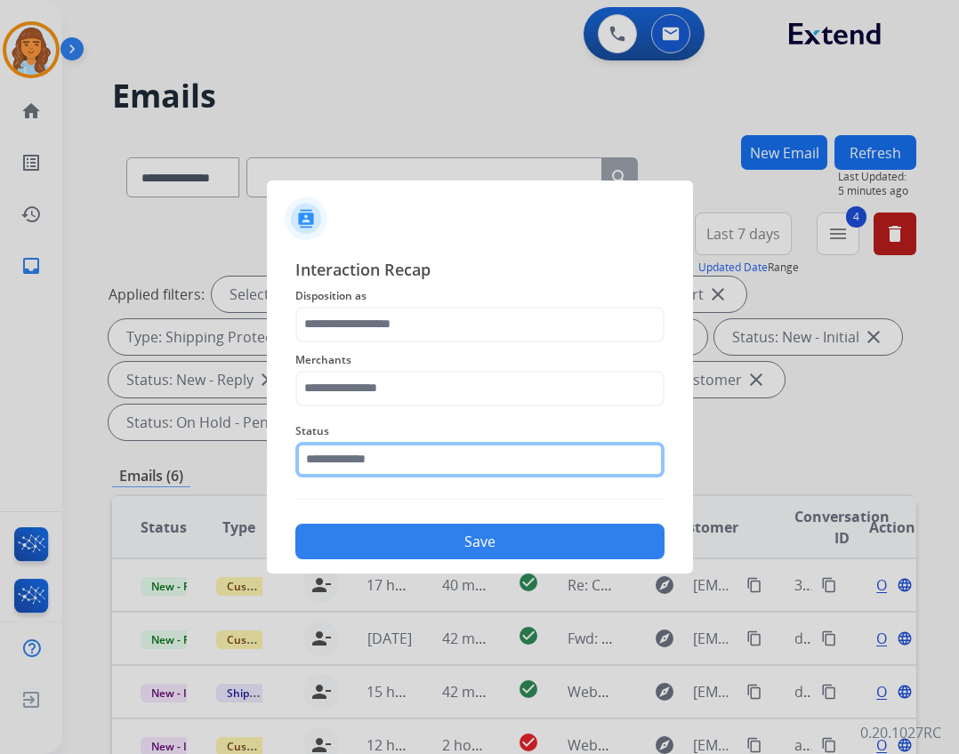
click at [392, 457] on input "text" at bounding box center [479, 460] width 369 height 36
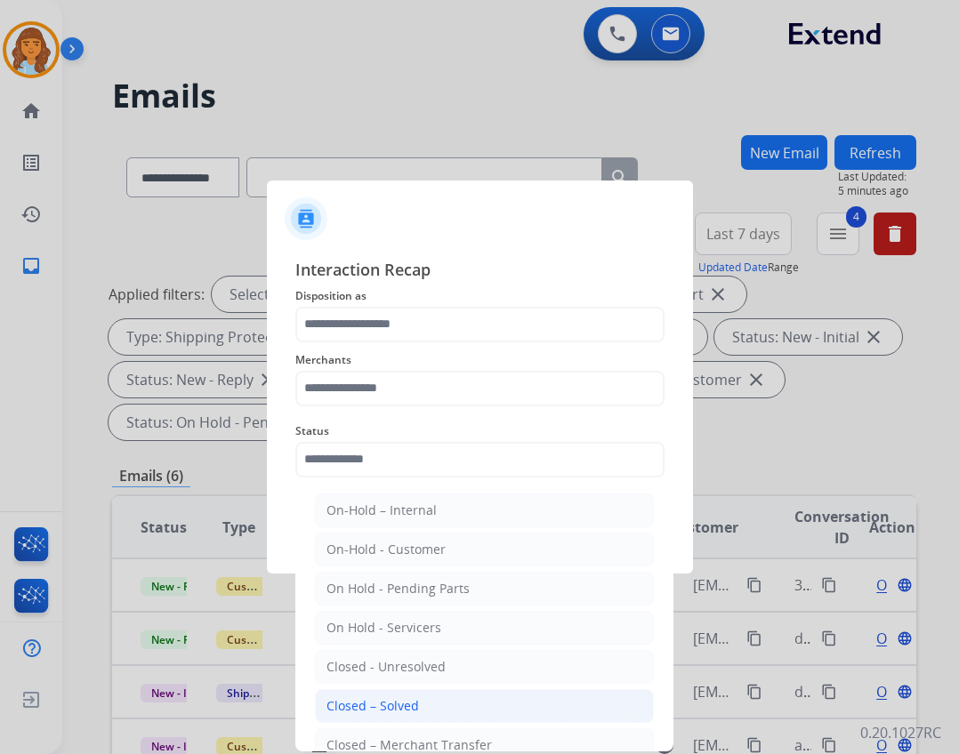
click at [375, 705] on div "Closed – Solved" at bounding box center [373, 707] width 93 height 18
type input "**********"
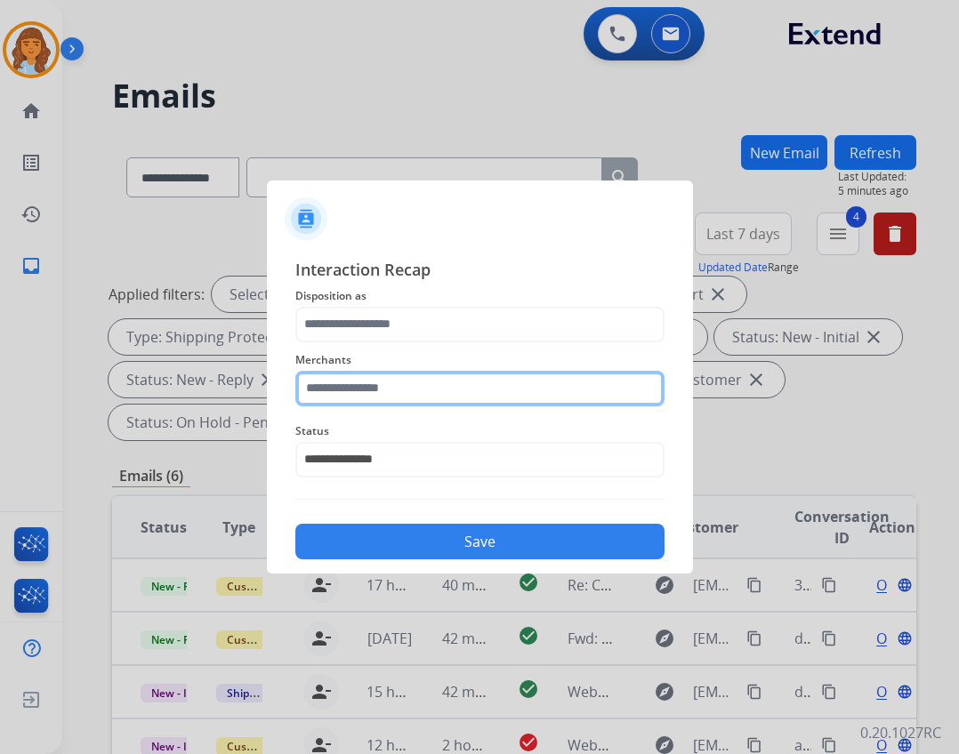
click at [383, 397] on input "text" at bounding box center [479, 389] width 369 height 36
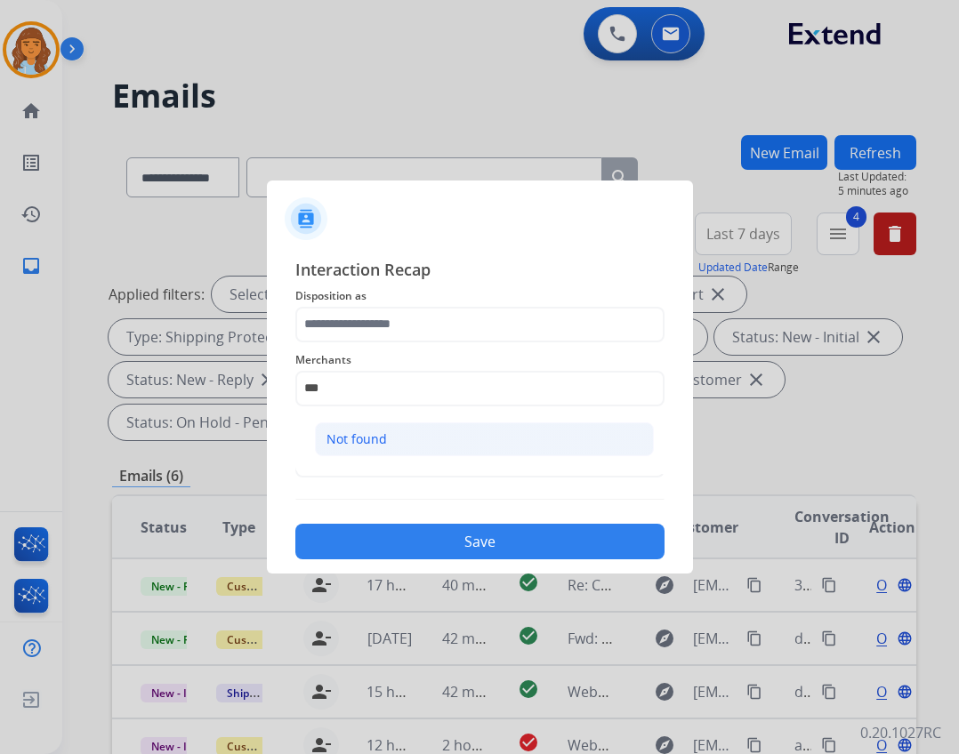
click at [416, 425] on li "Not found" at bounding box center [484, 440] width 339 height 34
type input "*********"
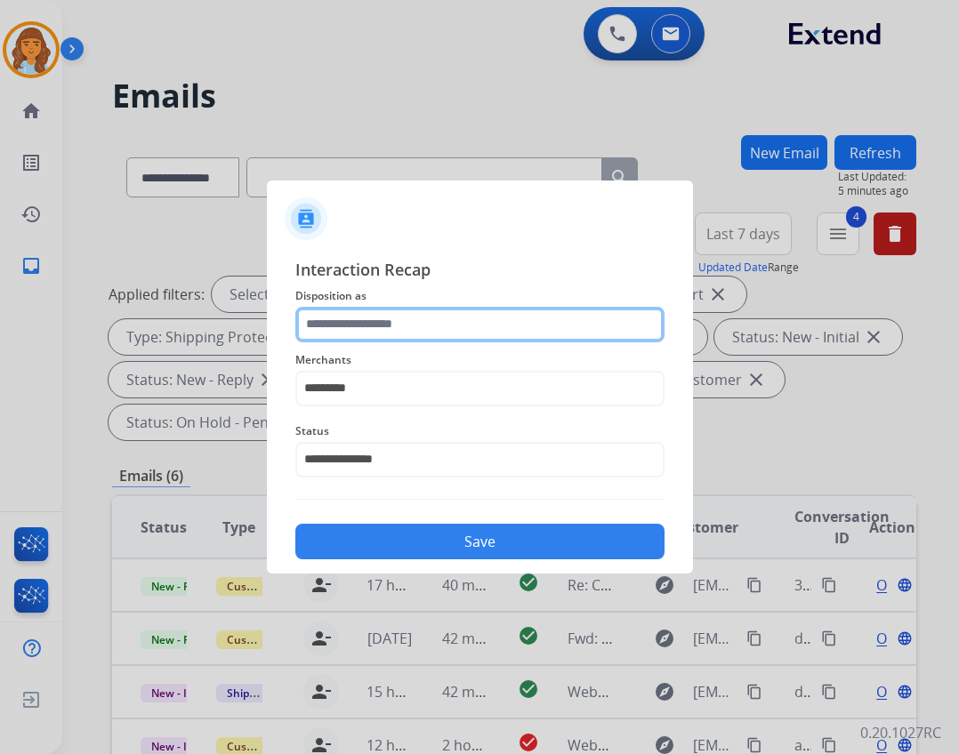
click at [412, 318] on input "text" at bounding box center [479, 325] width 369 height 36
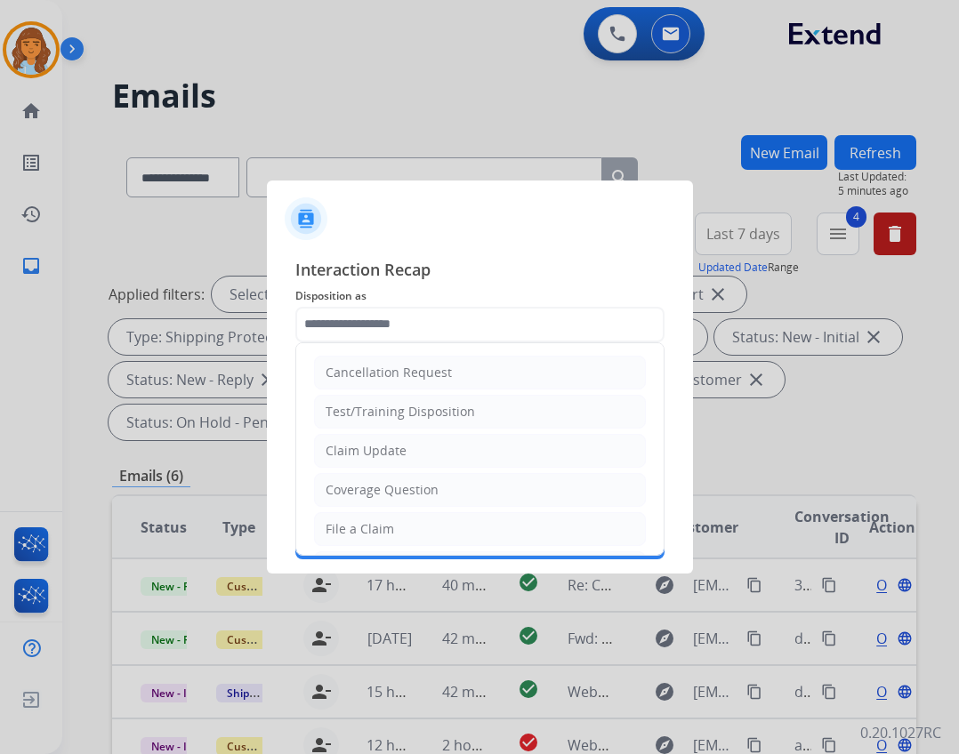
click at [415, 526] on li "File a Claim" at bounding box center [480, 529] width 332 height 34
type input "**********"
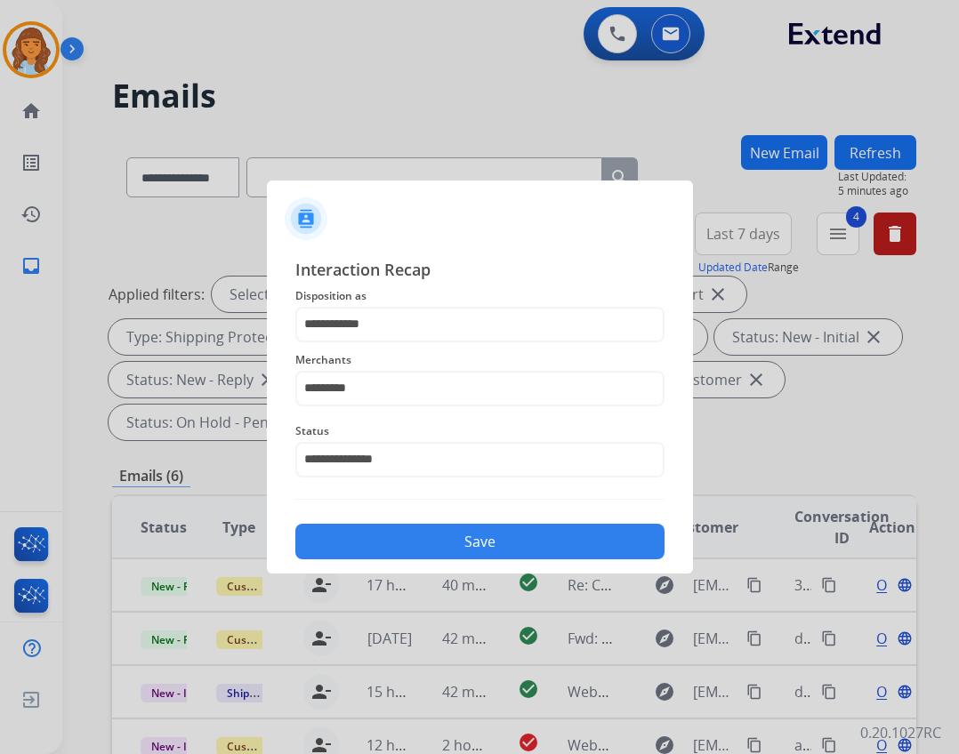
click at [455, 556] on button "Save" at bounding box center [479, 542] width 369 height 36
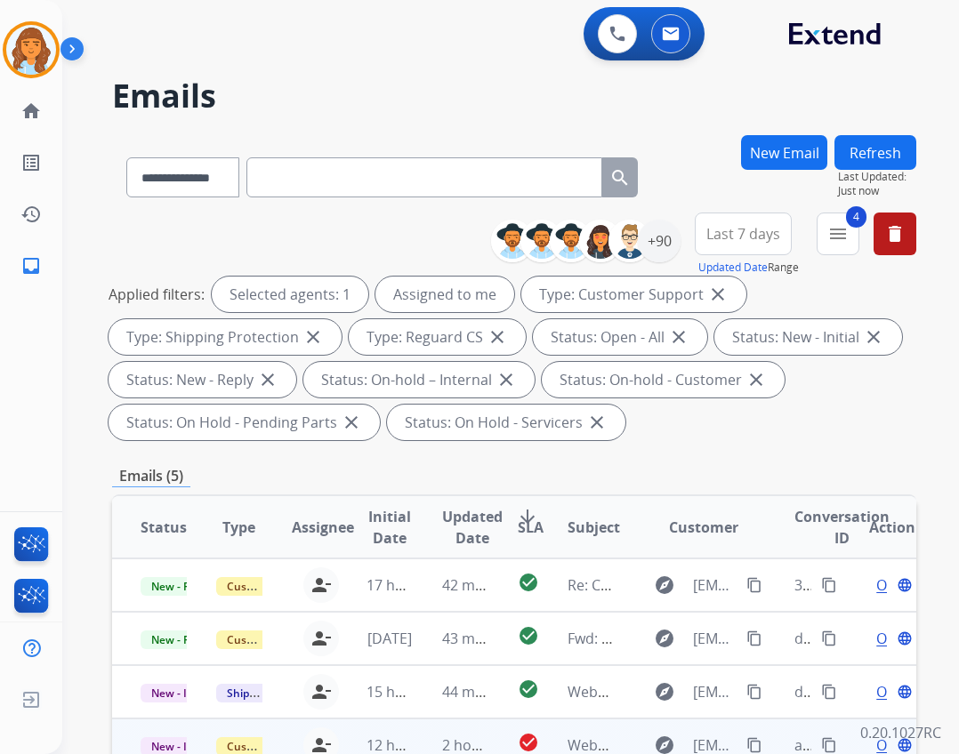
scroll to position [429, 0]
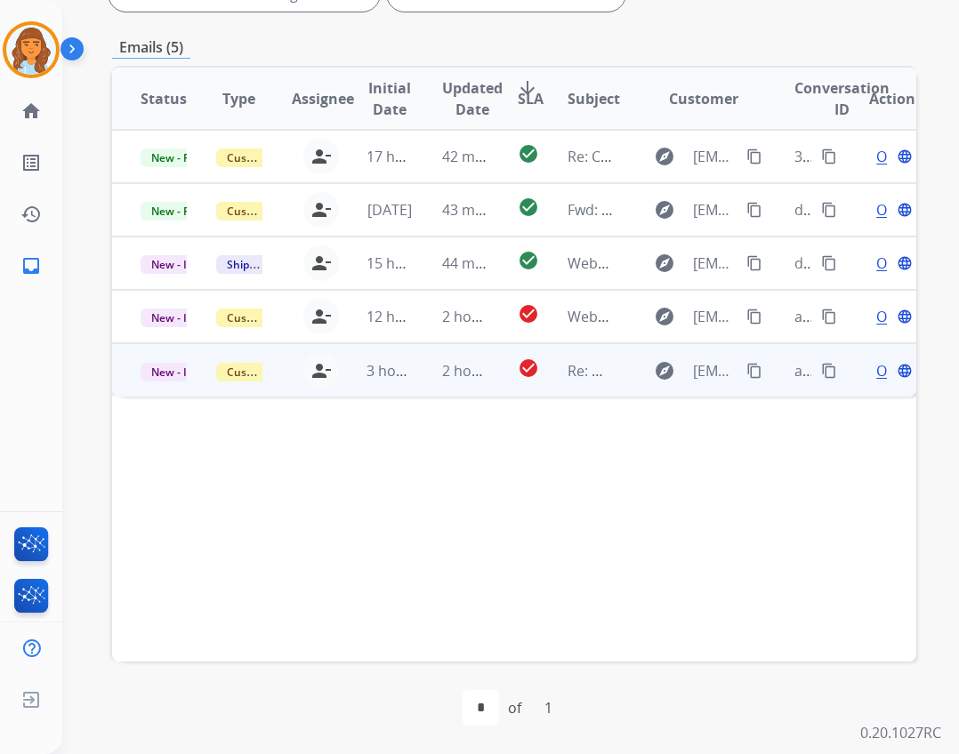
click at [556, 367] on td "Re: We've received your product" at bounding box center [577, 369] width 76 height 53
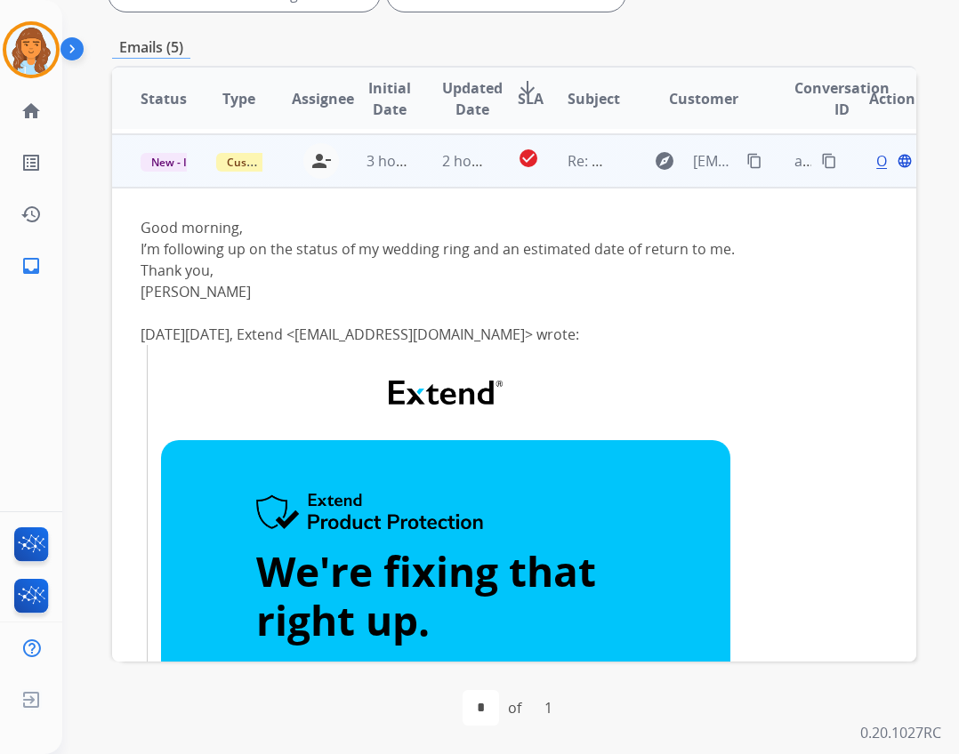
scroll to position [214, 0]
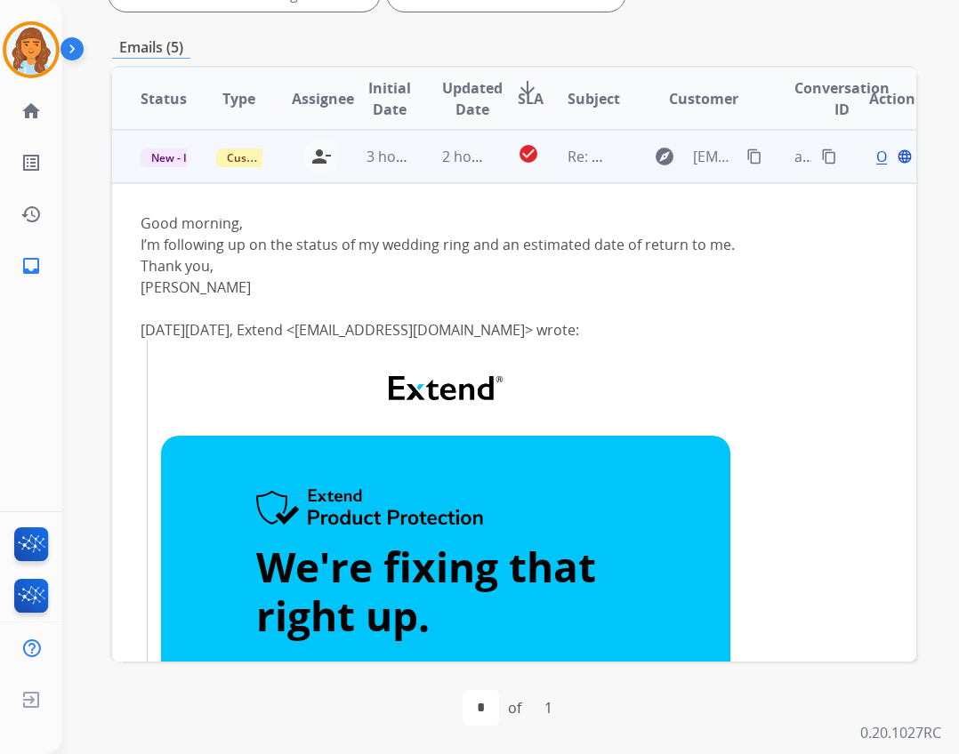
click at [746, 151] on mat-icon "content_copy" at bounding box center [754, 157] width 16 height 16
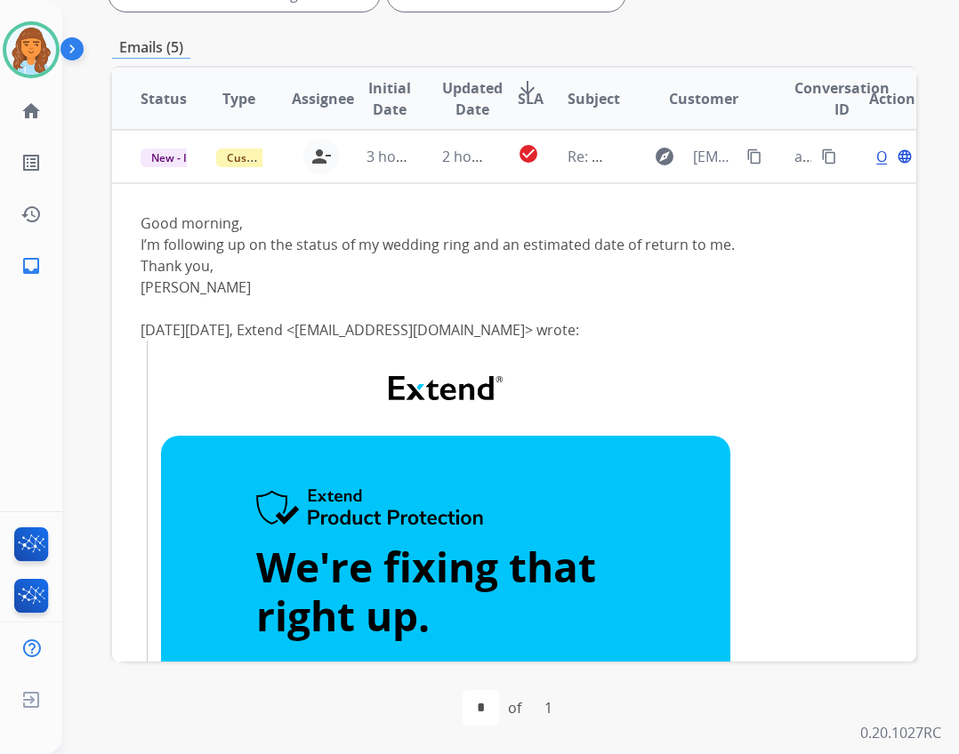
click at [869, 159] on div "Open language" at bounding box center [892, 156] width 46 height 21
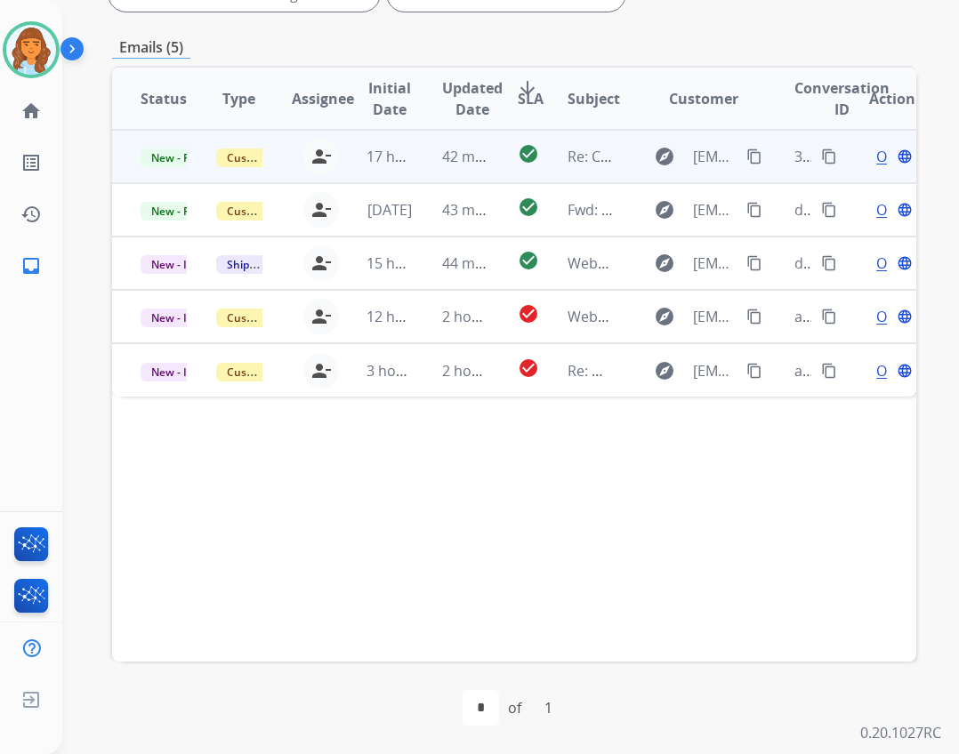
scroll to position [0, 0]
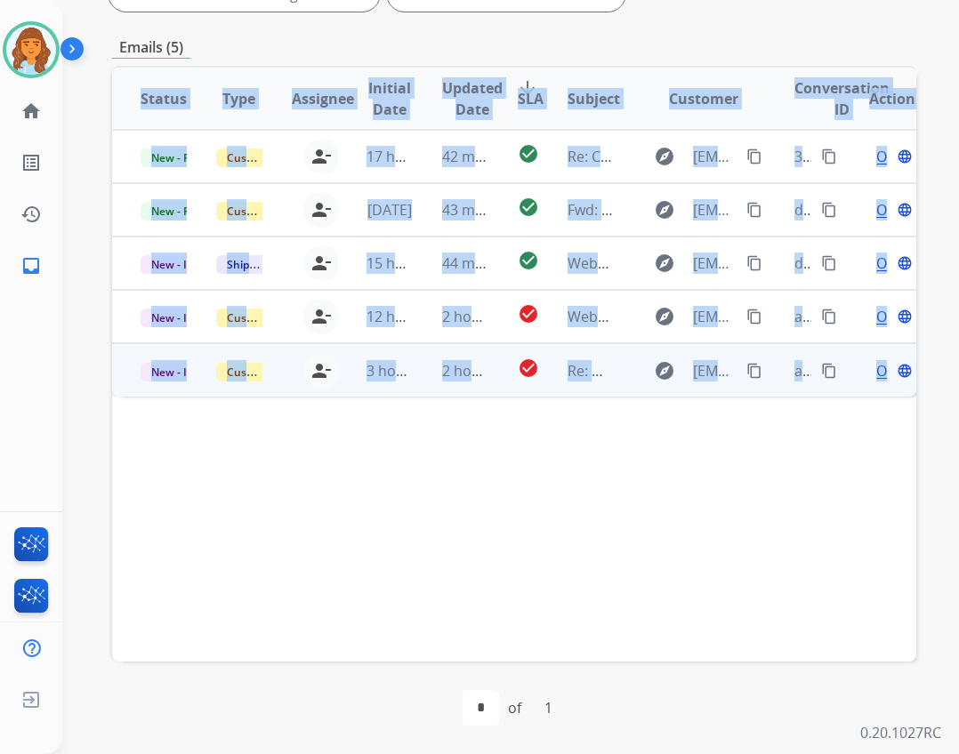
click at [876, 379] on div "Open language" at bounding box center [892, 370] width 46 height 21
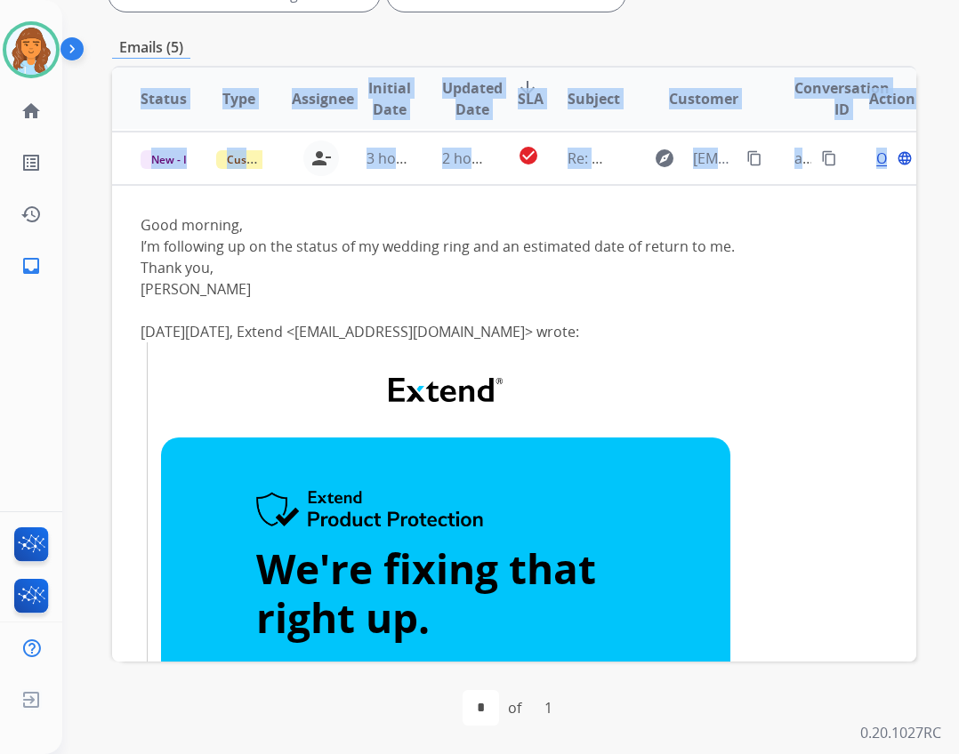
scroll to position [214, 0]
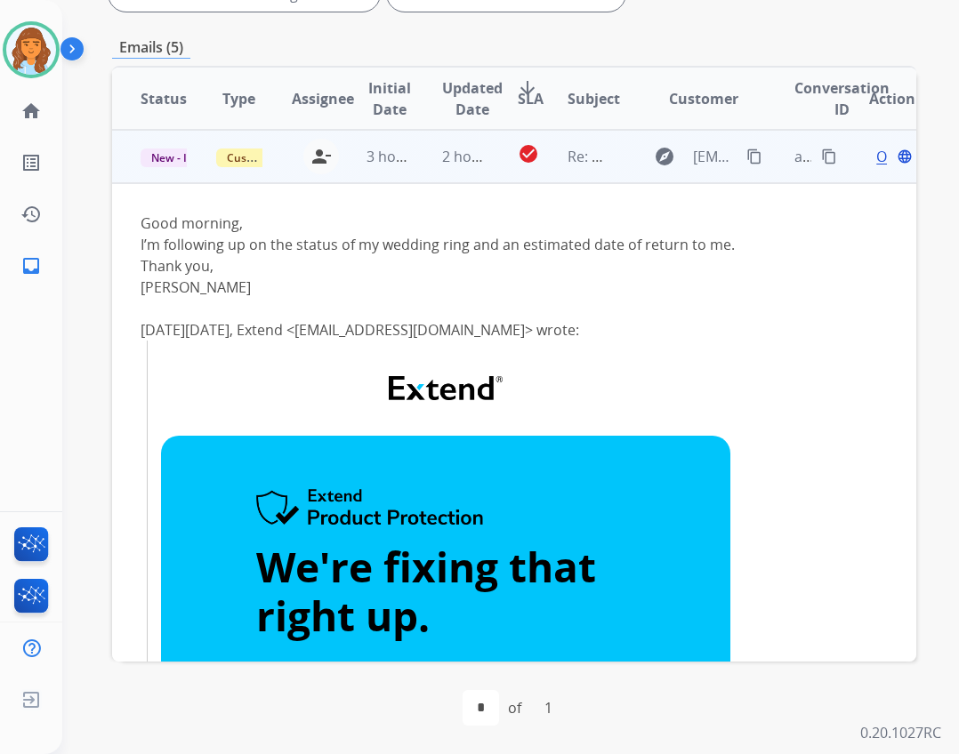
click at [876, 158] on span "Open" at bounding box center [894, 156] width 36 height 21
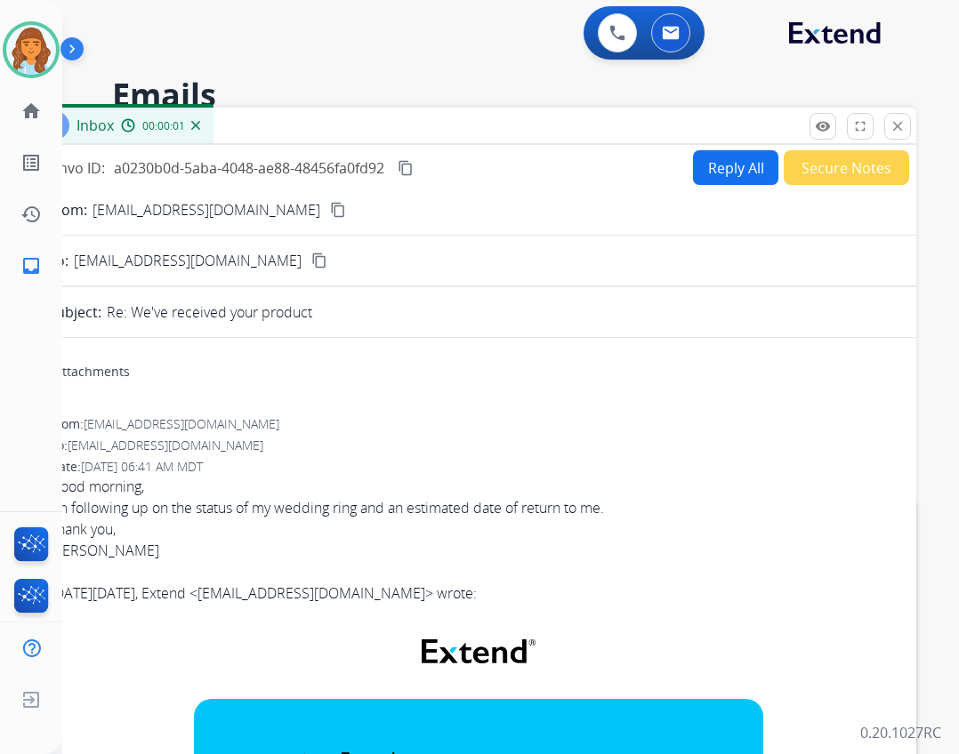
scroll to position [0, 0]
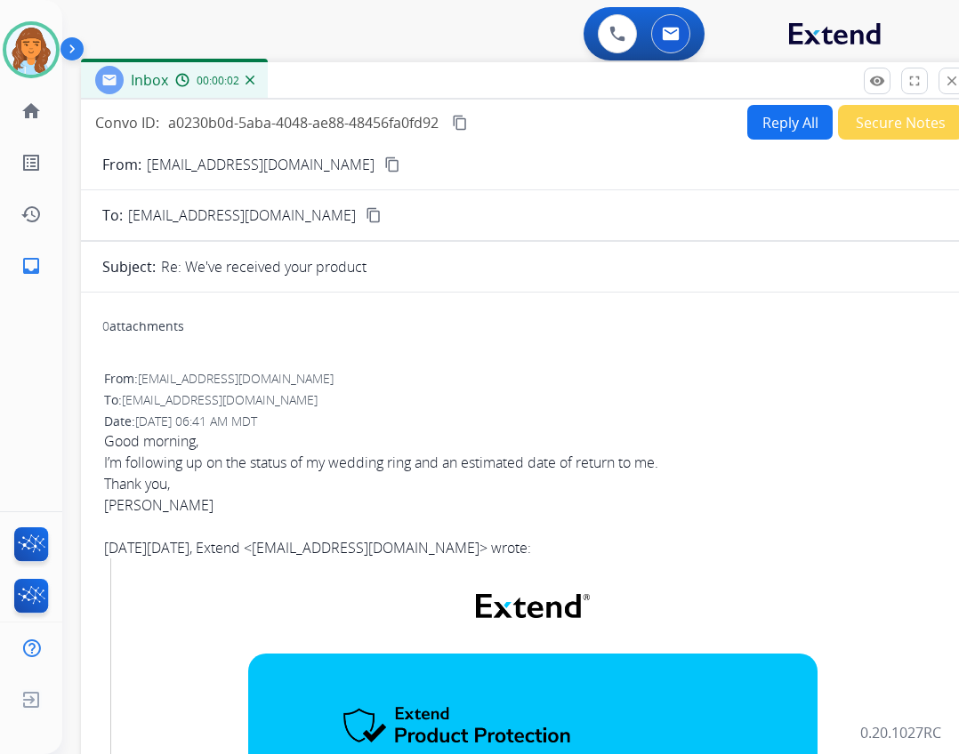
drag, startPoint x: 566, startPoint y: 135, endPoint x: 621, endPoint y: 85, distance: 74.9
click at [621, 85] on div "Inbox 00:00:02" at bounding box center [526, 80] width 890 height 37
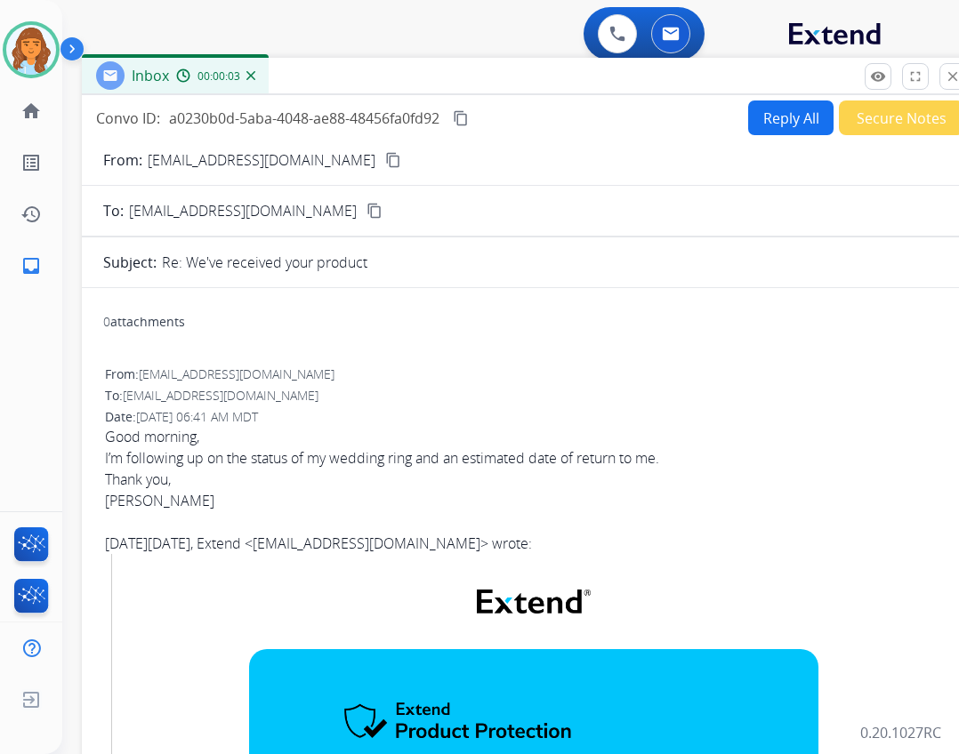
click at [748, 117] on button "Reply All" at bounding box center [790, 118] width 85 height 35
select select "**********"
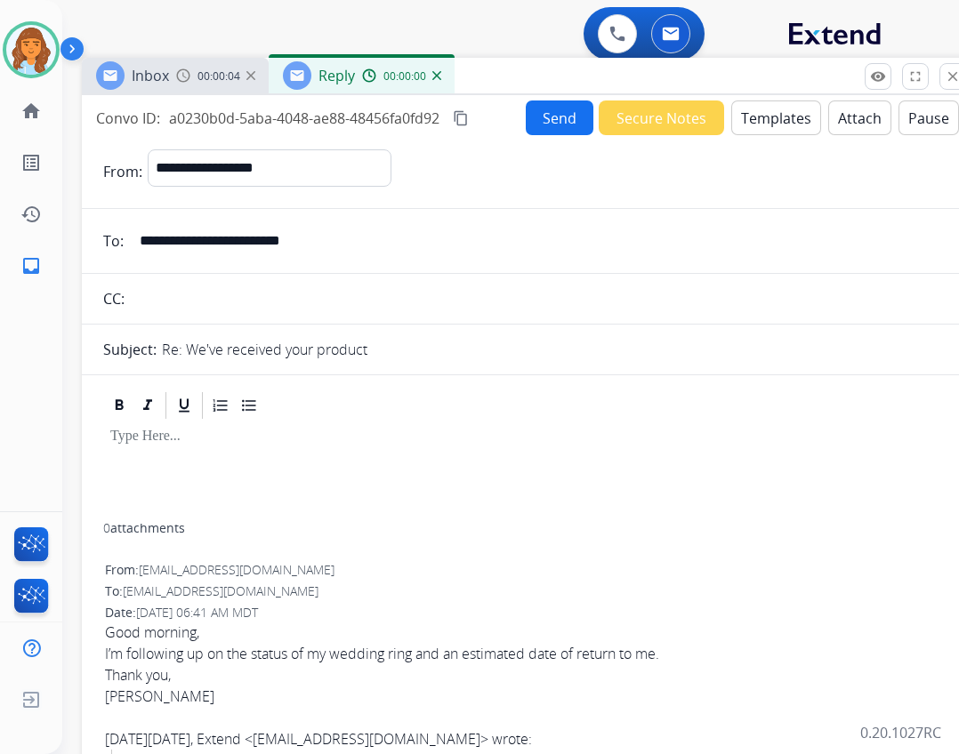
click at [753, 110] on button "Templates" at bounding box center [776, 118] width 90 height 35
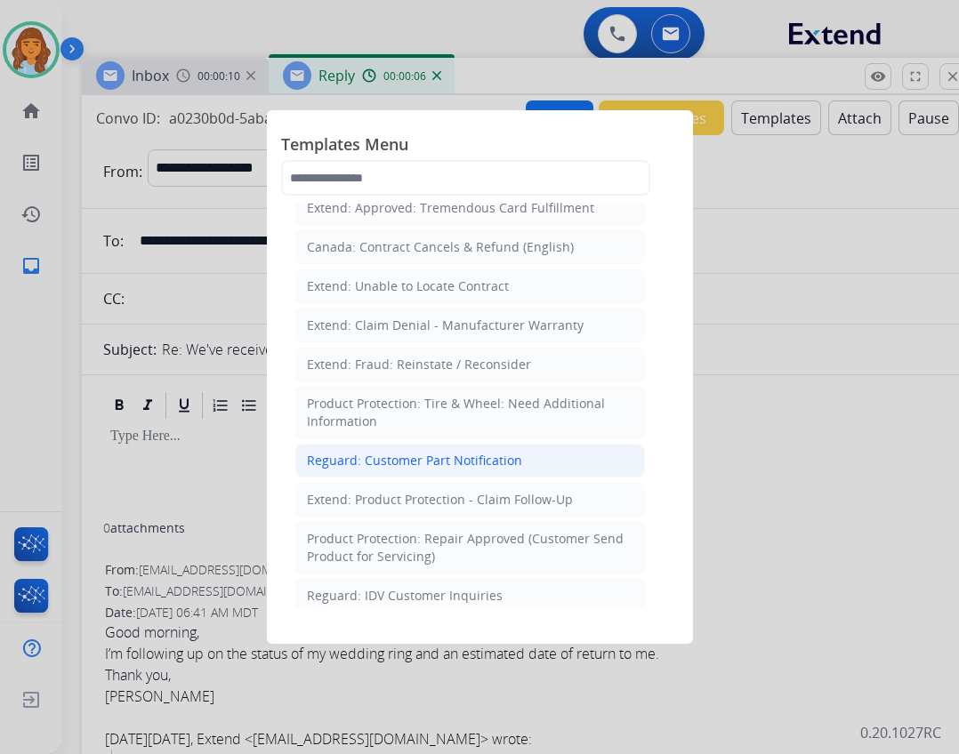
scroll to position [890, 0]
click at [517, 490] on div "Extend: Product Protection - Claim Follow-Up" at bounding box center [440, 499] width 266 height 18
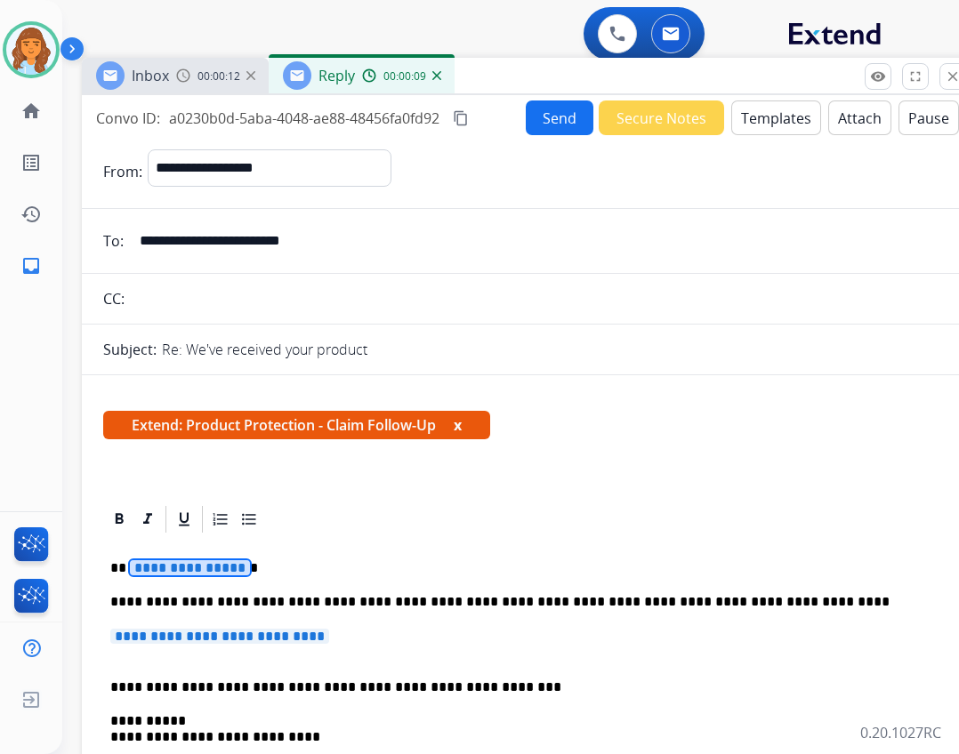
click at [229, 574] on span "**********" at bounding box center [190, 568] width 120 height 15
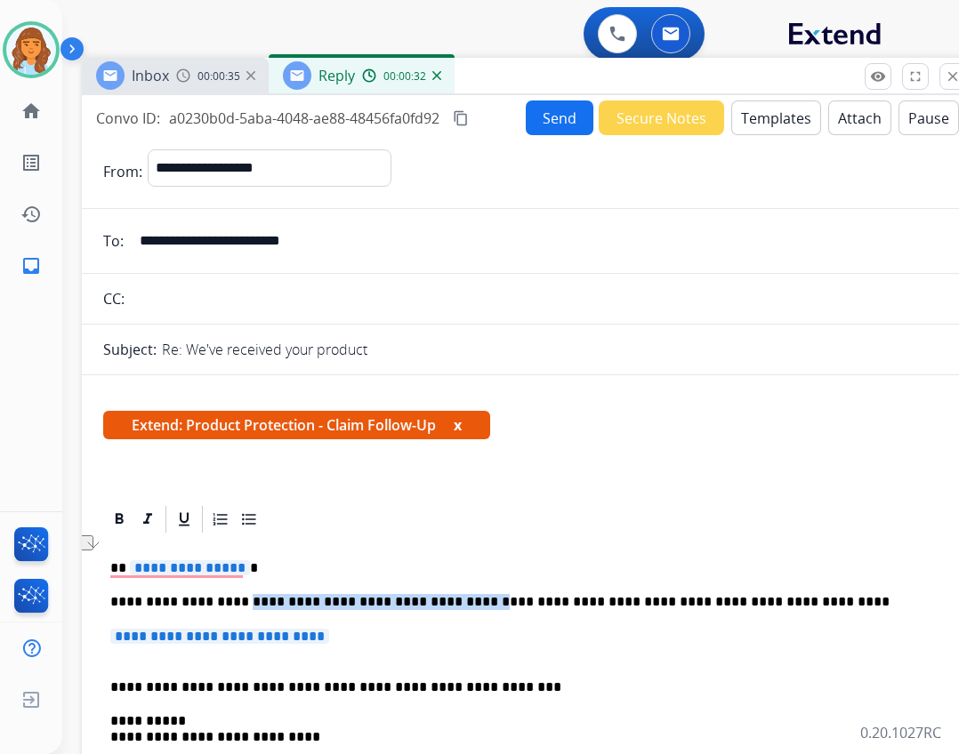
drag, startPoint x: 423, startPoint y: 599, endPoint x: 231, endPoint y: 592, distance: 191.4
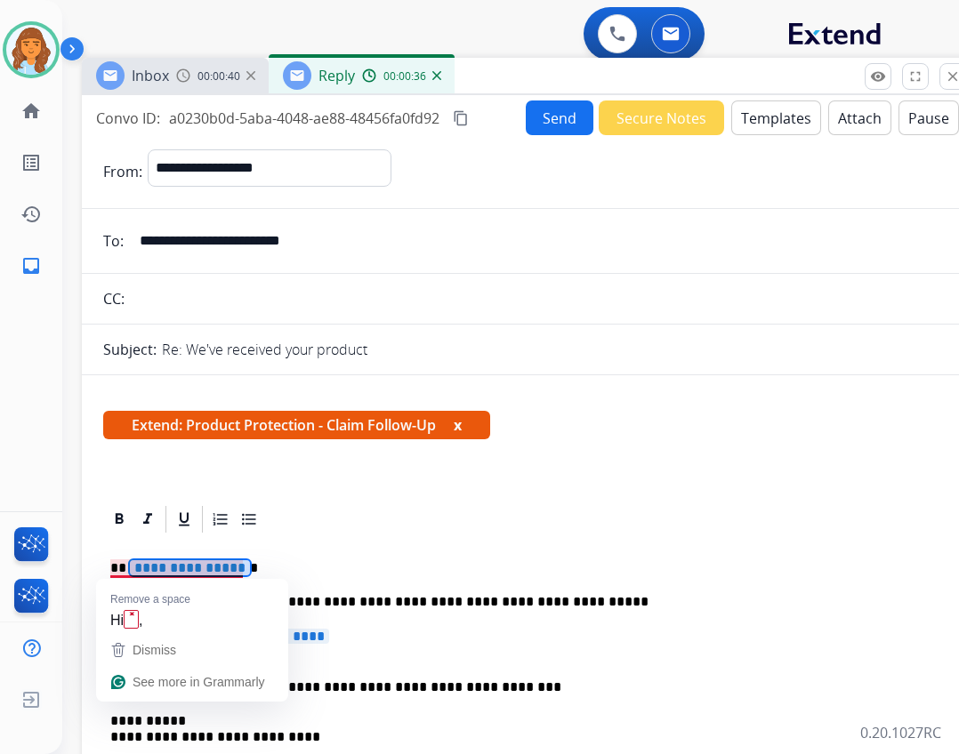
click at [213, 568] on span "**********" at bounding box center [190, 568] width 120 height 15
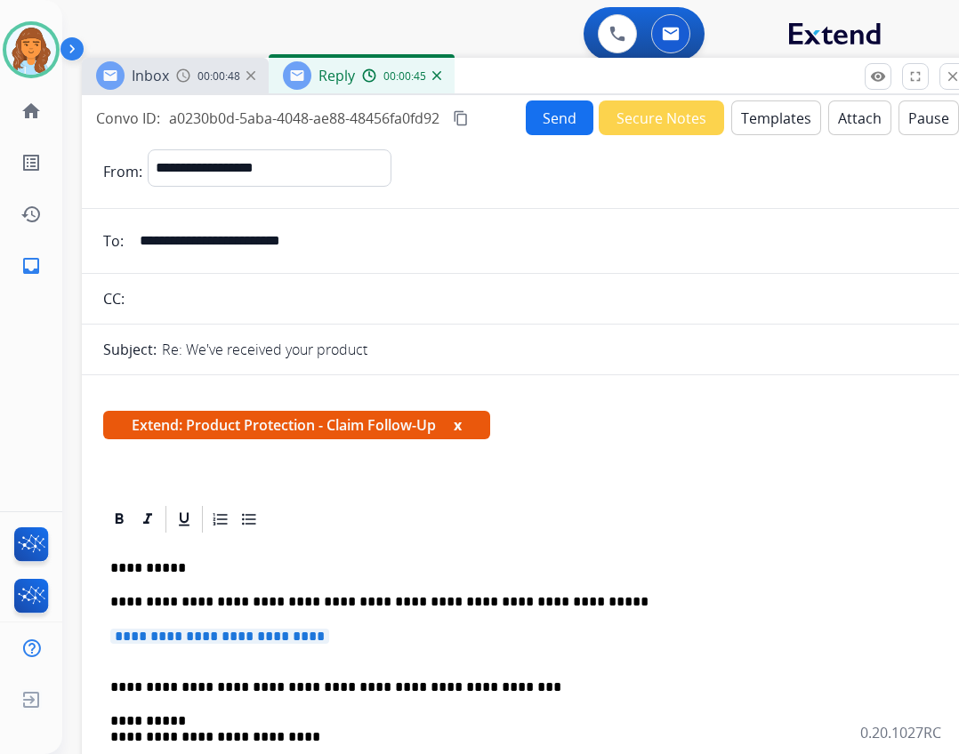
click at [238, 637] on span "**********" at bounding box center [219, 636] width 219 height 15
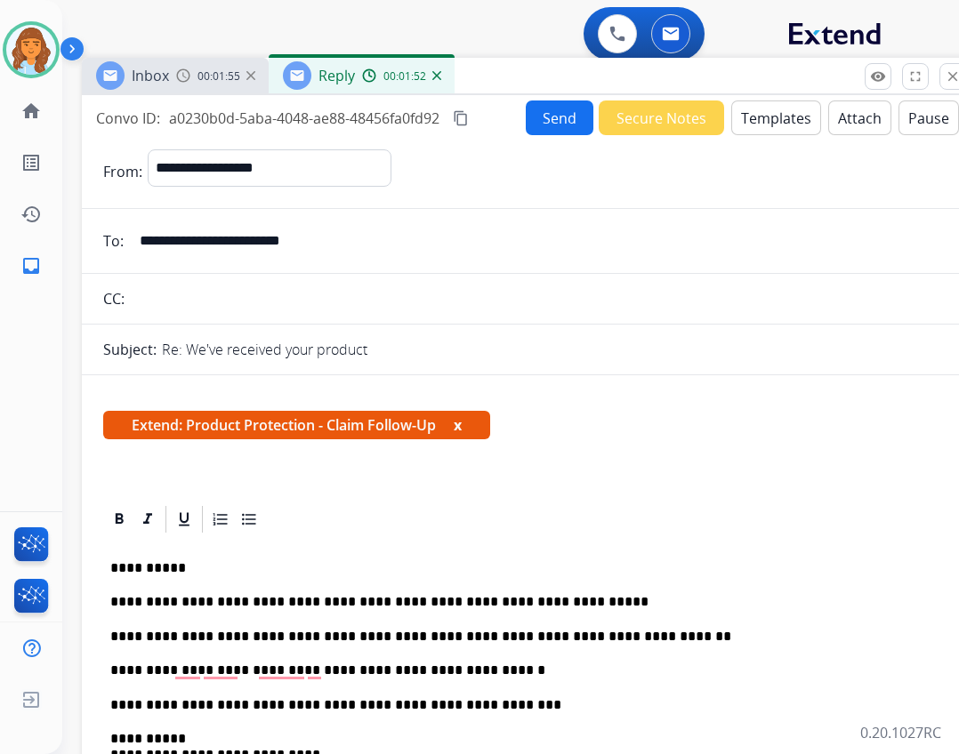
click at [448, 676] on p "**********" at bounding box center [519, 671] width 819 height 16
click at [449, 665] on p "**********" at bounding box center [519, 671] width 819 height 16
click at [522, 673] on p "**********" at bounding box center [519, 671] width 819 height 16
click at [507, 677] on p "**********" at bounding box center [519, 671] width 819 height 16
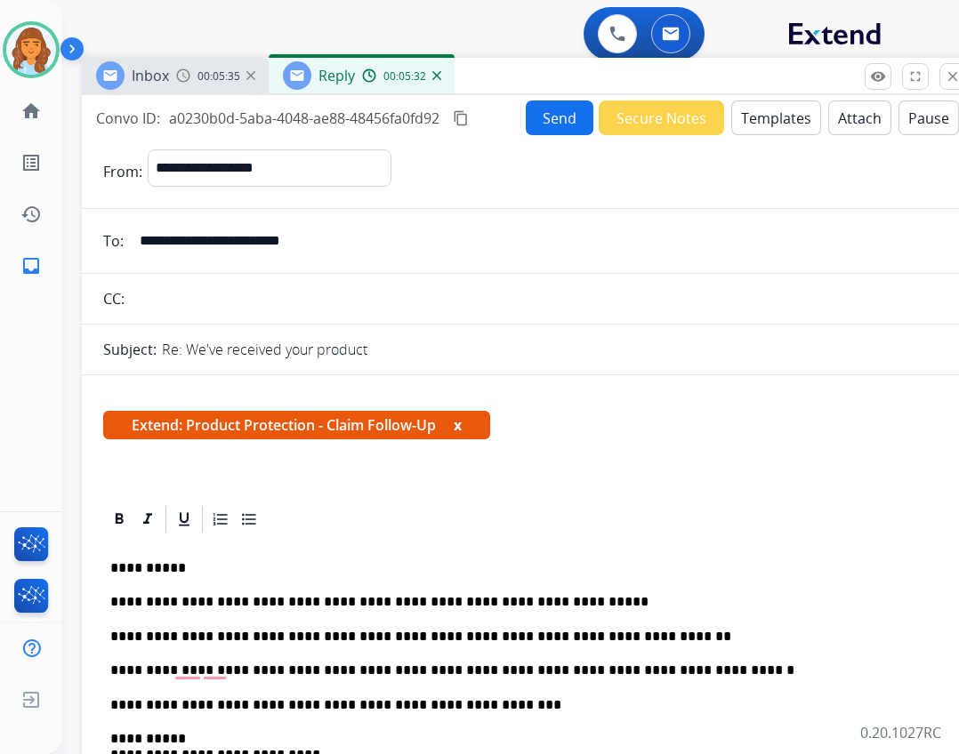
click at [193, 670] on p "**********" at bounding box center [519, 671] width 819 height 16
click at [192, 679] on p "**********" at bounding box center [519, 671] width 819 height 16
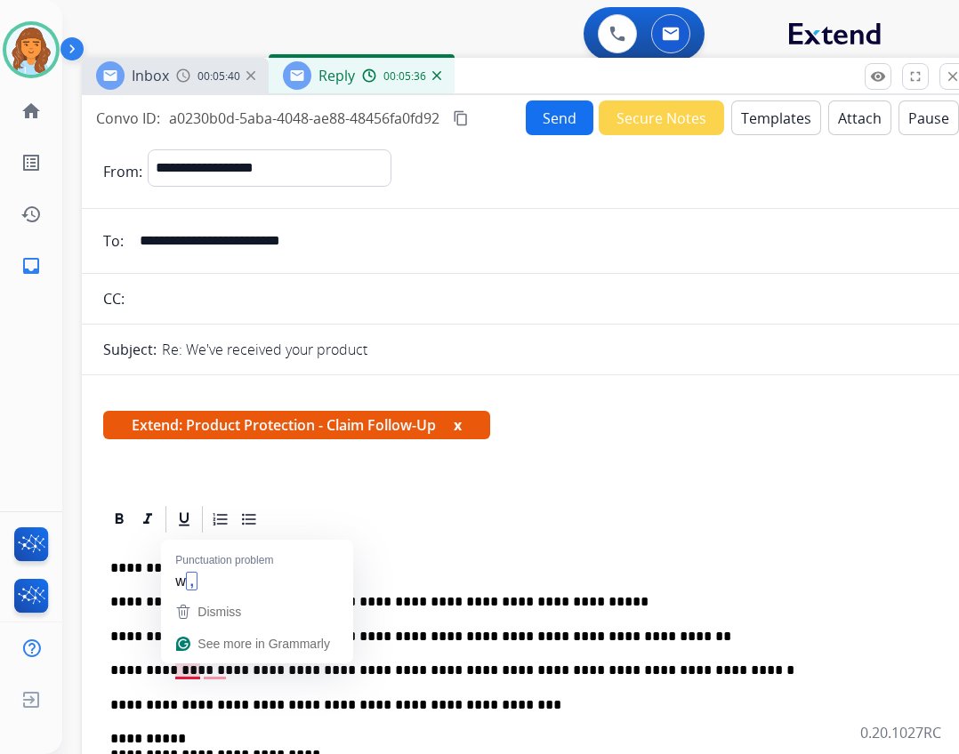
drag, startPoint x: 198, startPoint y: 666, endPoint x: 182, endPoint y: 671, distance: 15.8
click at [182, 671] on p "**********" at bounding box center [519, 671] width 819 height 16
click at [213, 672] on p "**********" at bounding box center [519, 671] width 819 height 16
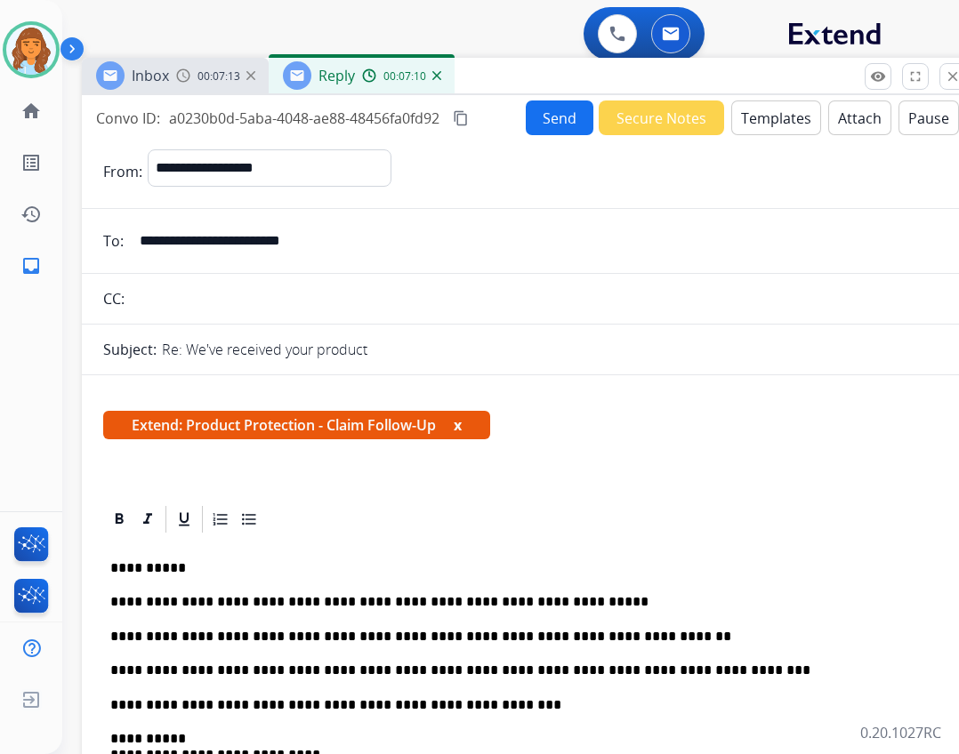
click at [464, 115] on mat-icon "content_copy" at bounding box center [461, 118] width 16 height 16
click at [549, 129] on button "Send" at bounding box center [560, 118] width 68 height 35
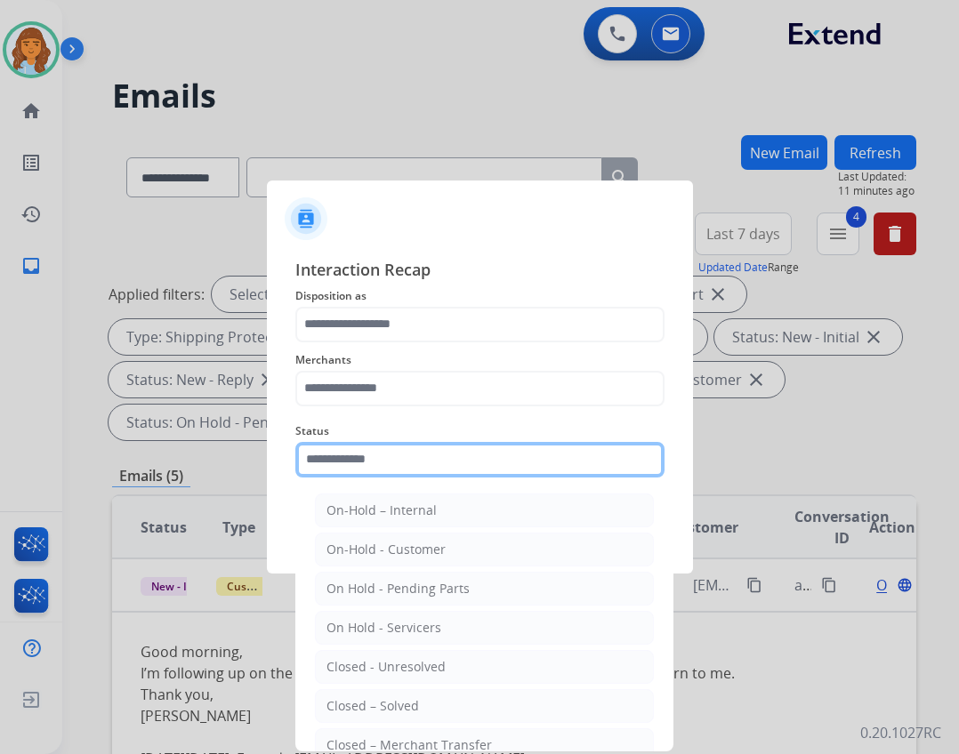
click at [438, 457] on input "text" at bounding box center [479, 460] width 369 height 36
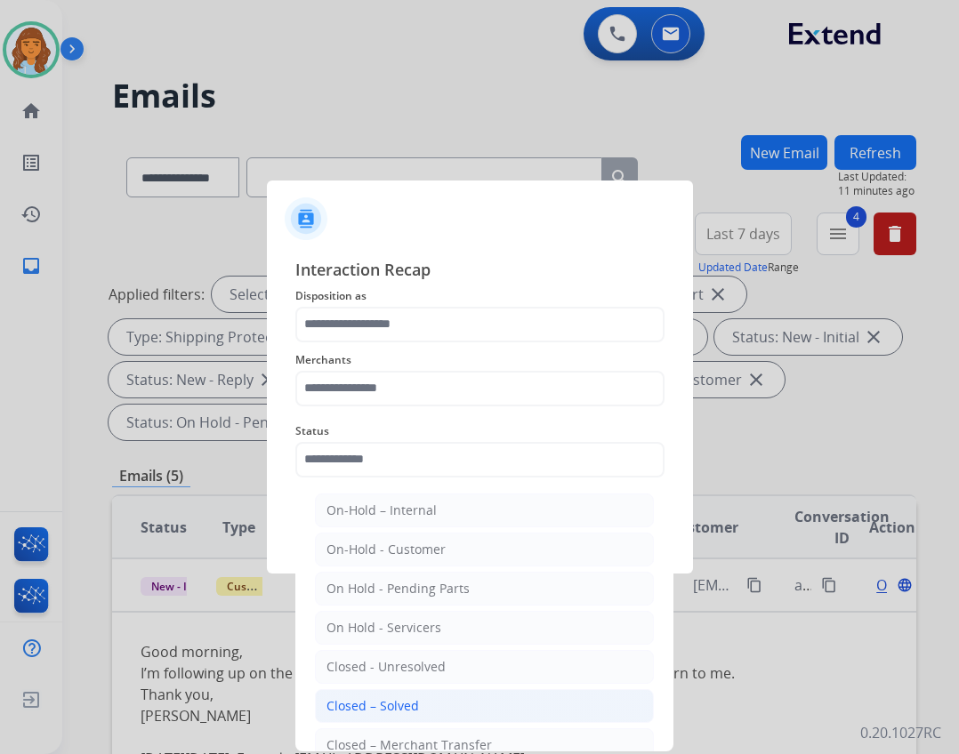
click at [354, 700] on div "Closed – Solved" at bounding box center [373, 707] width 93 height 18
type input "**********"
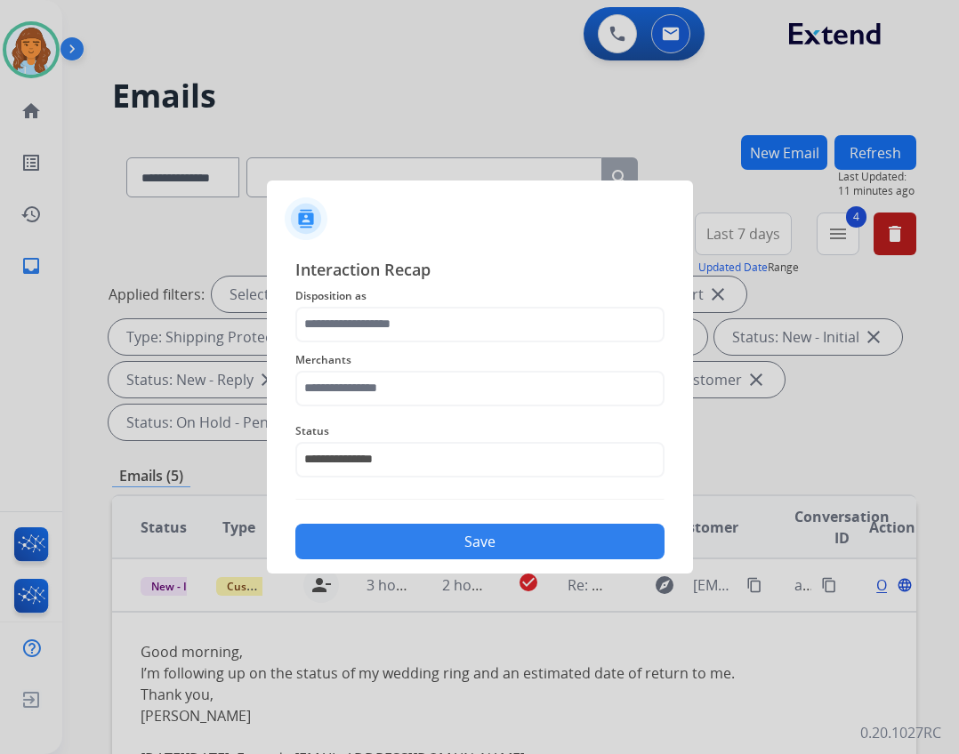
click at [354, 700] on div at bounding box center [479, 377] width 959 height 754
click at [359, 685] on div at bounding box center [479, 377] width 959 height 754
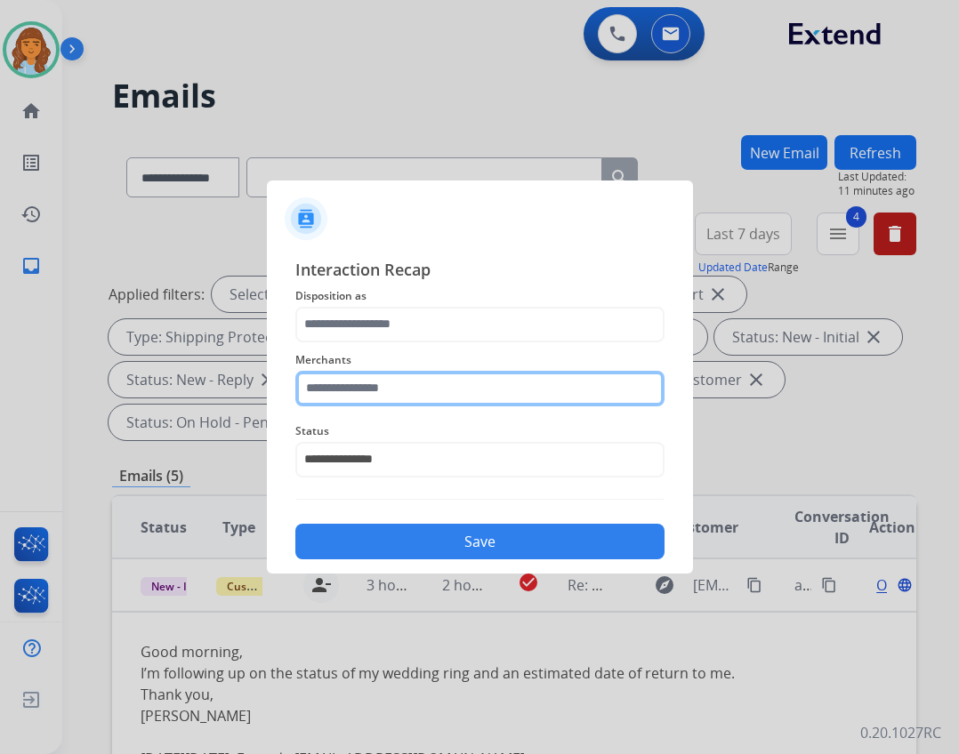
click at [425, 384] on input "text" at bounding box center [479, 389] width 369 height 36
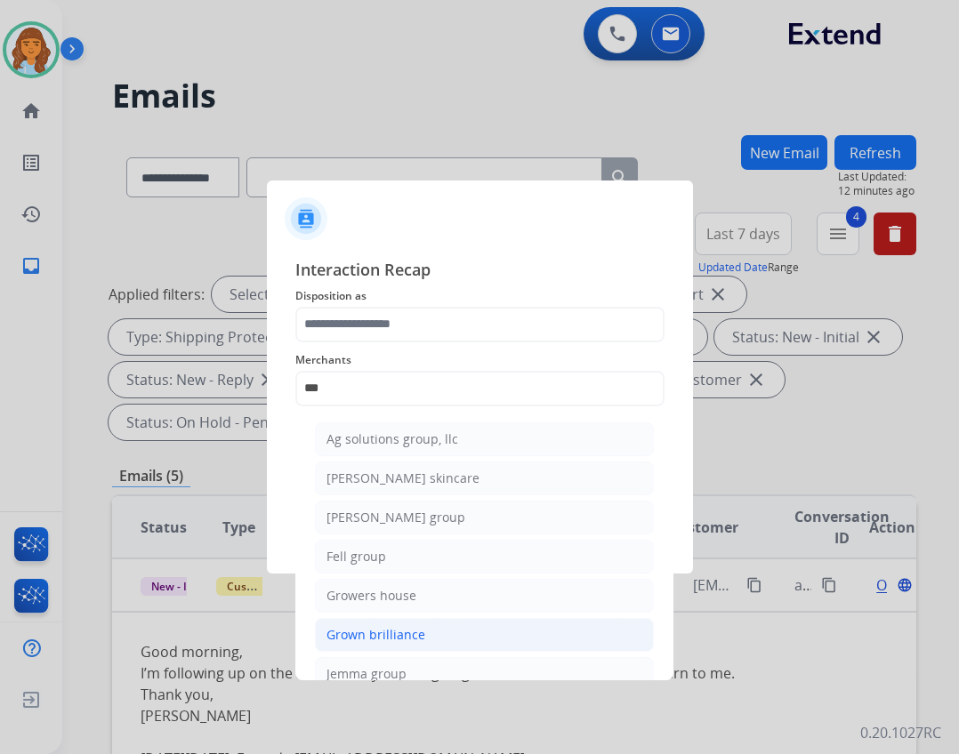
click at [407, 626] on div "Grown brilliance" at bounding box center [376, 635] width 99 height 18
type input "**********"
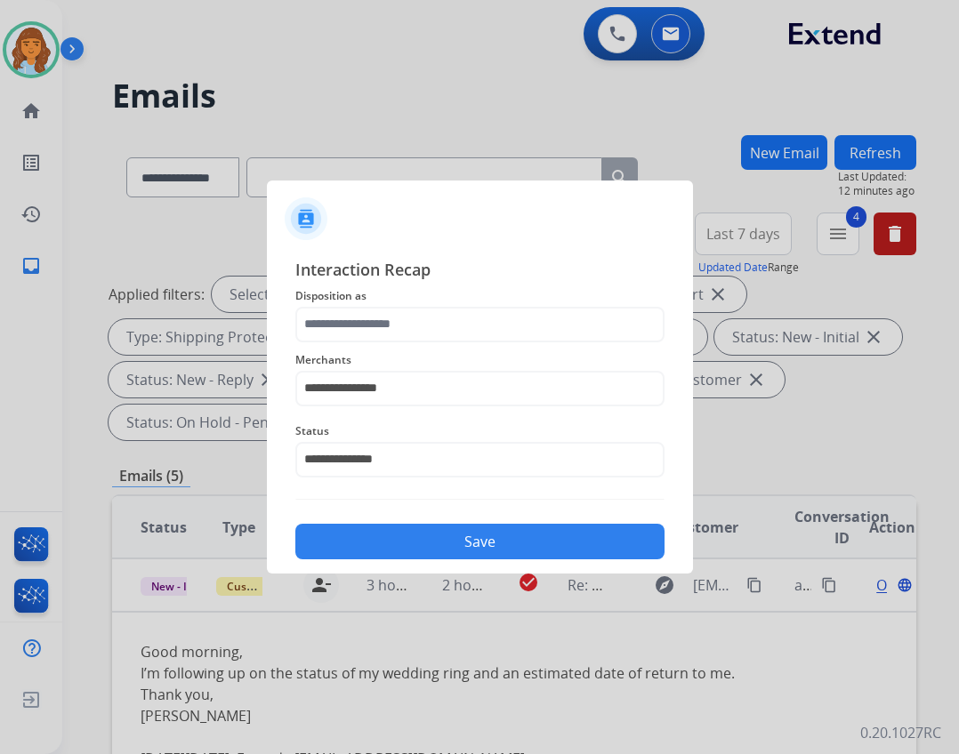
click at [355, 359] on span "Merchants" at bounding box center [479, 360] width 369 height 21
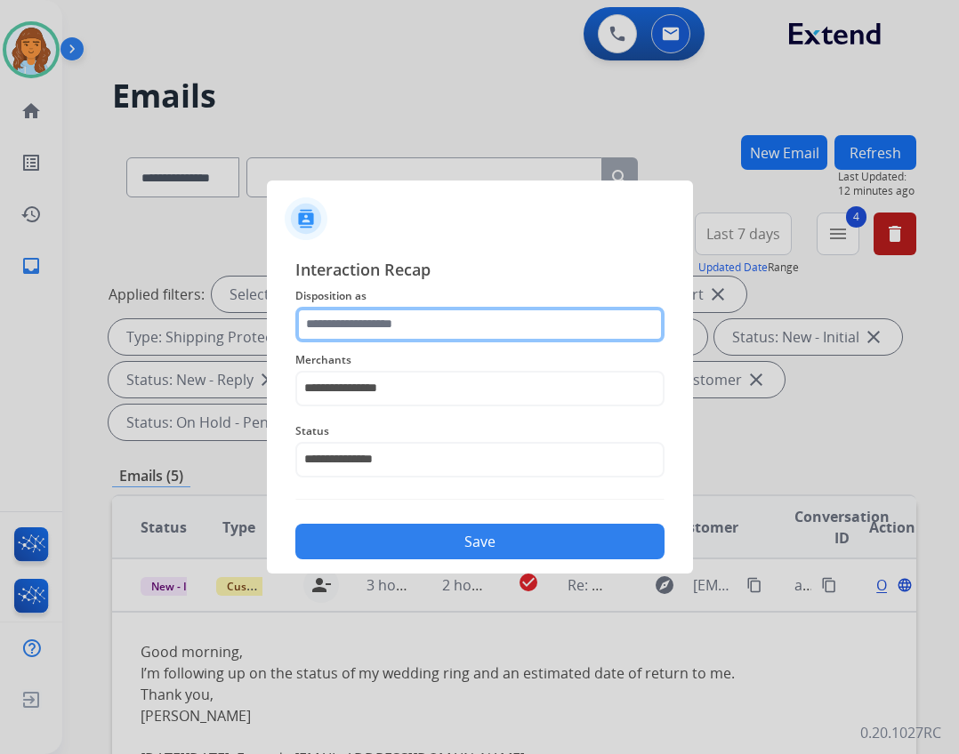
click at [339, 329] on input "text" at bounding box center [479, 325] width 369 height 36
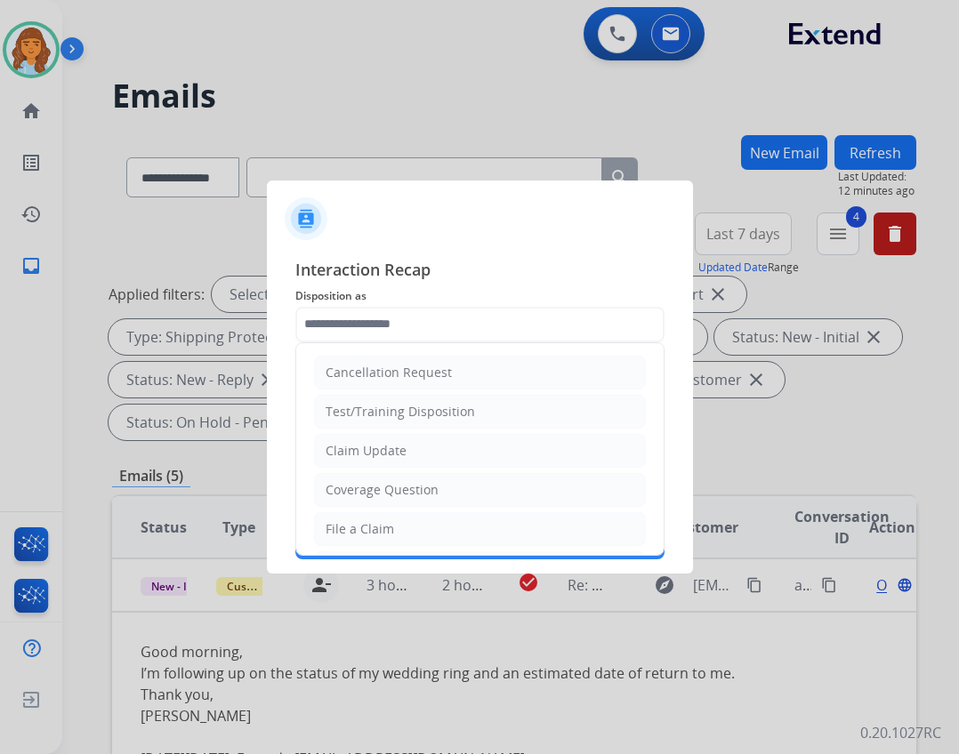
click at [399, 449] on div "Claim Update" at bounding box center [366, 451] width 81 height 18
type input "**********"
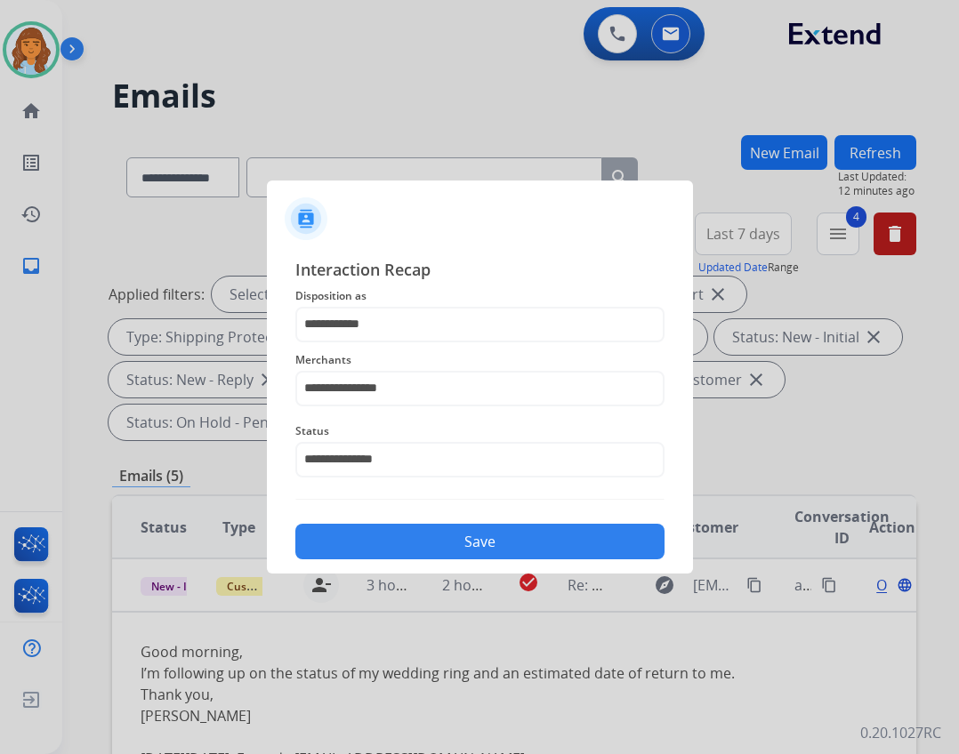
click at [406, 520] on div "Save" at bounding box center [479, 536] width 369 height 46
drag, startPoint x: 406, startPoint y: 529, endPoint x: 340, endPoint y: 497, distance: 73.2
click at [399, 523] on div "Save" at bounding box center [479, 536] width 369 height 46
click at [452, 547] on button "Save" at bounding box center [479, 542] width 369 height 36
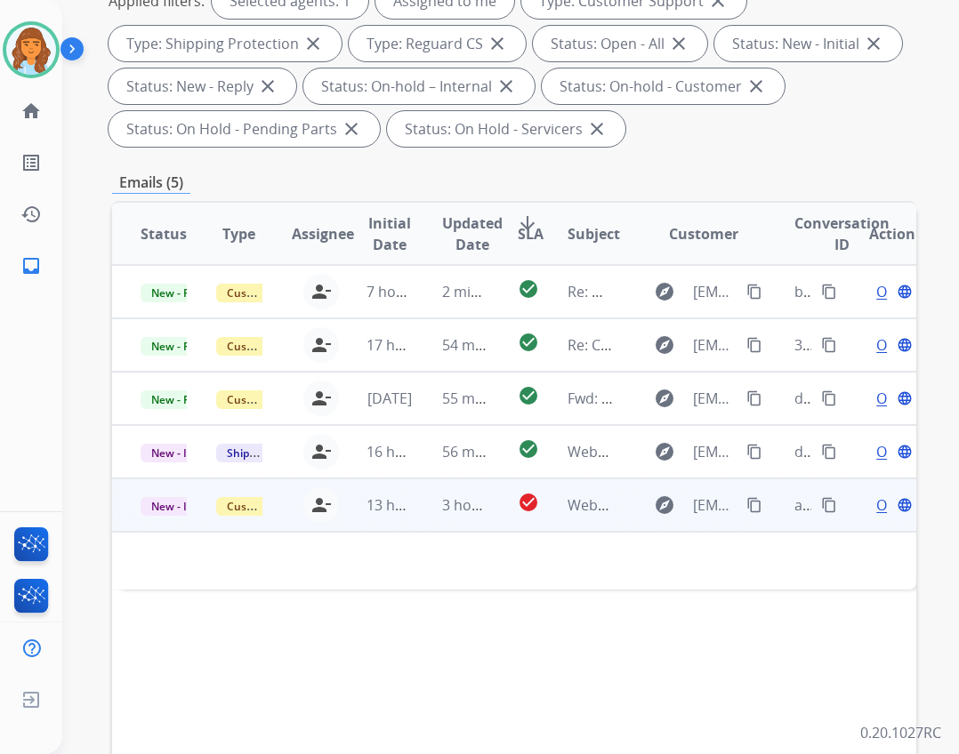
scroll to position [356, 0]
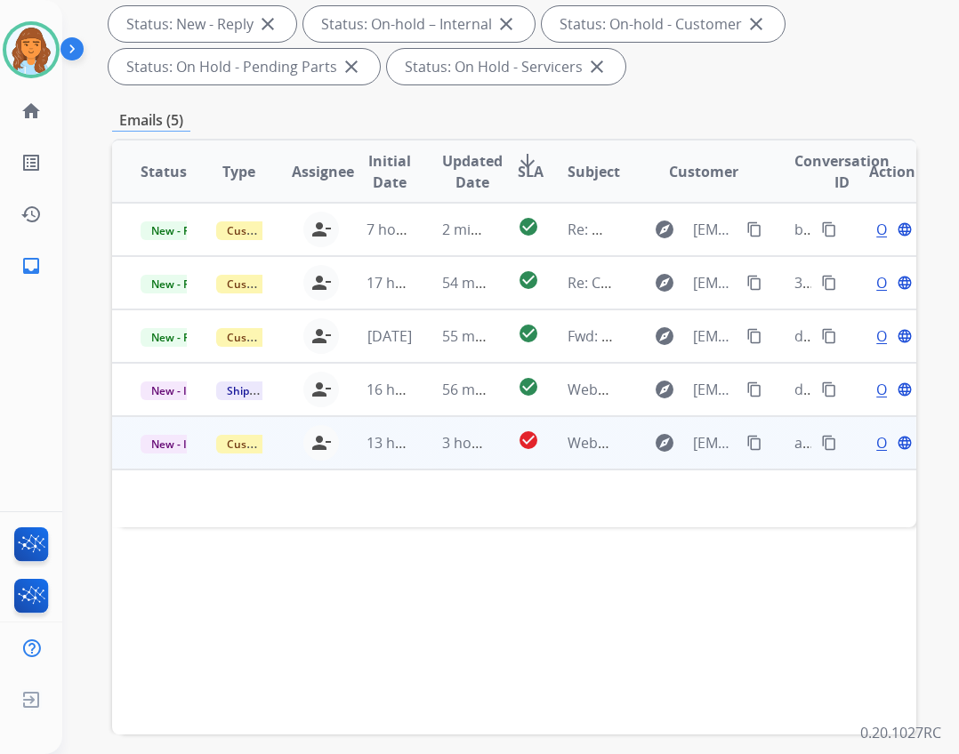
click at [432, 438] on td "3 hours ago" at bounding box center [452, 442] width 76 height 53
click at [432, 436] on td "3 hours ago" at bounding box center [452, 442] width 76 height 53
click at [876, 438] on span "Open" at bounding box center [894, 442] width 36 height 21
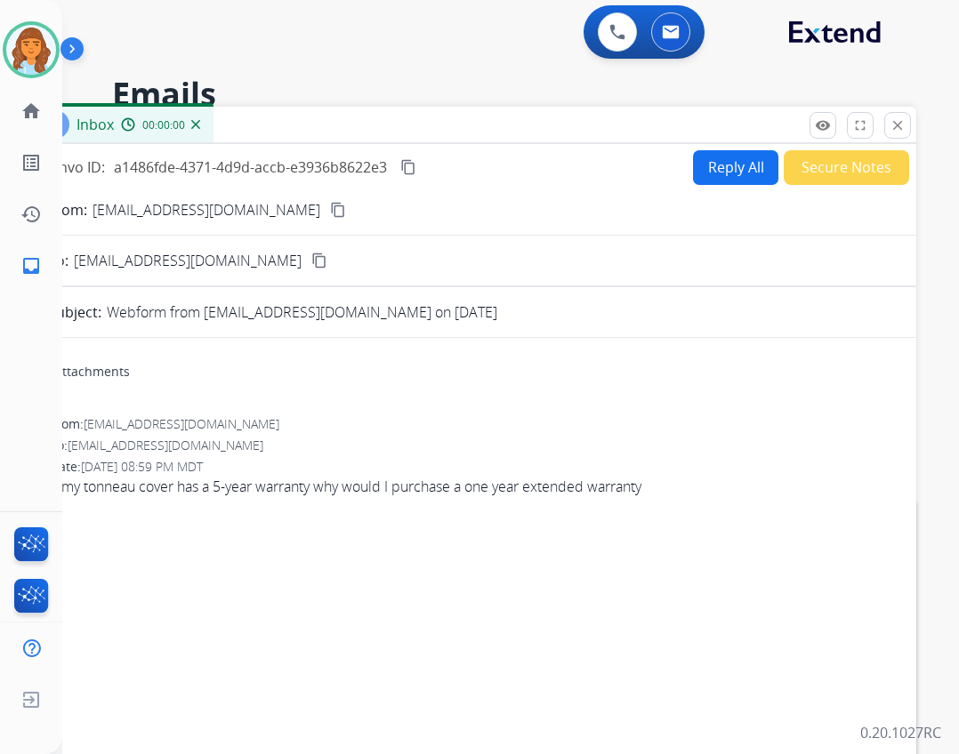
scroll to position [0, 0]
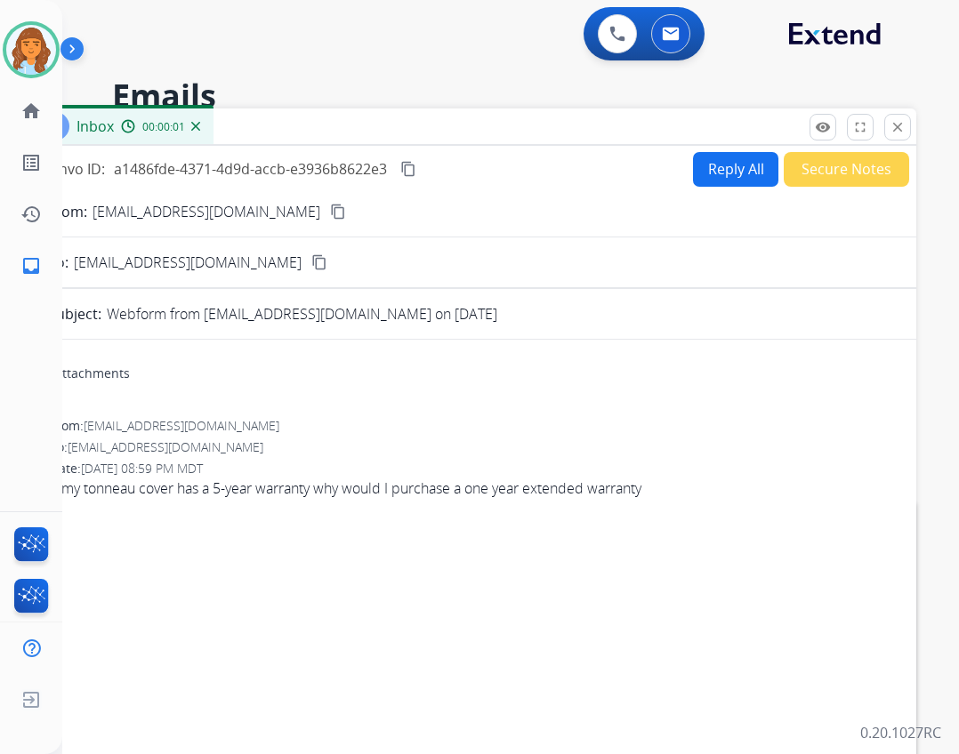
click at [693, 159] on button "Reply All" at bounding box center [735, 169] width 85 height 35
select select "**********"
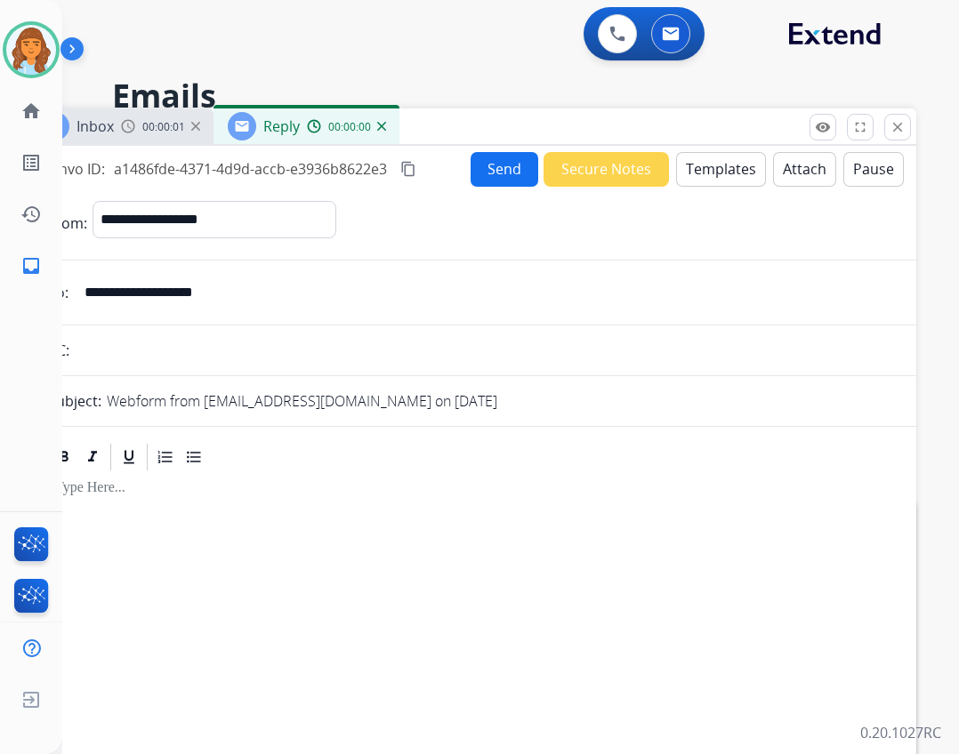
click at [706, 174] on button "Templates" at bounding box center [721, 169] width 90 height 35
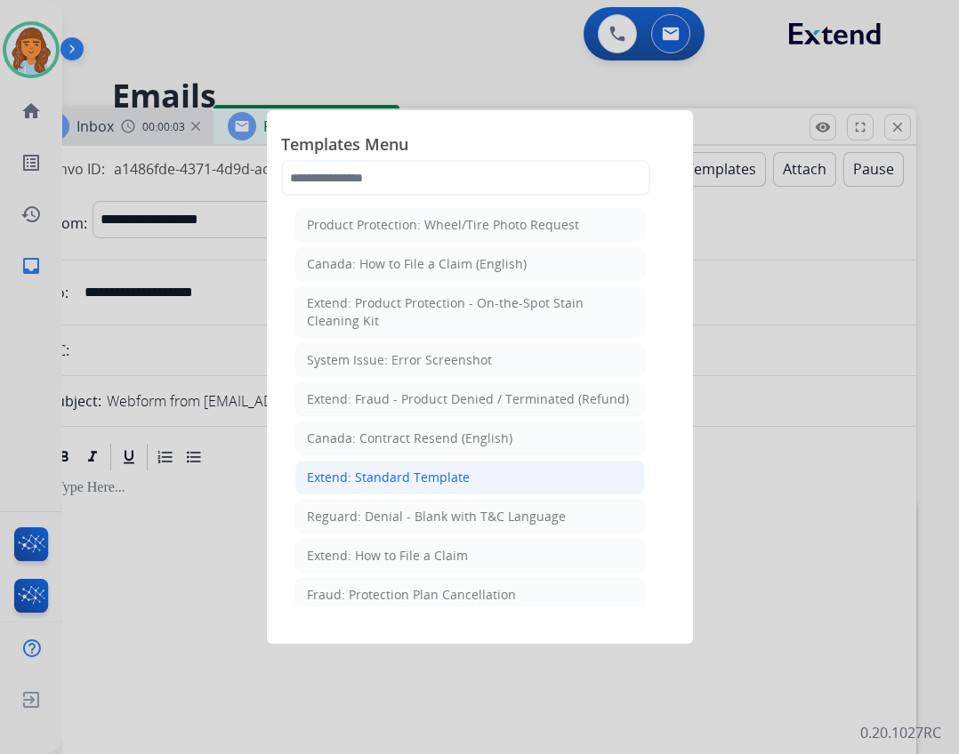
click at [470, 476] on li "Extend: Standard Template" at bounding box center [470, 478] width 350 height 34
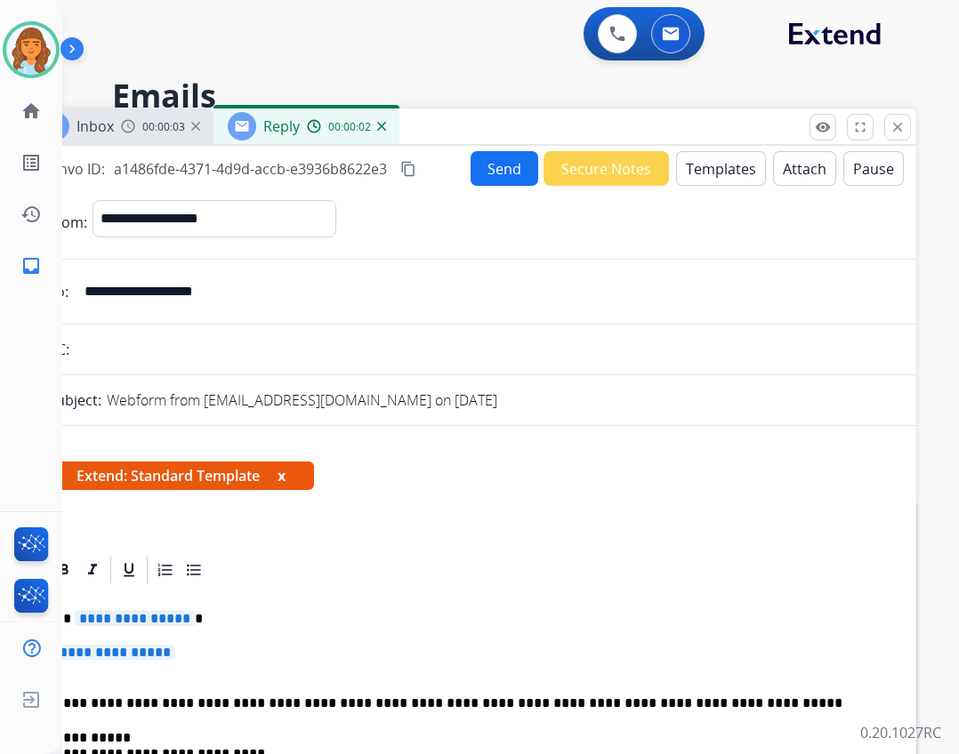
click at [148, 617] on span "**********" at bounding box center [135, 618] width 120 height 15
drag, startPoint x: 220, startPoint y: 285, endPoint x: 69, endPoint y: 280, distance: 150.4
click at [69, 280] on div "**********" at bounding box center [472, 292] width 890 height 36
paste input "**********"
drag, startPoint x: 365, startPoint y: 292, endPoint x: -96, endPoint y: 239, distance: 463.8
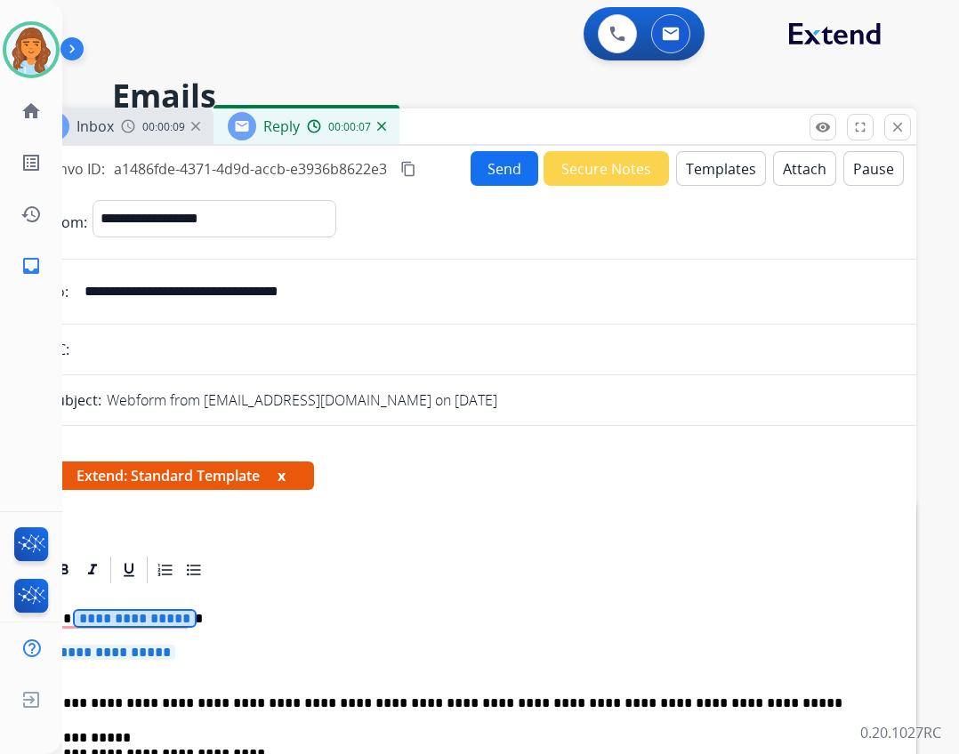
click at [0, 239] on html "**********" at bounding box center [479, 377] width 959 height 754
type input "**********"
click at [906, 127] on button "close Close" at bounding box center [897, 127] width 27 height 27
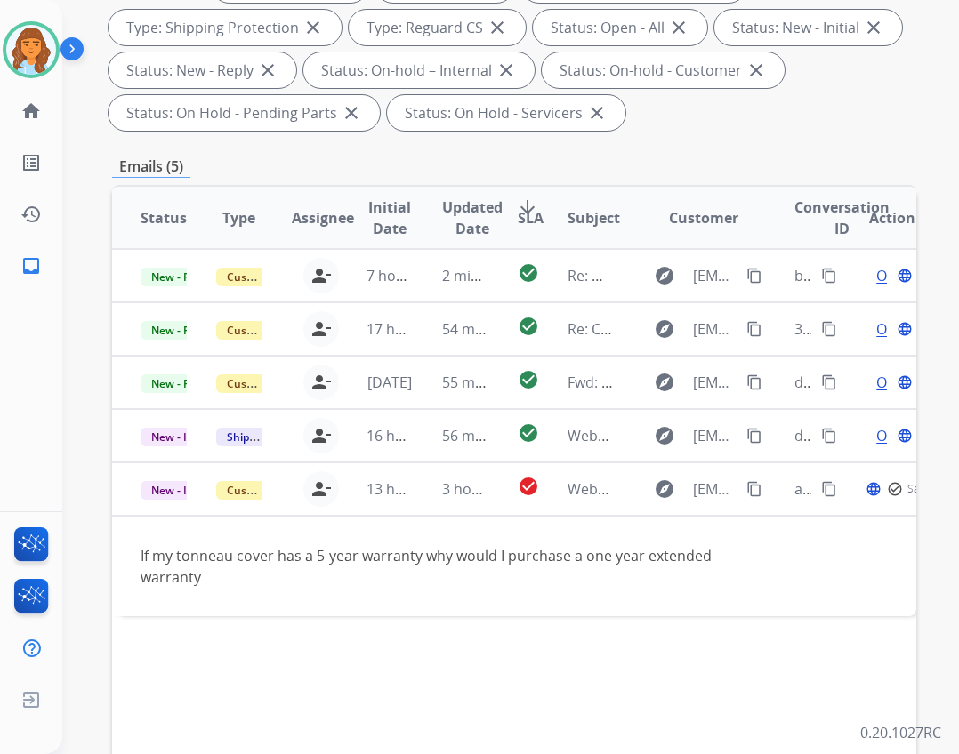
scroll to position [429, 0]
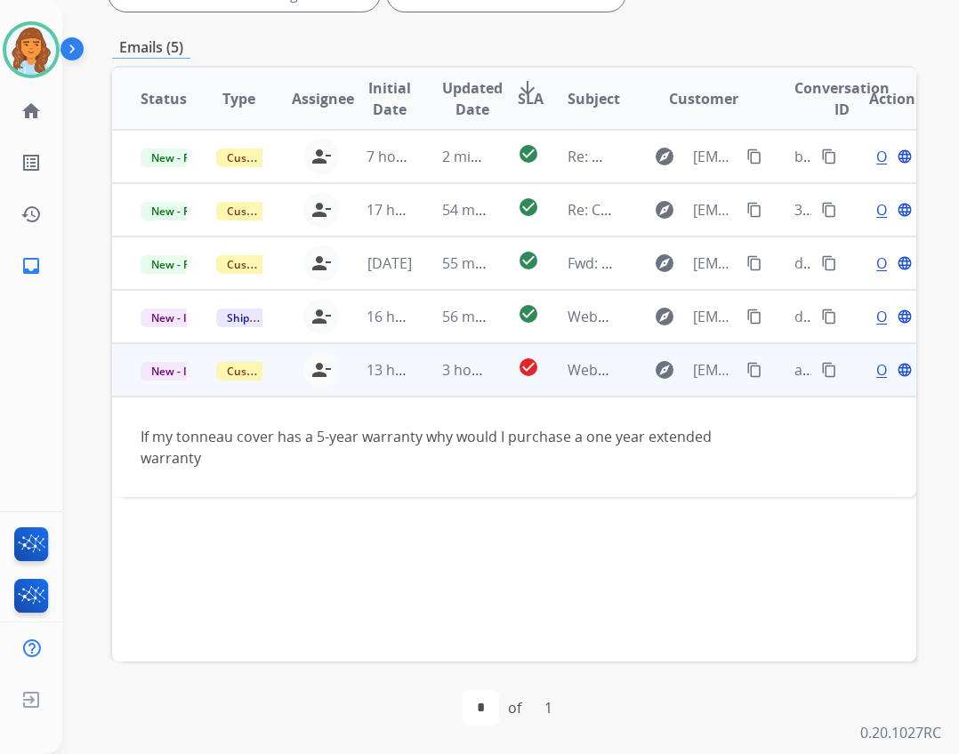
click at [869, 367] on div "Open language" at bounding box center [892, 369] width 46 height 21
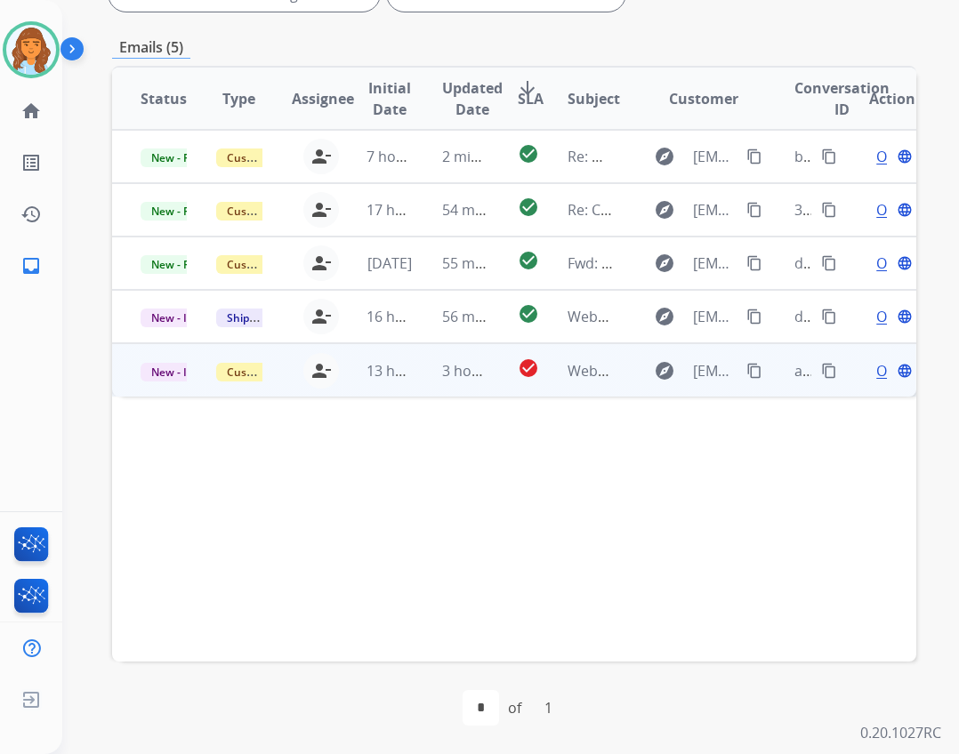
click at [876, 368] on span "Open" at bounding box center [894, 370] width 36 height 21
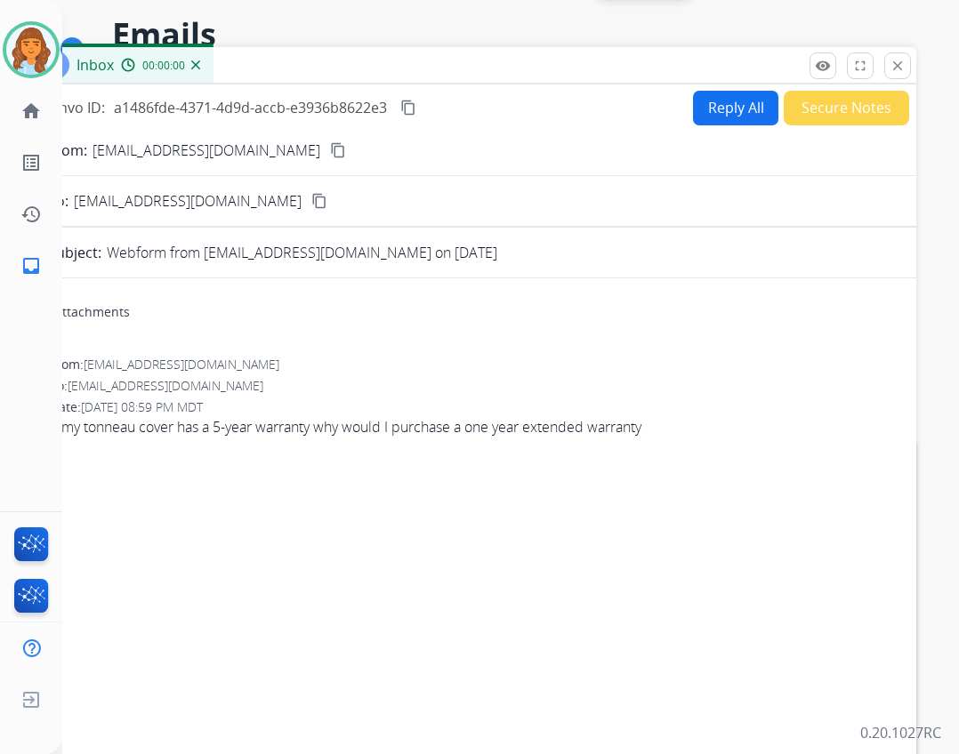
scroll to position [0, 0]
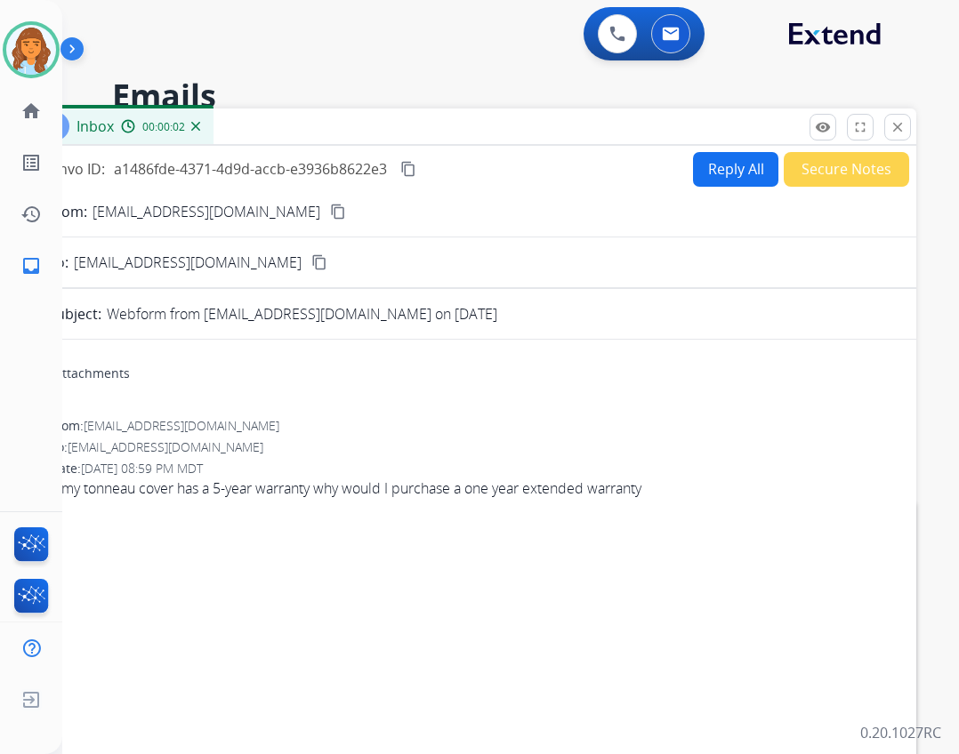
click at [719, 166] on button "Reply All" at bounding box center [735, 169] width 85 height 35
select select "**********"
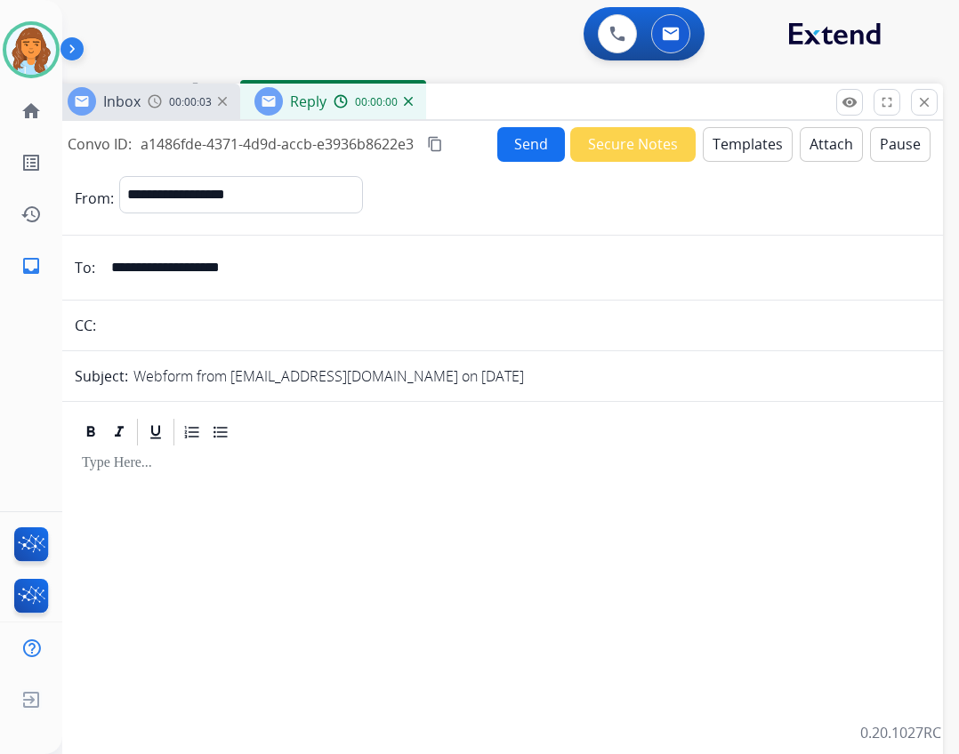
drag, startPoint x: 633, startPoint y: 125, endPoint x: 658, endPoint y: 98, distance: 37.2
click at [658, 98] on div "Inbox 00:00:03 Reply 00:00:00" at bounding box center [498, 102] width 890 height 37
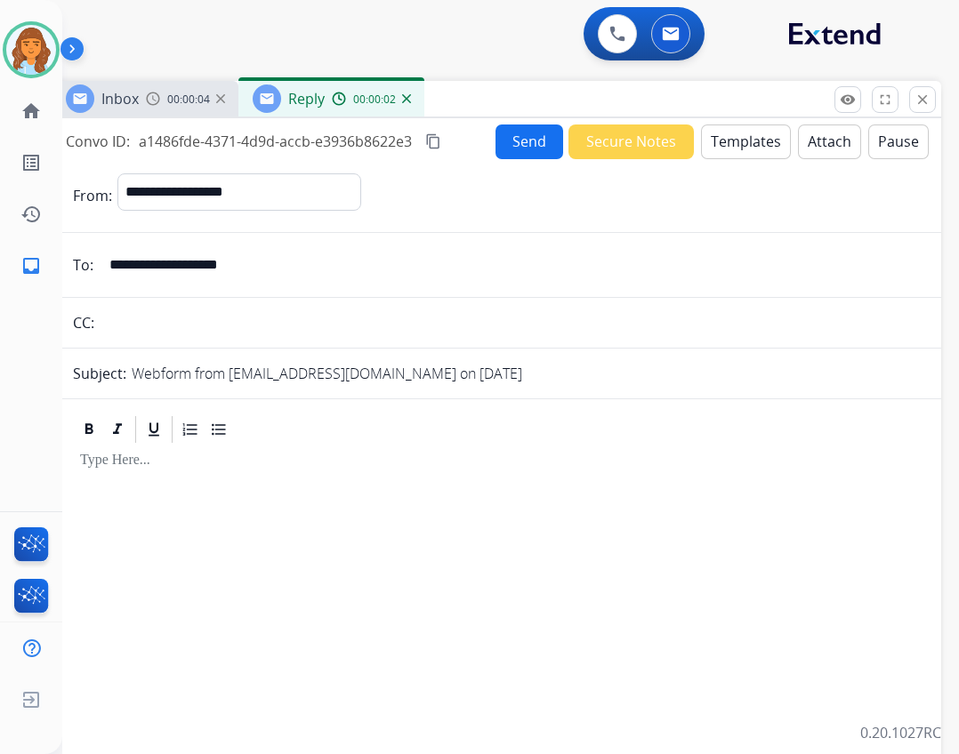
drag, startPoint x: 269, startPoint y: 263, endPoint x: 107, endPoint y: 248, distance: 162.6
click at [107, 248] on input "**********" at bounding box center [509, 265] width 821 height 36
click at [716, 132] on button "Templates" at bounding box center [746, 142] width 90 height 35
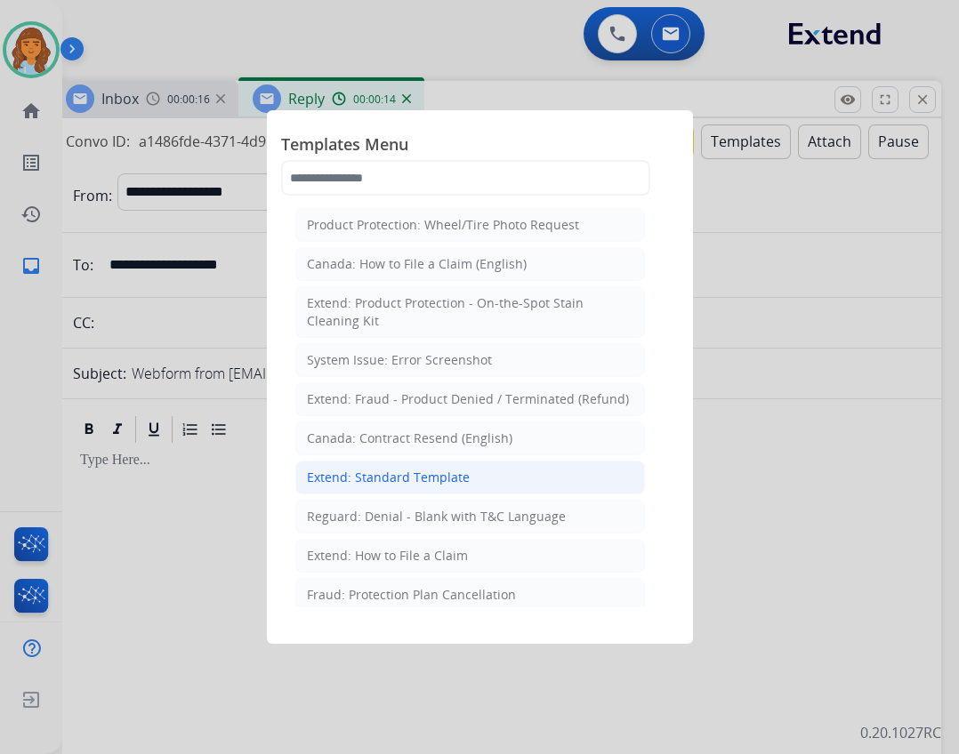
click at [370, 469] on div "Extend: Standard Template" at bounding box center [388, 478] width 163 height 18
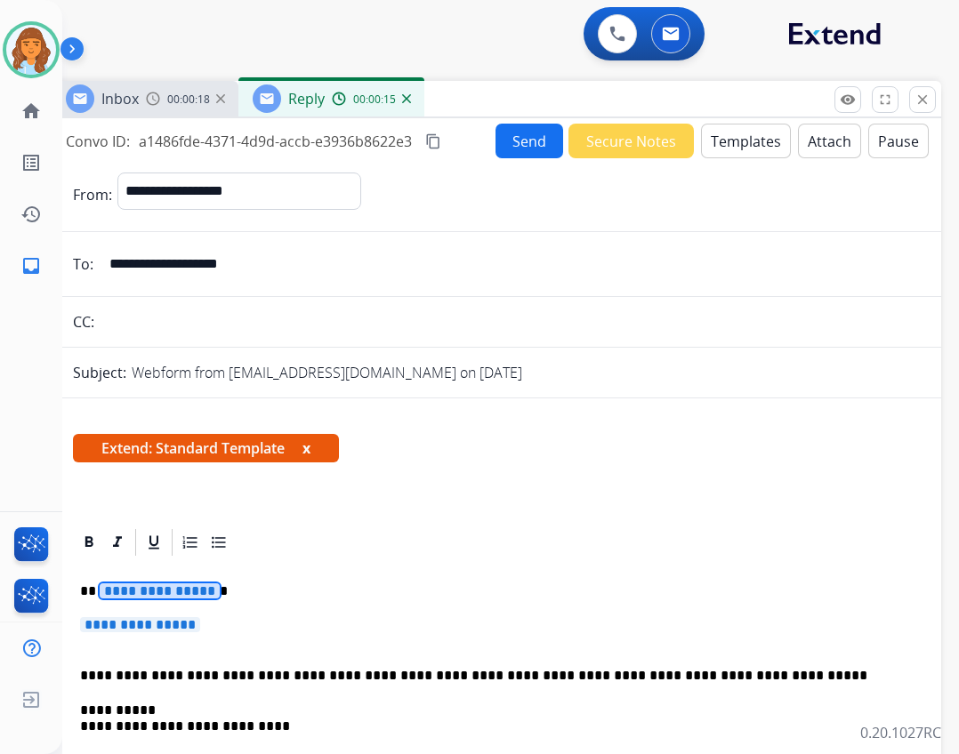
click at [156, 593] on span "**********" at bounding box center [160, 591] width 120 height 15
click at [734, 139] on button "Templates" at bounding box center [746, 141] width 90 height 35
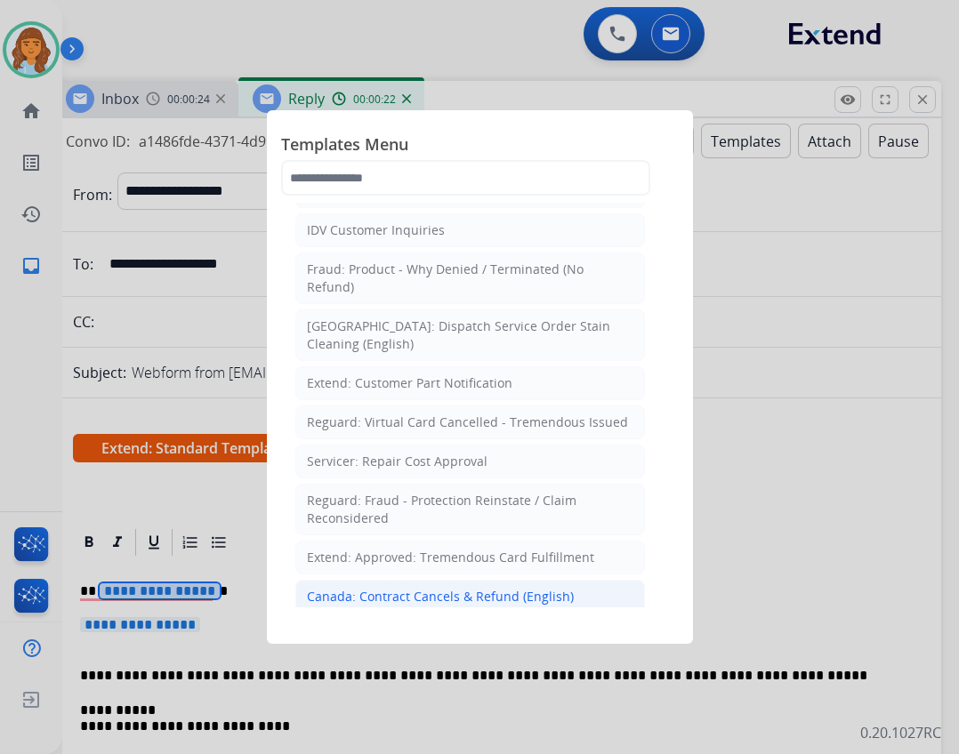
scroll to position [712, 0]
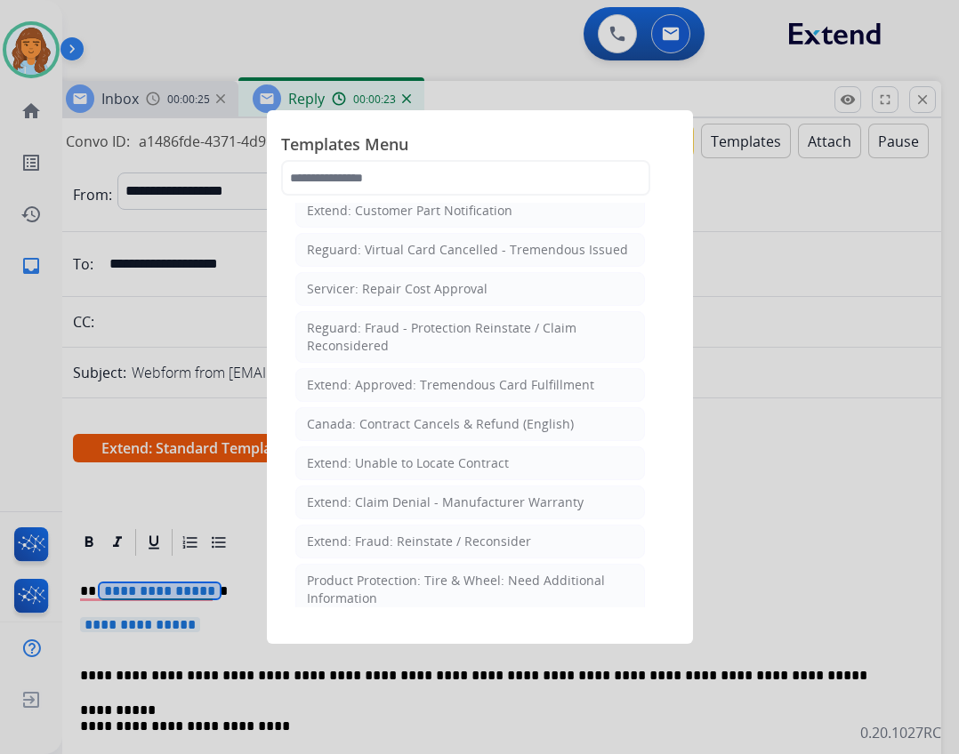
click at [445, 455] on div "Extend: Unable to Locate Contract" at bounding box center [408, 464] width 202 height 18
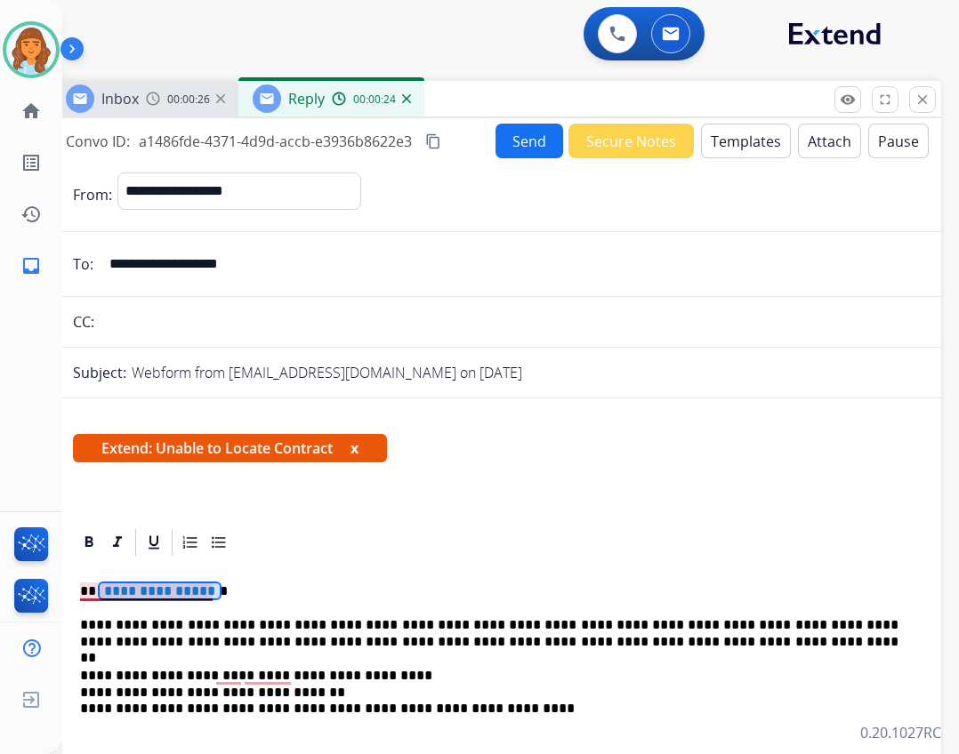
drag, startPoint x: 177, startPoint y: 587, endPoint x: 191, endPoint y: 564, distance: 27.2
click at [176, 587] on span "**********" at bounding box center [160, 591] width 120 height 15
click at [544, 144] on button "Send" at bounding box center [530, 141] width 68 height 35
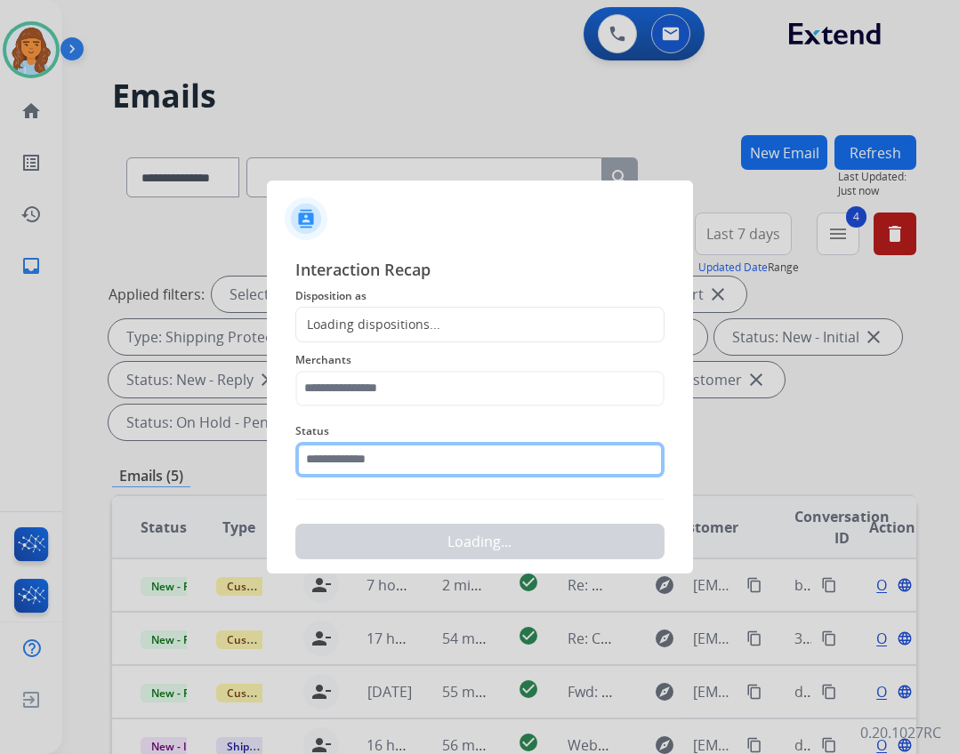
click at [470, 459] on input "text" at bounding box center [479, 460] width 369 height 36
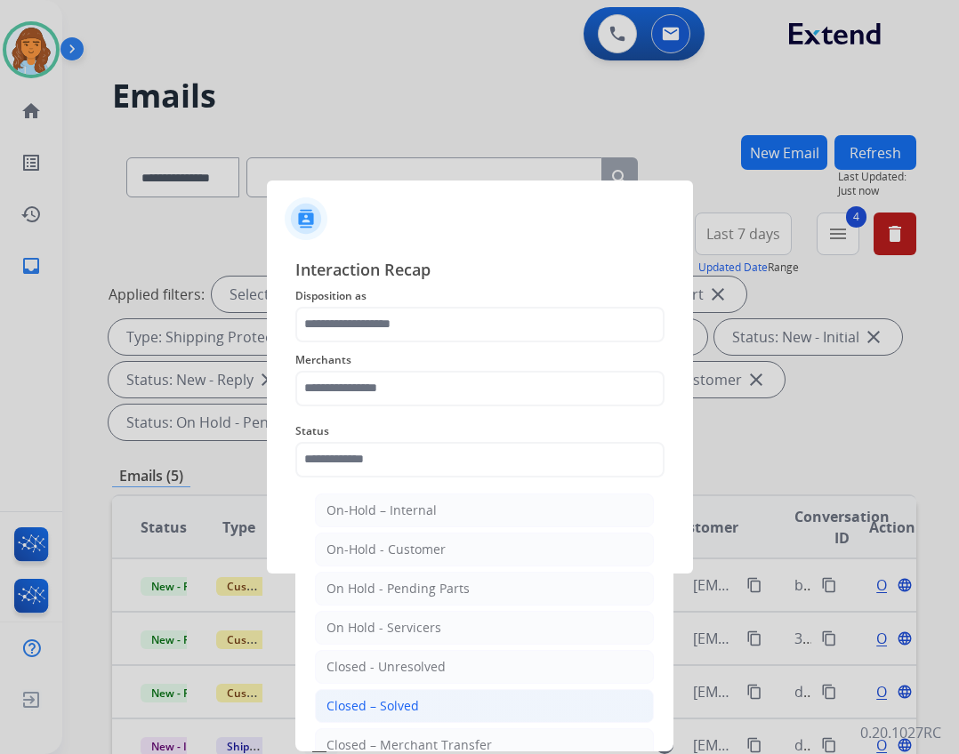
click at [345, 700] on div "Closed – Solved" at bounding box center [373, 707] width 93 height 18
type input "**********"
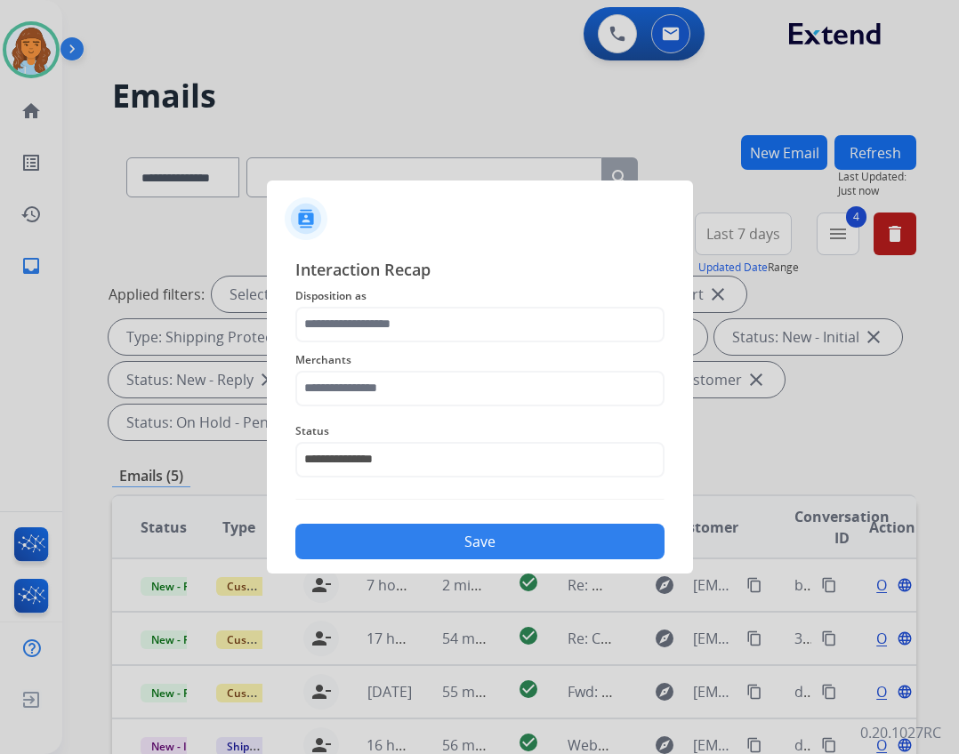
click at [404, 414] on div "**********" at bounding box center [479, 449] width 369 height 71
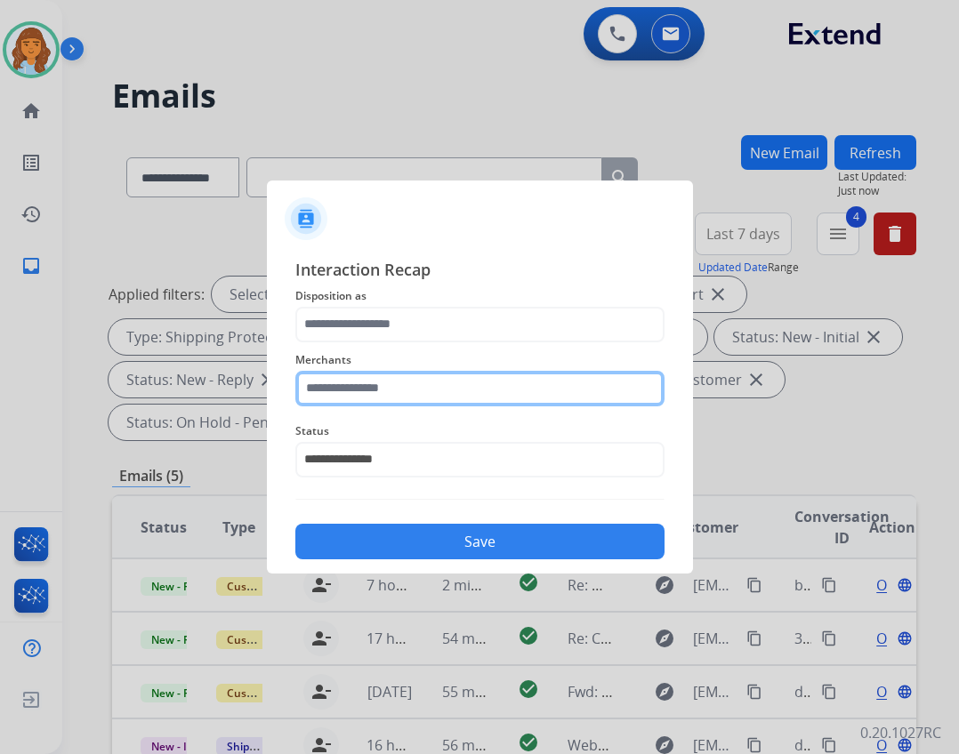
click at [404, 404] on input "text" at bounding box center [479, 389] width 369 height 36
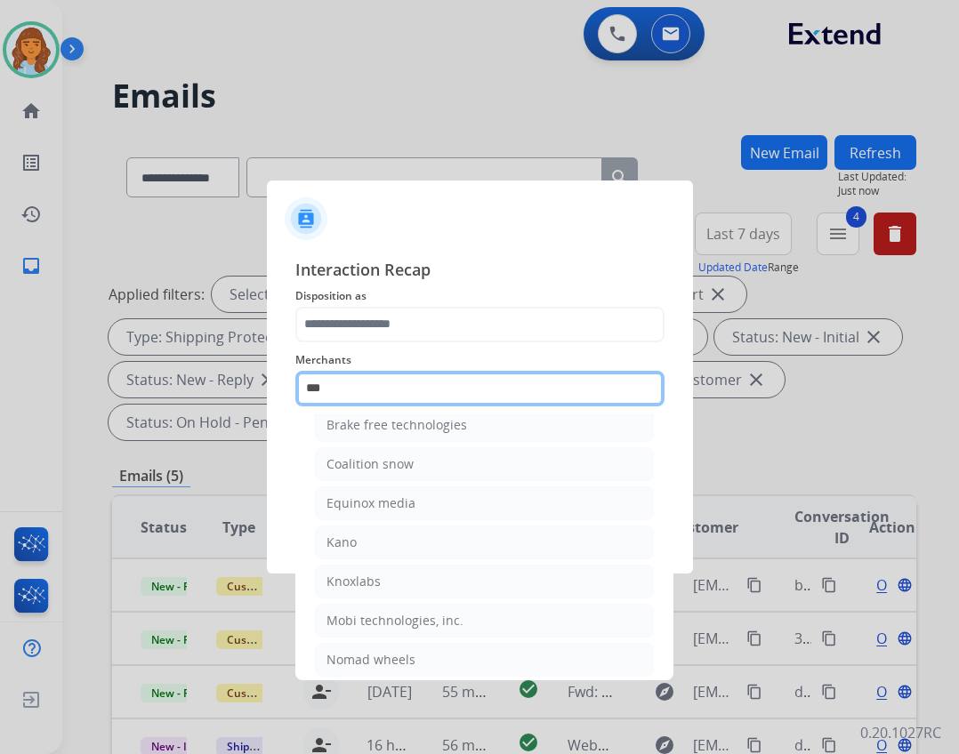
scroll to position [0, 0]
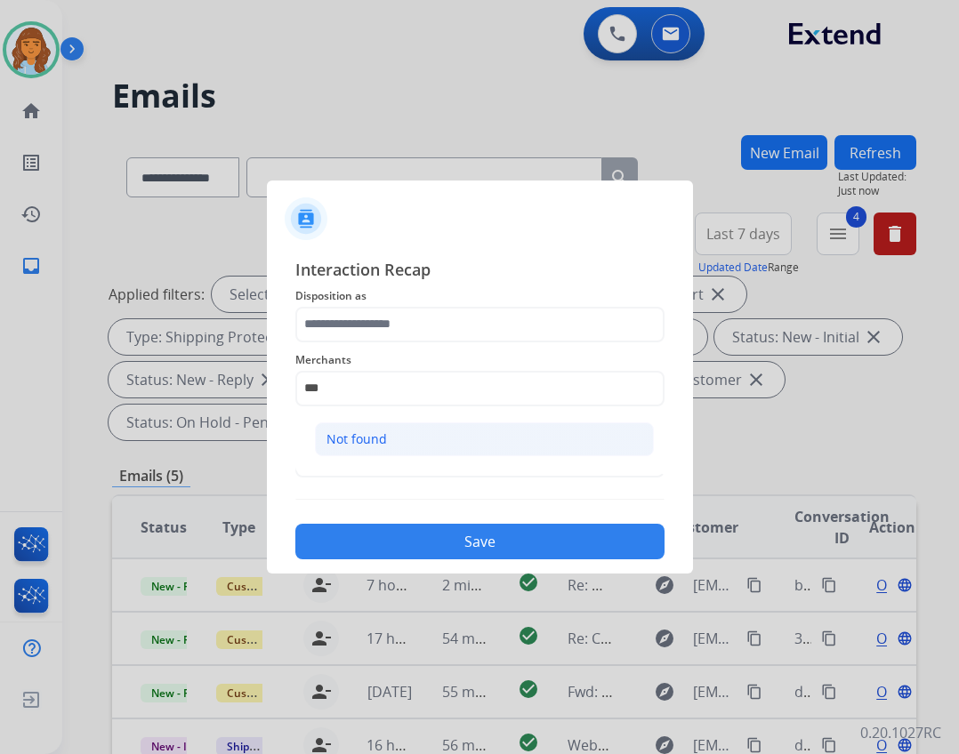
click at [418, 449] on li "Not found" at bounding box center [484, 440] width 339 height 34
type input "*********"
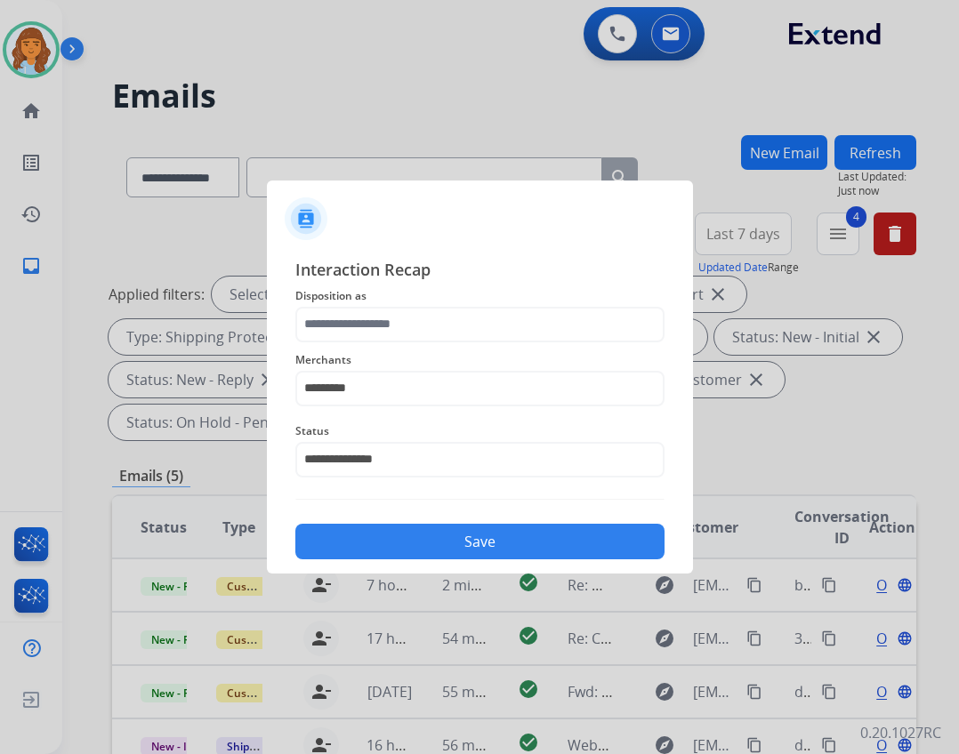
click at [432, 345] on div "Merchants *********" at bounding box center [479, 378] width 369 height 71
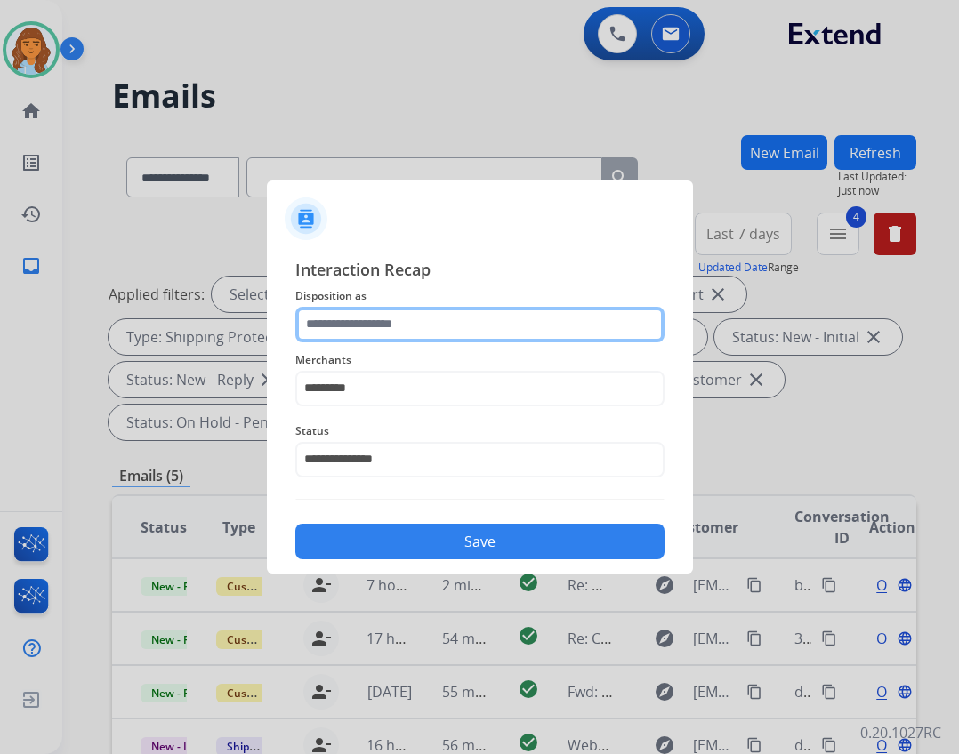
click at [429, 312] on input "text" at bounding box center [479, 325] width 369 height 36
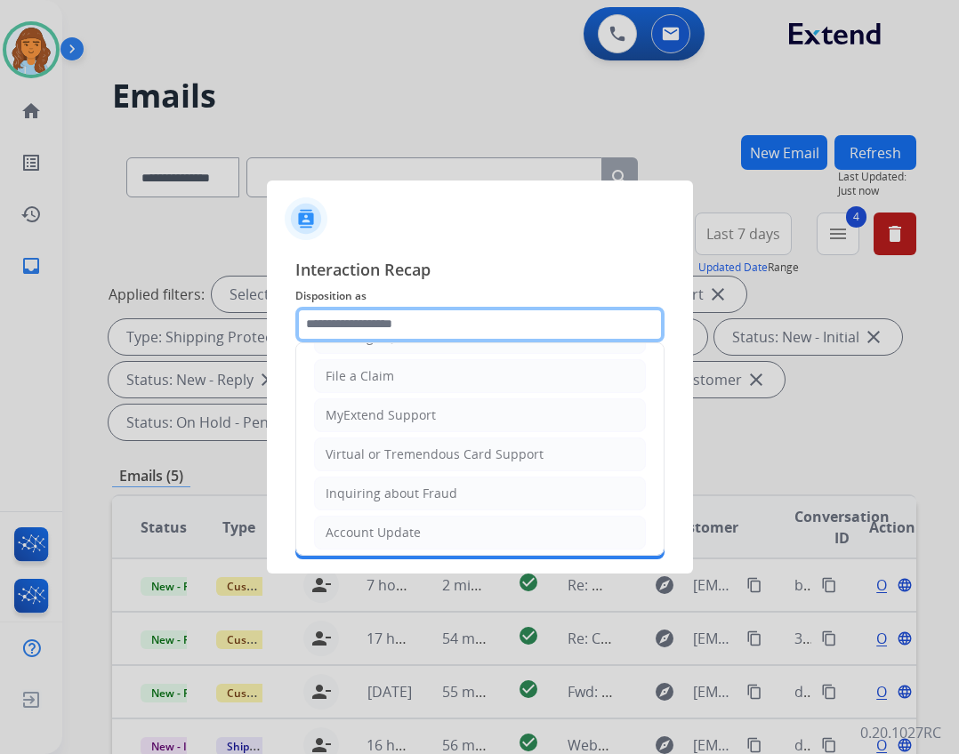
scroll to position [278, 0]
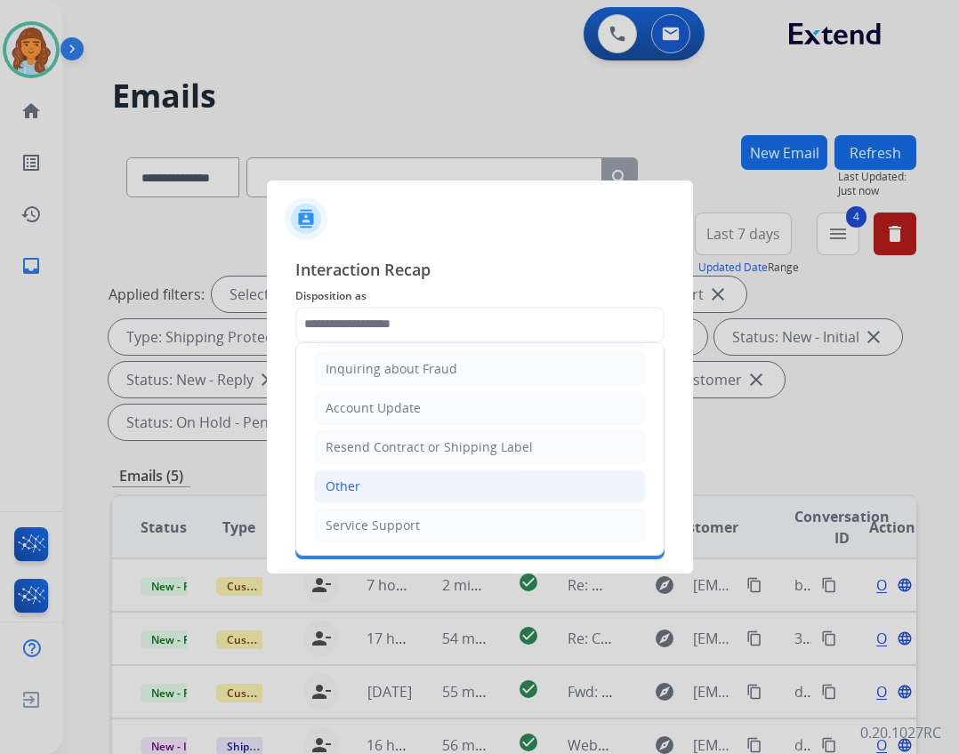
click at [366, 490] on li "Other" at bounding box center [480, 487] width 332 height 34
type input "*****"
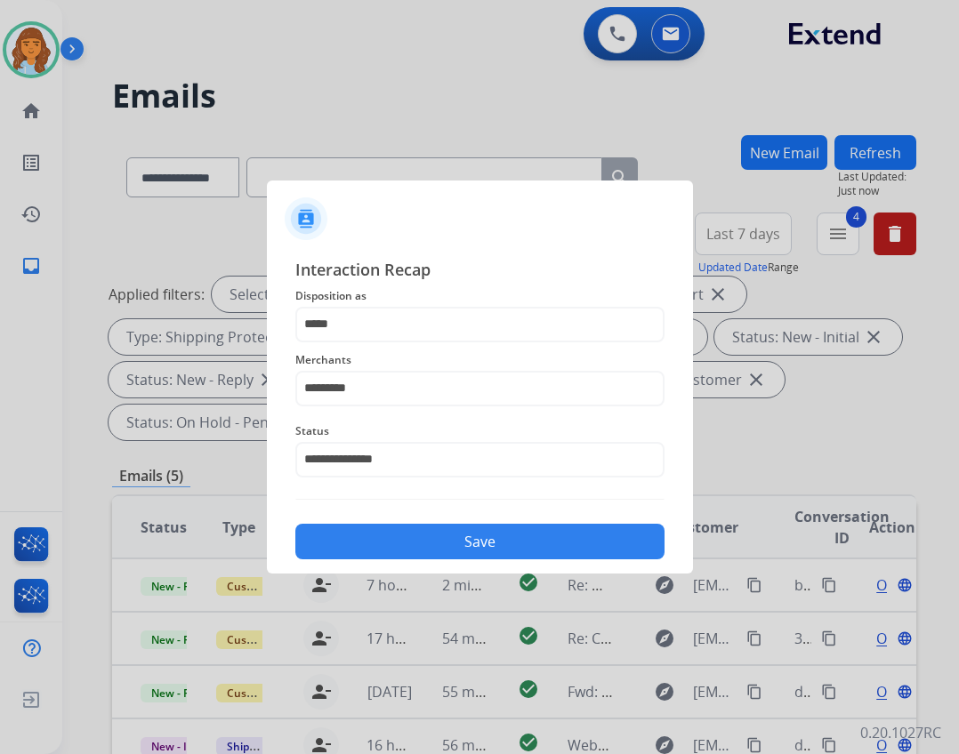
click at [480, 536] on button "Save" at bounding box center [479, 542] width 369 height 36
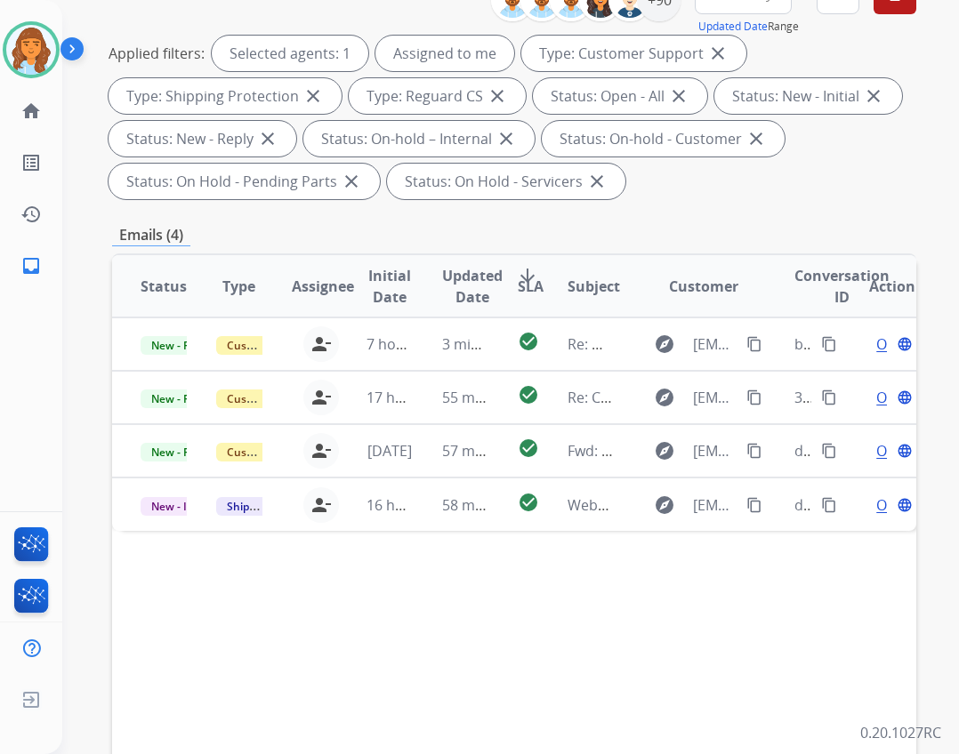
scroll to position [429, 0]
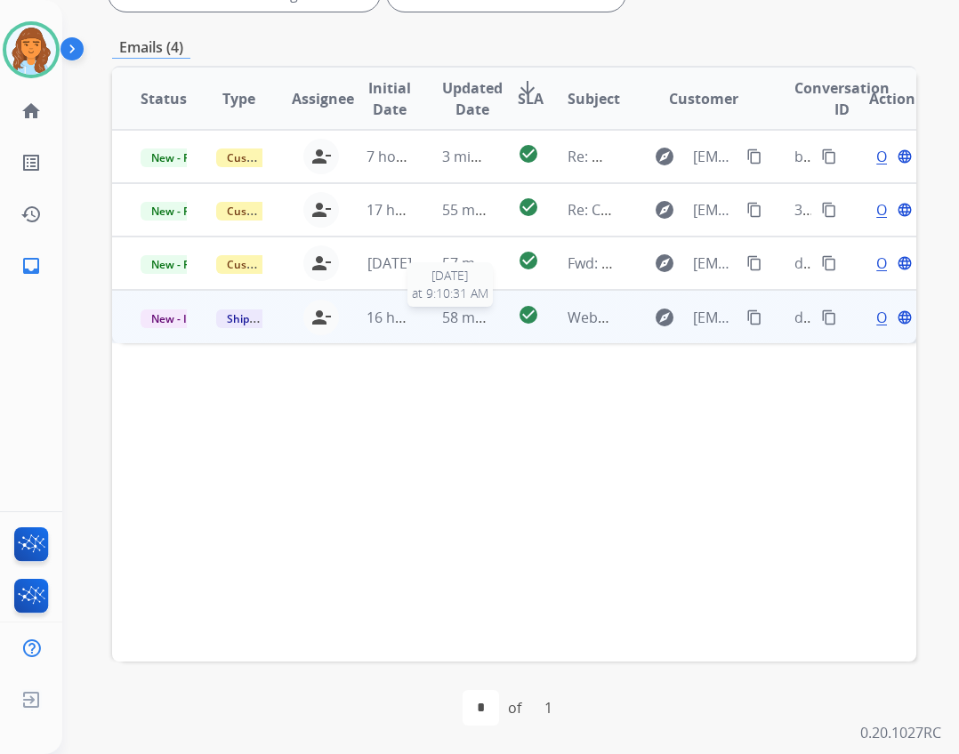
click at [442, 322] on span "58 minutes ago" at bounding box center [493, 318] width 103 height 20
click at [876, 319] on span "Open" at bounding box center [894, 316] width 36 height 21
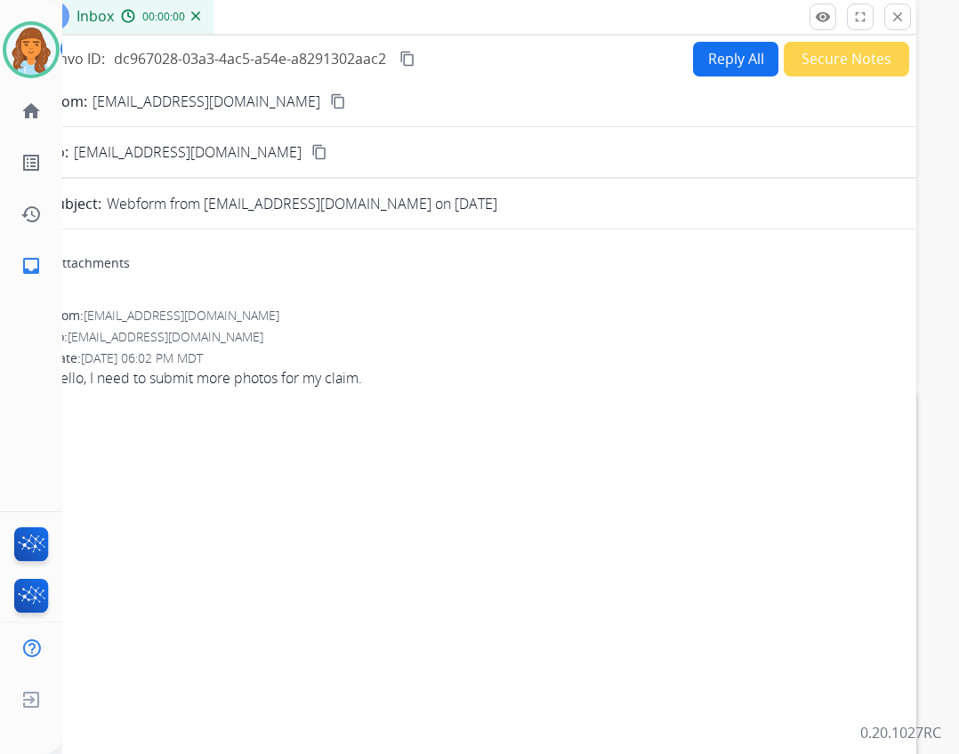
scroll to position [0, 0]
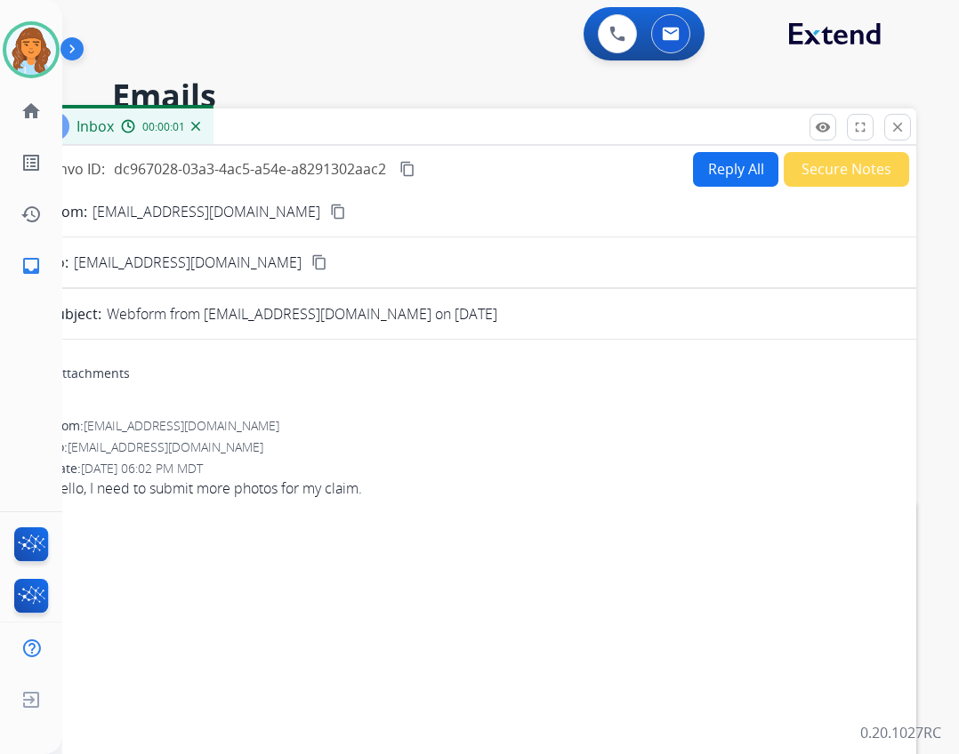
click at [721, 172] on button "Reply All" at bounding box center [735, 169] width 85 height 35
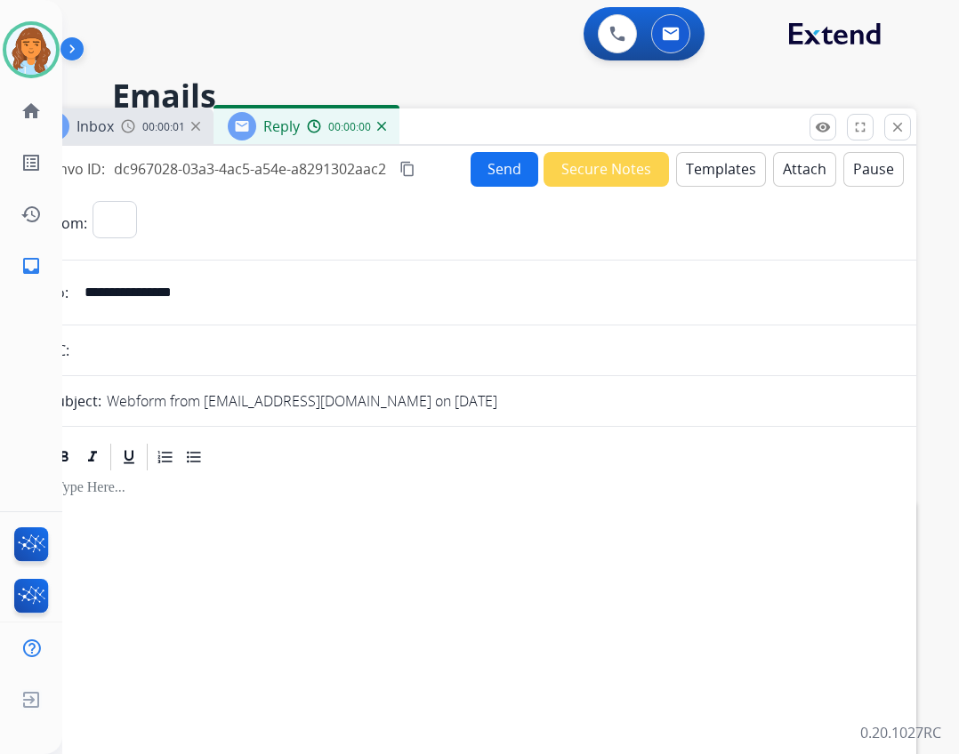
select select "**********"
click at [714, 171] on button "Templates" at bounding box center [721, 169] width 90 height 35
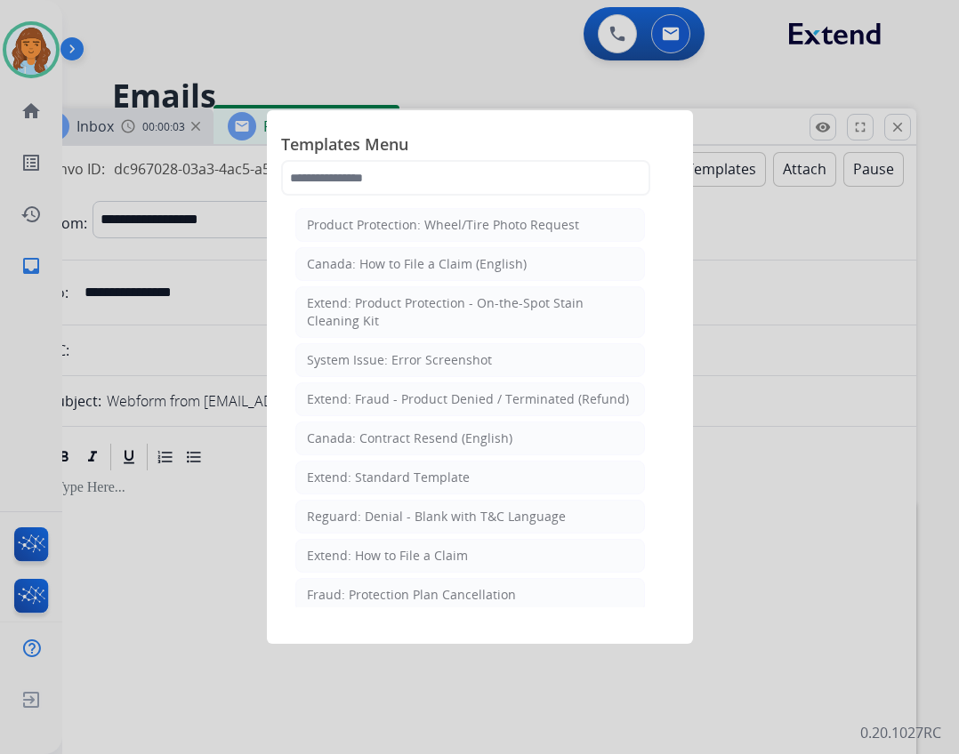
click at [425, 484] on div "Extend: Standard Template" at bounding box center [388, 478] width 163 height 18
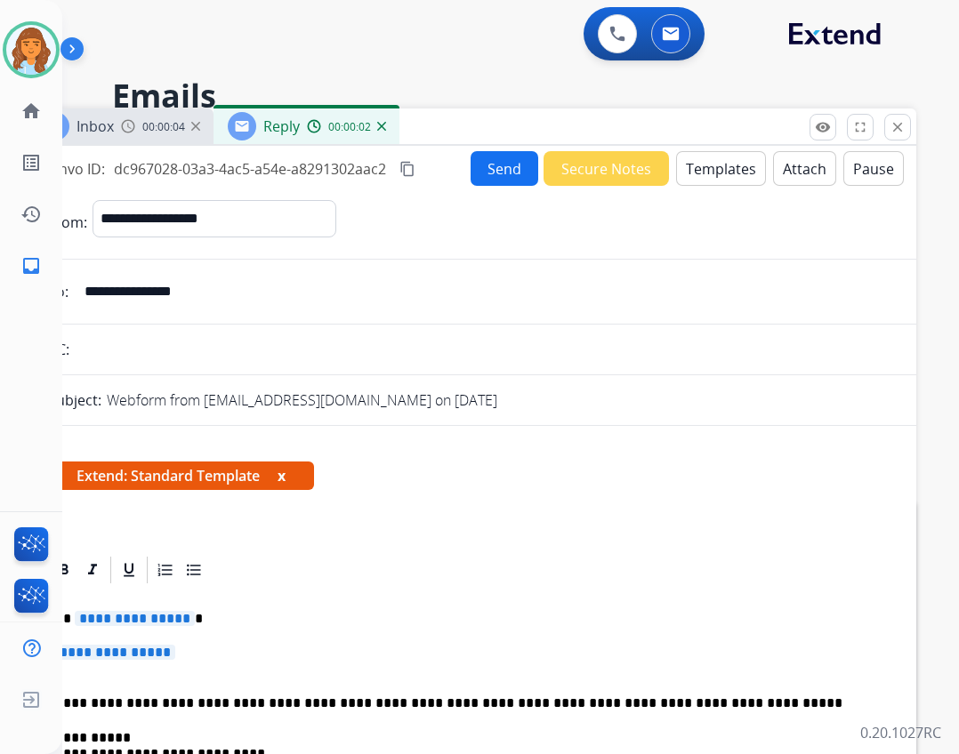
drag, startPoint x: 120, startPoint y: 625, endPoint x: 121, endPoint y: 614, distance: 11.6
click at [119, 625] on span "**********" at bounding box center [135, 618] width 120 height 15
click at [161, 654] on span "**********" at bounding box center [115, 652] width 120 height 15
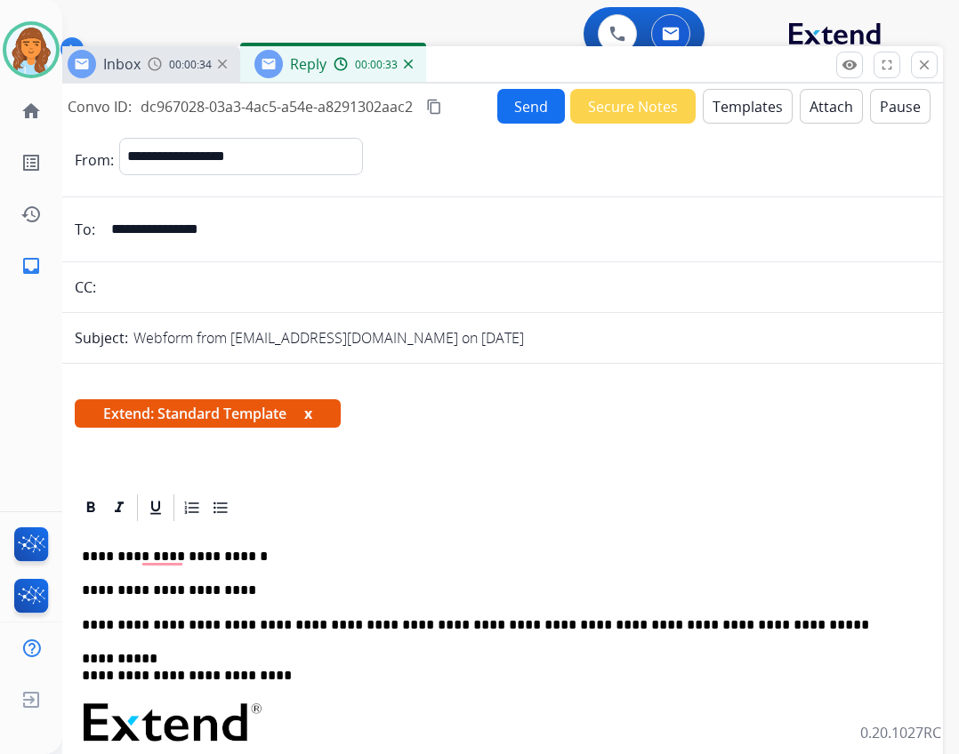
drag, startPoint x: 561, startPoint y: 122, endPoint x: 587, endPoint y: 58, distance: 69.4
click at [587, 58] on div "Inbox 00:00:34 Reply 00:00:33" at bounding box center [498, 64] width 890 height 37
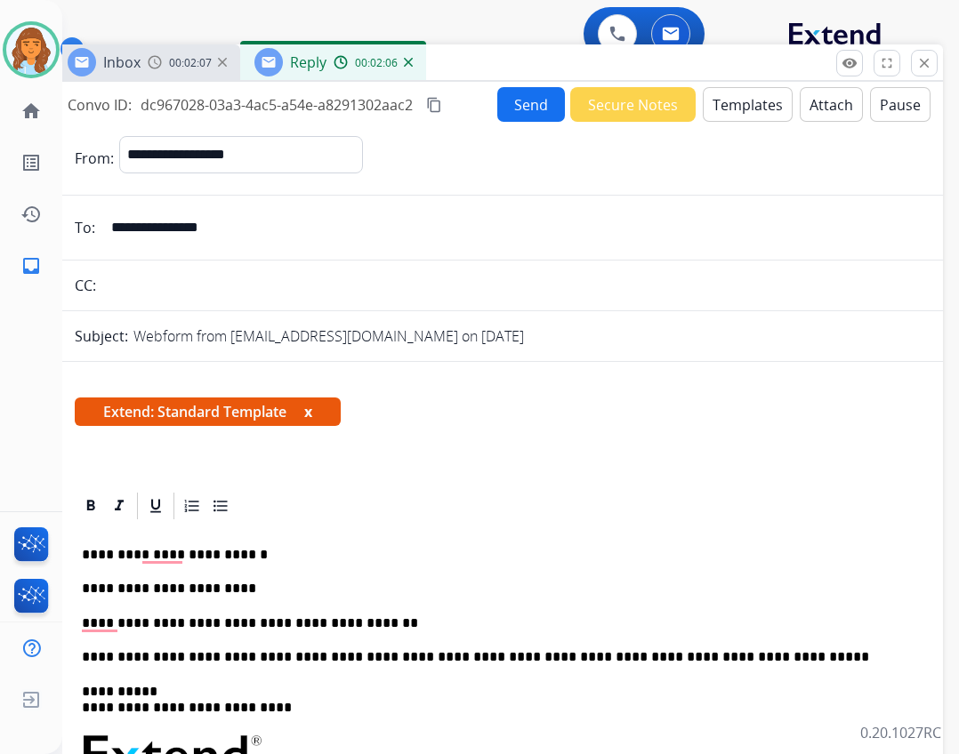
click at [528, 97] on button "Send" at bounding box center [531, 104] width 68 height 35
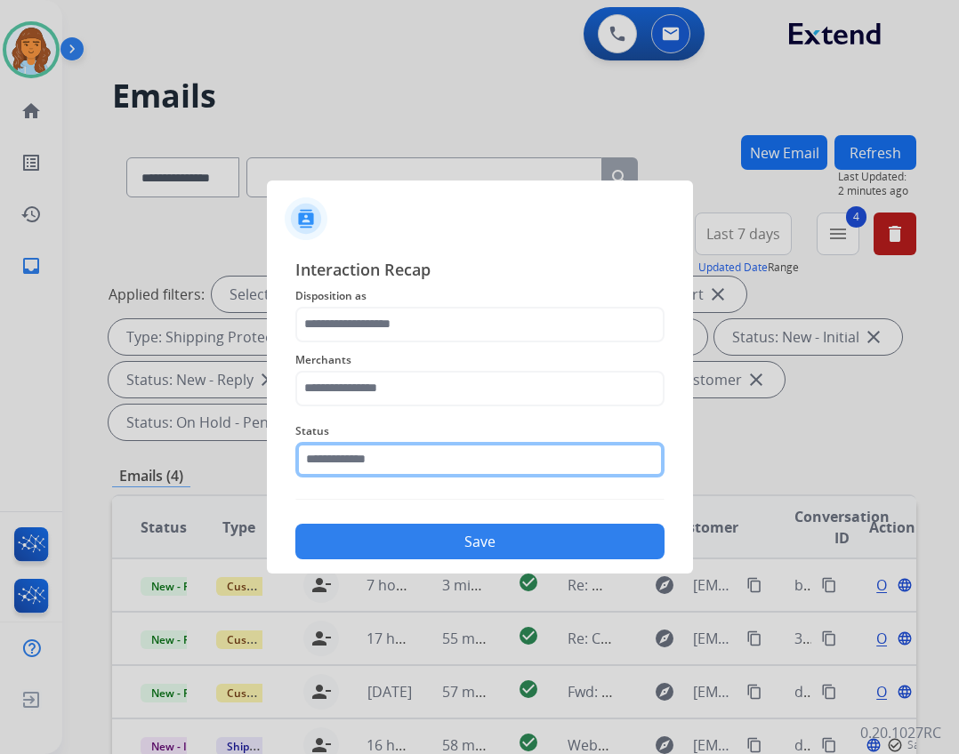
click at [423, 459] on input "text" at bounding box center [479, 460] width 369 height 36
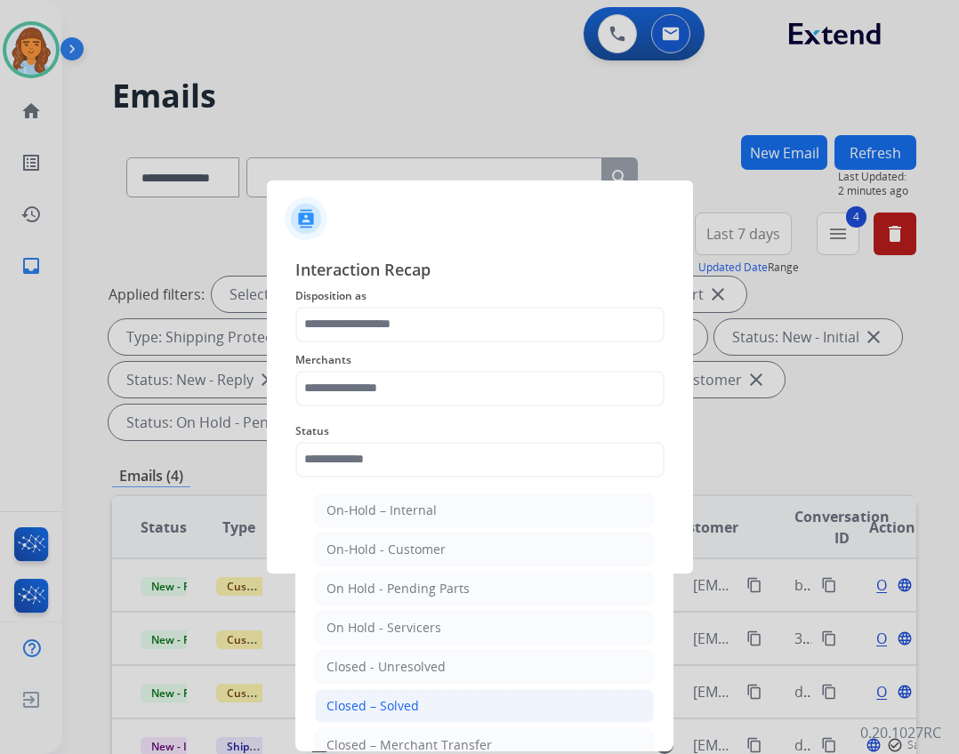
click at [385, 696] on li "Closed – Solved" at bounding box center [484, 707] width 339 height 34
type input "**********"
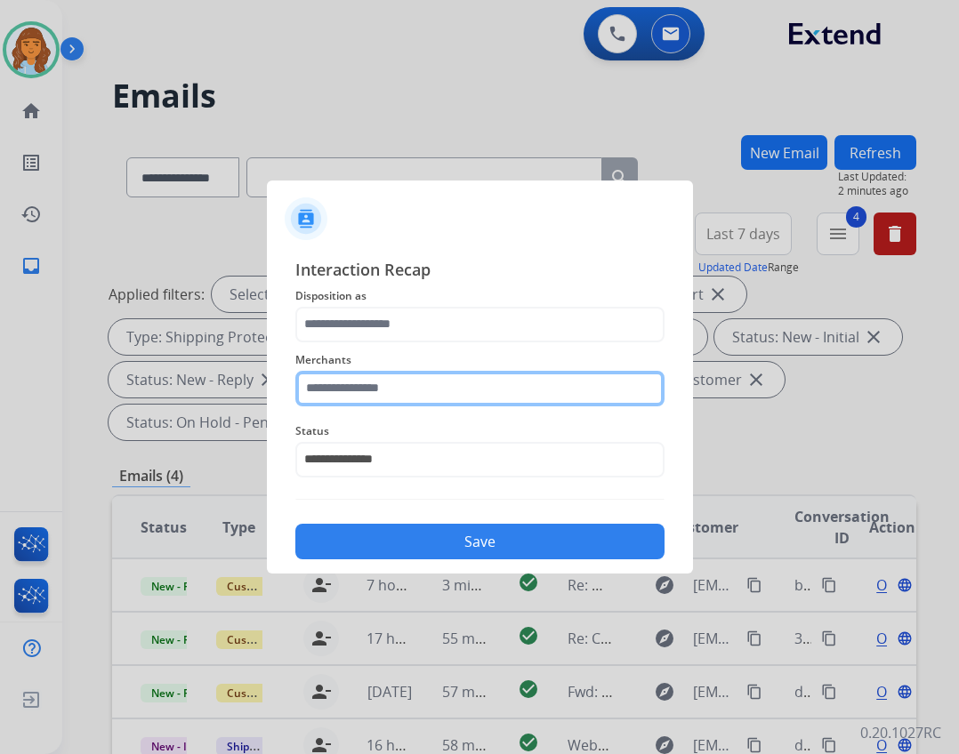
click at [369, 397] on input "text" at bounding box center [479, 389] width 369 height 36
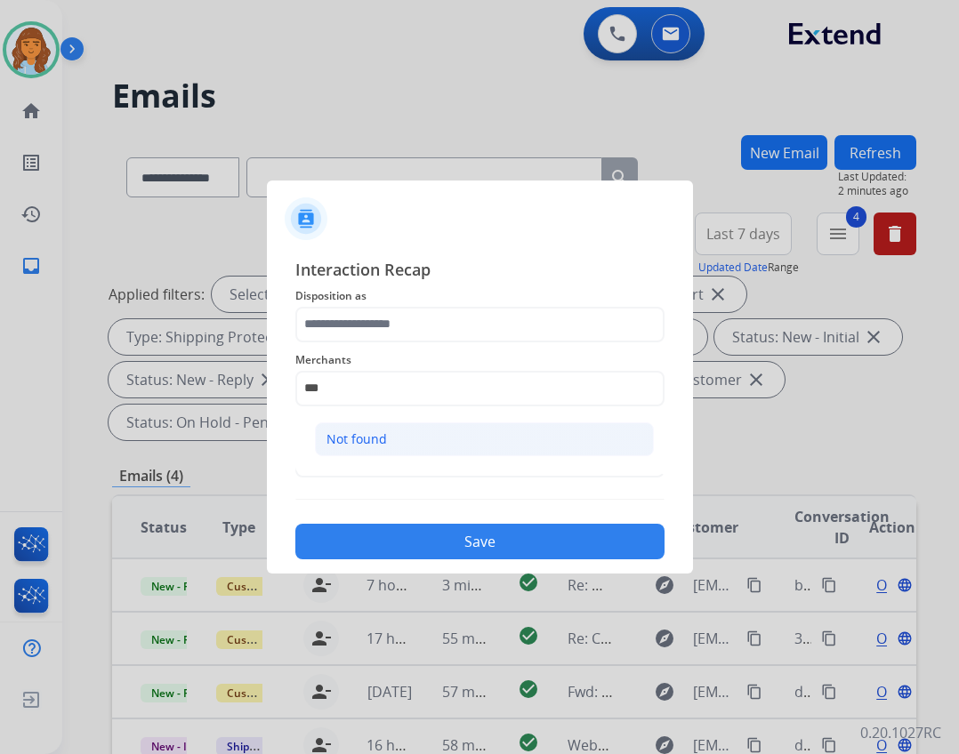
click at [435, 449] on li "Not found" at bounding box center [484, 440] width 339 height 34
type input "*********"
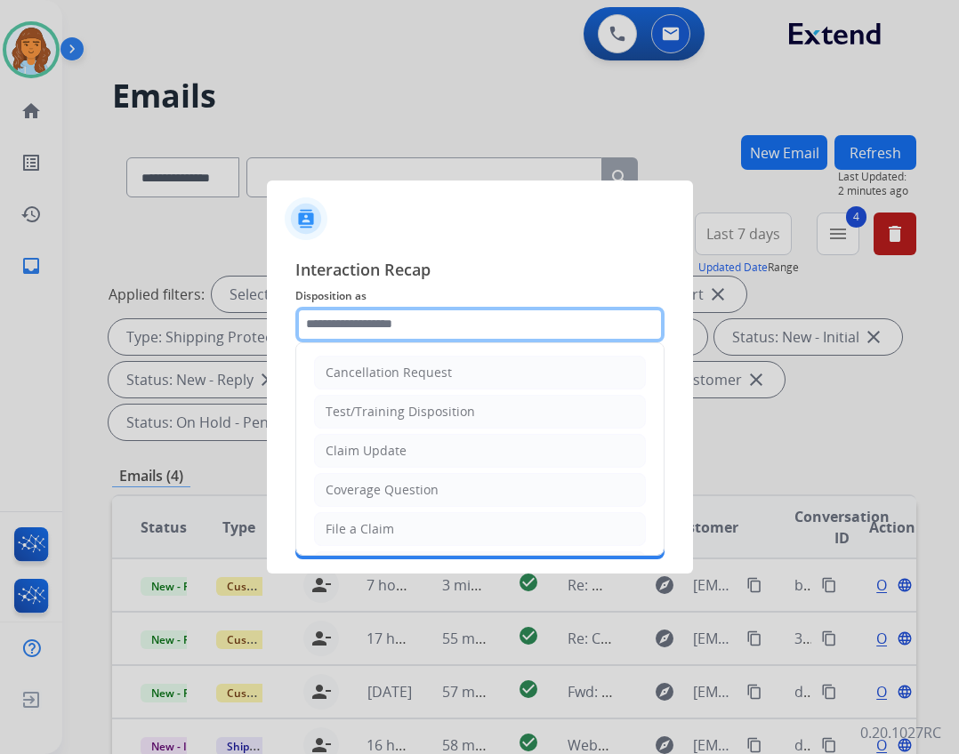
click at [423, 328] on input "text" at bounding box center [479, 325] width 369 height 36
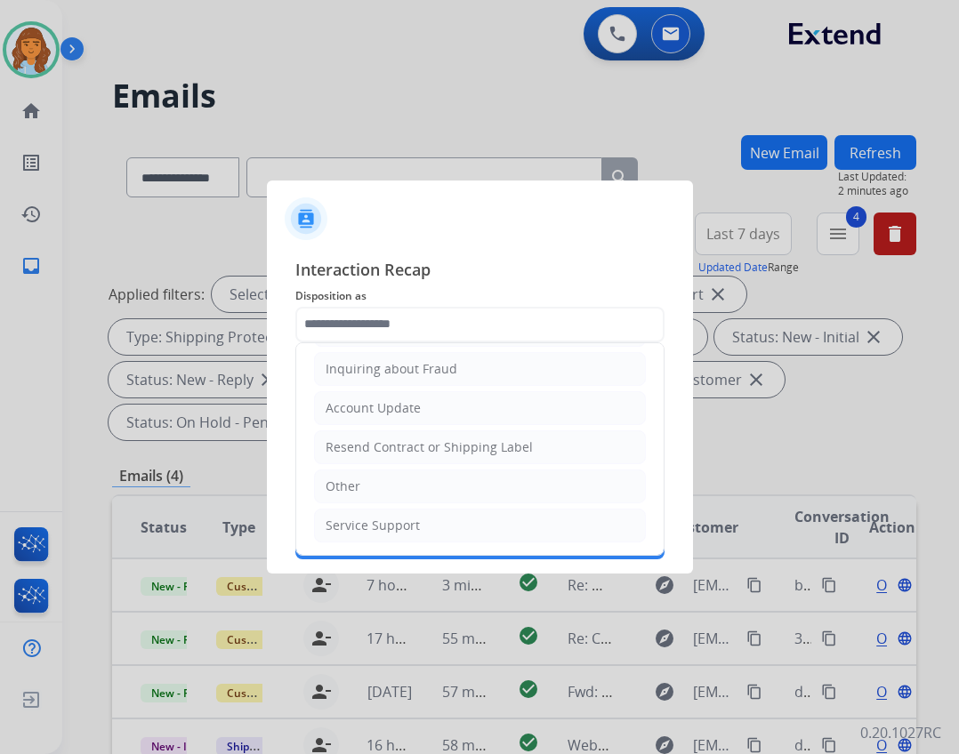
click at [429, 475] on li "Other" at bounding box center [480, 487] width 332 height 34
type input "*****"
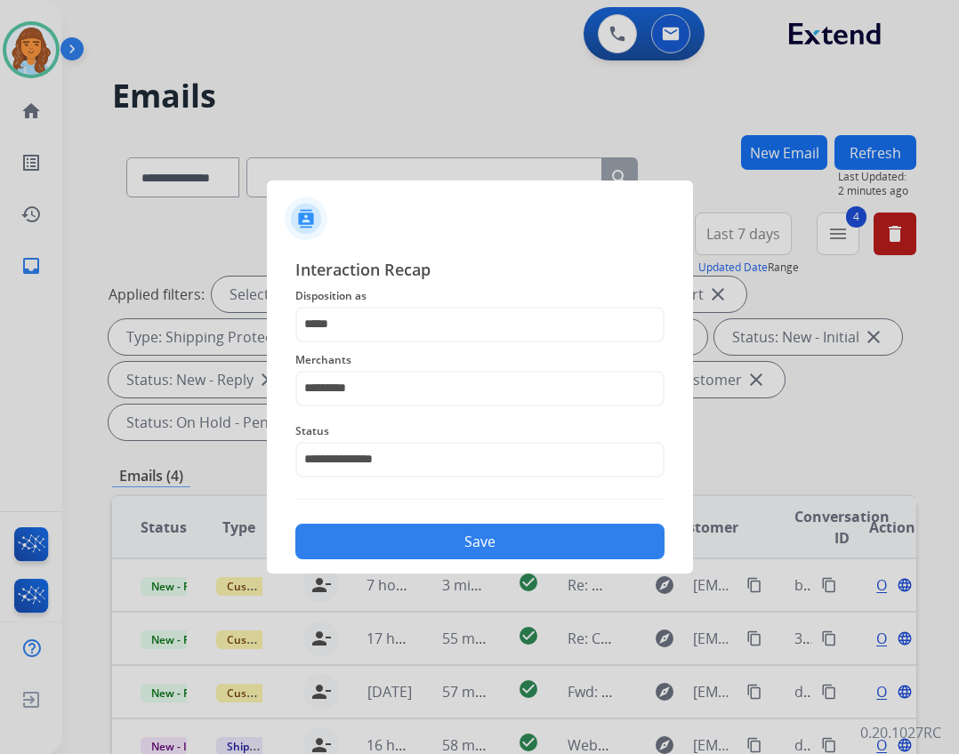
click at [451, 534] on button "Save" at bounding box center [479, 542] width 369 height 36
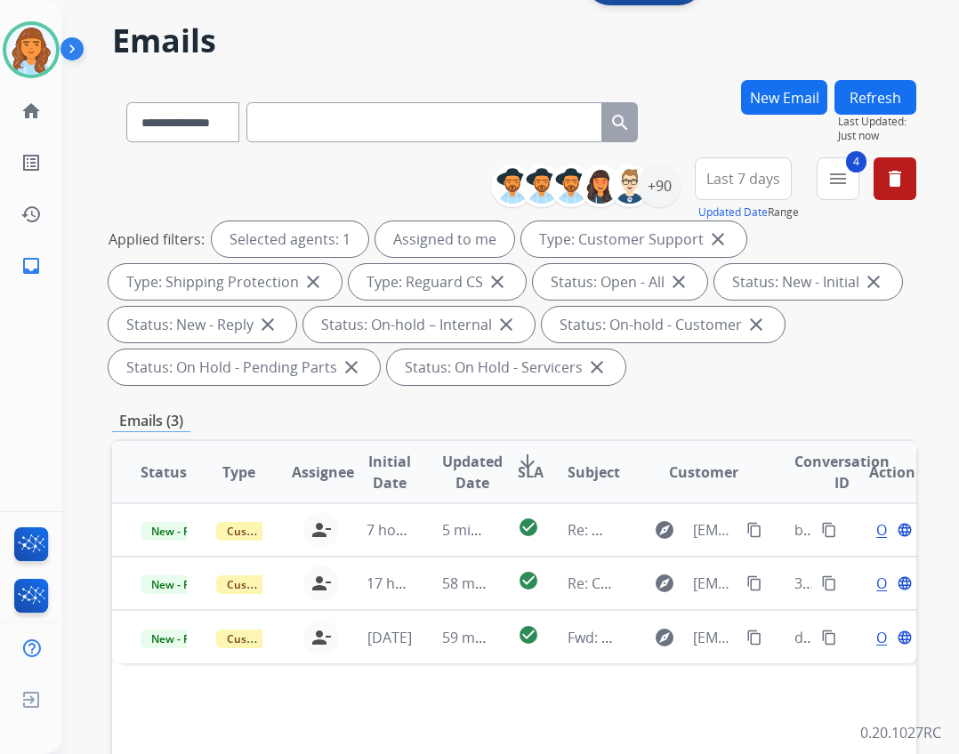
scroll to position [178, 0]
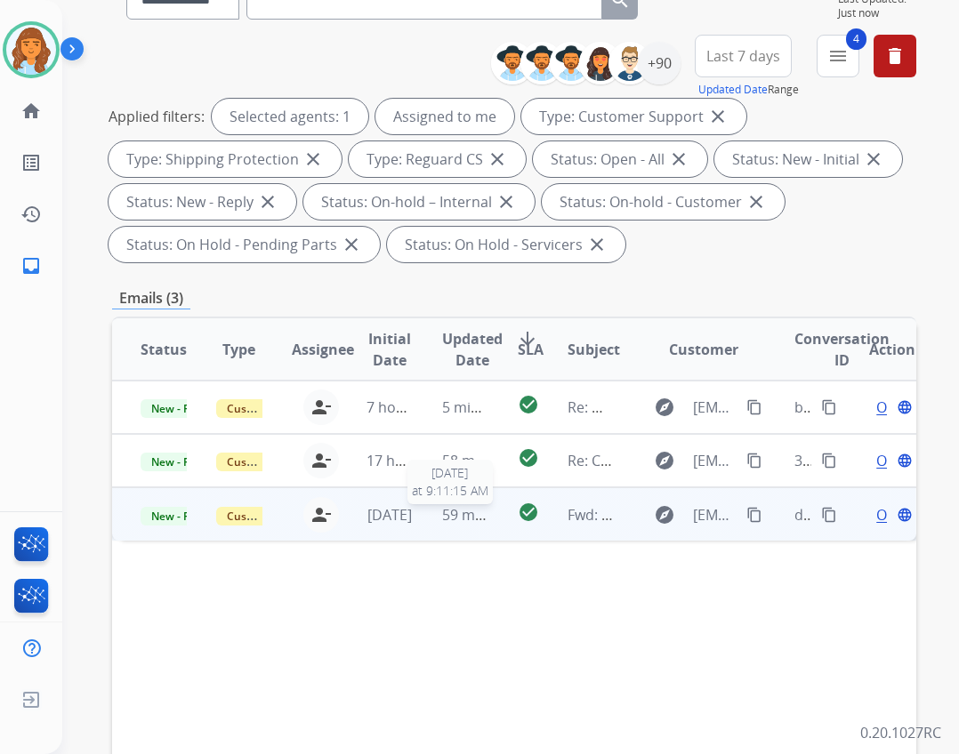
click at [462, 511] on span "59 minutes ago" at bounding box center [493, 515] width 103 height 20
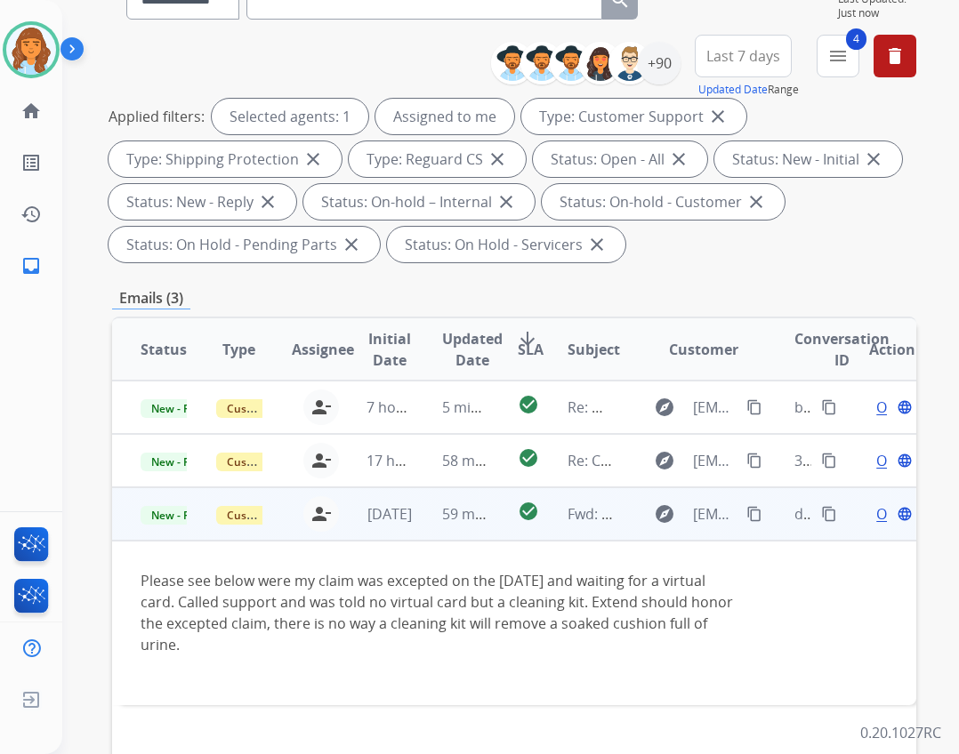
click at [869, 507] on div "Open language" at bounding box center [892, 514] width 46 height 21
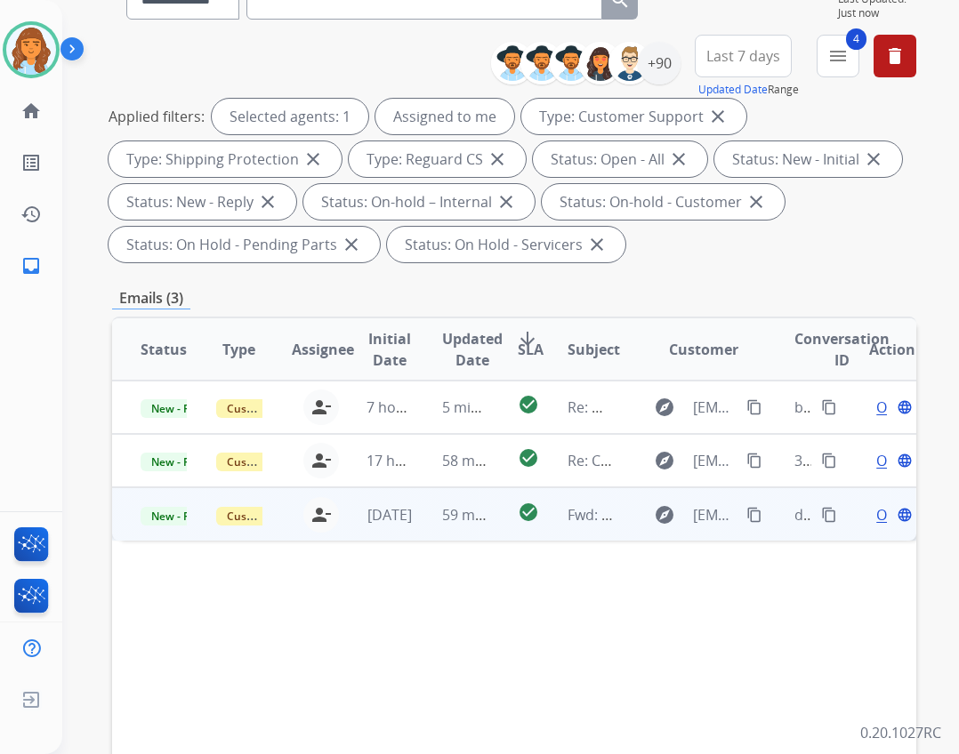
click at [876, 509] on span "Open" at bounding box center [894, 514] width 36 height 21
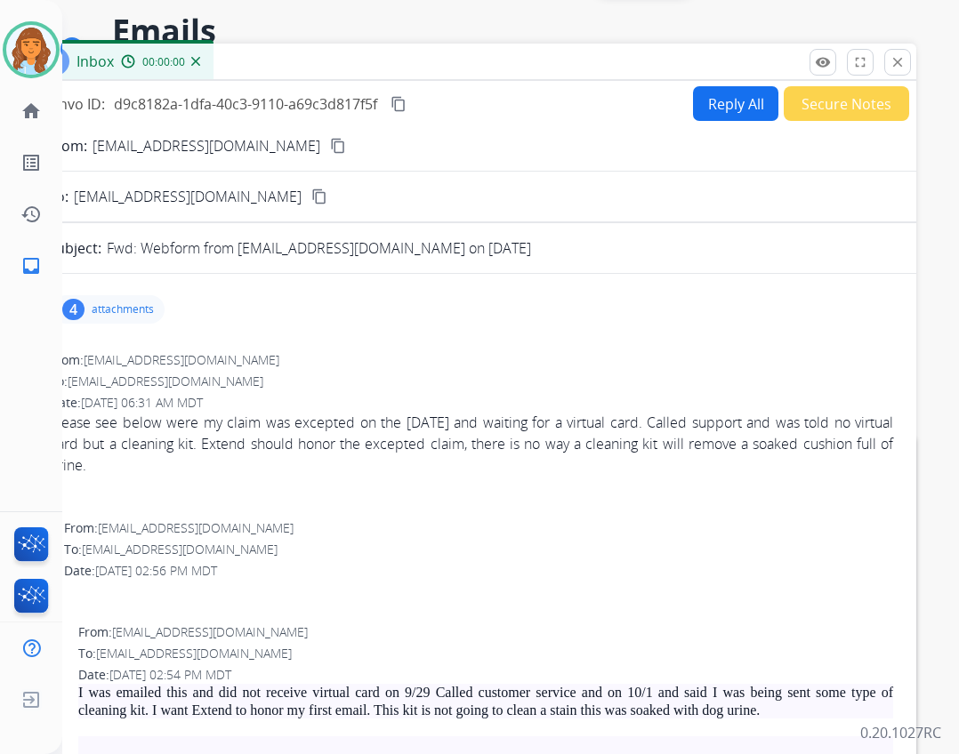
scroll to position [0, 0]
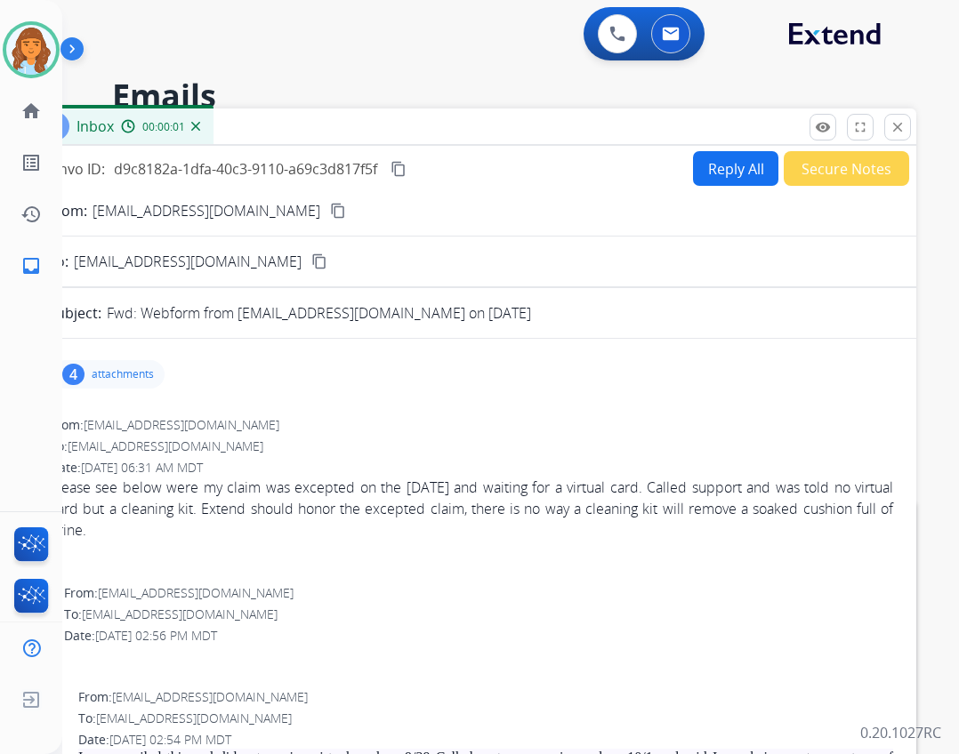
click at [703, 173] on button "Reply All" at bounding box center [735, 168] width 85 height 35
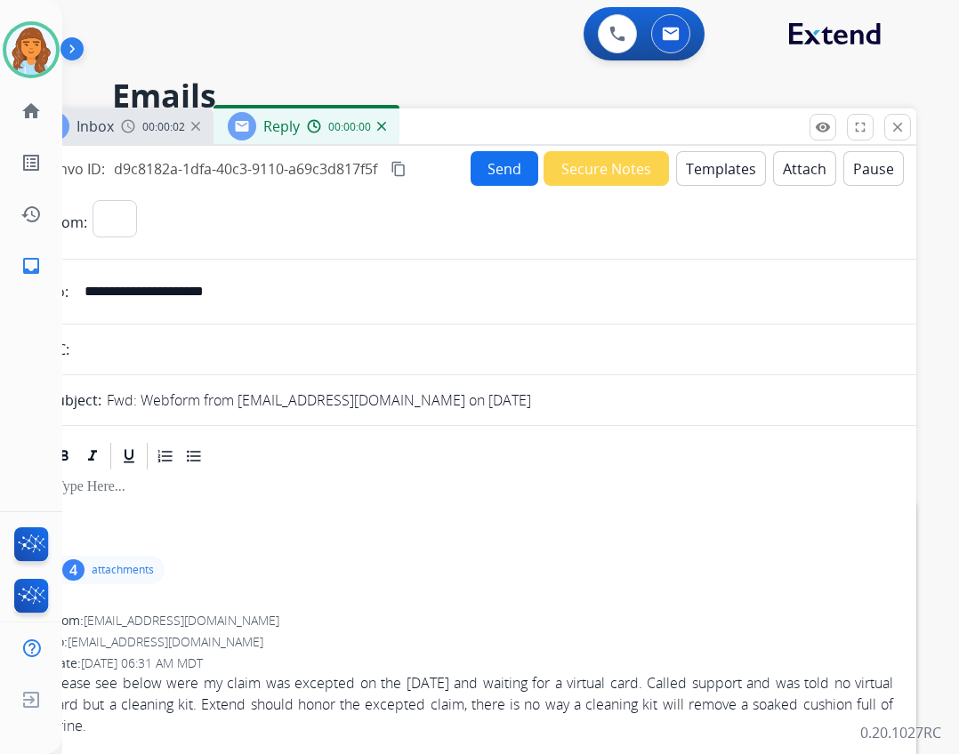
select select "**********"
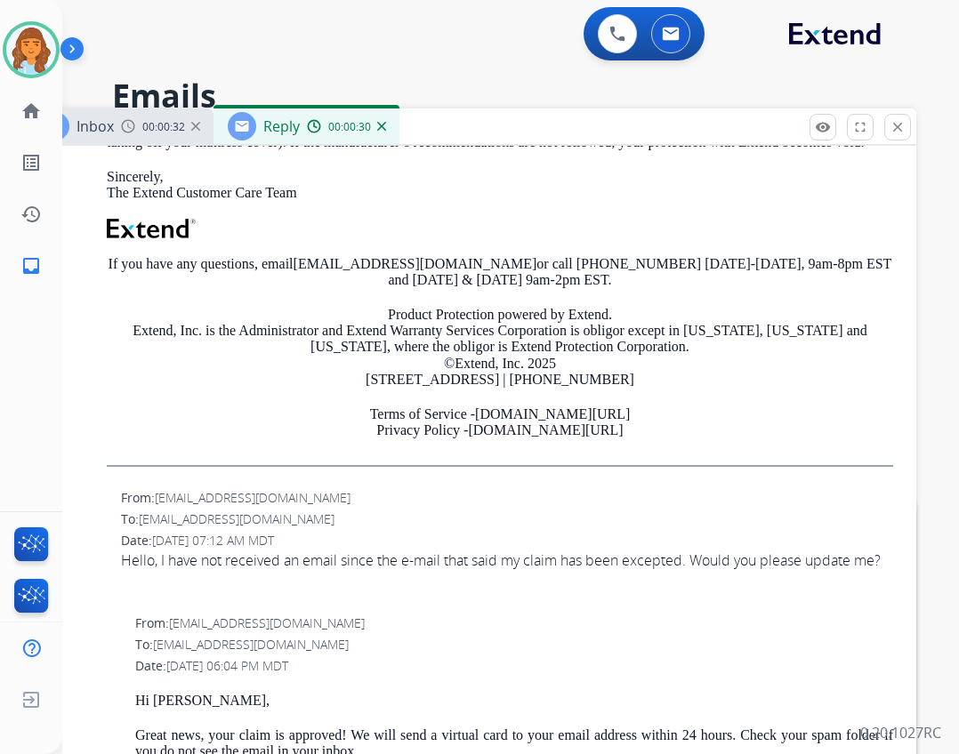
scroll to position [2052, 0]
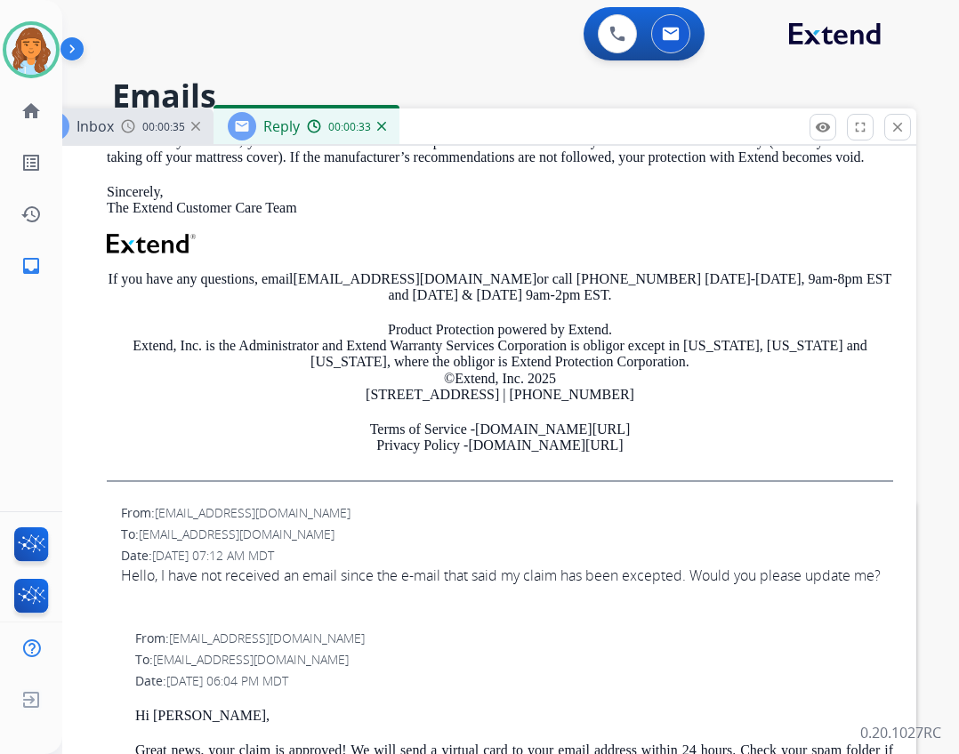
click at [178, 526] on span "support@extend.com" at bounding box center [237, 534] width 196 height 17
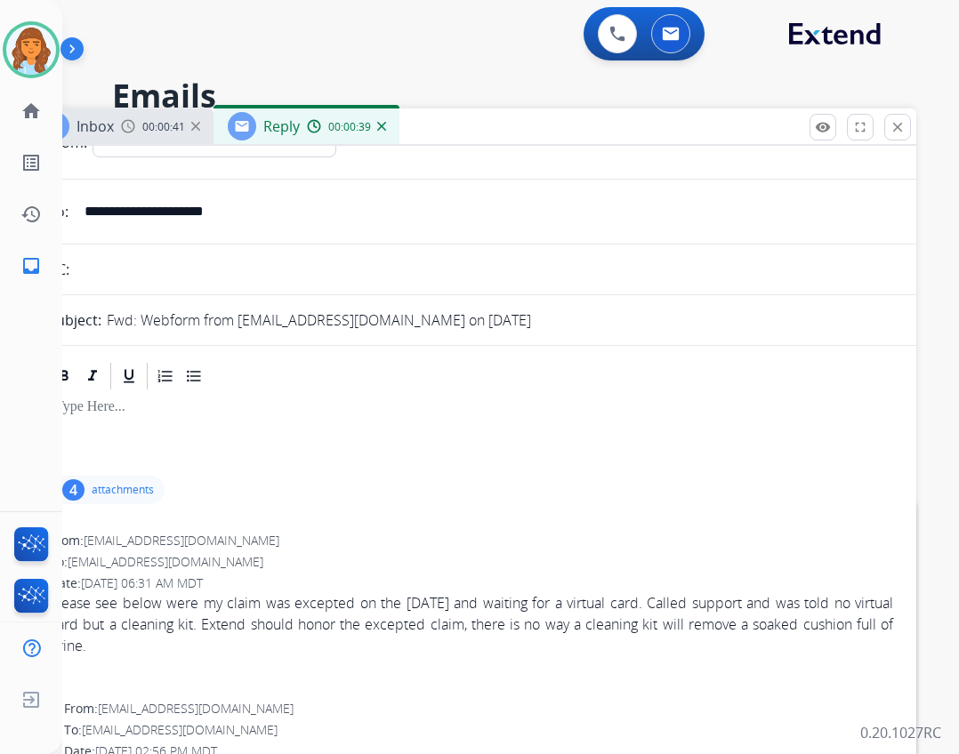
scroll to position [0, 0]
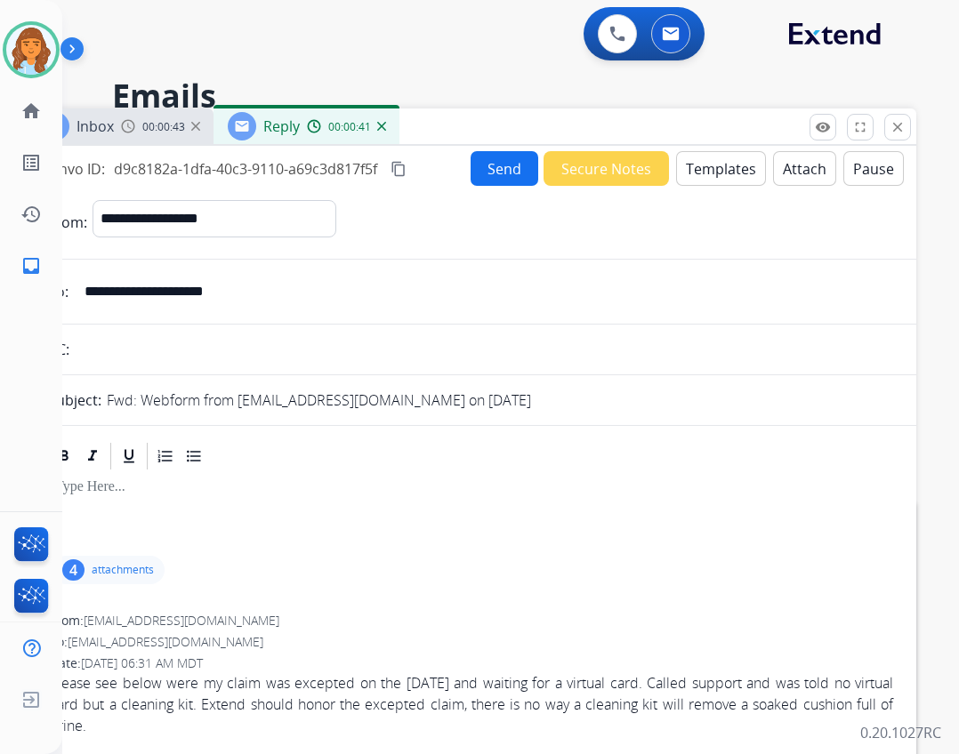
drag, startPoint x: 268, startPoint y: 298, endPoint x: 88, endPoint y: 298, distance: 179.7
click at [71, 296] on div "**********" at bounding box center [472, 292] width 890 height 36
click at [719, 173] on button "Templates" at bounding box center [721, 168] width 90 height 35
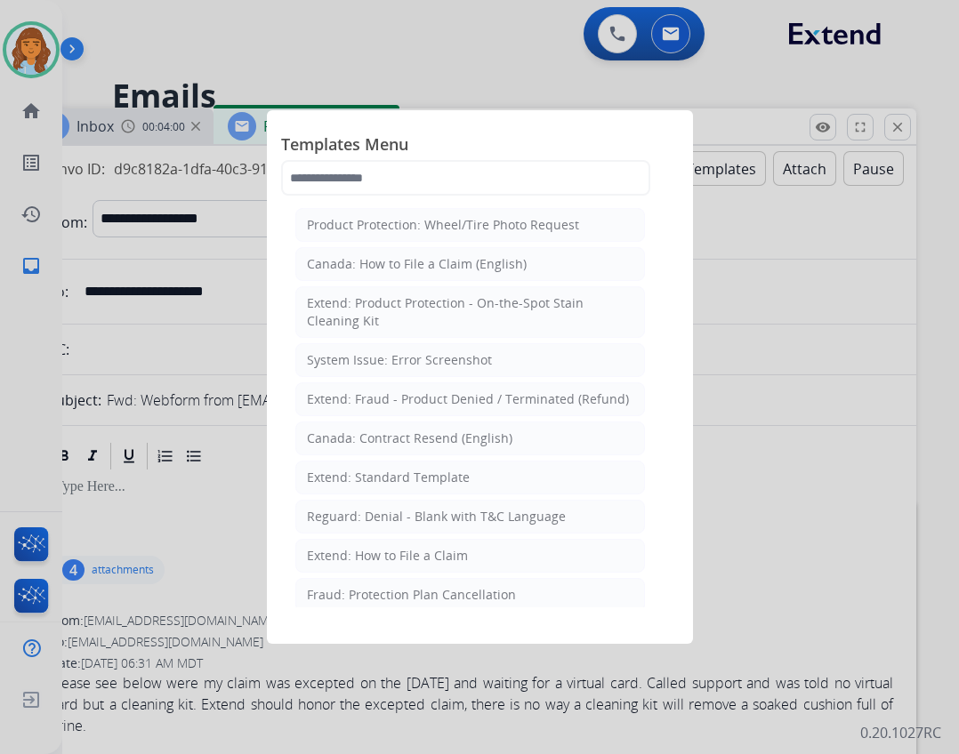
select select "**********"
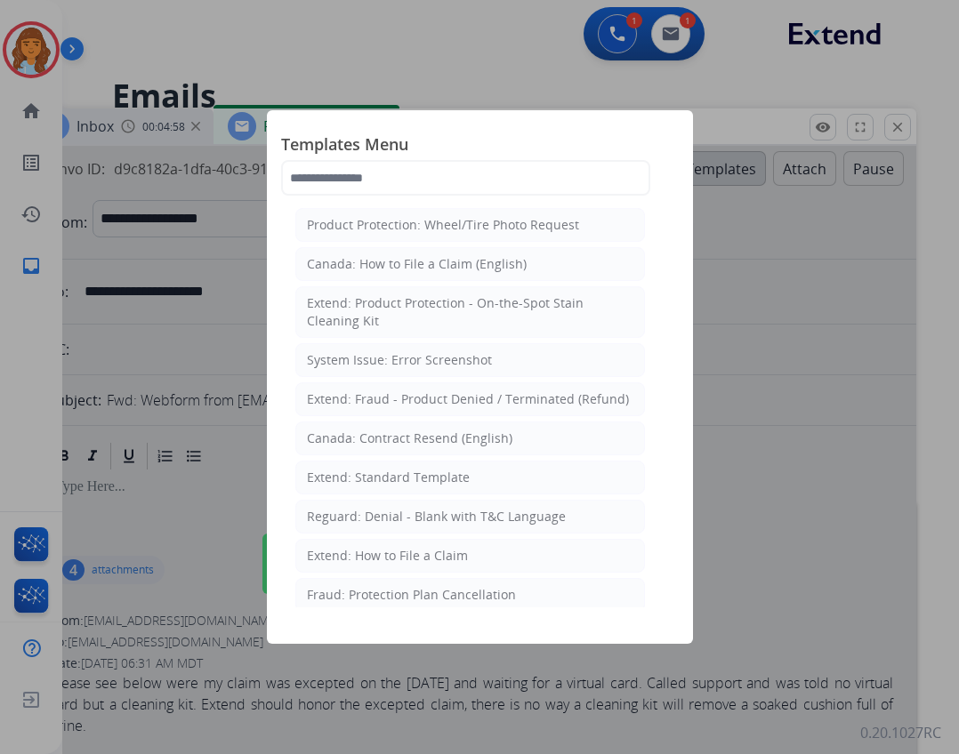
click at [221, 342] on div at bounding box center [479, 377] width 959 height 754
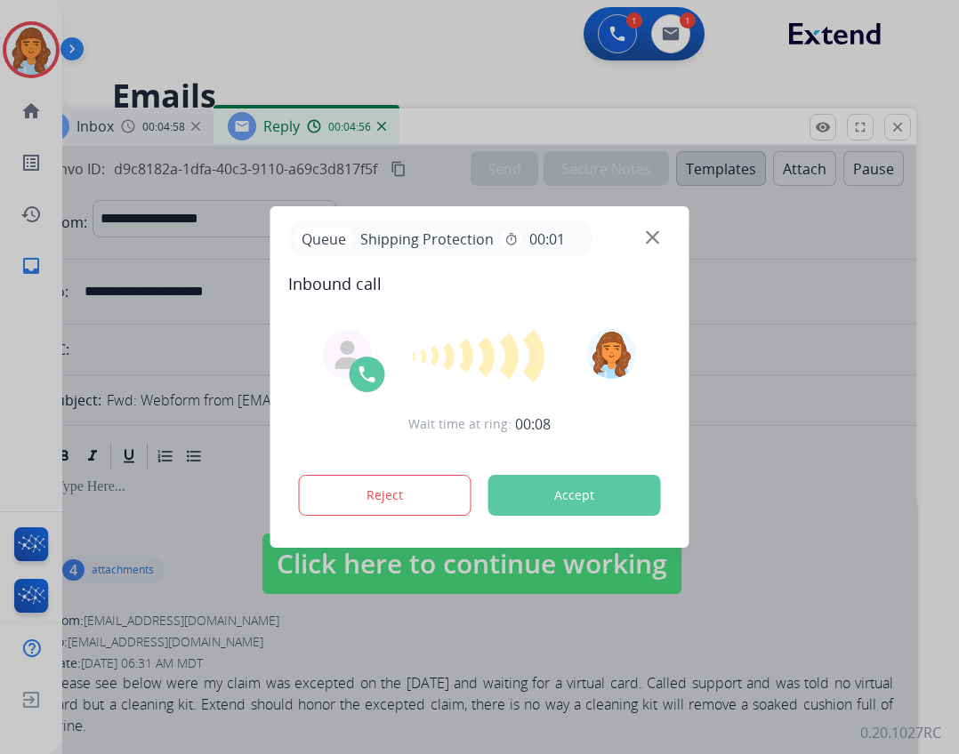
drag, startPoint x: 394, startPoint y: 447, endPoint x: 399, endPoint y: 463, distance: 16.9
click at [399, 463] on div "Wait time at ring: 00:08 Reject Accept" at bounding box center [479, 424] width 383 height 220
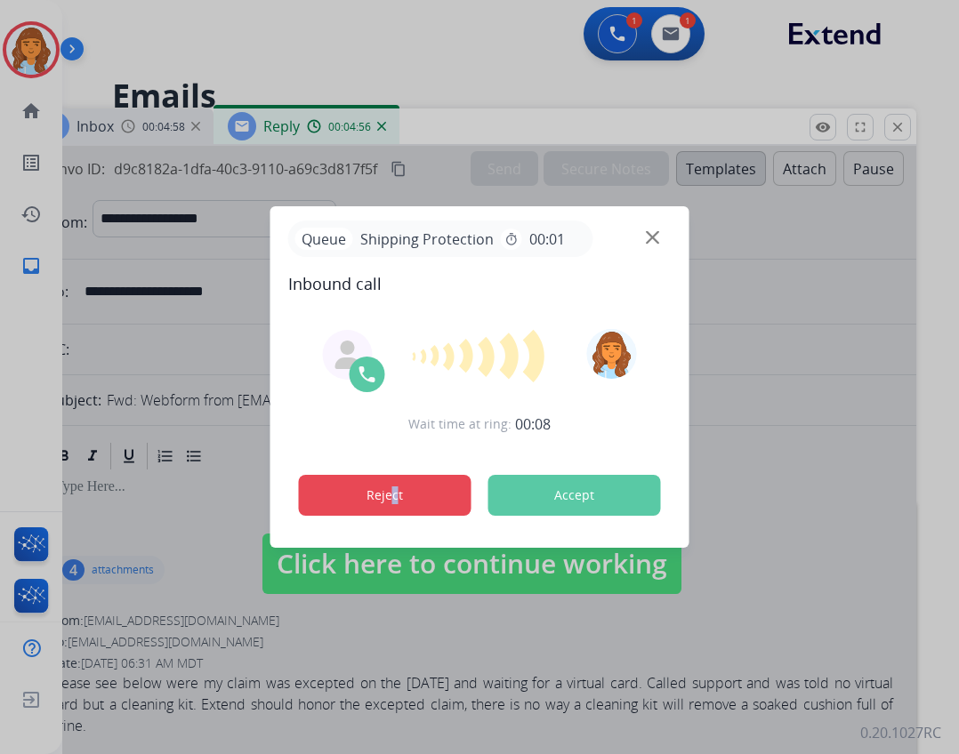
click at [404, 485] on button "Reject" at bounding box center [385, 495] width 173 height 41
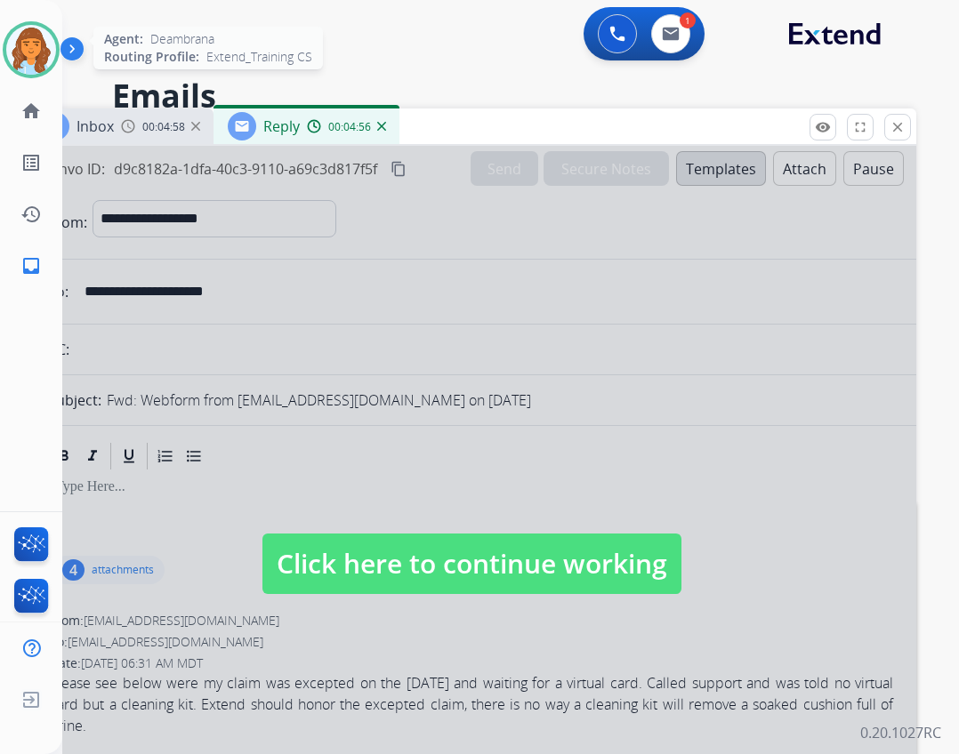
click at [38, 38] on img at bounding box center [31, 50] width 50 height 50
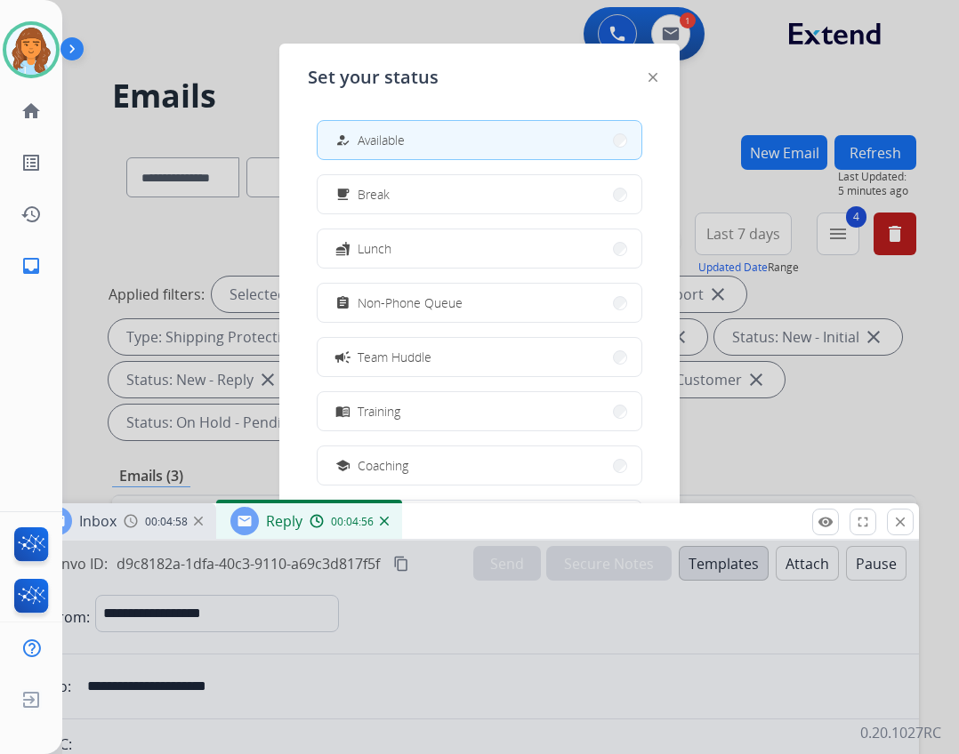
drag, startPoint x: 436, startPoint y: 126, endPoint x: 435, endPoint y: 499, distance: 372.8
click at [435, 504] on div "Inbox 00:04:58 Reply 00:04:56" at bounding box center [474, 522] width 890 height 37
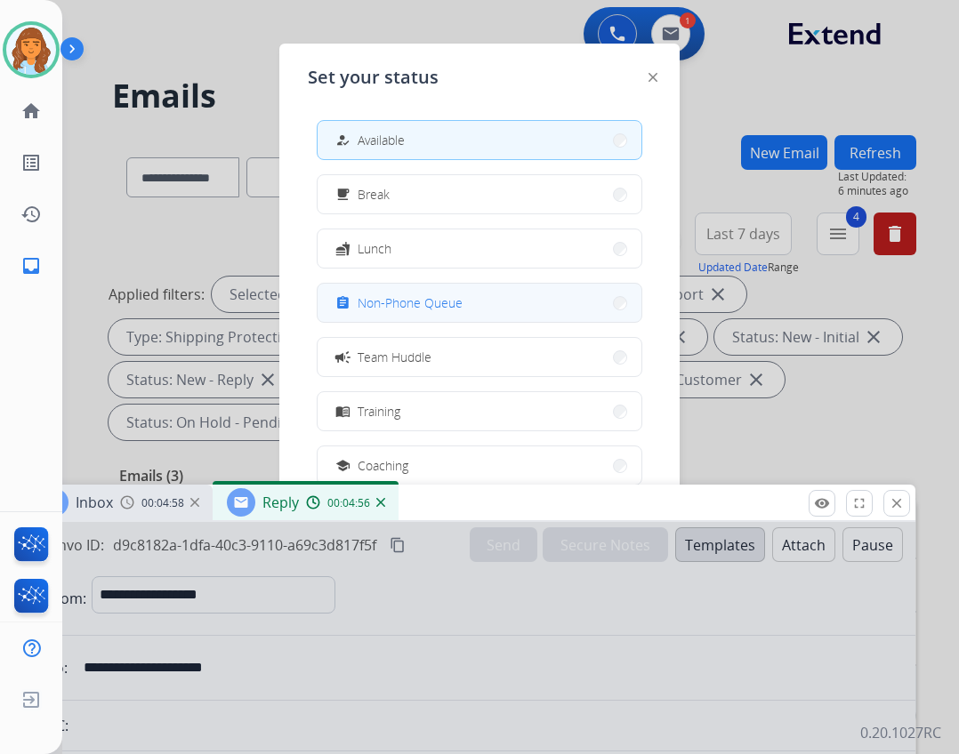
drag, startPoint x: 443, startPoint y: 307, endPoint x: 518, endPoint y: 353, distance: 87.9
click at [445, 309] on span "Non-Phone Queue" at bounding box center [410, 303] width 105 height 19
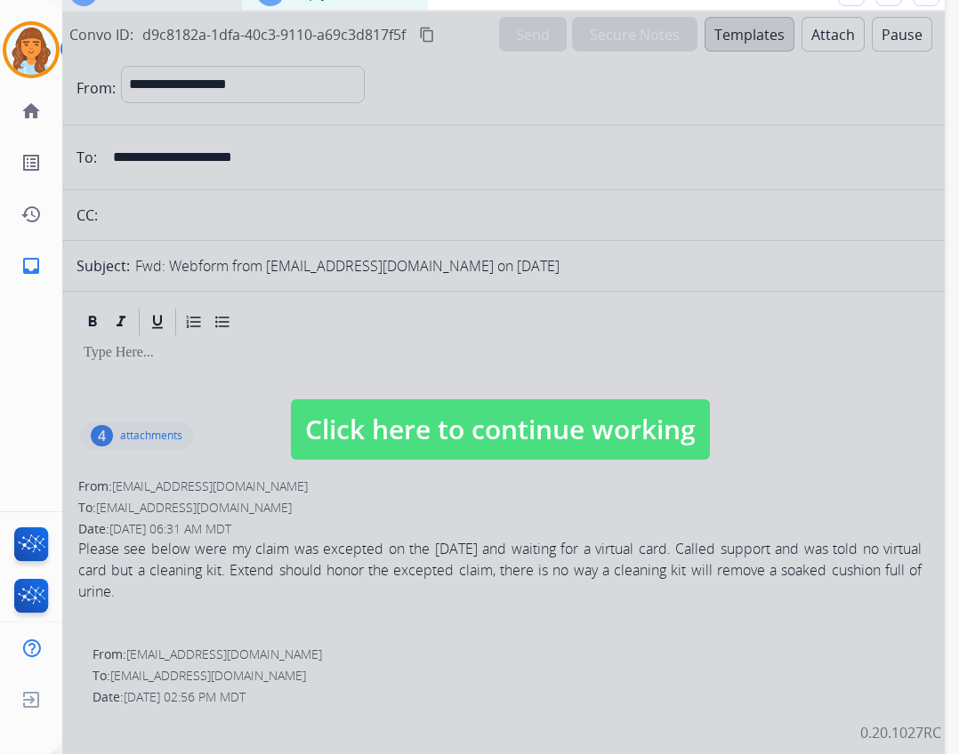
drag, startPoint x: 585, startPoint y: 511, endPoint x: 614, endPoint y: 0, distance: 511.5
click at [432, 429] on span "Click here to continue working" at bounding box center [500, 429] width 419 height 60
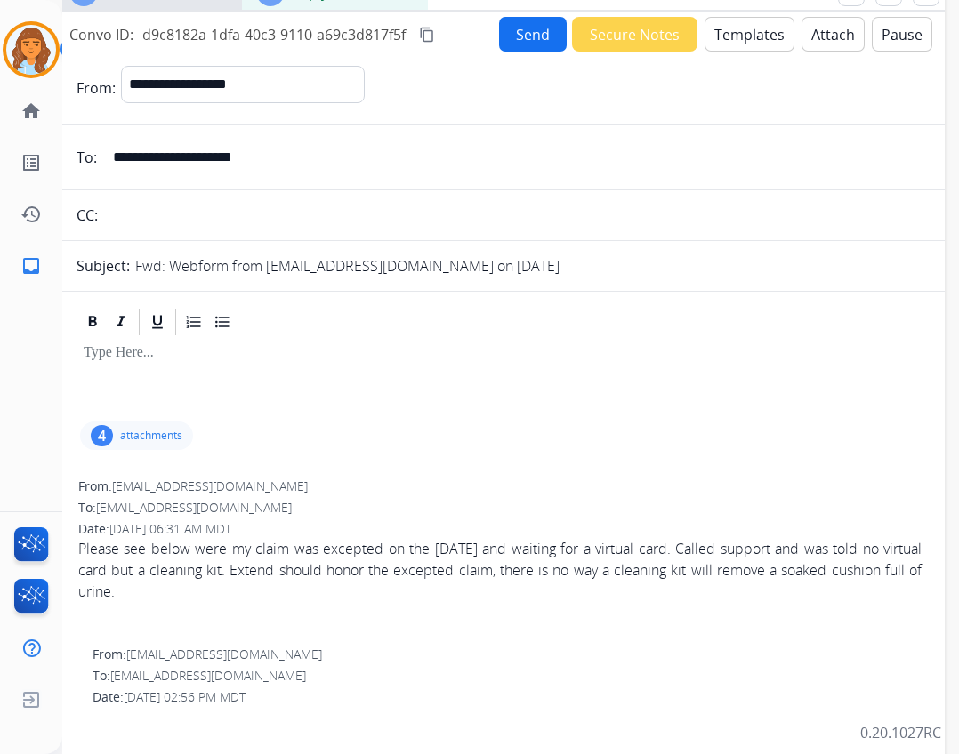
click at [725, 30] on button "Templates" at bounding box center [750, 34] width 90 height 35
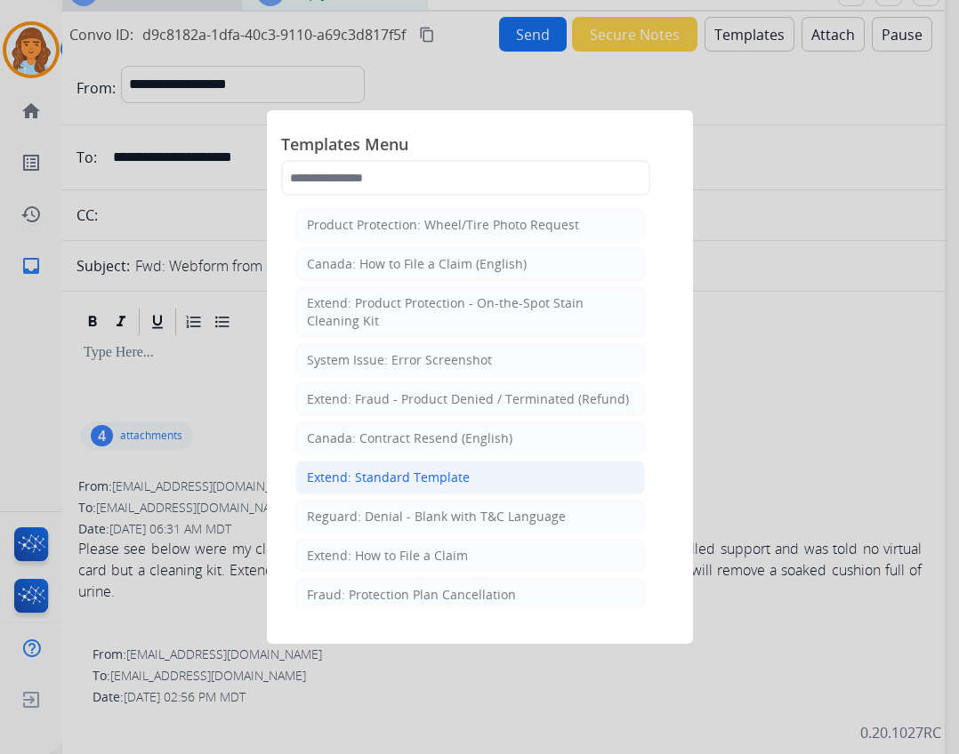
click at [425, 478] on div "Extend: Standard Template" at bounding box center [388, 478] width 163 height 18
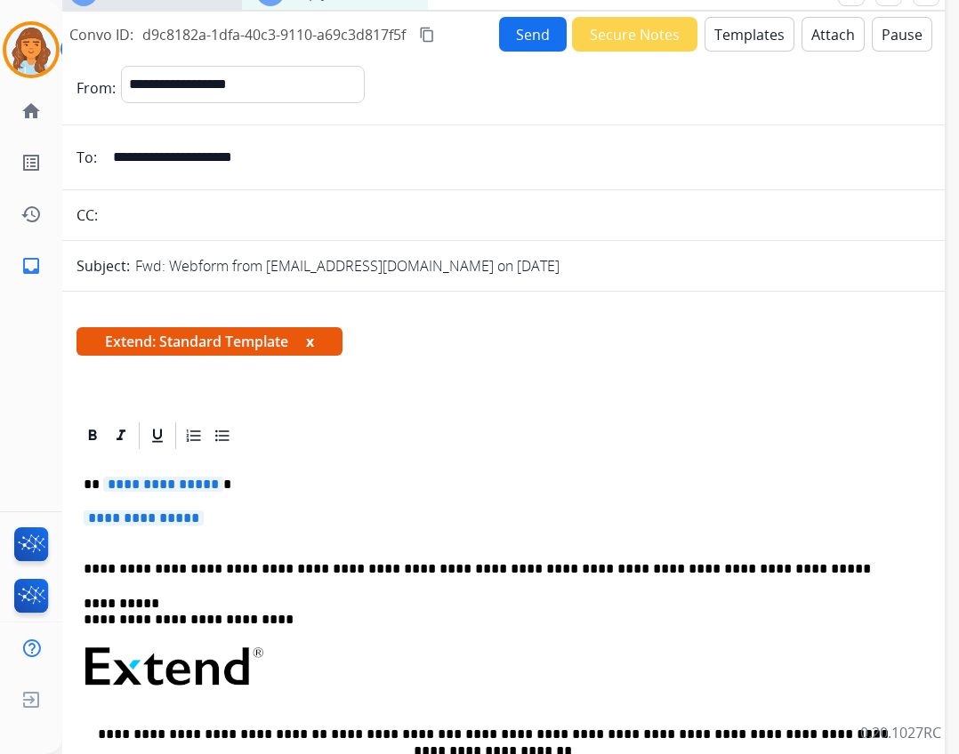
click at [138, 485] on span "**********" at bounding box center [163, 484] width 120 height 15
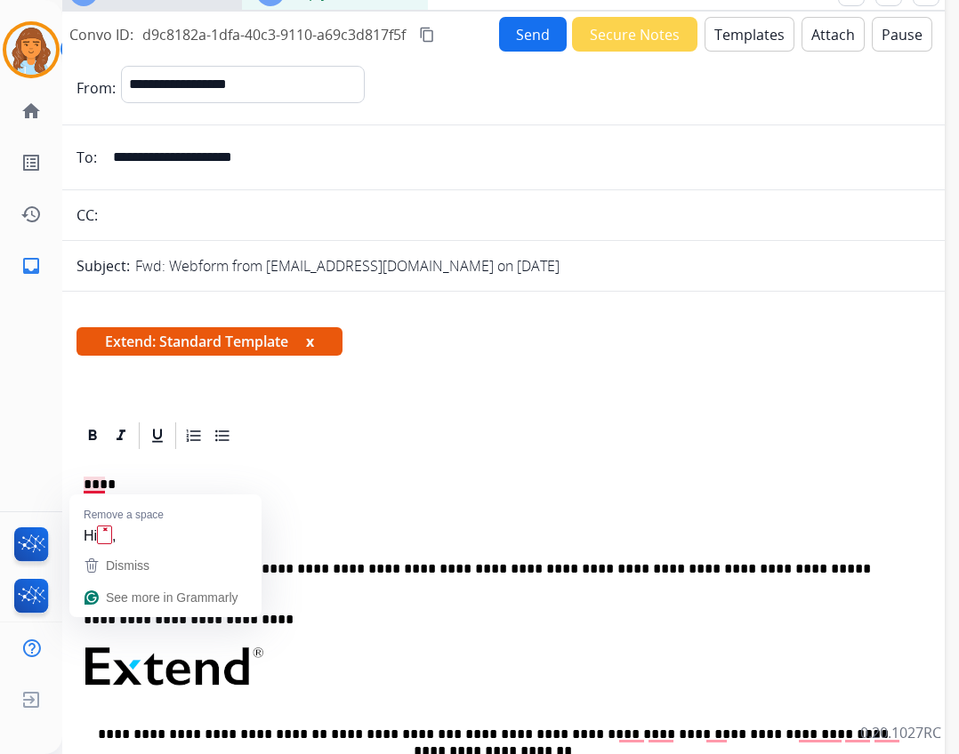
click at [102, 487] on p "****" at bounding box center [493, 485] width 819 height 16
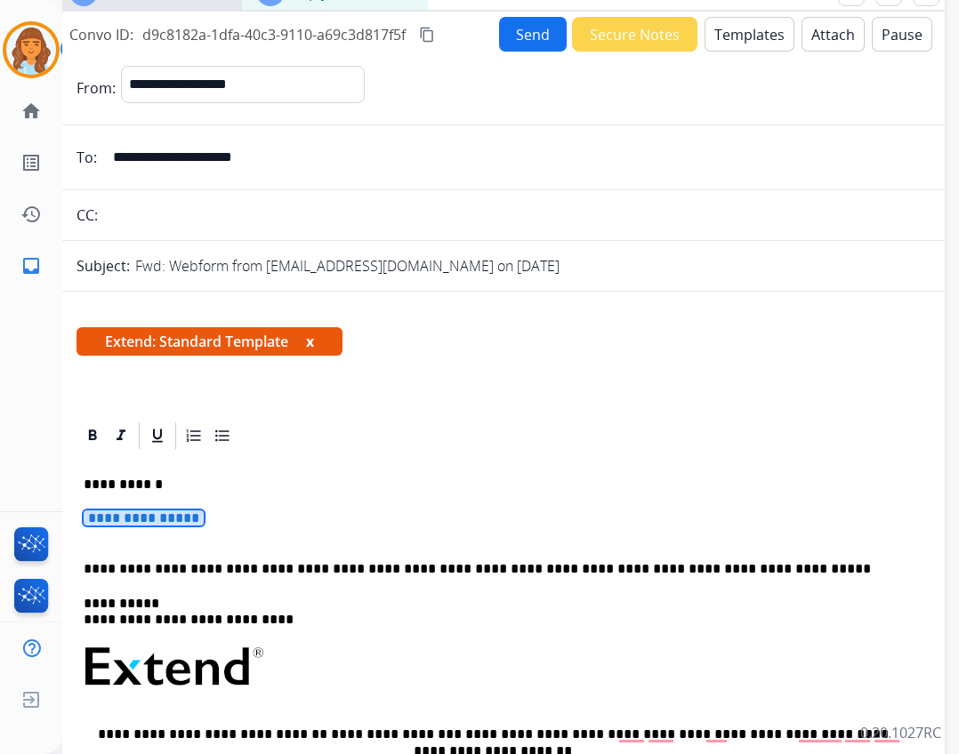
click at [136, 508] on div "**********" at bounding box center [500, 709] width 847 height 515
click at [196, 520] on span "**********" at bounding box center [144, 518] width 120 height 15
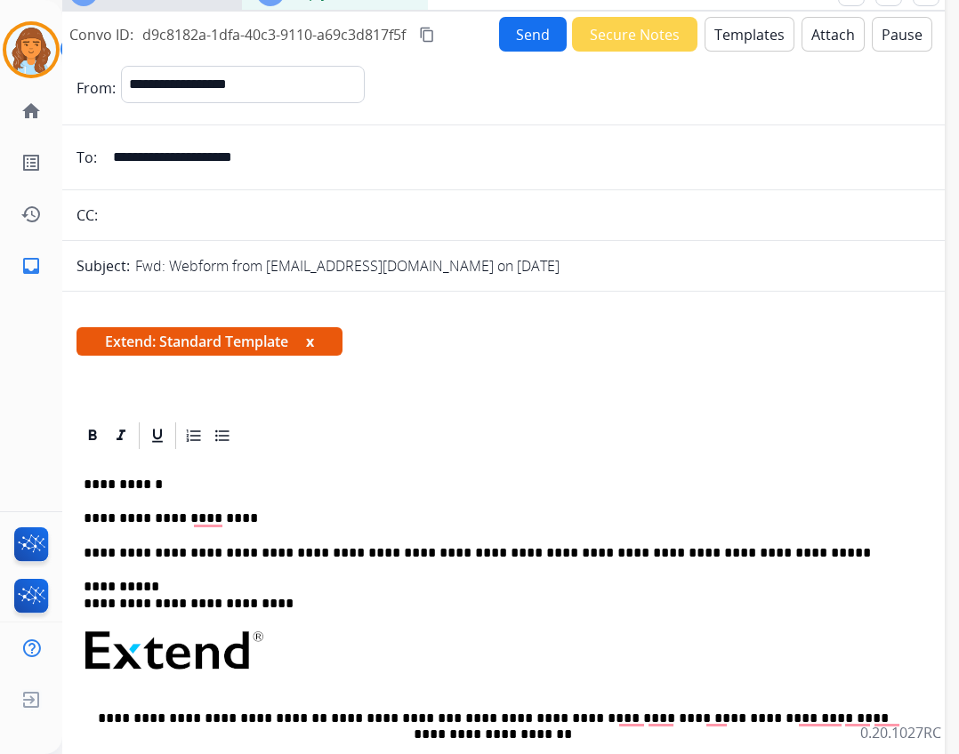
click at [36, 67] on img at bounding box center [31, 50] width 50 height 50
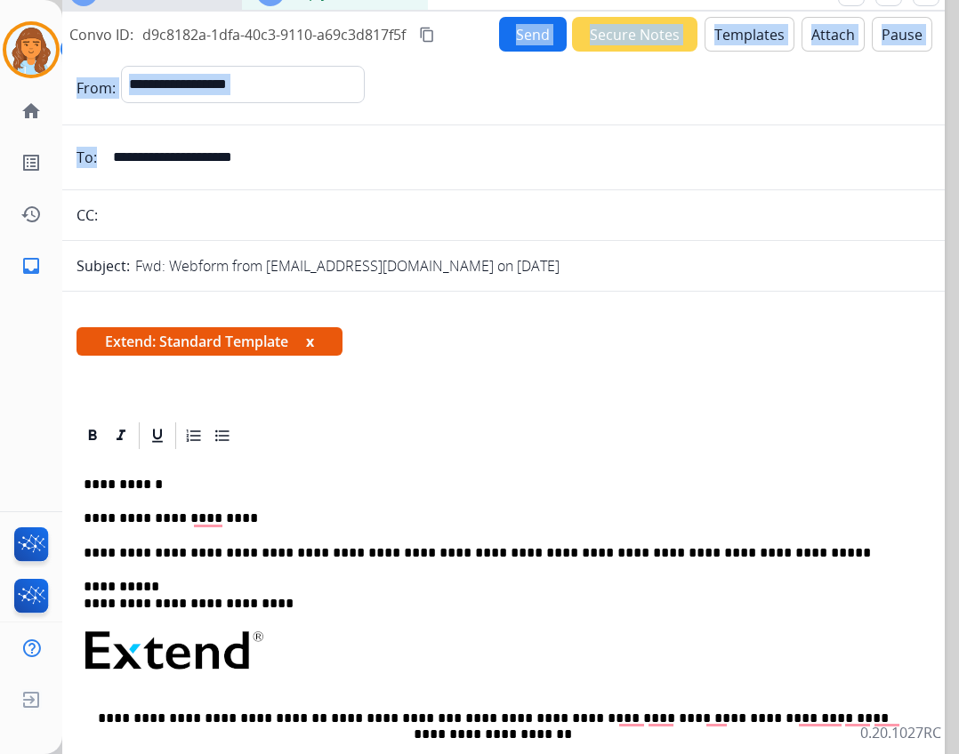
drag, startPoint x: 453, startPoint y: 28, endPoint x: 448, endPoint y: 158, distance: 130.9
click at [448, 165] on div "**********" at bounding box center [500, 409] width 890 height 794
drag, startPoint x: 460, startPoint y: 29, endPoint x: 448, endPoint y: 95, distance: 67.0
click at [448, 97] on div "**********" at bounding box center [500, 409] width 890 height 794
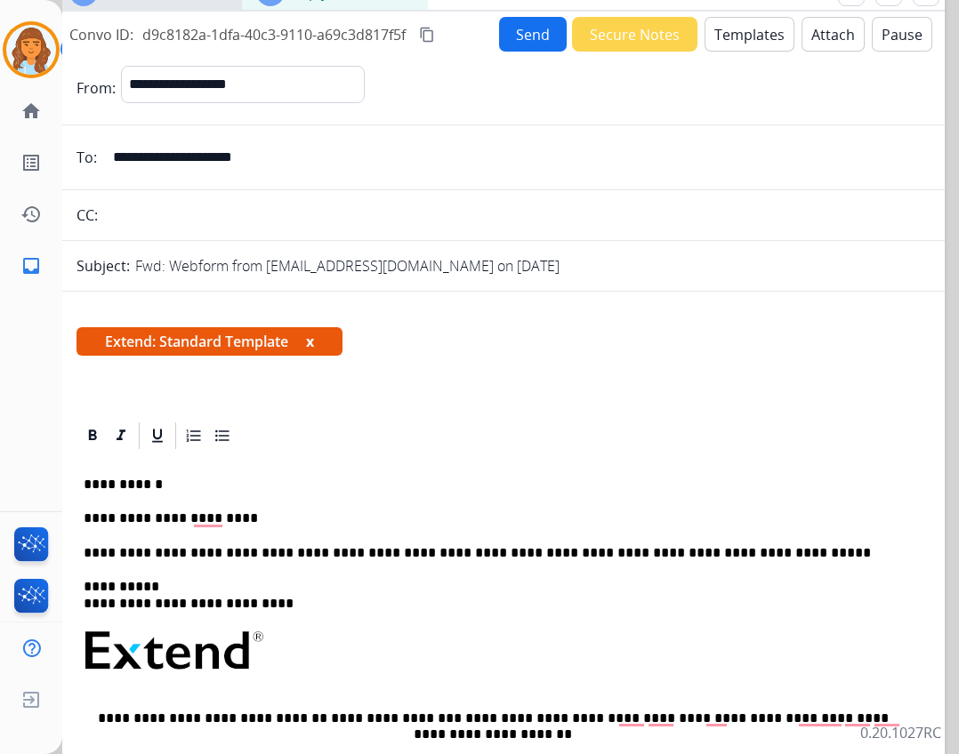
drag, startPoint x: 449, startPoint y: 25, endPoint x: 453, endPoint y: 44, distance: 19.9
click at [453, 44] on div "Convo ID: d9c8182a-1dfa-40c3-9110-a69c3d817f5f content_copy Send Secure Notes T…" at bounding box center [500, 34] width 890 height 35
click at [6, 54] on img at bounding box center [31, 50] width 50 height 50
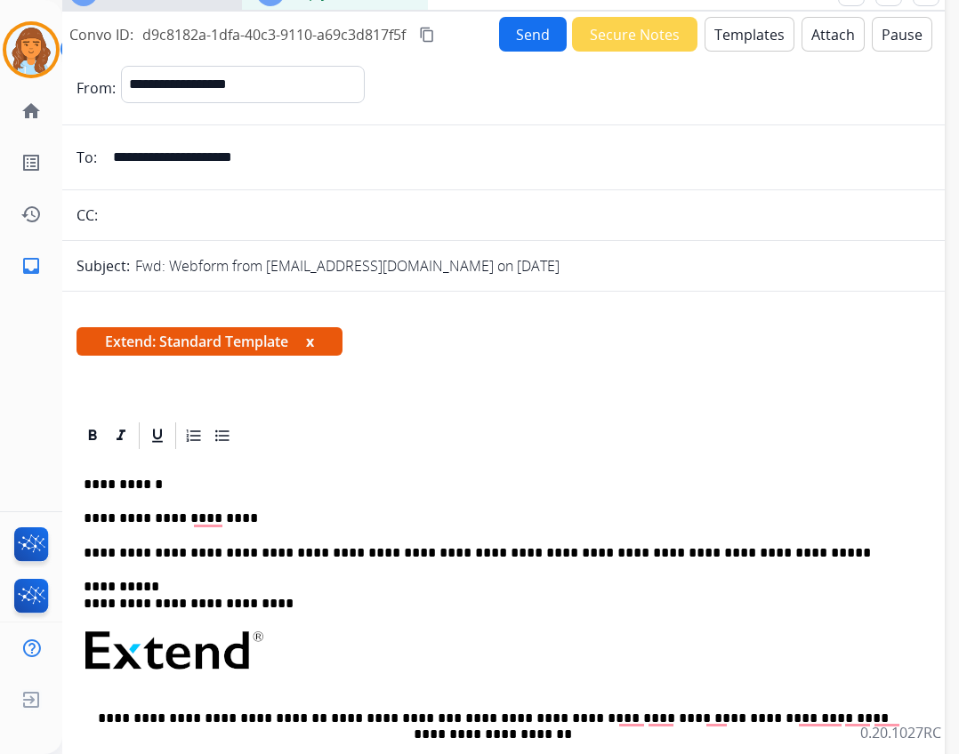
drag, startPoint x: 23, startPoint y: 51, endPoint x: 46, endPoint y: 52, distance: 23.1
click at [25, 51] on img at bounding box center [31, 50] width 50 height 50
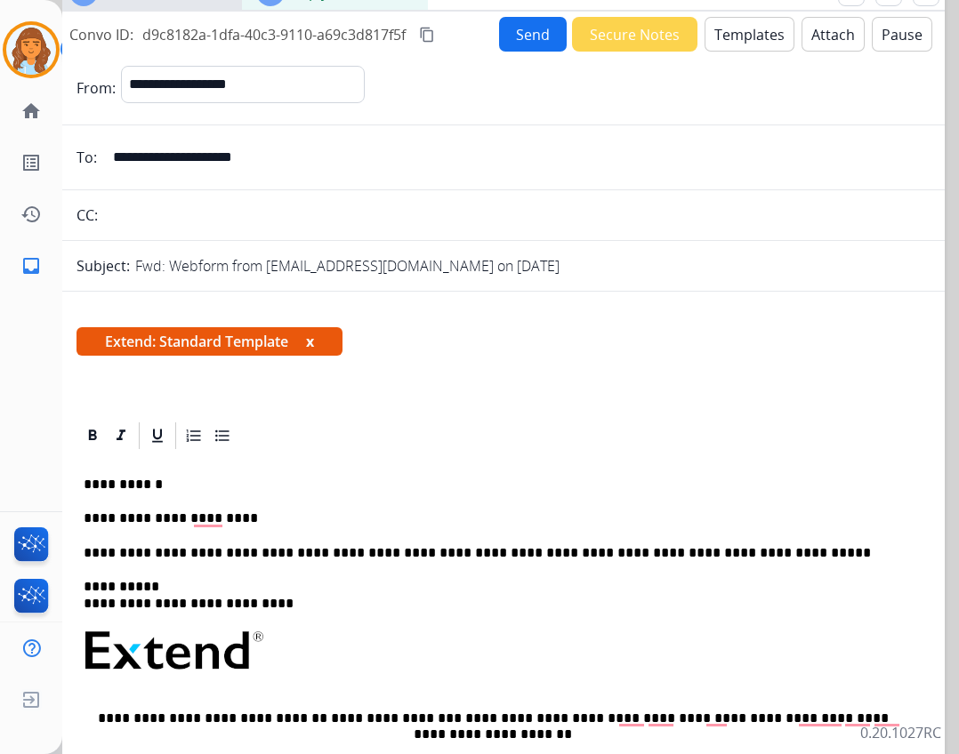
click at [946, 117] on div at bounding box center [479, 377] width 959 height 754
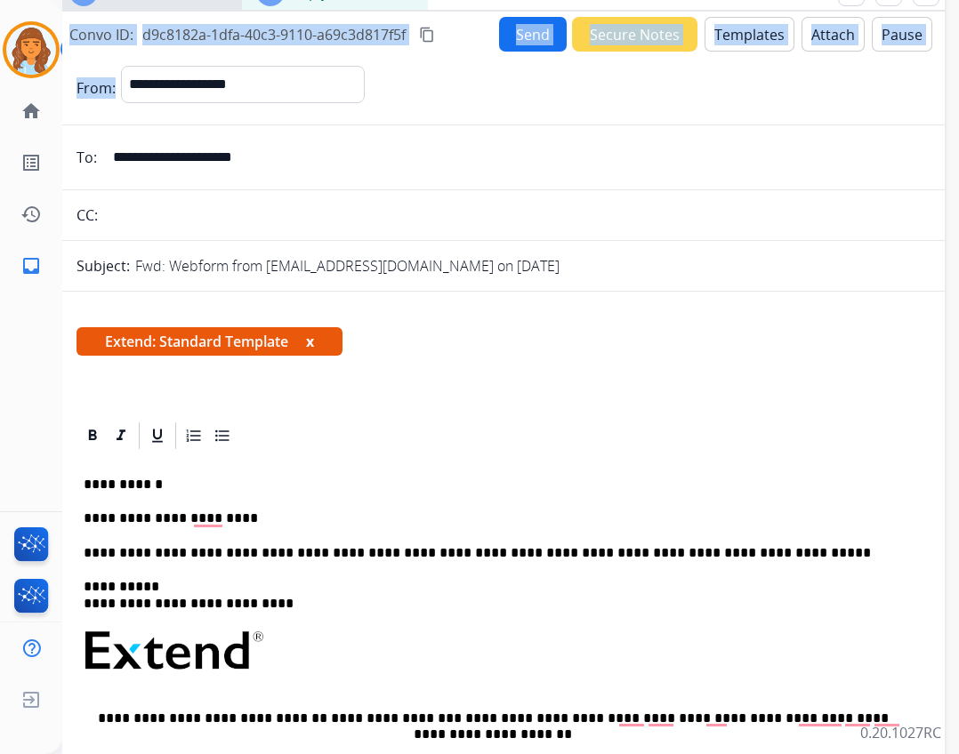
drag, startPoint x: 945, startPoint y: 117, endPoint x: 922, endPoint y: 69, distance: 53.3
click at [924, 69] on div "**********" at bounding box center [510, 377] width 897 height 754
click at [451, 12] on div "Inbox 00:06:11 Reply 00:06:09 Click here to continue working Convo ID: d9c8182a…" at bounding box center [500, 393] width 890 height 838
click at [448, 24] on div "Convo ID: d9c8182a-1dfa-40c3-9110-a69c3d817f5f content_copy Send Secure Notes T…" at bounding box center [500, 34] width 890 height 35
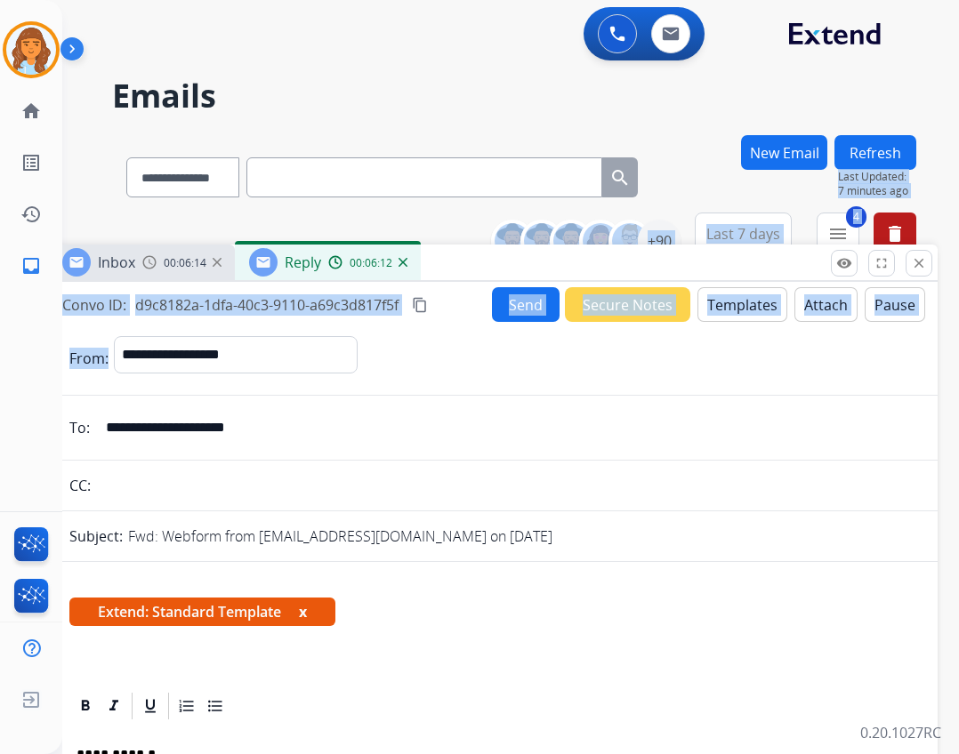
drag, startPoint x: 452, startPoint y: 10, endPoint x: 440, endPoint y: 278, distance: 269.0
click at [440, 279] on div "Inbox 00:06:14 Reply 00:06:12" at bounding box center [493, 263] width 890 height 37
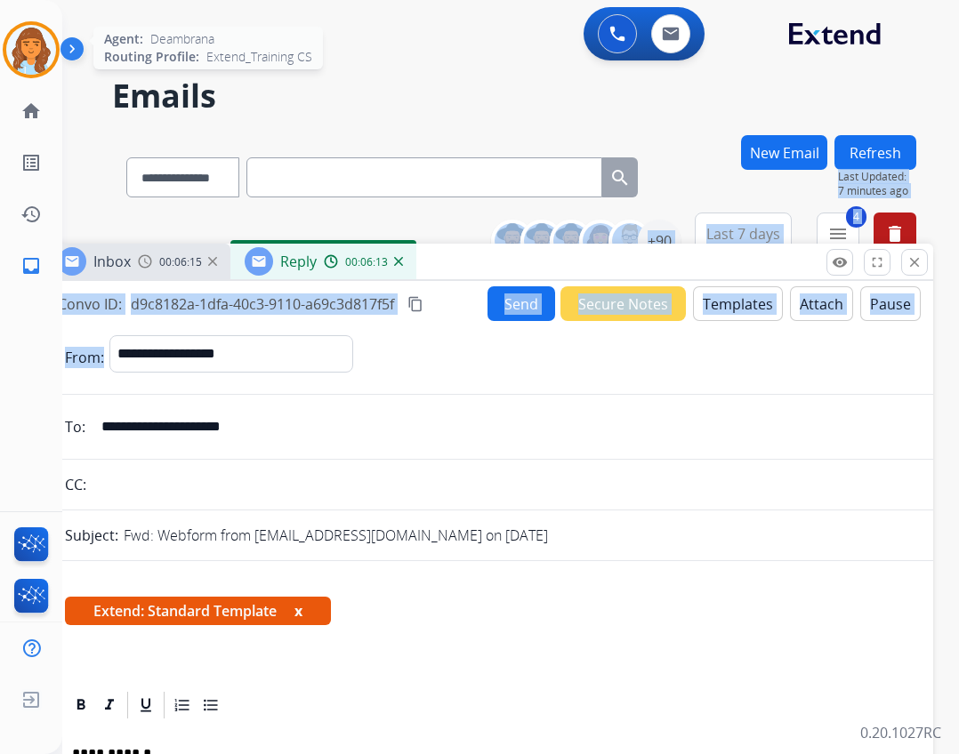
click at [27, 42] on img at bounding box center [31, 50] width 50 height 50
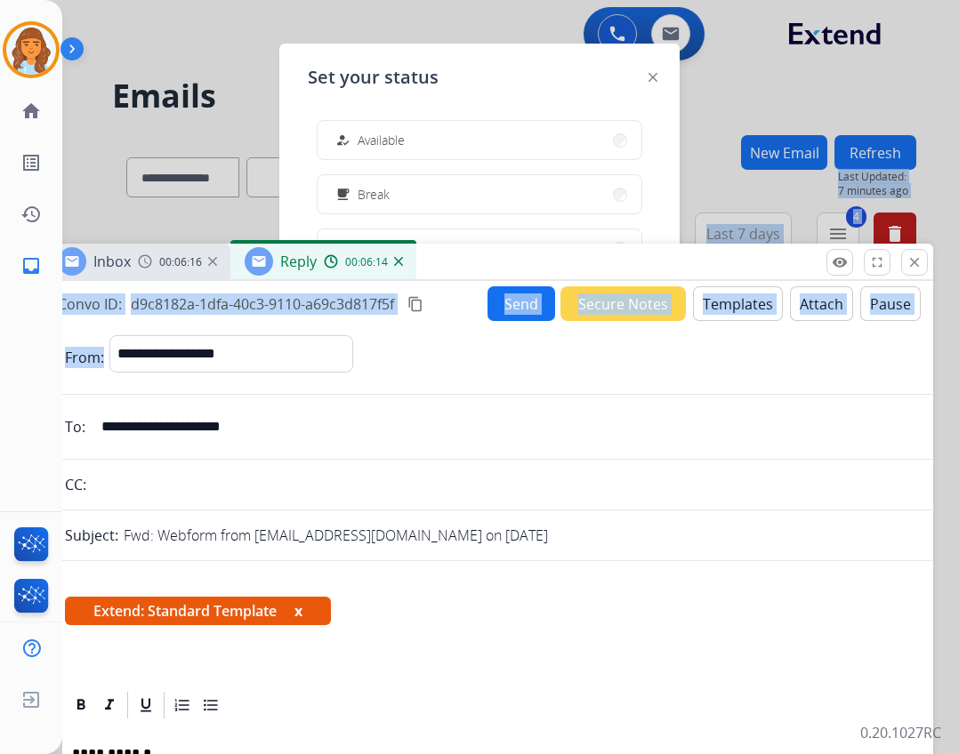
click at [402, 128] on button "how_to_reg Available" at bounding box center [480, 140] width 324 height 38
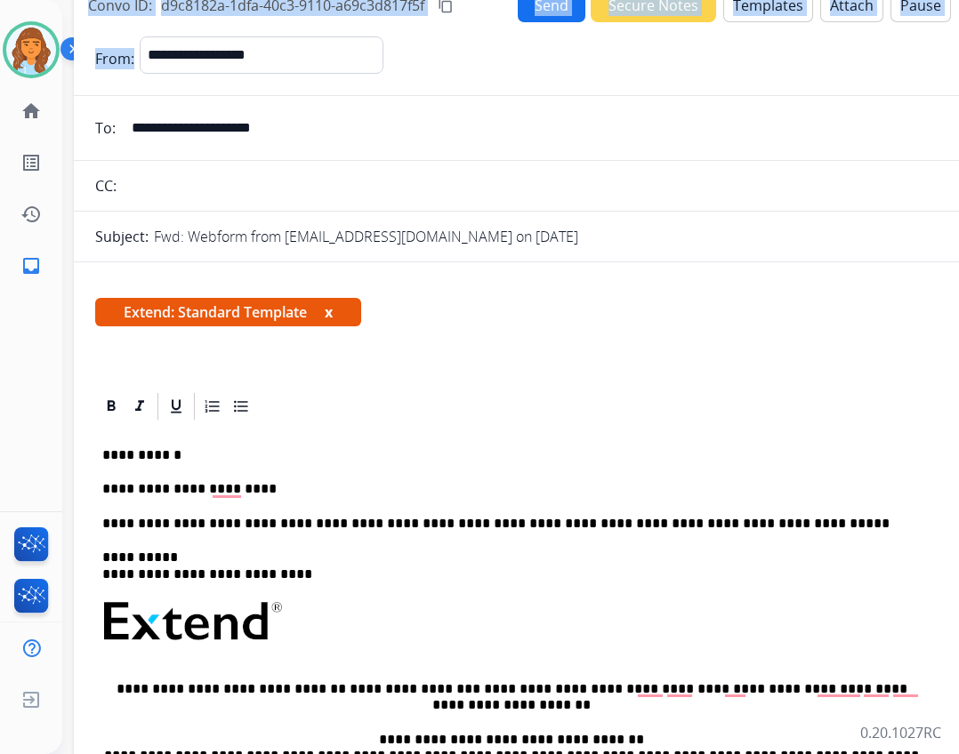
drag, startPoint x: 481, startPoint y: 258, endPoint x: 510, endPoint y: -41, distance: 300.3
click at [510, 0] on html "**********" at bounding box center [479, 377] width 959 height 754
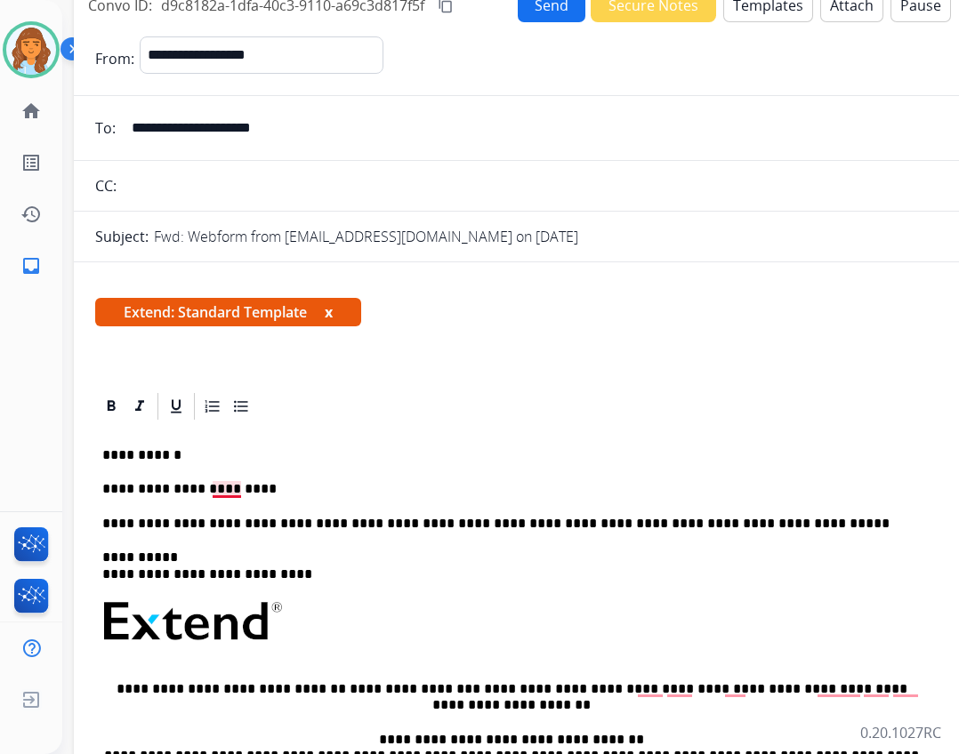
click at [230, 488] on p "**********" at bounding box center [511, 489] width 819 height 16
click at [298, 476] on div "**********" at bounding box center [518, 672] width 847 height 498
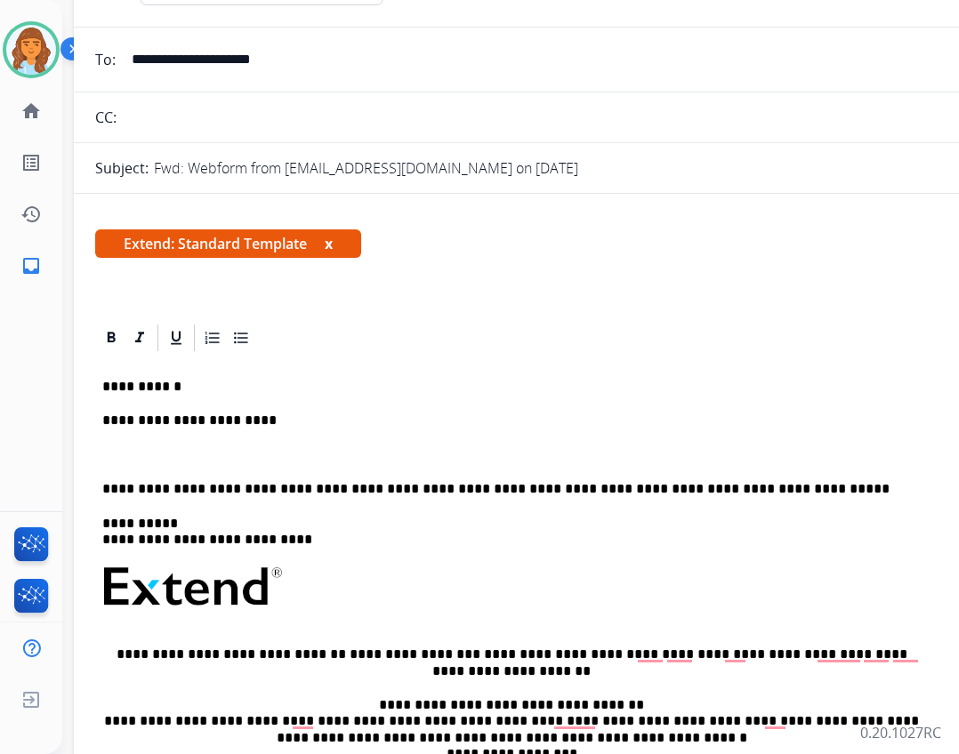
scroll to position [89, 0]
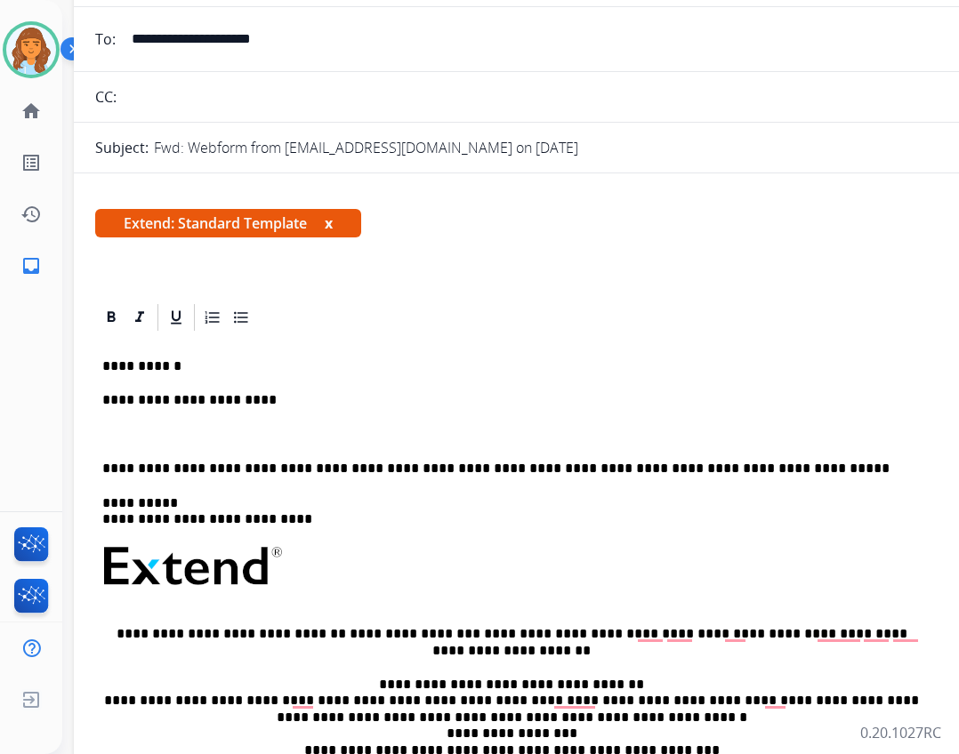
click at [191, 431] on p "To enrich screen reader interactions, please activate Accessibility in Grammarl…" at bounding box center [518, 435] width 833 height 16
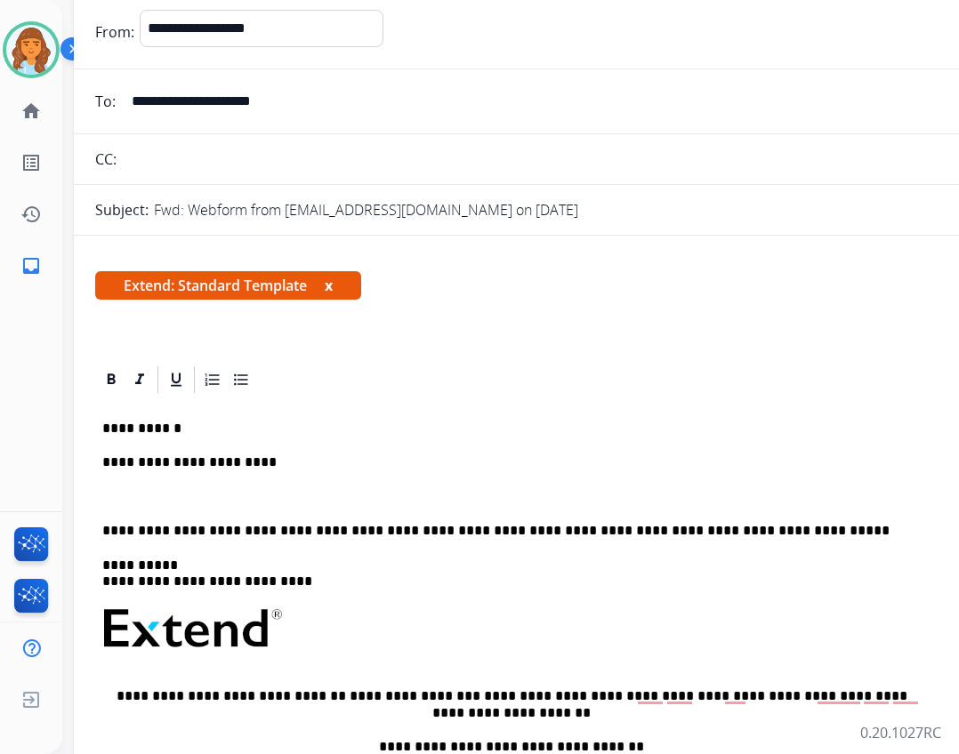
scroll to position [0, 0]
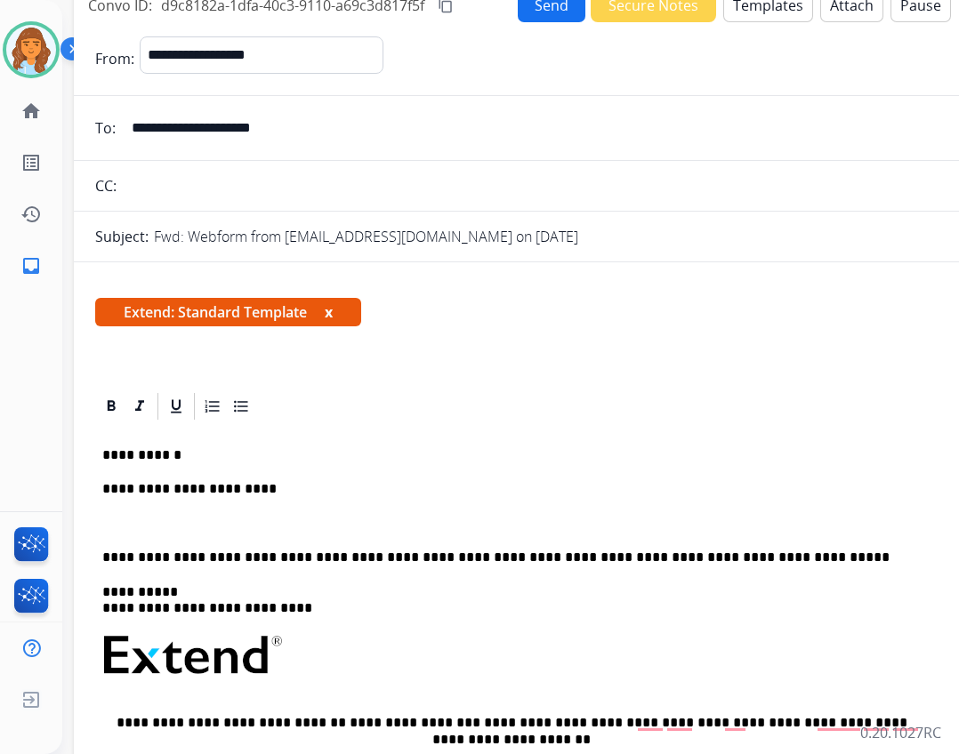
click at [171, 517] on p "To enrich screen reader interactions, please activate Accessibility in Grammarl…" at bounding box center [518, 524] width 833 height 16
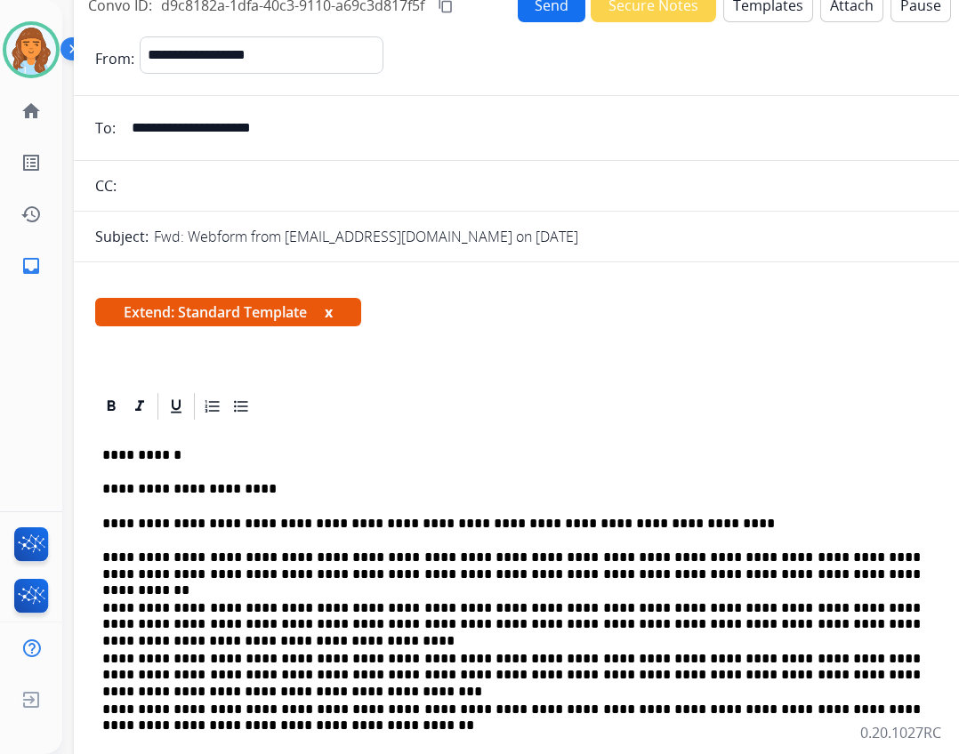
click at [449, 4] on mat-icon "content_copy" at bounding box center [446, 5] width 16 height 16
click at [521, 11] on button "Send" at bounding box center [552, 5] width 68 height 35
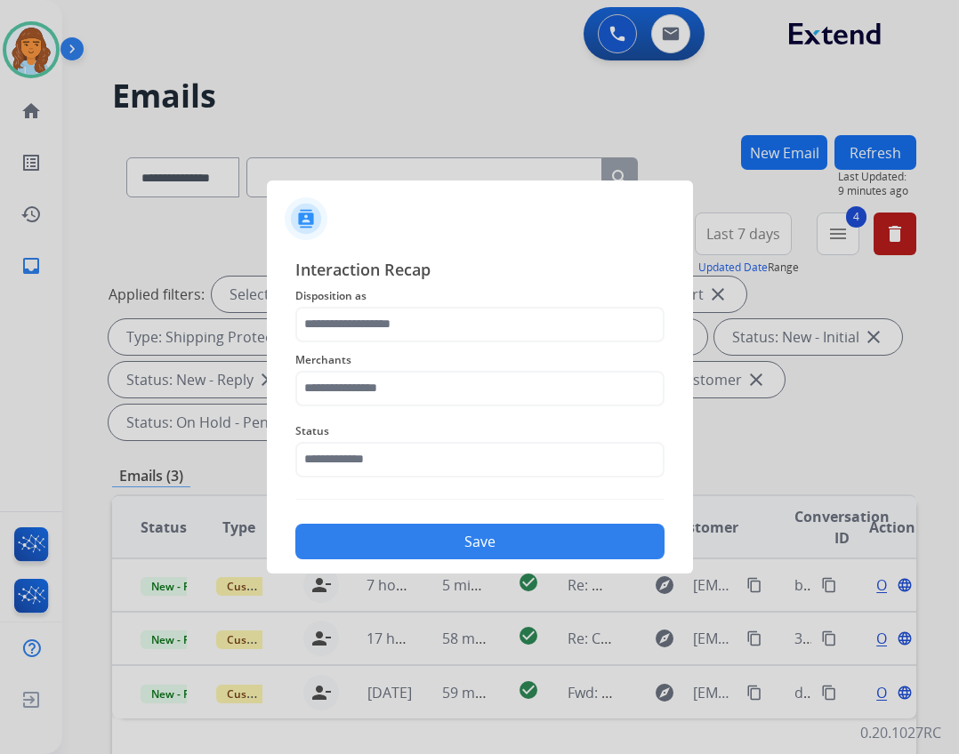
click at [330, 437] on span "Status" at bounding box center [479, 431] width 369 height 21
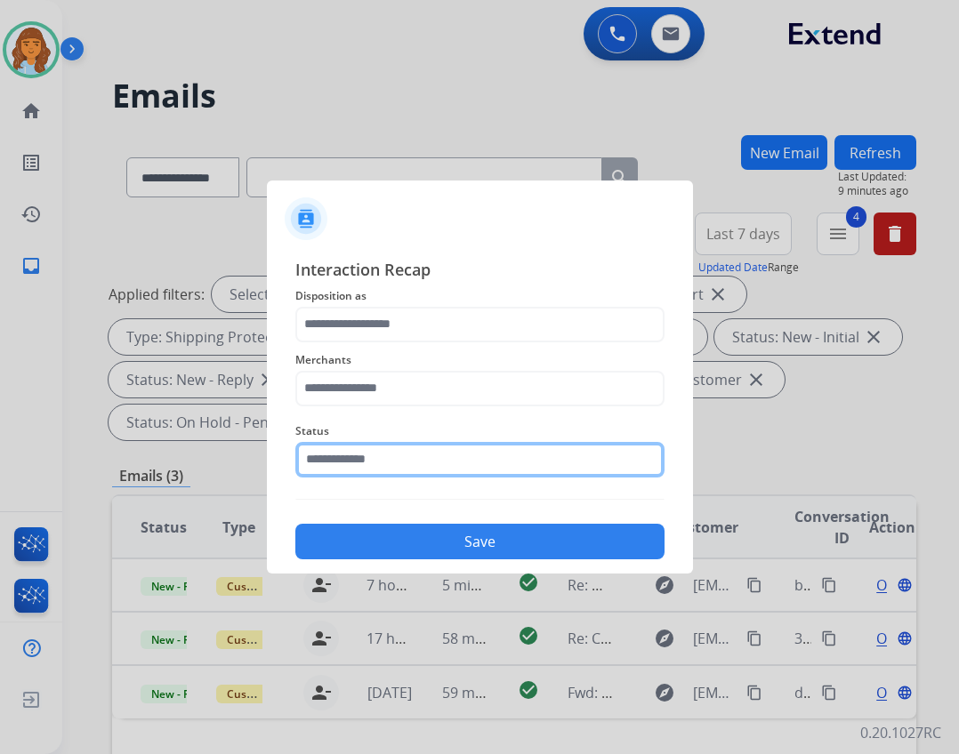
click at [331, 448] on input "text" at bounding box center [479, 460] width 369 height 36
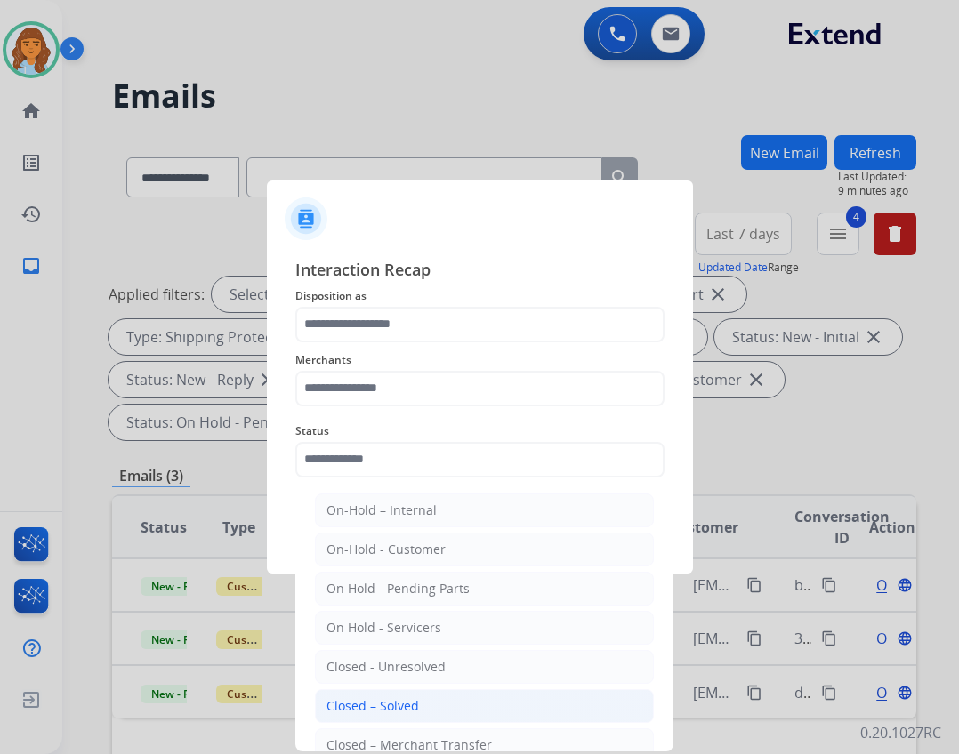
click at [383, 707] on div "Closed – Solved" at bounding box center [373, 707] width 93 height 18
type input "**********"
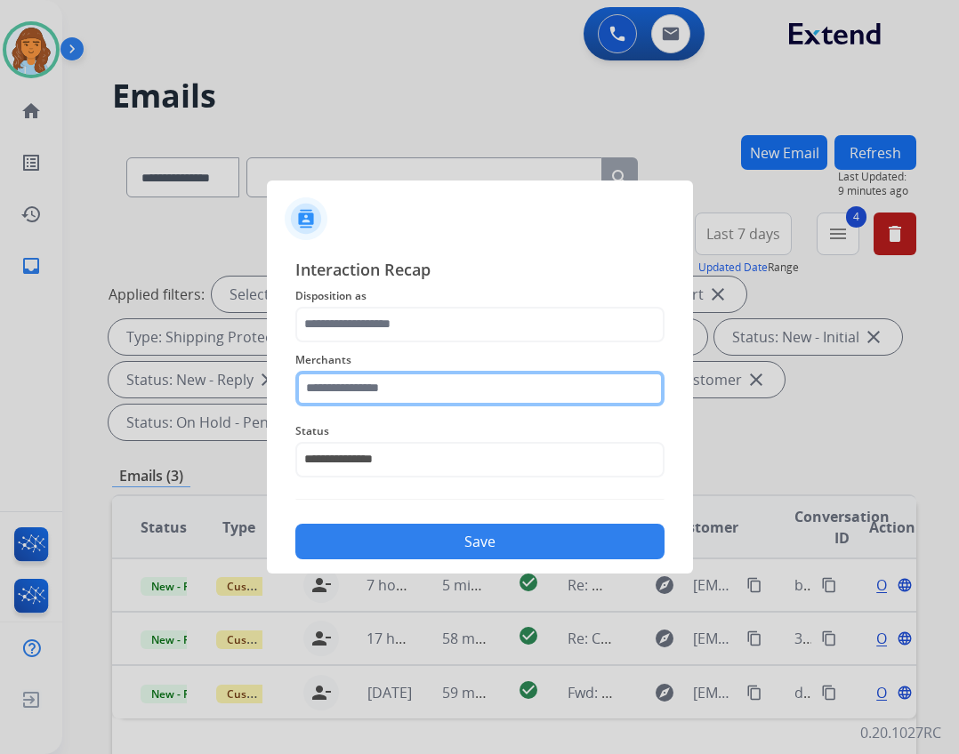
click at [335, 396] on input "text" at bounding box center [479, 389] width 369 height 36
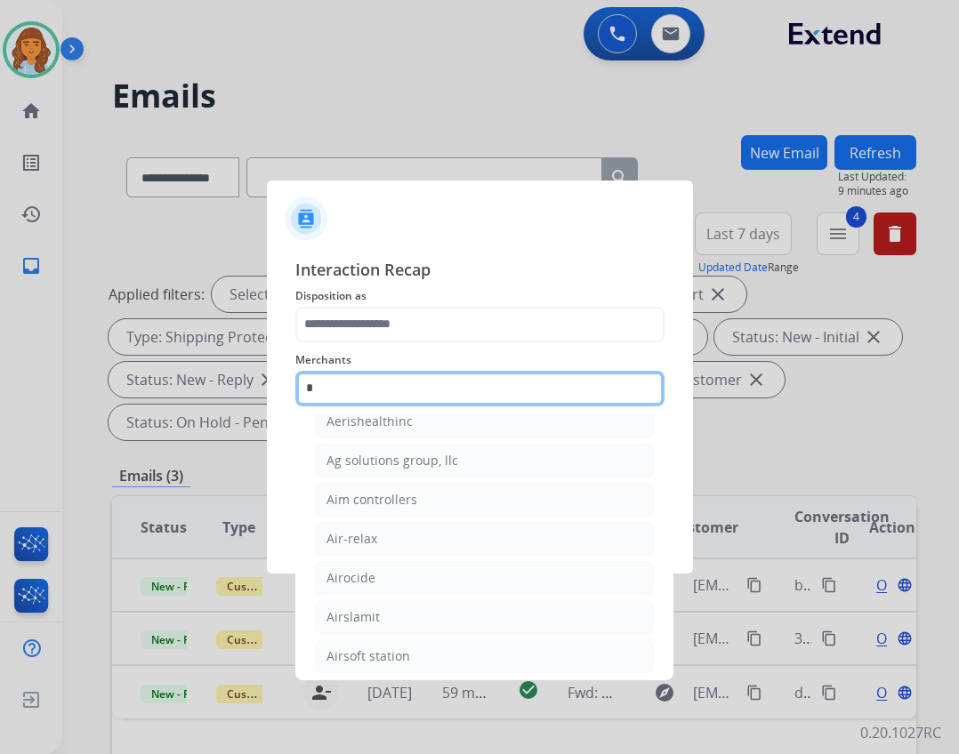
scroll to position [146, 0]
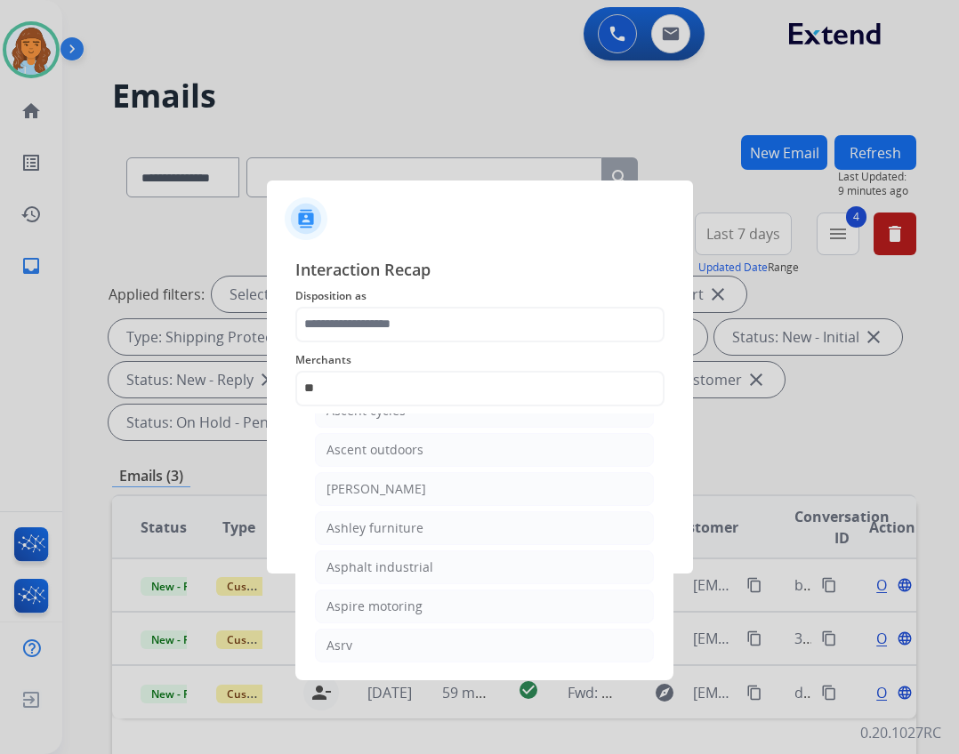
click at [375, 527] on div "Ashley furniture" at bounding box center [375, 529] width 97 height 18
type input "**********"
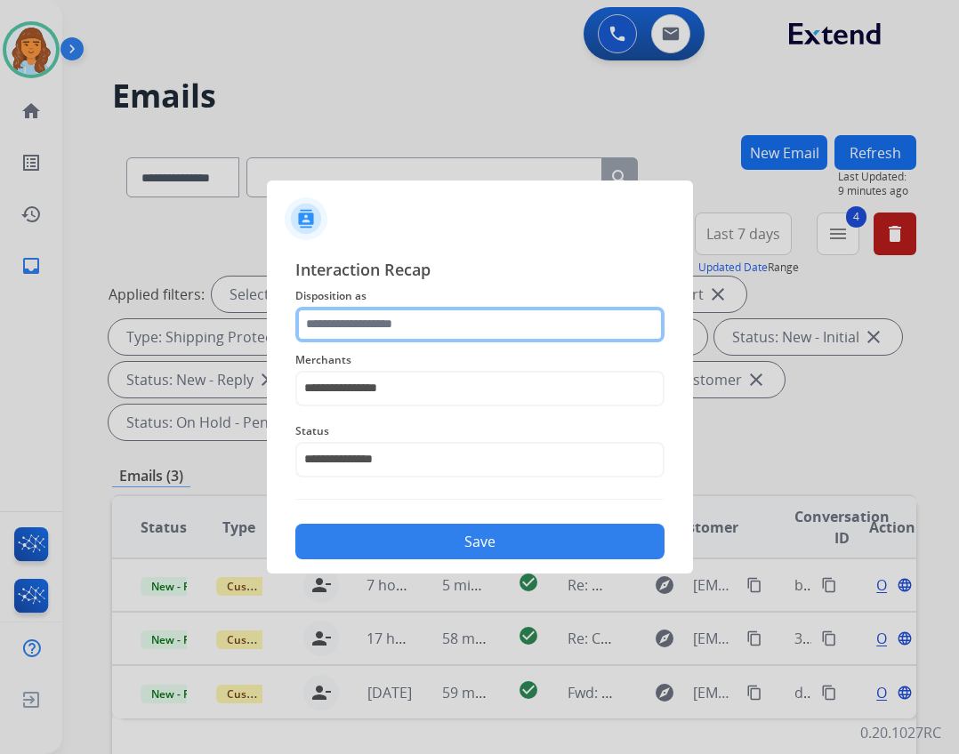
click at [349, 325] on input "text" at bounding box center [479, 325] width 369 height 36
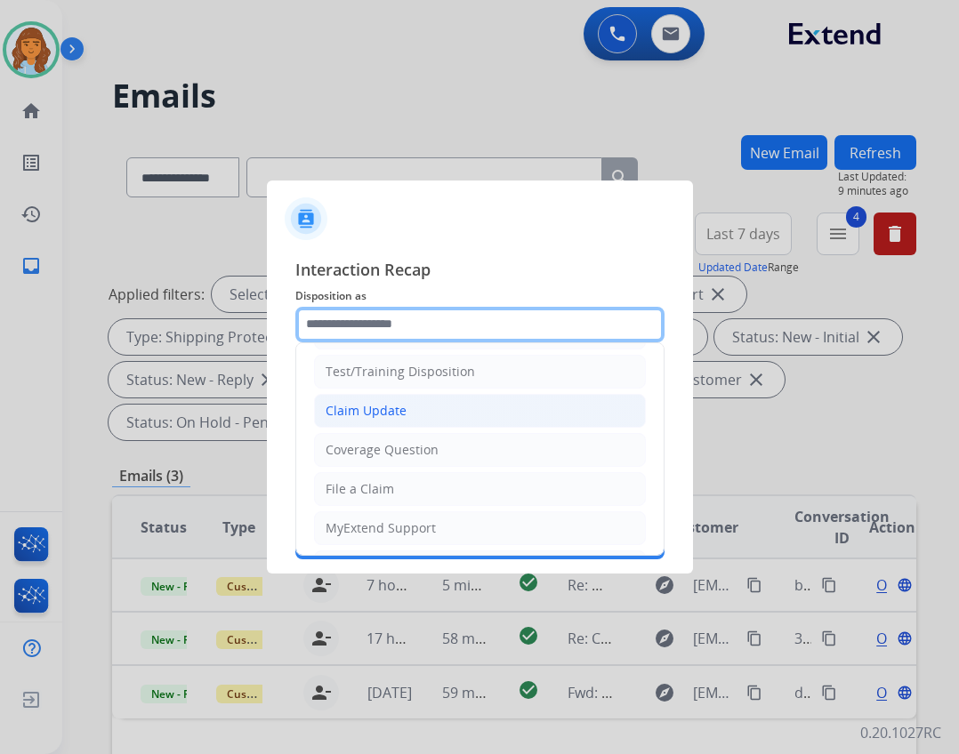
scroll to position [0, 0]
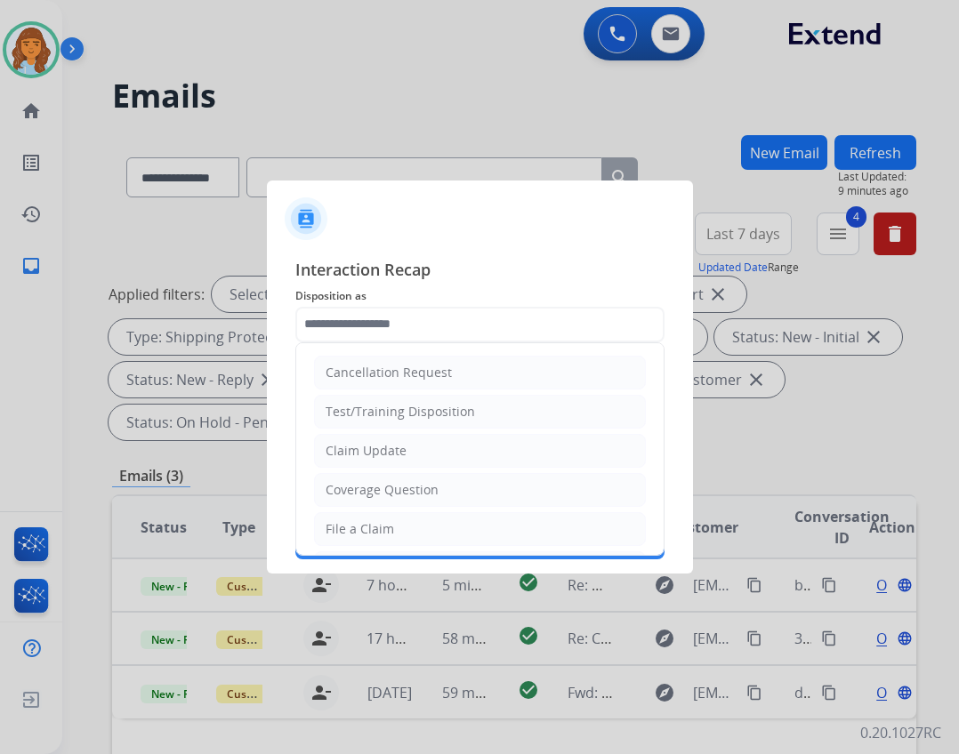
drag, startPoint x: 382, startPoint y: 442, endPoint x: 387, endPoint y: 451, distance: 10.4
click at [384, 448] on div "Claim Update" at bounding box center [366, 451] width 81 height 18
type input "**********"
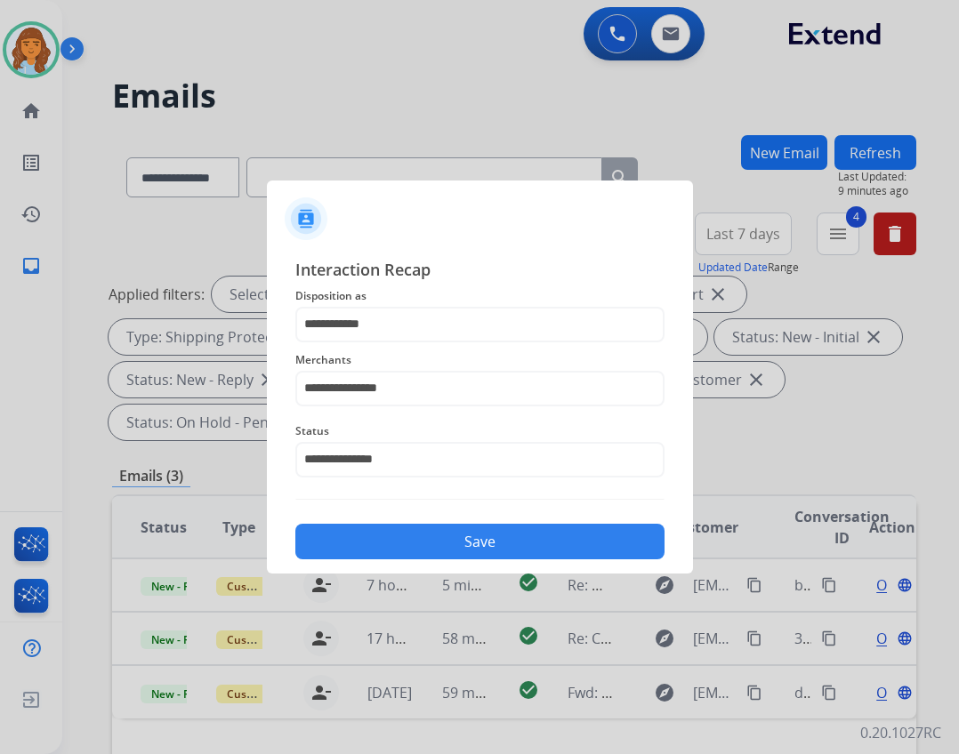
click at [435, 536] on button "Save" at bounding box center [479, 542] width 369 height 36
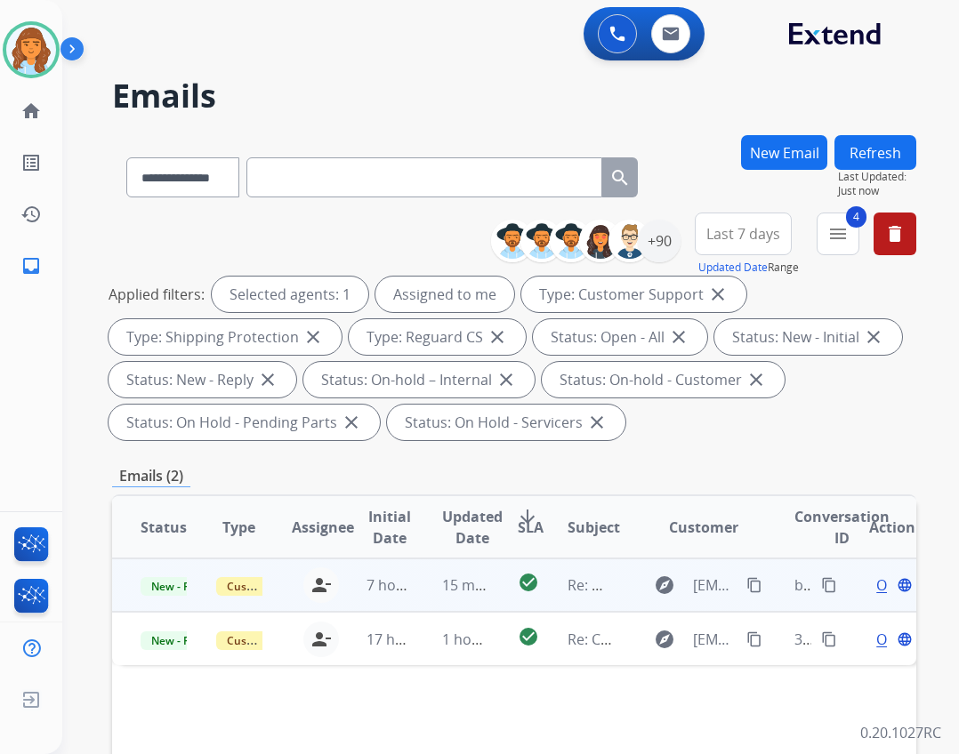
click at [582, 596] on td "Re: Webform from Tonycassiewhite@gmail.com on 10/03/2025" at bounding box center [577, 585] width 76 height 53
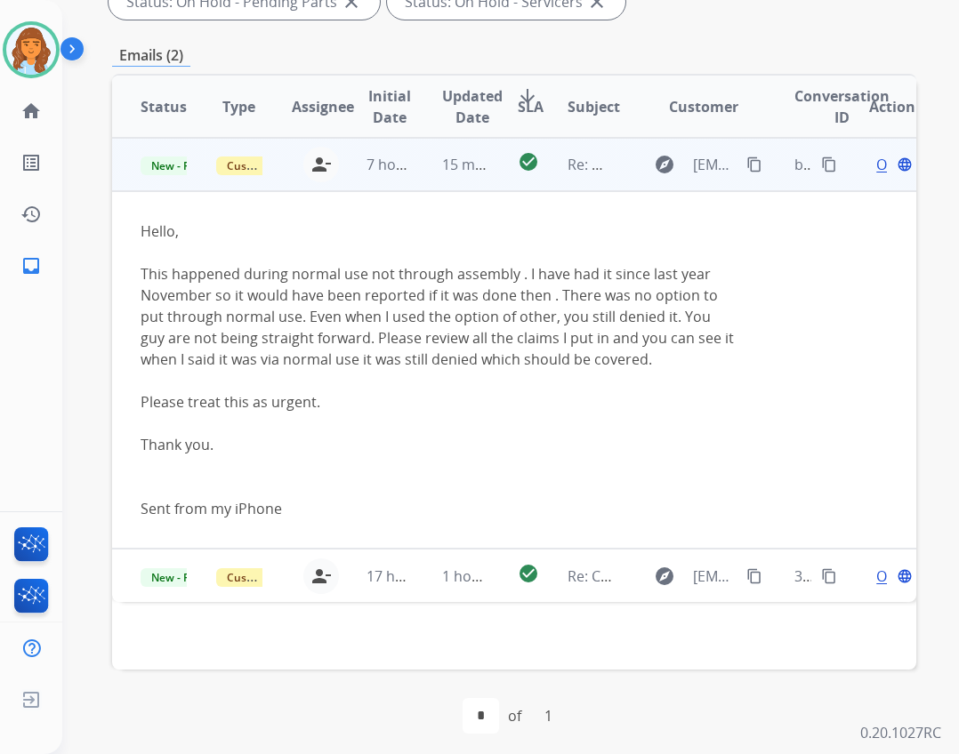
scroll to position [429, 0]
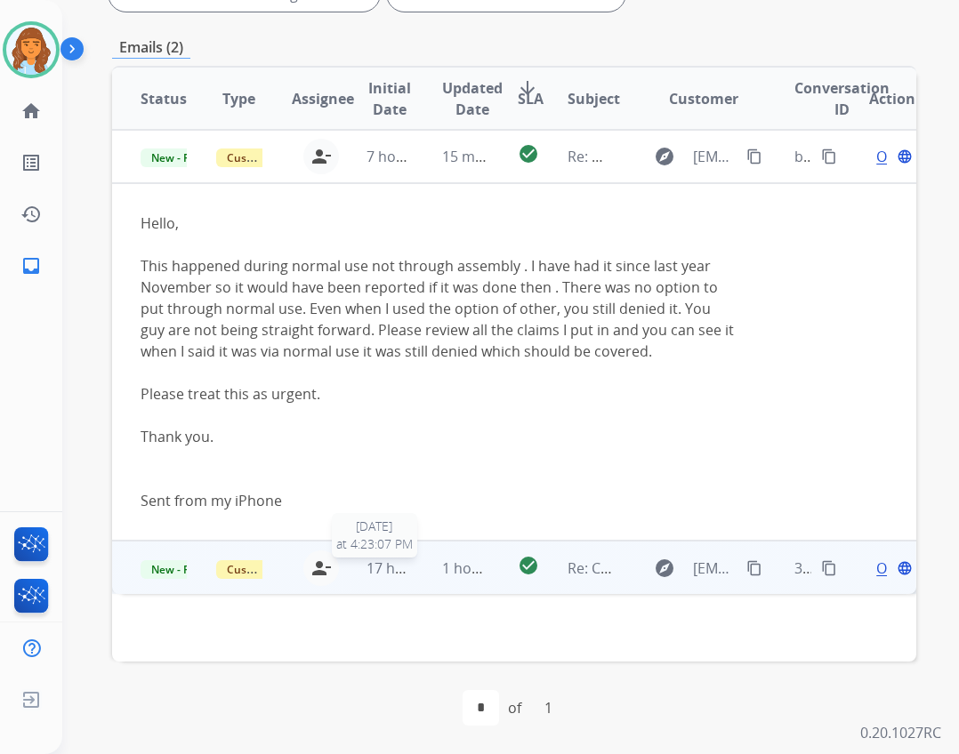
click at [382, 568] on span "17 hours ago" at bounding box center [411, 569] width 88 height 20
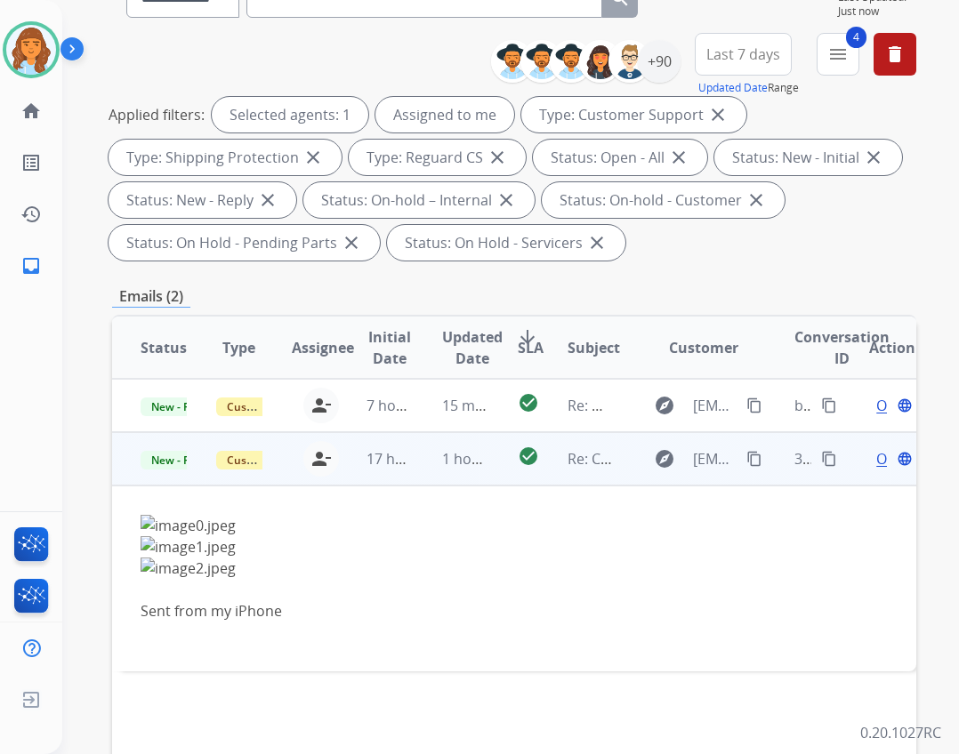
scroll to position [162, 0]
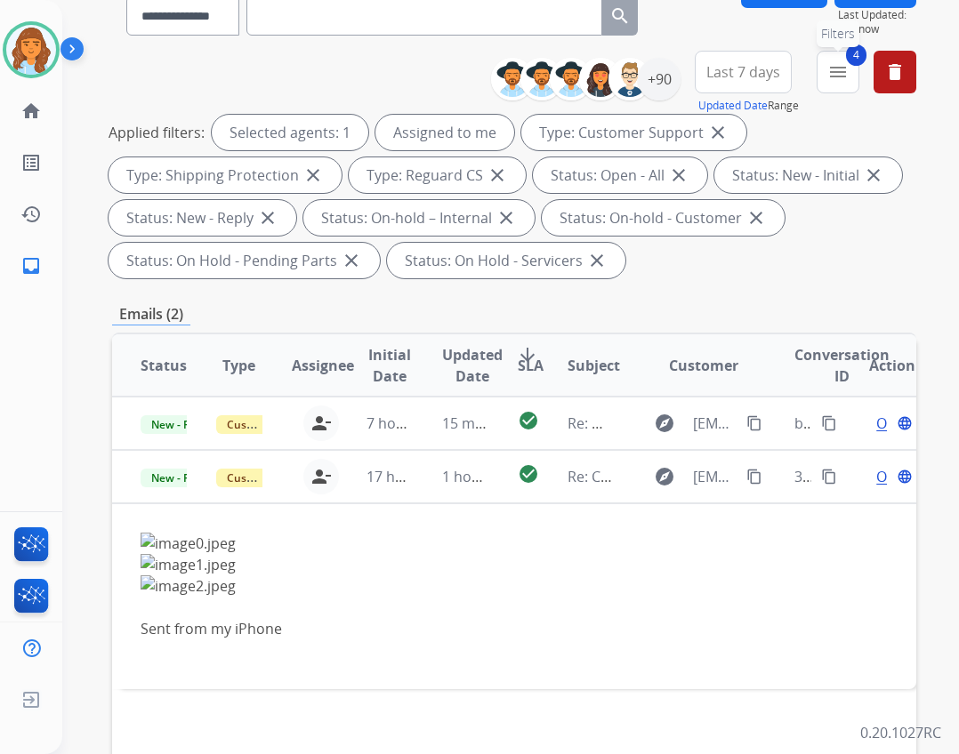
click at [846, 82] on mat-icon "menu" at bounding box center [837, 71] width 21 height 21
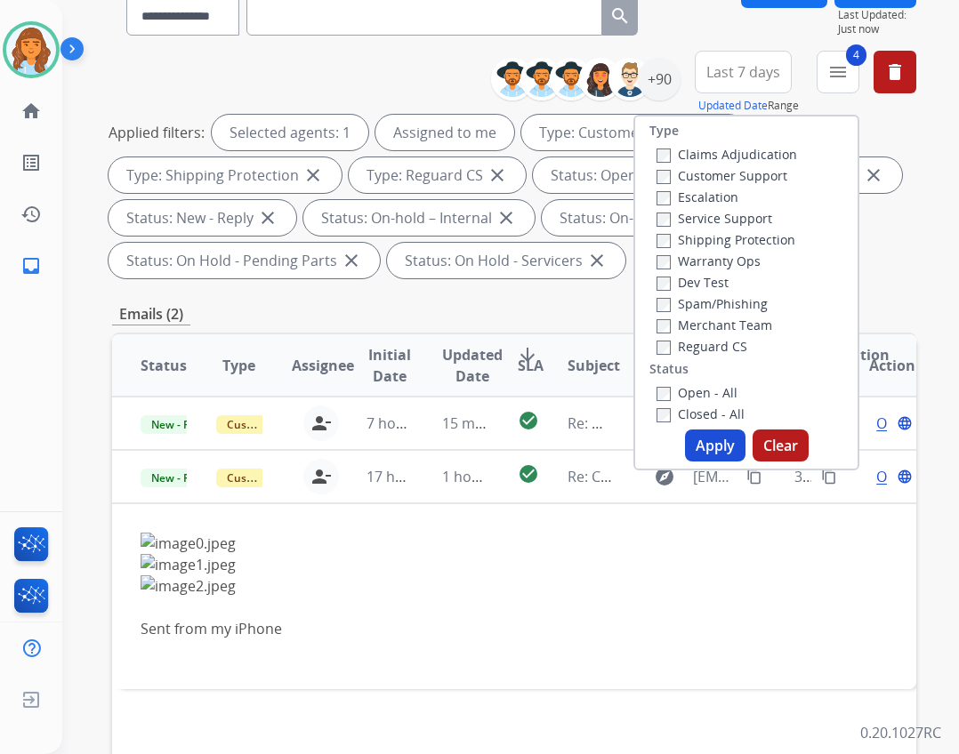
scroll to position [0, 0]
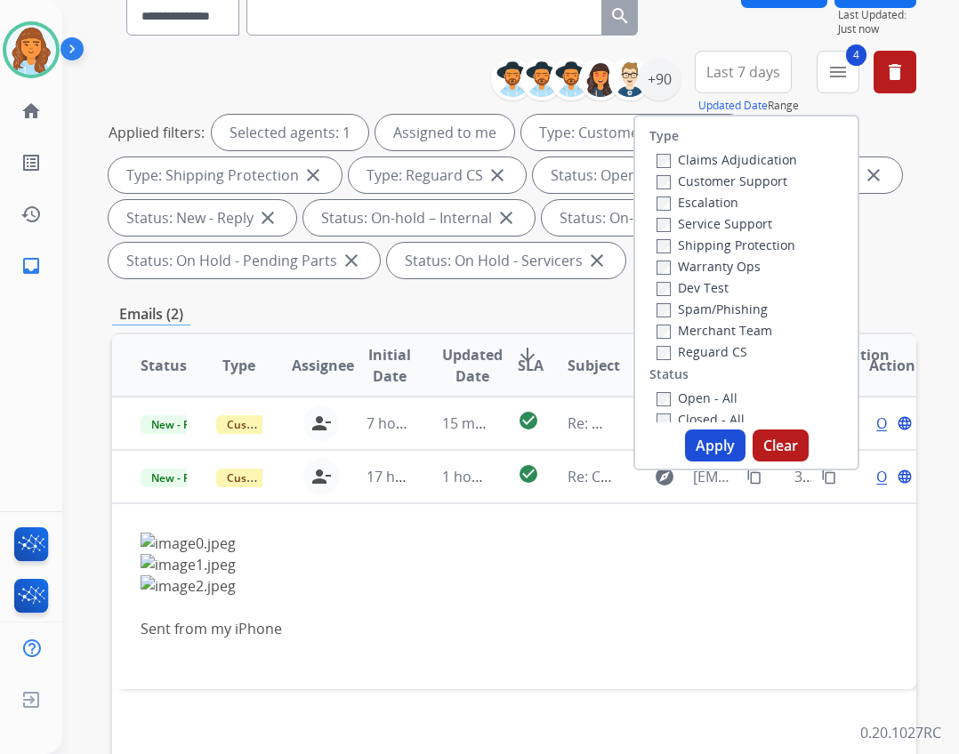
click at [696, 419] on label "Closed - All" at bounding box center [701, 419] width 88 height 17
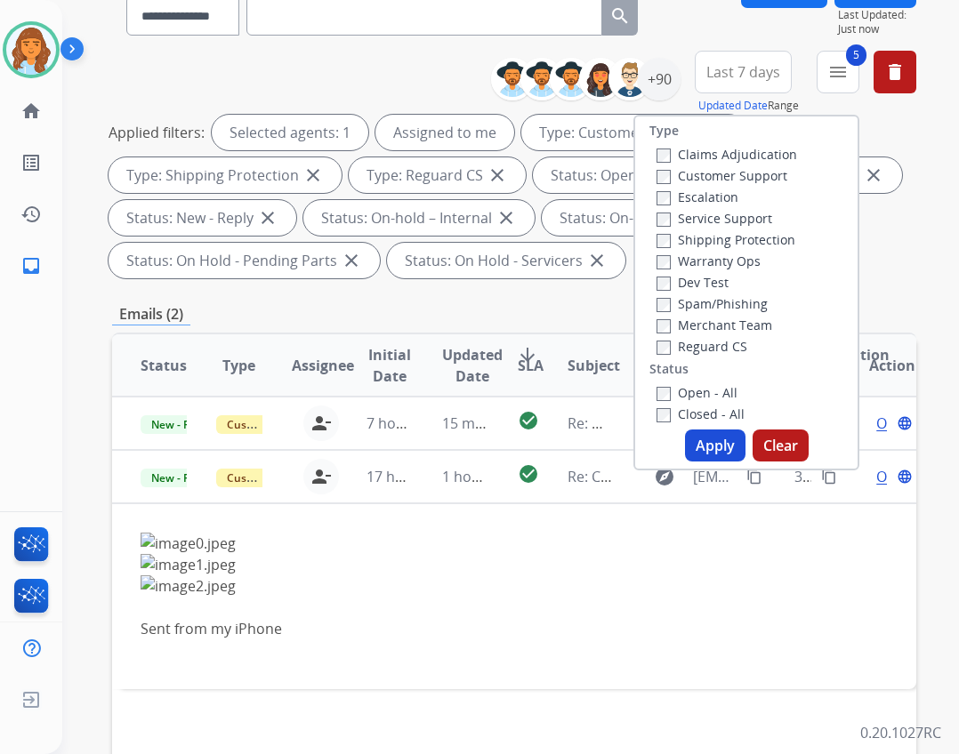
click at [699, 430] on button "Apply" at bounding box center [715, 446] width 60 height 32
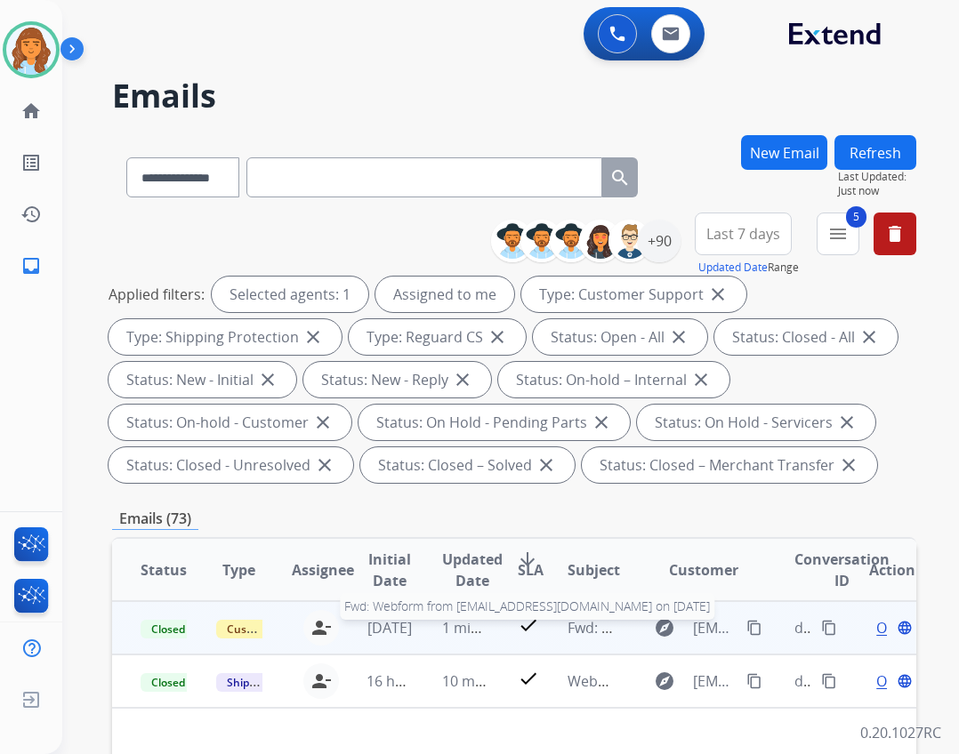
click at [600, 622] on span "Fwd: Webform from [EMAIL_ADDRESS][DOMAIN_NAME] on [DATE]" at bounding box center [786, 628] width 437 height 20
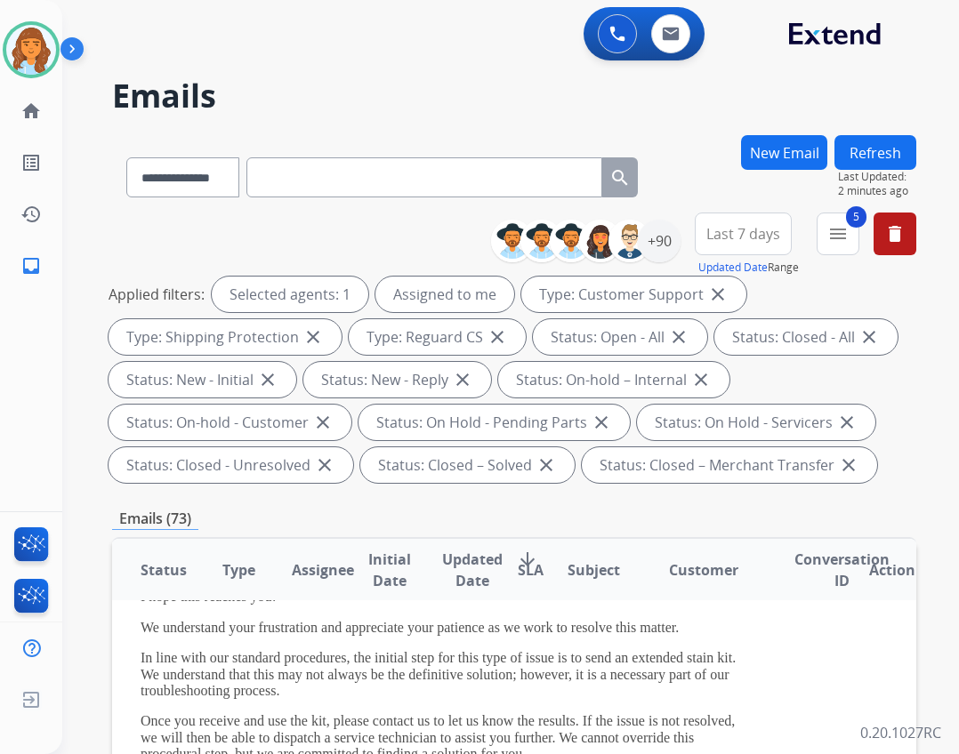
scroll to position [178, 0]
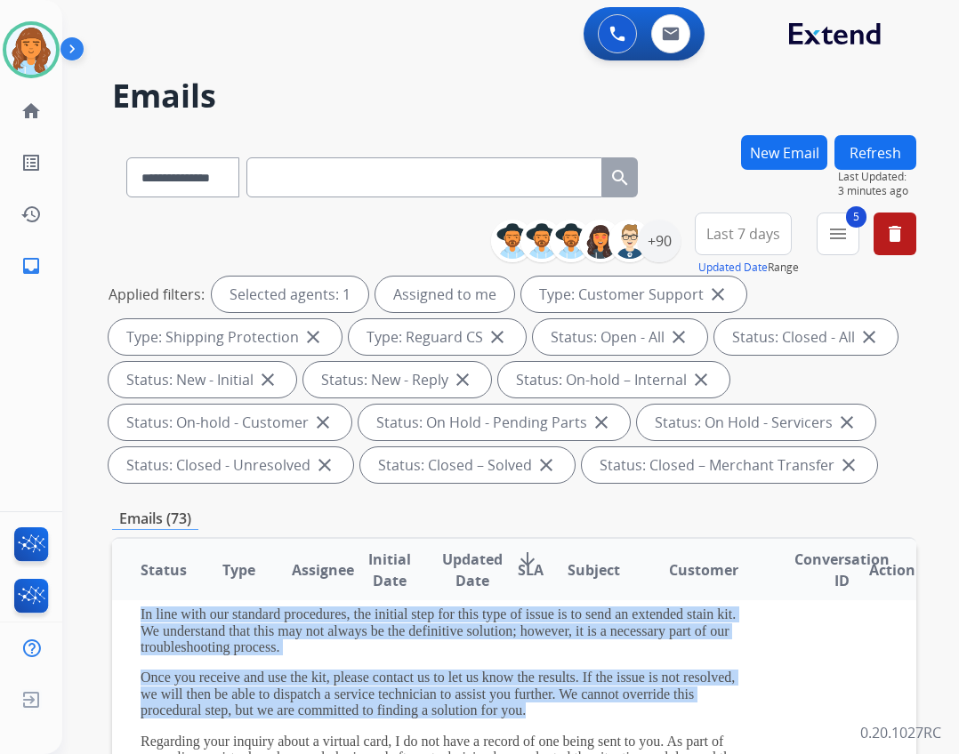
drag, startPoint x: 128, startPoint y: 611, endPoint x: 555, endPoint y: 705, distance: 437.2
copy div "In line with our standard procedures, the initial step for this type of issue i…"
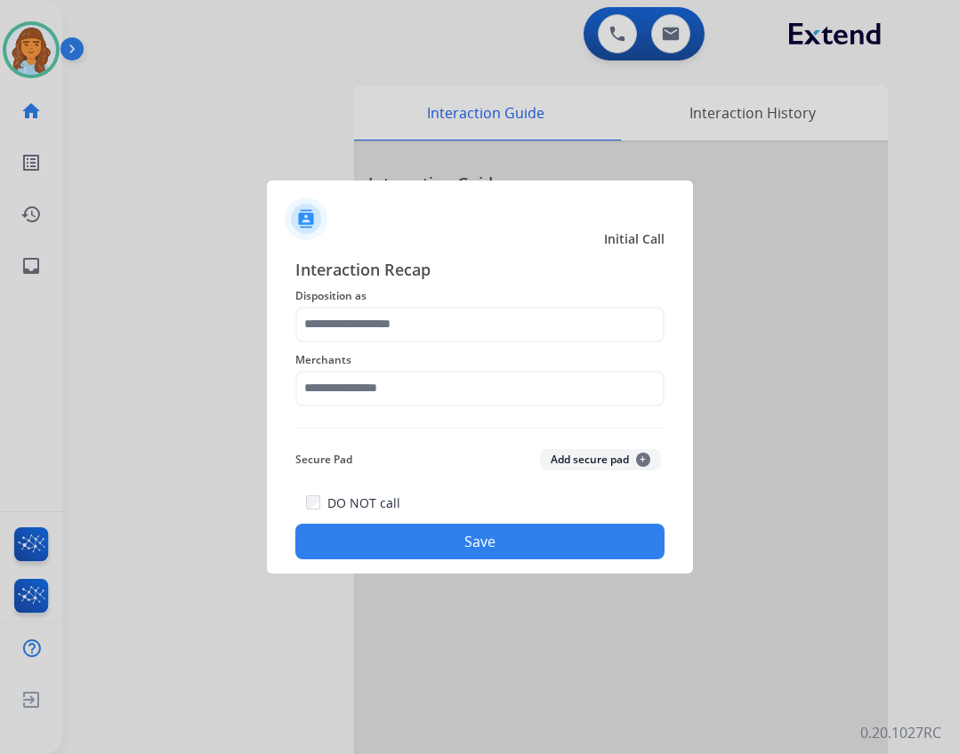
click at [352, 410] on div "Merchants" at bounding box center [479, 378] width 369 height 71
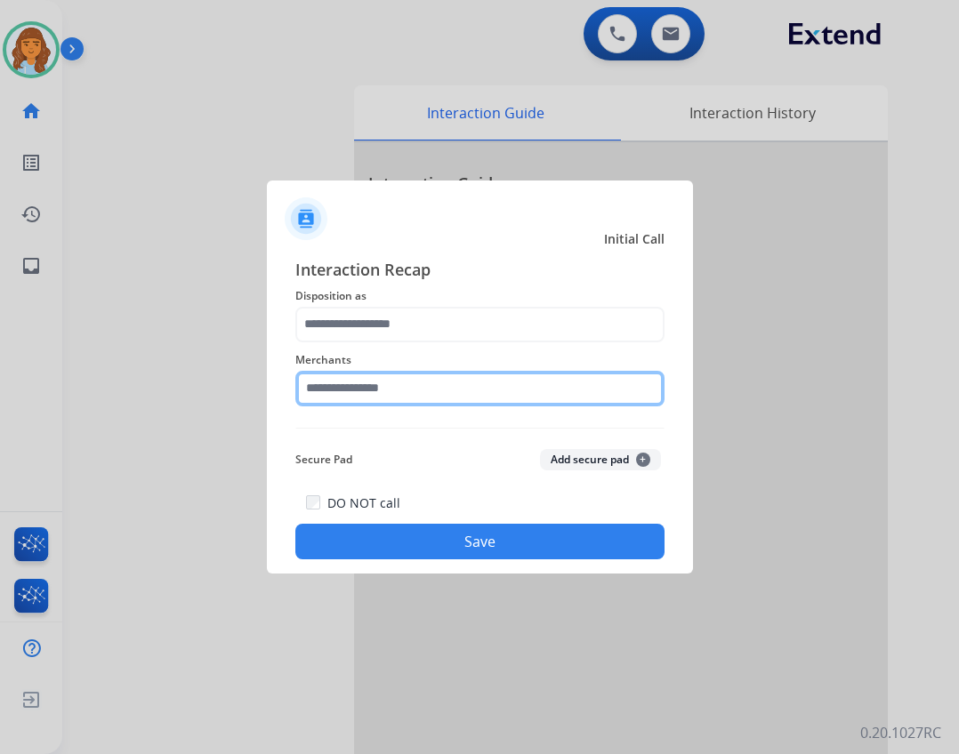
click at [338, 388] on input "text" at bounding box center [479, 389] width 369 height 36
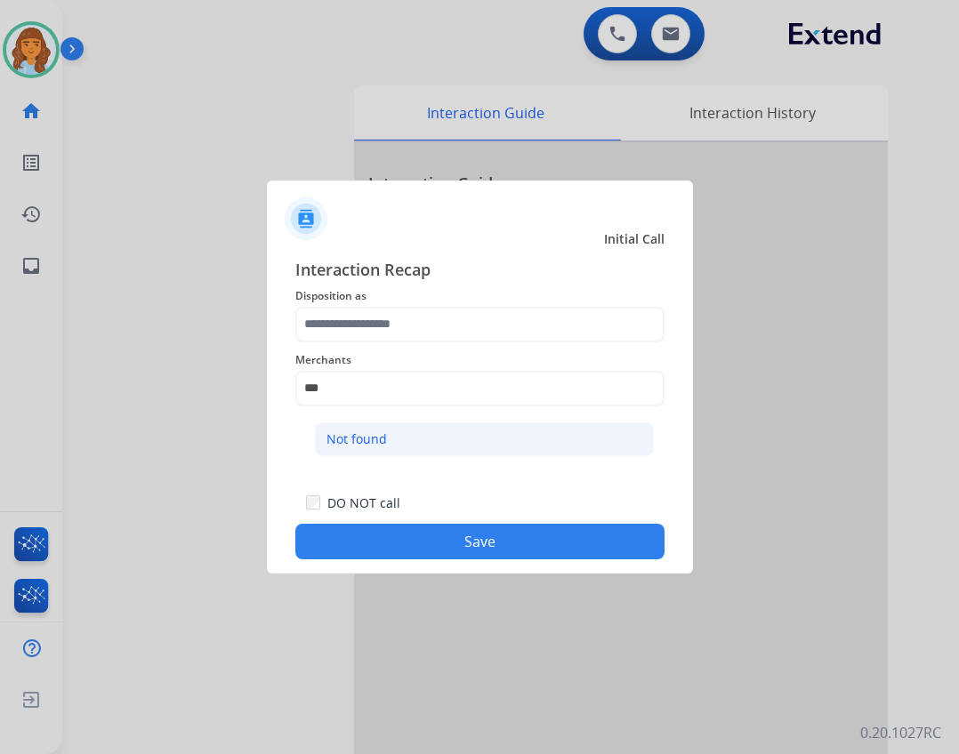
click at [362, 446] on div "Not found" at bounding box center [357, 440] width 60 height 18
type input "*********"
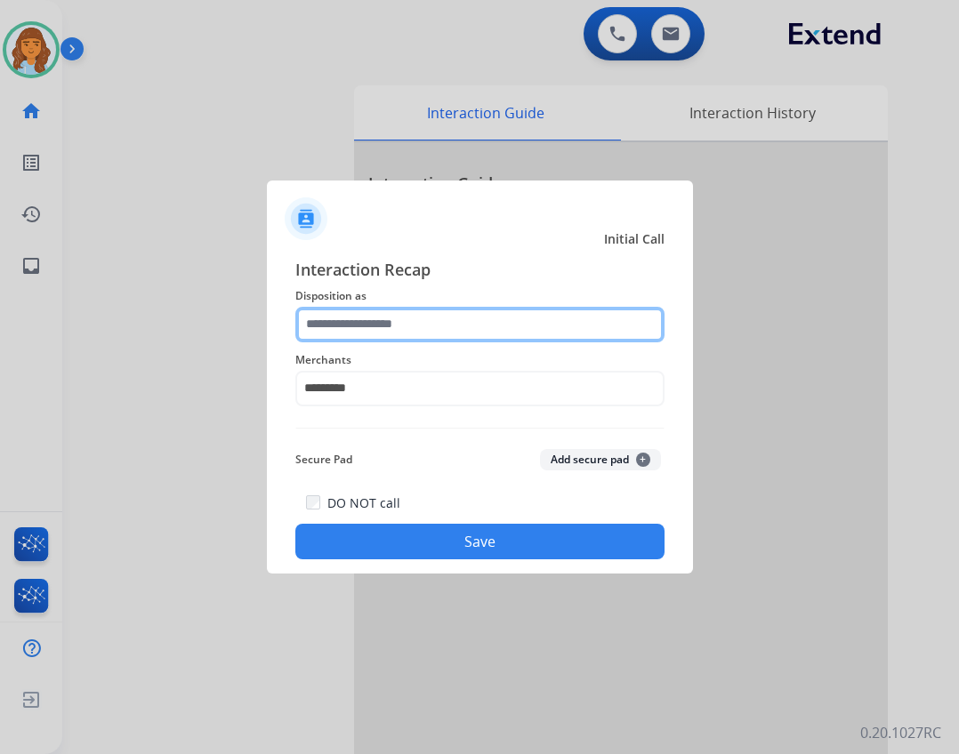
click at [374, 324] on input "text" at bounding box center [479, 325] width 369 height 36
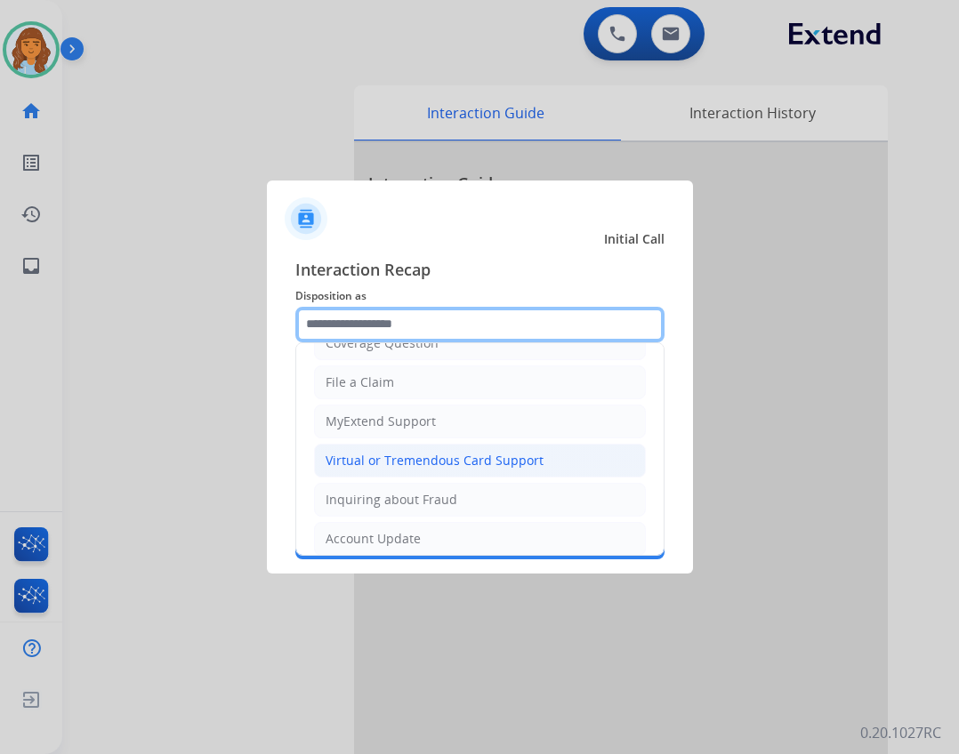
scroll to position [278, 0]
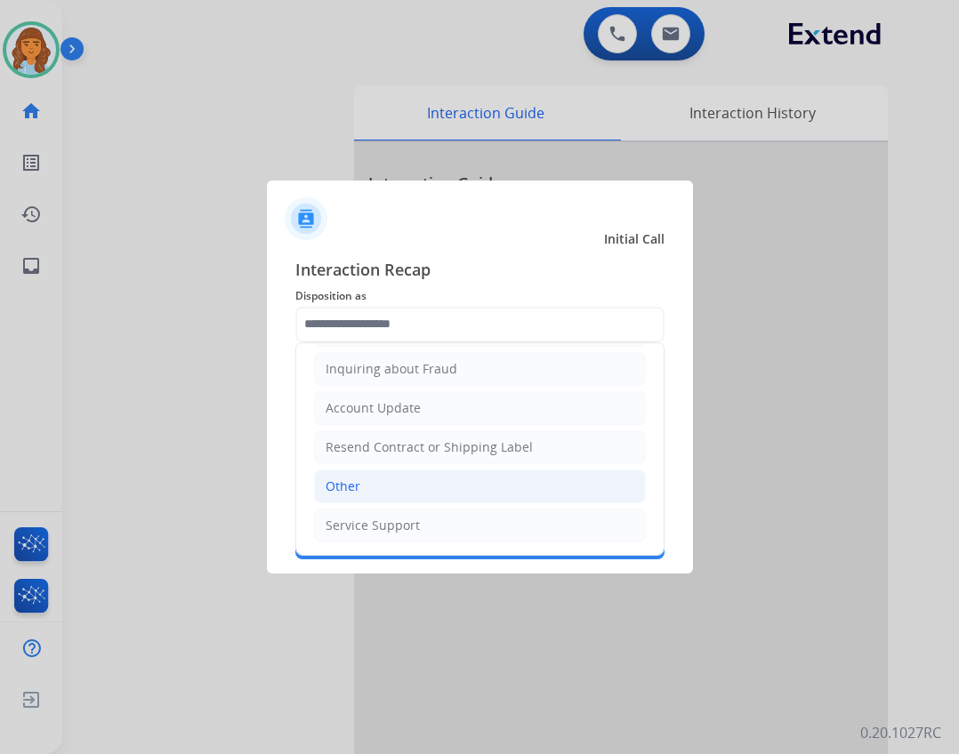
click at [356, 472] on li "Other" at bounding box center [480, 487] width 332 height 34
type input "*****"
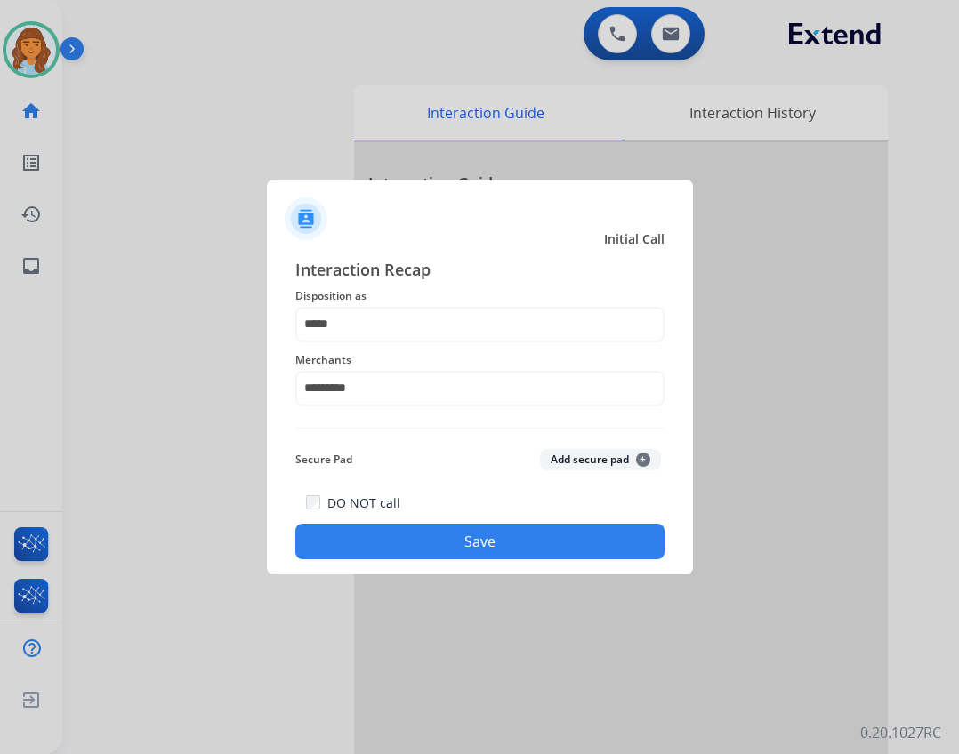
click at [391, 525] on button "Save" at bounding box center [479, 542] width 369 height 36
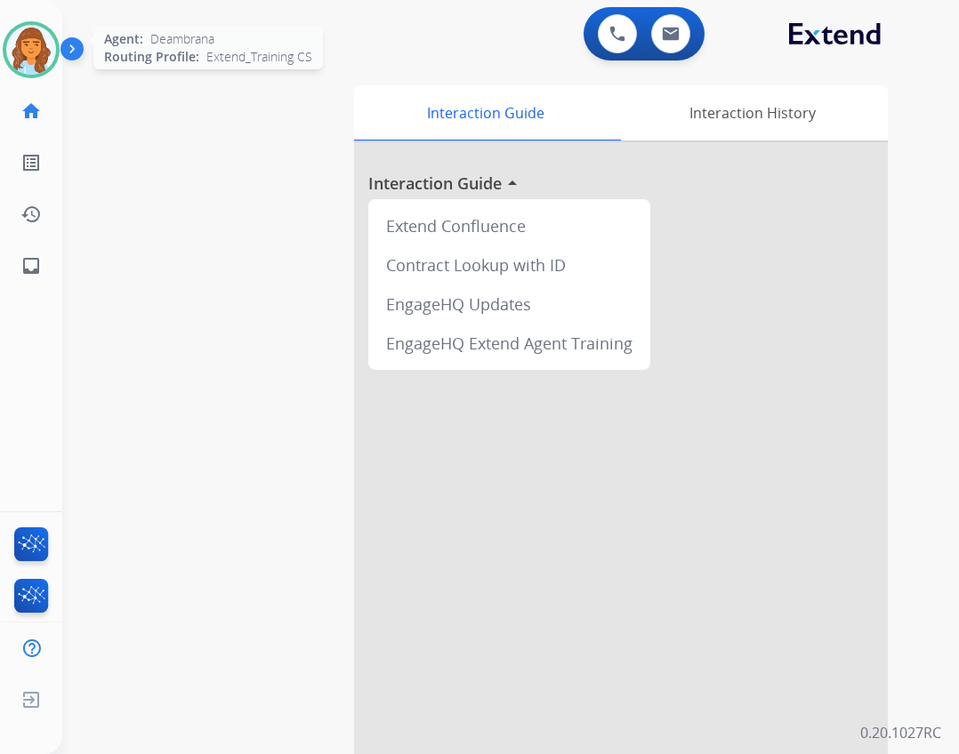
click at [40, 77] on div at bounding box center [31, 49] width 57 height 57
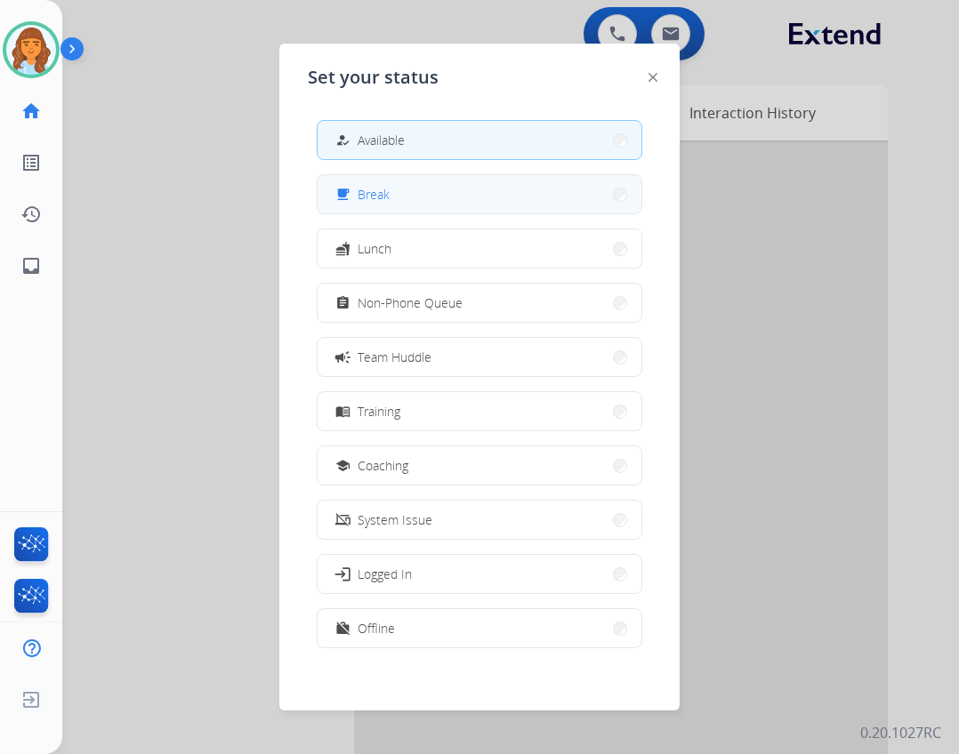
click at [423, 192] on button "free_breakfast Break" at bounding box center [480, 194] width 324 height 38
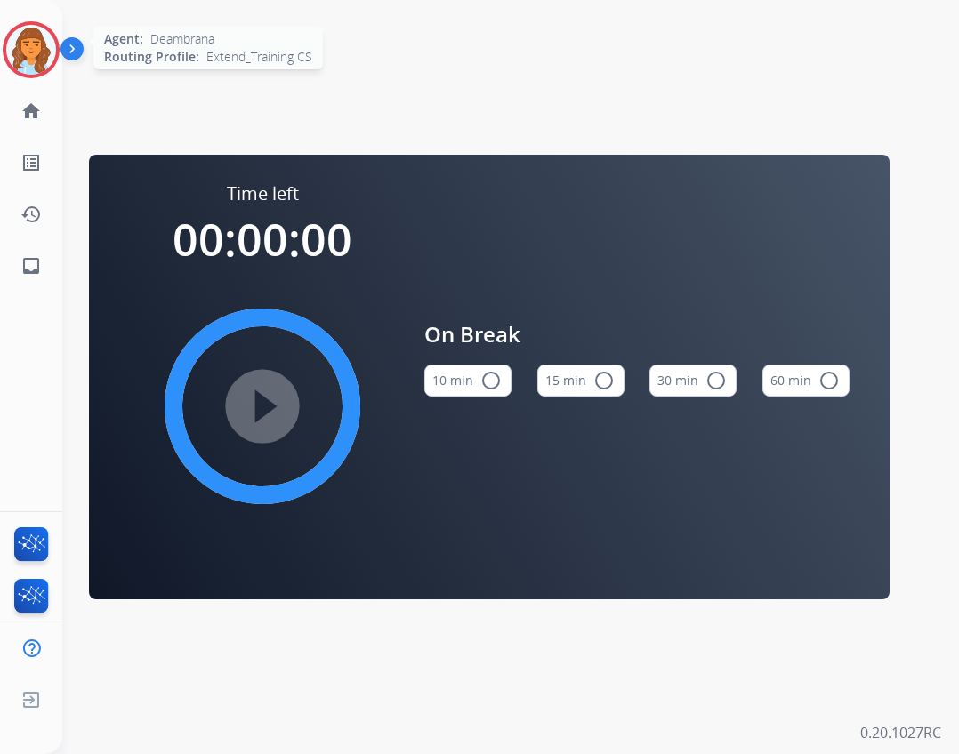
click at [45, 52] on img at bounding box center [31, 50] width 50 height 50
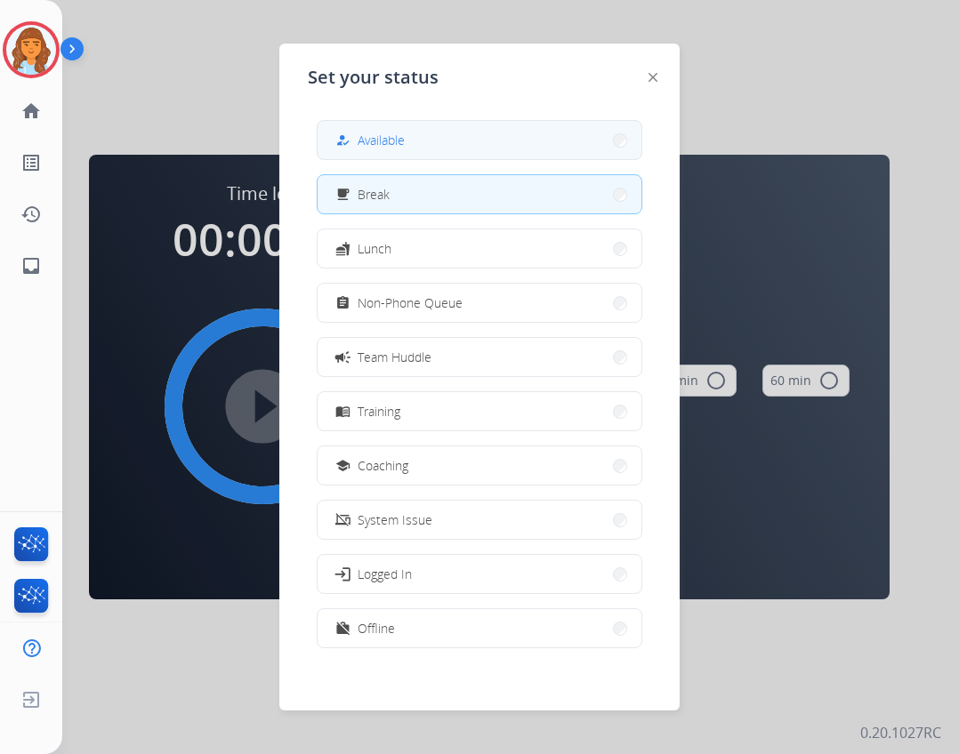
click at [343, 135] on mat-icon "how_to_reg" at bounding box center [342, 140] width 15 height 15
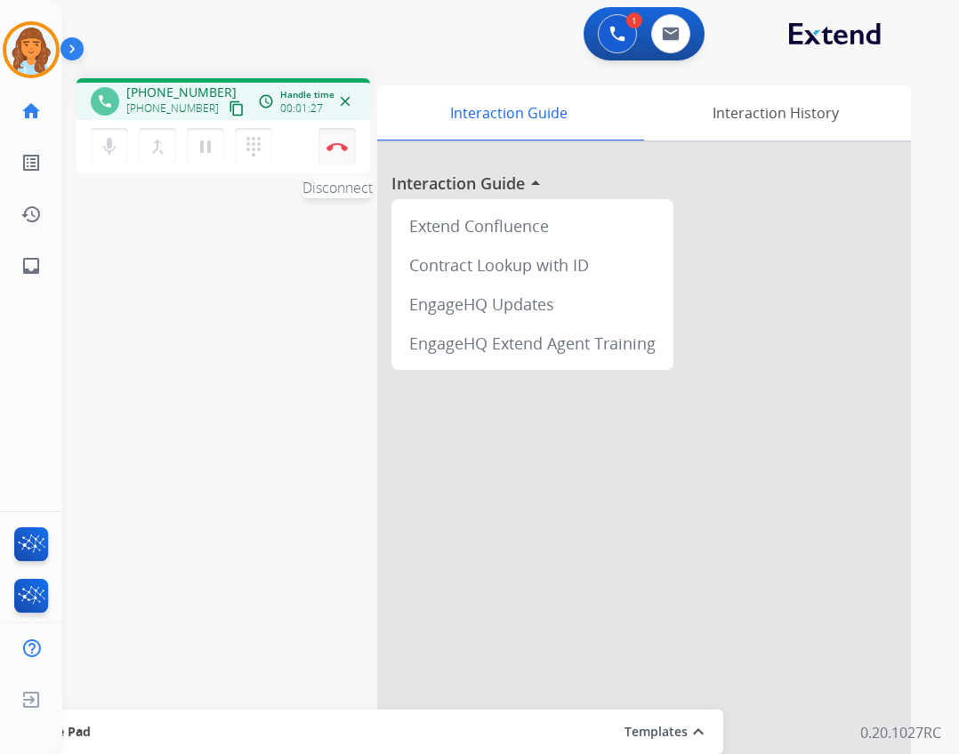
click at [351, 153] on button "Disconnect" at bounding box center [337, 146] width 37 height 37
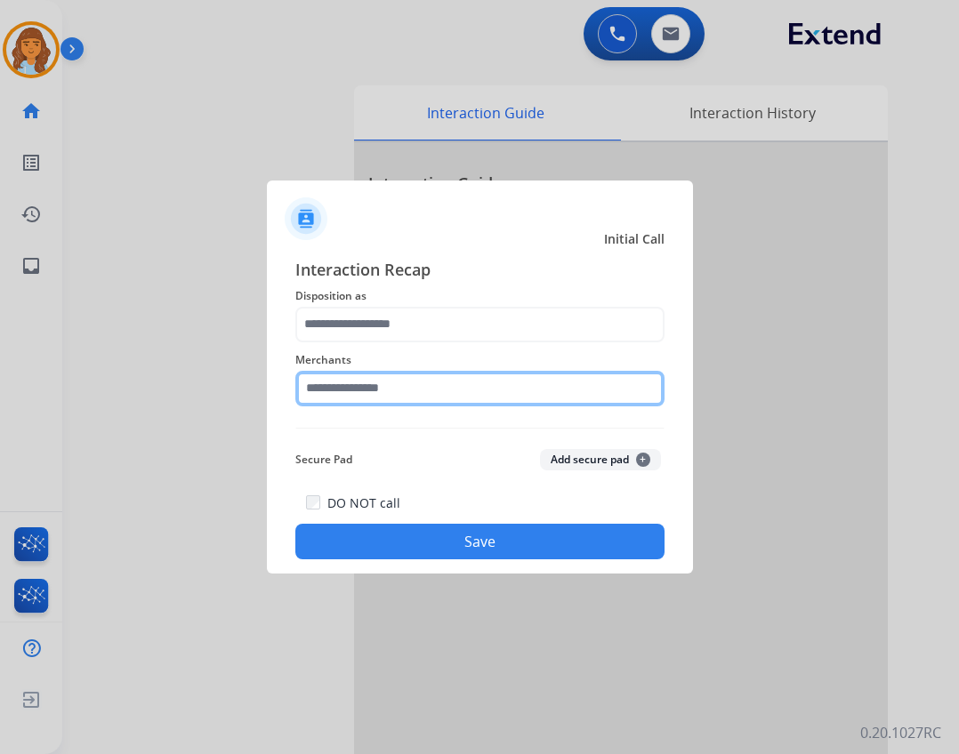
click at [395, 388] on input "text" at bounding box center [479, 389] width 369 height 36
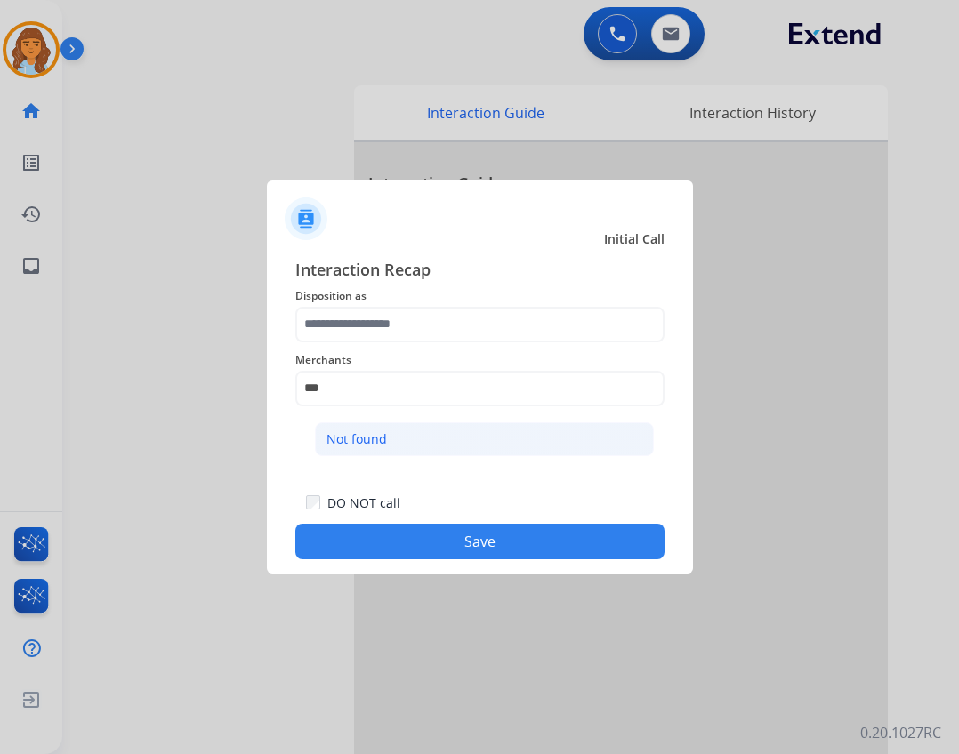
drag, startPoint x: 527, startPoint y: 445, endPoint x: 488, endPoint y: 417, distance: 47.9
click at [526, 444] on li "Not found" at bounding box center [484, 440] width 339 height 34
type input "*********"
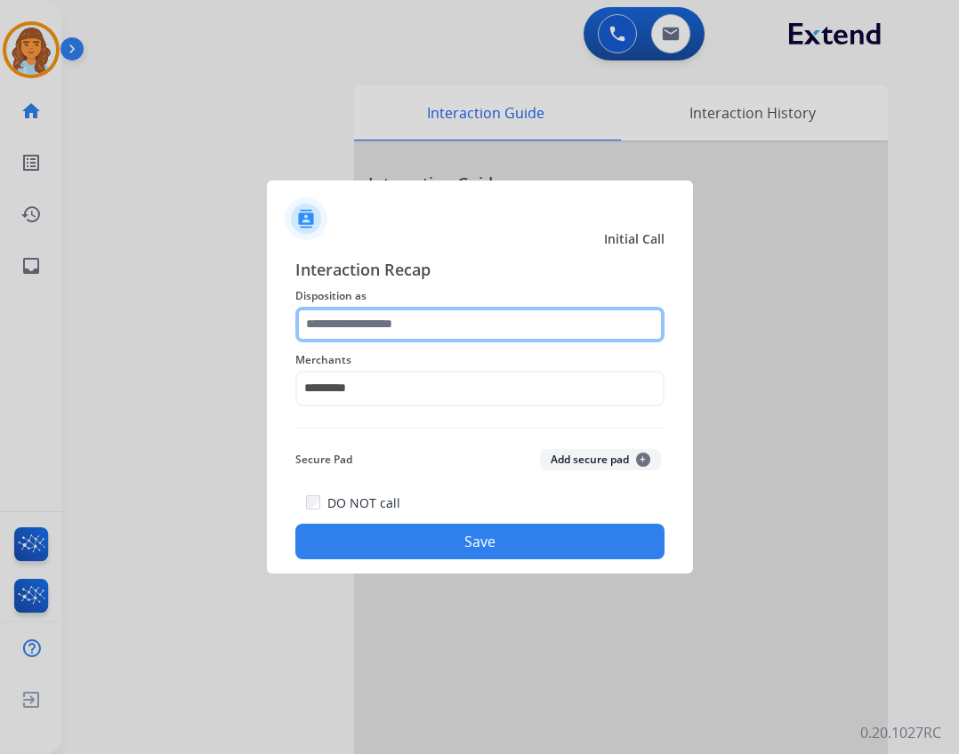
click at [496, 326] on input "text" at bounding box center [479, 325] width 369 height 36
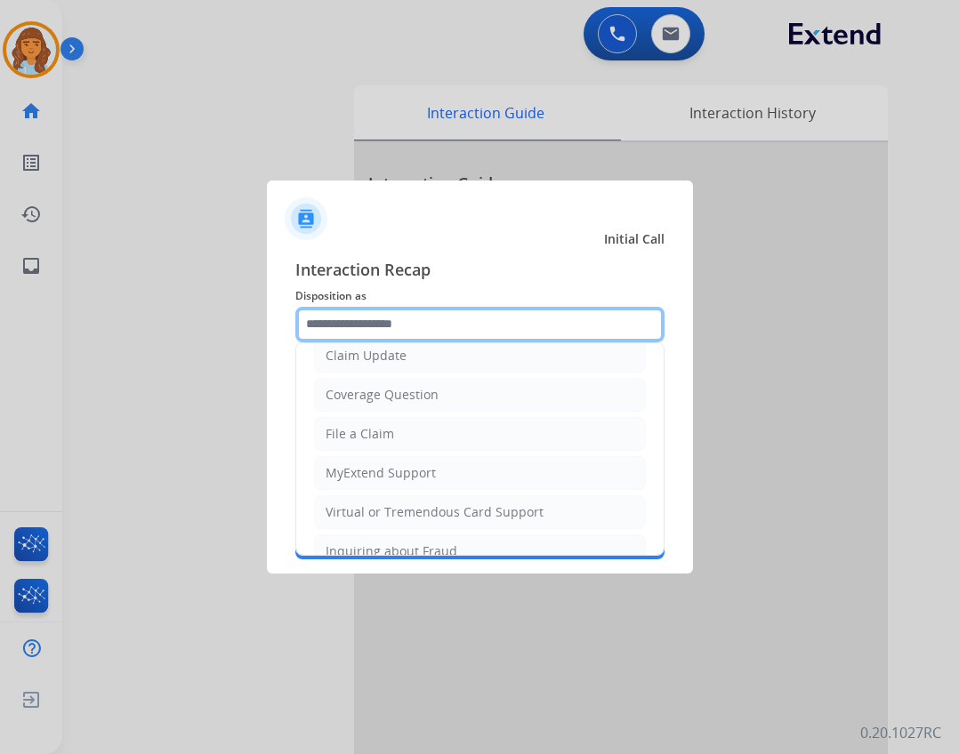
scroll to position [278, 0]
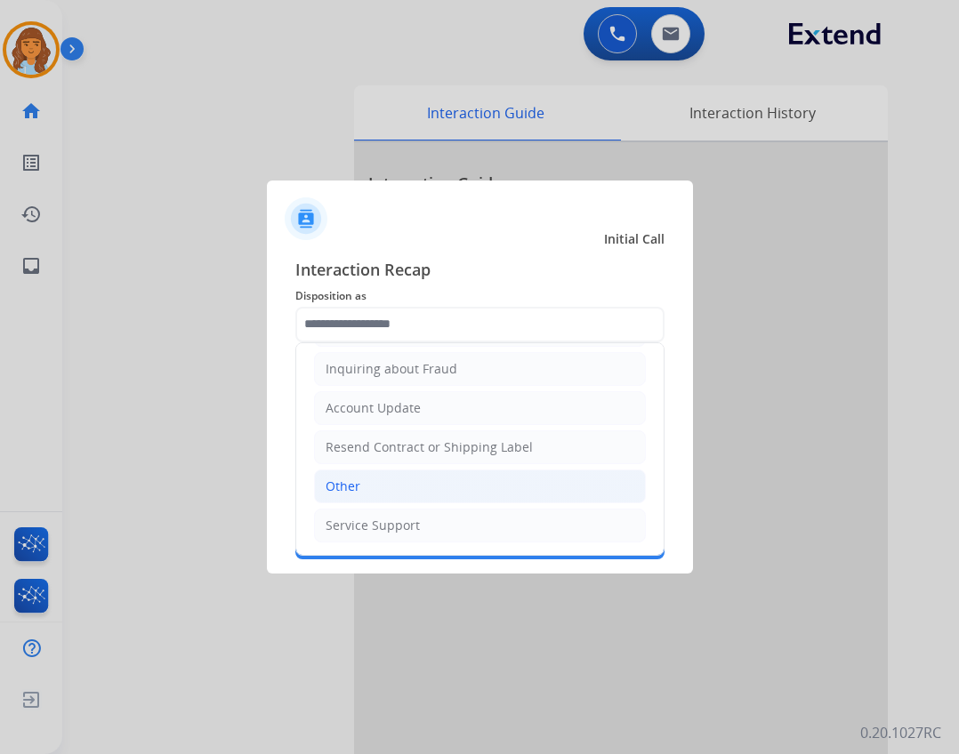
click at [383, 484] on li "Other" at bounding box center [480, 487] width 332 height 34
type input "*****"
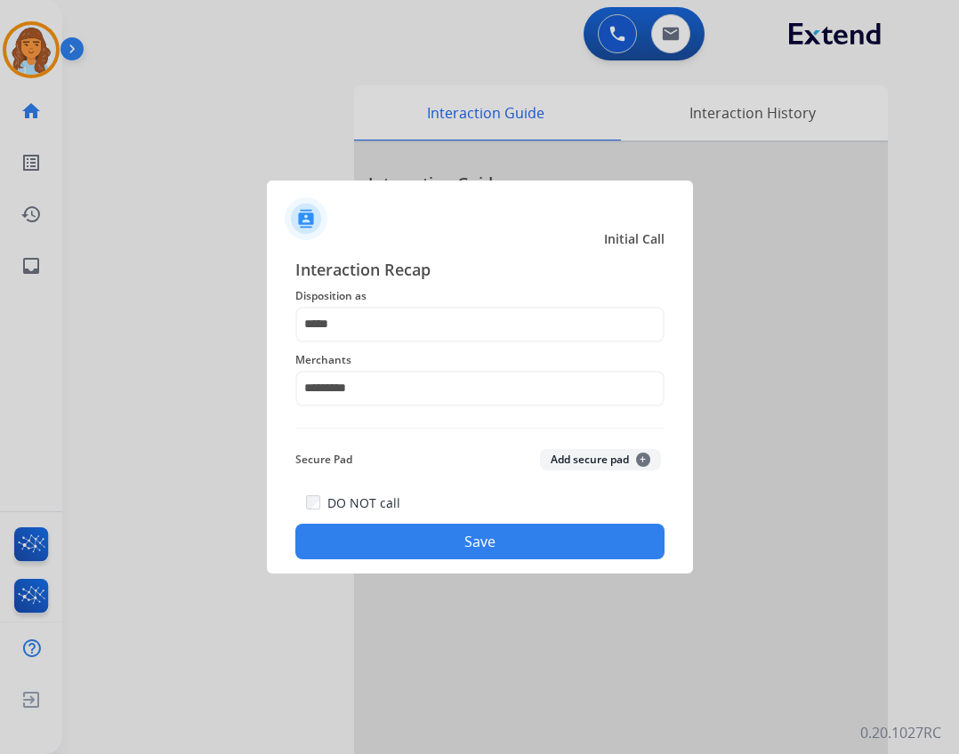
click at [423, 560] on div "DO NOT call Save" at bounding box center [479, 526] width 369 height 68
click at [423, 553] on button "Save" at bounding box center [479, 542] width 369 height 36
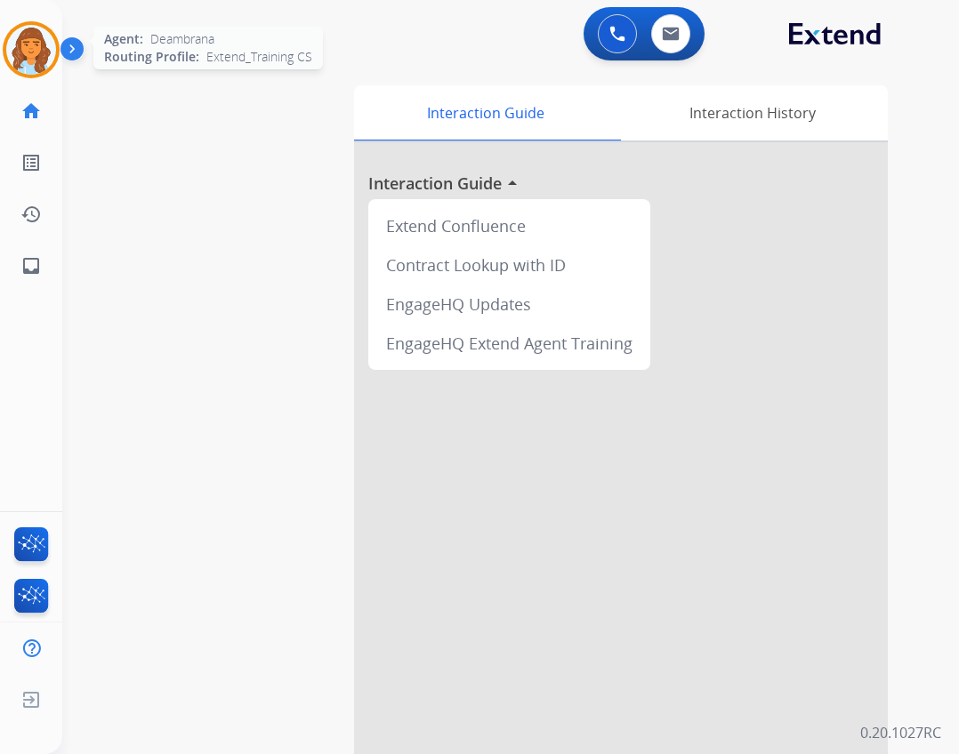
click at [49, 62] on img at bounding box center [31, 50] width 50 height 50
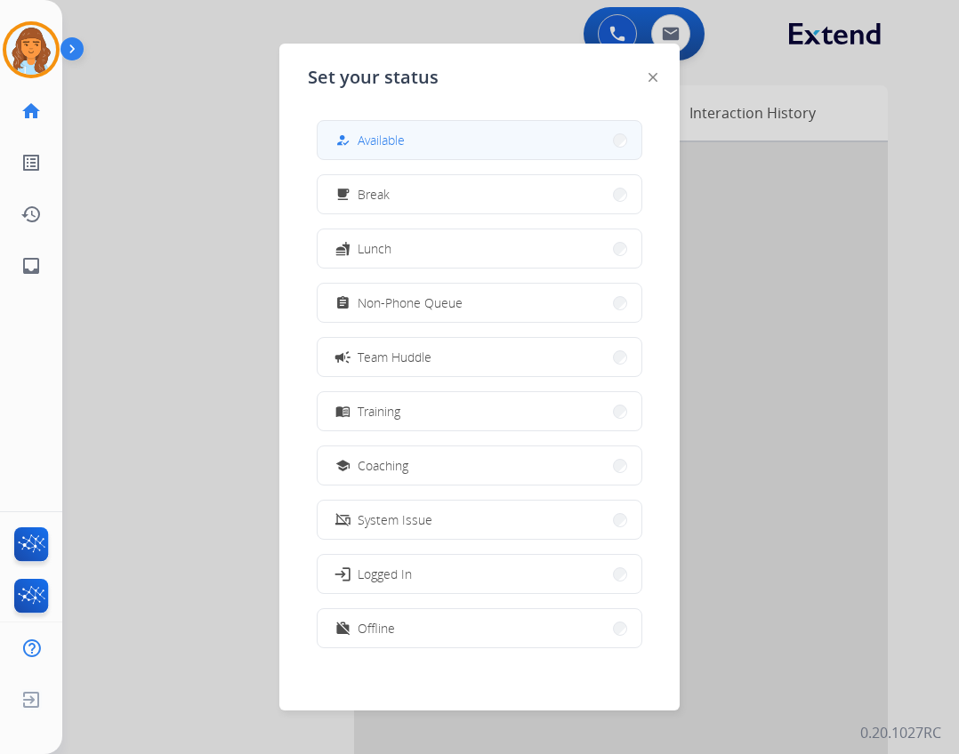
click at [423, 149] on button "how_to_reg Available" at bounding box center [480, 140] width 324 height 38
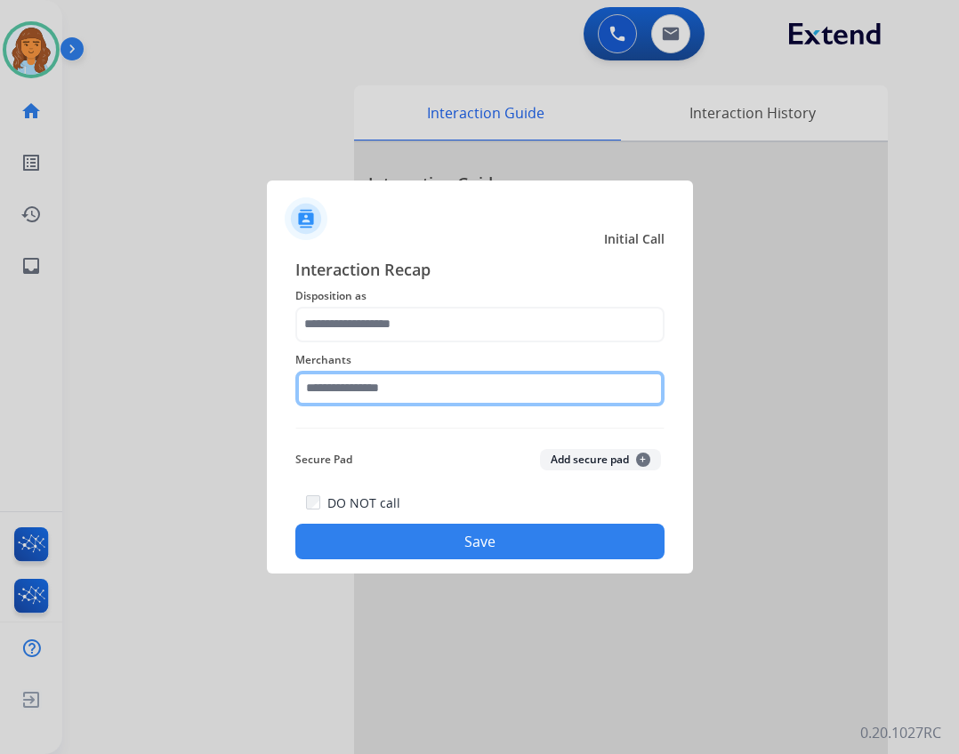
click at [597, 382] on input "text" at bounding box center [479, 389] width 369 height 36
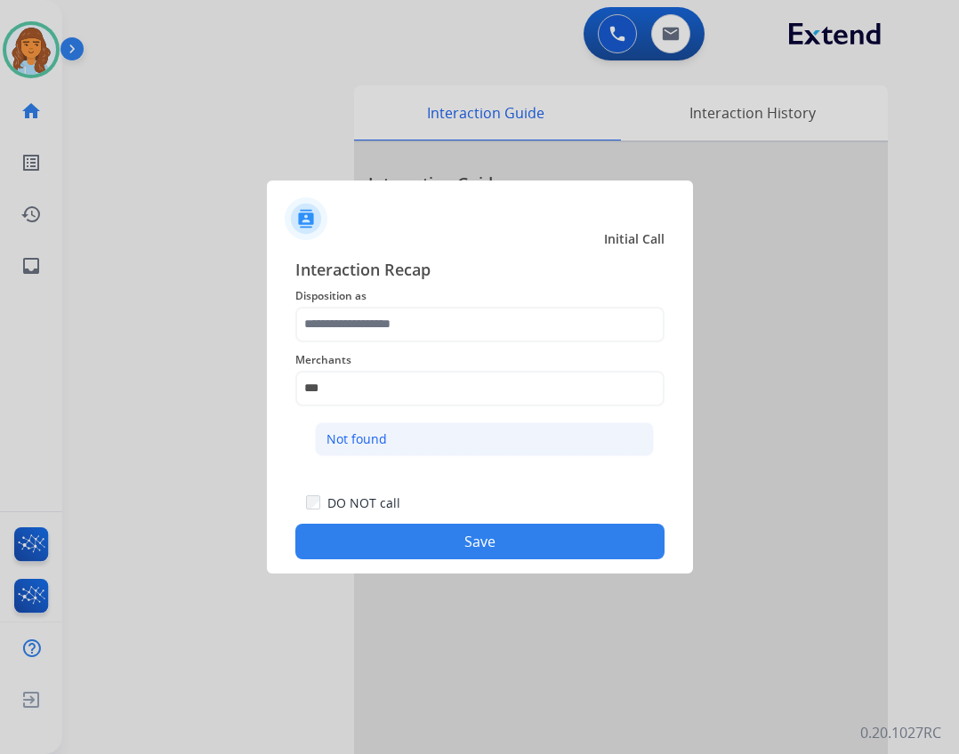
click at [566, 440] on li "Not found" at bounding box center [484, 440] width 339 height 34
type input "*********"
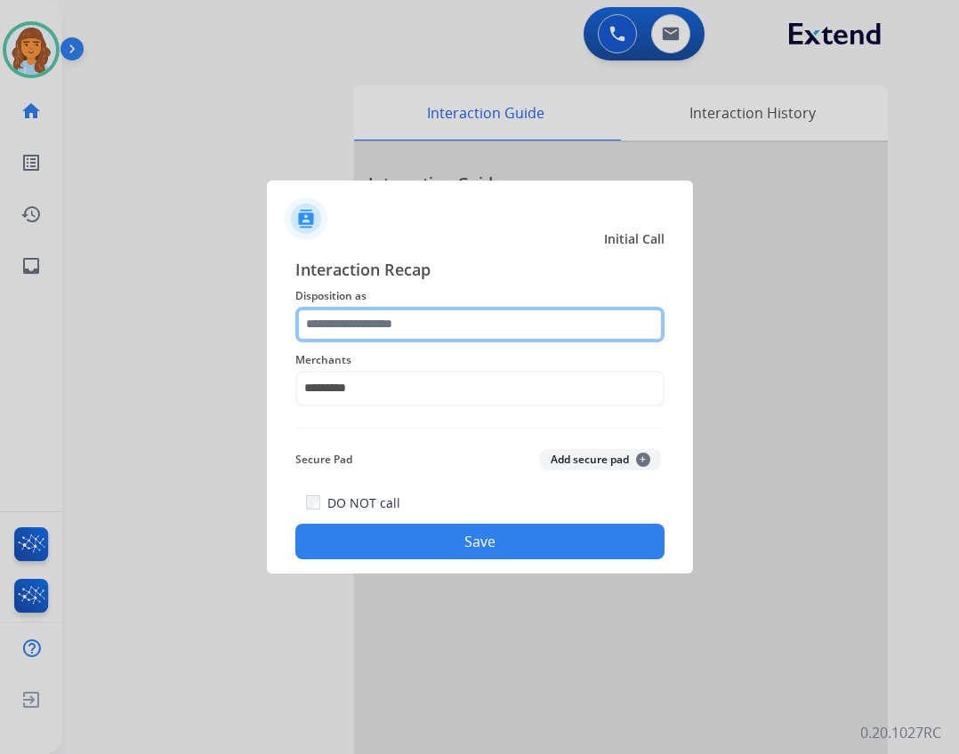
click at [507, 317] on input "text" at bounding box center [479, 325] width 369 height 36
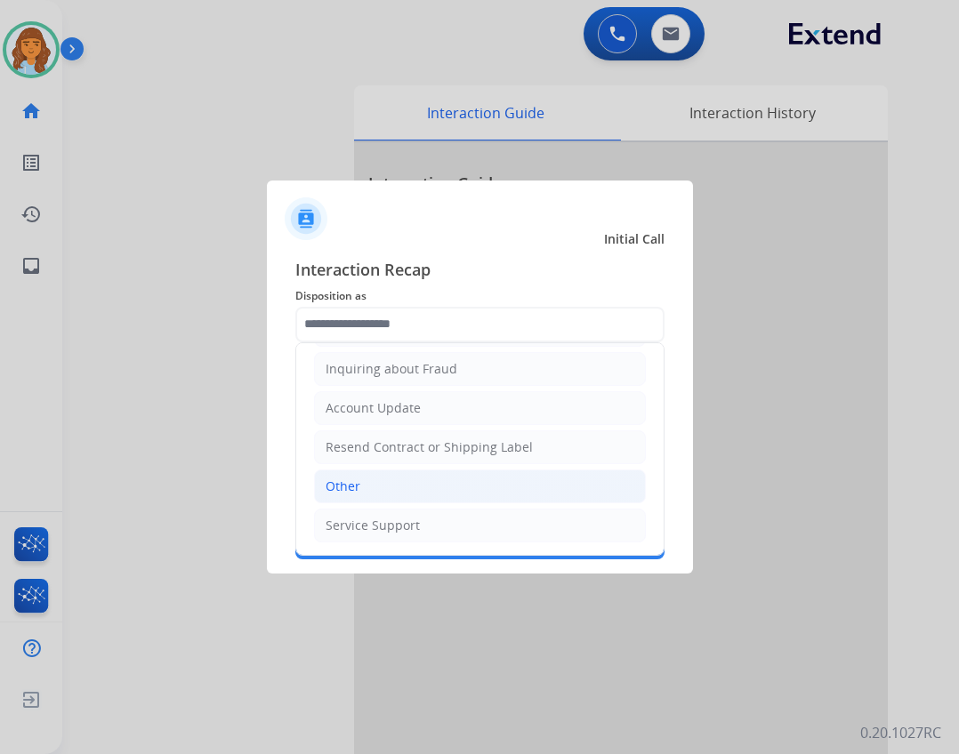
click at [463, 477] on li "Other" at bounding box center [480, 487] width 332 height 34
type input "*****"
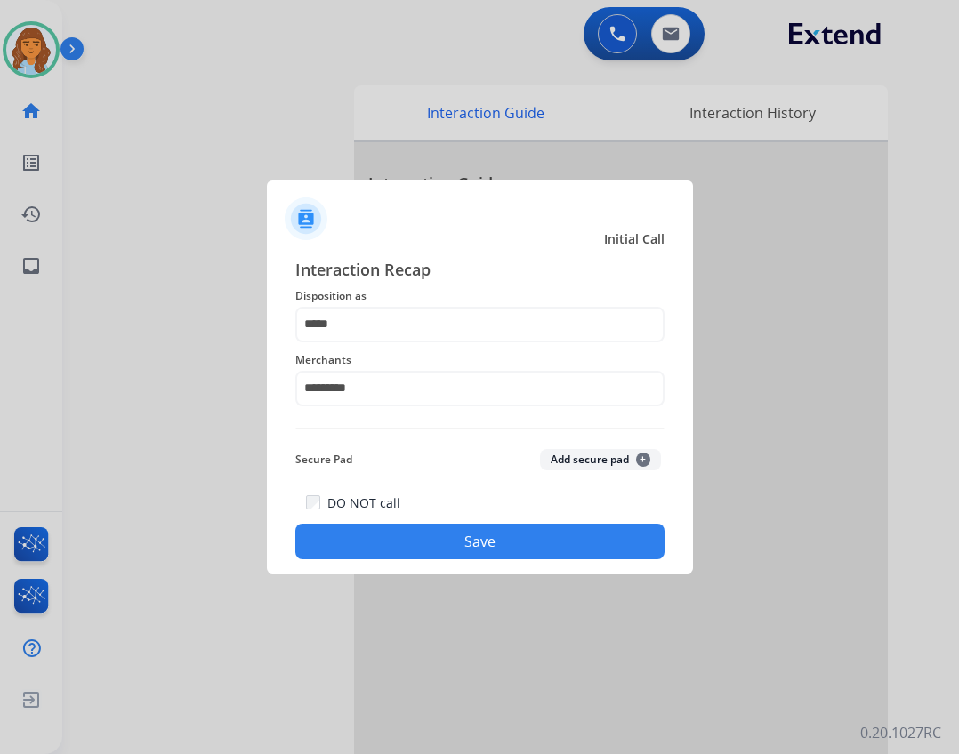
click at [479, 548] on button "Save" at bounding box center [479, 542] width 369 height 36
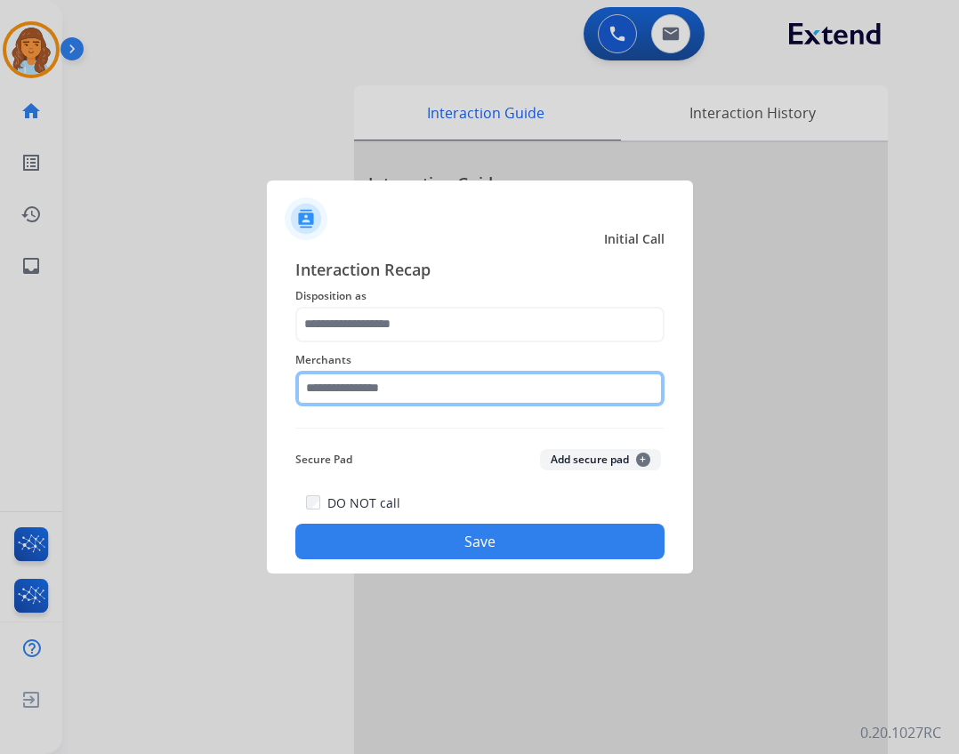
click at [437, 388] on input "text" at bounding box center [479, 389] width 369 height 36
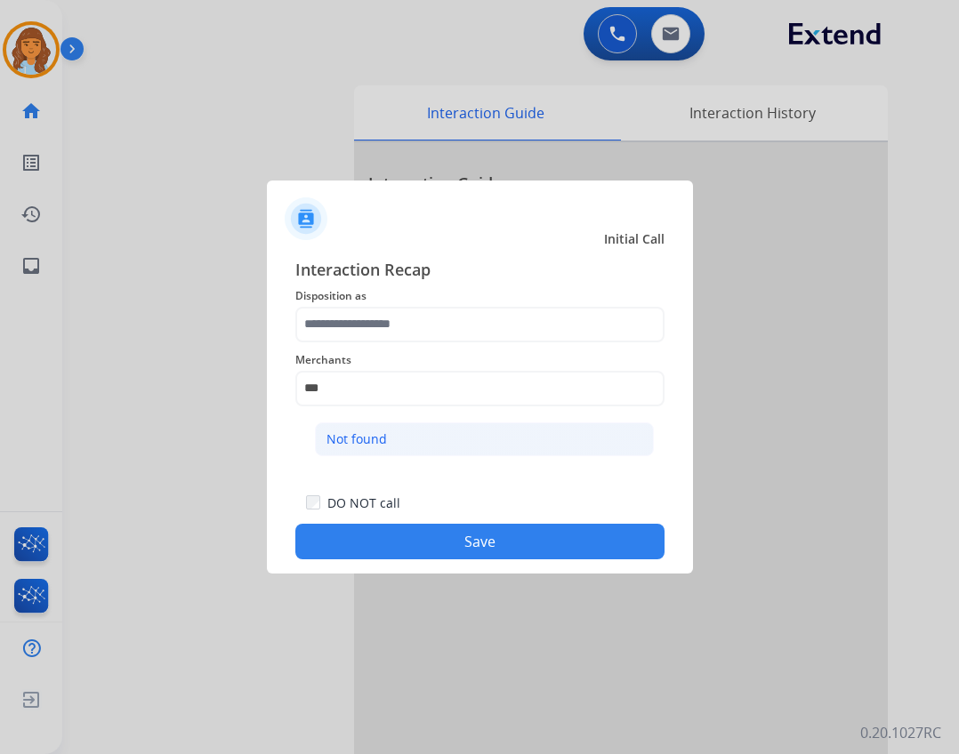
click at [471, 420] on ul "Not found" at bounding box center [485, 444] width 350 height 60
drag, startPoint x: 464, startPoint y: 423, endPoint x: 455, endPoint y: 403, distance: 21.9
click at [463, 423] on li "Not found" at bounding box center [484, 440] width 339 height 34
type input "*********"
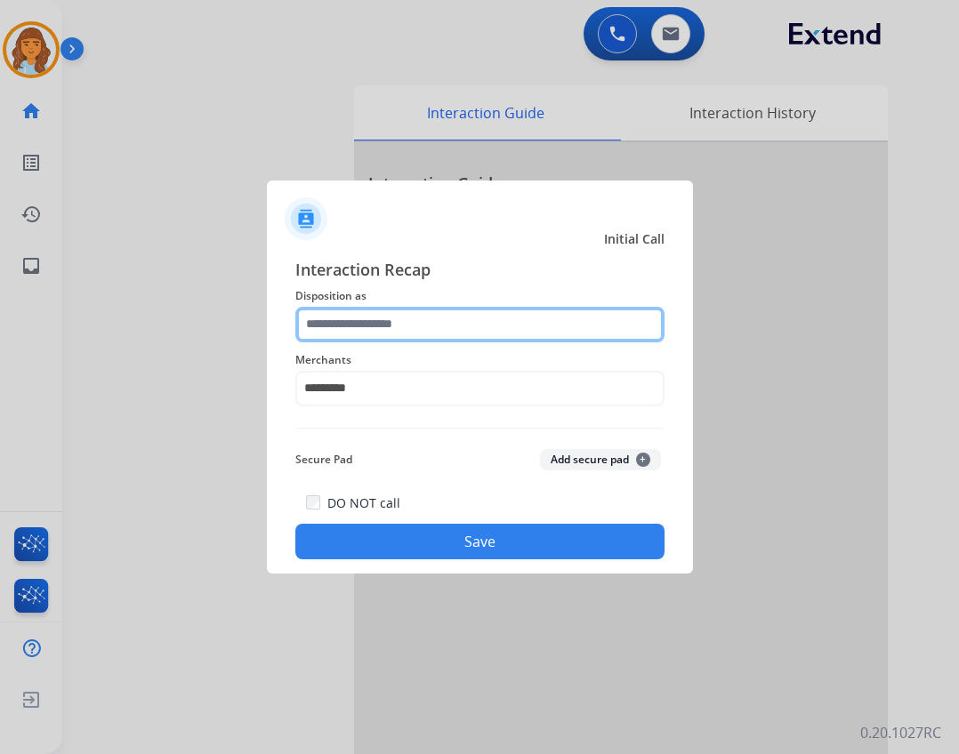
click at [438, 324] on input "text" at bounding box center [479, 325] width 369 height 36
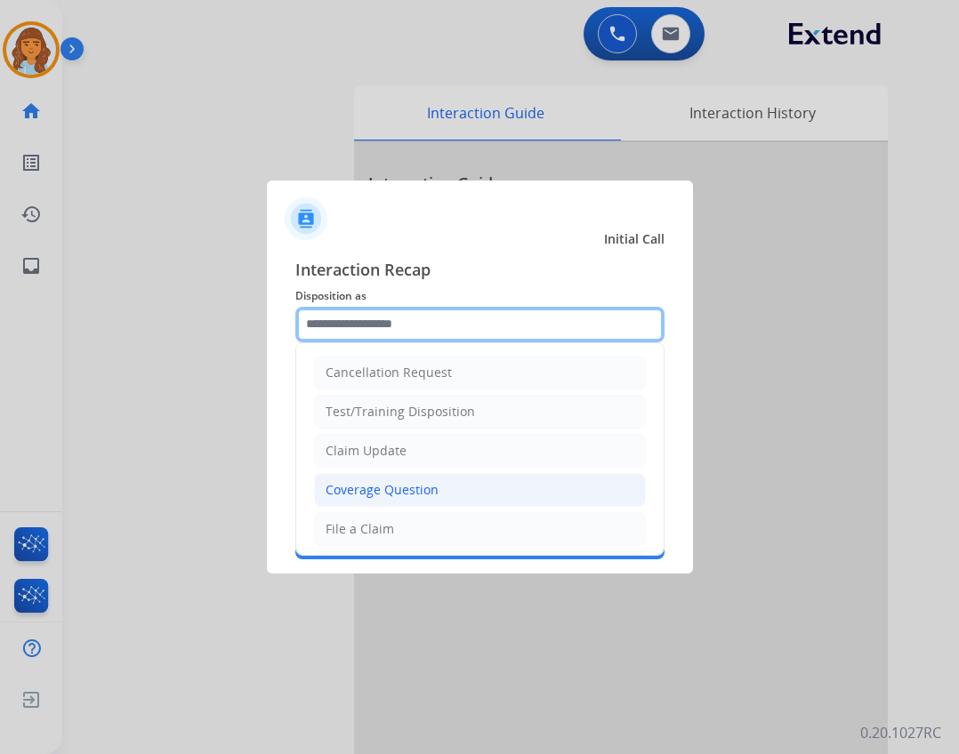
scroll to position [267, 0]
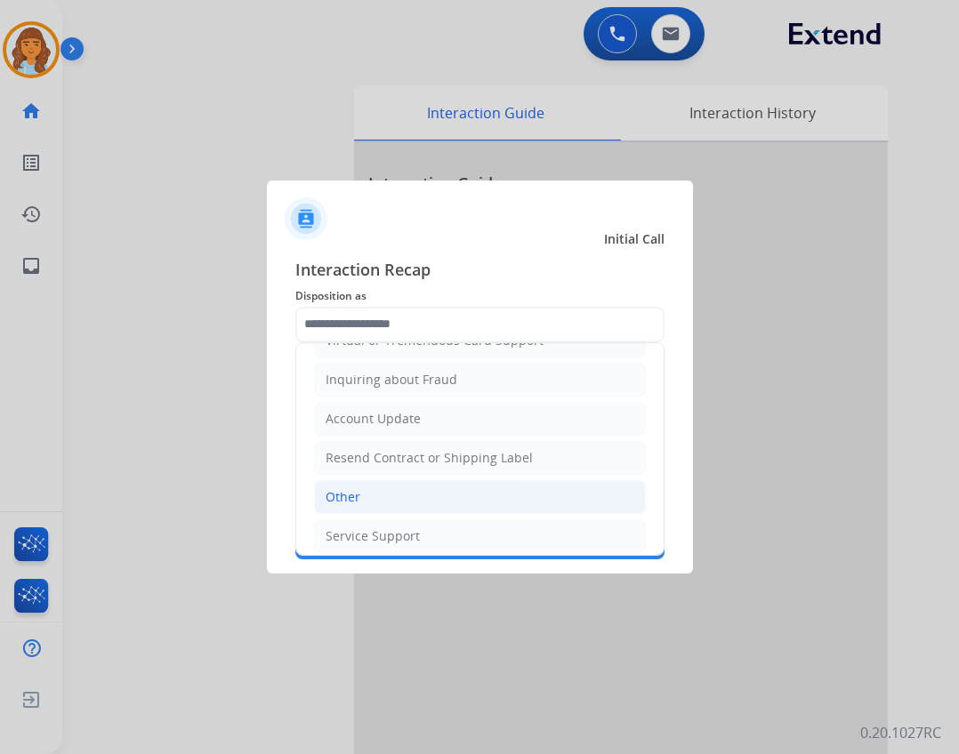
click at [449, 485] on li "Other" at bounding box center [480, 497] width 332 height 34
type input "*****"
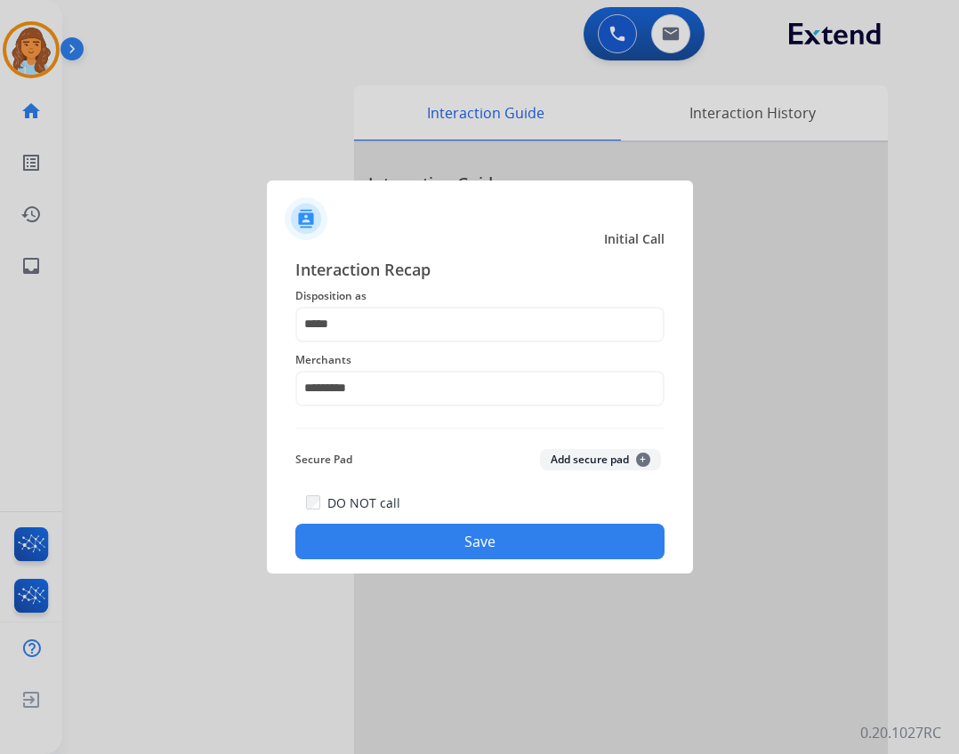
click at [463, 532] on button "Save" at bounding box center [479, 542] width 369 height 36
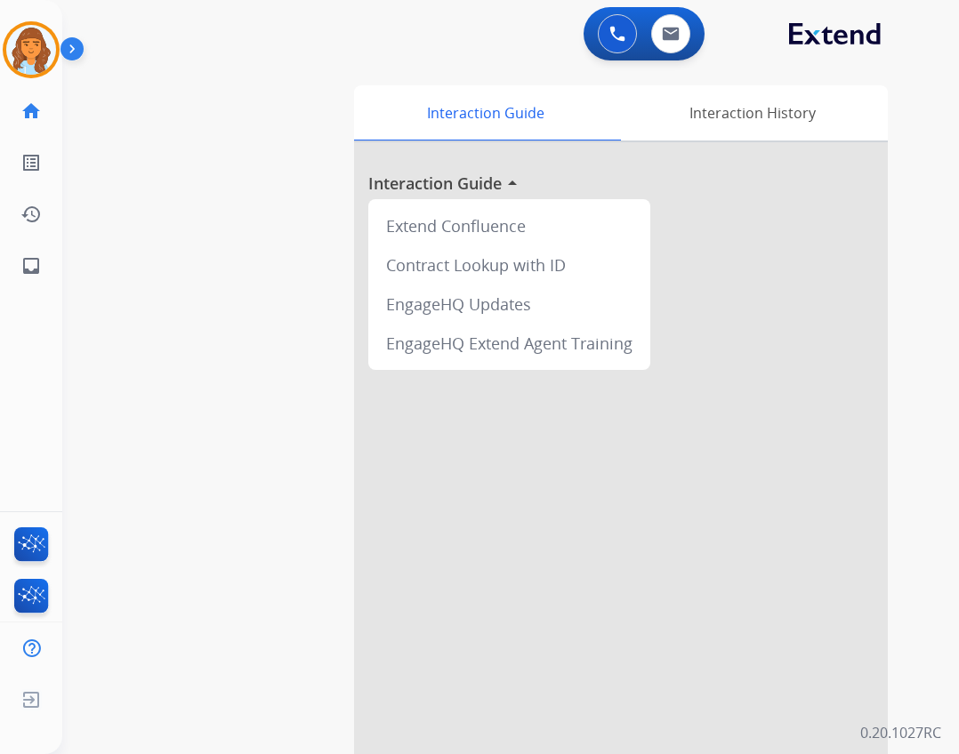
click at [61, 65] on img at bounding box center [75, 53] width 30 height 34
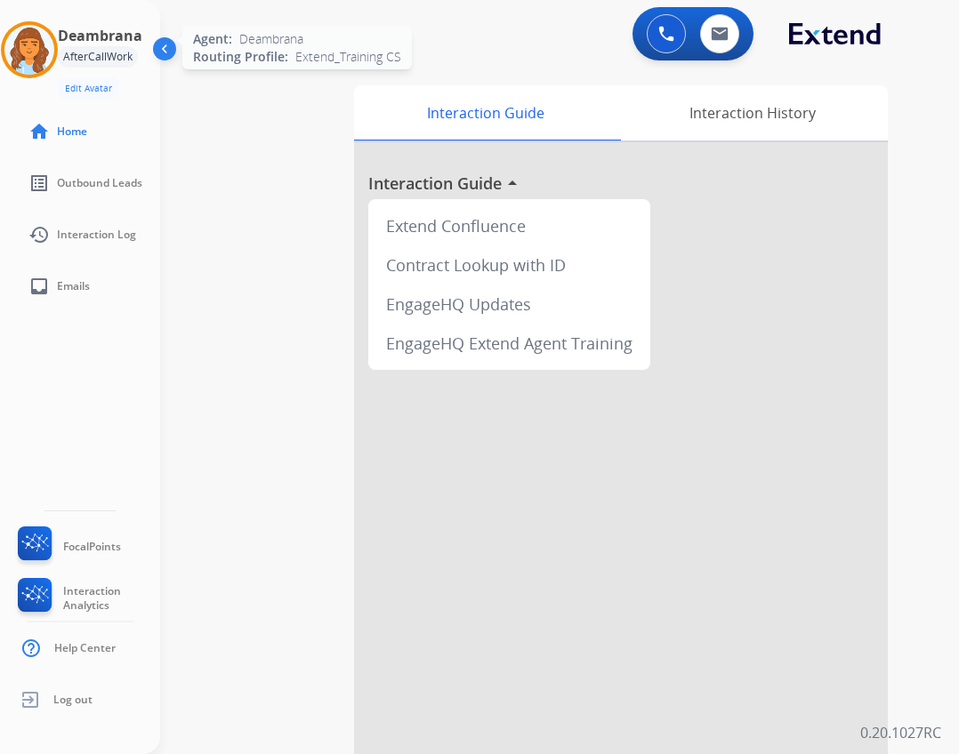
click at [21, 50] on img at bounding box center [29, 50] width 50 height 50
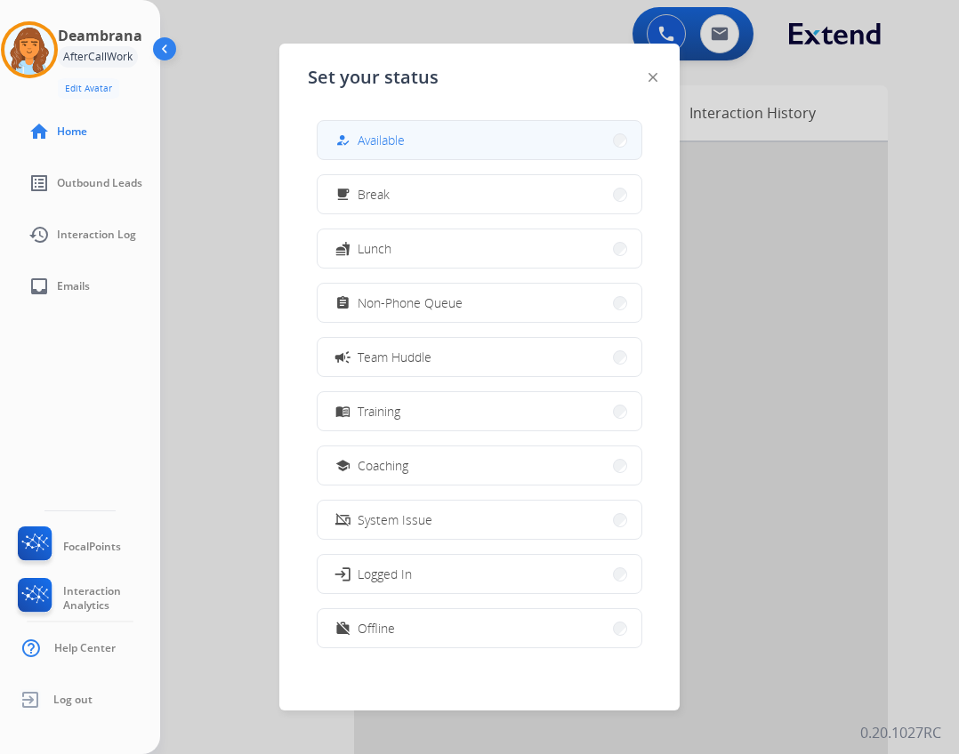
click at [370, 138] on span "Available" at bounding box center [381, 140] width 47 height 19
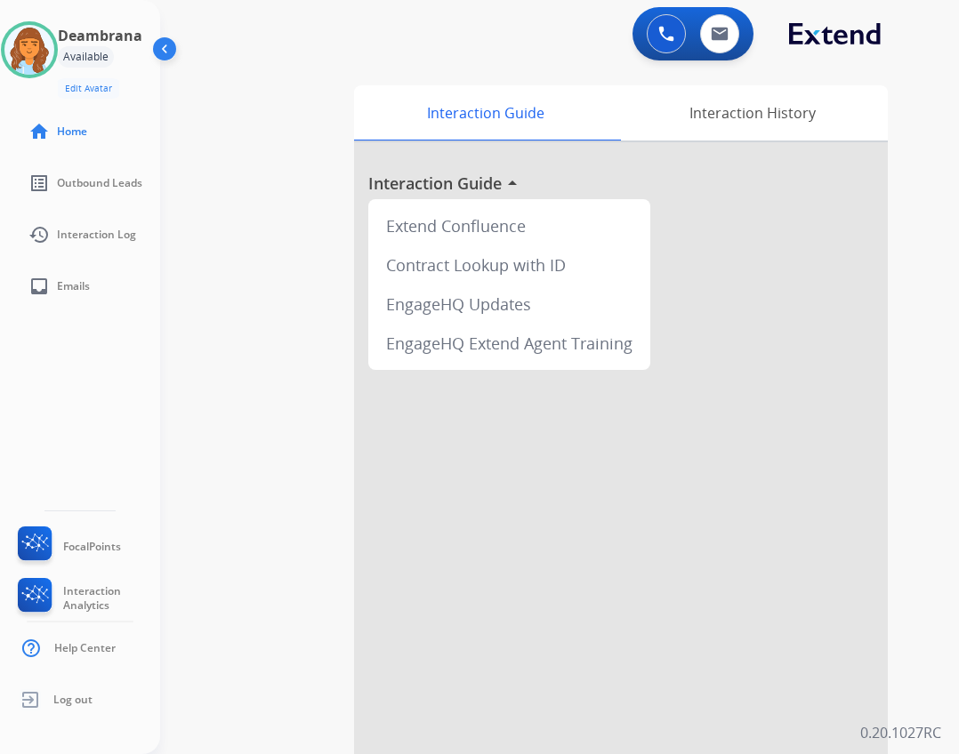
click at [250, 97] on div "swap_horiz Break voice bridge close_fullscreen Connect 3-Way Call merge_type Se…" at bounding box center [538, 435] width 756 height 742
click at [154, 52] on img at bounding box center [166, 53] width 34 height 34
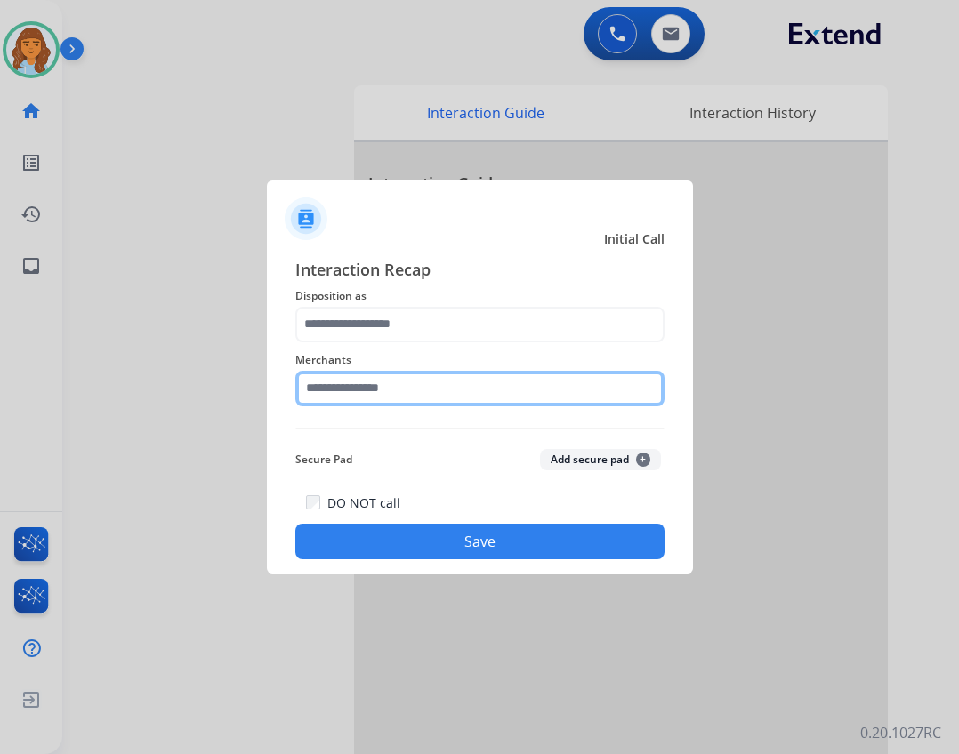
click at [359, 383] on input "text" at bounding box center [479, 389] width 369 height 36
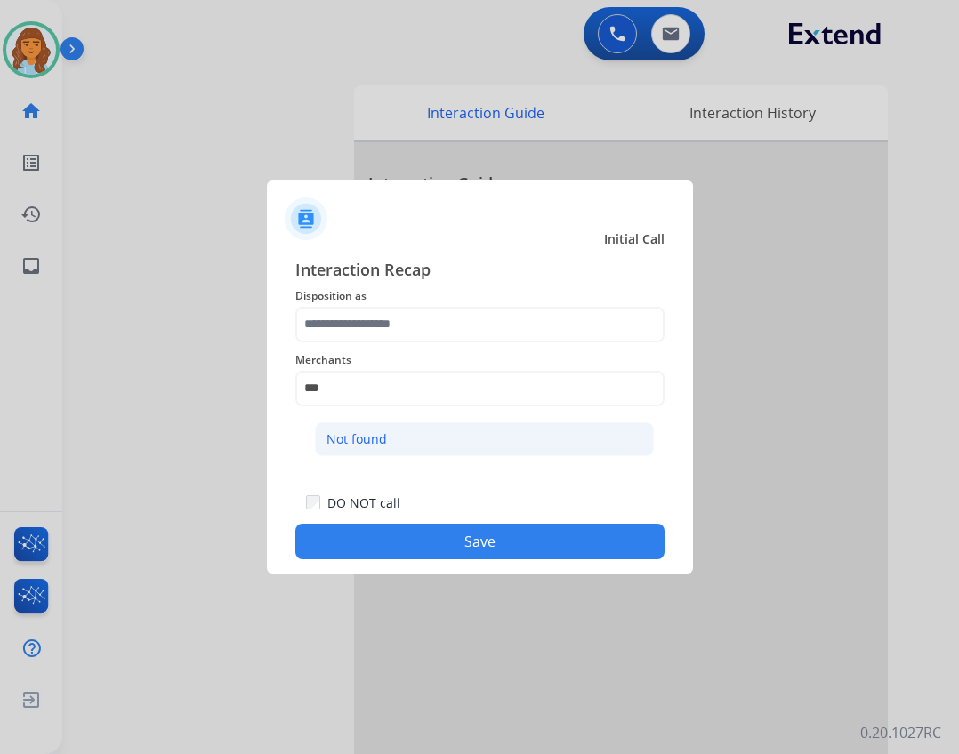
click at [339, 433] on div "Not found" at bounding box center [357, 440] width 60 height 18
type input "*********"
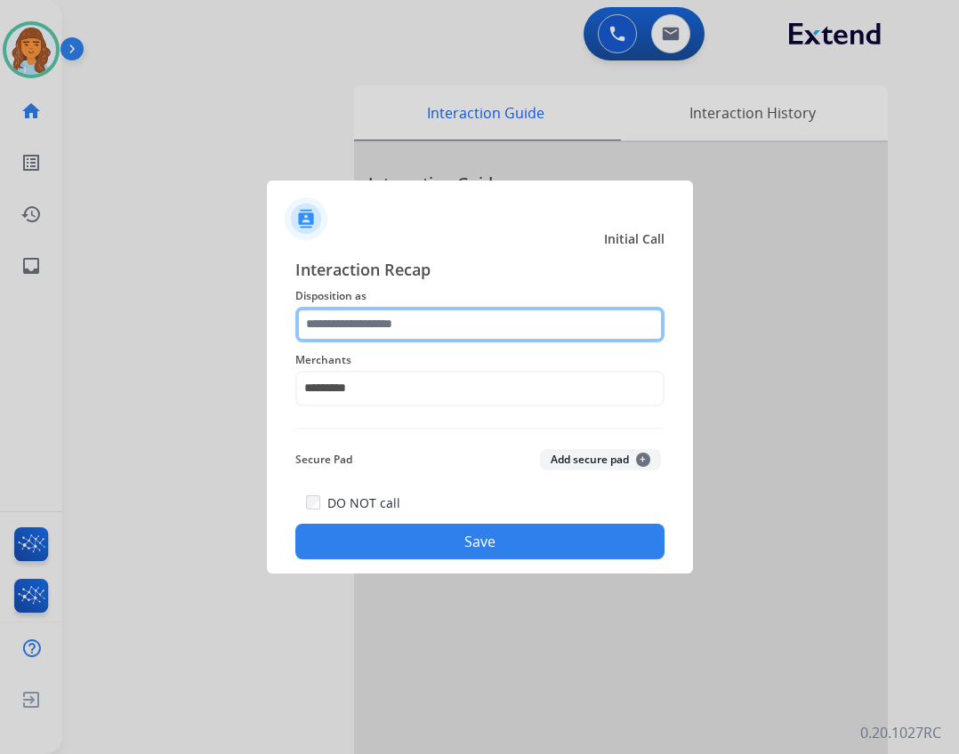
click at [369, 314] on input "text" at bounding box center [479, 325] width 369 height 36
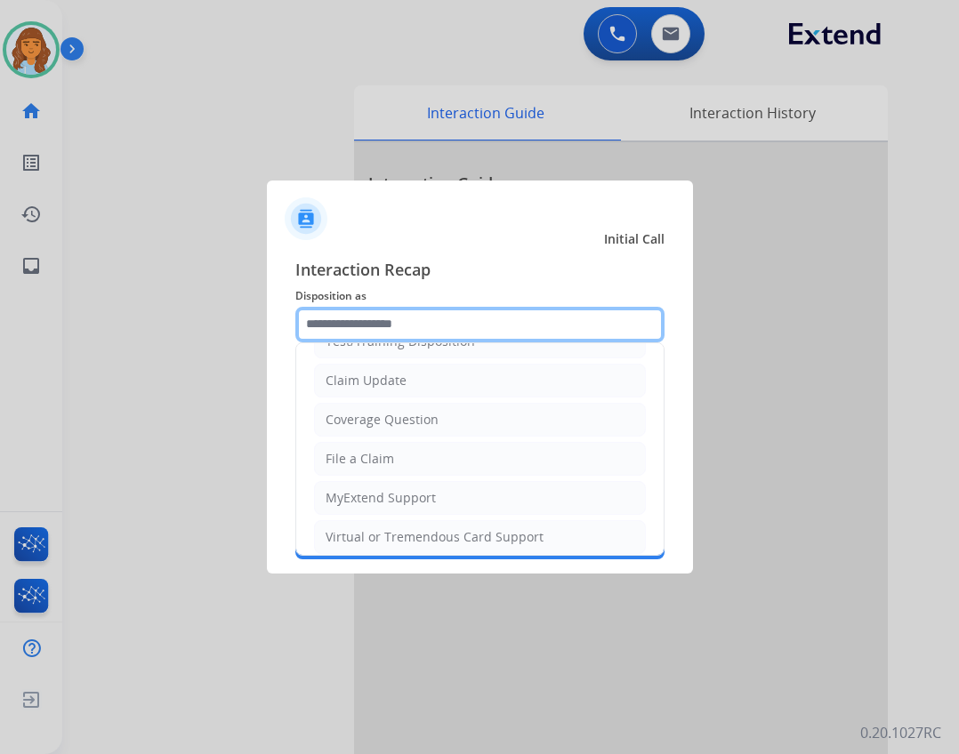
scroll to position [278, 0]
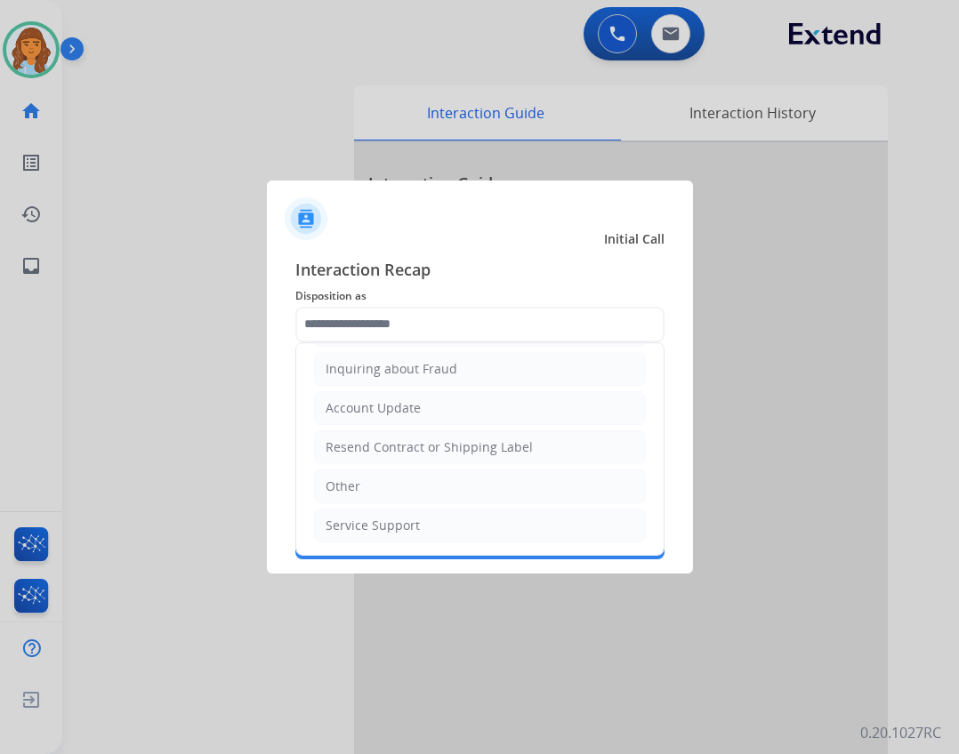
click at [399, 484] on li "Other" at bounding box center [480, 487] width 332 height 34
type input "*****"
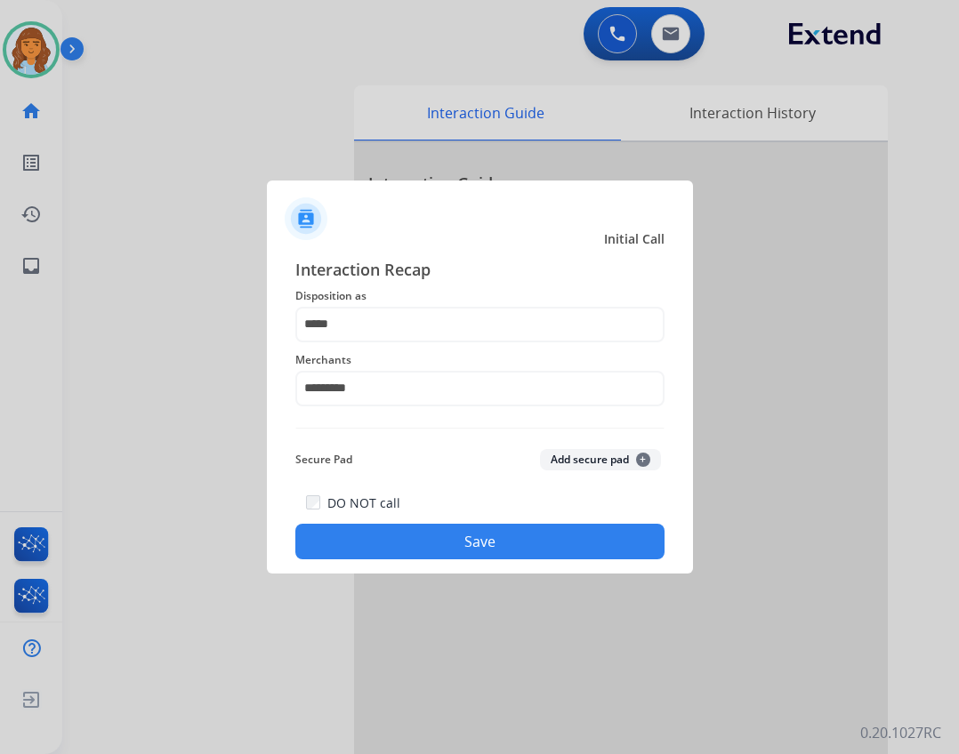
click at [415, 546] on button "Save" at bounding box center [479, 542] width 369 height 36
click at [426, 538] on button "Save" at bounding box center [479, 542] width 369 height 36
click at [441, 554] on button "Save" at bounding box center [479, 542] width 369 height 36
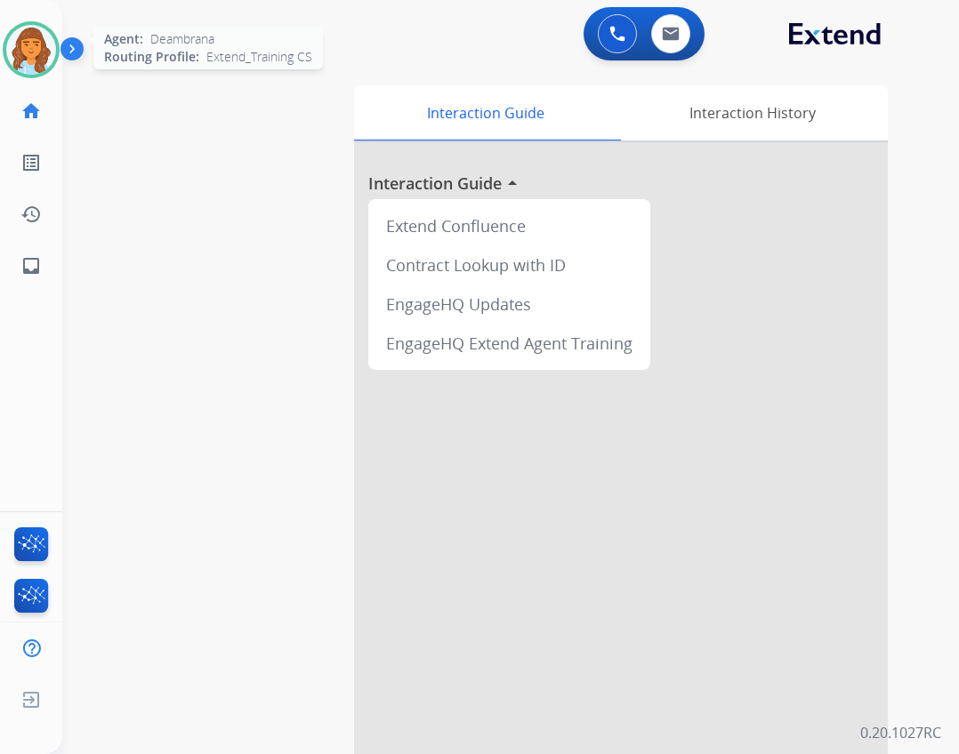
click at [54, 47] on img at bounding box center [31, 50] width 50 height 50
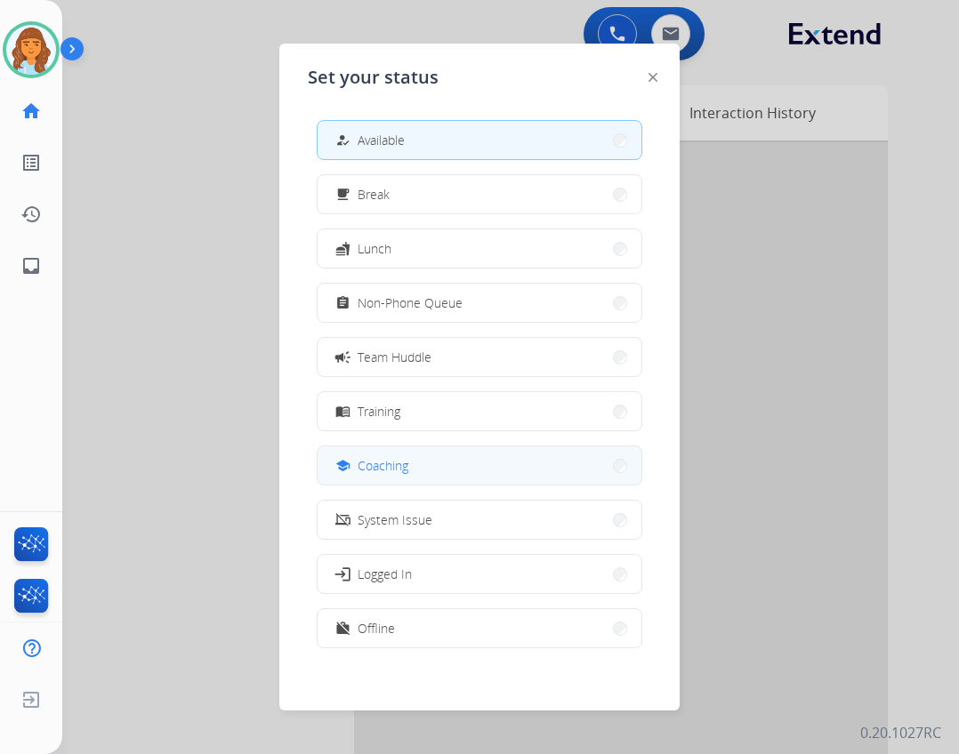
click at [413, 470] on button "school Coaching" at bounding box center [480, 466] width 324 height 38
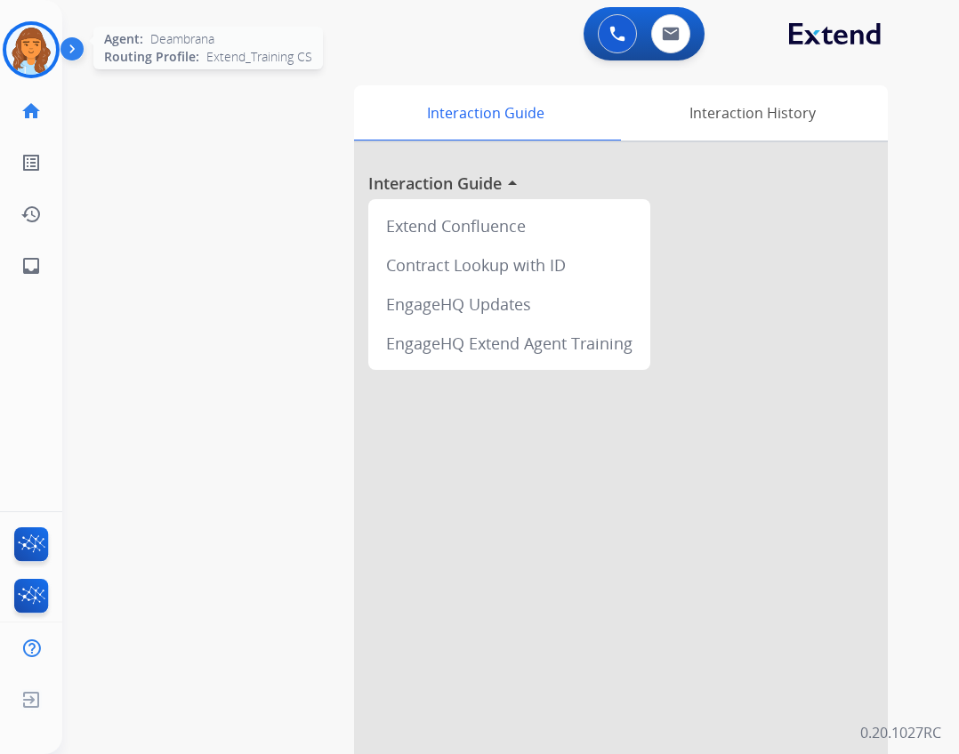
click at [11, 59] on img at bounding box center [31, 50] width 50 height 50
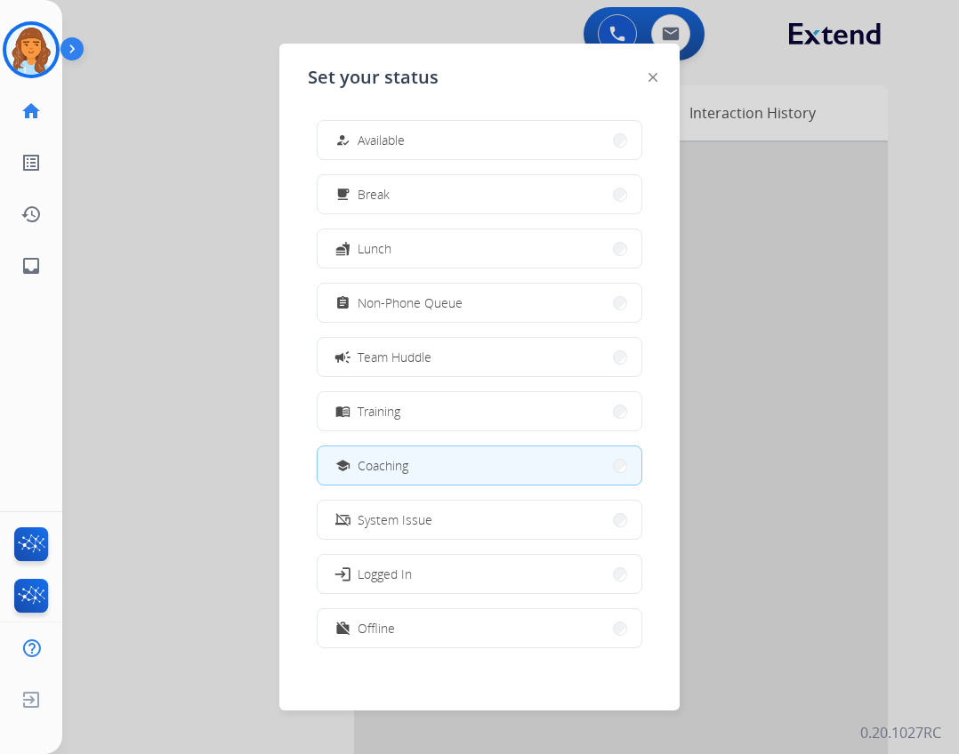
drag, startPoint x: 204, startPoint y: 210, endPoint x: 196, endPoint y: 234, distance: 25.3
click at [200, 210] on div at bounding box center [479, 377] width 959 height 754
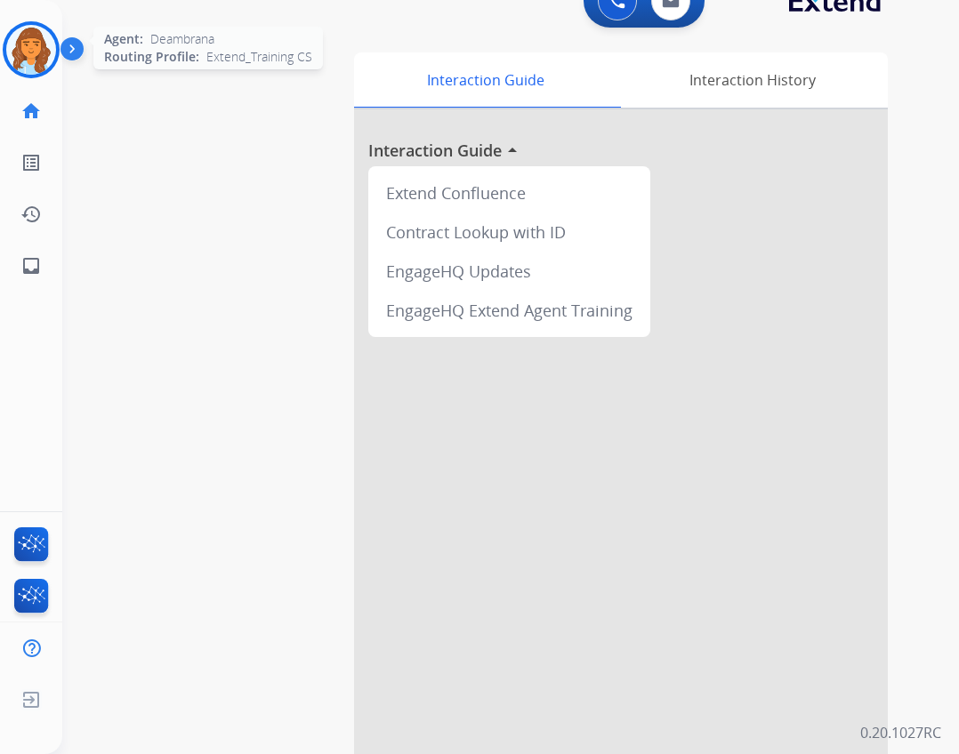
scroll to position [52, 0]
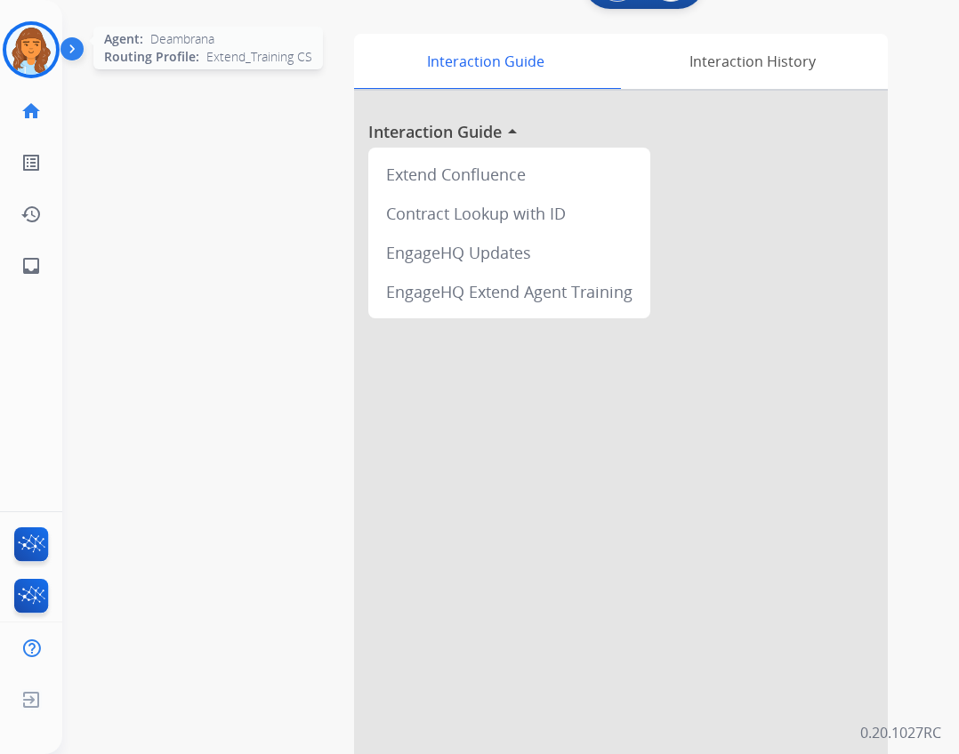
click at [17, 34] on img at bounding box center [31, 50] width 50 height 50
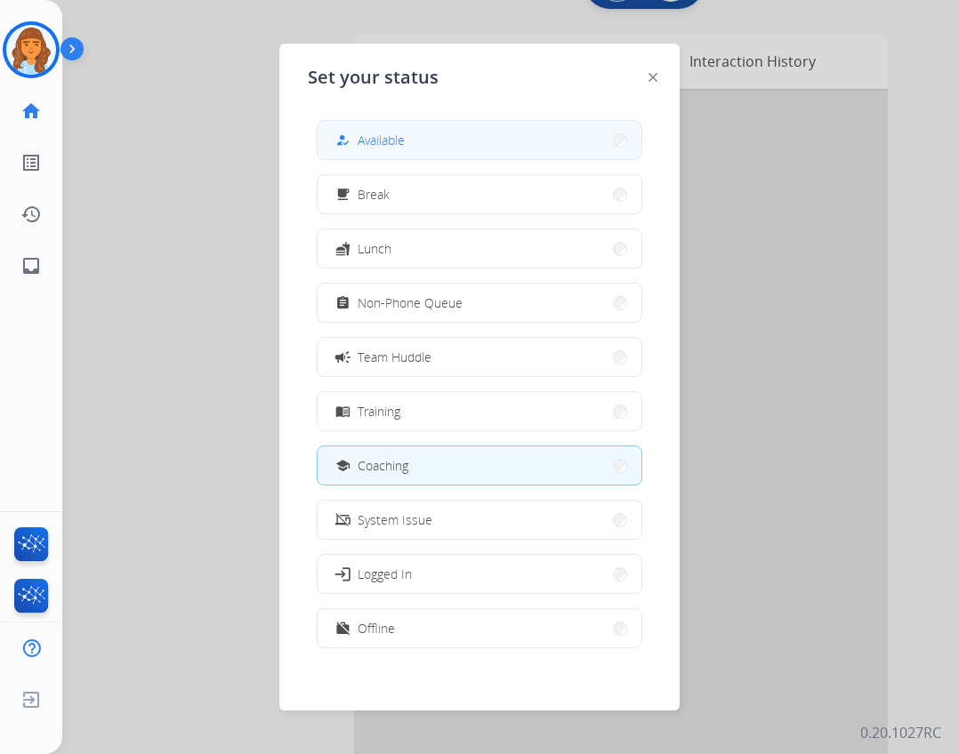
click at [405, 154] on button "how_to_reg Available" at bounding box center [480, 140] width 324 height 38
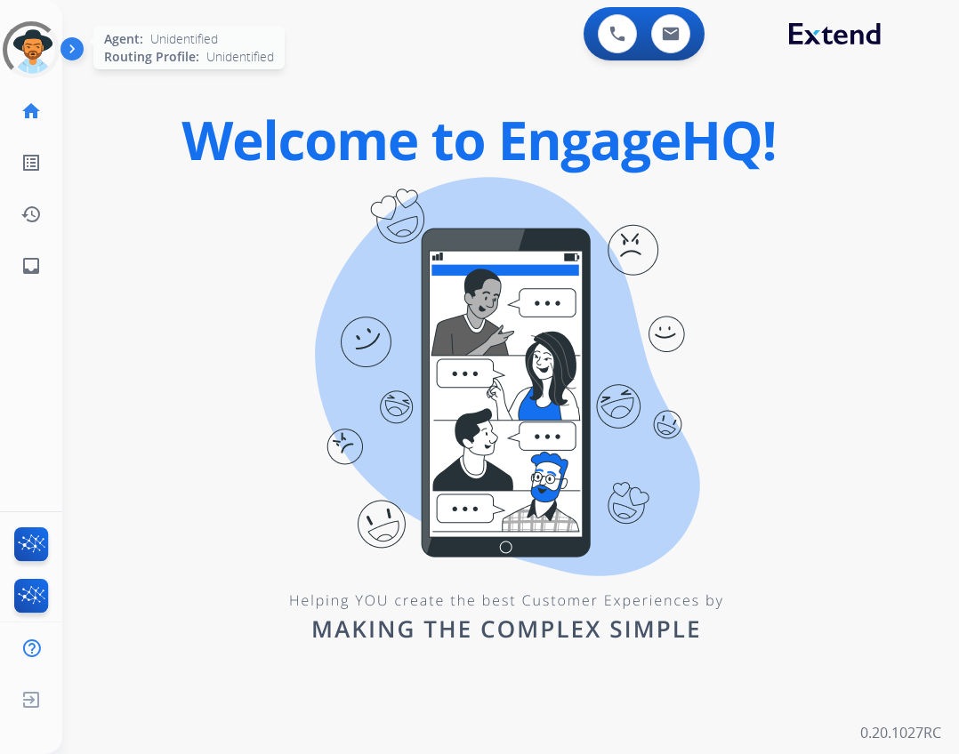
click at [21, 40] on div at bounding box center [31, 50] width 64 height 64
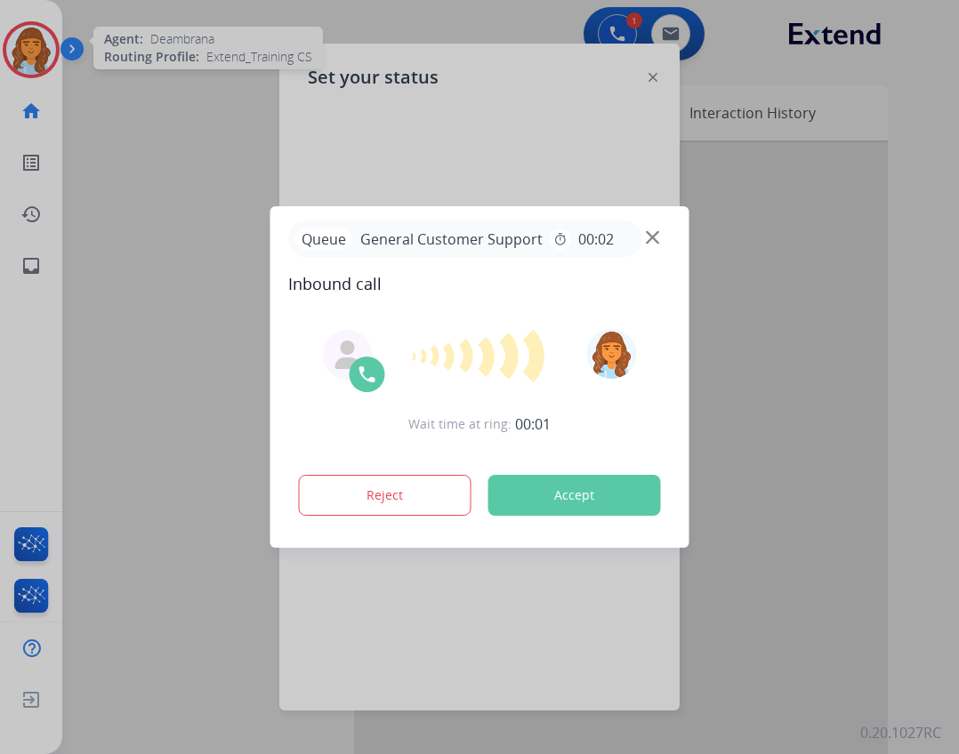
click at [615, 123] on div at bounding box center [479, 377] width 959 height 754
drag, startPoint x: 442, startPoint y: 71, endPoint x: 423, endPoint y: 70, distance: 19.6
click at [428, 72] on div at bounding box center [479, 377] width 959 height 754
click at [64, 33] on div at bounding box center [479, 377] width 959 height 754
click at [304, 93] on div at bounding box center [479, 377] width 959 height 754
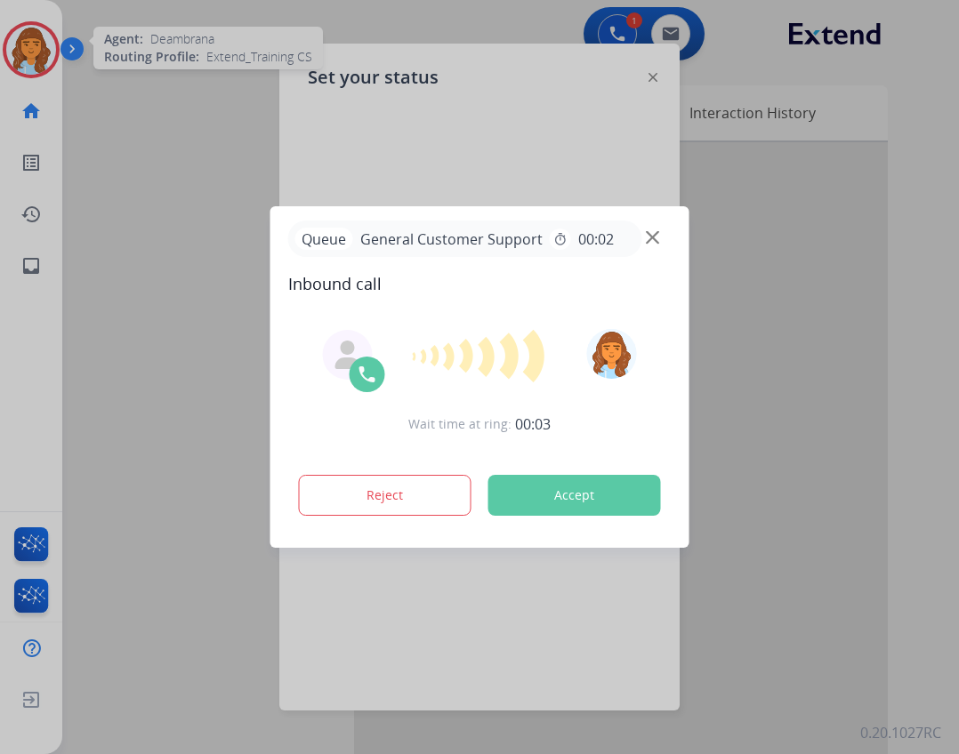
click at [314, 98] on div at bounding box center [479, 377] width 959 height 754
click at [319, 100] on div at bounding box center [479, 377] width 959 height 754
click at [331, 107] on div at bounding box center [479, 377] width 959 height 754
drag, startPoint x: 360, startPoint y: 120, endPoint x: 443, endPoint y: 142, distance: 85.7
click at [374, 126] on div at bounding box center [479, 377] width 959 height 754
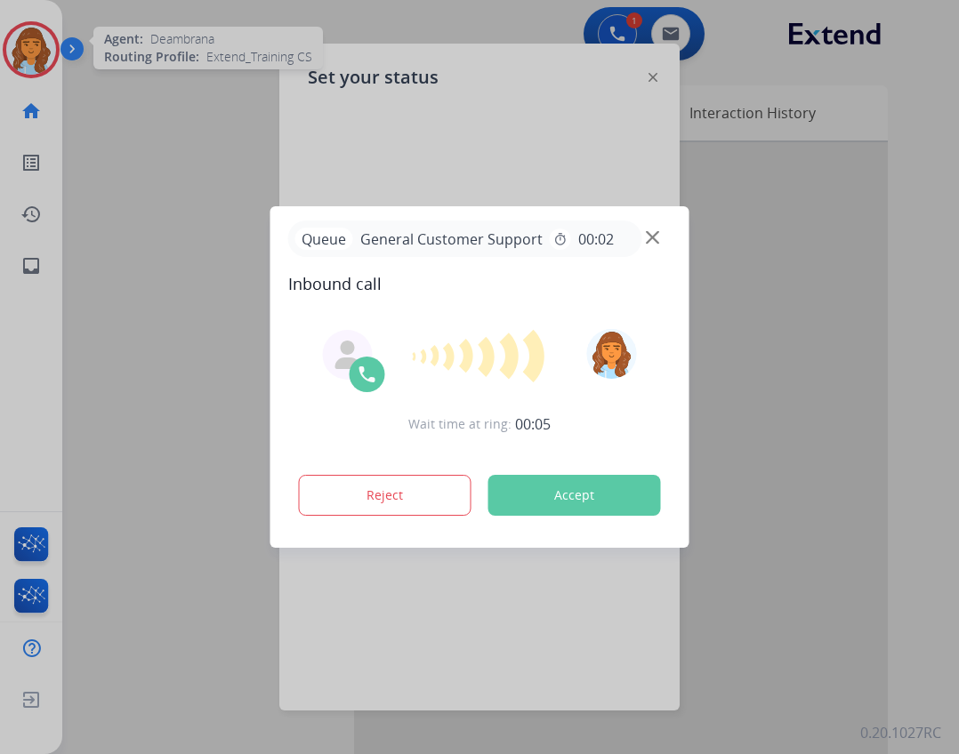
click at [561, 159] on div at bounding box center [479, 377] width 959 height 754
click at [562, 158] on div at bounding box center [479, 377] width 959 height 754
click at [653, 62] on div at bounding box center [479, 377] width 959 height 754
click at [651, 82] on div at bounding box center [479, 377] width 959 height 754
click at [649, 85] on div at bounding box center [479, 377] width 959 height 754
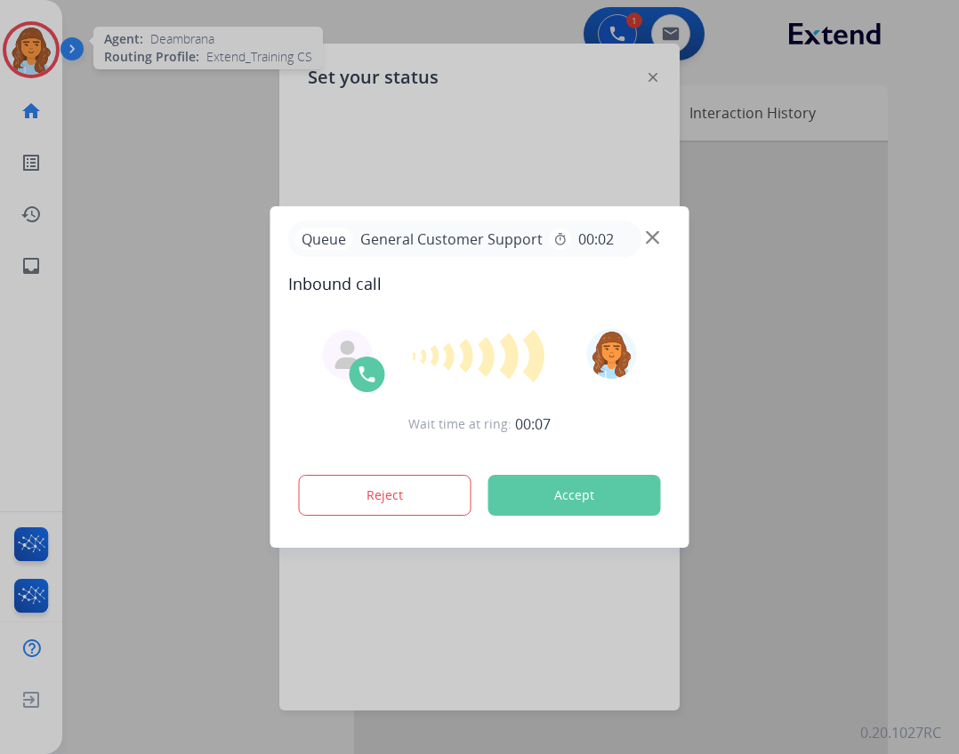
click at [648, 86] on div at bounding box center [479, 377] width 959 height 754
click at [582, 499] on button "Accept" at bounding box center [574, 495] width 173 height 41
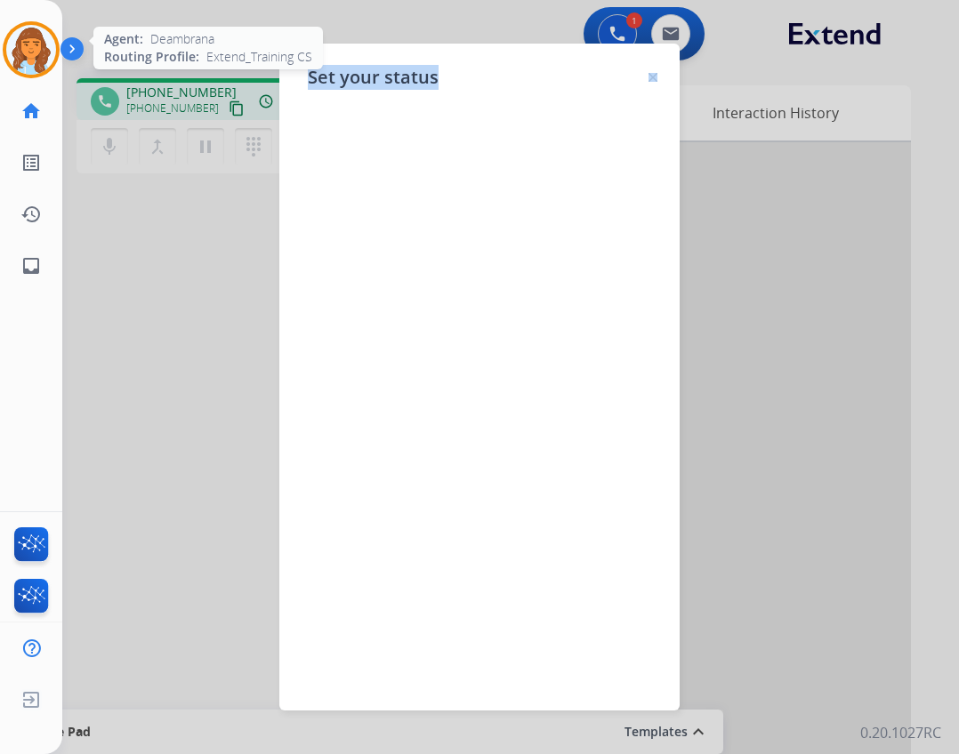
click at [649, 67] on div "Set your status" at bounding box center [479, 377] width 400 height 667
click at [649, 71] on div at bounding box center [653, 76] width 9 height 21
click at [657, 84] on div "Set your status" at bounding box center [479, 377] width 400 height 667
click at [652, 84] on div at bounding box center [653, 76] width 9 height 21
click at [650, 78] on img at bounding box center [653, 77] width 9 height 9
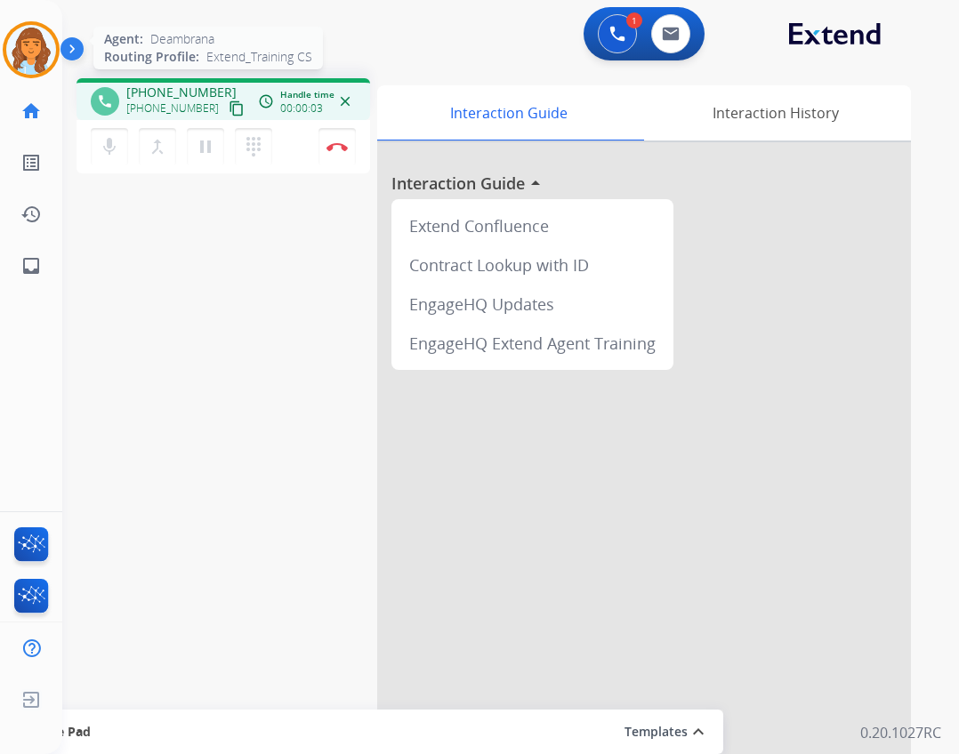
click at [43, 60] on img at bounding box center [31, 50] width 50 height 50
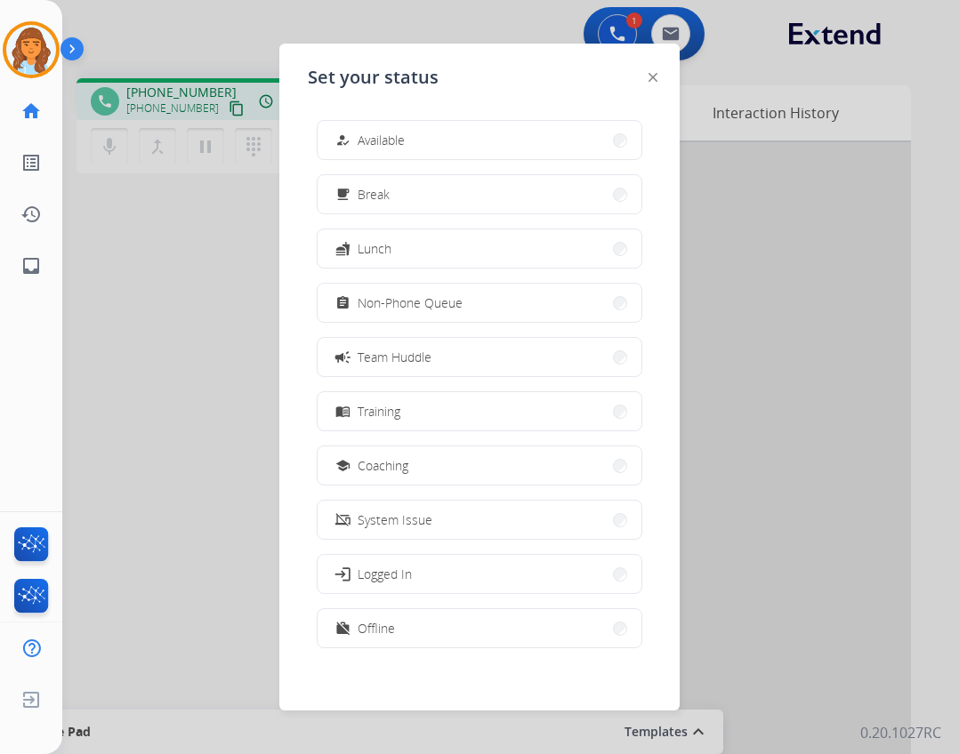
click at [375, 128] on button "how_to_reg Available" at bounding box center [480, 140] width 324 height 38
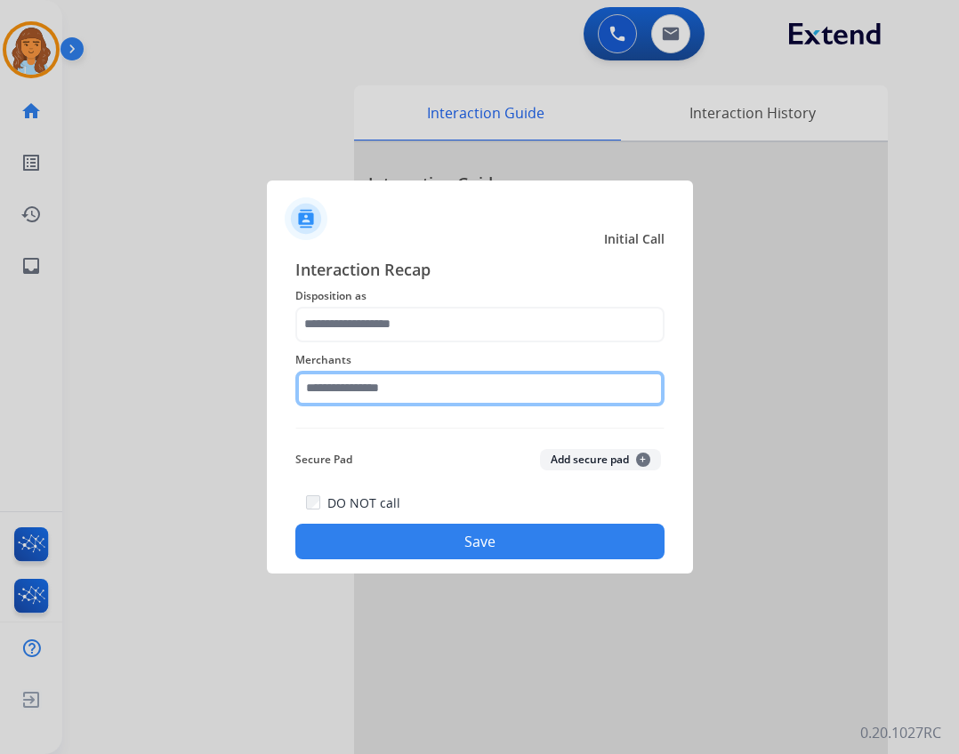
click at [321, 375] on input "text" at bounding box center [479, 389] width 369 height 36
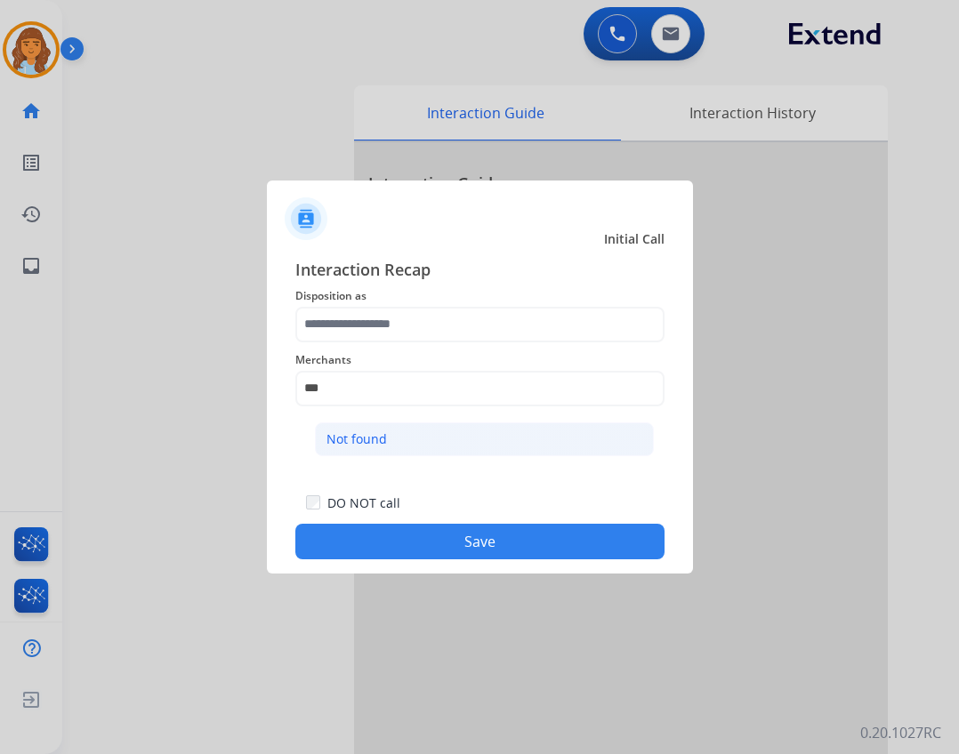
click at [337, 449] on li "Not found" at bounding box center [484, 440] width 339 height 34
type input "*********"
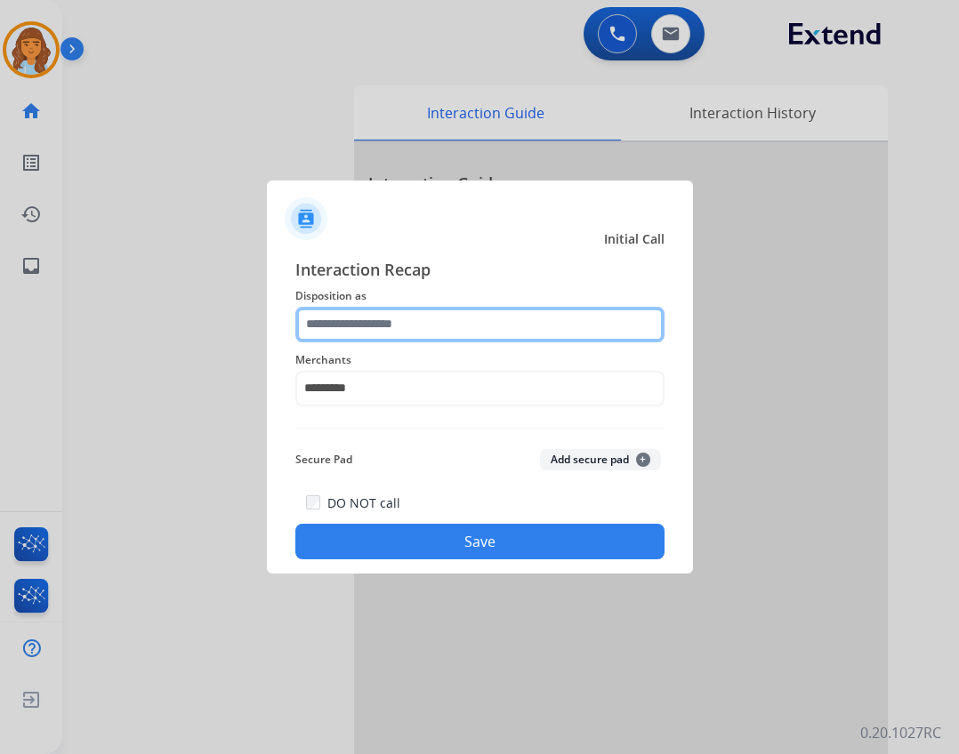
click at [408, 319] on input "text" at bounding box center [479, 325] width 369 height 36
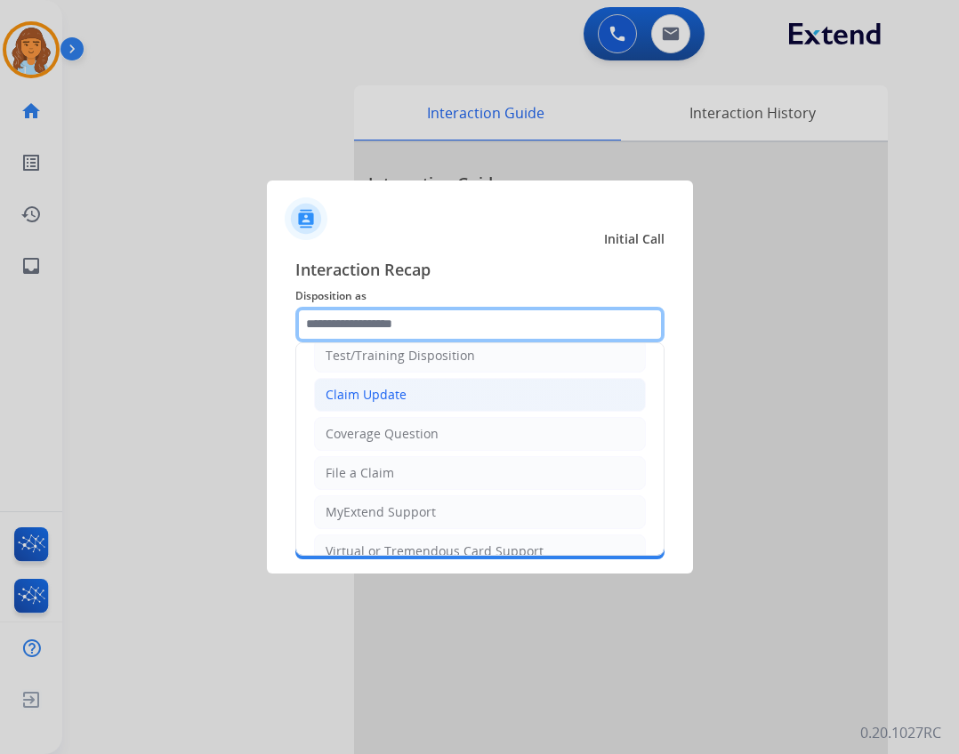
scroll to position [278, 0]
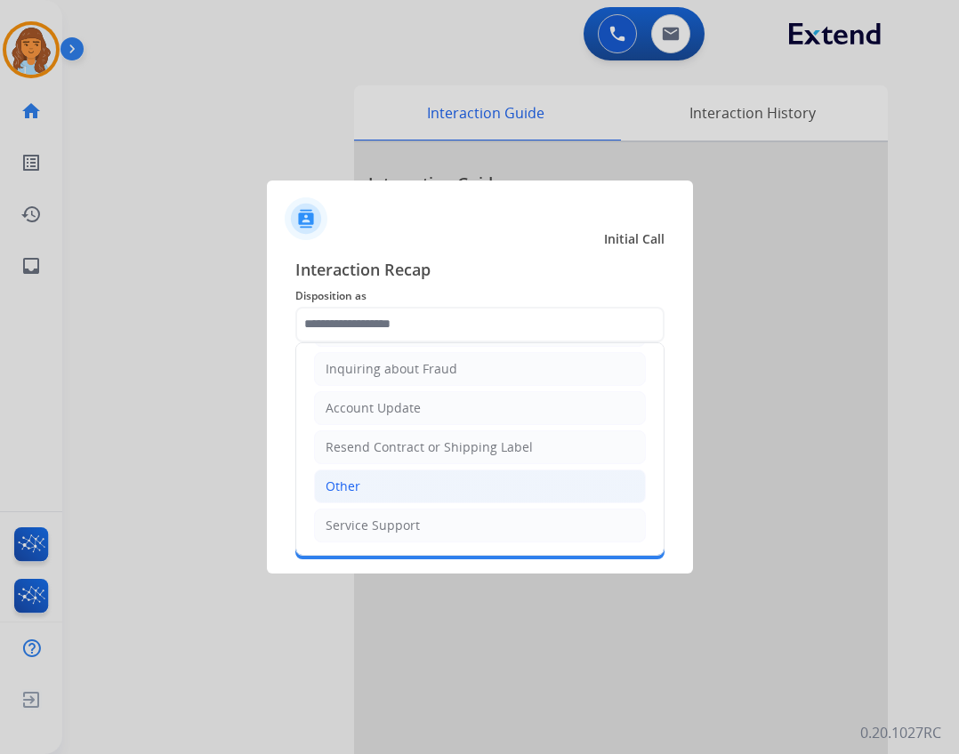
click at [391, 496] on li "Other" at bounding box center [480, 487] width 332 height 34
type input "*****"
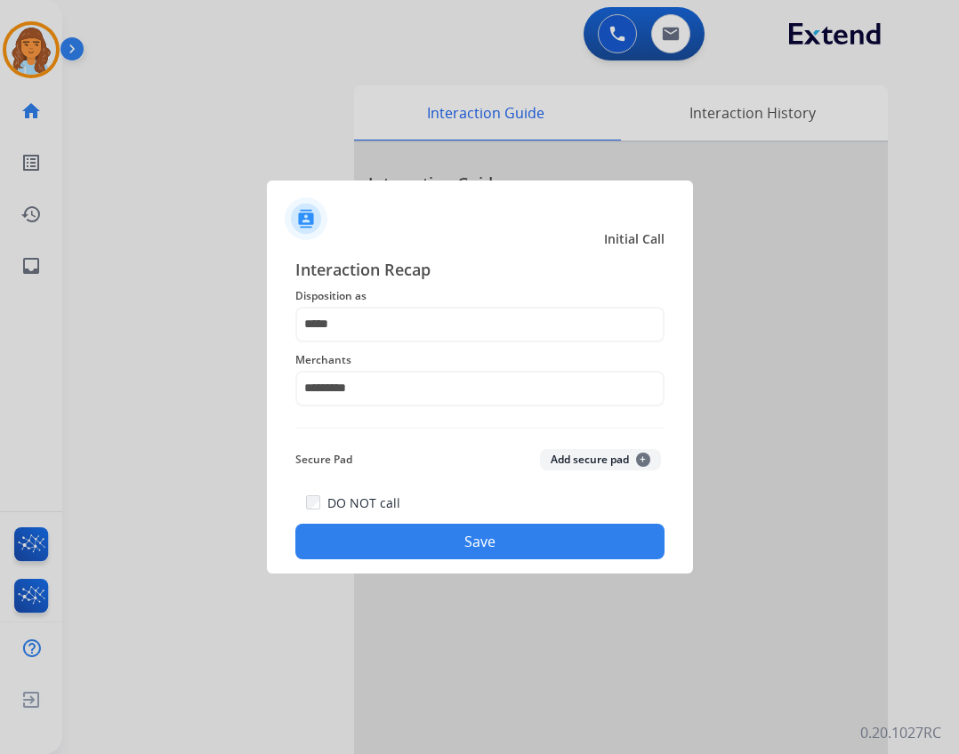
click at [440, 549] on button "Save" at bounding box center [479, 542] width 369 height 36
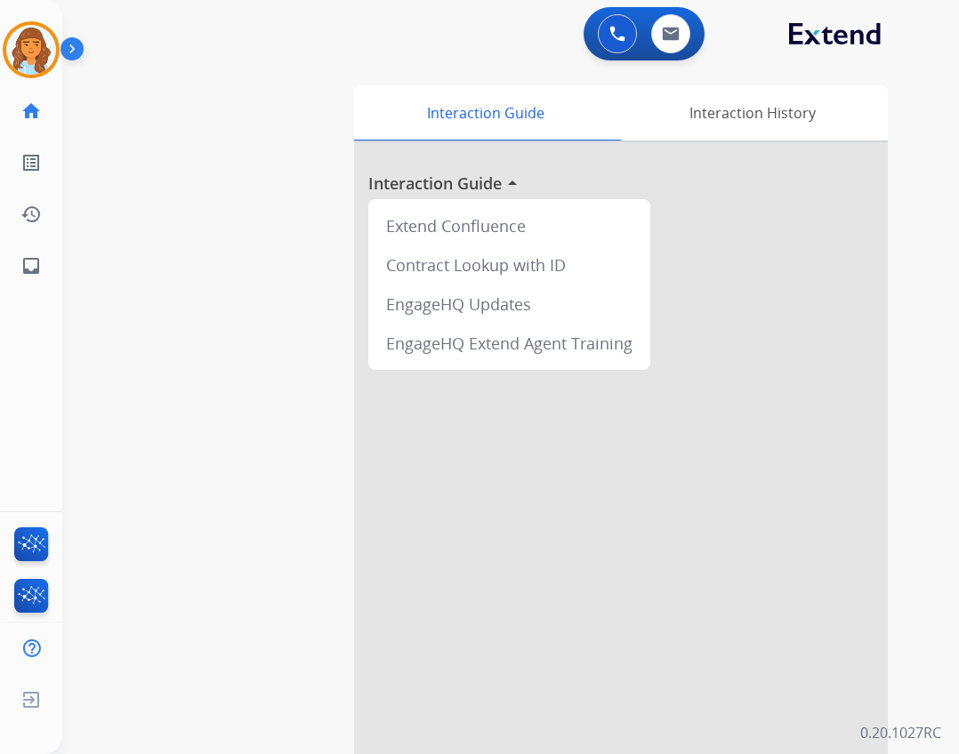
drag, startPoint x: 28, startPoint y: 44, endPoint x: 81, endPoint y: 61, distance: 55.1
click at [31, 45] on img at bounding box center [31, 50] width 50 height 50
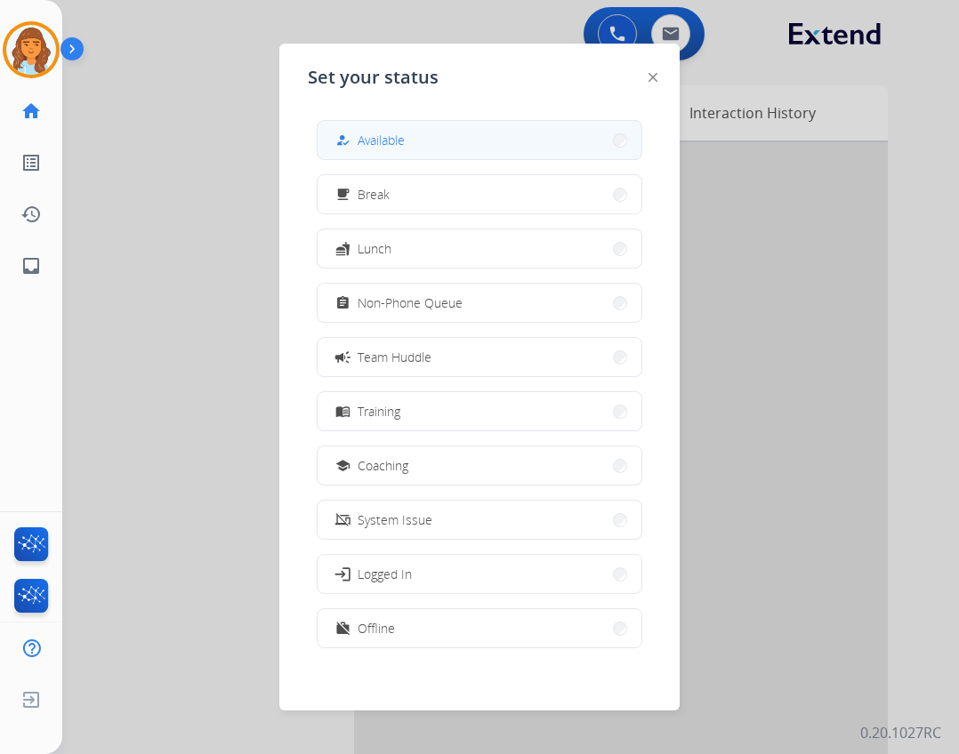
drag, startPoint x: 404, startPoint y: 159, endPoint x: 391, endPoint y: 146, distance: 18.3
click at [403, 159] on div "how_to_reg Available" at bounding box center [480, 140] width 326 height 40
click at [391, 146] on span "Available" at bounding box center [381, 140] width 47 height 19
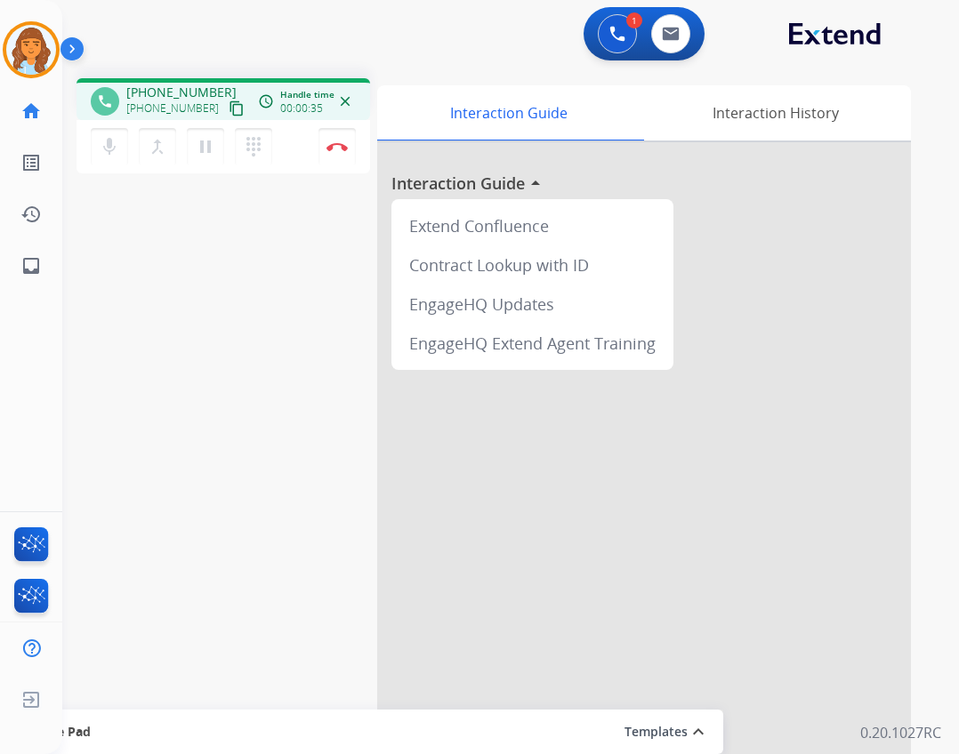
click at [226, 109] on button "content_copy" at bounding box center [236, 108] width 21 height 21
click at [342, 145] on img at bounding box center [337, 146] width 21 height 9
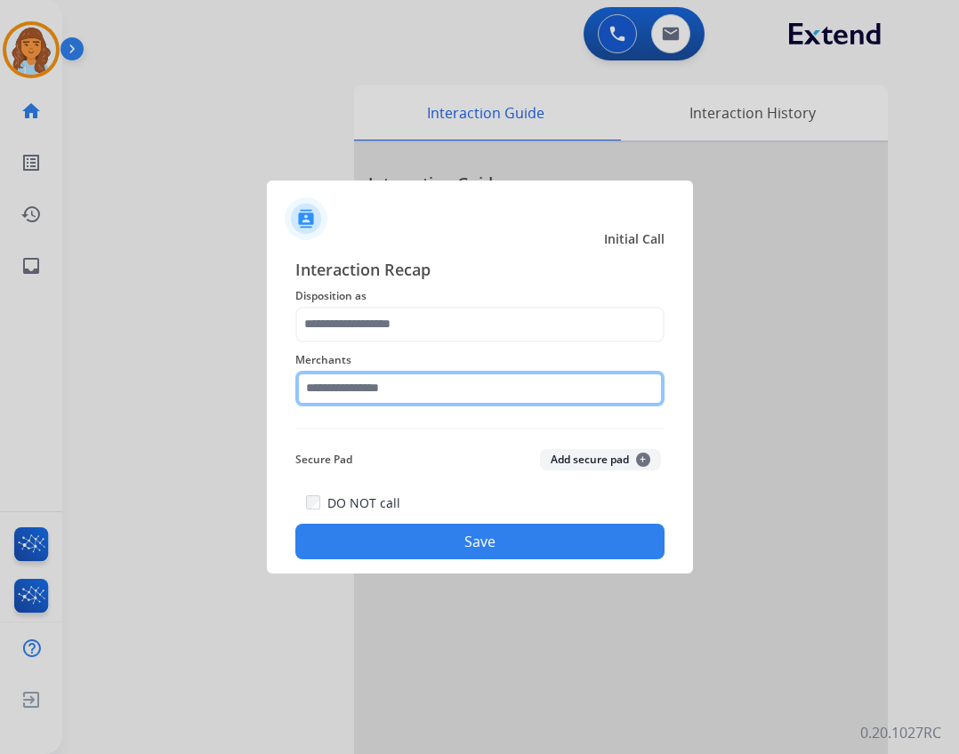
click at [396, 404] on input "text" at bounding box center [479, 389] width 369 height 36
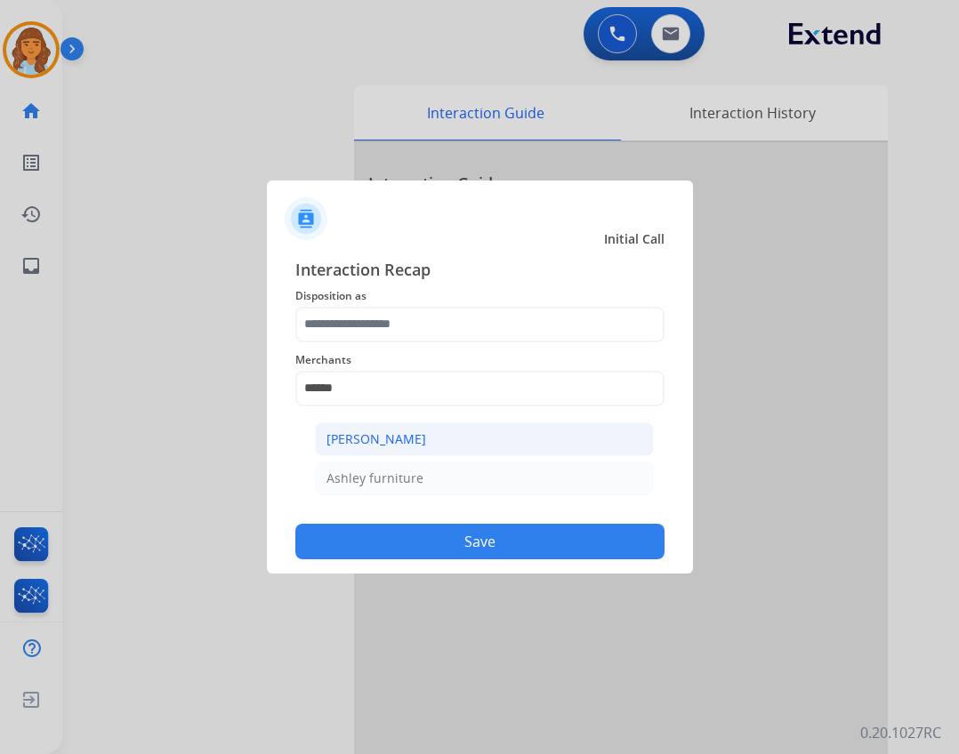
click at [523, 448] on li "[PERSON_NAME]" at bounding box center [484, 440] width 339 height 34
type input "**********"
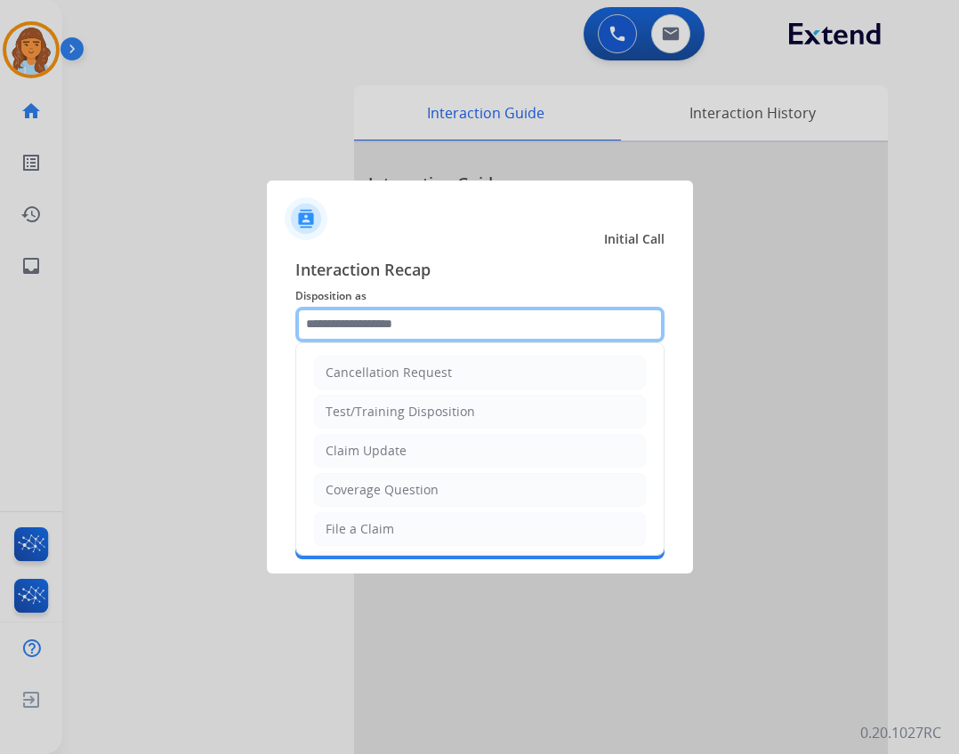
click at [473, 316] on input "text" at bounding box center [479, 325] width 369 height 36
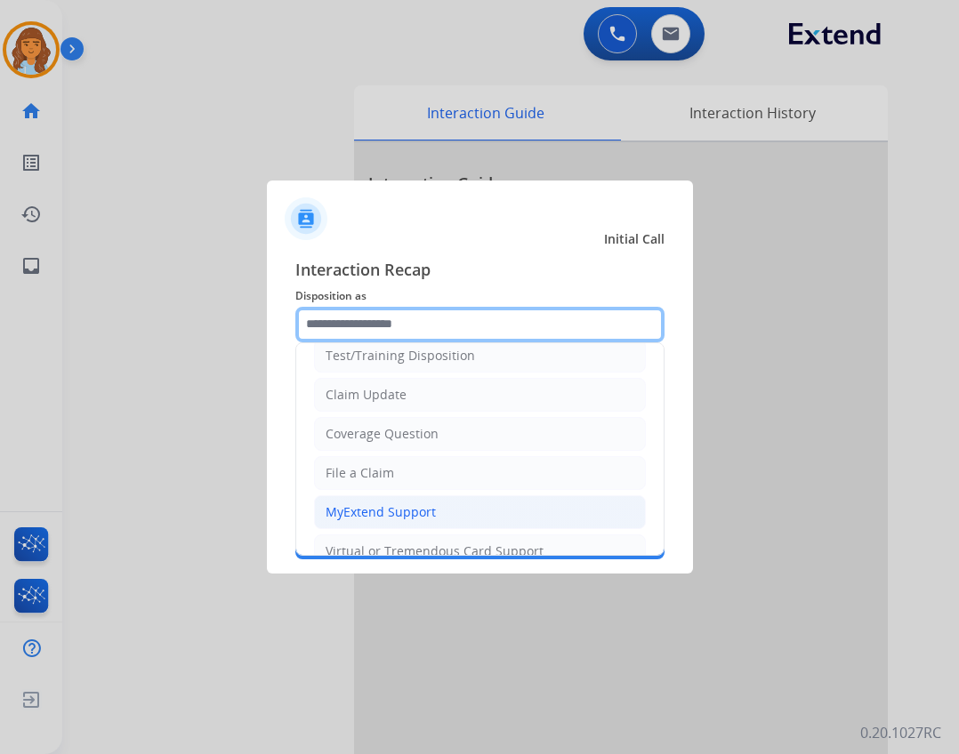
scroll to position [267, 0]
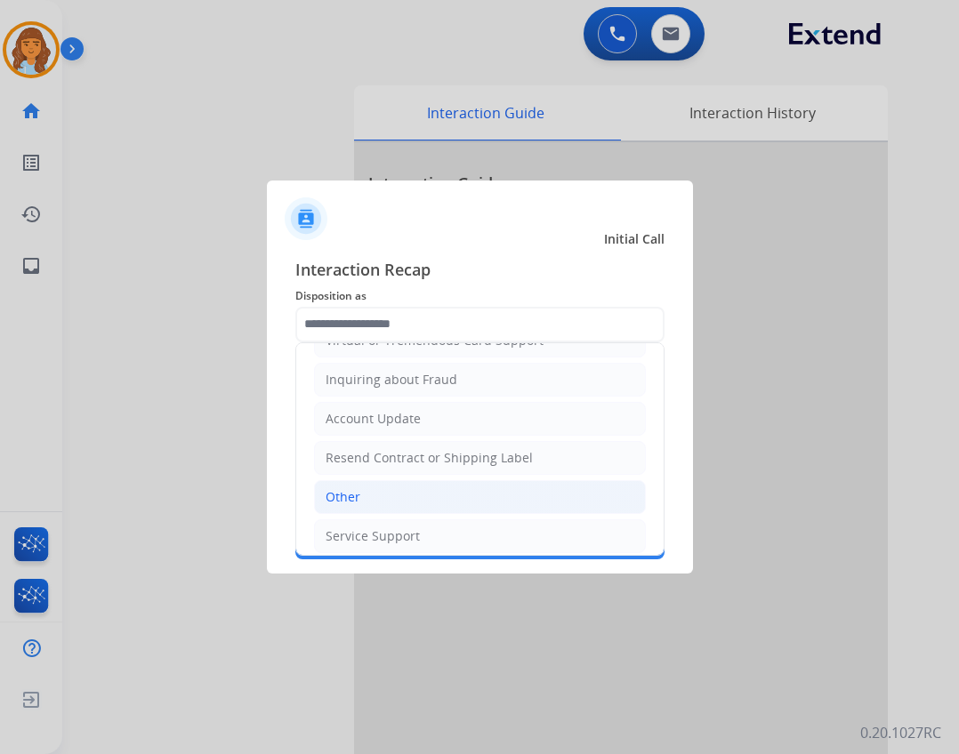
click at [446, 492] on li "Other" at bounding box center [480, 497] width 332 height 34
type input "*****"
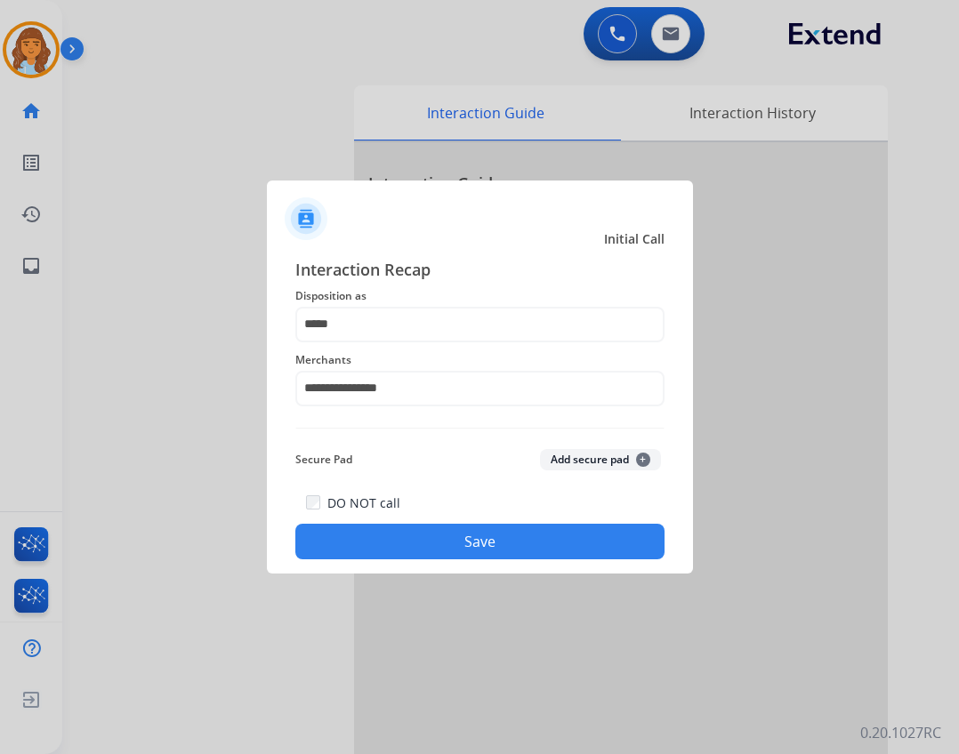
click at [468, 561] on div "**********" at bounding box center [480, 409] width 426 height 332
click at [470, 561] on div "**********" at bounding box center [480, 409] width 426 height 332
click at [453, 546] on button "Save" at bounding box center [479, 542] width 369 height 36
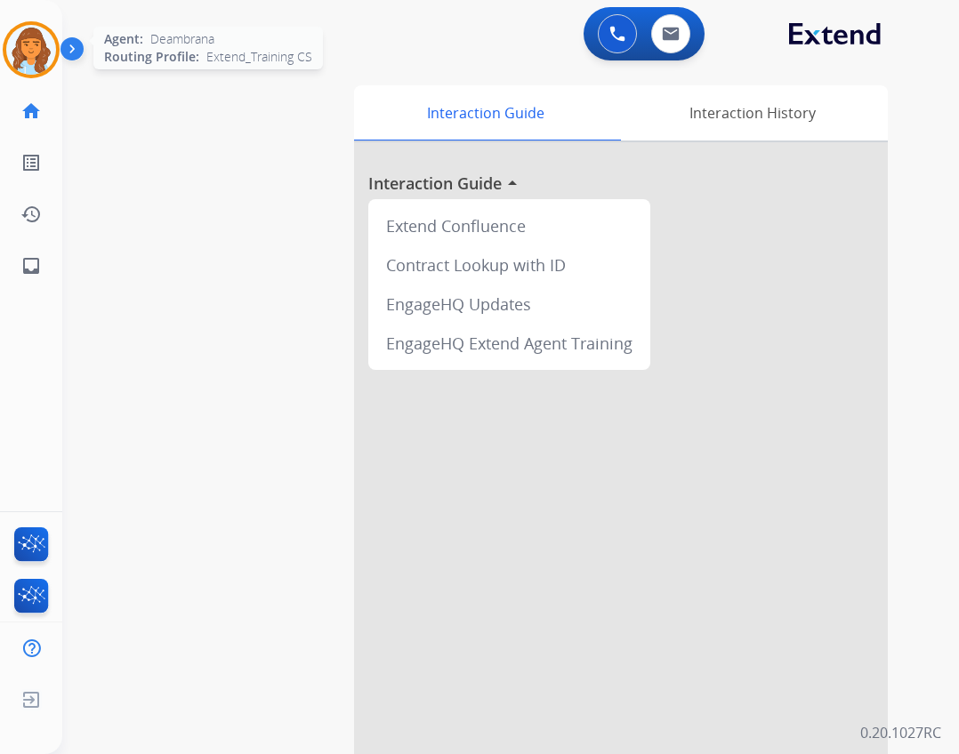
click at [46, 40] on img at bounding box center [31, 50] width 50 height 50
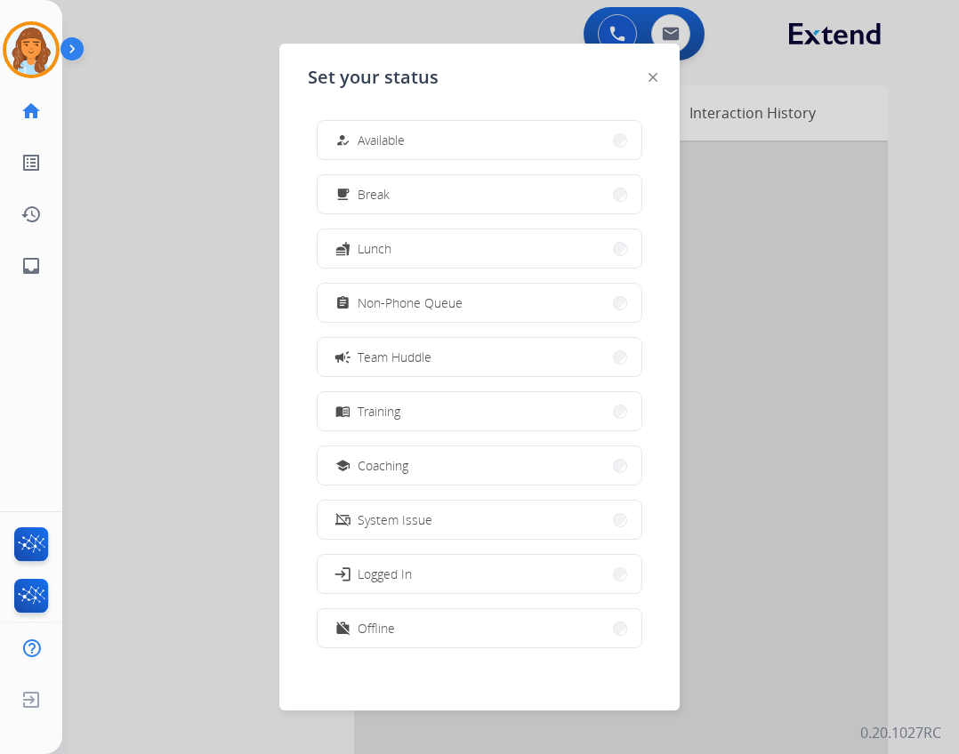
click at [504, 153] on button "how_to_reg Available" at bounding box center [480, 140] width 324 height 38
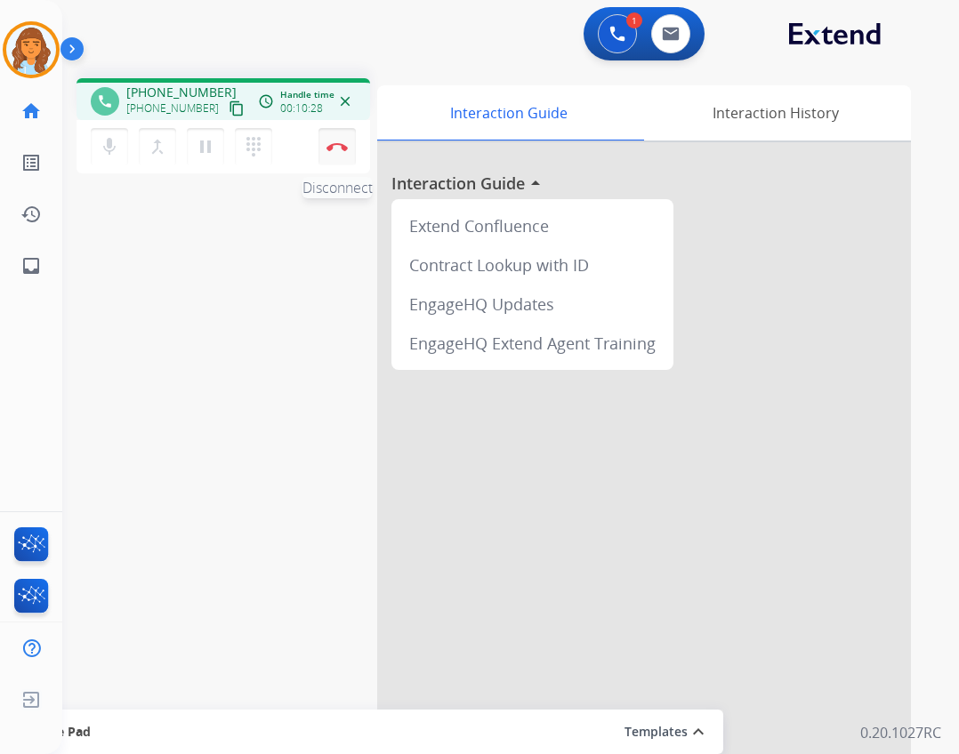
click at [330, 137] on button "Disconnect" at bounding box center [337, 146] width 37 height 37
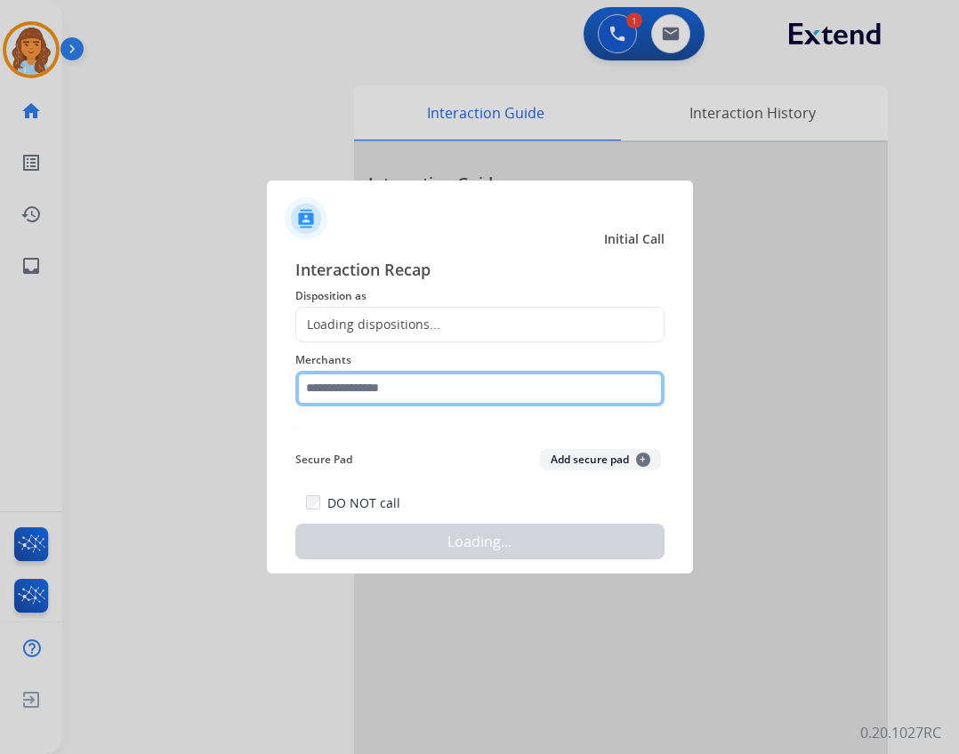
drag, startPoint x: 532, startPoint y: 382, endPoint x: 561, endPoint y: 354, distance: 39.6
click at [531, 381] on input "text" at bounding box center [479, 389] width 369 height 36
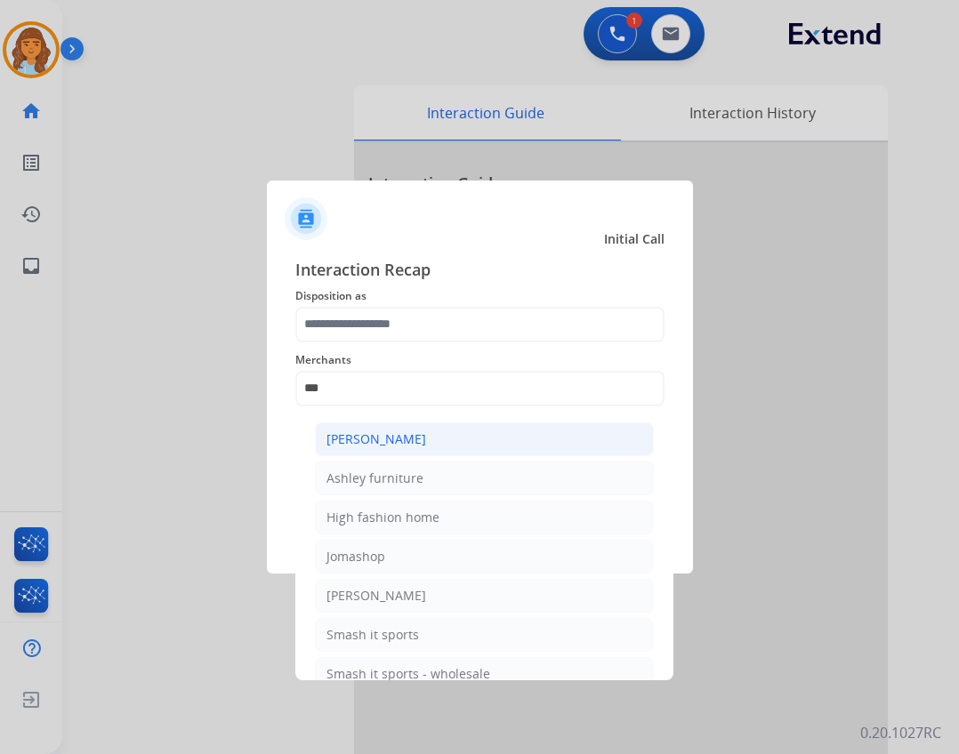
click at [477, 448] on li "[PERSON_NAME]" at bounding box center [484, 440] width 339 height 34
type input "**********"
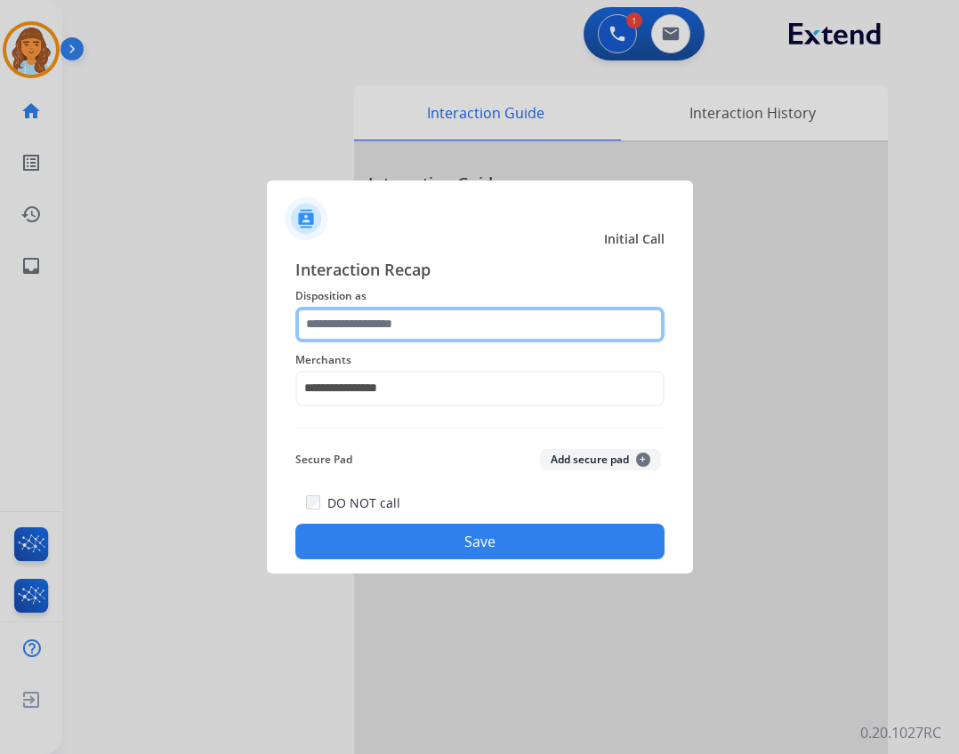
click at [439, 331] on input "text" at bounding box center [479, 325] width 369 height 36
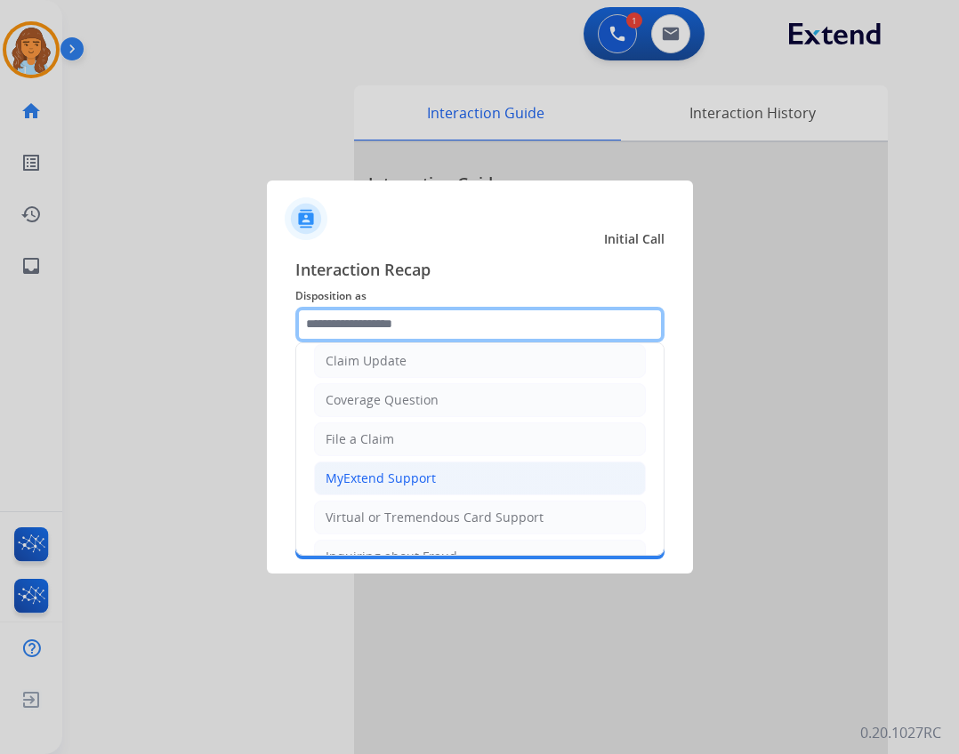
scroll to position [89, 0]
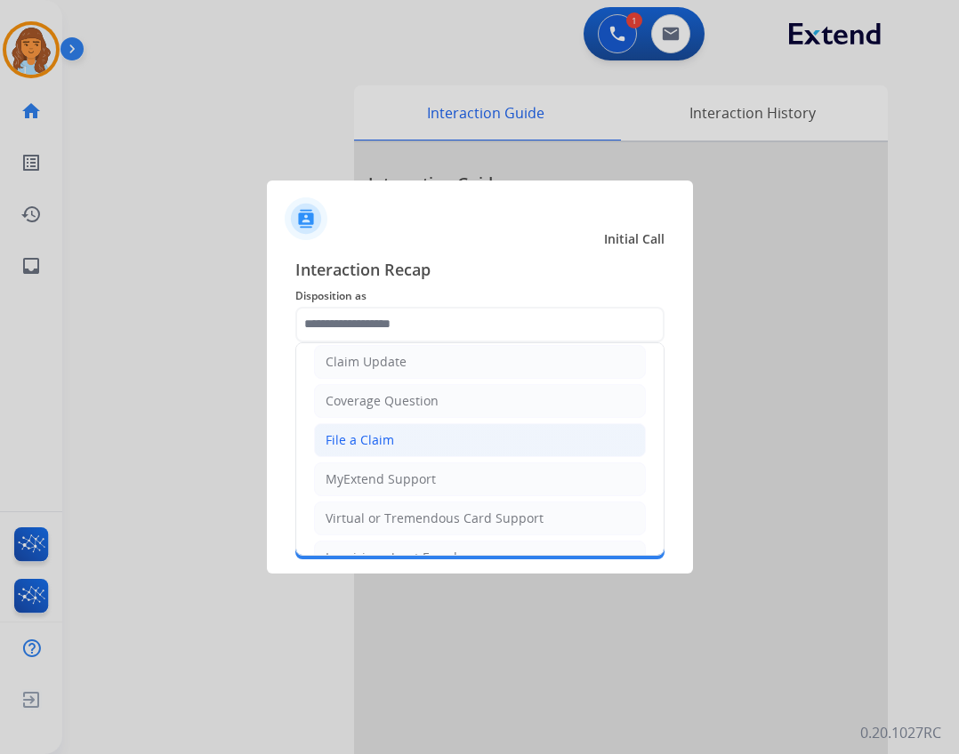
click at [446, 436] on li "File a Claim" at bounding box center [480, 440] width 332 height 34
type input "**********"
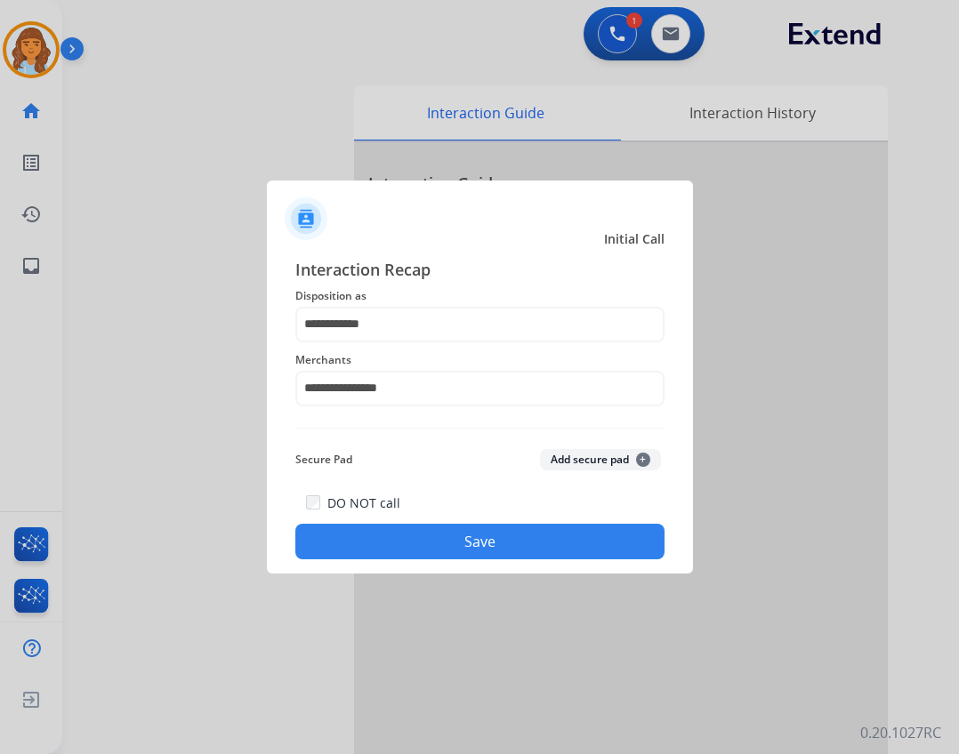
click at [499, 530] on button "Save" at bounding box center [479, 542] width 369 height 36
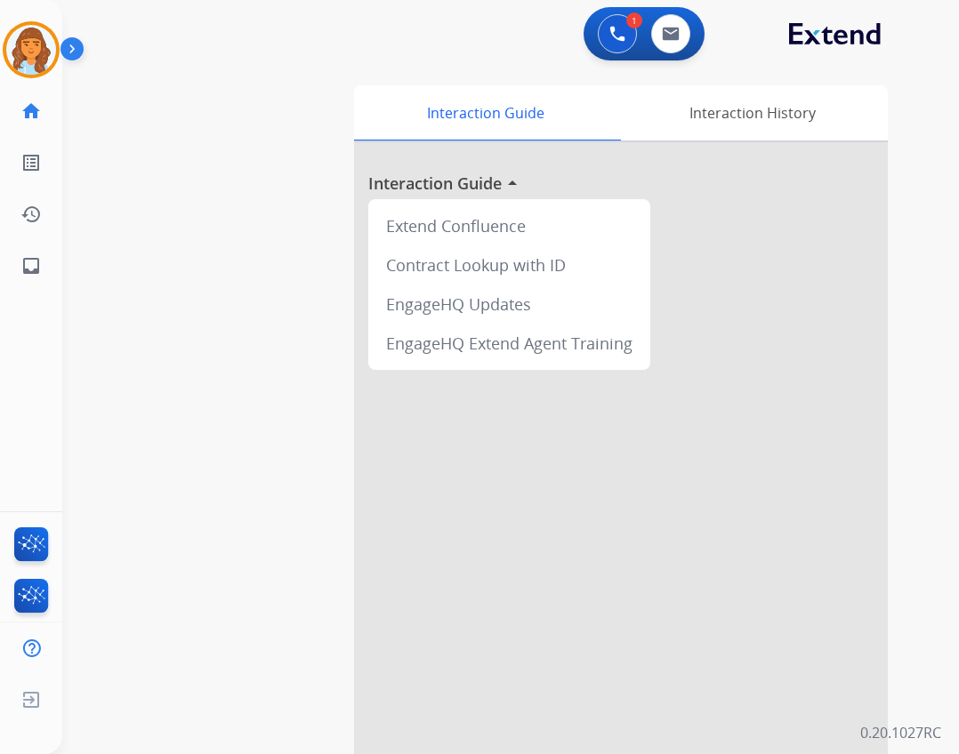
click at [63, 58] on img at bounding box center [75, 53] width 30 height 34
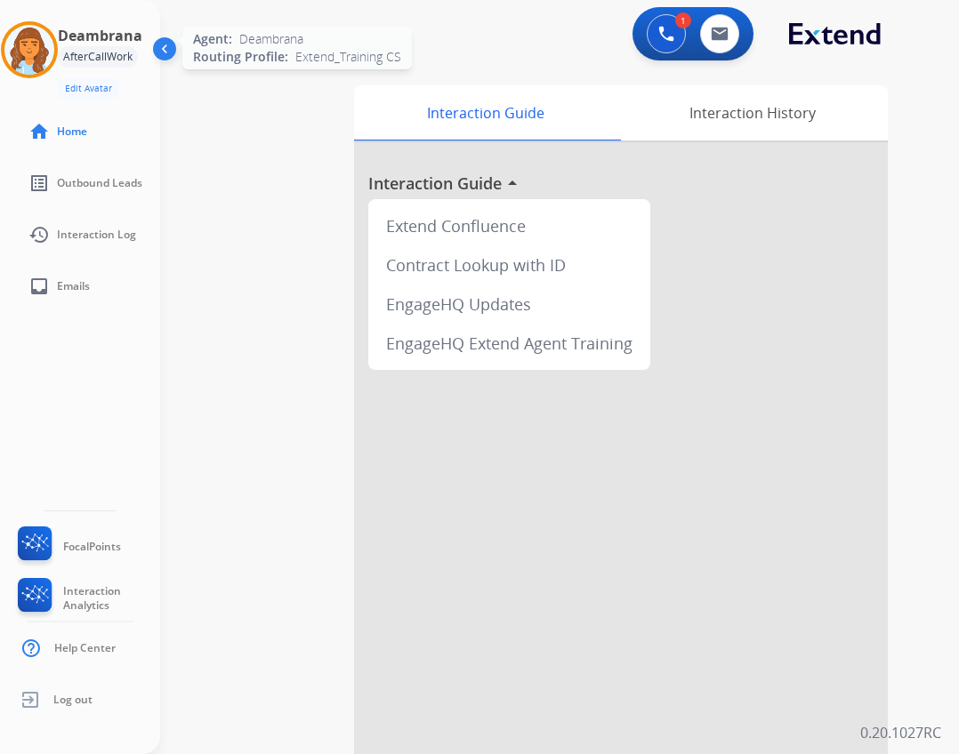
click at [54, 49] on img at bounding box center [29, 50] width 50 height 50
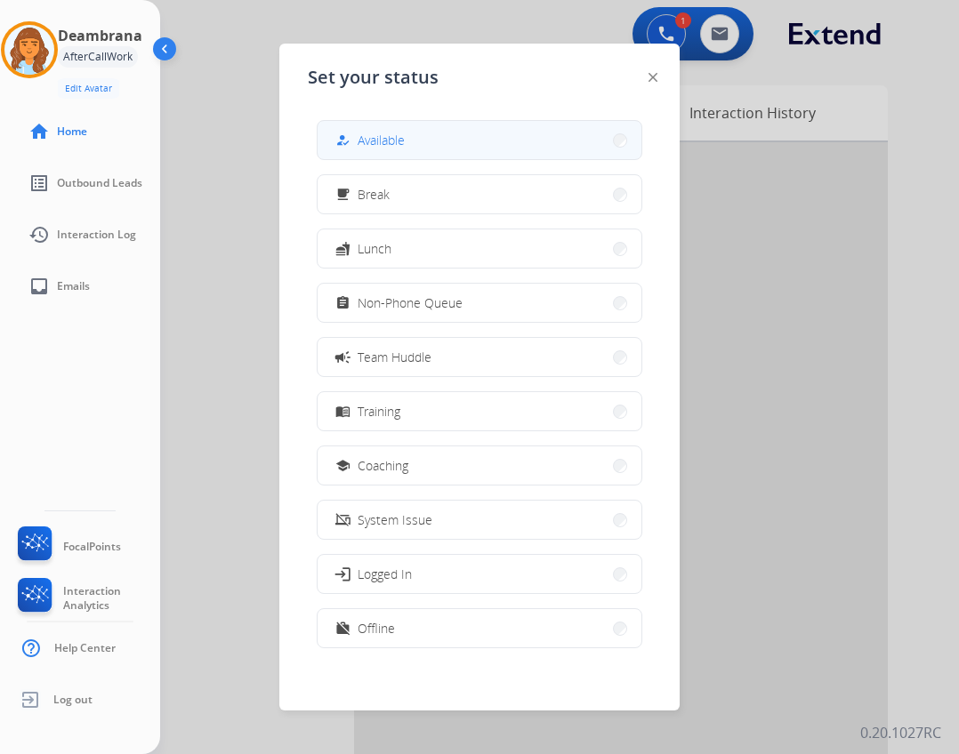
click at [385, 142] on span "Available" at bounding box center [381, 140] width 47 height 19
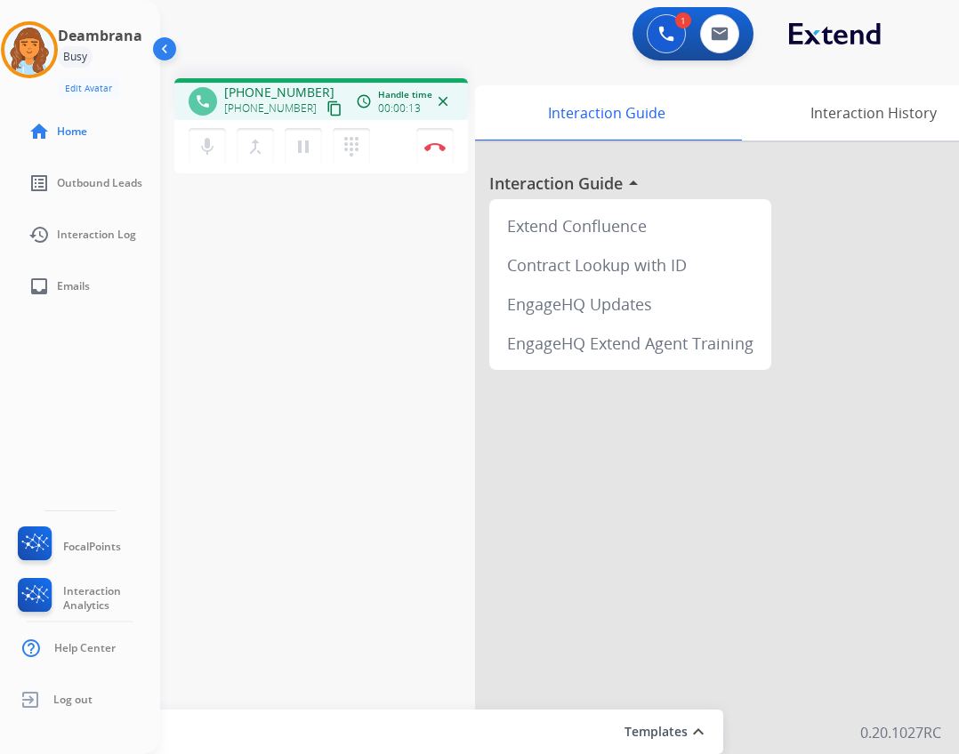
click at [221, 295] on div "phone [PHONE_NUMBER] [PHONE_NUMBER] content_copy access_time Call metrics Queue…" at bounding box center [538, 435] width 756 height 742
click at [222, 300] on div "phone [PHONE_NUMBER] [PHONE_NUMBER] content_copy access_time Call metrics Queue…" at bounding box center [538, 435] width 756 height 742
click at [149, 47] on img at bounding box center [166, 53] width 34 height 34
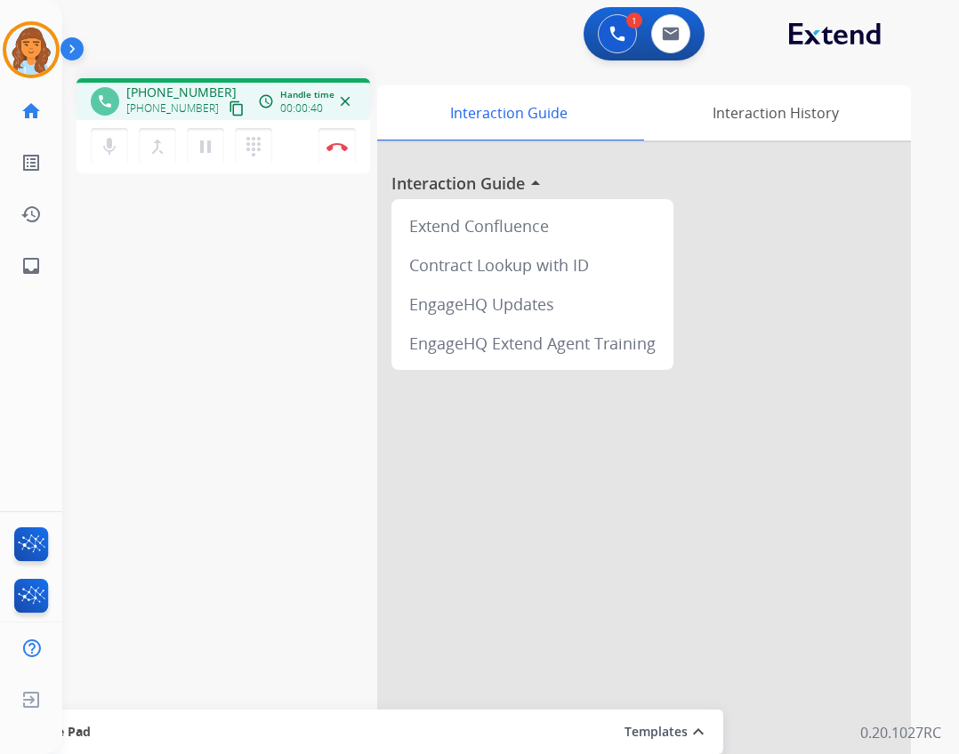
drag, startPoint x: 221, startPoint y: 107, endPoint x: 213, endPoint y: 118, distance: 14.1
click at [229, 107] on mat-icon "content_copy" at bounding box center [237, 109] width 16 height 16
click at [44, 252] on link "inbox Emails" at bounding box center [31, 266] width 50 height 50
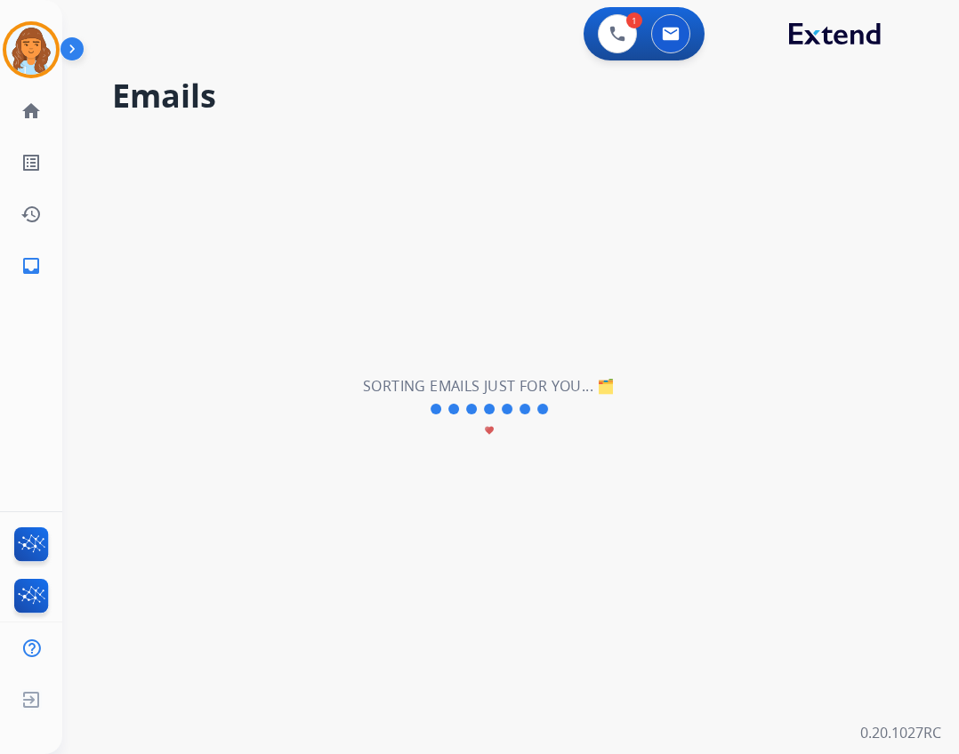
drag, startPoint x: 512, startPoint y: 428, endPoint x: 432, endPoint y: 525, distance: 125.8
click at [491, 457] on div "**********" at bounding box center [489, 409] width 854 height 690
drag, startPoint x: 506, startPoint y: 423, endPoint x: 399, endPoint y: 526, distance: 147.9
click at [506, 423] on div "Sorting emails just for you... 🗂️ favorite" at bounding box center [489, 409] width 253 height 68
click at [32, 111] on mat-icon "home" at bounding box center [30, 111] width 21 height 21
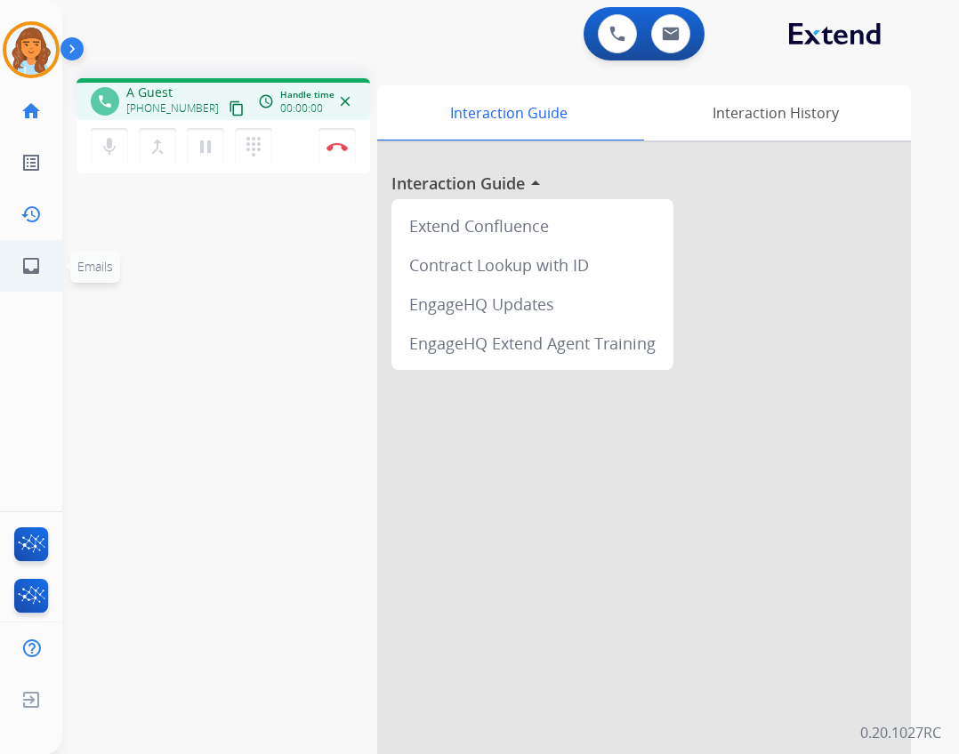
click at [31, 259] on mat-icon "inbox" at bounding box center [30, 265] width 21 height 21
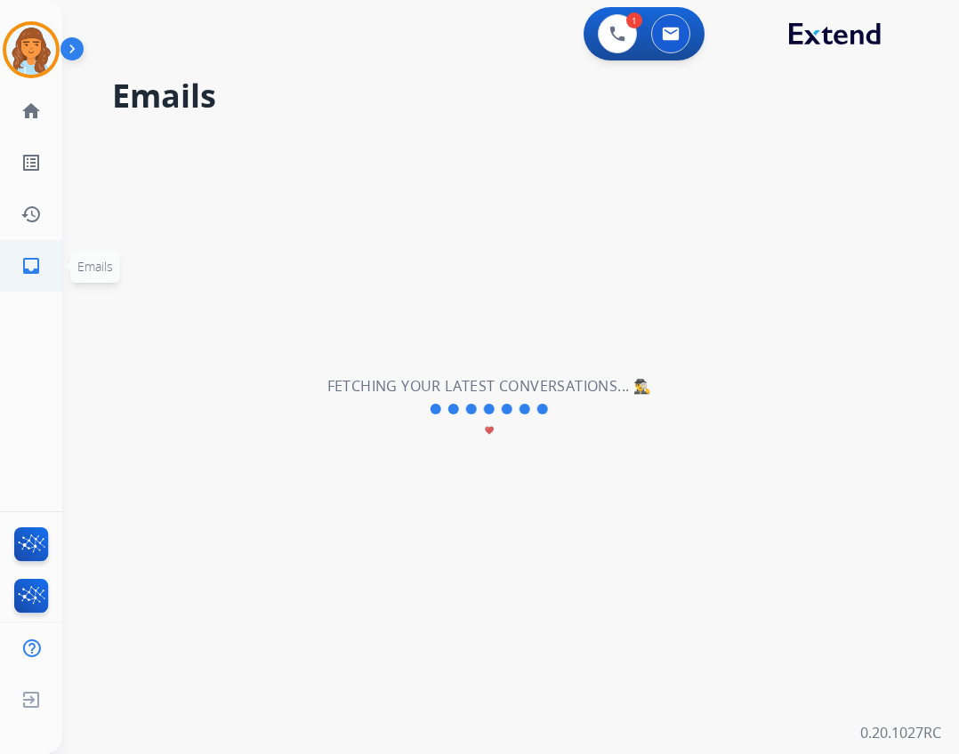
drag, startPoint x: 33, startPoint y: 259, endPoint x: 42, endPoint y: 269, distance: 13.2
click at [36, 261] on mat-icon "inbox" at bounding box center [30, 265] width 21 height 21
click at [48, 251] on link "inbox Emails" at bounding box center [31, 266] width 50 height 50
click at [28, 258] on mat-icon "inbox" at bounding box center [30, 265] width 21 height 21
click at [34, 119] on mat-icon "home" at bounding box center [30, 111] width 21 height 21
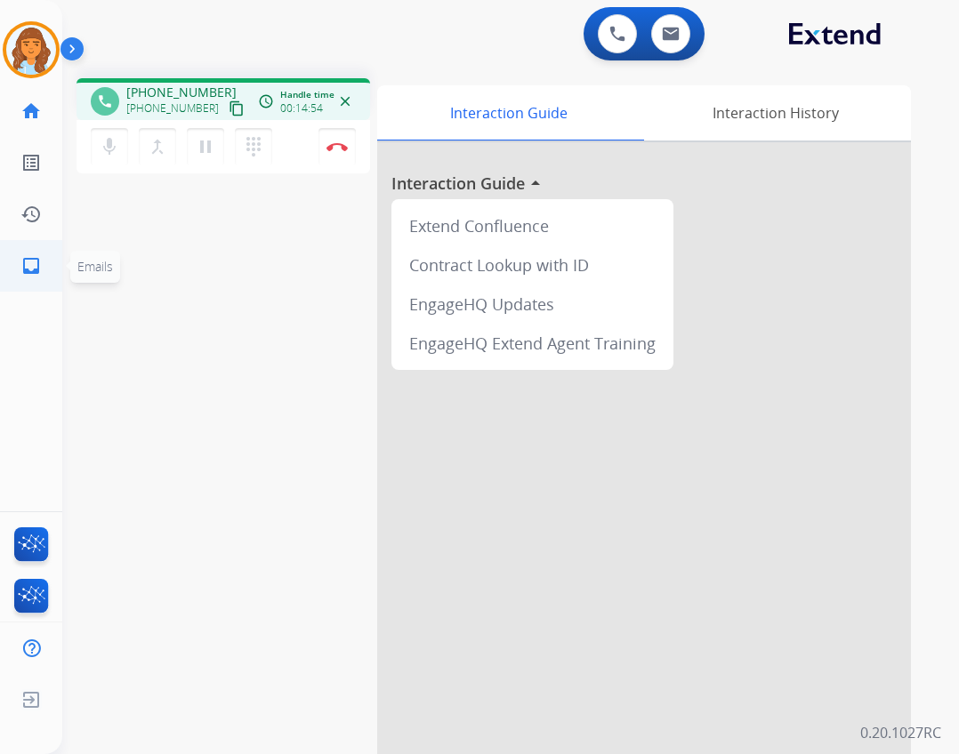
click at [32, 277] on link "inbox Emails" at bounding box center [31, 266] width 50 height 50
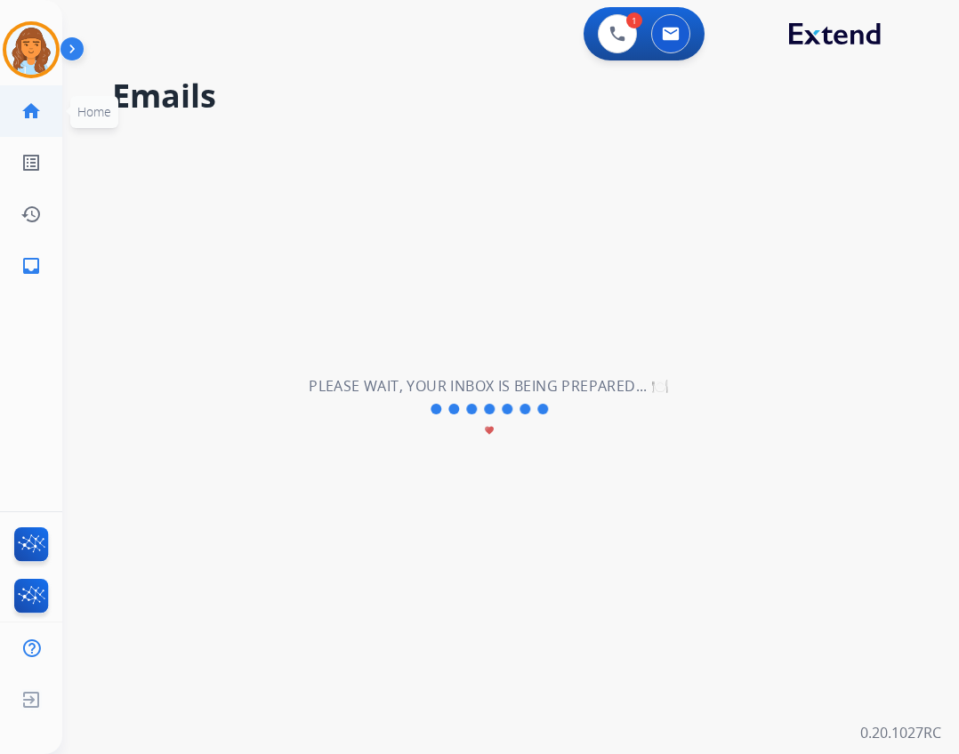
click at [46, 110] on link "home Home" at bounding box center [31, 111] width 50 height 50
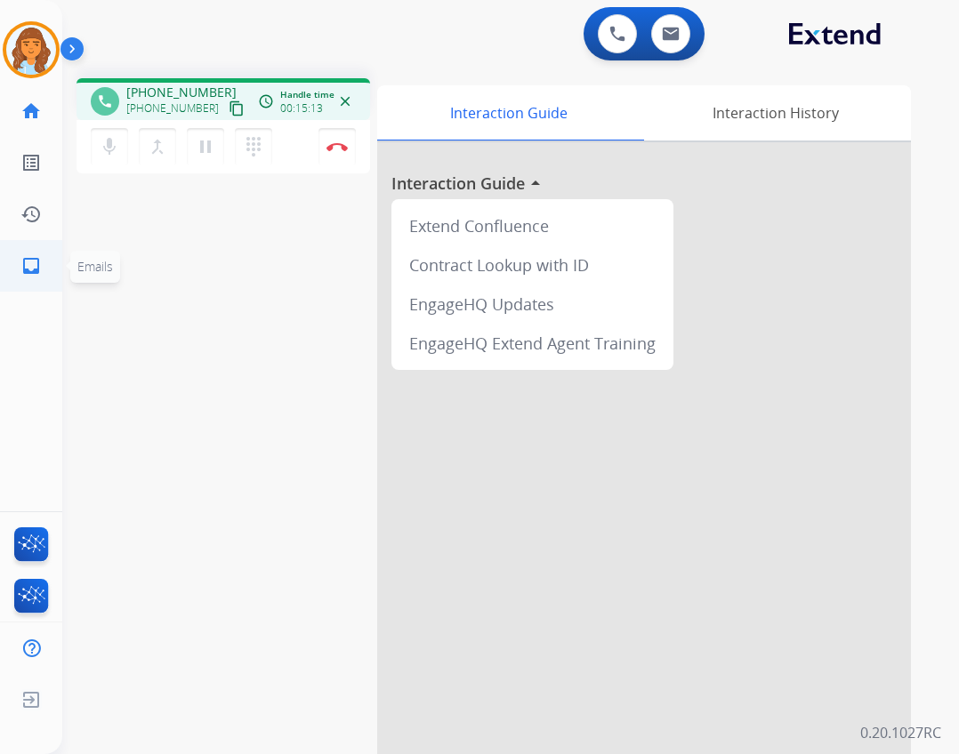
click at [26, 249] on link "inbox Emails" at bounding box center [31, 266] width 50 height 50
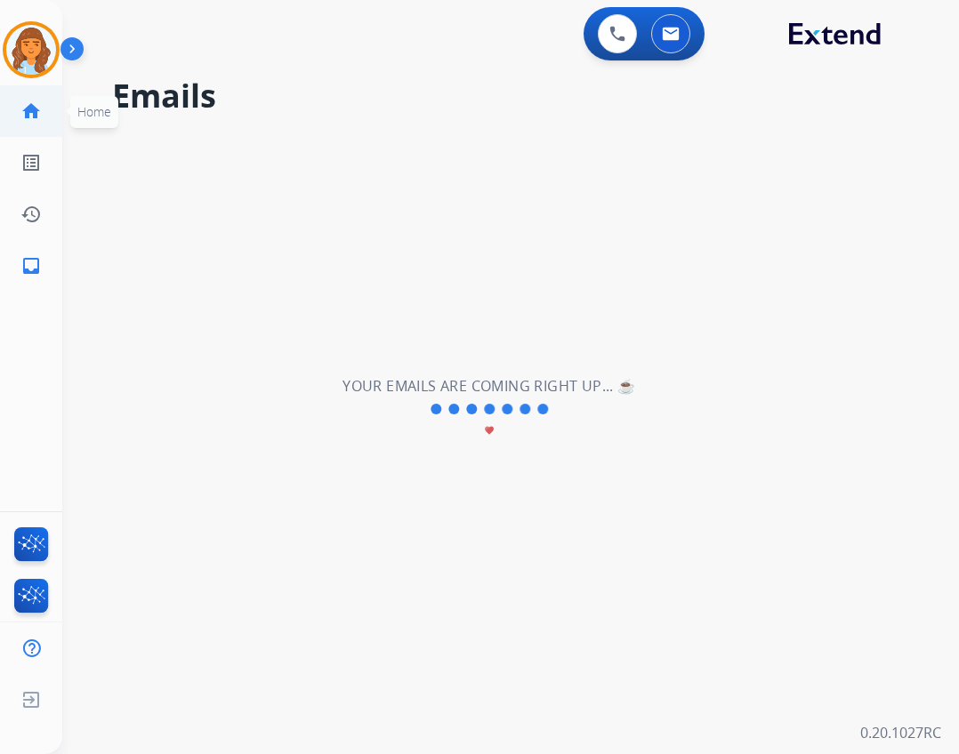
click at [37, 127] on link "home Home" at bounding box center [31, 111] width 50 height 50
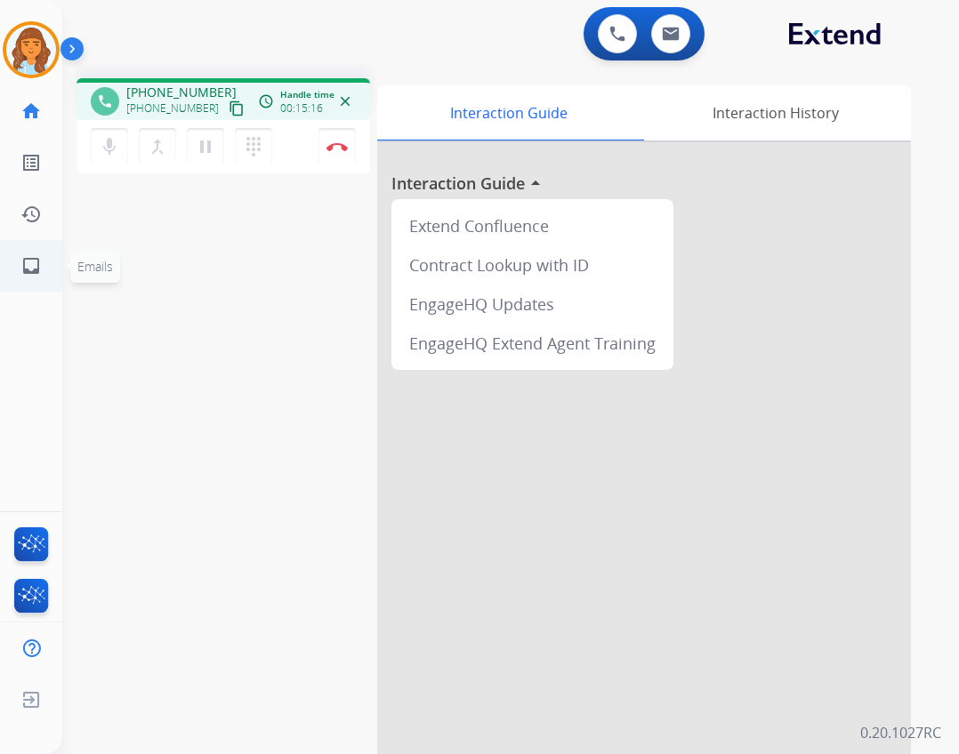
drag, startPoint x: 32, startPoint y: 302, endPoint x: 37, endPoint y: 260, distance: 42.2
click at [32, 299] on div "Deambrana Busy Edit Avatar Agent: Deambrana Routing Profile: Extend_Training CS…" at bounding box center [31, 377] width 62 height 754
click at [38, 261] on mat-icon "inbox" at bounding box center [30, 265] width 21 height 21
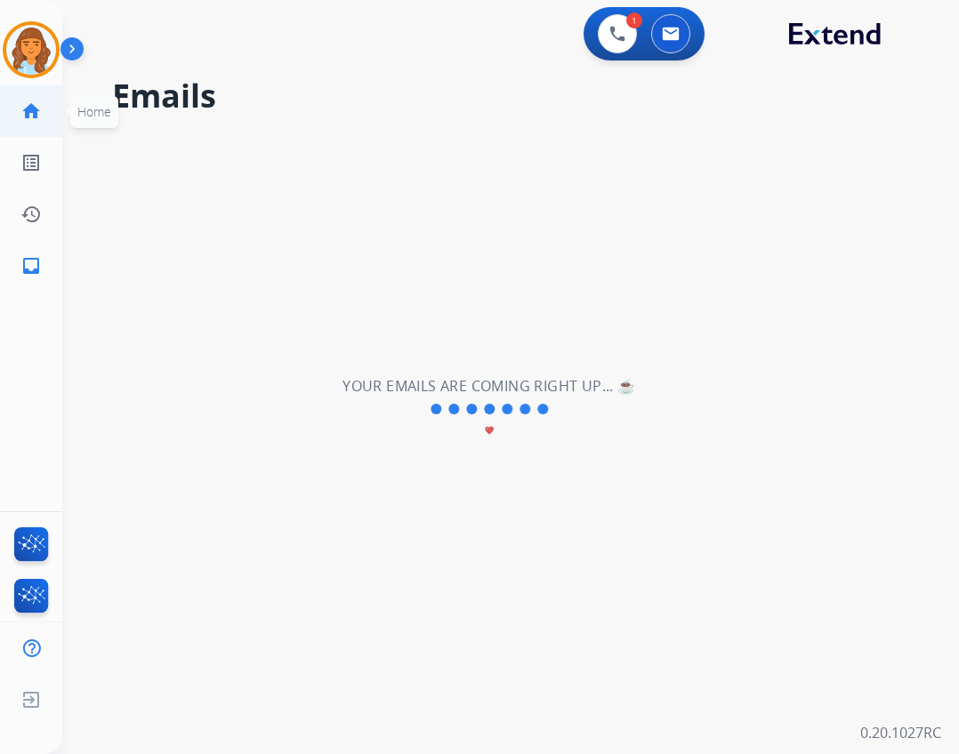
click at [43, 114] on link "home Home" at bounding box center [31, 111] width 50 height 50
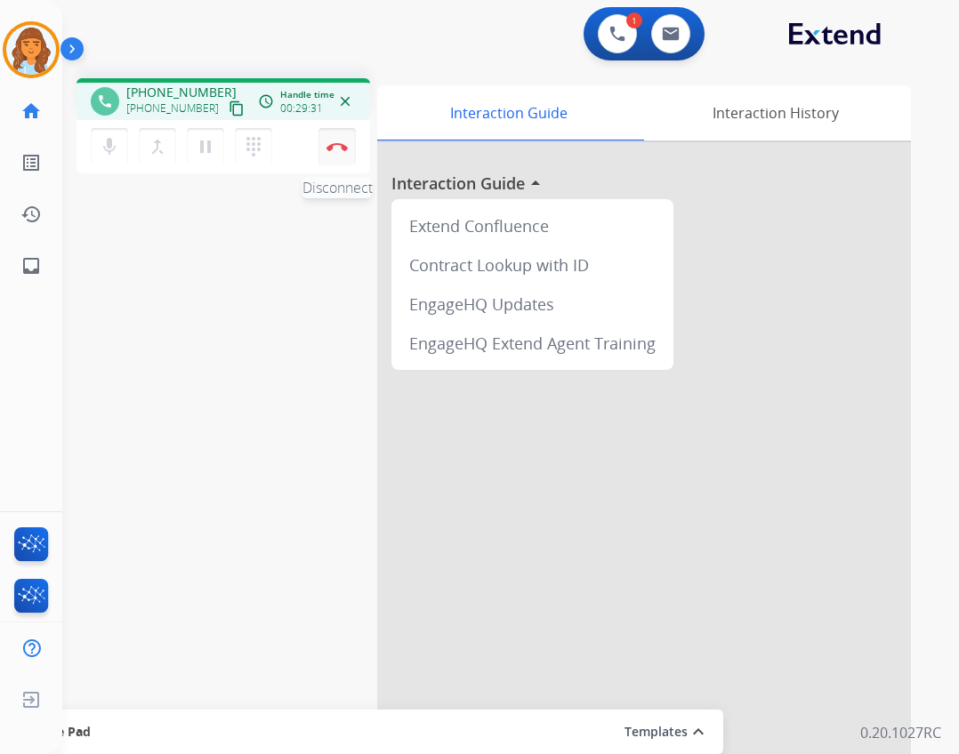
click at [349, 157] on button "Disconnect" at bounding box center [337, 146] width 37 height 37
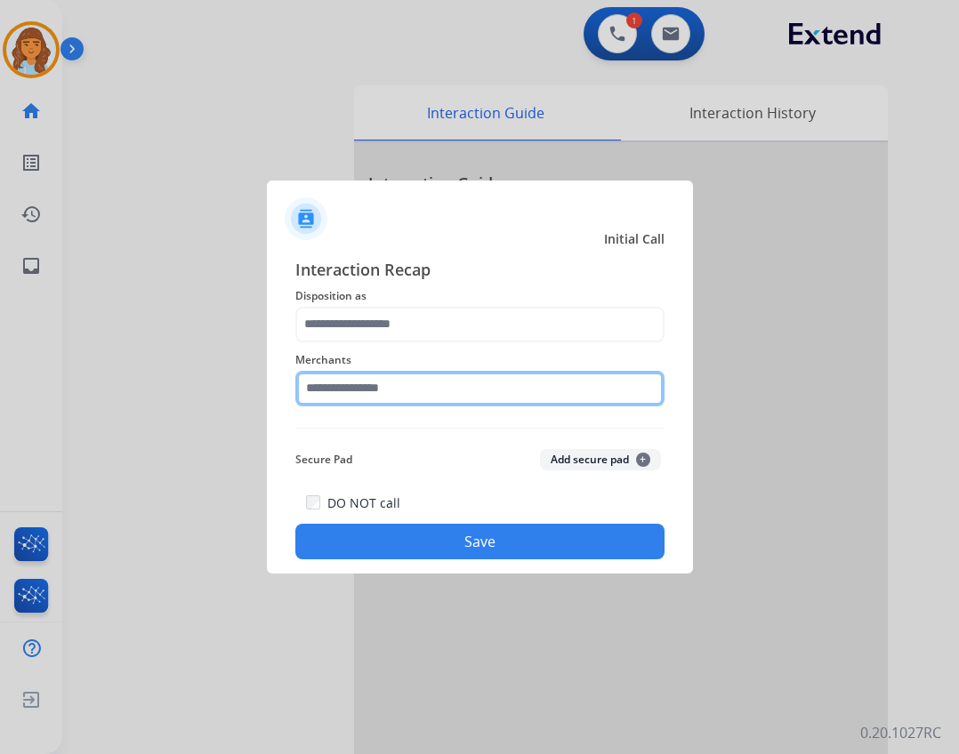
click at [441, 375] on input "text" at bounding box center [479, 389] width 369 height 36
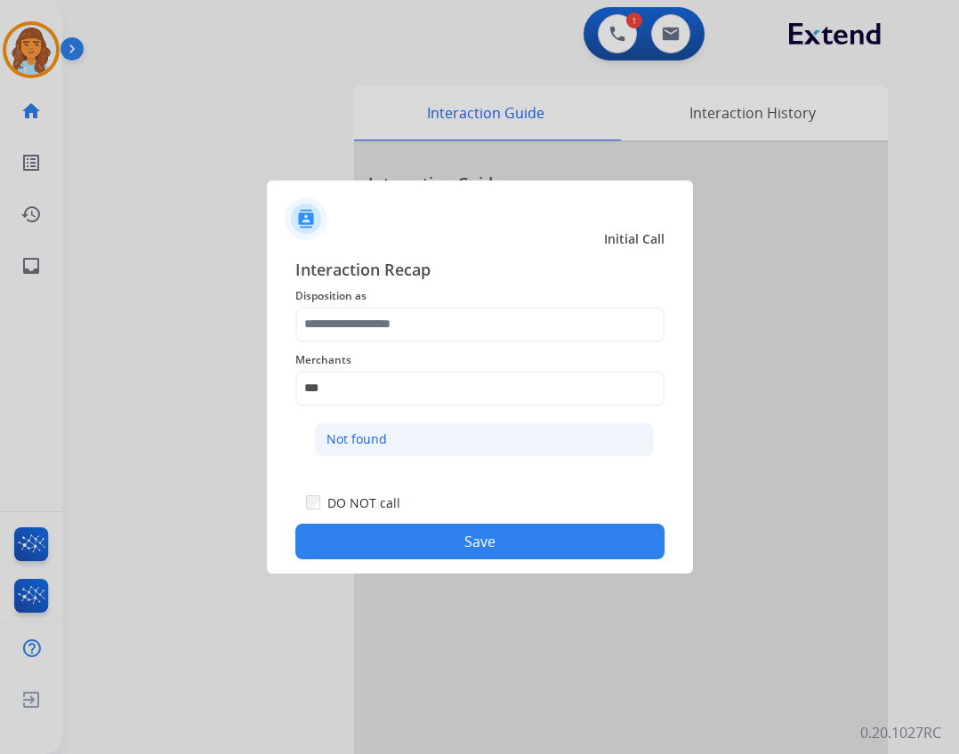
click at [465, 431] on li "Not found" at bounding box center [484, 440] width 339 height 34
type input "*********"
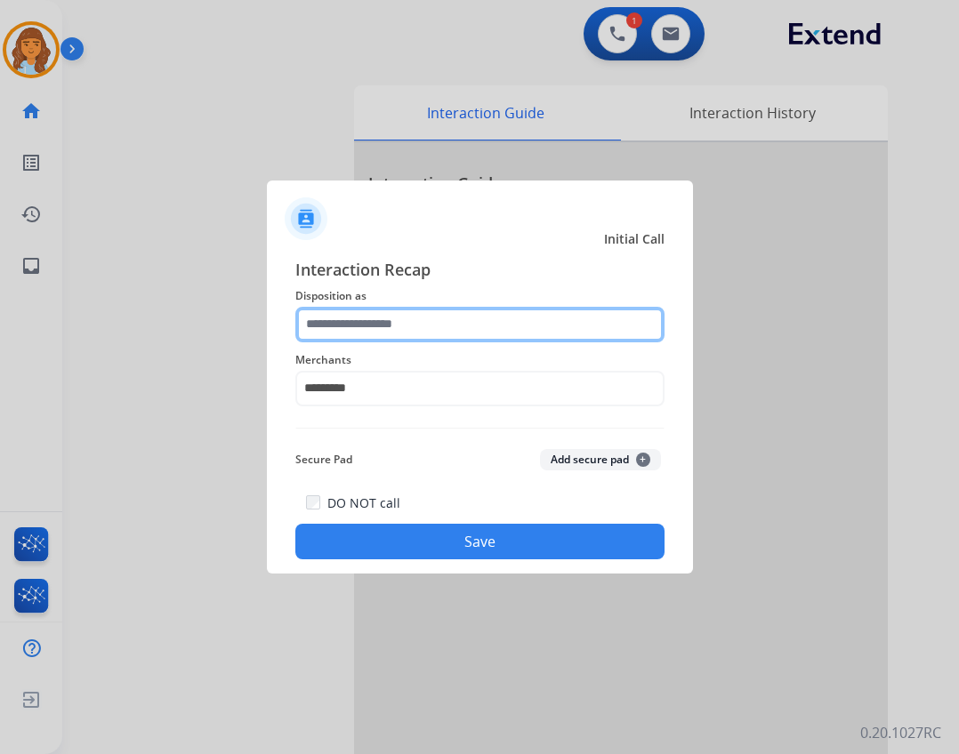
click at [467, 327] on input "text" at bounding box center [479, 325] width 369 height 36
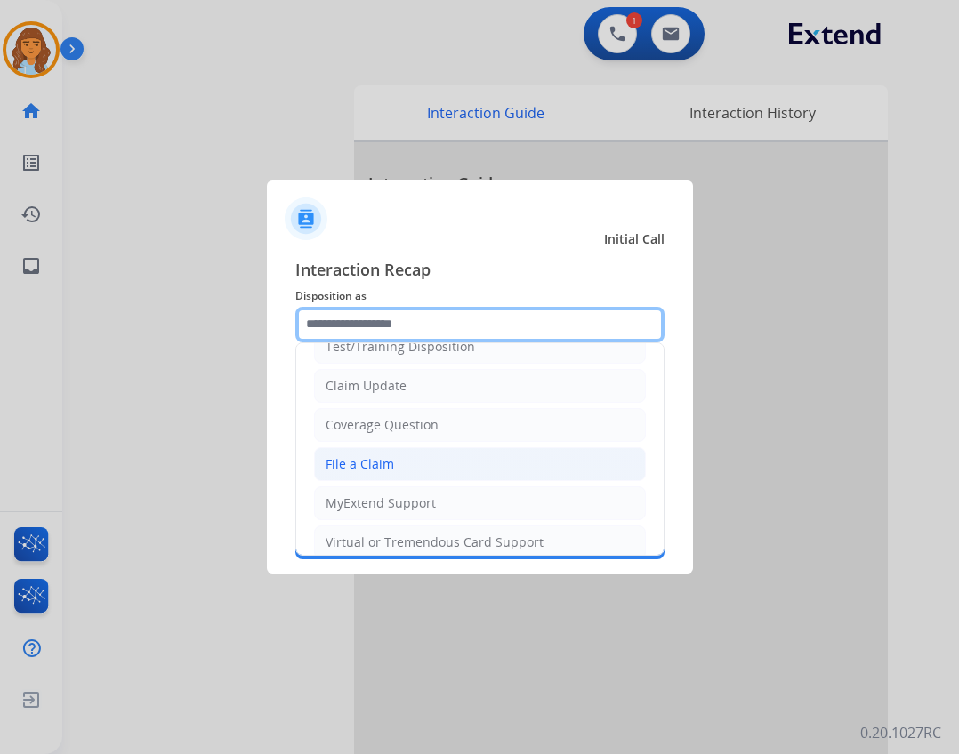
scroll to position [278, 0]
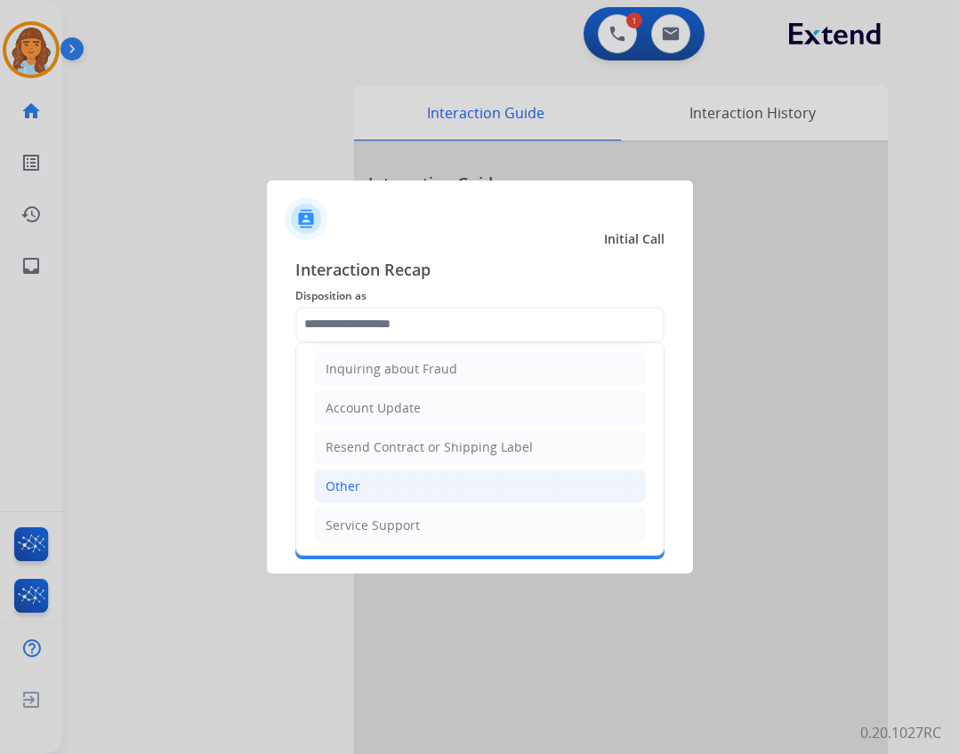
click at [441, 491] on li "Other" at bounding box center [480, 487] width 332 height 34
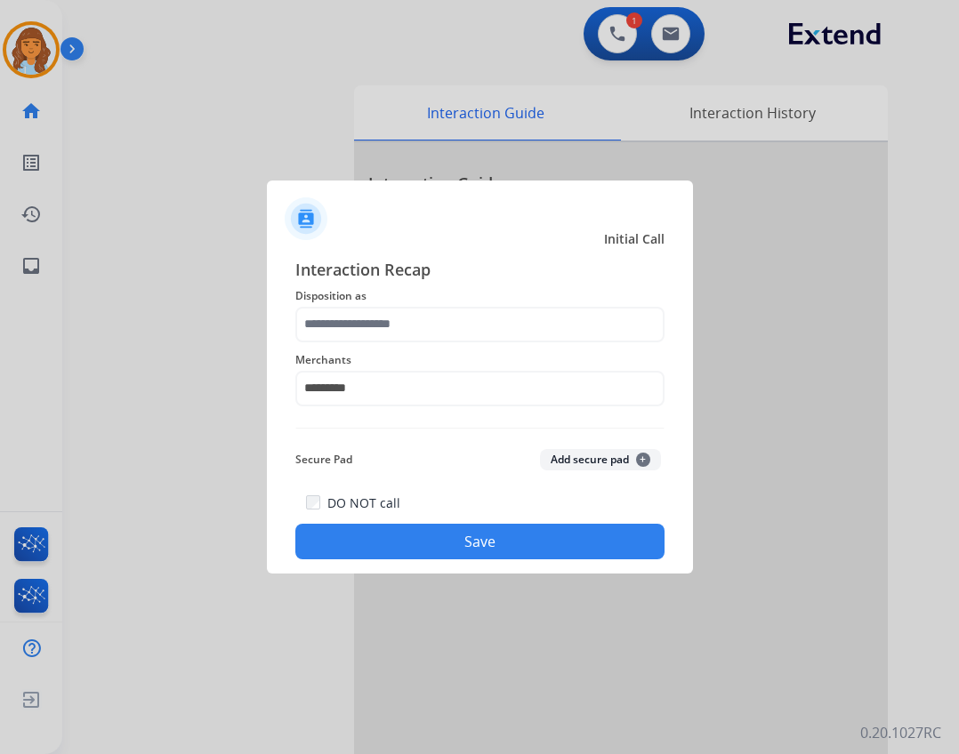
type input "*****"
click at [467, 531] on button "Save" at bounding box center [479, 542] width 369 height 36
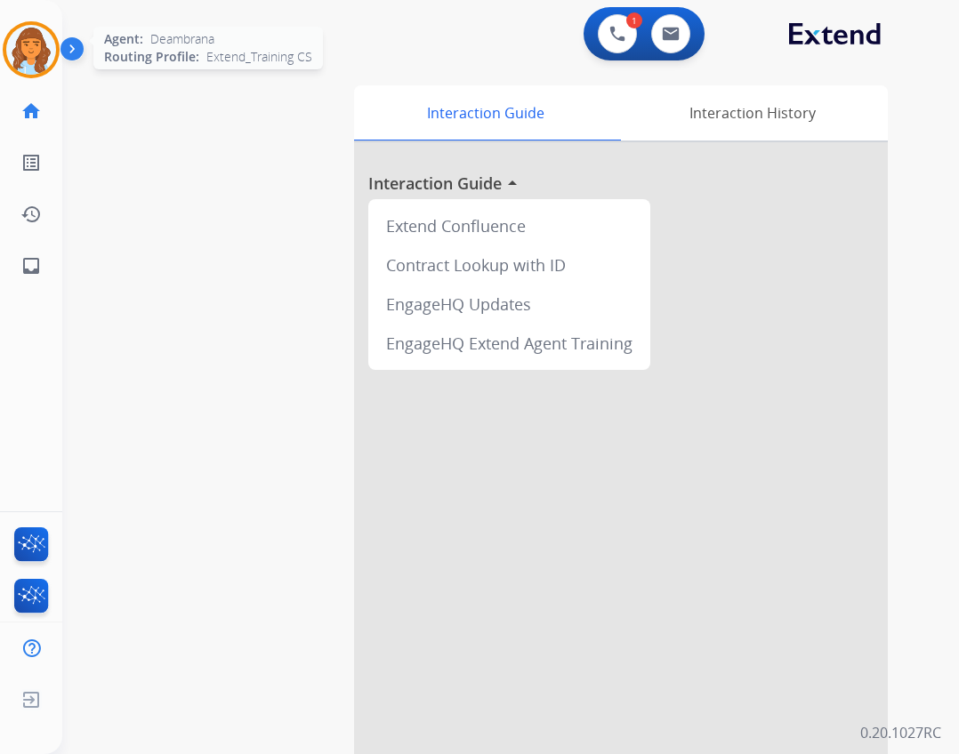
click at [18, 41] on img at bounding box center [31, 50] width 50 height 50
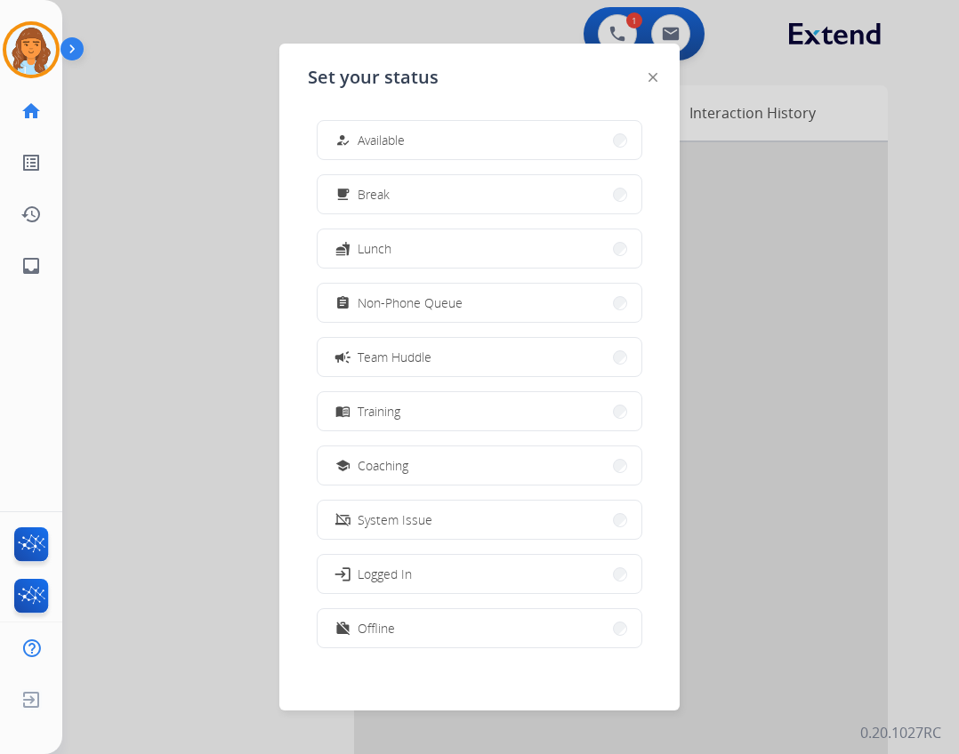
click at [451, 139] on button "how_to_reg Available" at bounding box center [480, 140] width 324 height 38
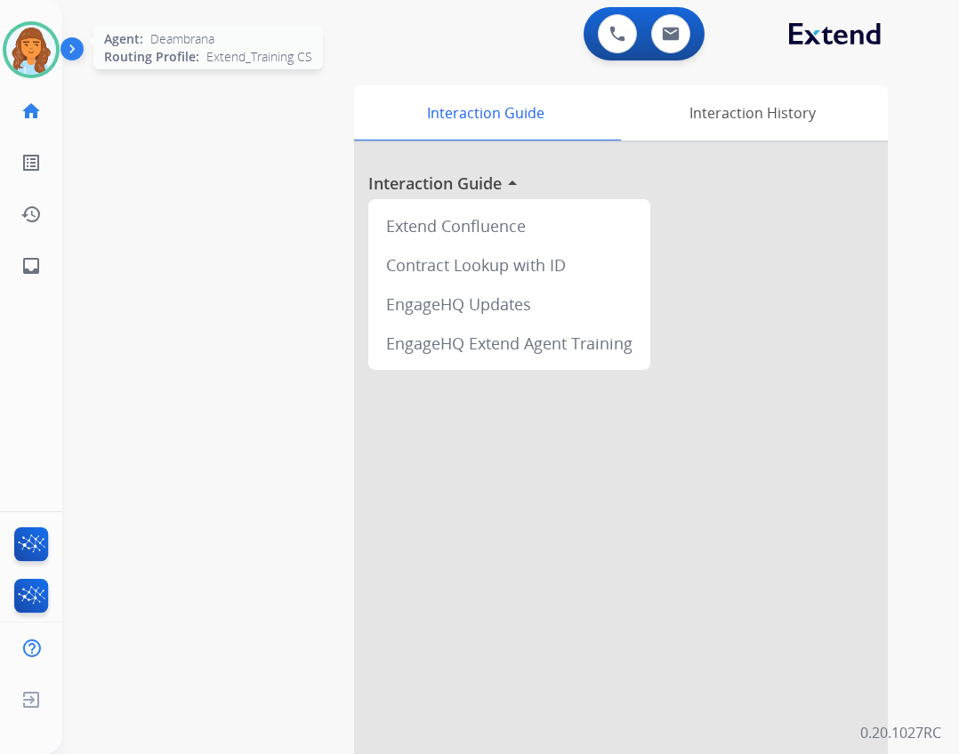
click at [36, 46] on img at bounding box center [31, 50] width 50 height 50
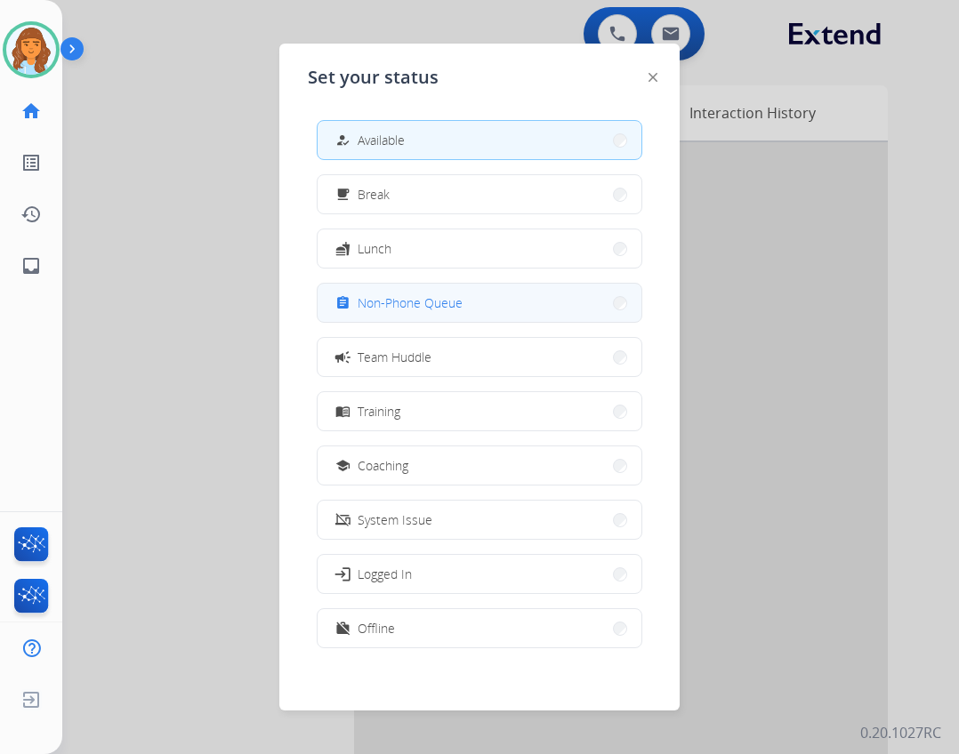
click at [372, 284] on div "assignment Non-Phone Queue" at bounding box center [480, 303] width 326 height 40
click at [494, 312] on button "assignment Non-Phone Queue" at bounding box center [480, 303] width 324 height 38
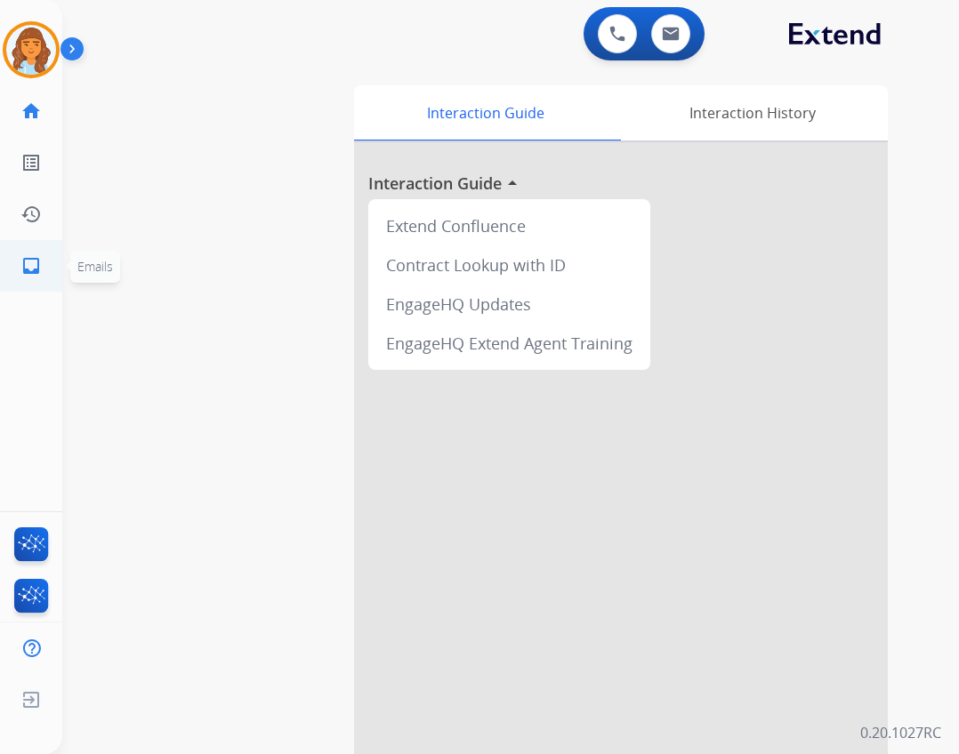
click at [54, 248] on link "inbox Emails" at bounding box center [31, 266] width 50 height 50
select select "**********"
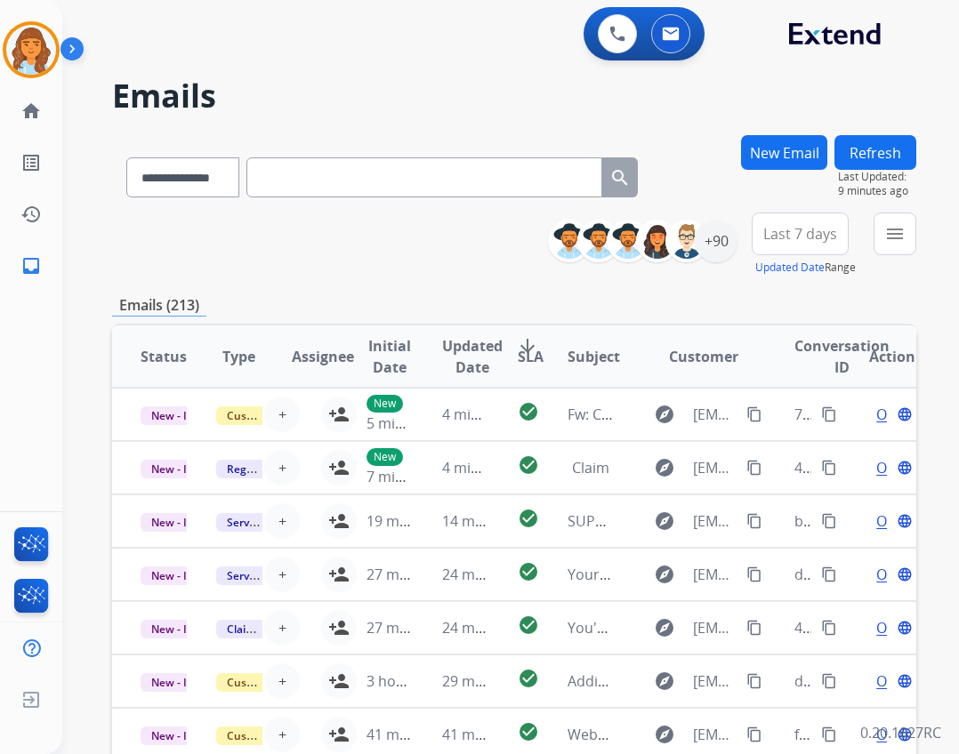
click at [505, 178] on input "text" at bounding box center [424, 177] width 356 height 40
drag, startPoint x: 346, startPoint y: 198, endPoint x: 346, endPoint y: 181, distance: 16.0
click at [346, 196] on div "**********" at bounding box center [382, 173] width 540 height 61
click at [346, 181] on input "text" at bounding box center [424, 177] width 356 height 40
paste input "**********"
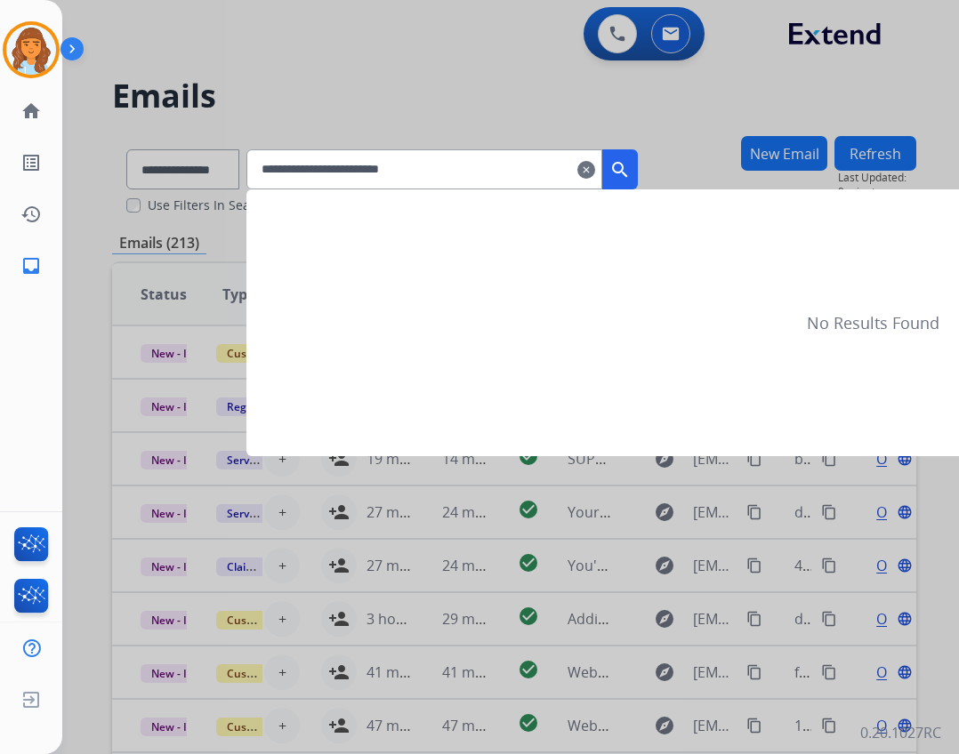
type input "**********"
click at [222, 159] on div at bounding box center [479, 377] width 959 height 754
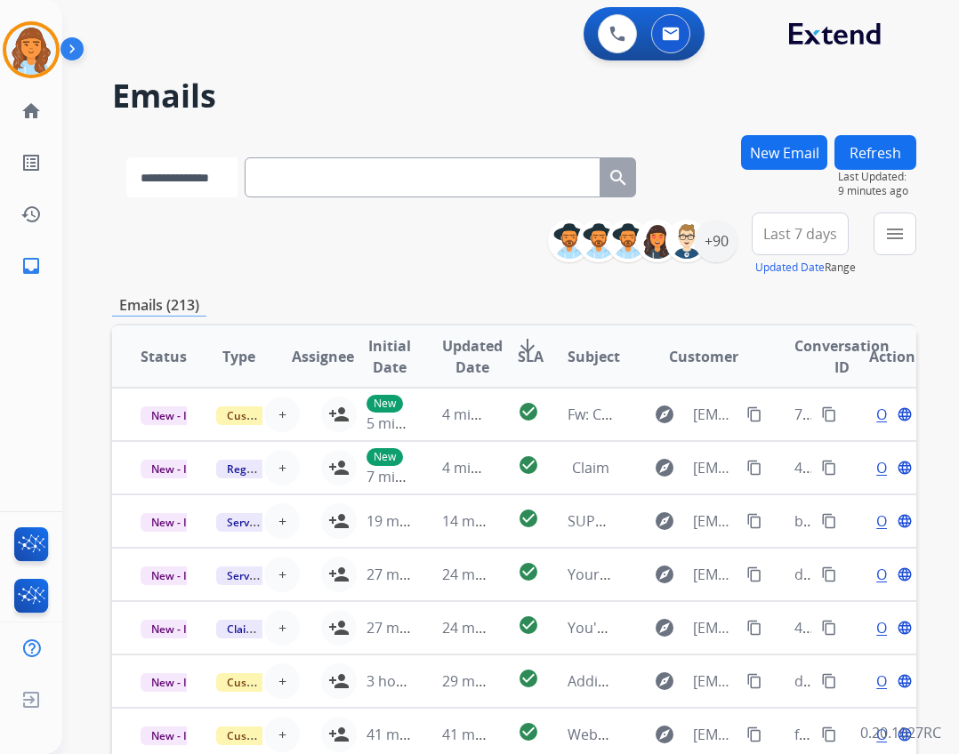
click at [227, 166] on select "**********" at bounding box center [181, 177] width 111 height 40
select select "**********"
click at [126, 157] on select "**********" at bounding box center [181, 177] width 111 height 40
paste input "**********"
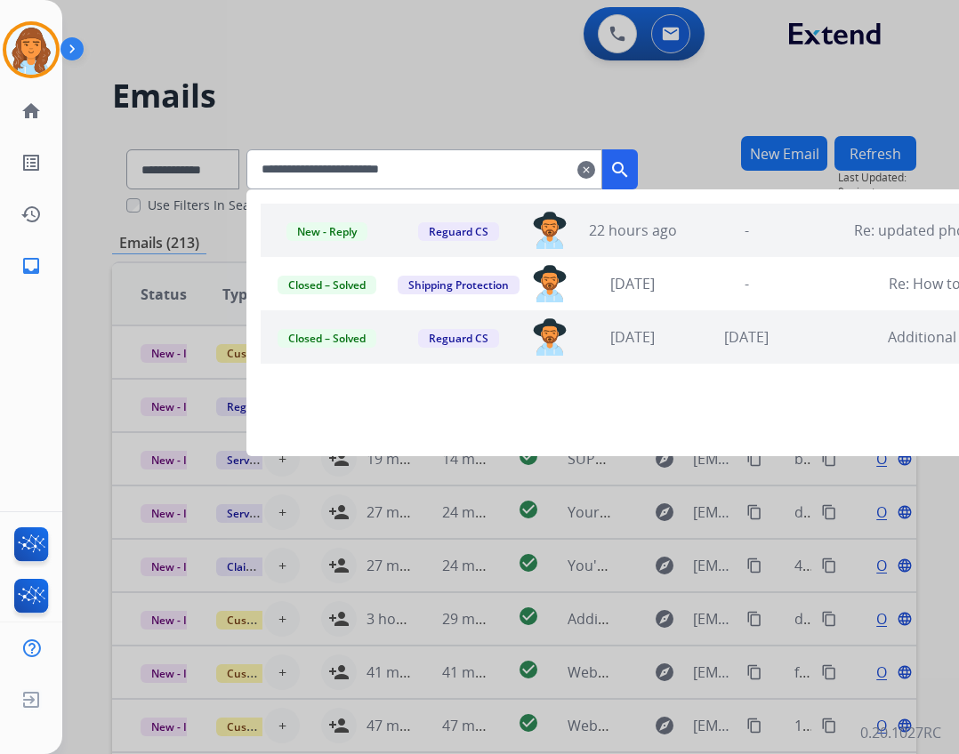
type input "**********"
click at [792, 276] on div "-" at bounding box center [746, 283] width 105 height 21
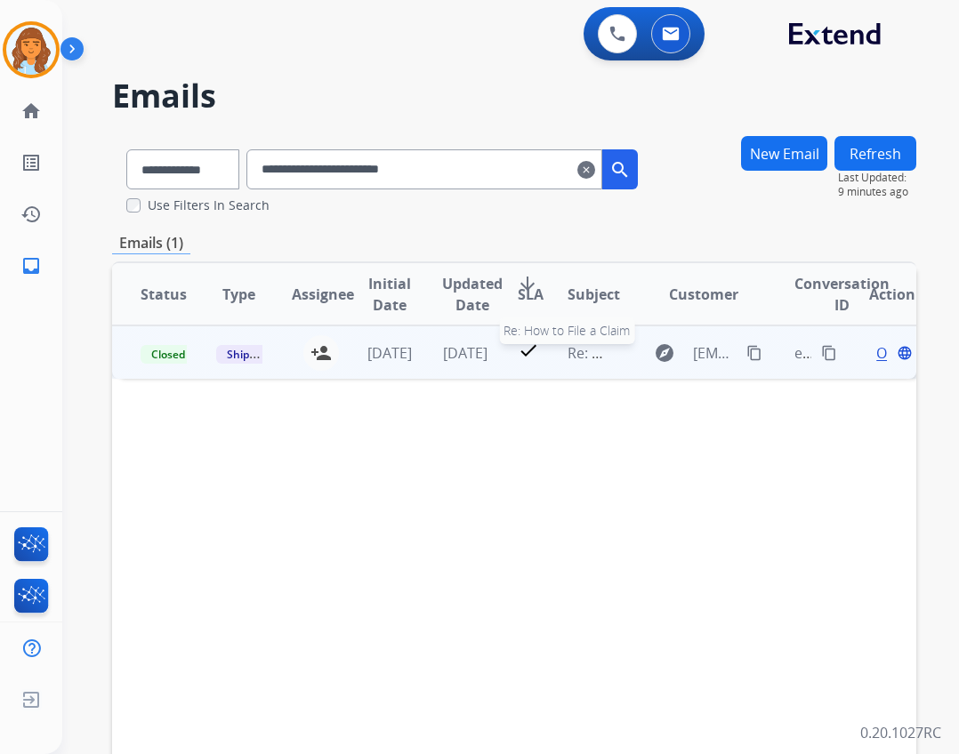
click at [583, 353] on span "Re: How to File a Claim" at bounding box center [643, 353] width 150 height 20
click at [876, 356] on span "Open" at bounding box center [894, 352] width 36 height 21
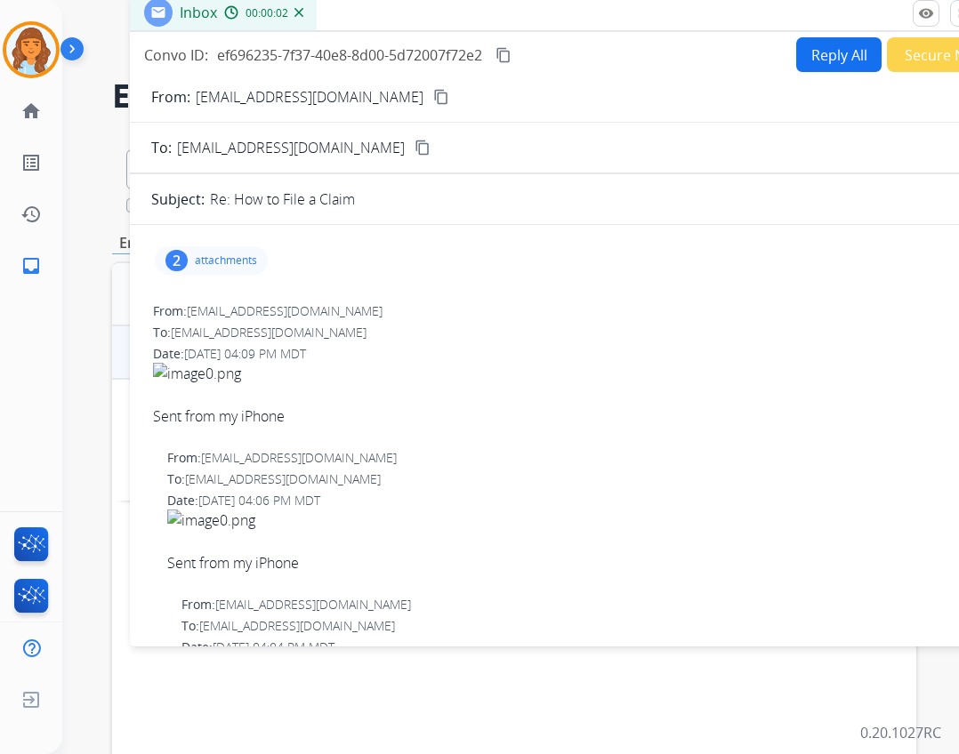
drag, startPoint x: 506, startPoint y: 135, endPoint x: 609, endPoint y: 21, distance: 153.7
click at [609, 21] on div "Inbox 00:00:02" at bounding box center [575, 13] width 890 height 37
click at [197, 261] on p "attachments" at bounding box center [226, 261] width 62 height 14
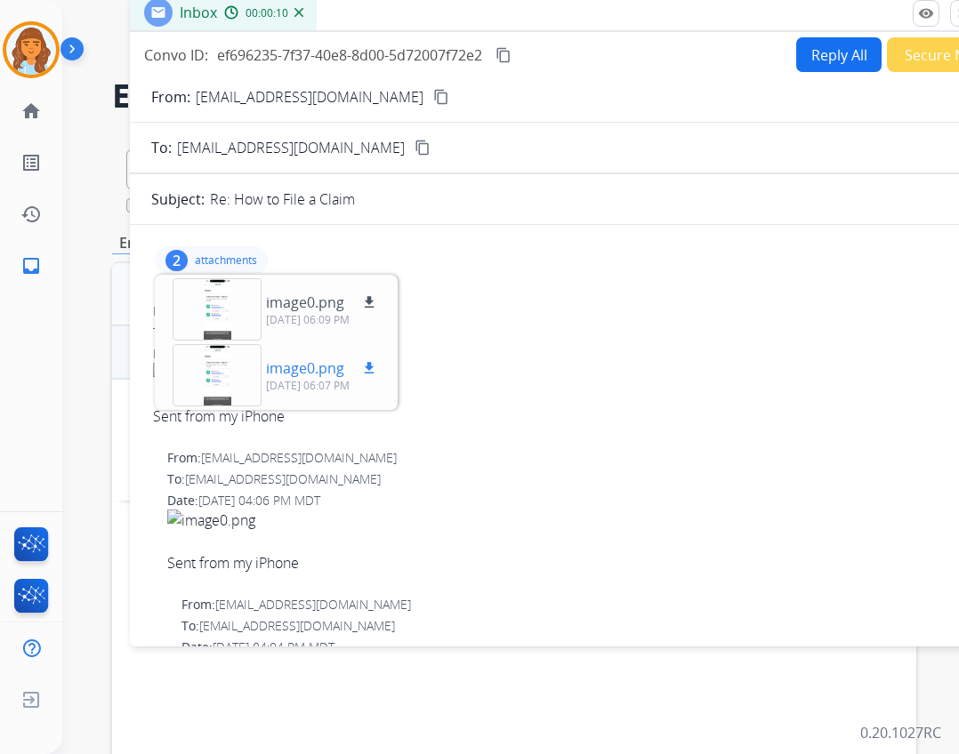
click at [216, 382] on div at bounding box center [217, 375] width 89 height 62
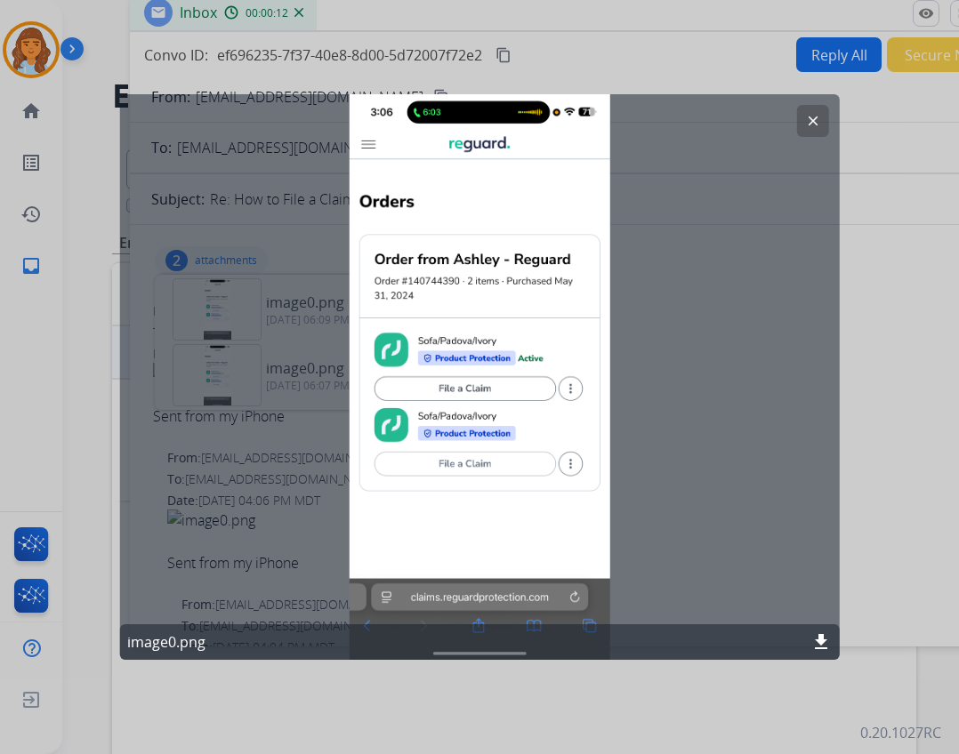
click at [808, 125] on mat-icon "clear" at bounding box center [812, 121] width 16 height 16
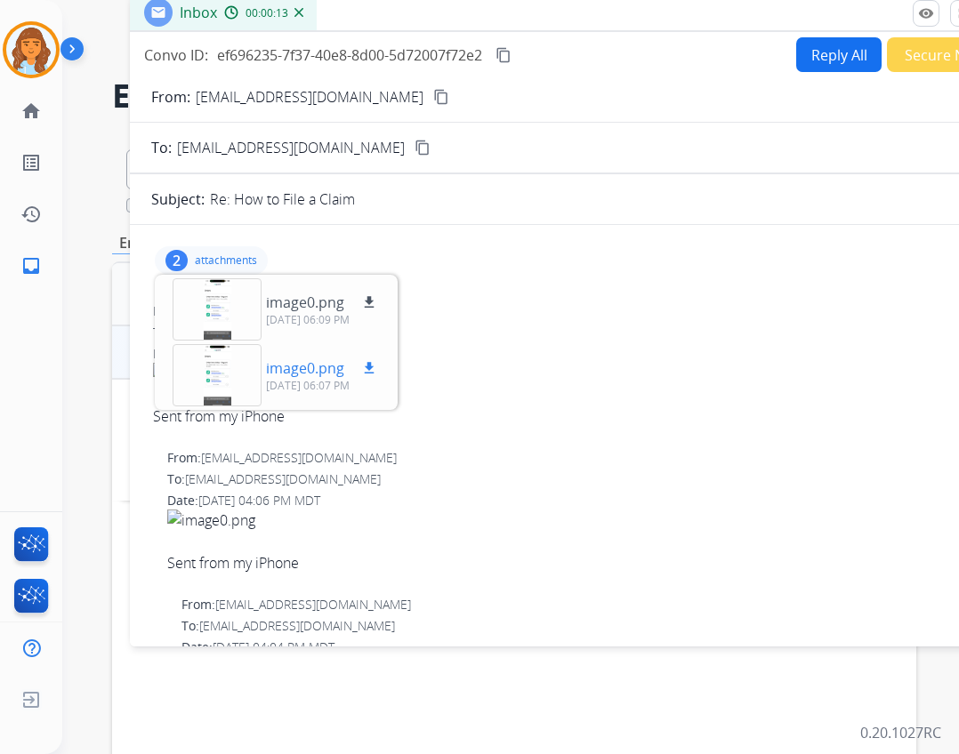
click at [233, 404] on div at bounding box center [217, 375] width 89 height 62
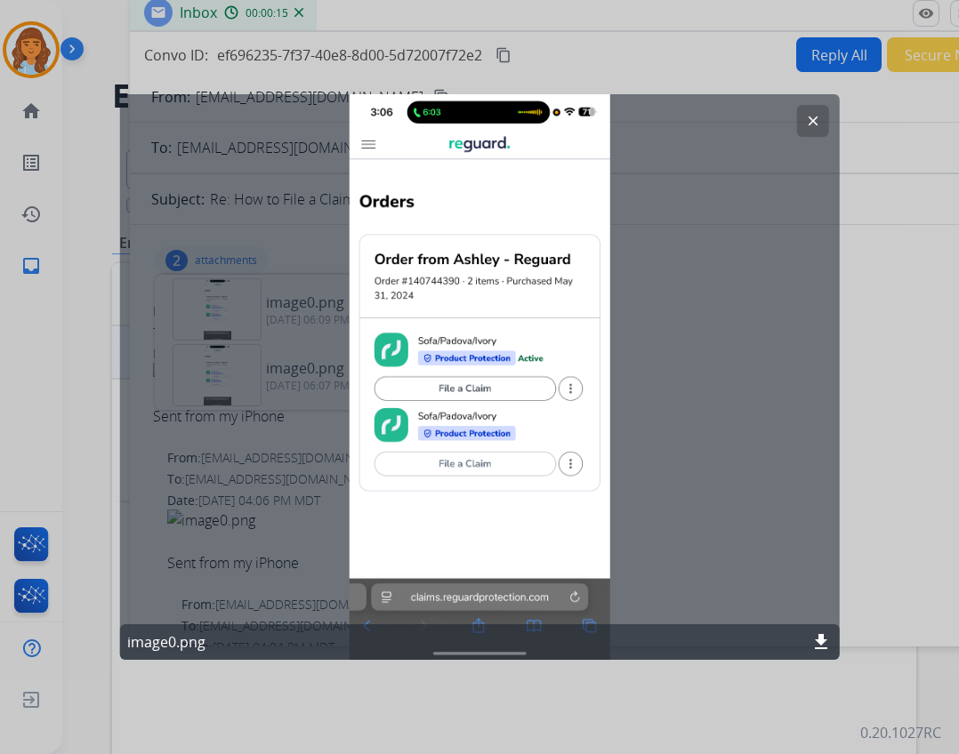
click at [811, 122] on mat-icon "clear" at bounding box center [812, 121] width 16 height 16
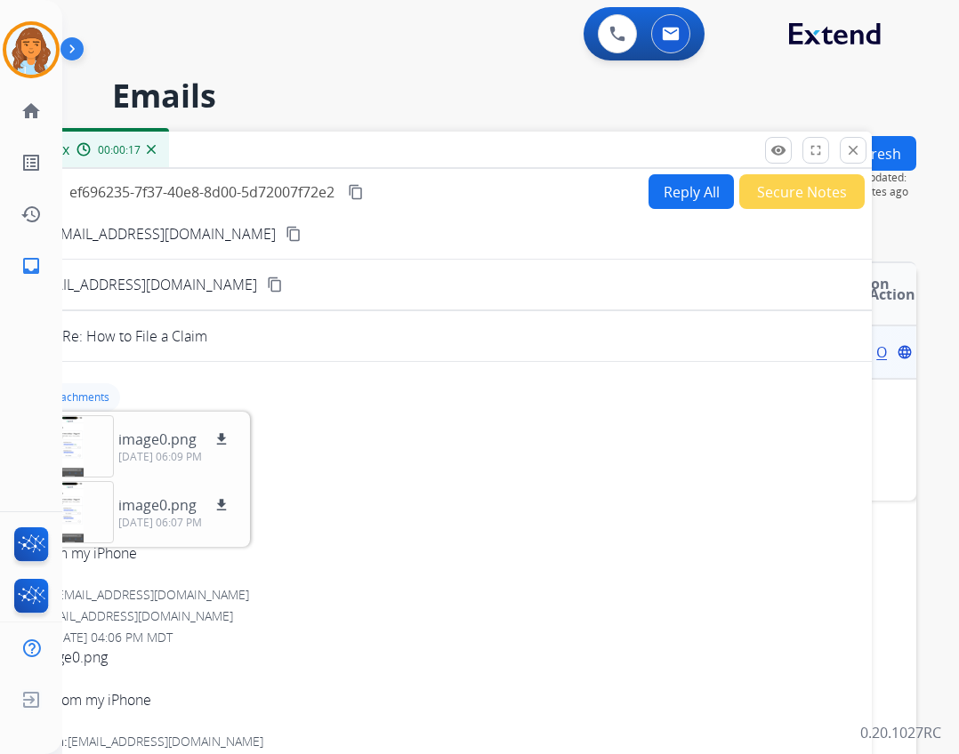
drag, startPoint x: 673, startPoint y: 20, endPoint x: 525, endPoint y: 157, distance: 201.5
click at [525, 157] on div "Inbox 00:00:17" at bounding box center [427, 150] width 890 height 37
click at [851, 156] on mat-icon "close" at bounding box center [853, 150] width 16 height 16
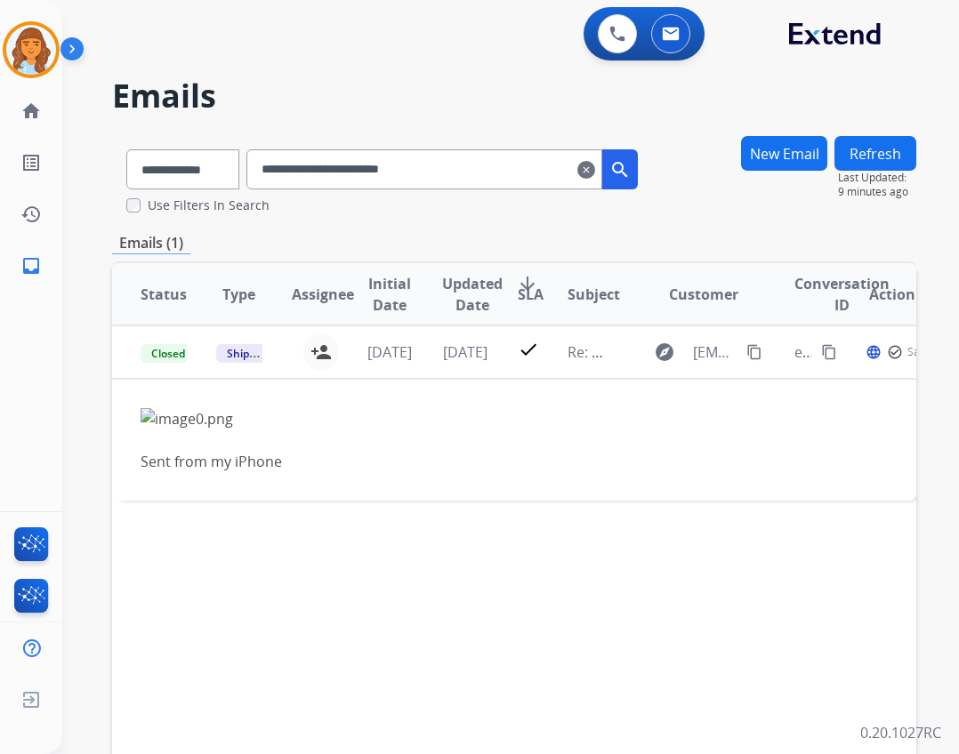
click at [631, 167] on mat-icon "search" at bounding box center [619, 169] width 21 height 21
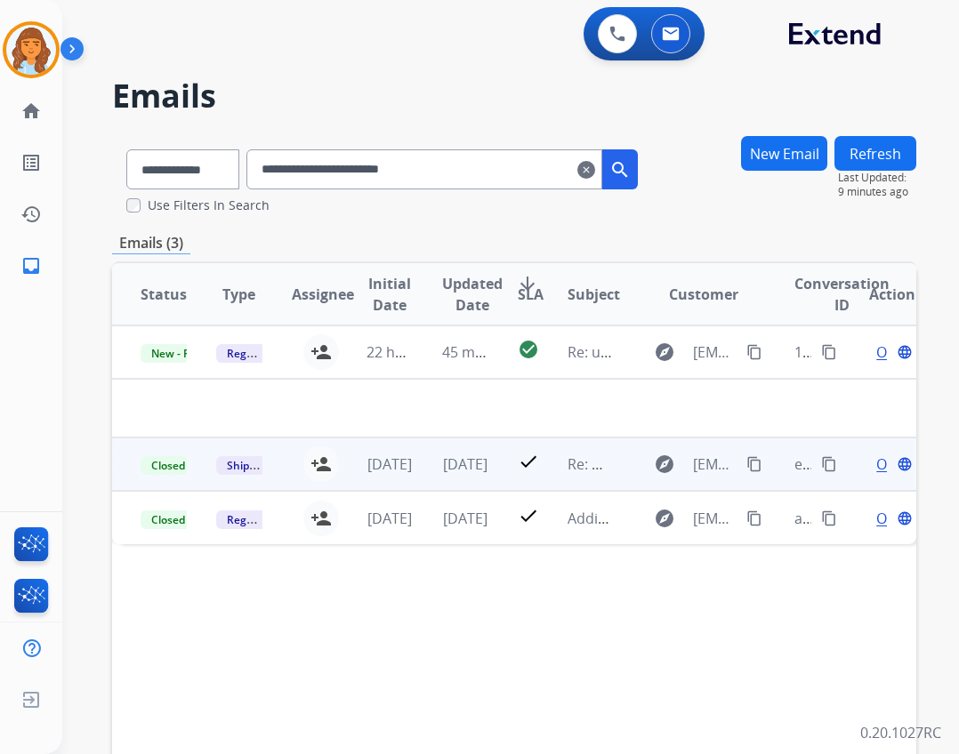
click at [559, 473] on td "Re: How to File a Claim" at bounding box center [577, 464] width 76 height 53
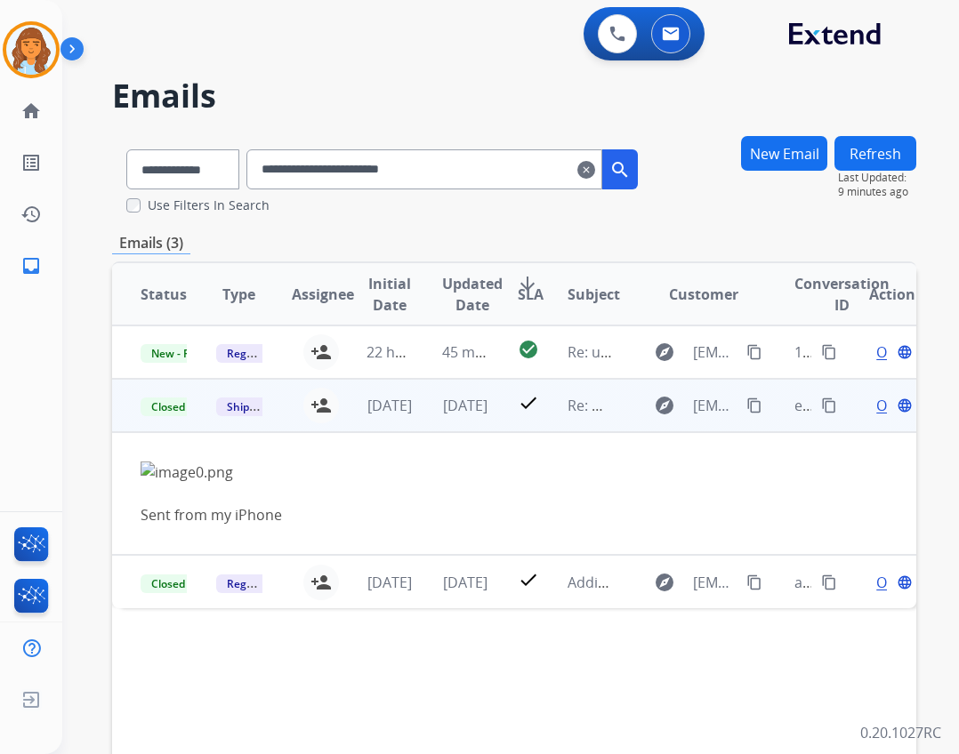
click at [875, 407] on div "Open language" at bounding box center [892, 405] width 46 height 21
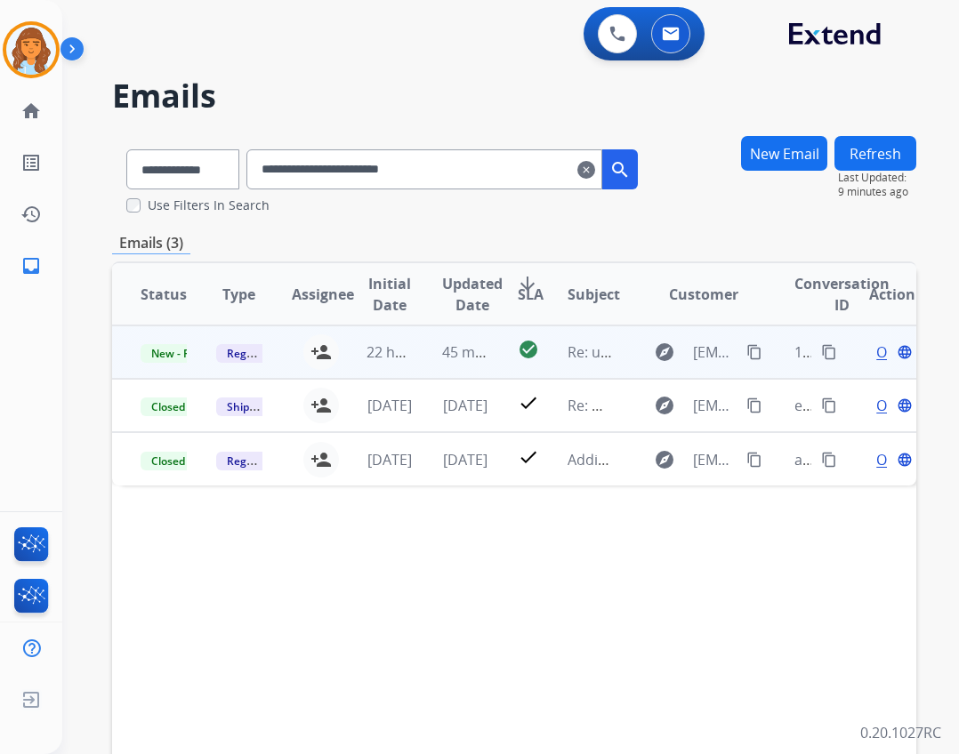
click at [476, 363] on td "45 minutes ago" at bounding box center [452, 352] width 76 height 53
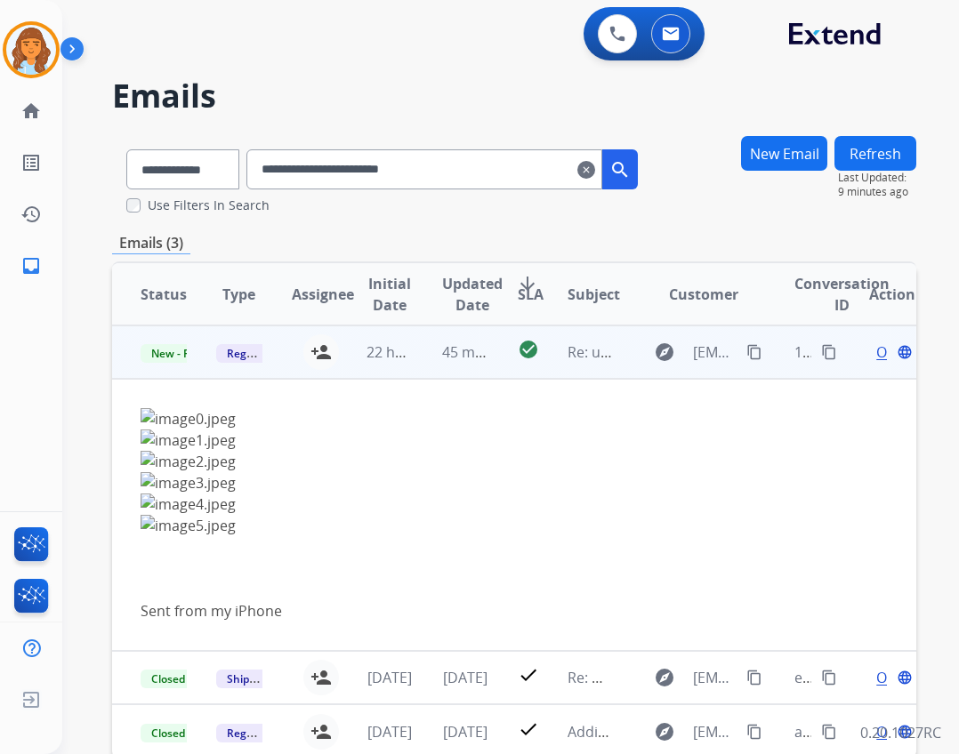
click at [876, 351] on span "Open" at bounding box center [894, 352] width 36 height 21
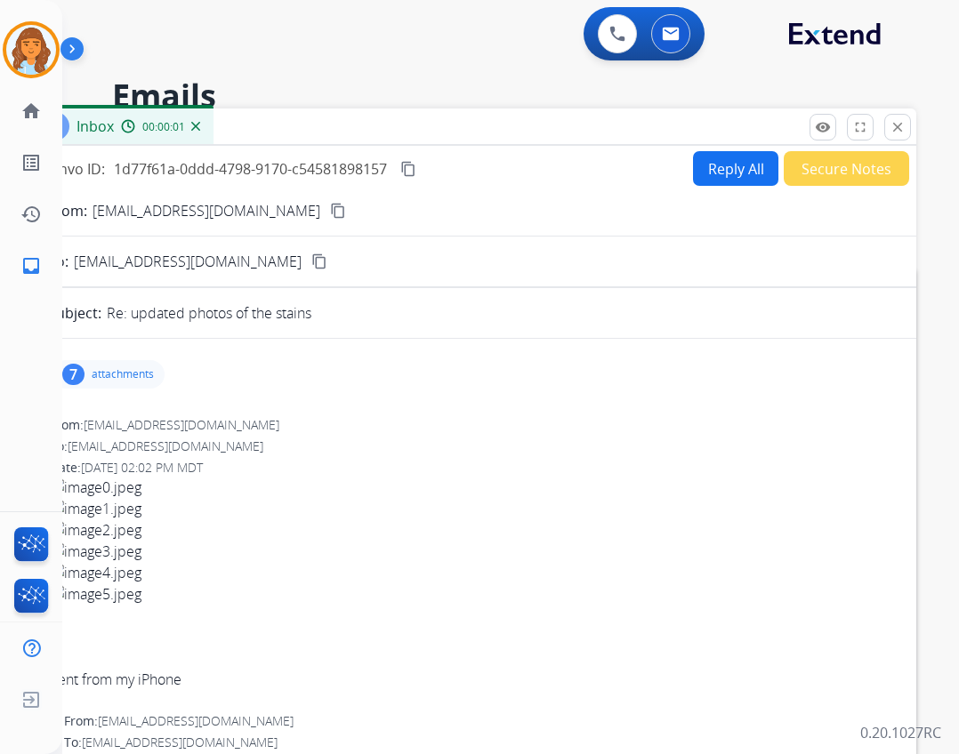
click at [481, 106] on h2 "Emails" at bounding box center [514, 96] width 804 height 36
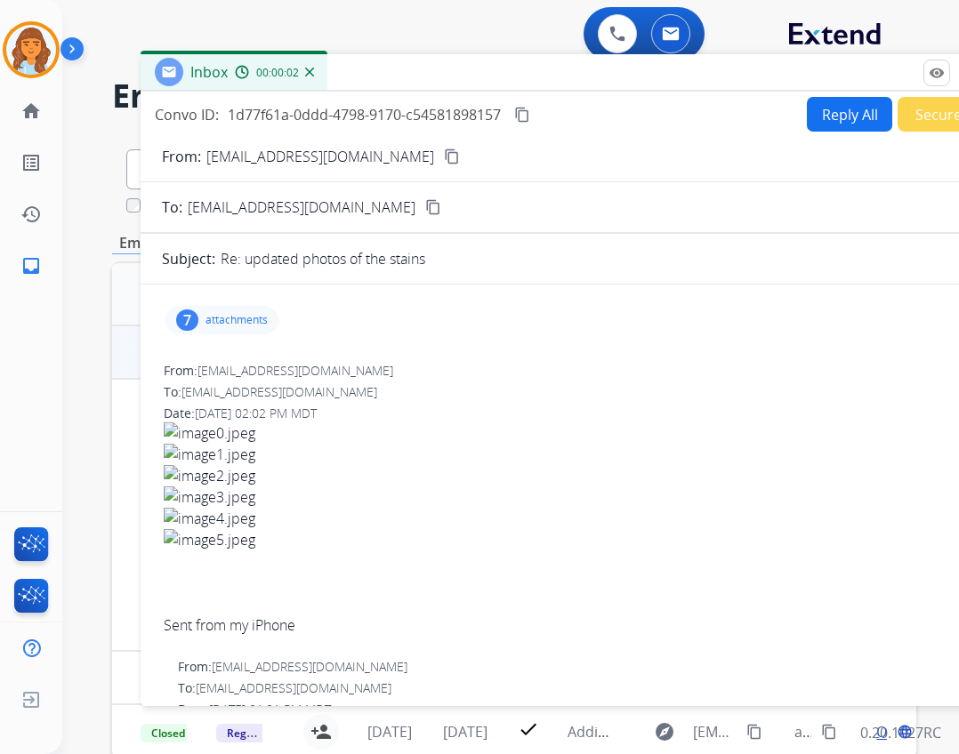
drag, startPoint x: 485, startPoint y: 125, endPoint x: 598, endPoint y: 44, distance: 138.5
click at [598, 54] on div "Inbox 00:00:02" at bounding box center [586, 72] width 890 height 37
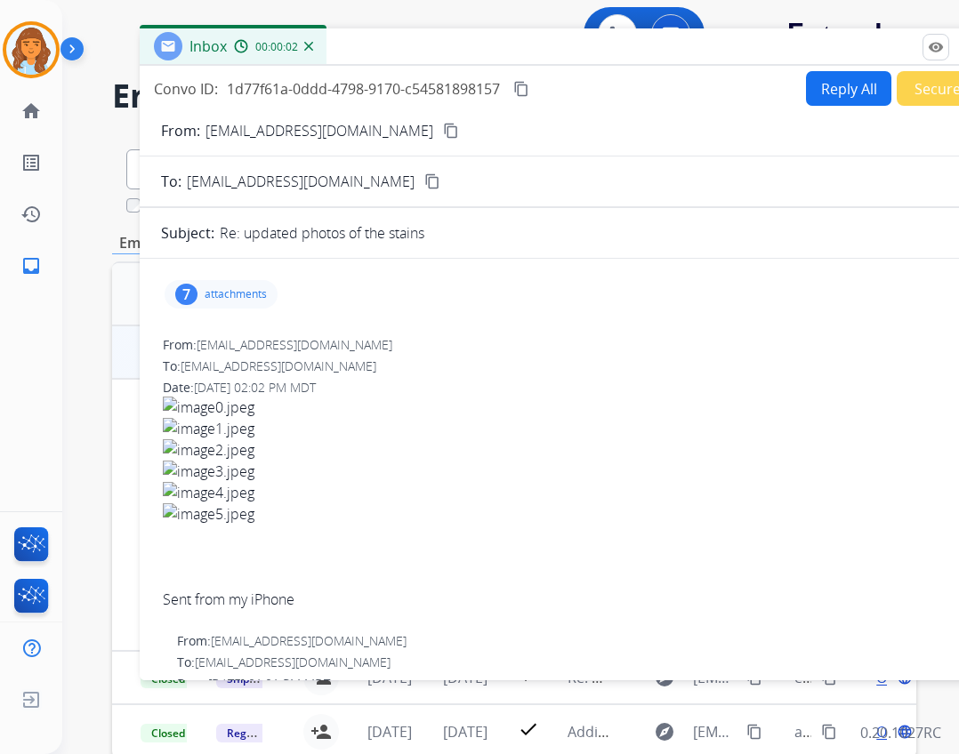
click at [520, 92] on mat-icon "content_copy" at bounding box center [521, 89] width 16 height 16
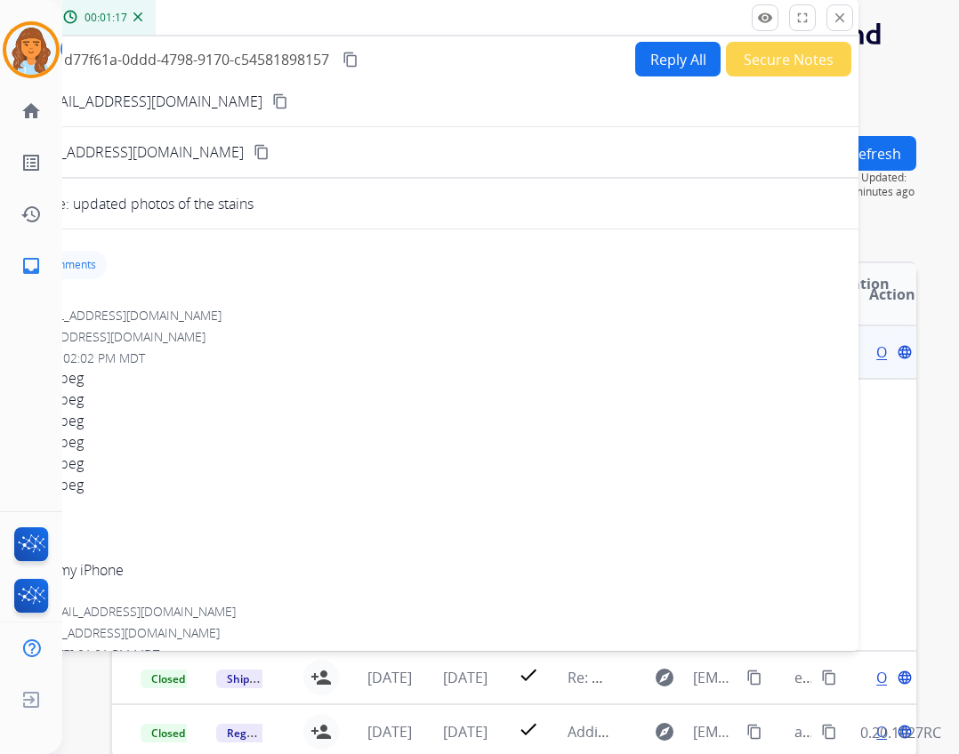
click at [277, 36] on div "Inbox 00:01:17" at bounding box center [414, 17] width 890 height 37
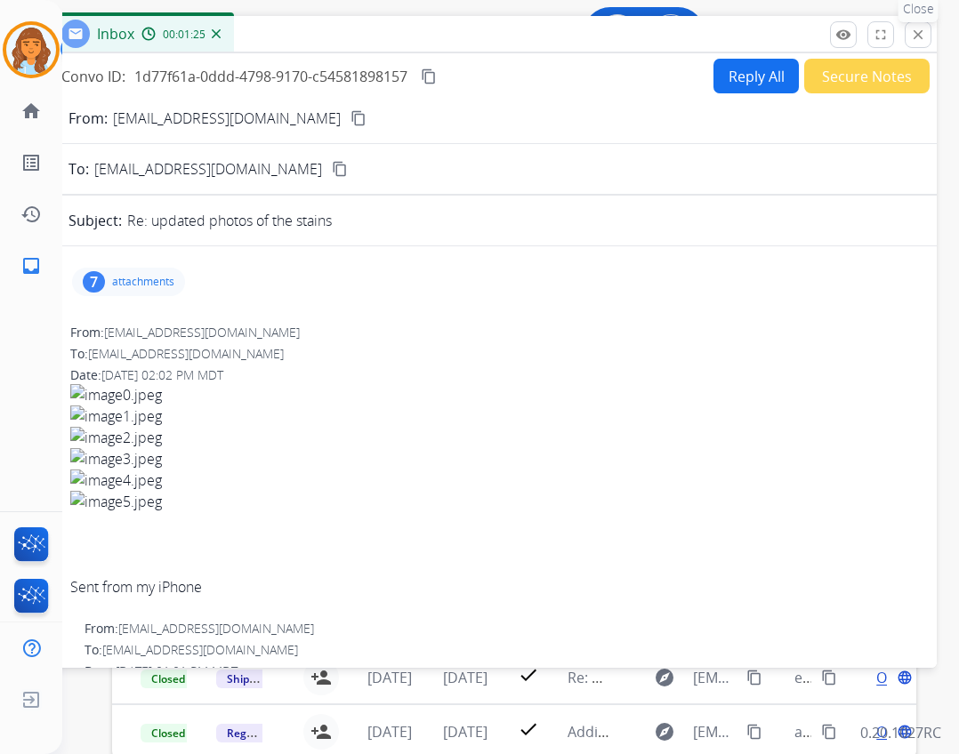
click at [926, 36] on button "close Close" at bounding box center [918, 34] width 27 height 27
